Goal: Ask a question: Seek information or help from site administrators or community

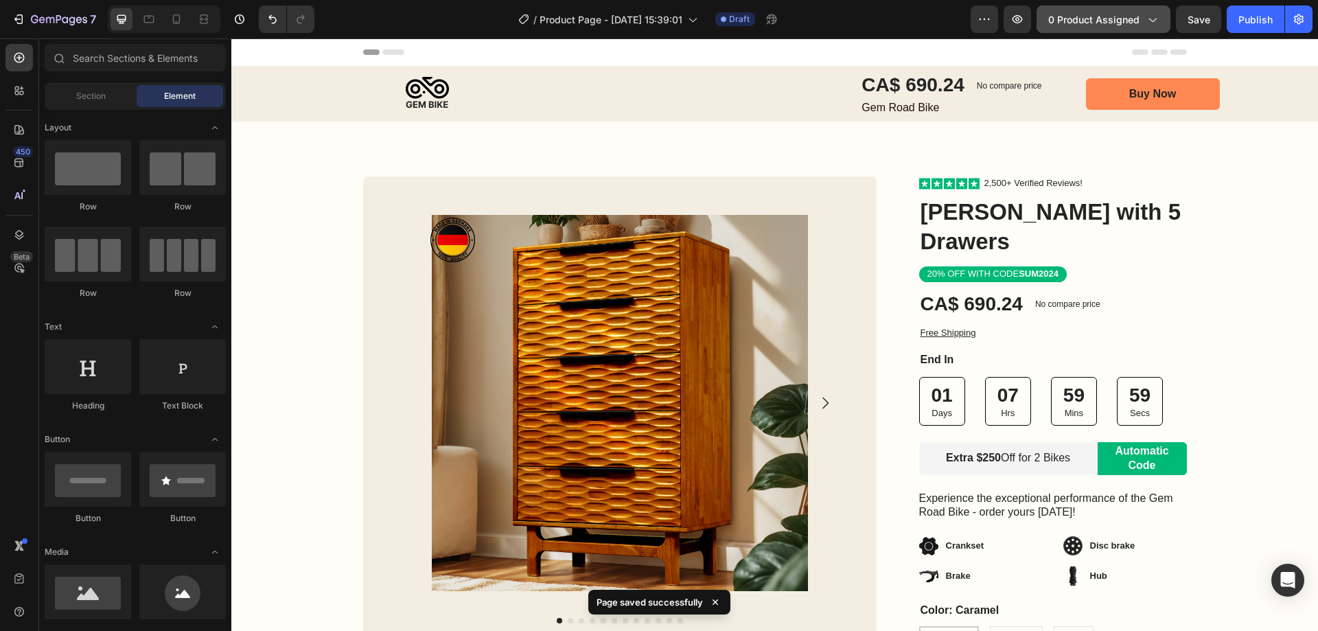
drag, startPoint x: 641, startPoint y: 121, endPoint x: 1105, endPoint y: 23, distance: 474.9
click at [1105, 23] on span "0 product assigned" at bounding box center [1093, 19] width 91 height 14
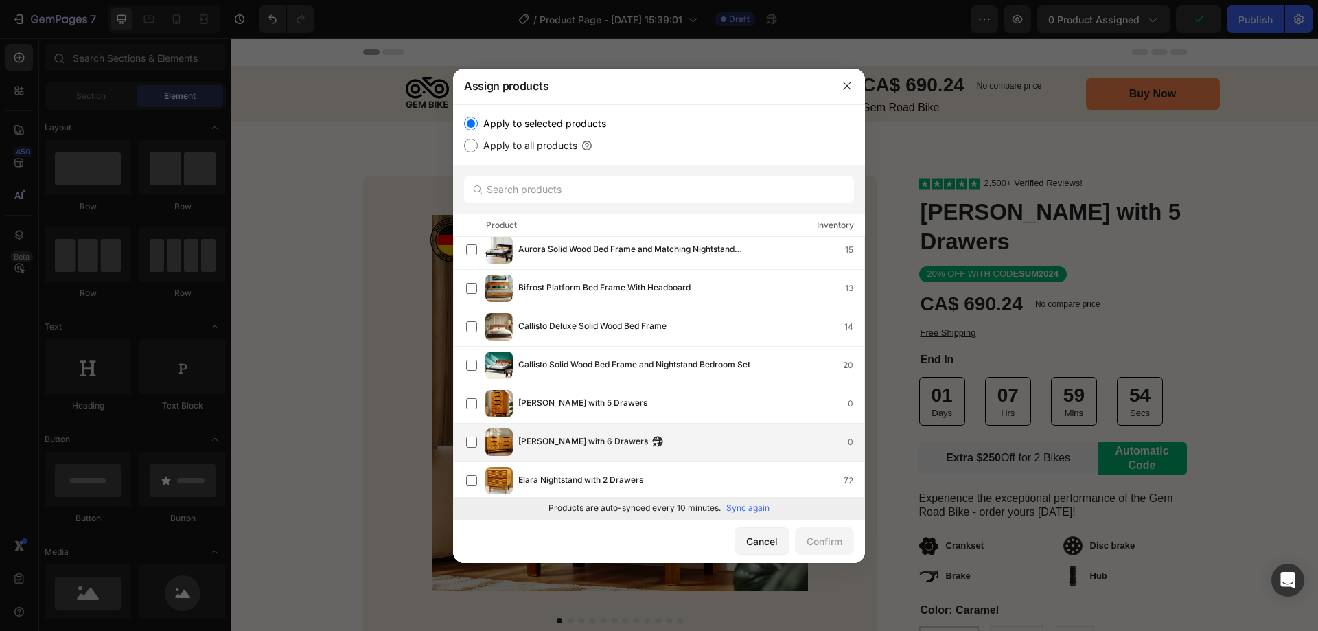
scroll to position [412, 0]
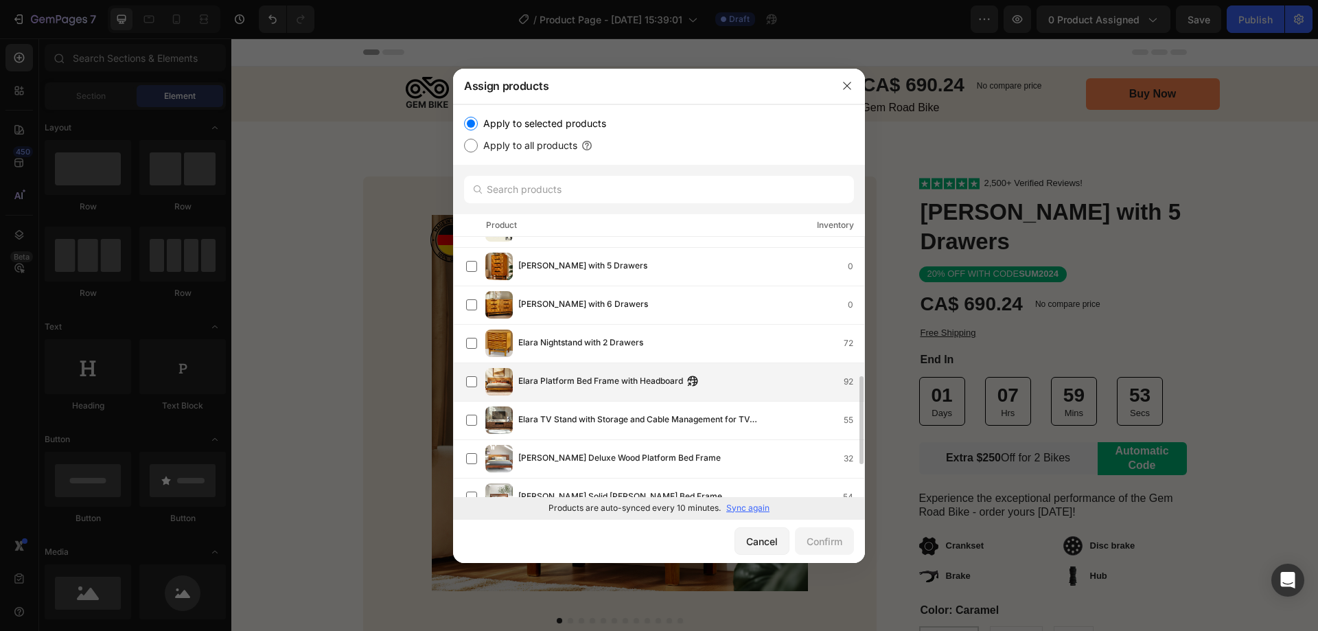
click at [540, 379] on span "Elara Platform Bed Frame with Headboard" at bounding box center [600, 381] width 165 height 15
click at [824, 546] on div "Confirm" at bounding box center [825, 541] width 36 height 14
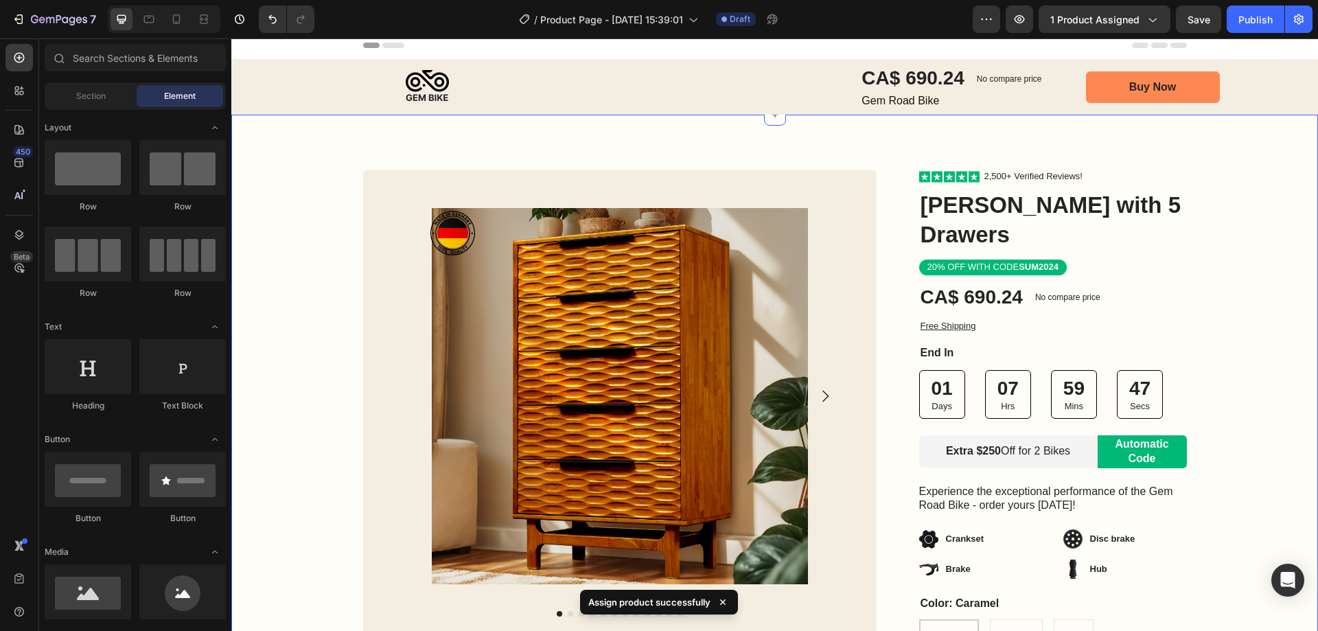
scroll to position [0, 0]
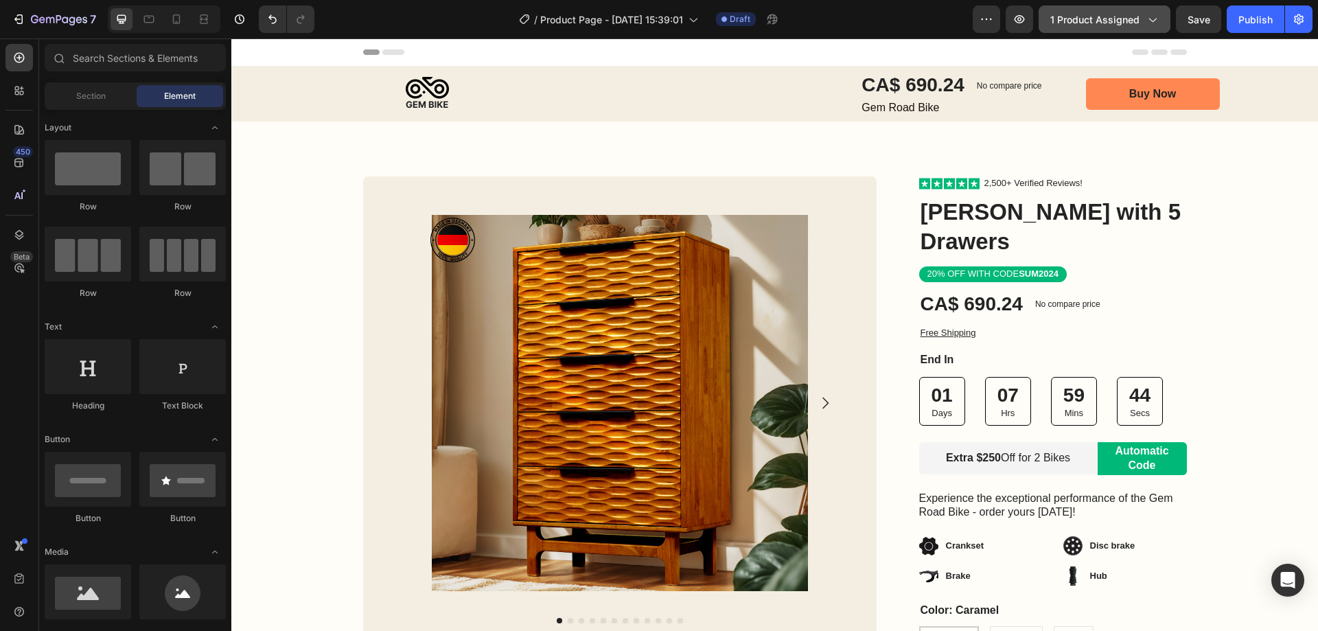
click at [1092, 20] on span "1 product assigned" at bounding box center [1094, 19] width 89 height 14
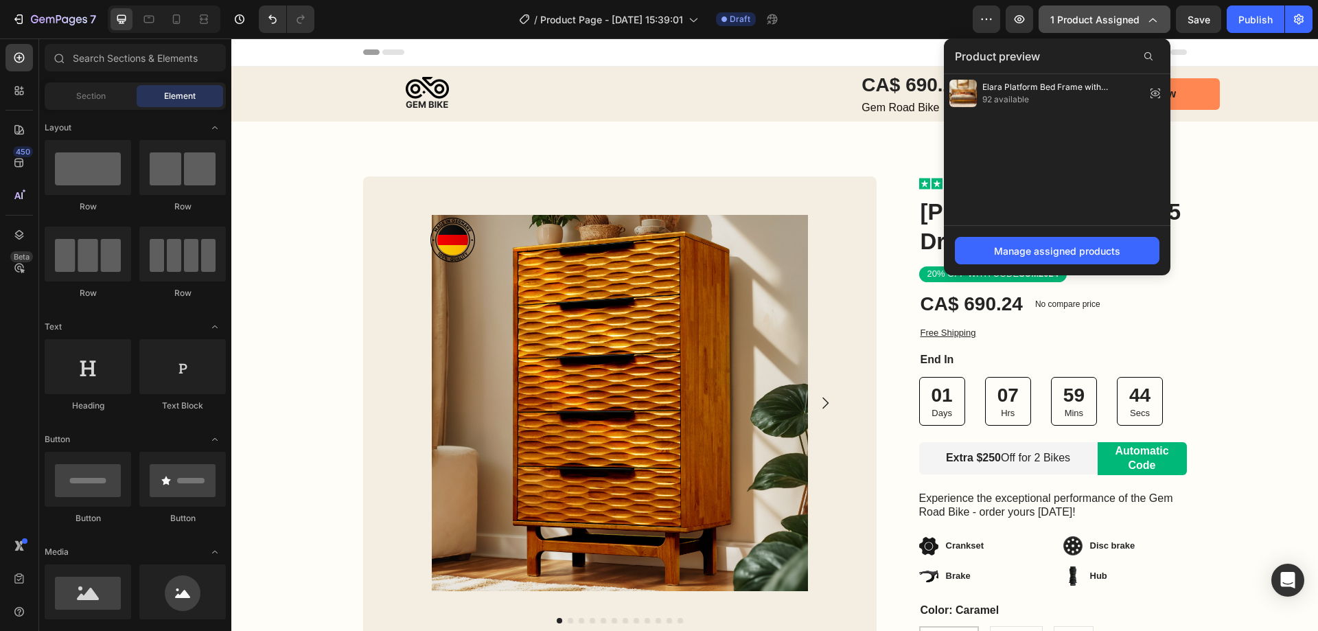
click at [1092, 20] on span "1 product assigned" at bounding box center [1094, 19] width 89 height 14
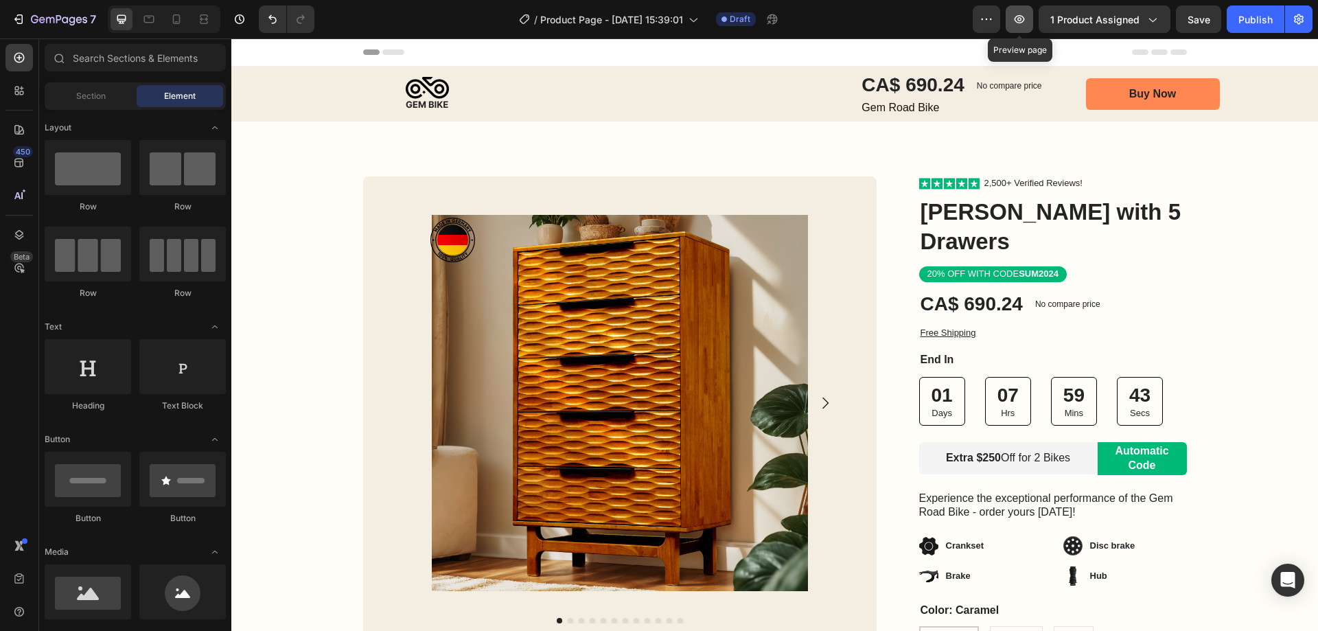
click at [1011, 20] on button "button" at bounding box center [1019, 18] width 27 height 27
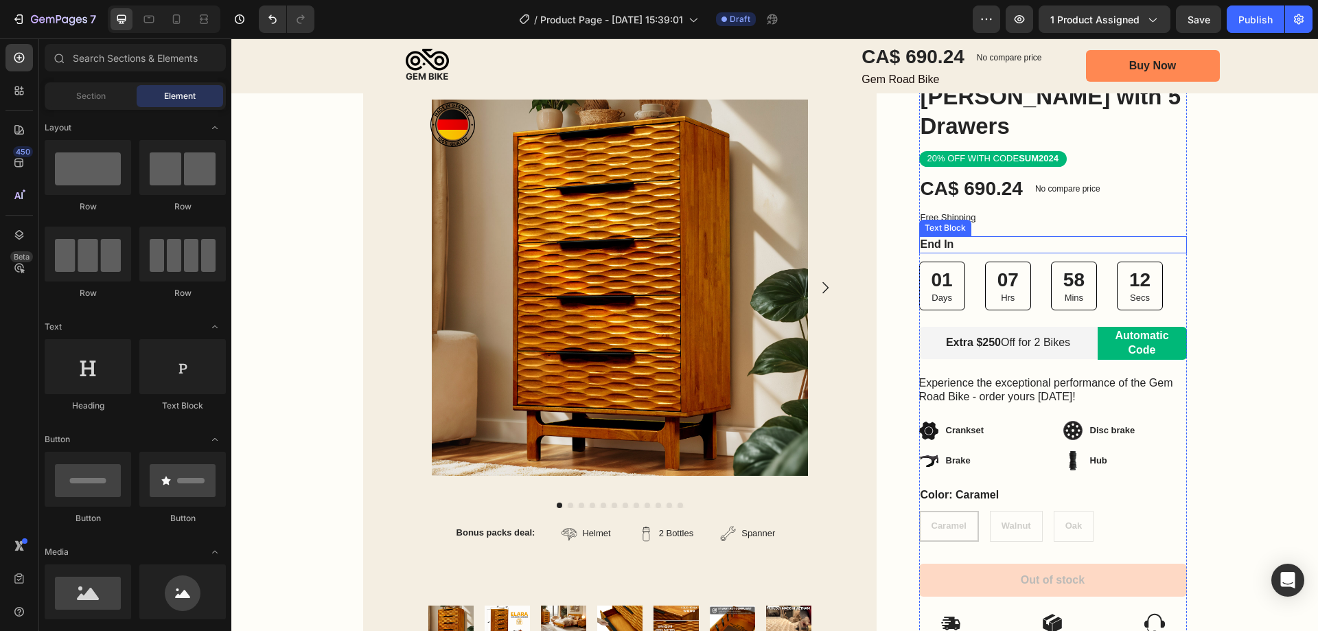
scroll to position [137, 0]
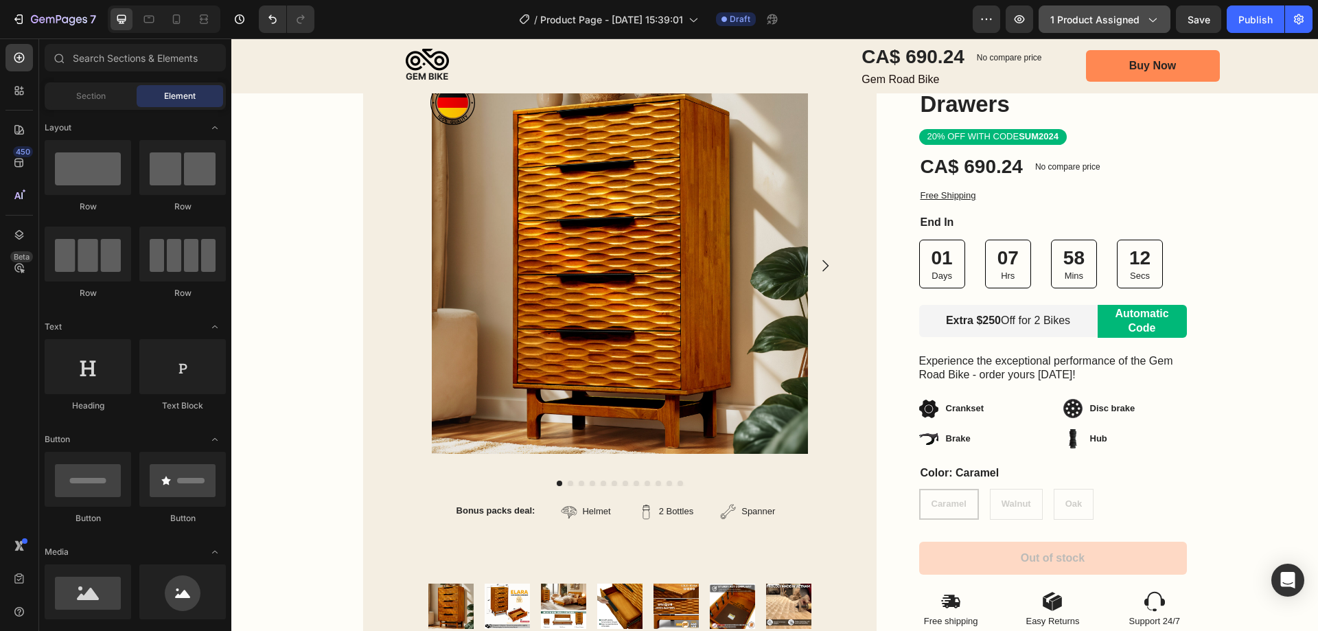
click at [1094, 16] on span "1 product assigned" at bounding box center [1094, 19] width 89 height 14
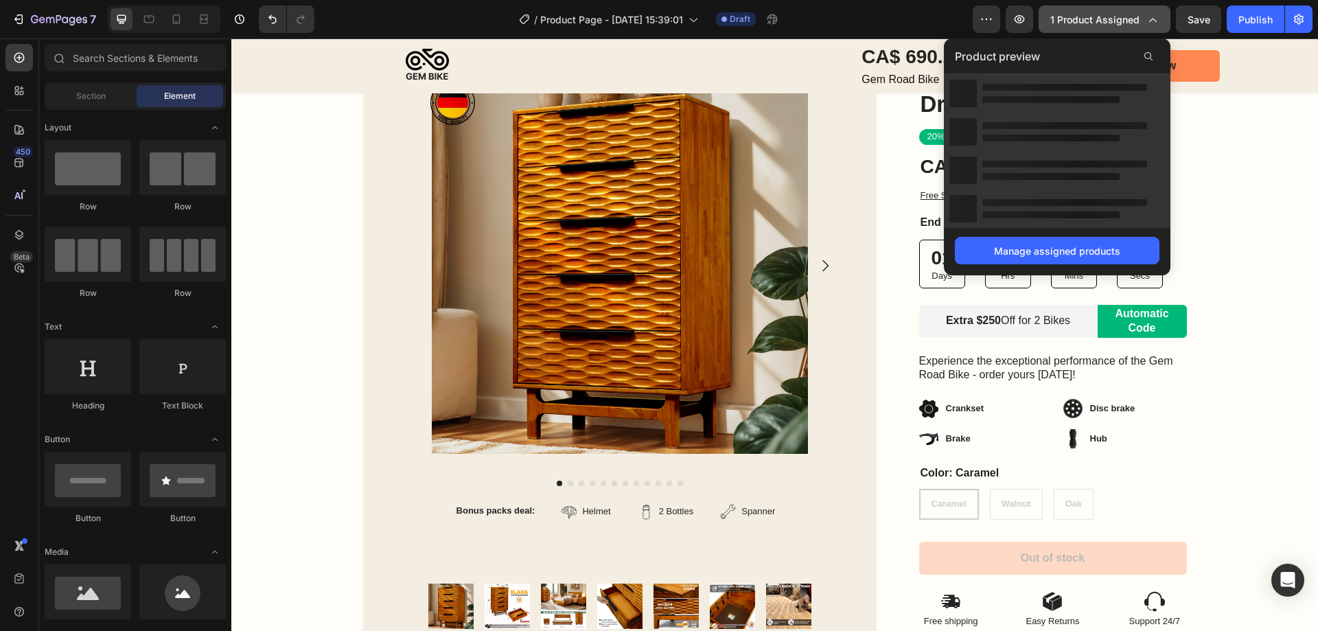
click at [1094, 16] on span "1 product assigned" at bounding box center [1094, 19] width 89 height 14
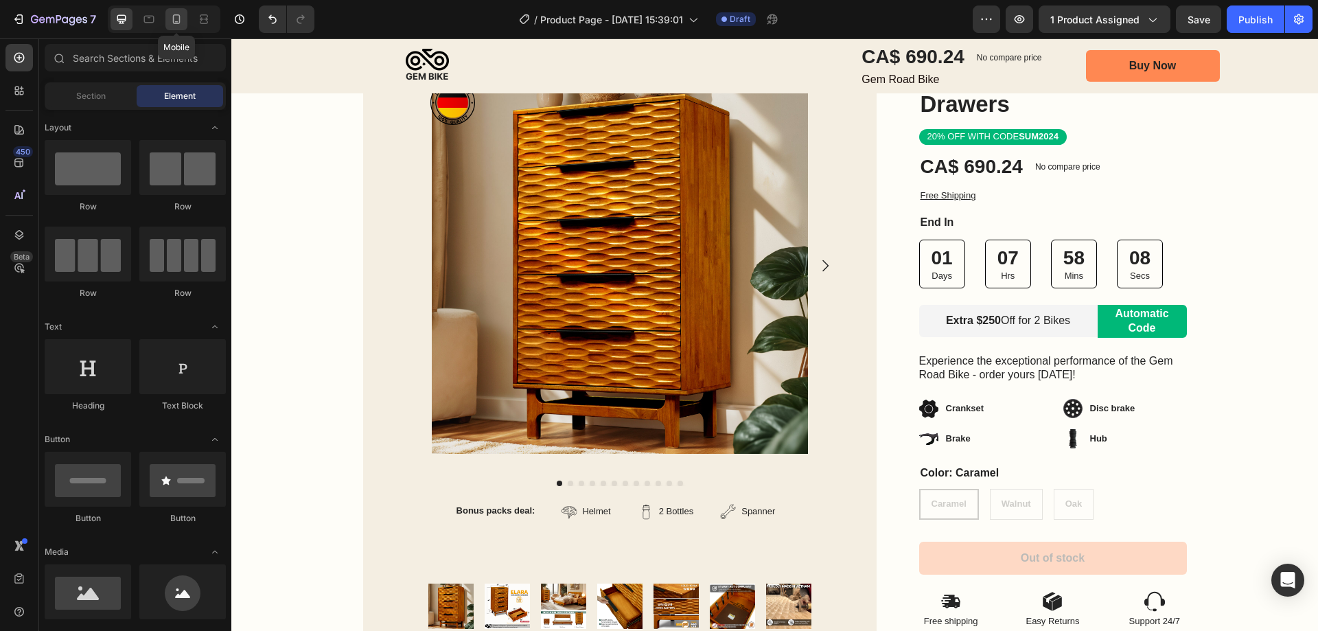
click at [178, 18] on icon at bounding box center [177, 19] width 14 height 14
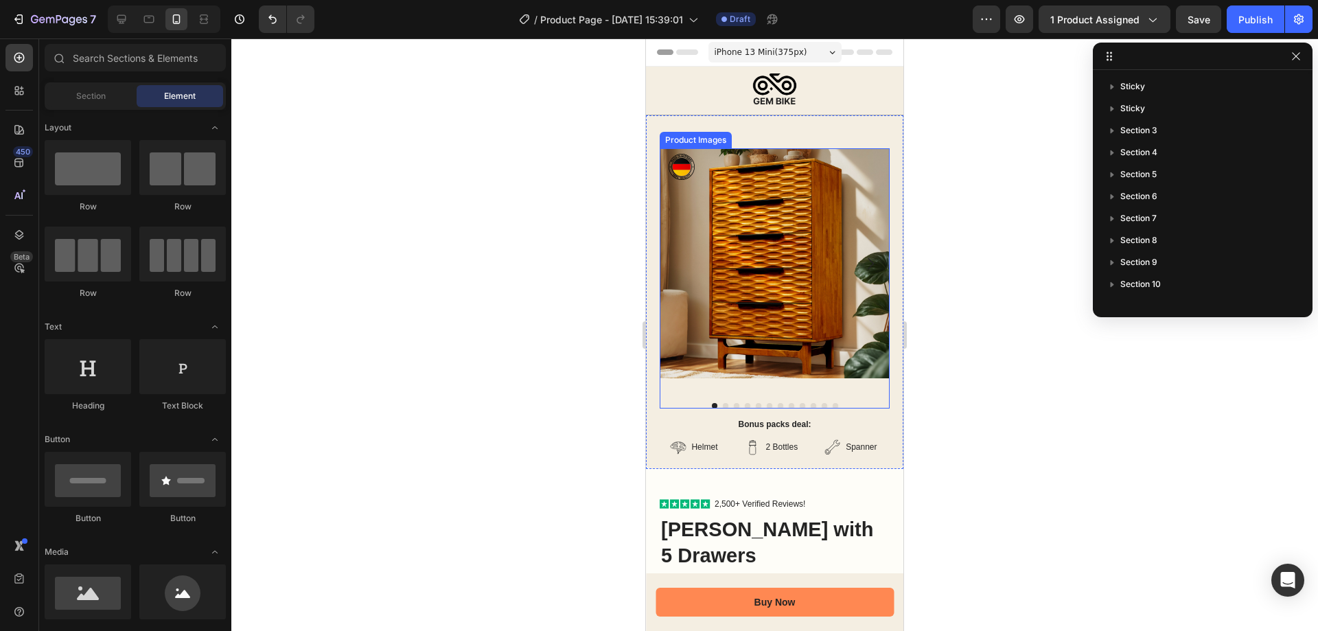
click at [838, 245] on img at bounding box center [775, 263] width 230 height 230
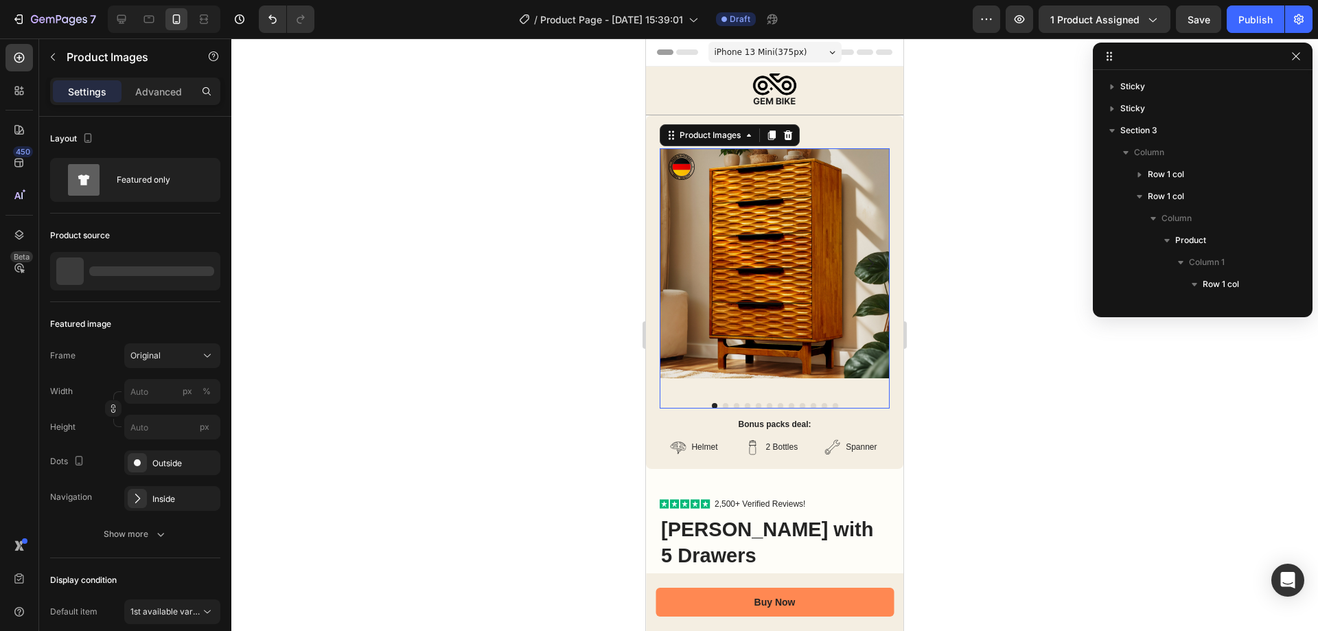
scroll to position [194, 0]
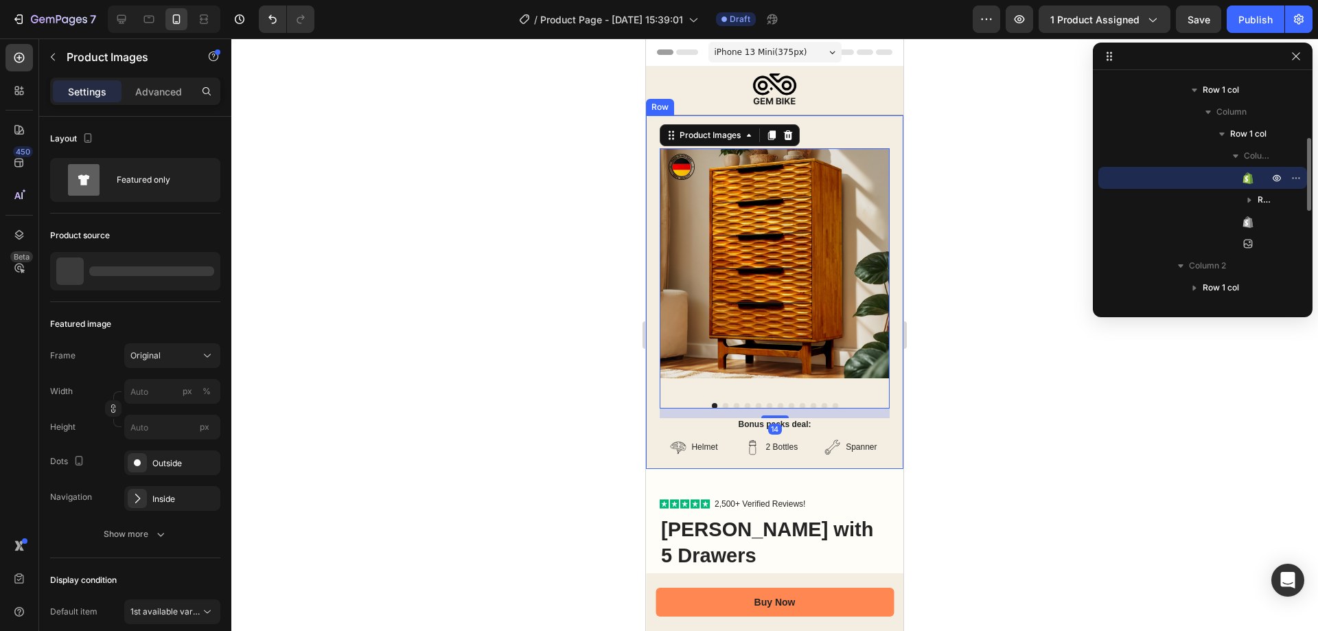
click at [851, 128] on div "Product Images 14 Bonus packs deal: Text Block Helmet Item List 2 Bottles Item …" at bounding box center [774, 292] width 257 height 354
click at [836, 180] on img at bounding box center [775, 263] width 230 height 230
click at [731, 135] on div "Product Images" at bounding box center [710, 135] width 67 height 12
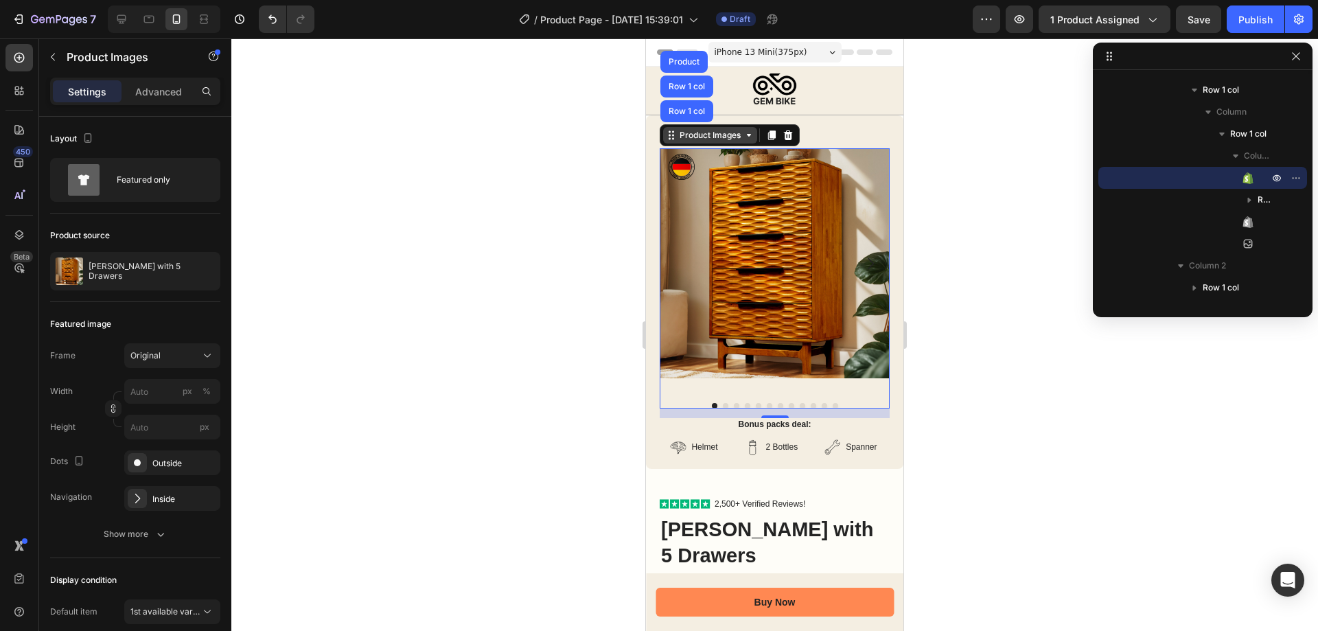
click at [731, 135] on div "Product Images" at bounding box center [710, 135] width 67 height 12
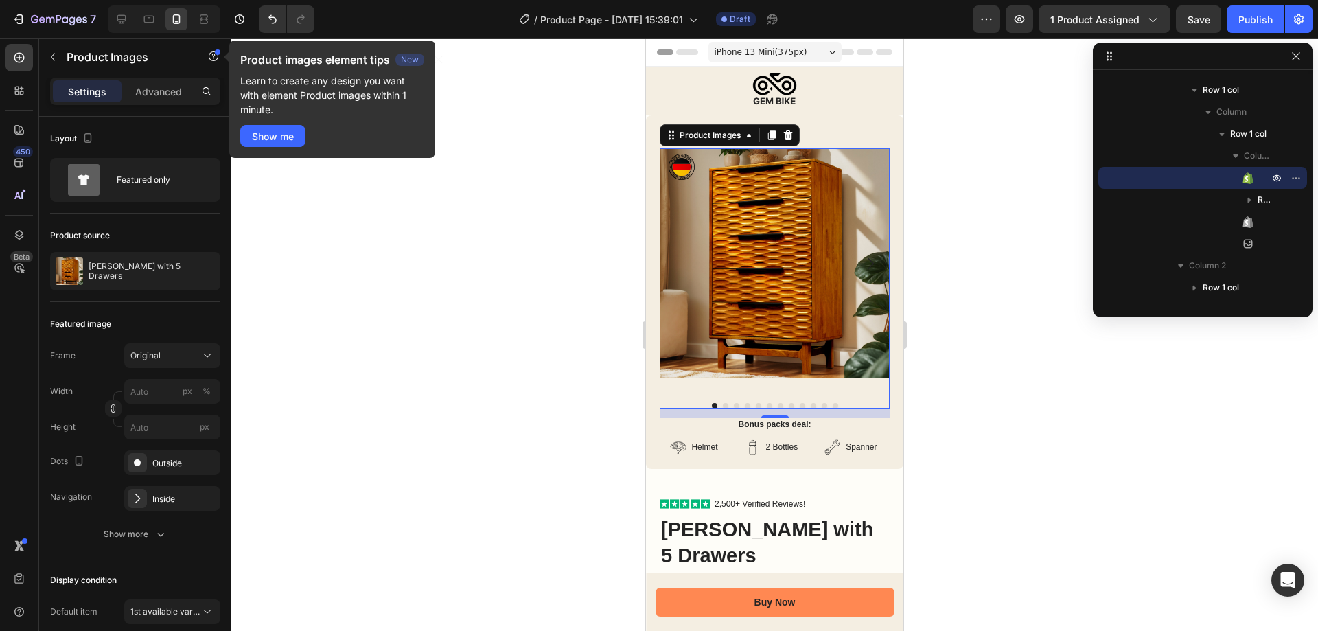
click at [343, 249] on div at bounding box center [774, 334] width 1087 height 592
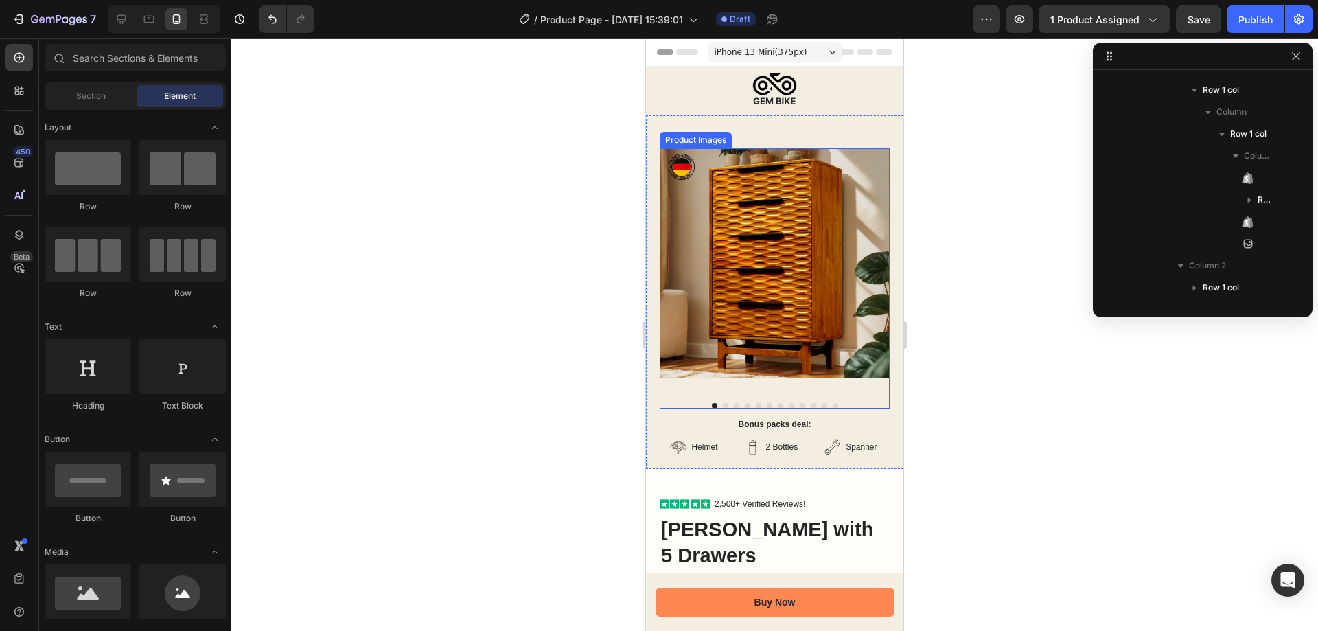
click at [749, 218] on img at bounding box center [775, 263] width 230 height 230
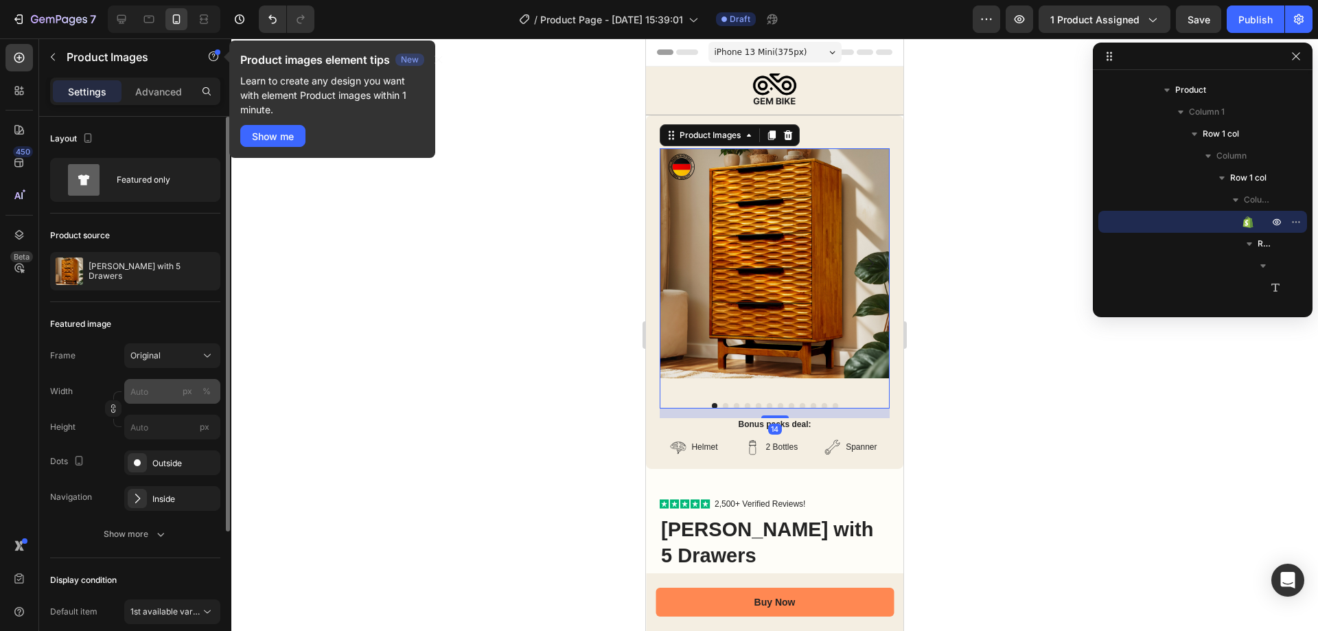
scroll to position [69, 0]
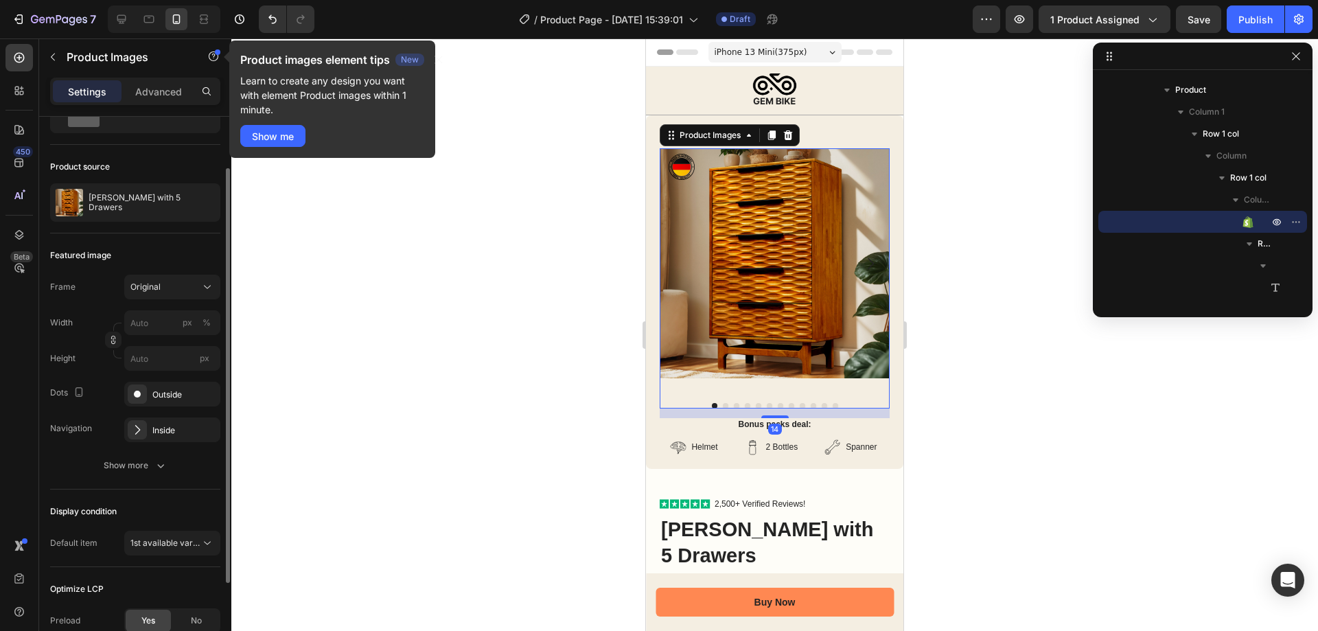
click at [172, 301] on div "Frame Original Width px % Height px" at bounding box center [135, 323] width 170 height 96
click at [179, 287] on div "Original" at bounding box center [163, 287] width 67 height 12
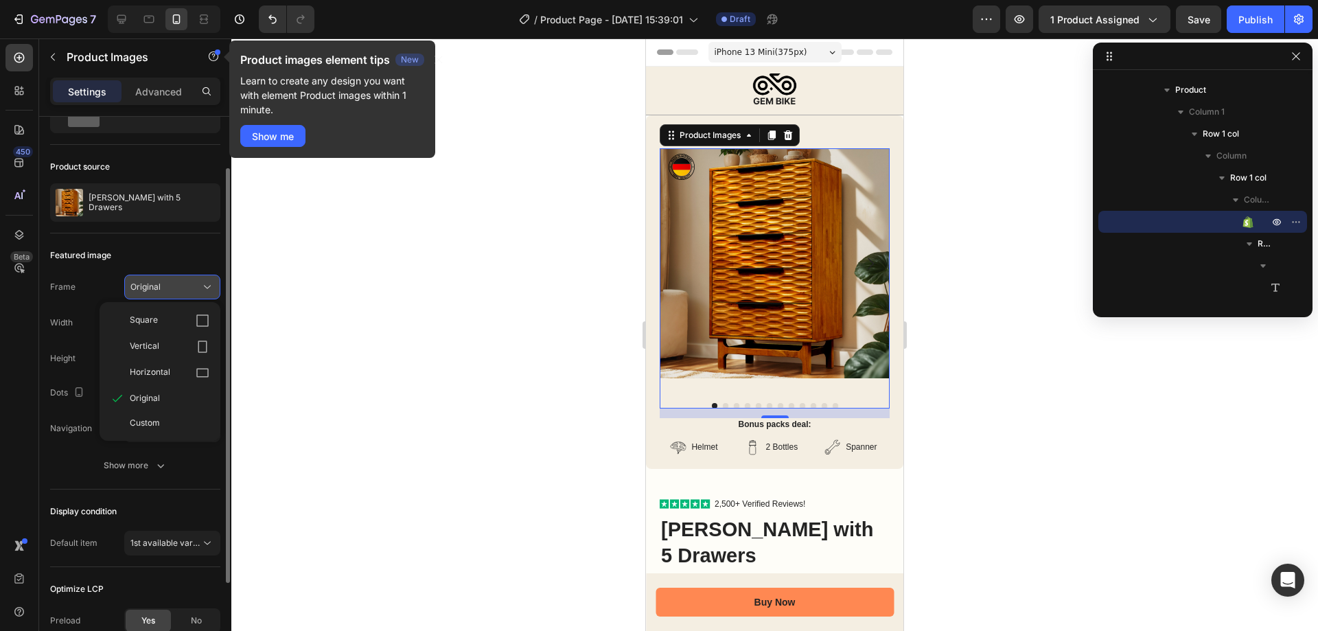
click at [180, 286] on div "Original" at bounding box center [163, 287] width 67 height 12
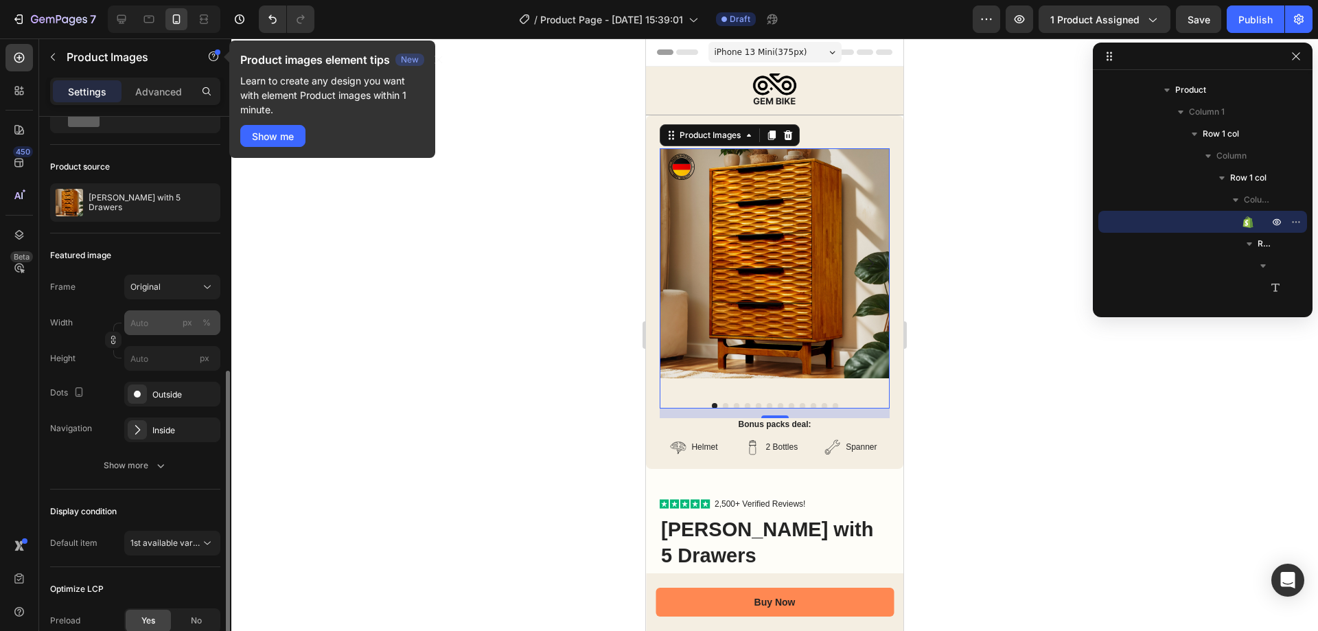
scroll to position [184, 0]
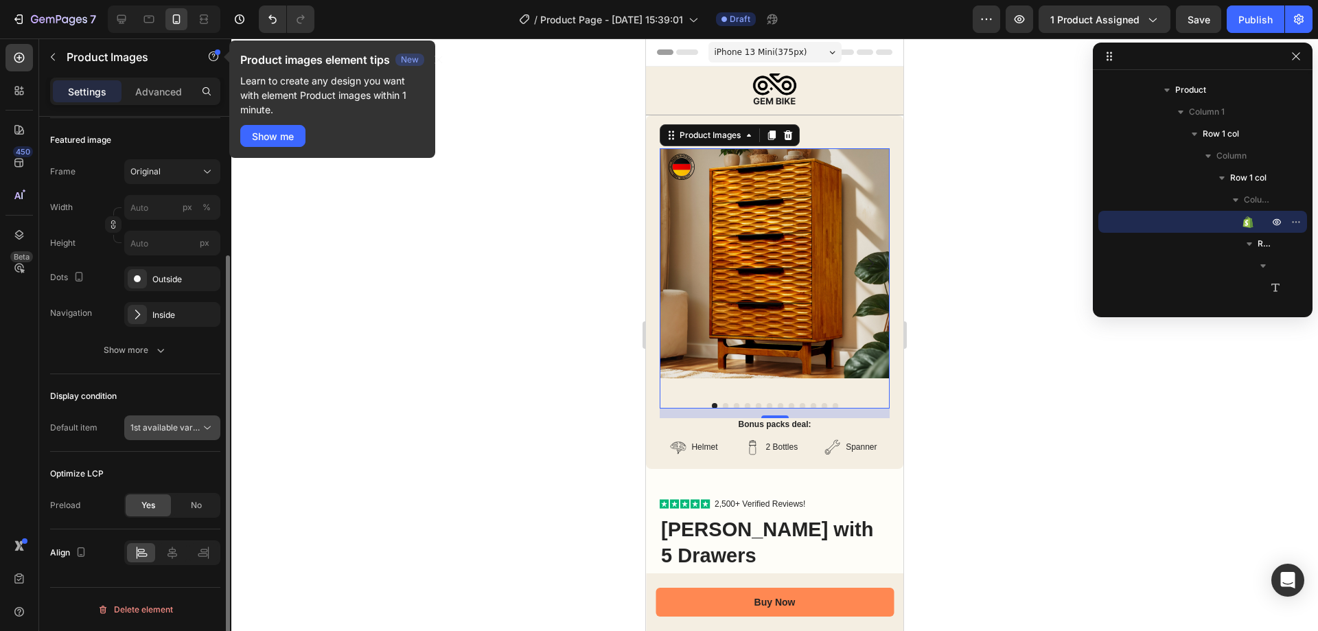
click at [168, 429] on span "1st available variant" at bounding box center [168, 427] width 77 height 10
click at [152, 348] on div "Show more" at bounding box center [136, 350] width 64 height 14
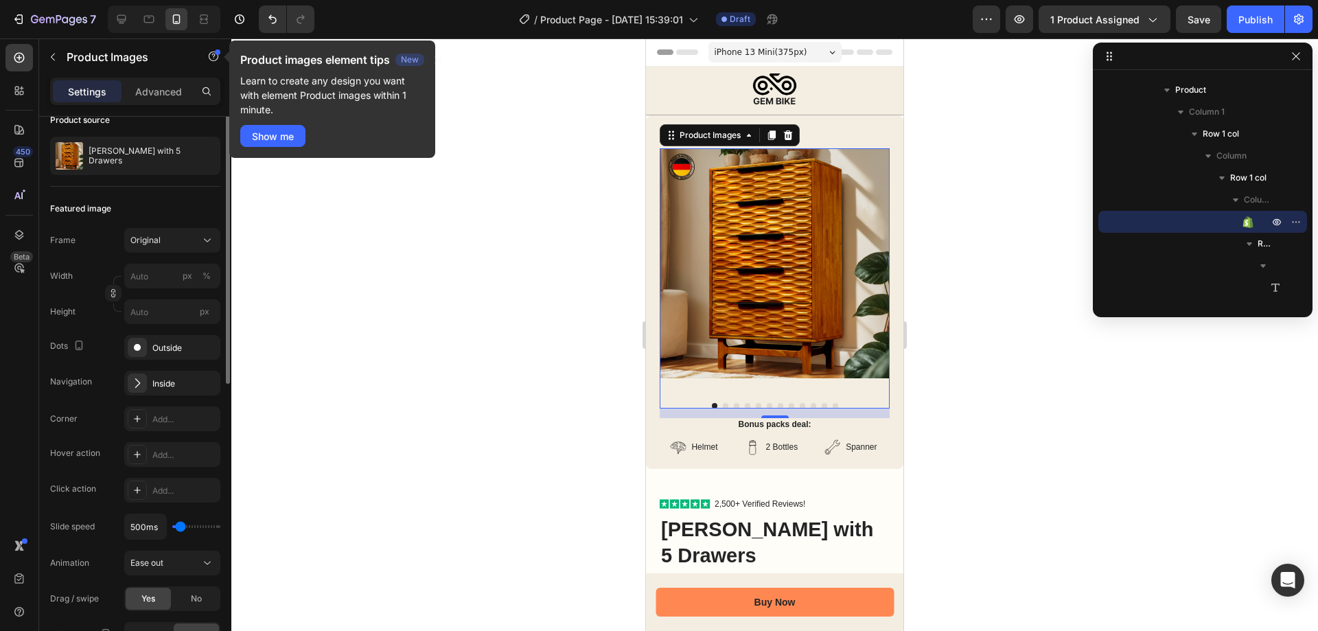
scroll to position [0, 0]
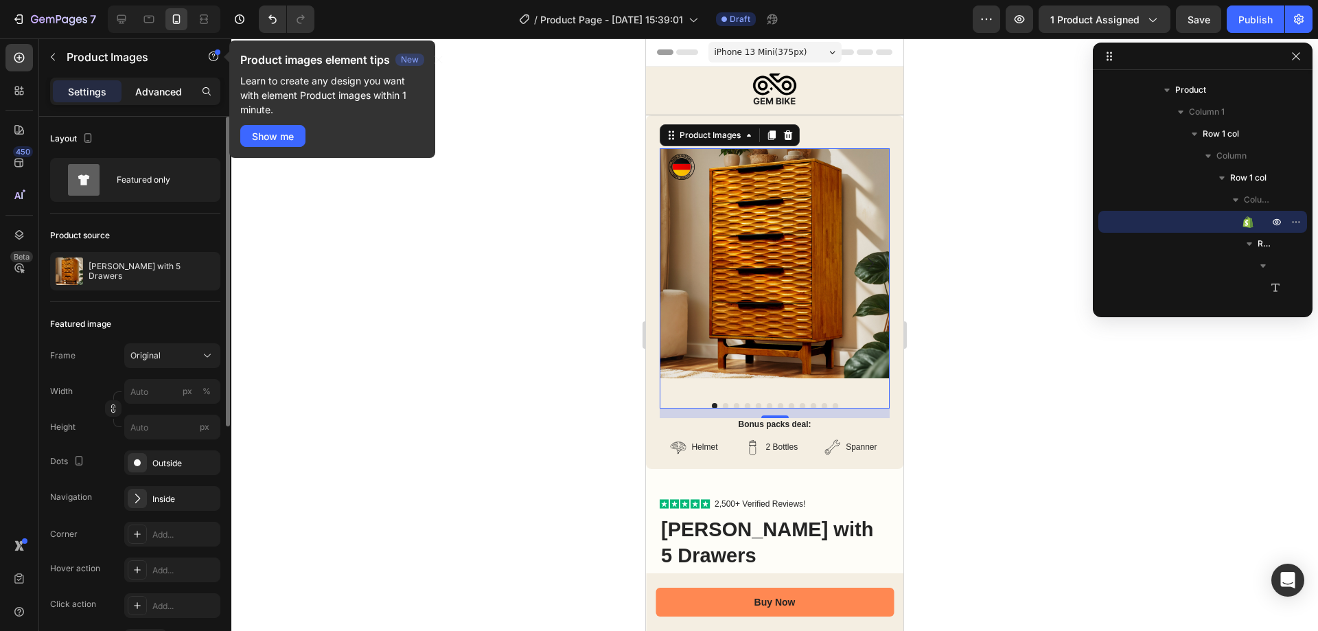
click at [152, 87] on p "Advanced" at bounding box center [158, 91] width 47 height 14
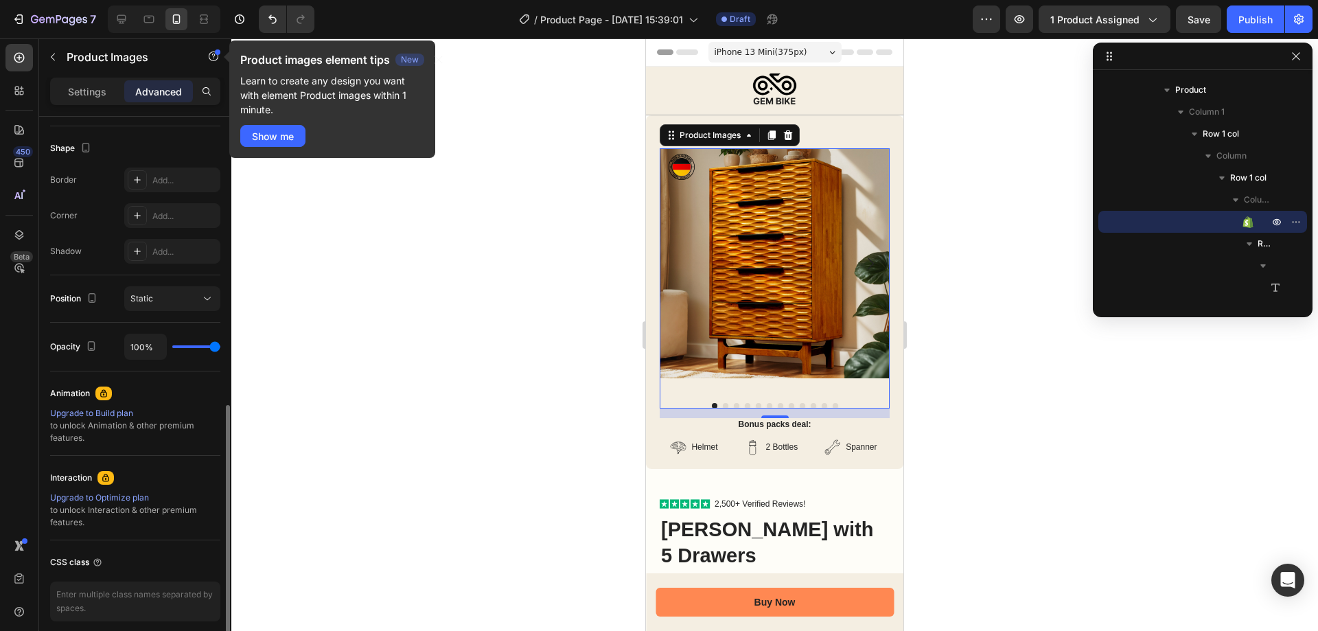
scroll to position [400, 0]
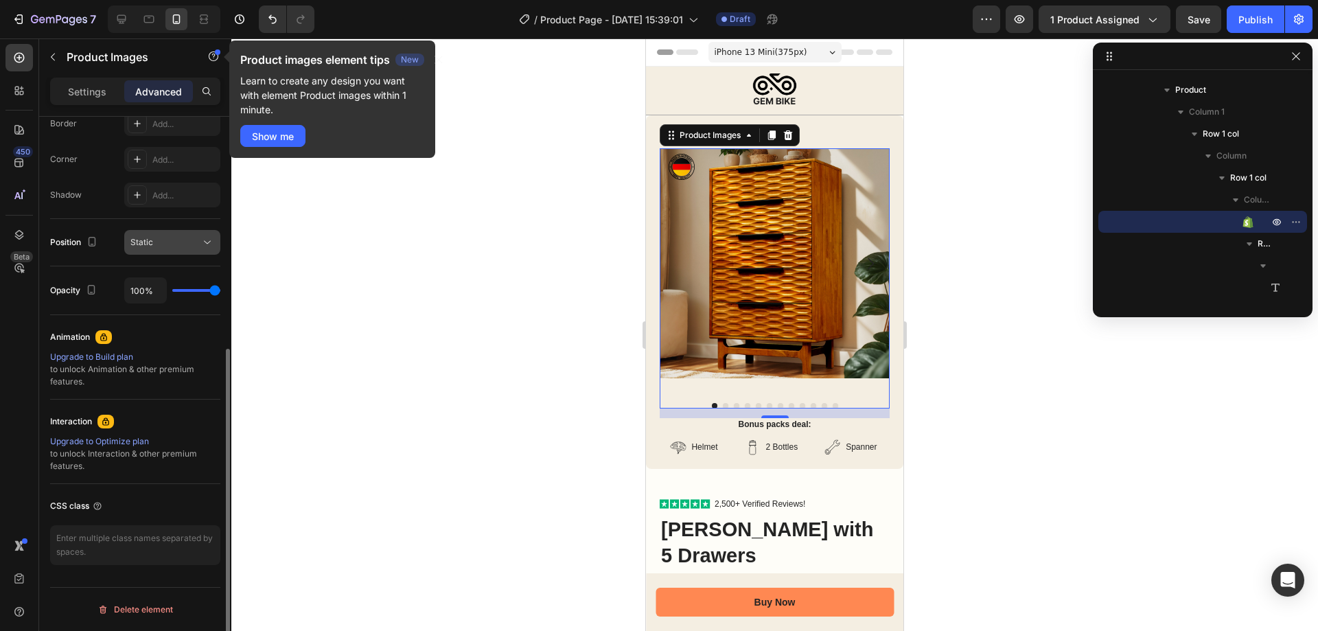
click at [146, 240] on span "Static" at bounding box center [141, 242] width 23 height 10
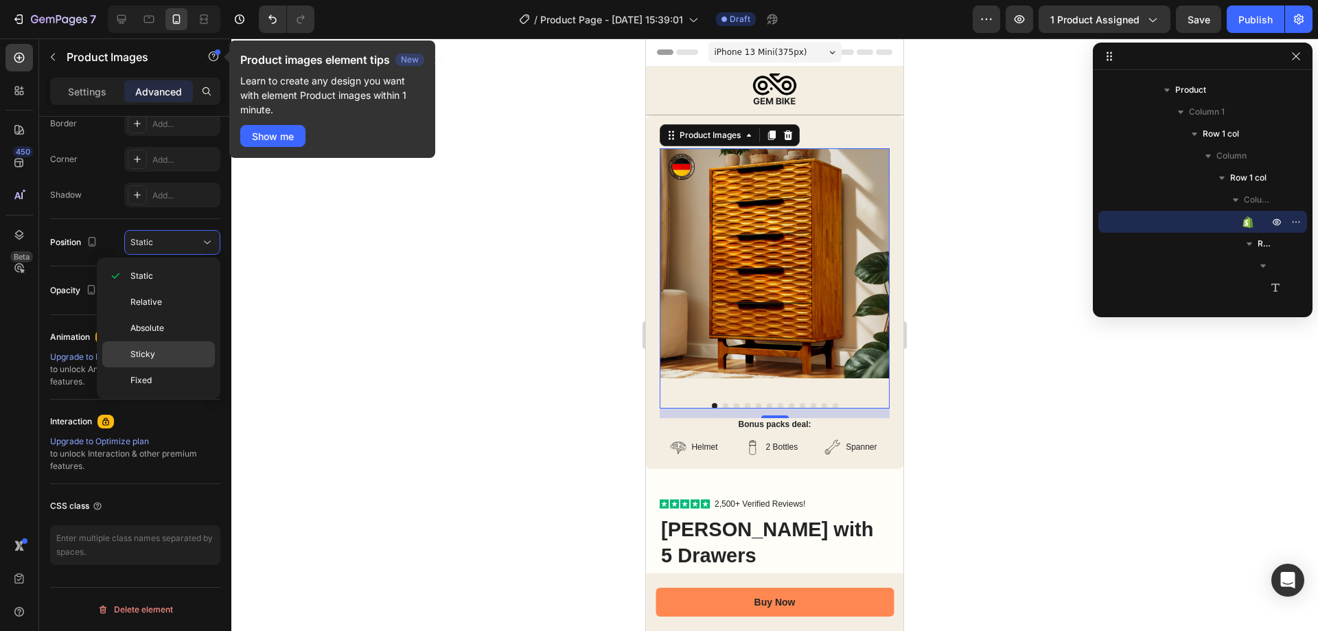
click at [157, 347] on div "Sticky" at bounding box center [158, 354] width 113 height 26
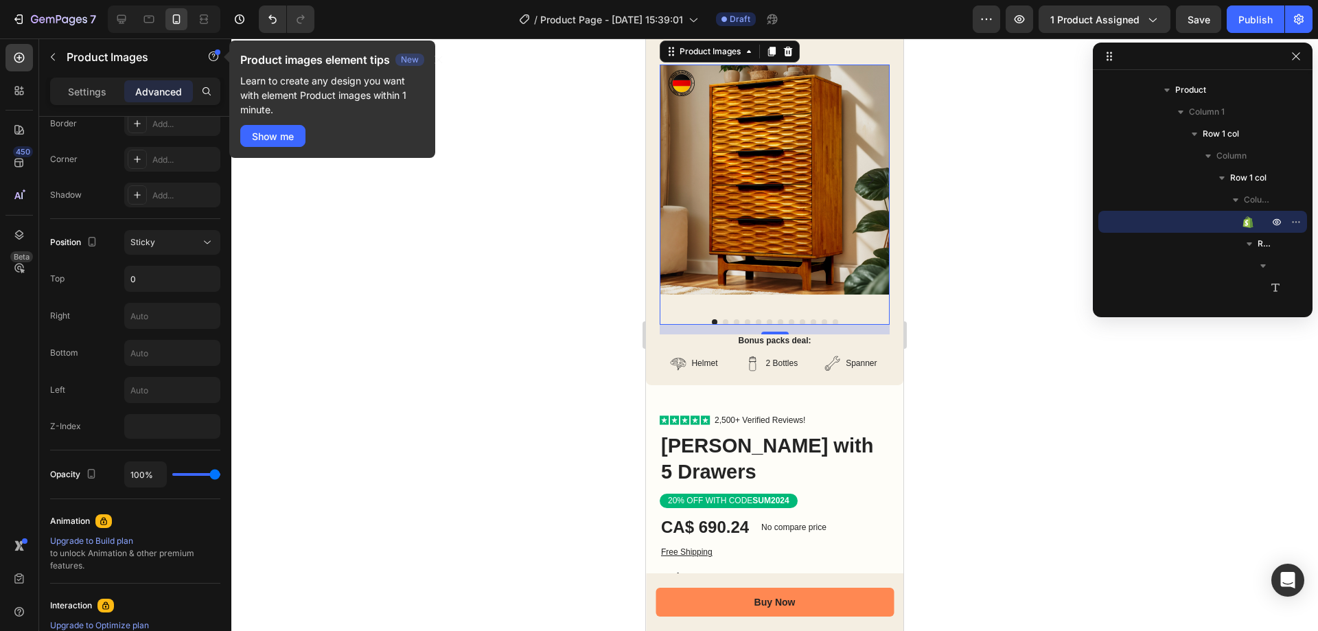
scroll to position [69, 0]
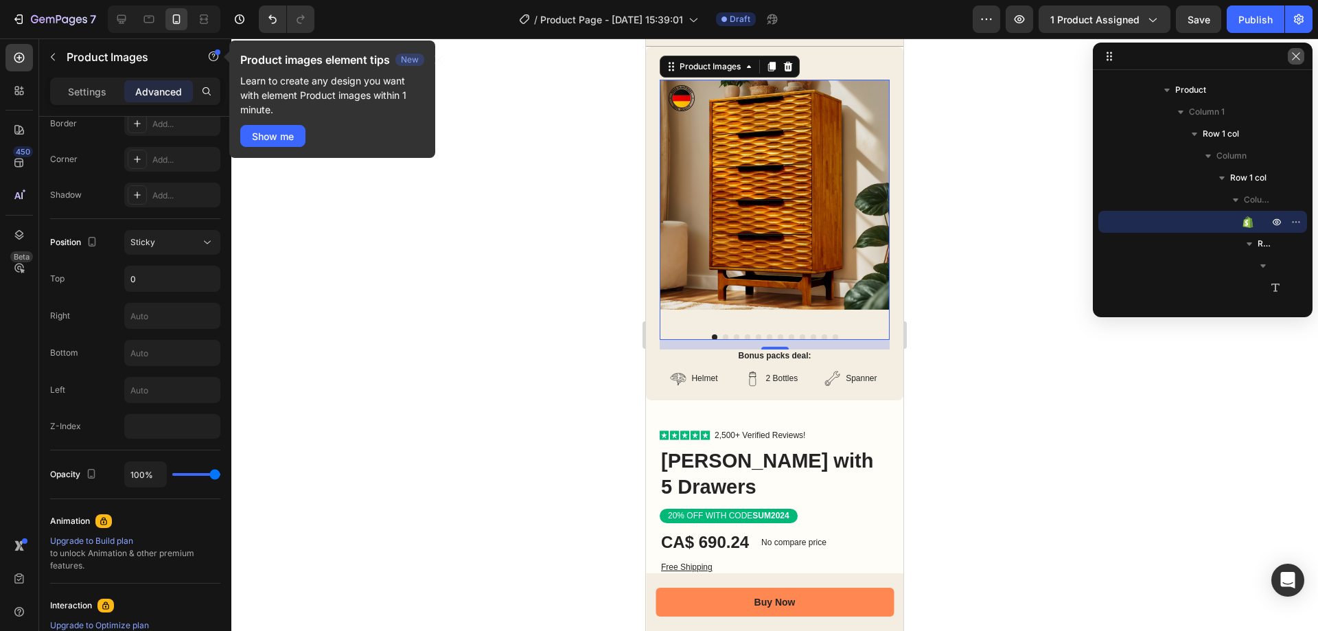
click at [1300, 57] on icon "button" at bounding box center [1296, 56] width 11 height 11
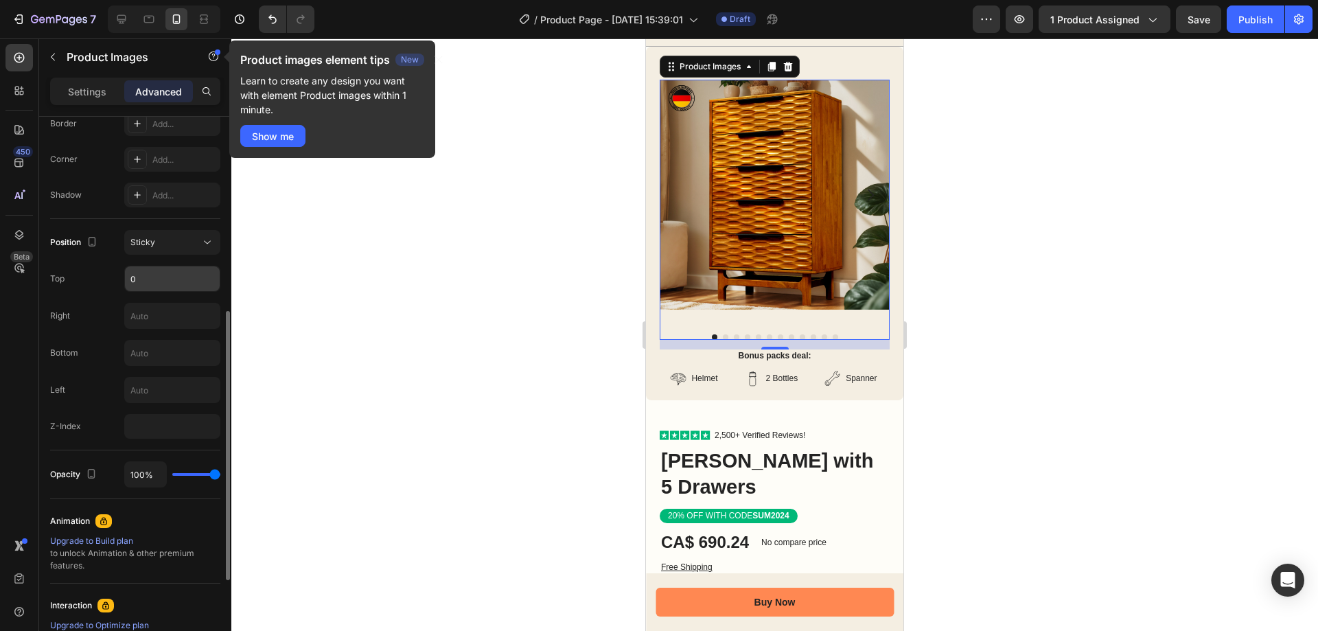
click at [157, 272] on input "0" at bounding box center [172, 278] width 95 height 25
type input "5"
click at [107, 281] on div "Top 5" at bounding box center [135, 279] width 170 height 26
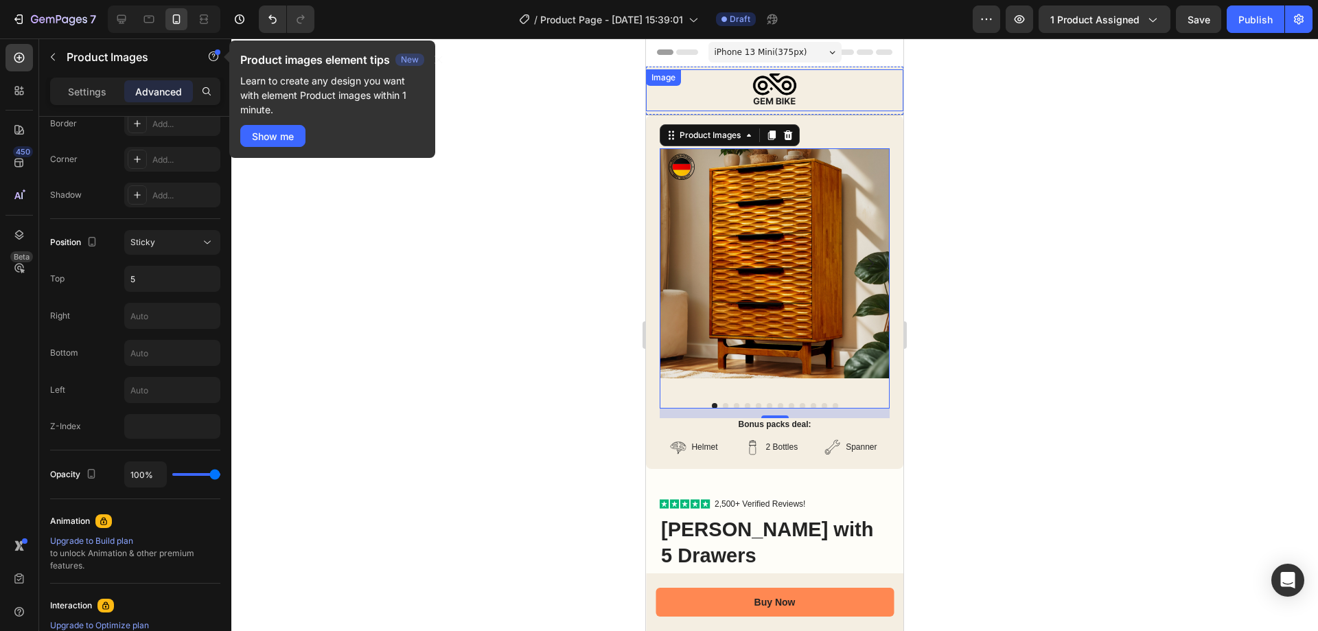
click at [830, 89] on div at bounding box center [774, 90] width 257 height 42
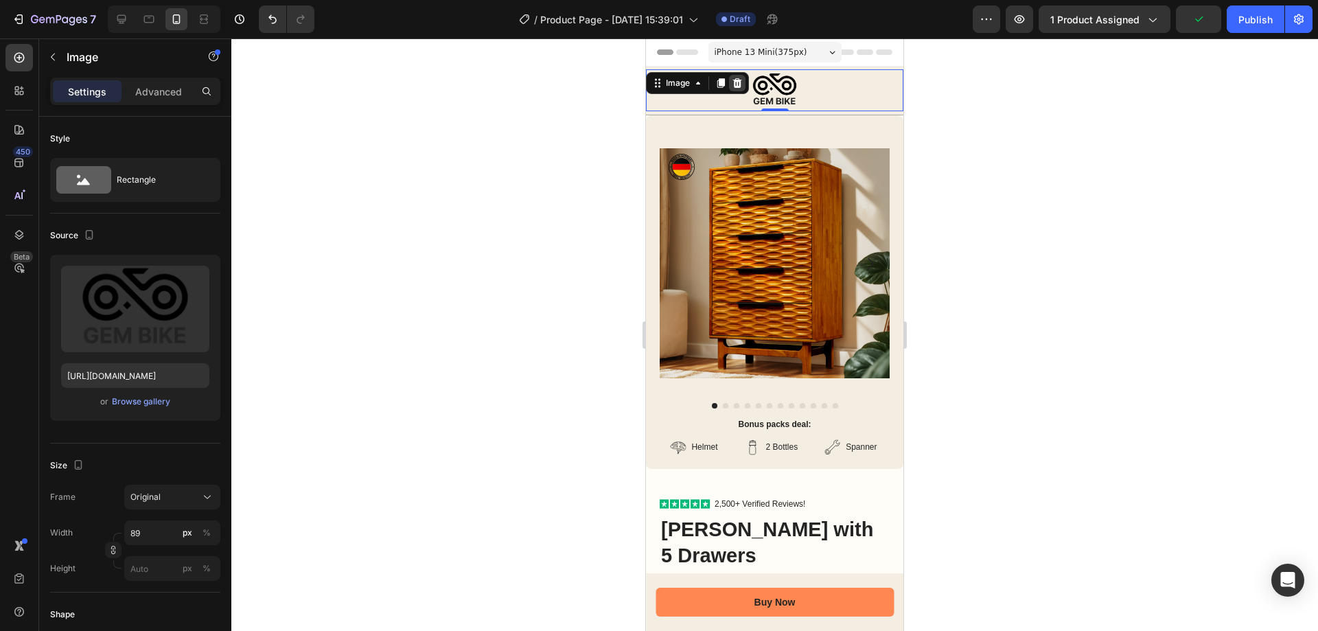
click at [739, 79] on icon at bounding box center [737, 83] width 11 height 11
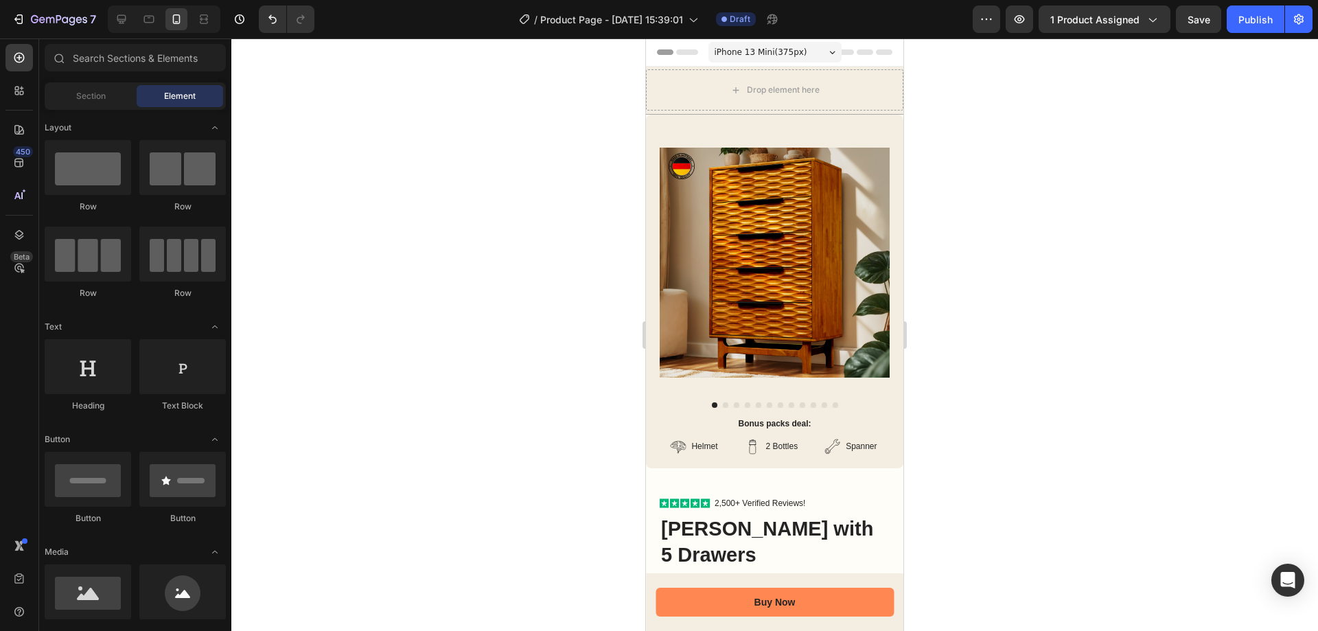
click at [818, 49] on div "iPhone 13 Mini ( 375 px)" at bounding box center [774, 52] width 133 height 21
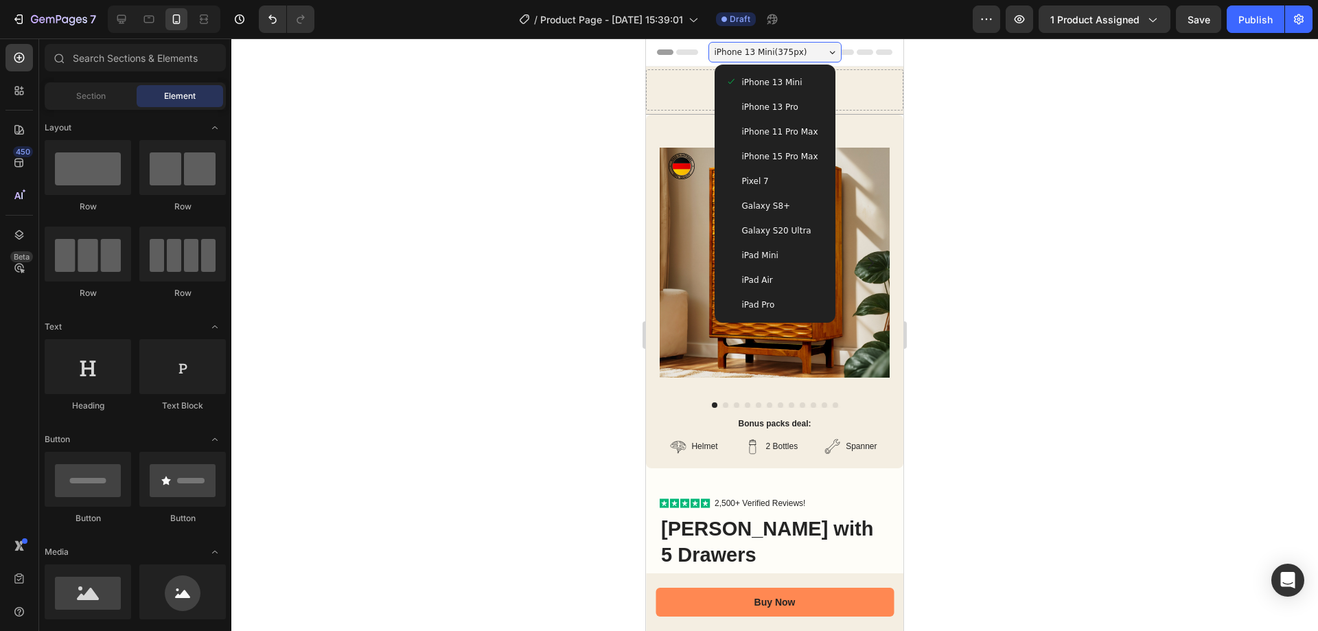
click at [777, 152] on span "iPhone 15 Pro Max" at bounding box center [780, 157] width 76 height 14
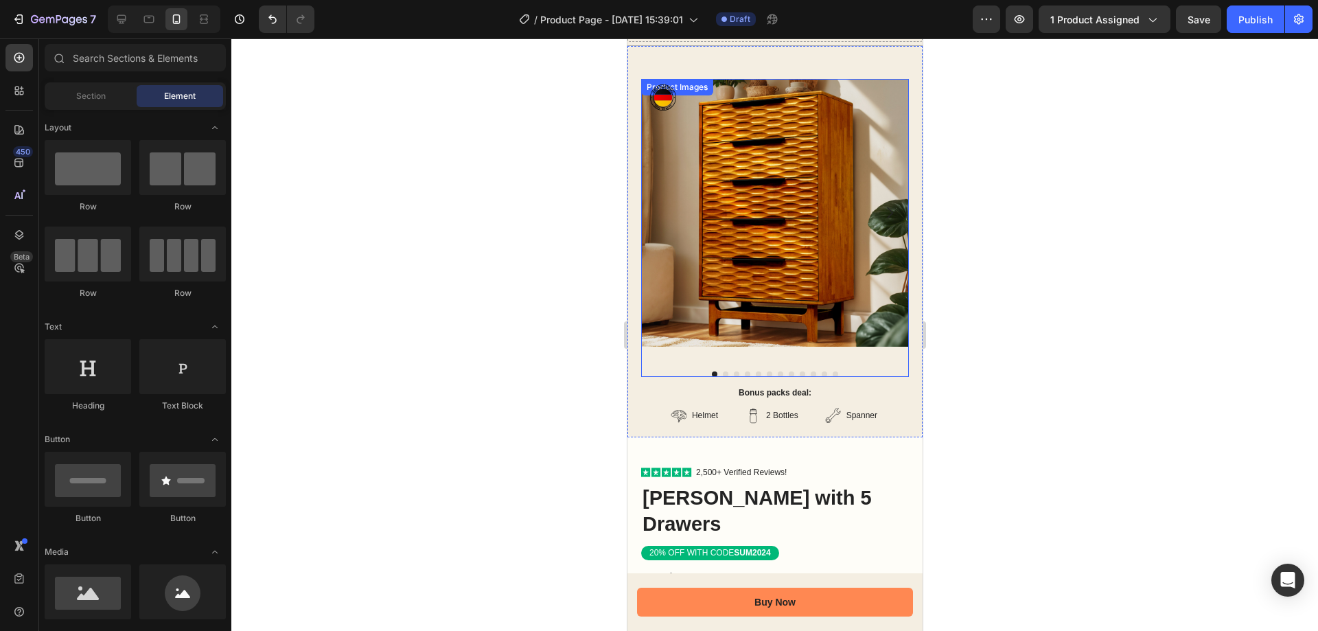
scroll to position [137, 0]
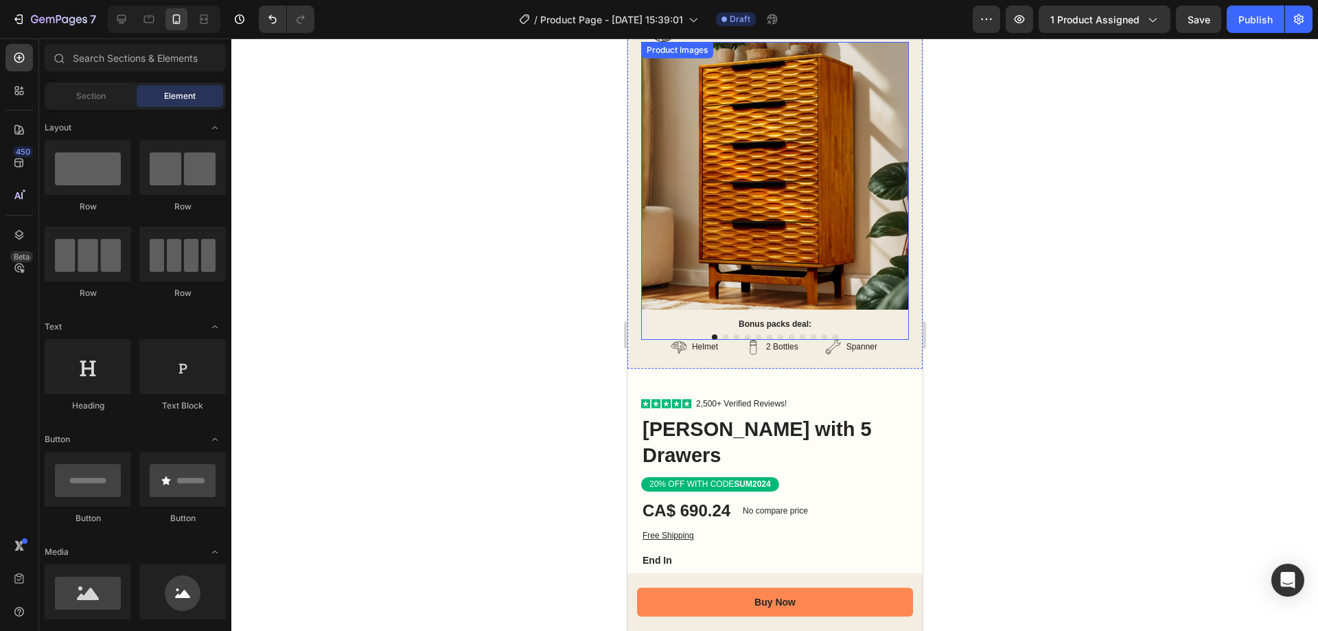
click at [770, 177] on img at bounding box center [775, 176] width 268 height 268
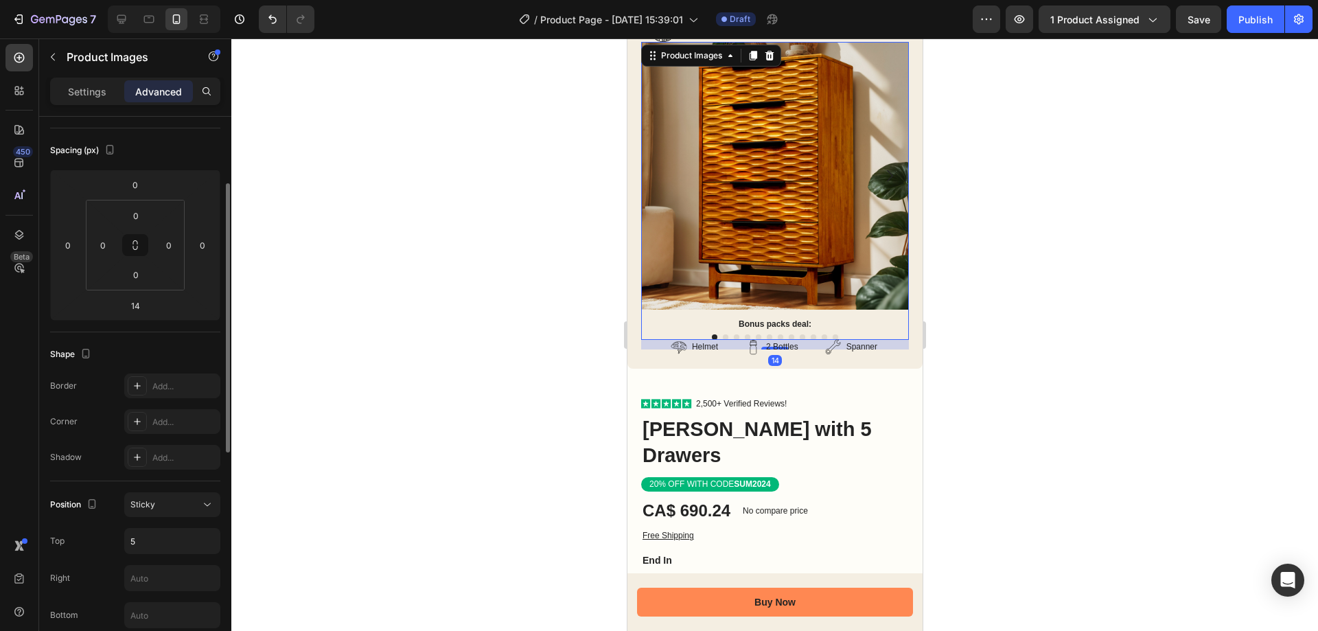
scroll to position [275, 0]
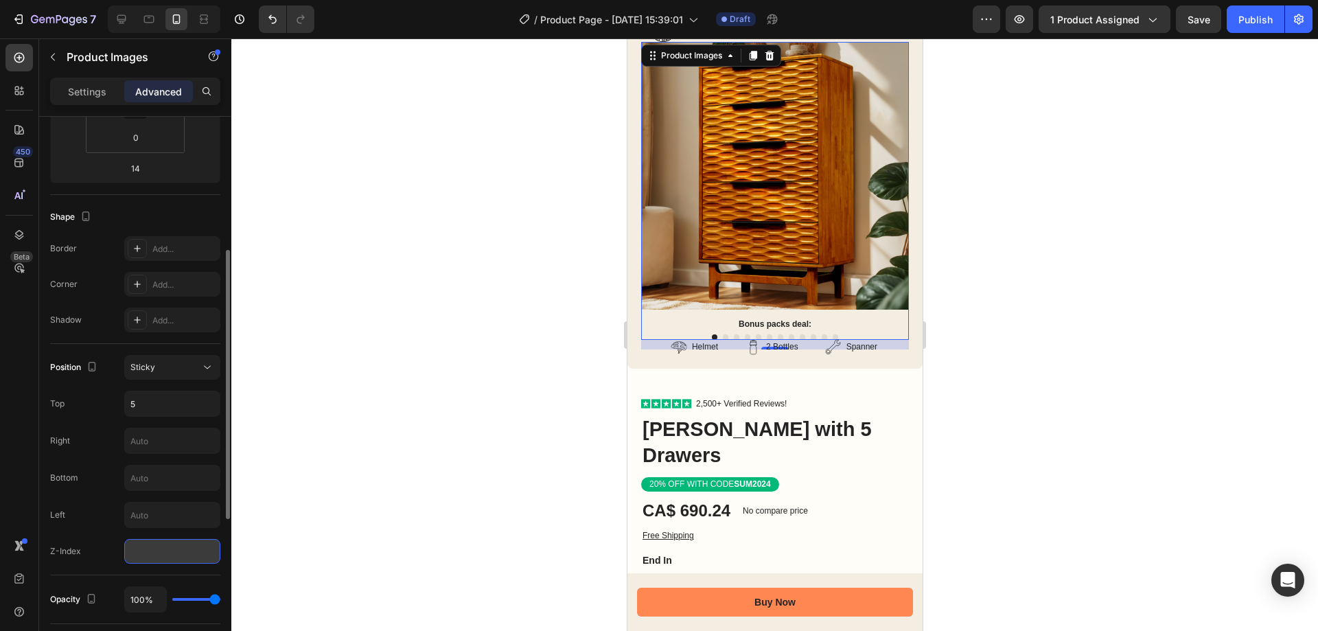
click at [154, 557] on input "number" at bounding box center [172, 551] width 96 height 25
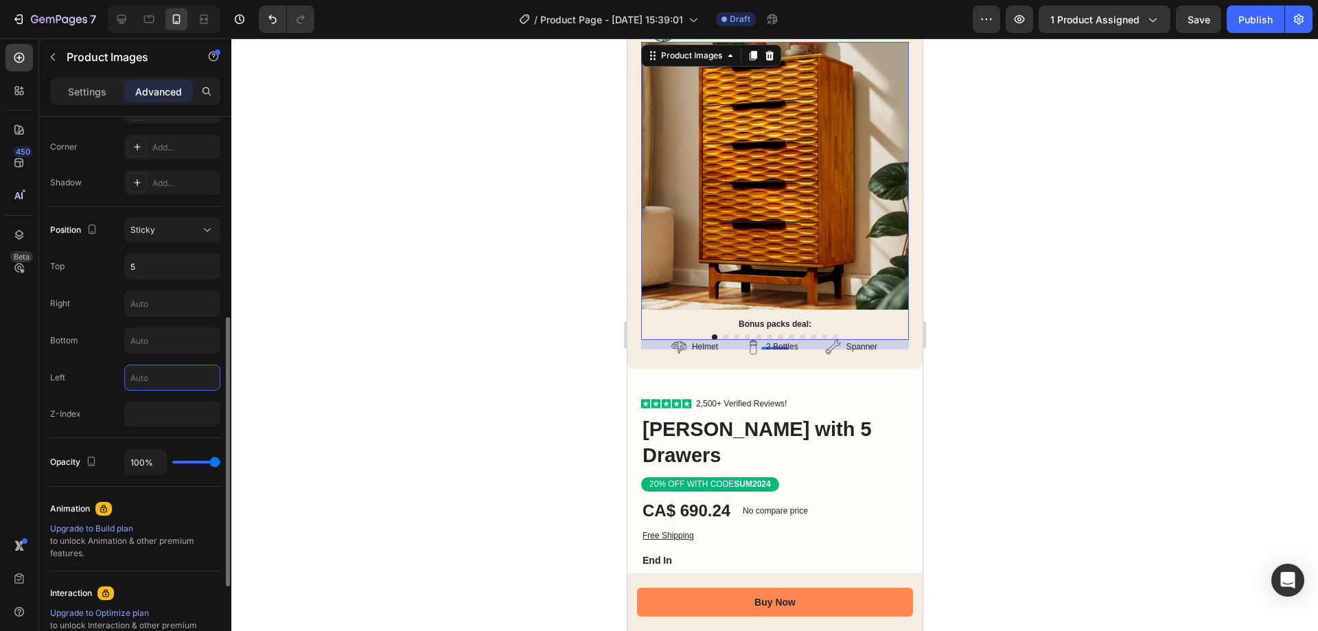
click at [152, 382] on input "text" at bounding box center [172, 377] width 95 height 25
click at [149, 414] on input "number" at bounding box center [172, 414] width 96 height 25
click at [170, 424] on input "number" at bounding box center [172, 414] width 96 height 25
type input "80"
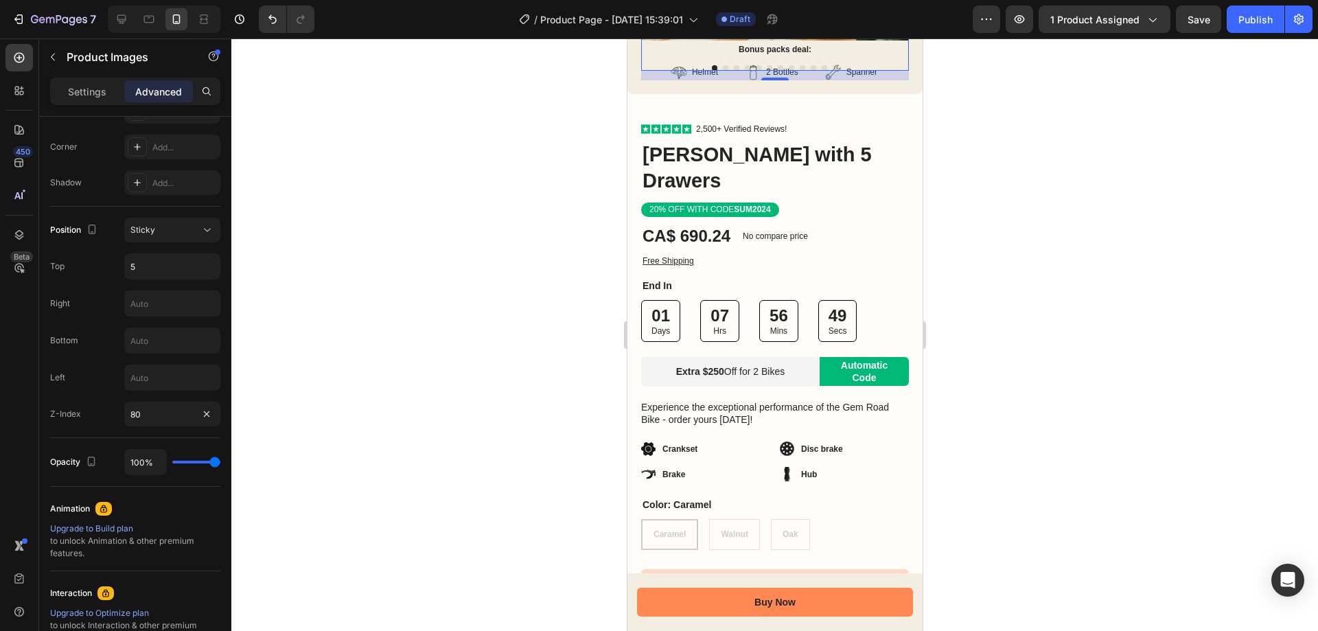
click at [289, 402] on div at bounding box center [774, 334] width 1087 height 592
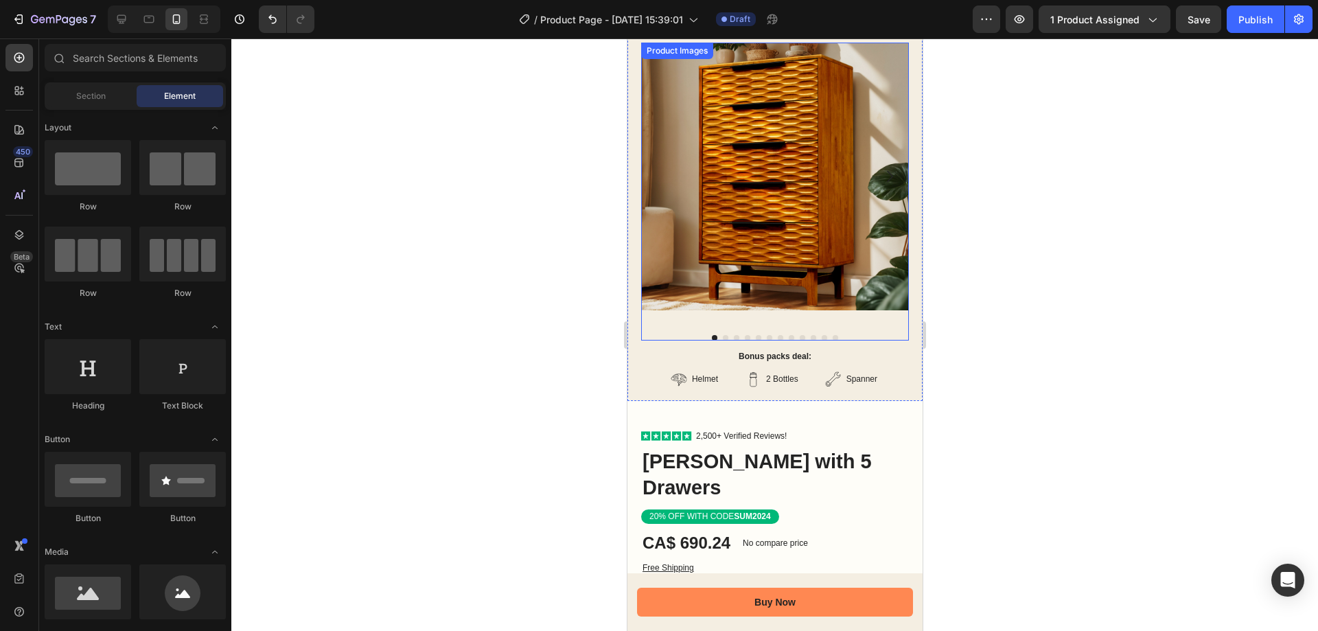
scroll to position [69, 0]
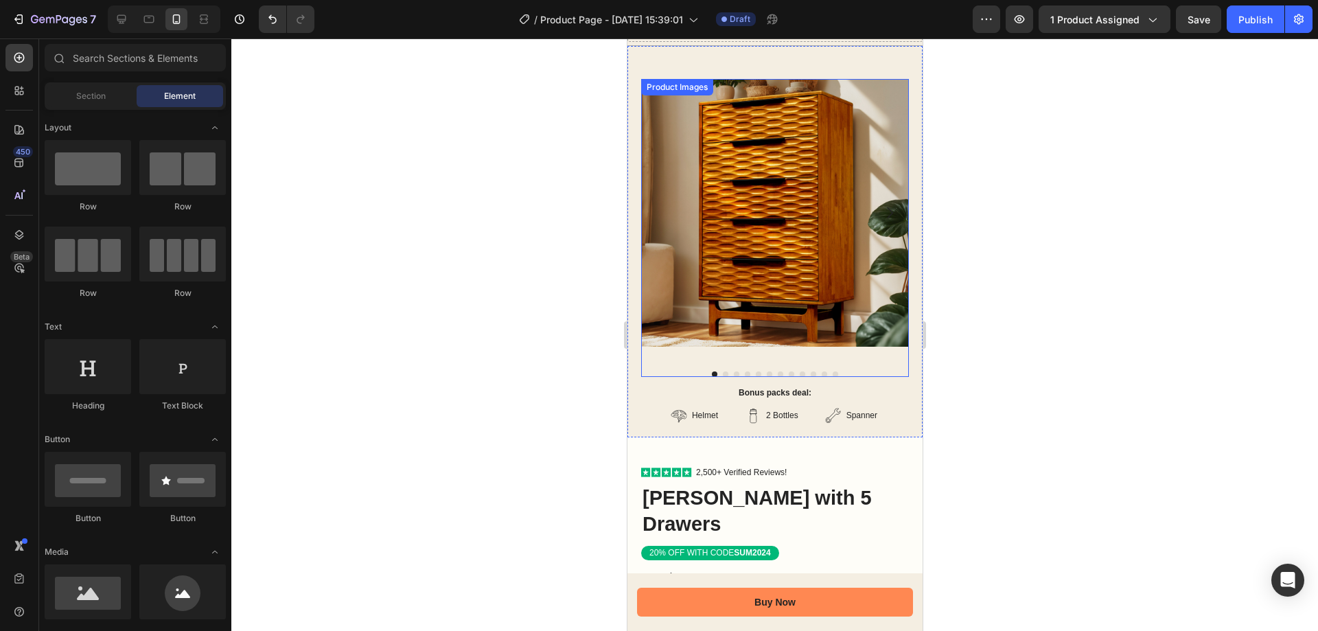
click at [783, 181] on img at bounding box center [775, 213] width 268 height 268
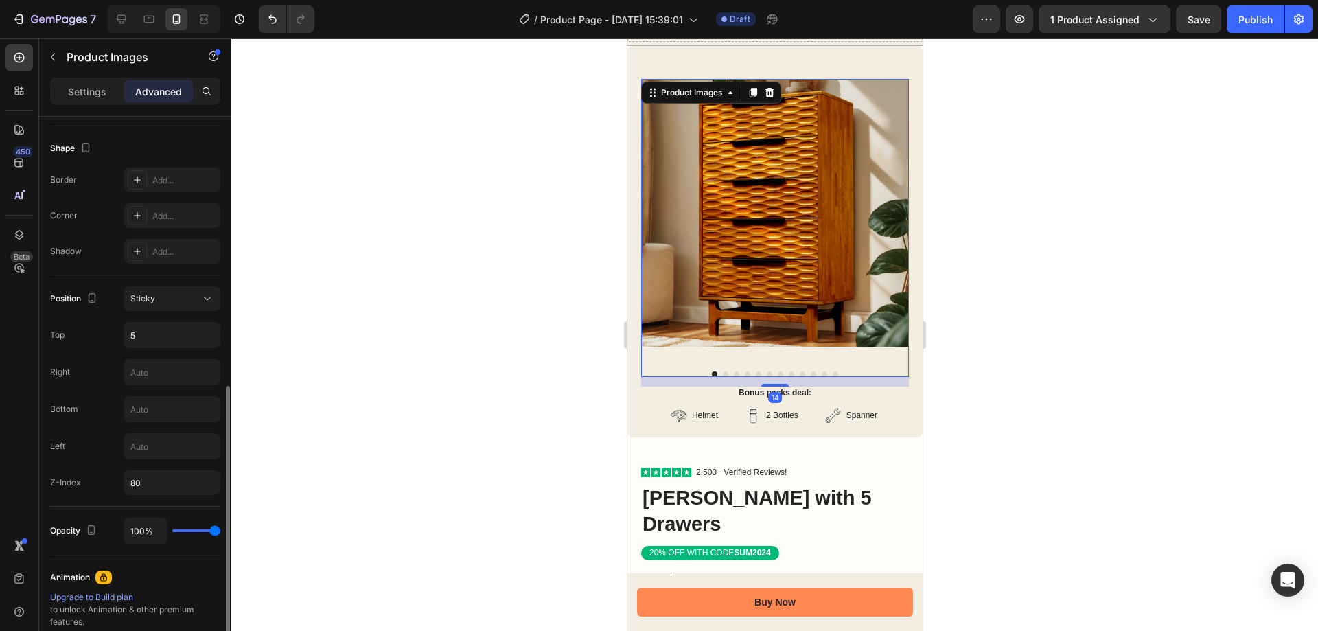
scroll to position [412, 0]
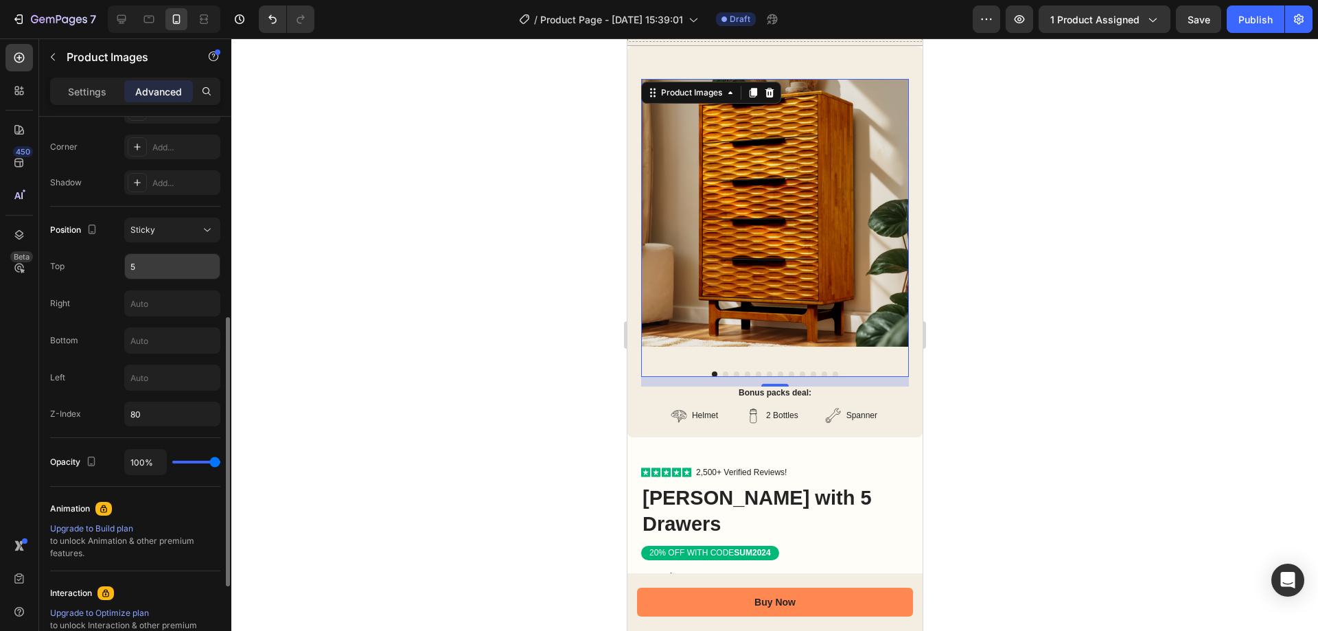
click at [167, 270] on input "5" at bounding box center [172, 266] width 95 height 25
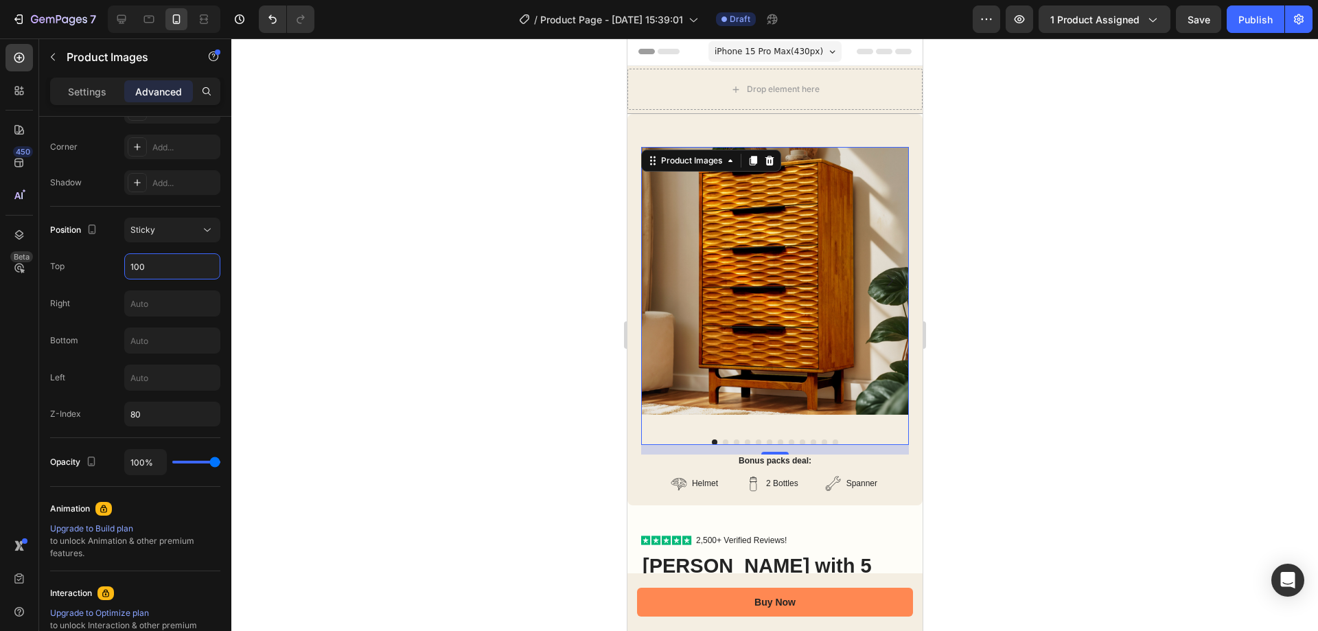
scroll to position [0, 0]
type input "100"
click at [157, 233] on div "Sticky" at bounding box center [165, 230] width 70 height 12
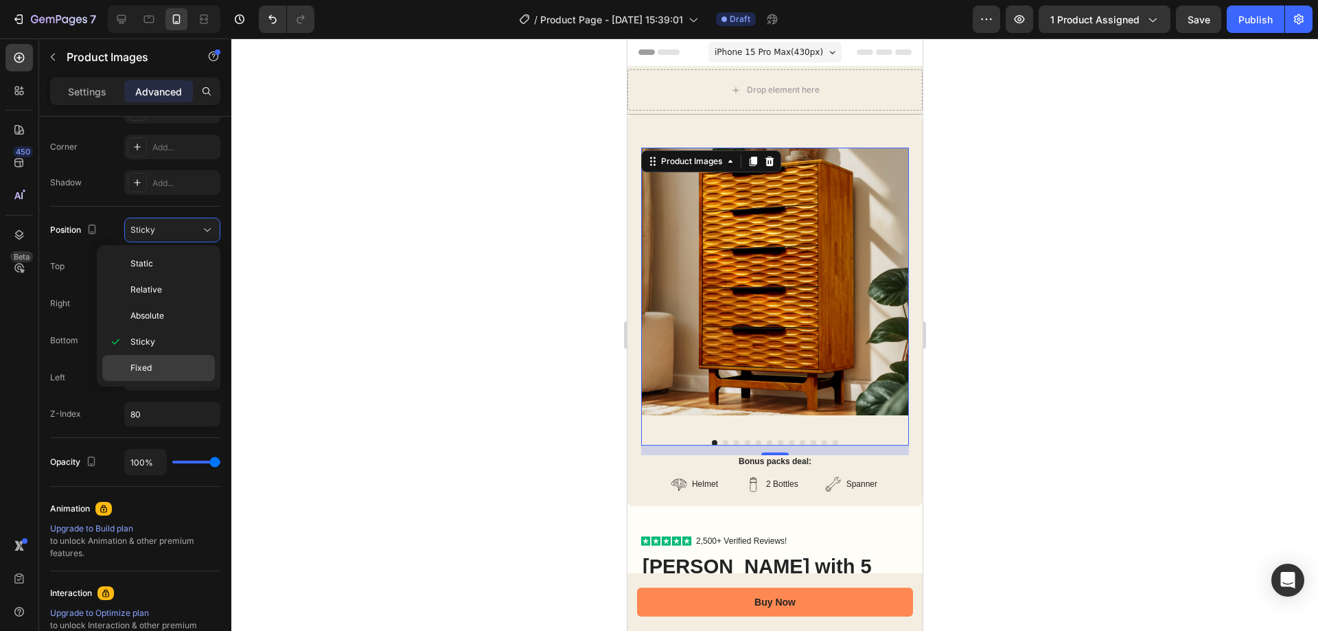
click at [140, 361] on div "Fixed" at bounding box center [158, 368] width 113 height 26
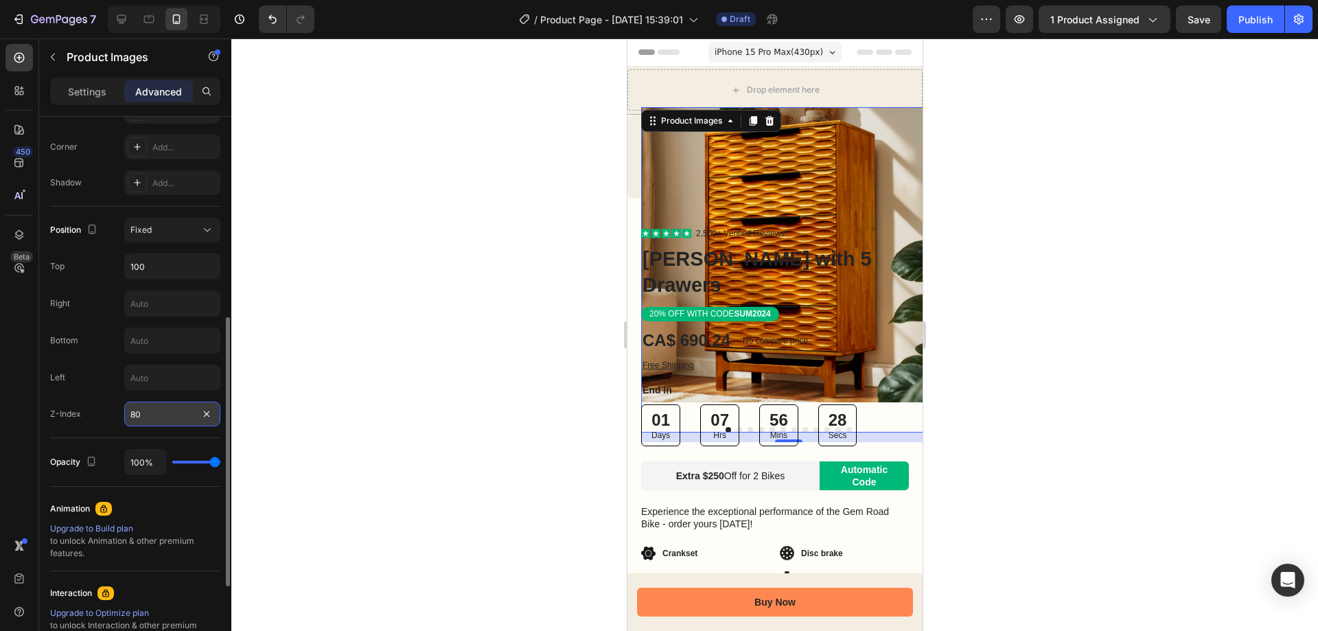
click at [152, 417] on input "80" at bounding box center [172, 414] width 96 height 25
click at [164, 274] on input "100" at bounding box center [172, 266] width 95 height 25
type input "0"
click at [164, 274] on input "100" at bounding box center [172, 266] width 95 height 25
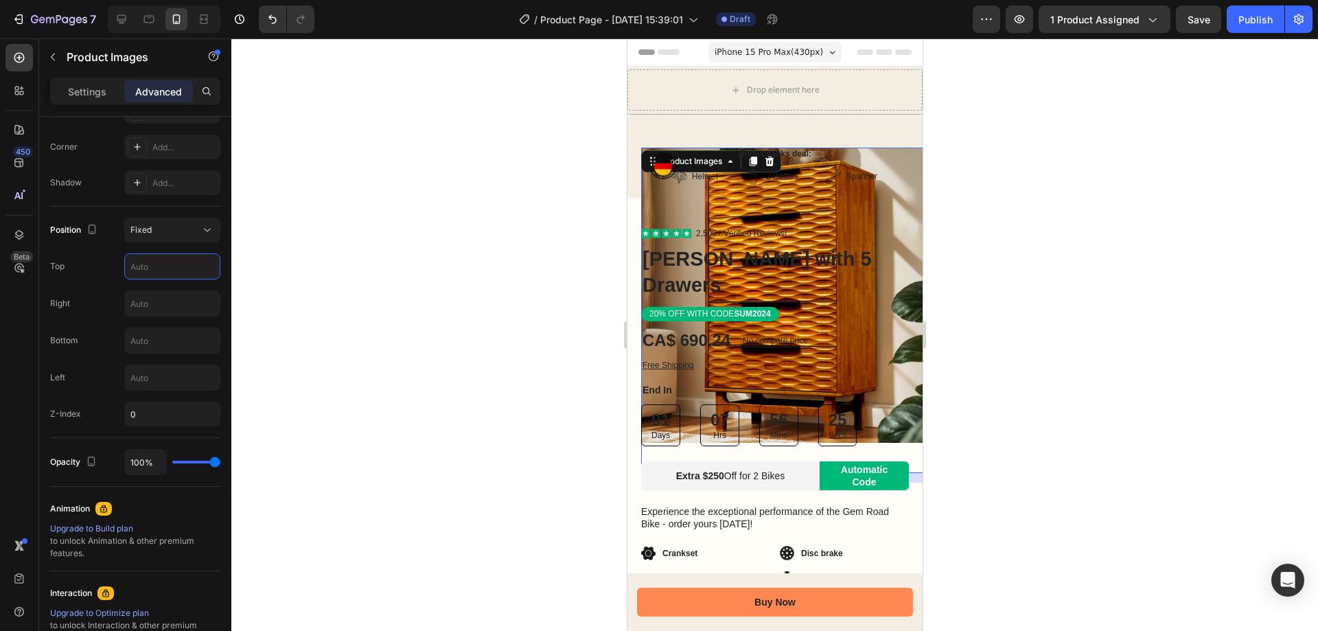
click at [498, 238] on div at bounding box center [774, 334] width 1087 height 592
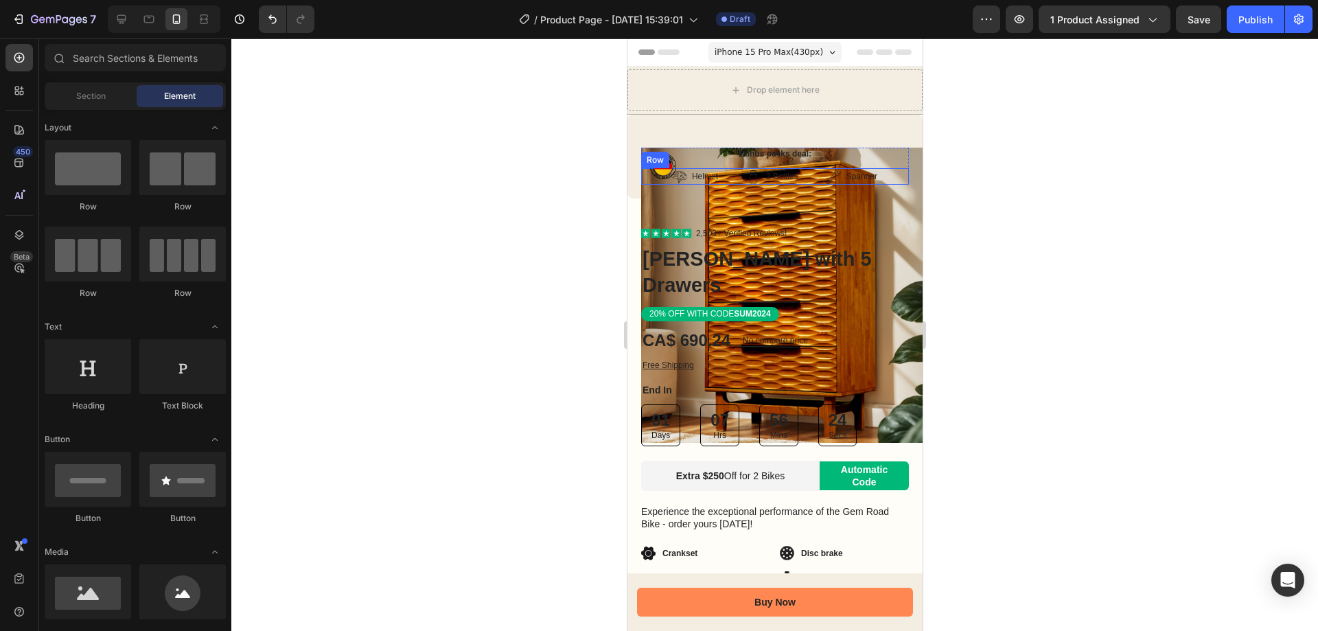
click at [900, 166] on img at bounding box center [788, 295] width 295 height 295
click at [899, 170] on img at bounding box center [788, 295] width 295 height 295
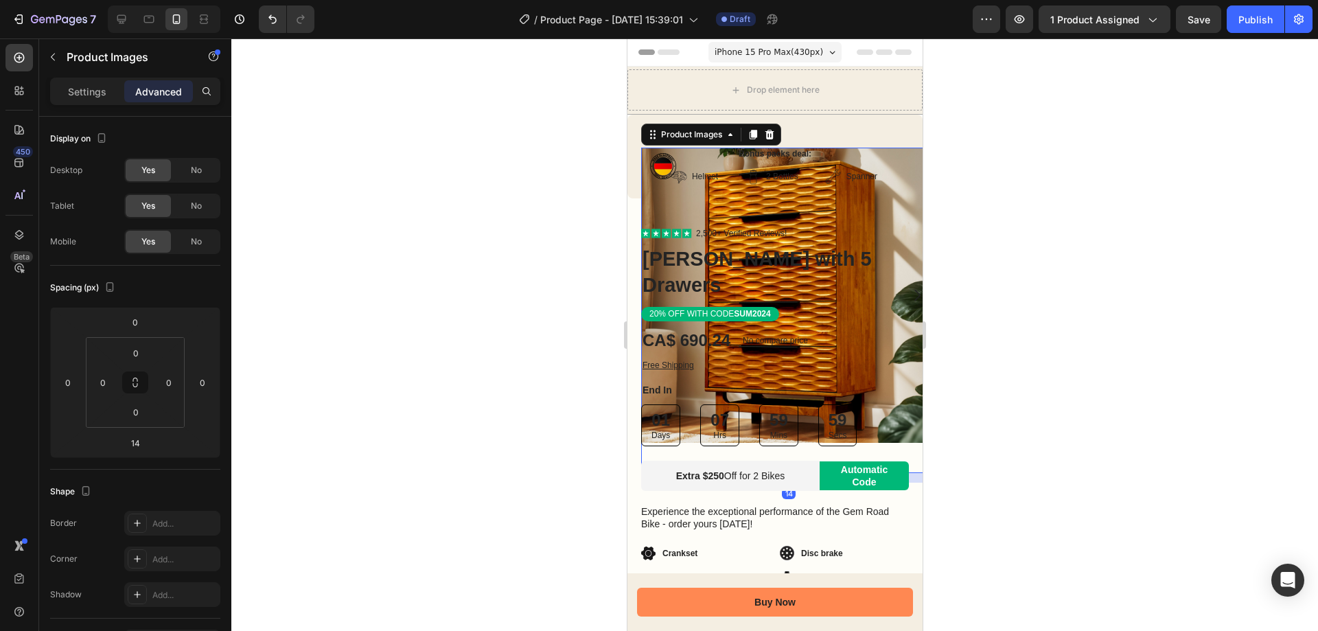
click at [901, 205] on div "Icon Icon Icon Icon Icon Icon List 2,500+ Verified Reviews! Text Block Row Elar…" at bounding box center [774, 474] width 295 height 553
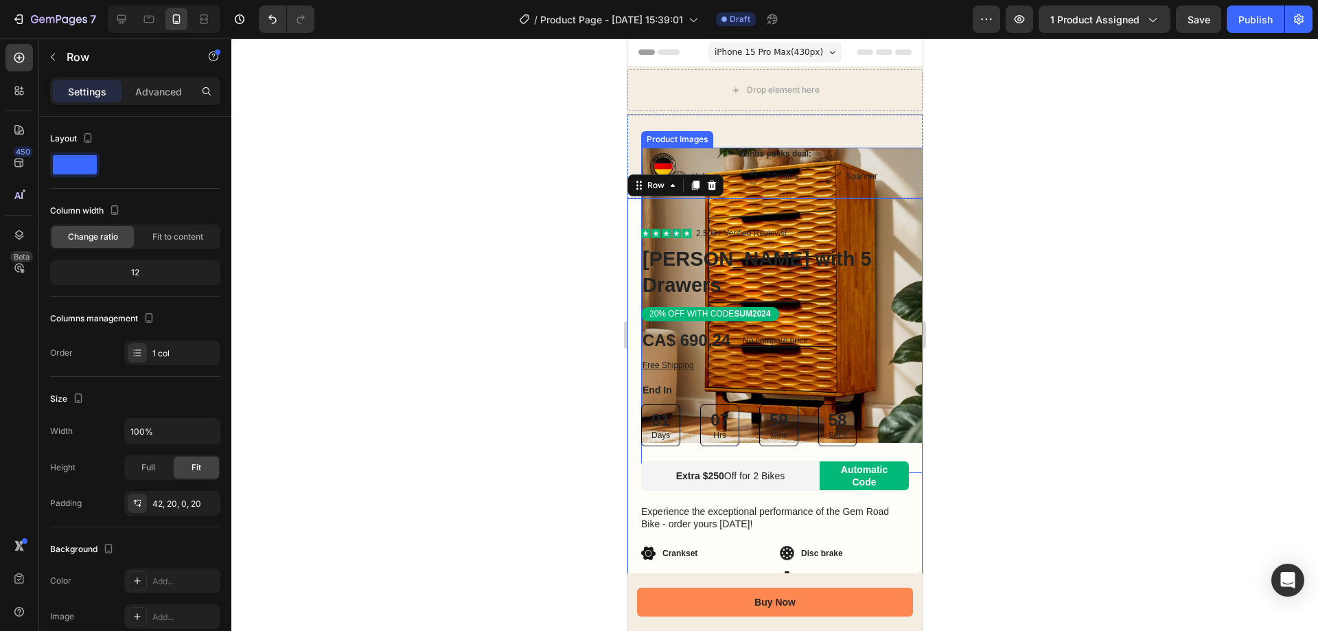
click at [907, 178] on img at bounding box center [788, 295] width 295 height 295
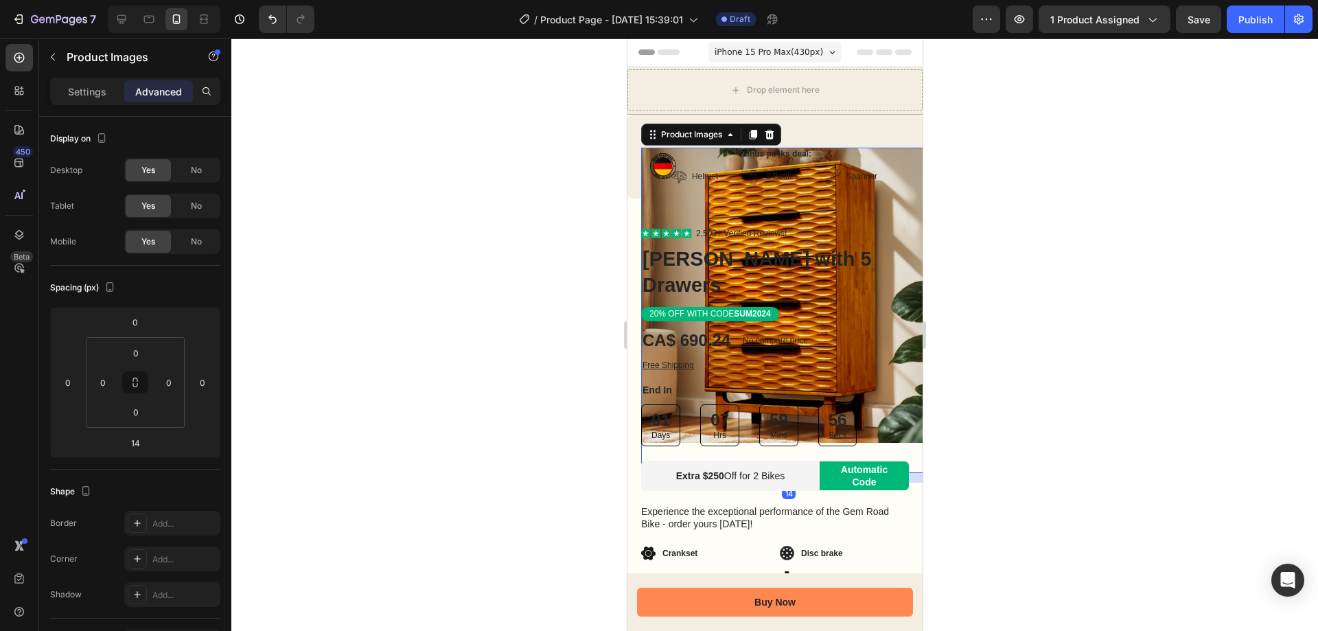
click at [150, 92] on p "Advanced" at bounding box center [158, 91] width 47 height 14
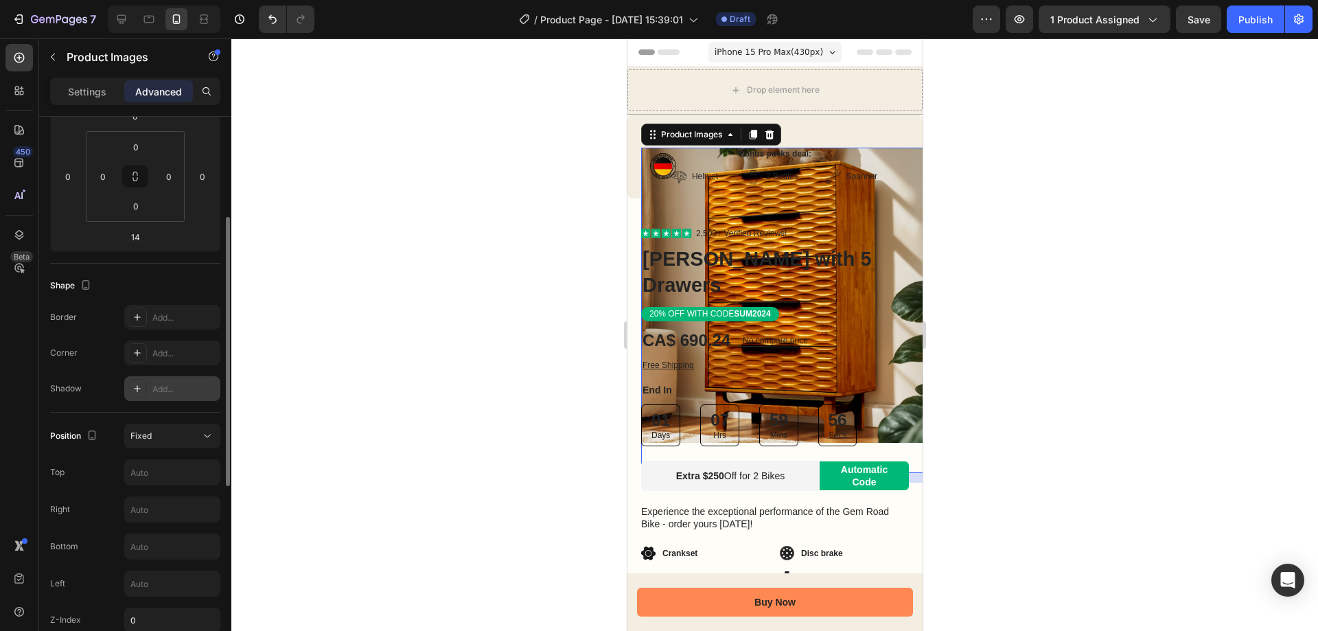
scroll to position [275, 0]
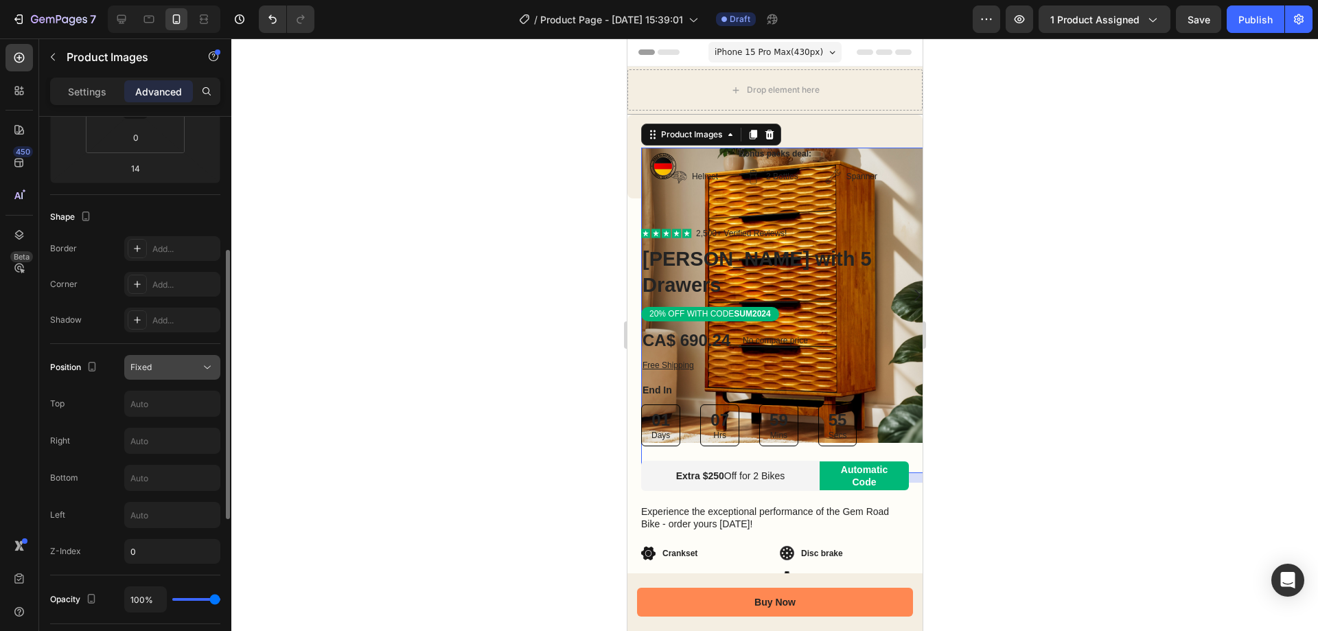
click at [175, 369] on div "Fixed" at bounding box center [165, 367] width 70 height 12
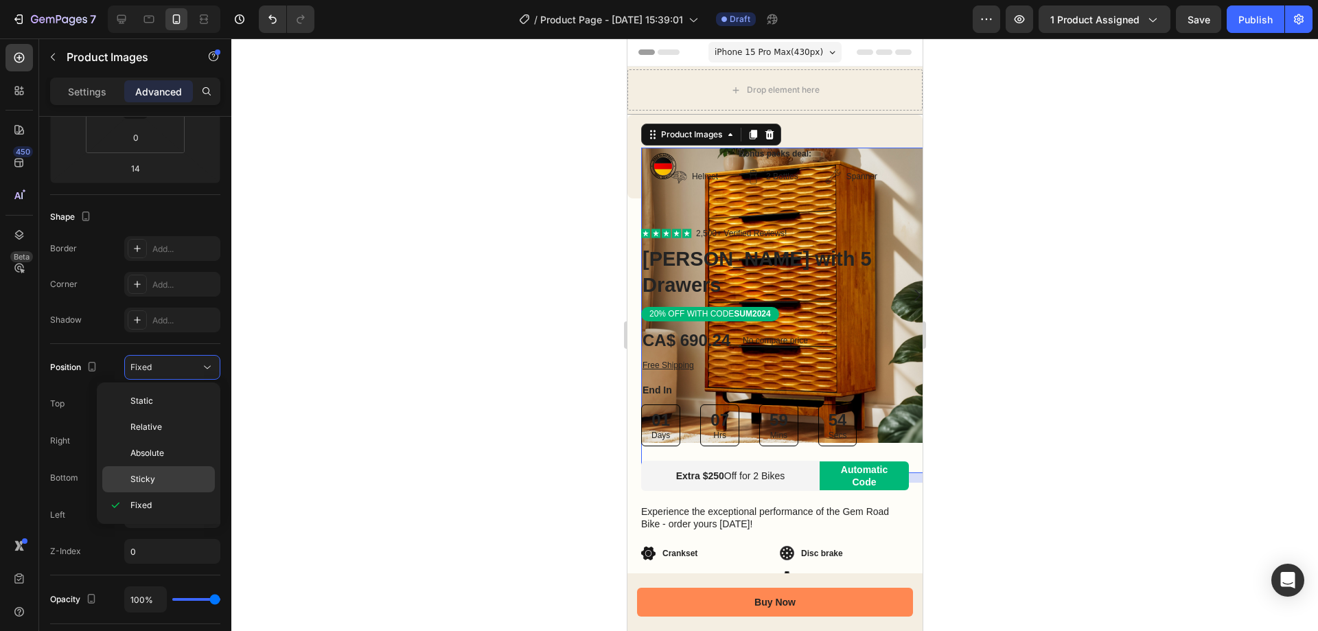
click at [150, 476] on span "Sticky" at bounding box center [142, 479] width 25 height 12
type input "0"
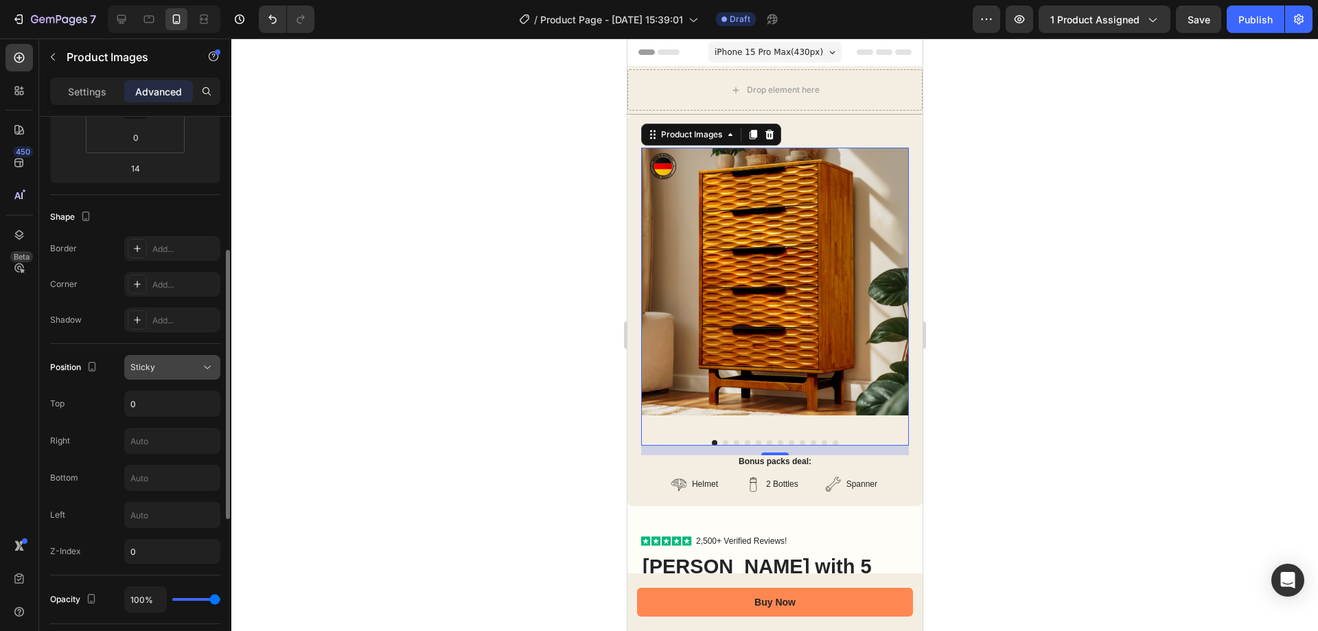
click at [161, 360] on button "Sticky" at bounding box center [172, 367] width 96 height 25
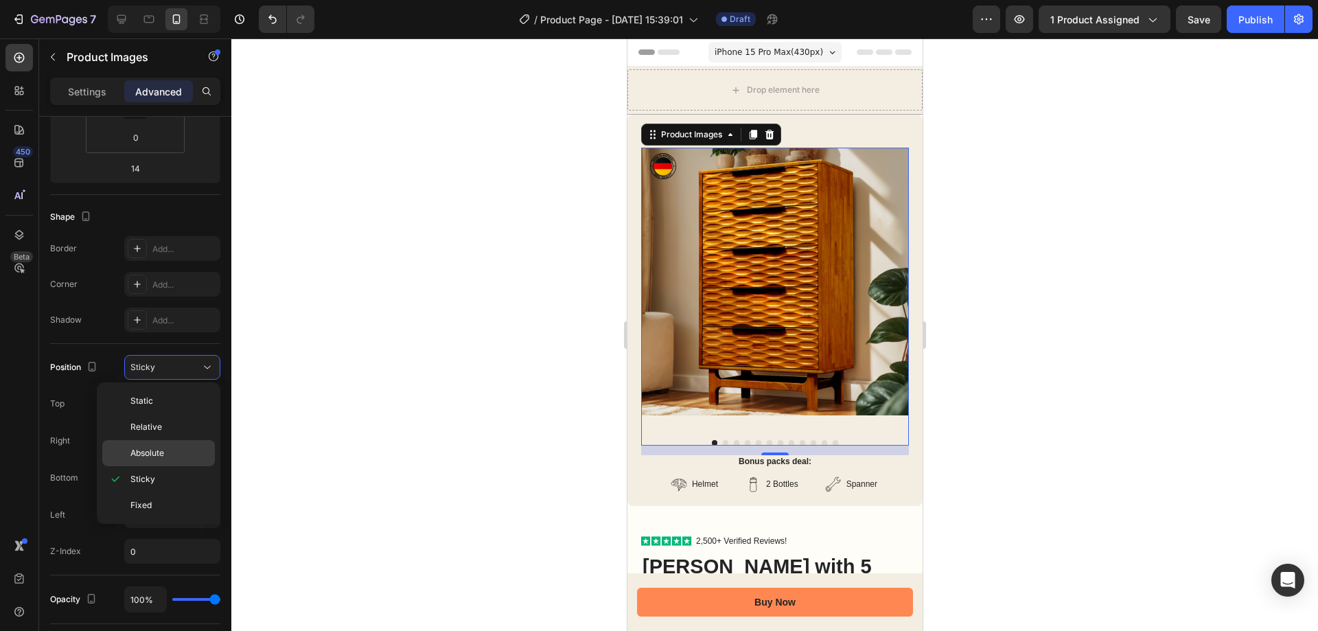
click at [141, 450] on span "Absolute" at bounding box center [147, 453] width 34 height 12
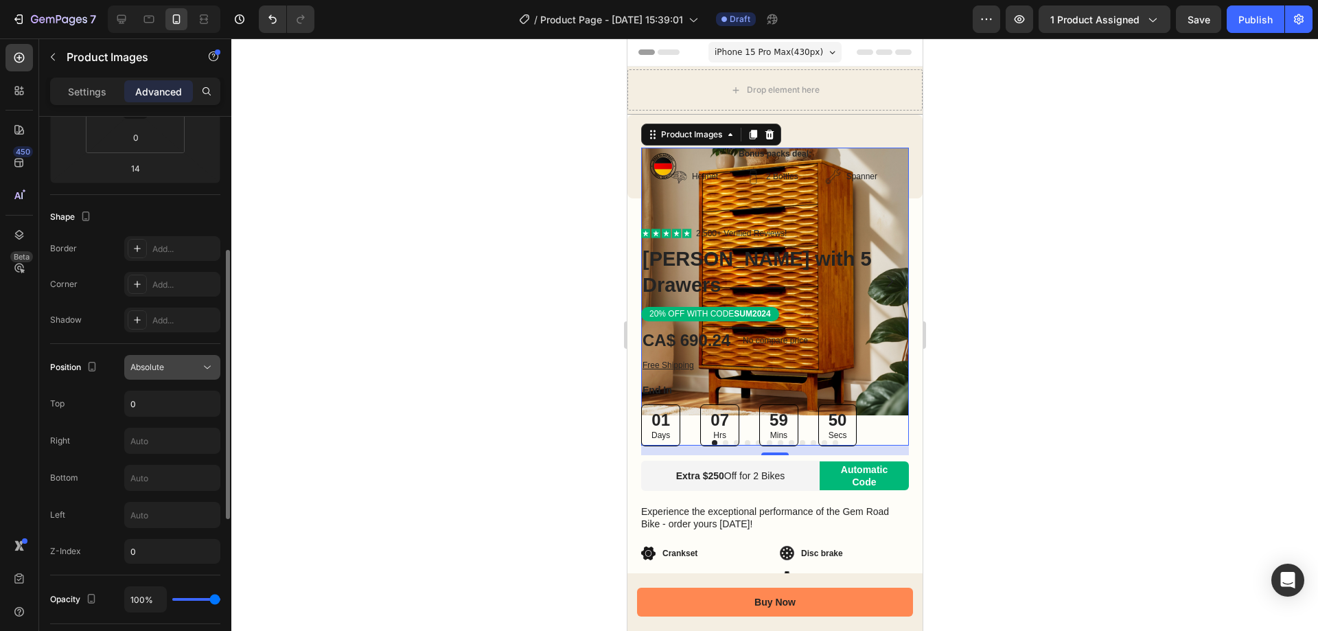
click at [159, 370] on span "Absolute" at bounding box center [147, 367] width 34 height 10
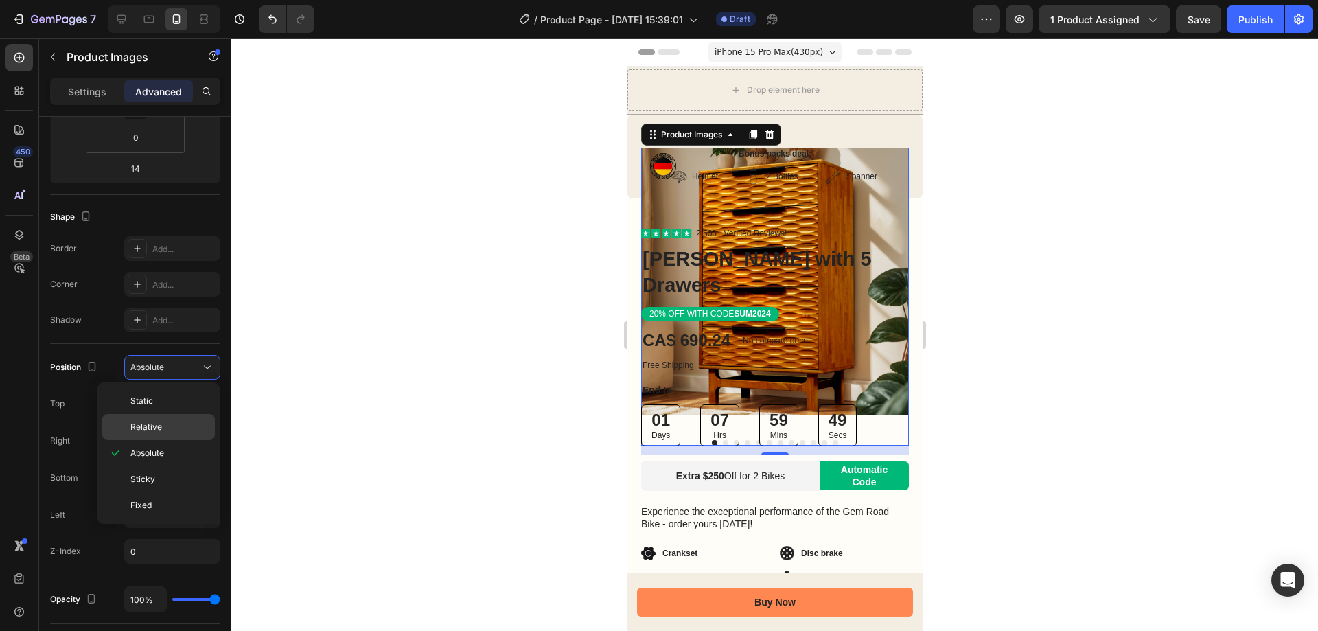
click at [157, 426] on span "Relative" at bounding box center [146, 427] width 32 height 12
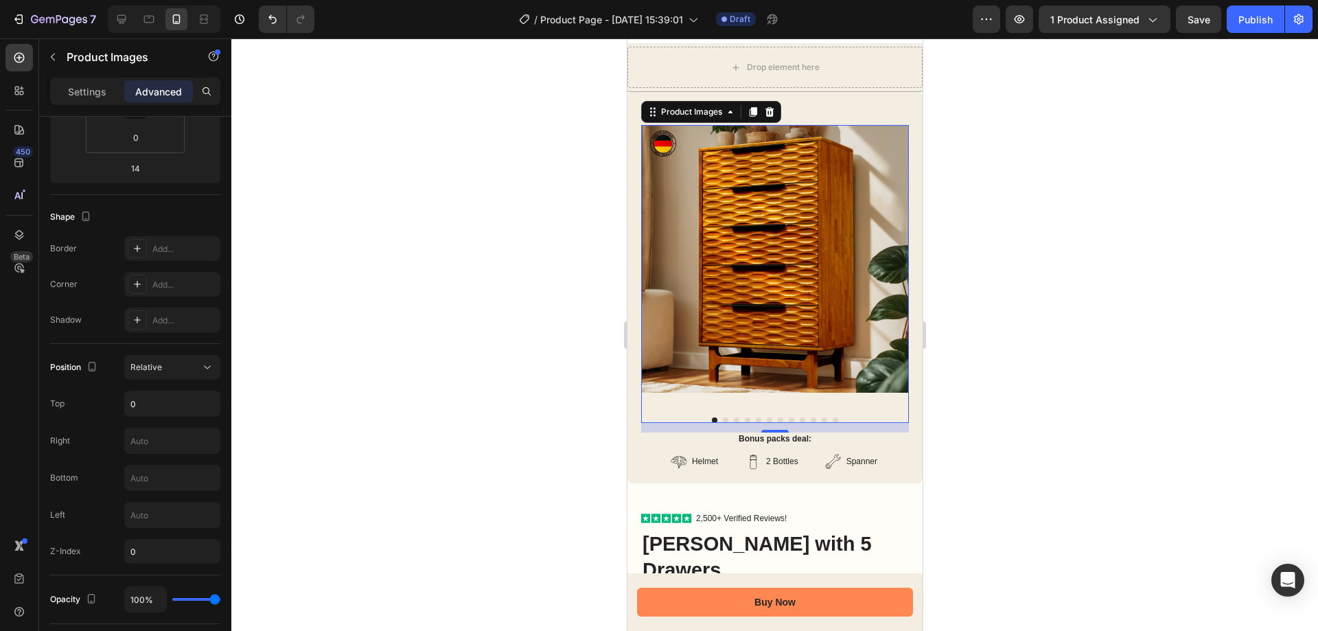
scroll to position [0, 0]
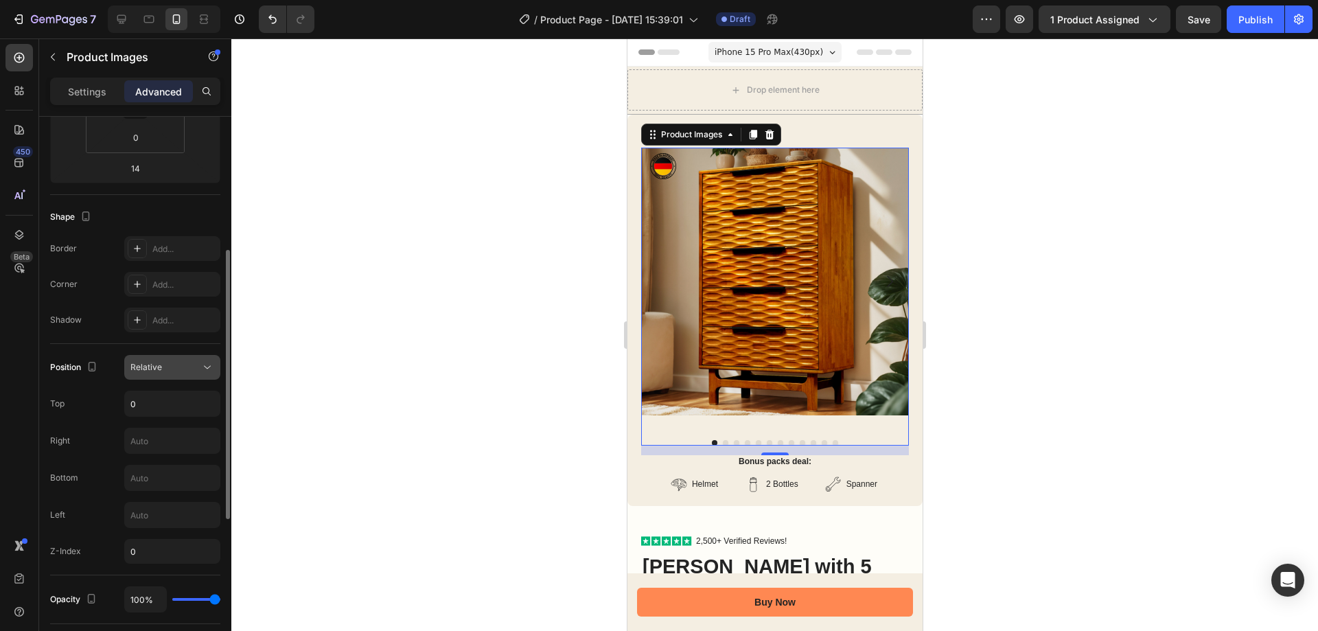
click at [154, 365] on span "Relative" at bounding box center [146, 367] width 32 height 10
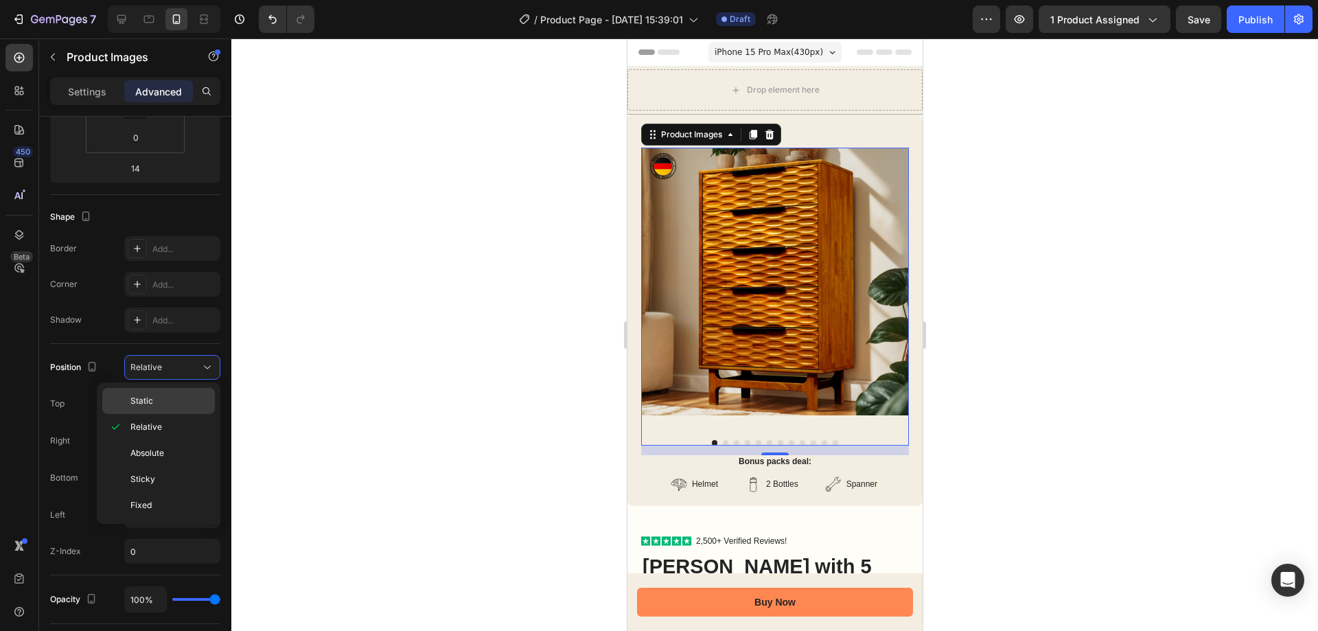
click at [154, 408] on div "Static" at bounding box center [158, 401] width 113 height 26
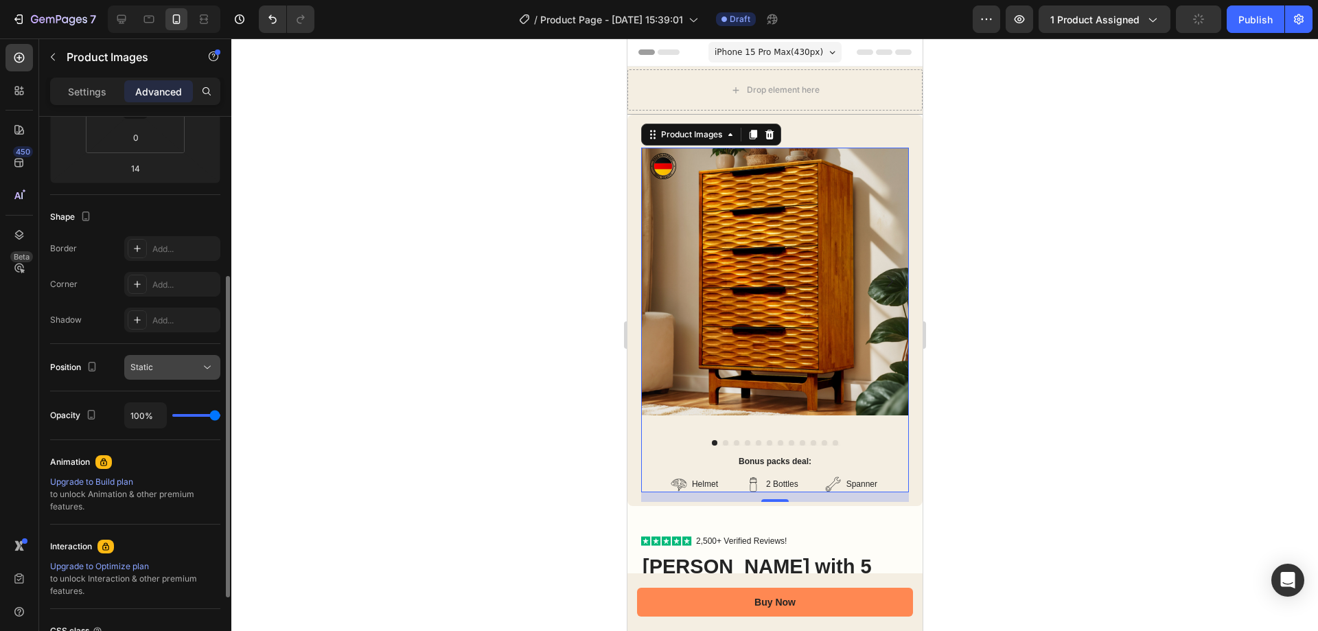
click at [177, 362] on div "Static" at bounding box center [165, 367] width 70 height 12
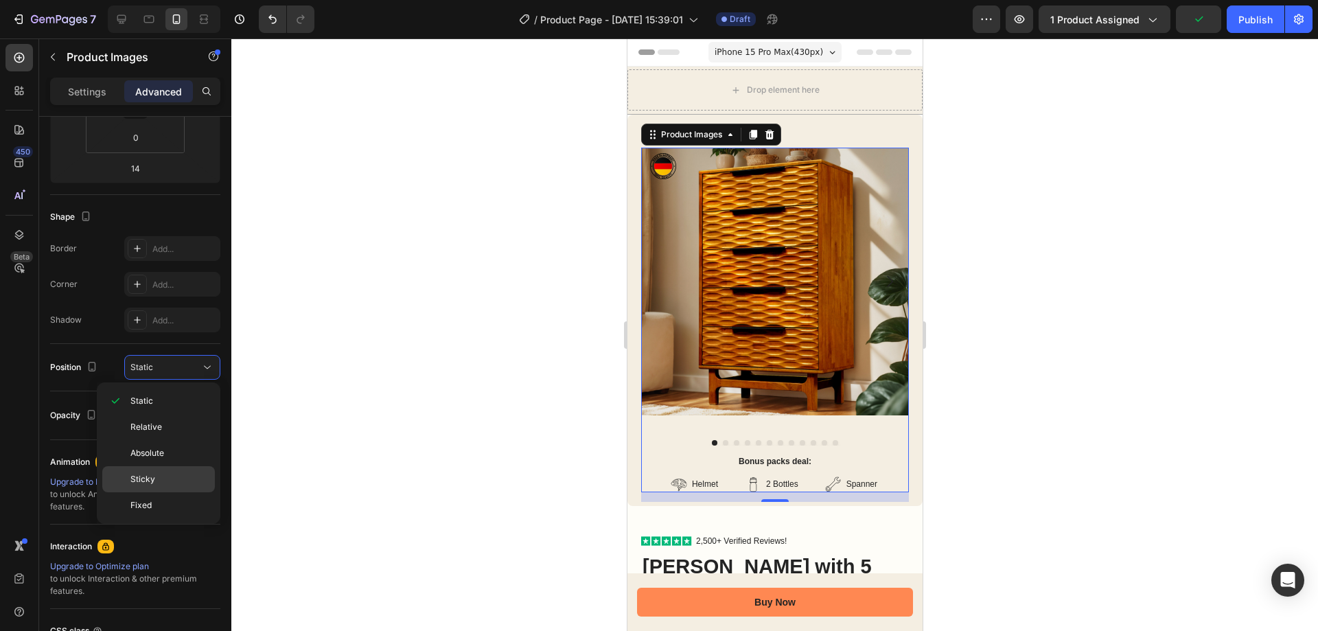
click at [179, 471] on div "Sticky" at bounding box center [158, 479] width 113 height 26
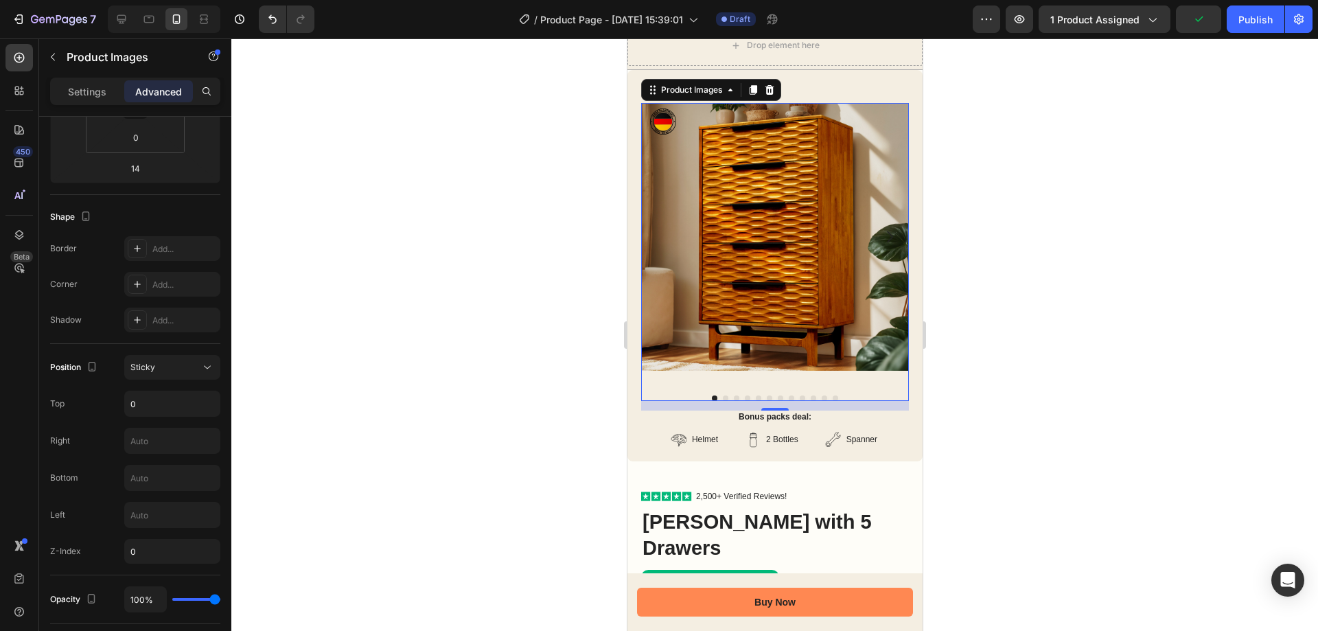
scroll to position [69, 0]
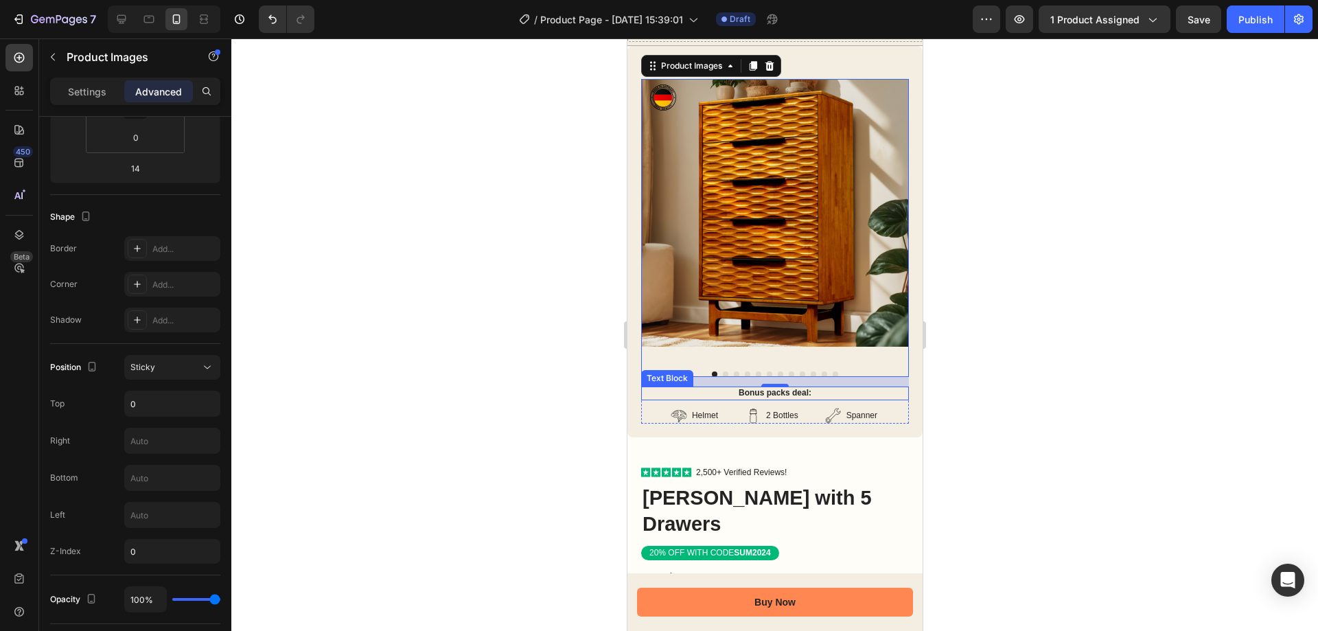
click at [765, 387] on div "Bonus packs deal:" at bounding box center [775, 394] width 268 height 14
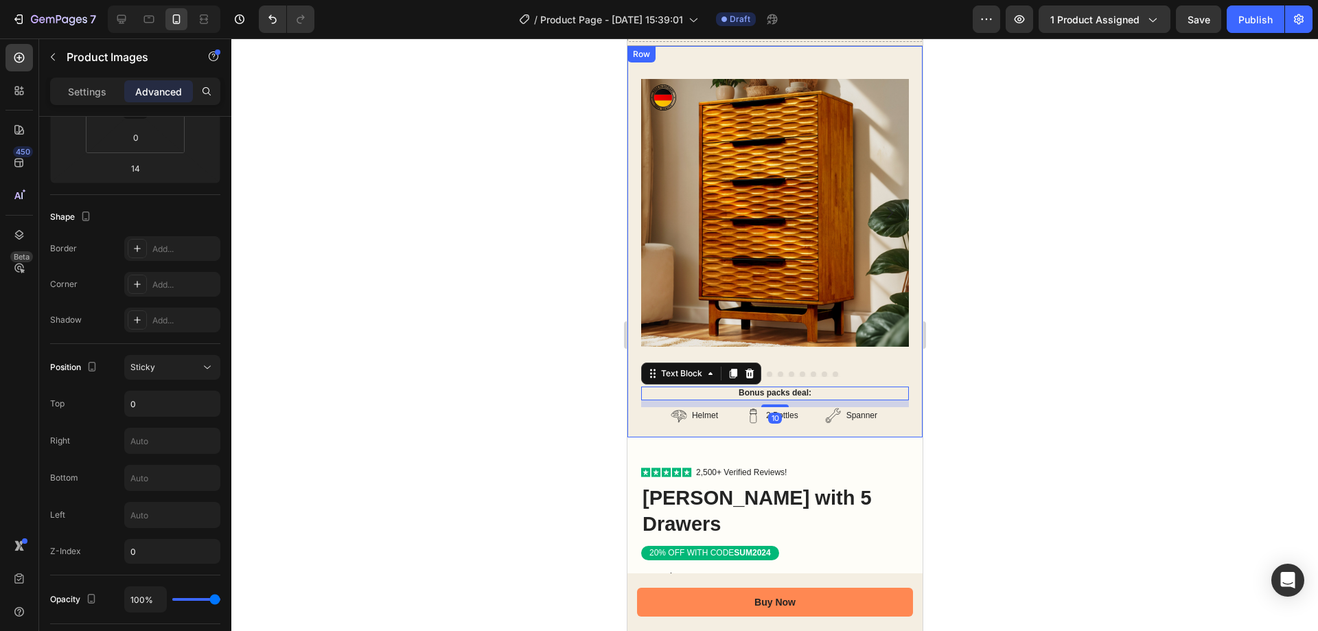
scroll to position [0, 0]
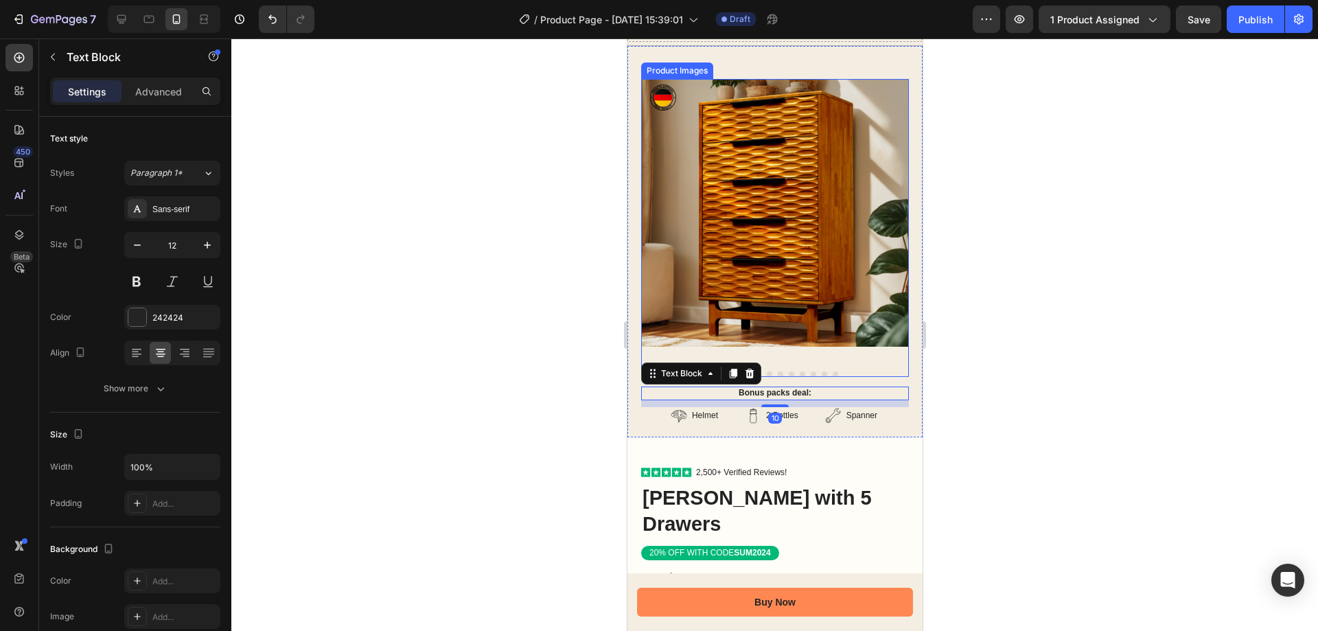
click at [858, 354] on div at bounding box center [775, 228] width 268 height 298
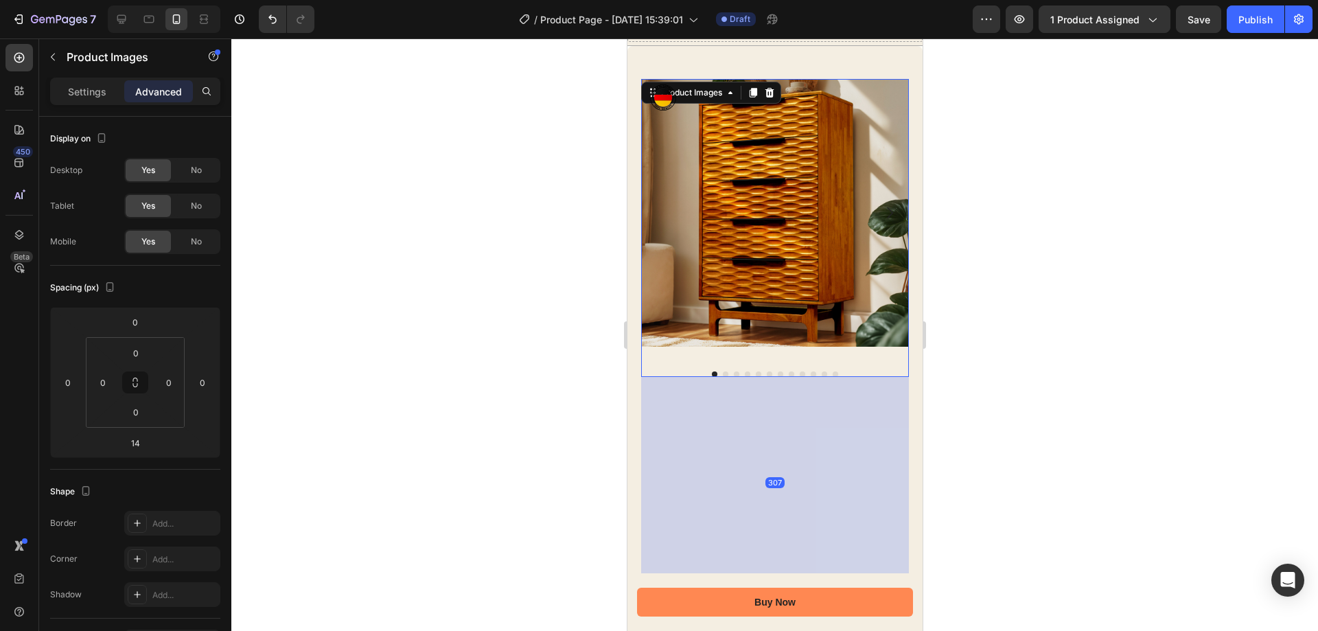
drag, startPoint x: 766, startPoint y: 375, endPoint x: 742, endPoint y: 580, distance: 206.7
type input "313"
drag, startPoint x: 954, startPoint y: 406, endPoint x: 924, endPoint y: 406, distance: 30.2
click at [955, 406] on div at bounding box center [774, 334] width 1087 height 592
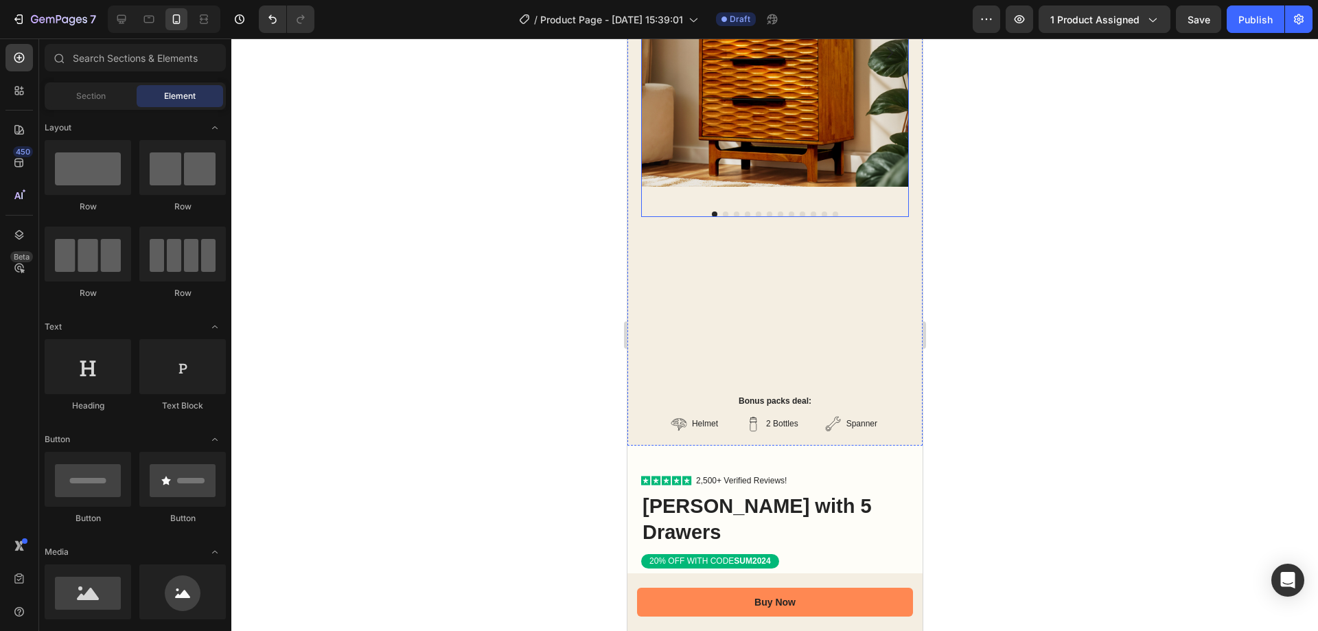
scroll to position [275, 0]
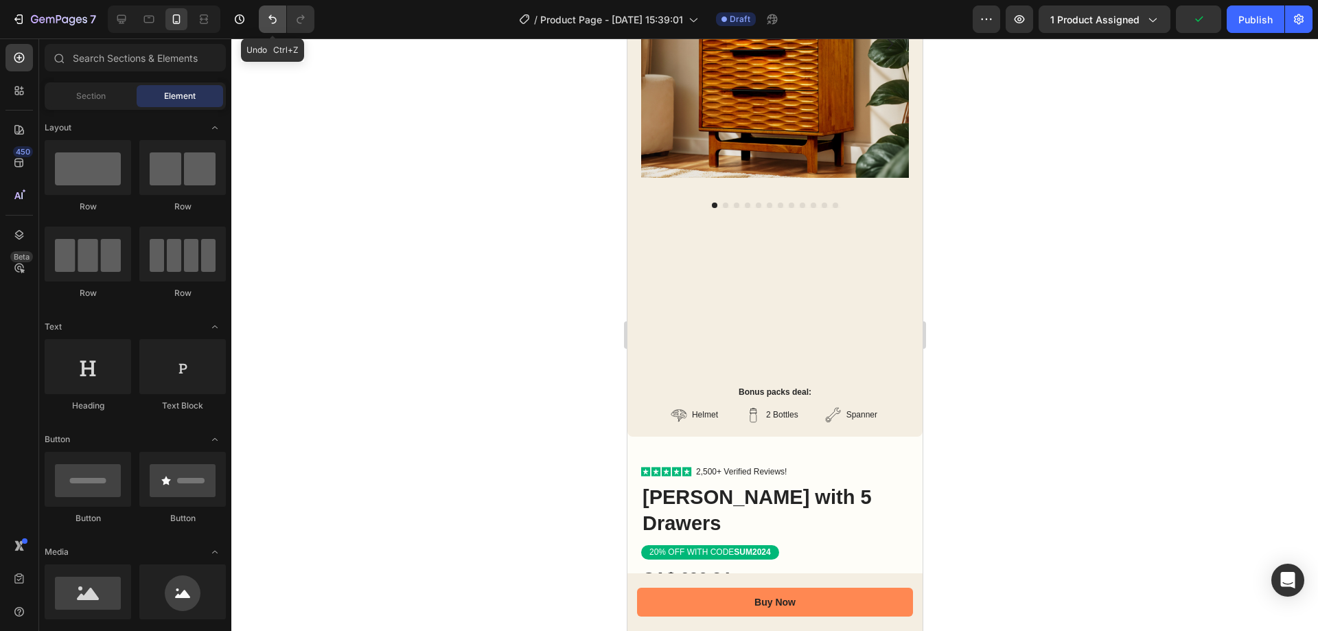
click at [264, 18] on button "Undo/Redo" at bounding box center [272, 18] width 27 height 27
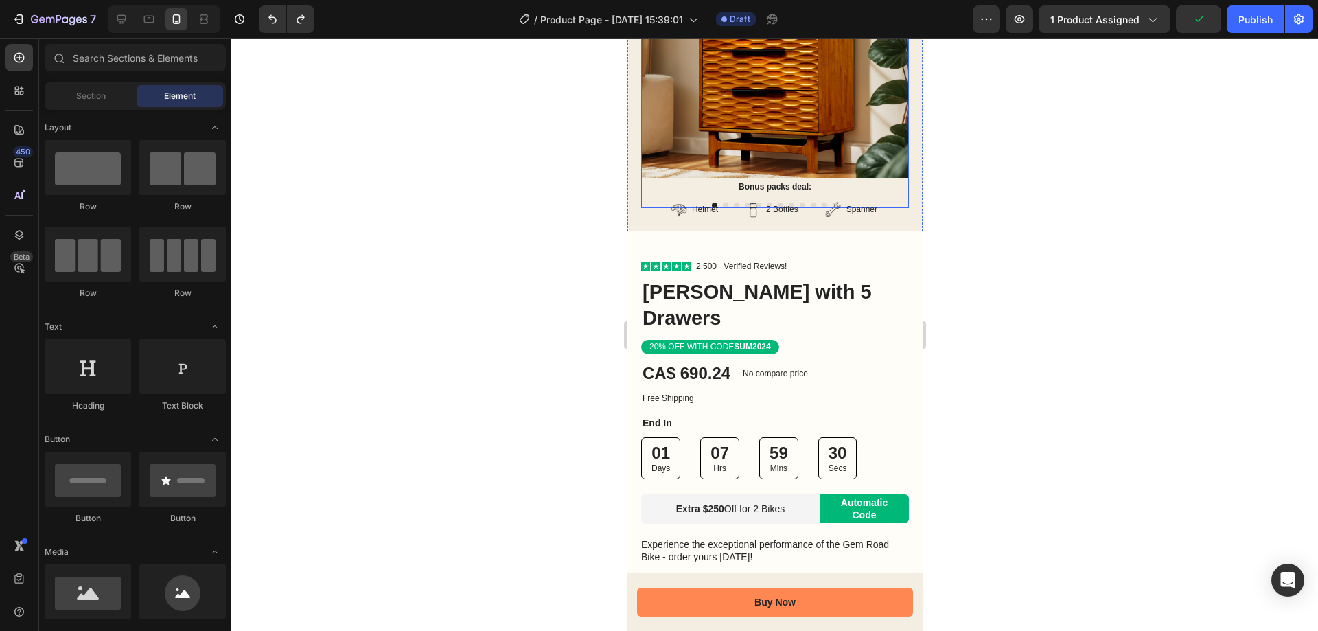
click at [857, 124] on img at bounding box center [775, 44] width 268 height 268
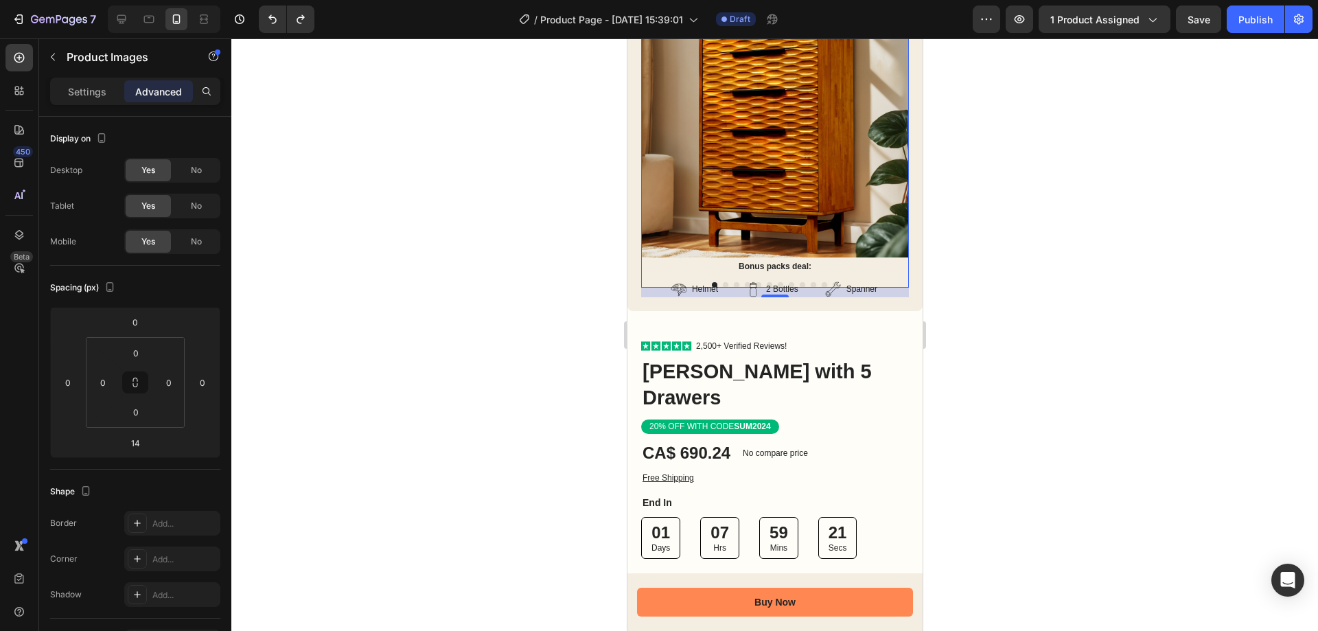
scroll to position [137, 0]
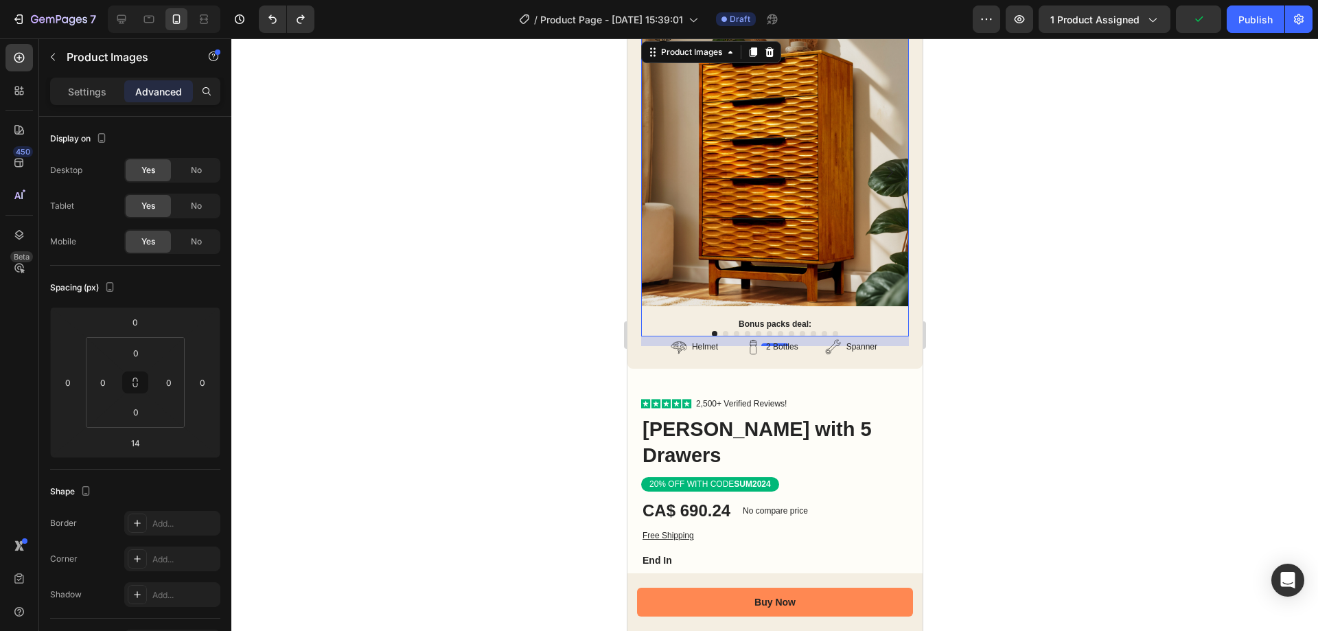
click at [154, 92] on p "Advanced" at bounding box center [158, 91] width 47 height 14
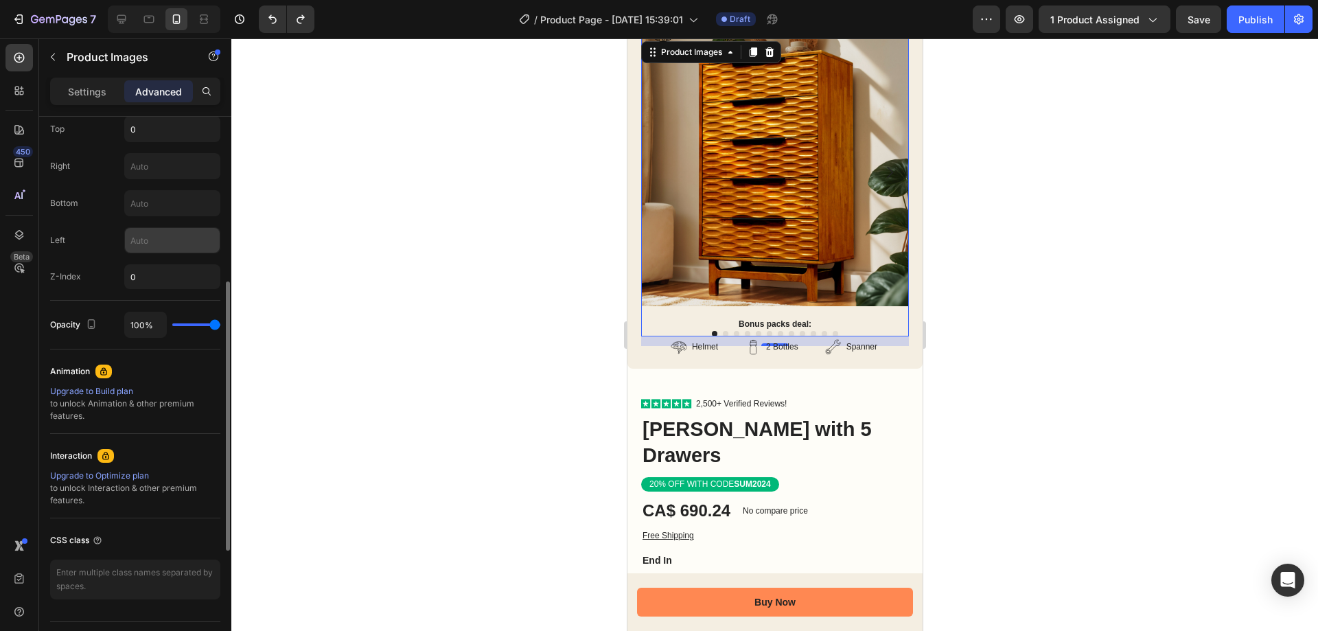
scroll to position [481, 0]
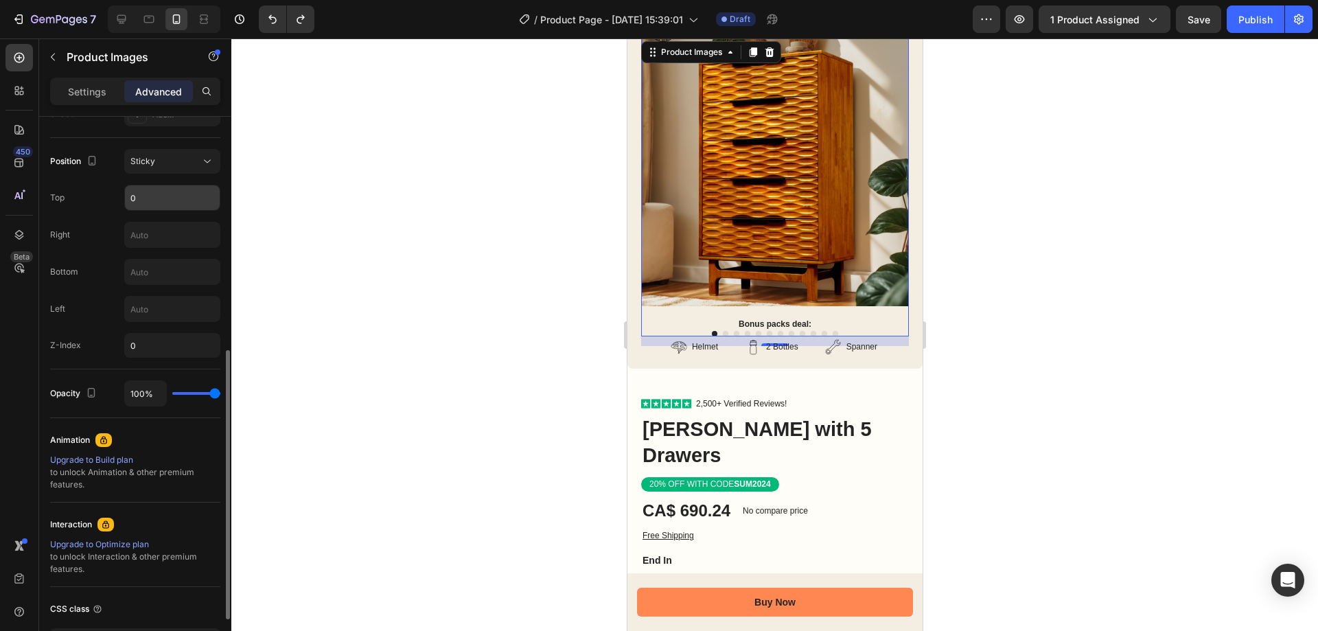
click at [150, 203] on input "0" at bounding box center [172, 197] width 95 height 25
click at [156, 247] on div at bounding box center [172, 235] width 96 height 26
click at [160, 235] on input "text" at bounding box center [172, 234] width 95 height 25
click at [154, 275] on input "text" at bounding box center [172, 272] width 95 height 25
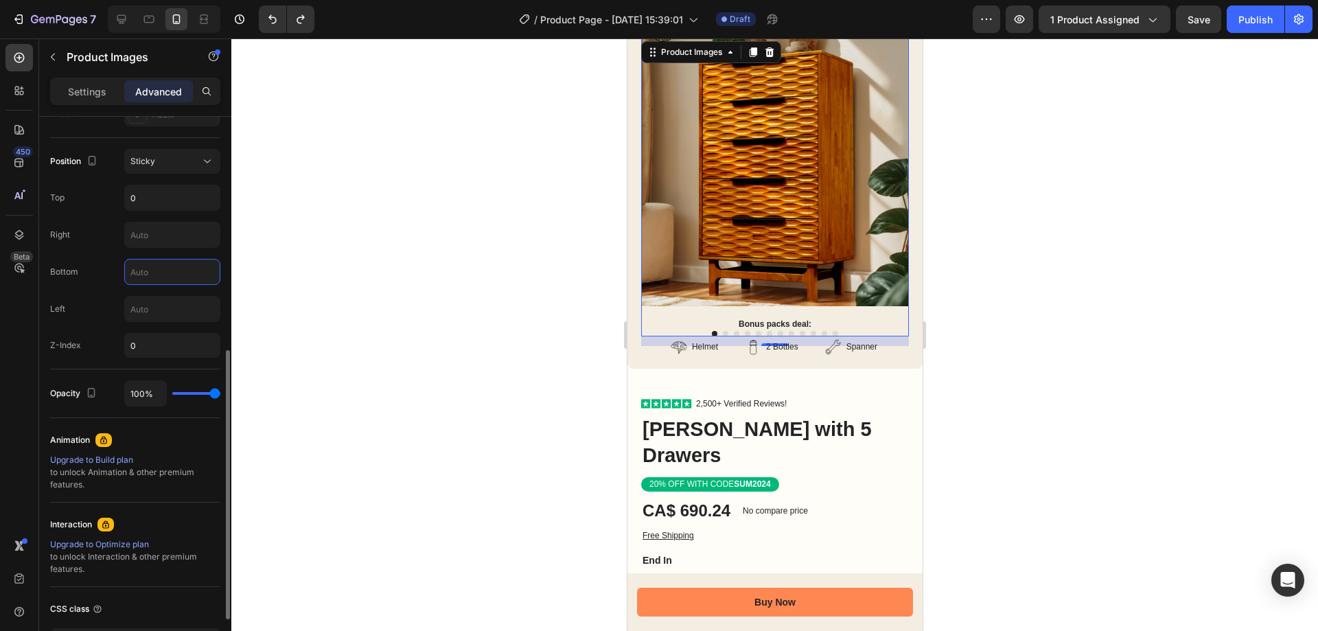
click at [154, 275] on input "text" at bounding box center [172, 272] width 95 height 25
type input "5"
click at [365, 270] on div at bounding box center [774, 334] width 1087 height 592
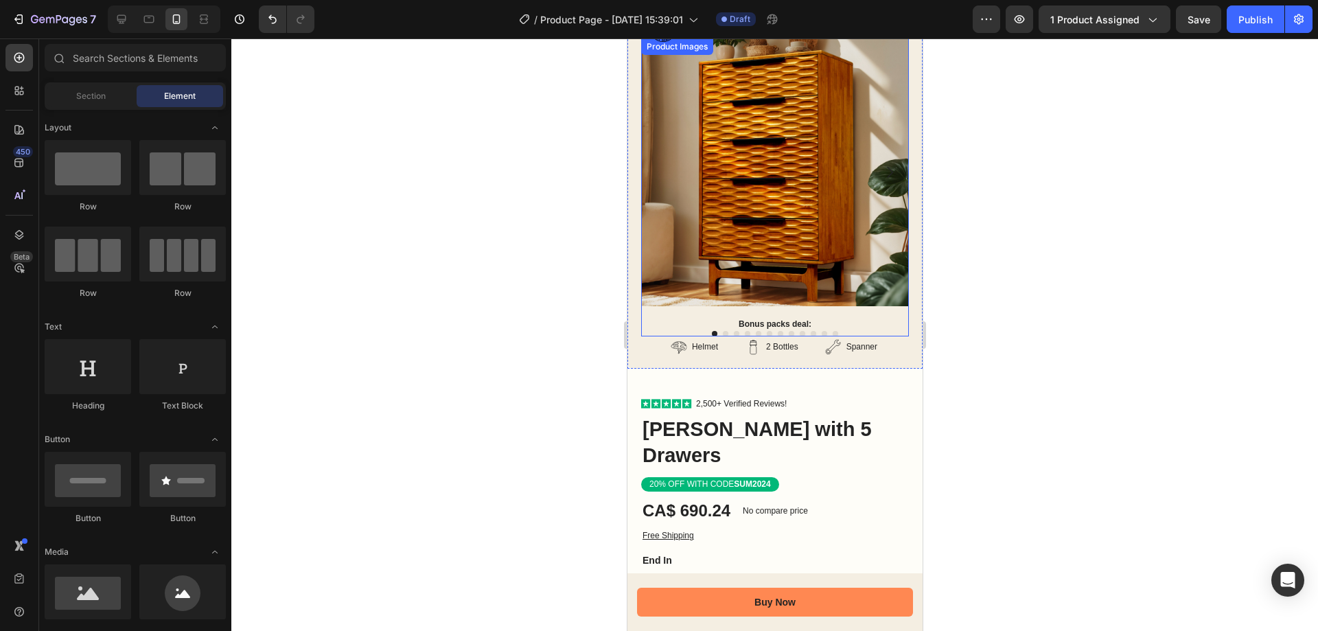
click at [853, 208] on img at bounding box center [775, 172] width 268 height 268
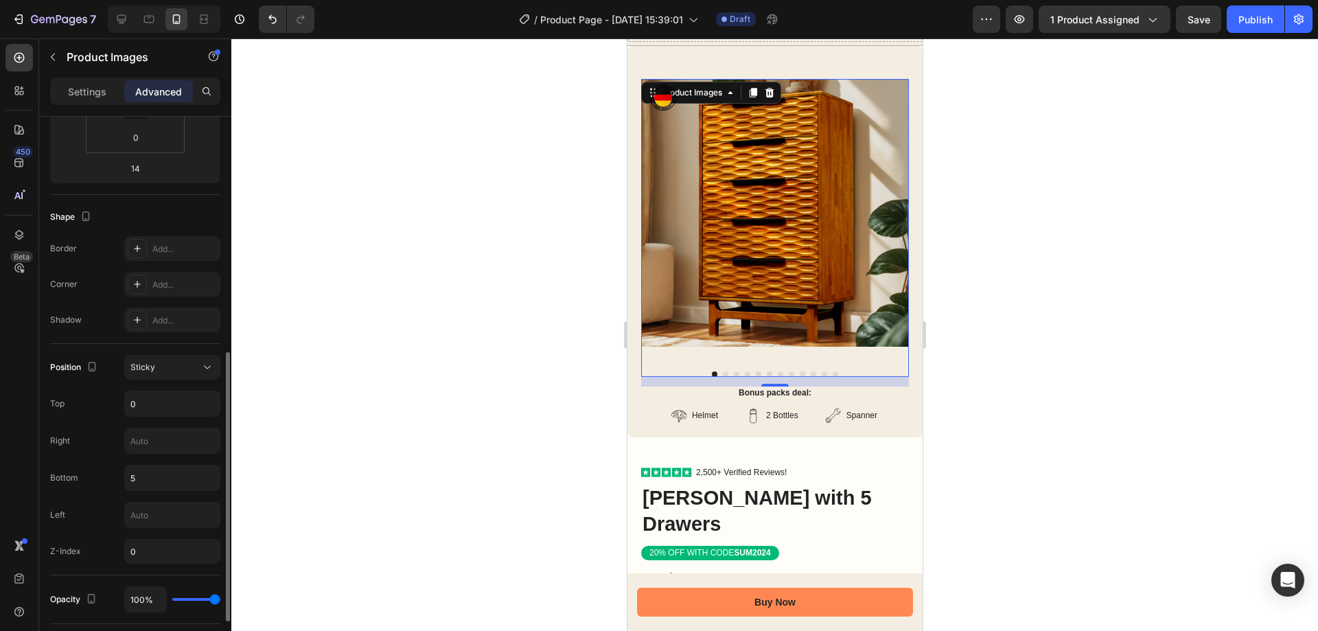
scroll to position [343, 0]
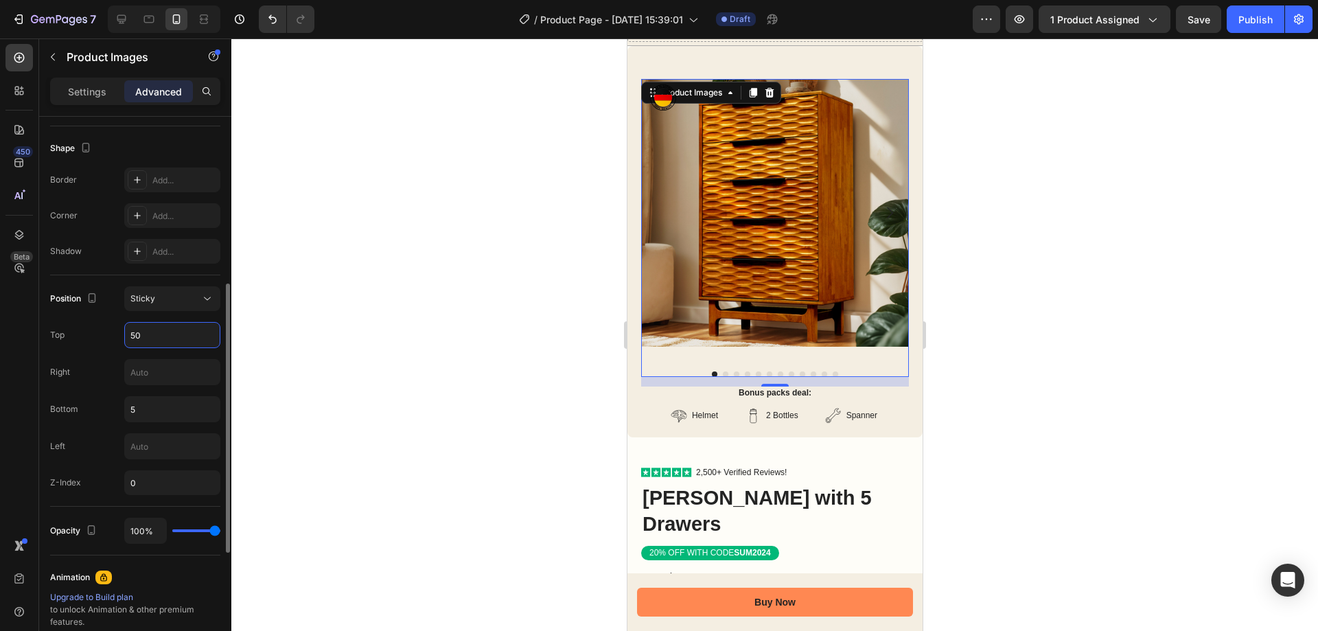
type input "50"
click at [189, 370] on input "text" at bounding box center [172, 372] width 95 height 25
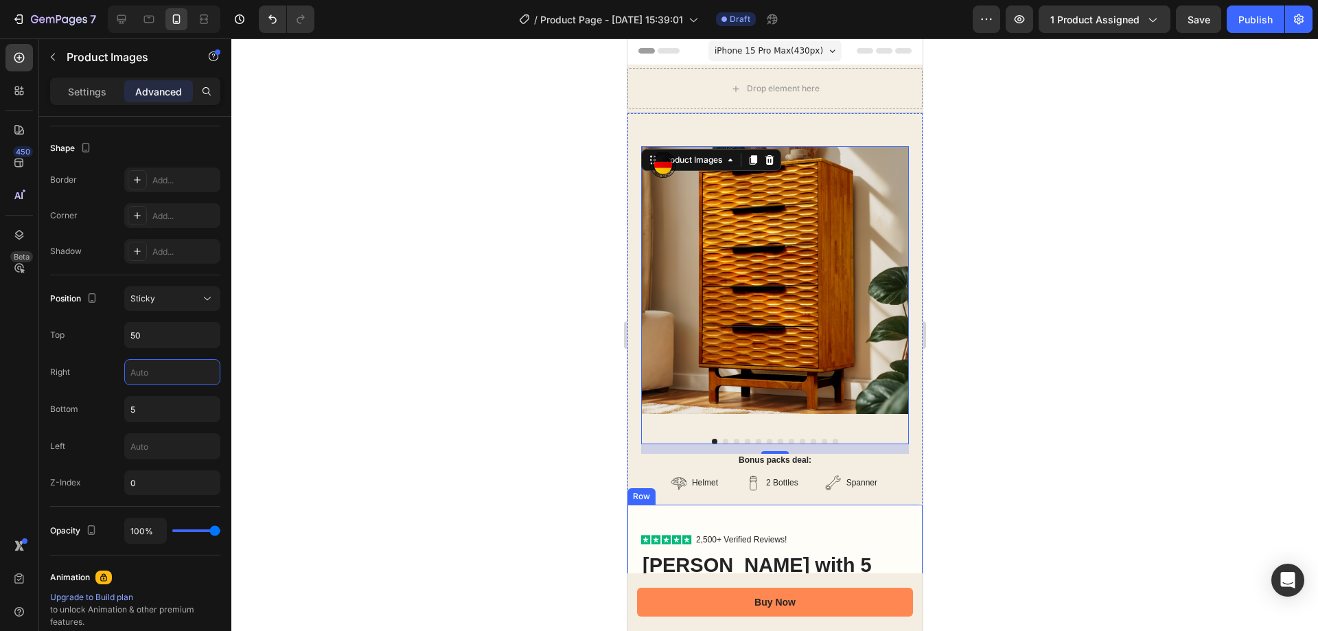
scroll to position [0, 0]
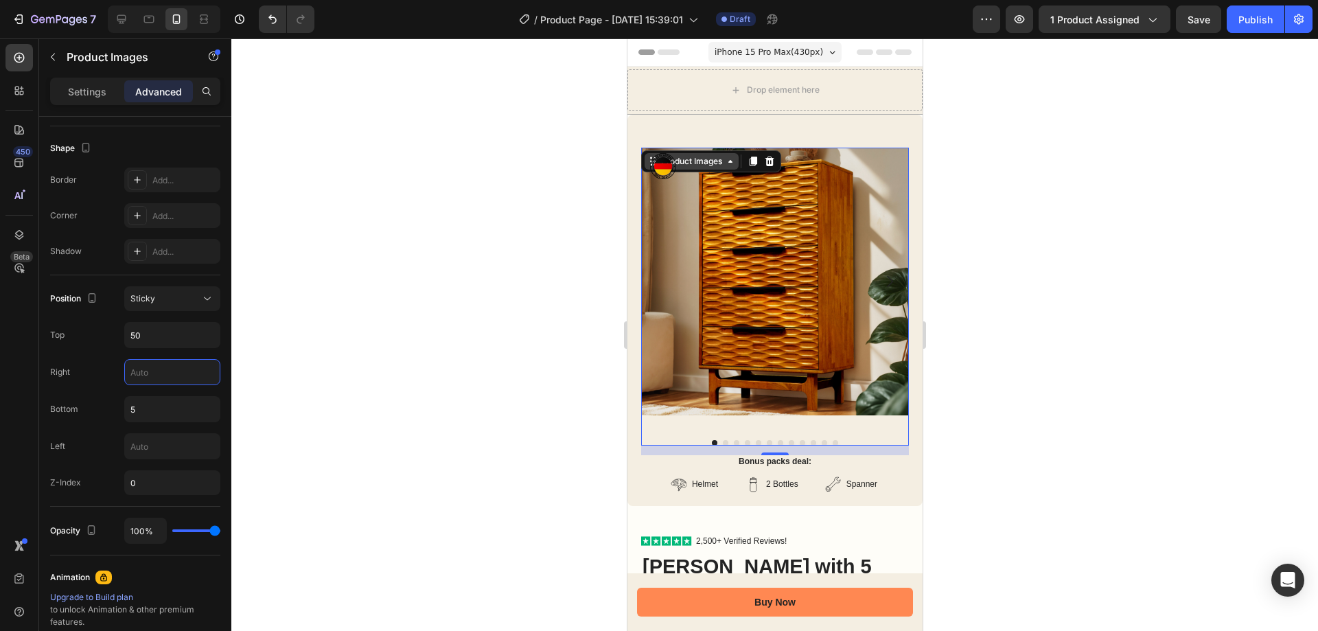
click at [726, 165] on icon at bounding box center [729, 161] width 11 height 11
click at [1300, 581] on div "Open Intercom Messenger" at bounding box center [1288, 580] width 36 height 36
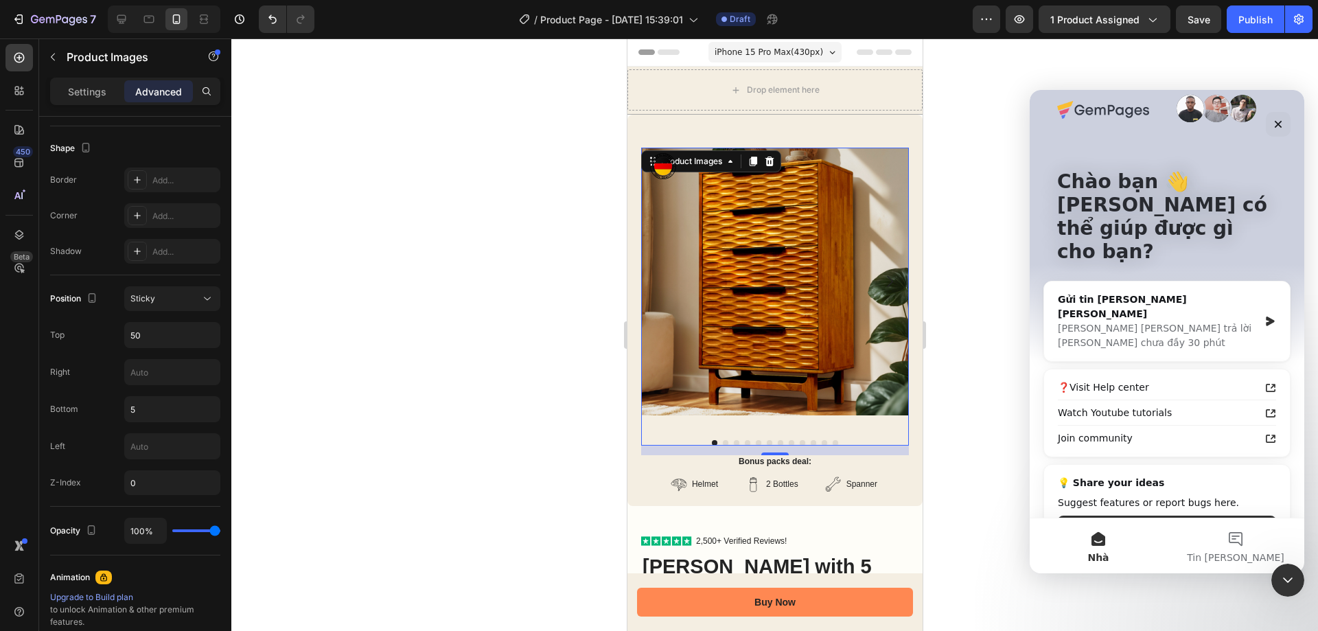
scroll to position [22, 0]
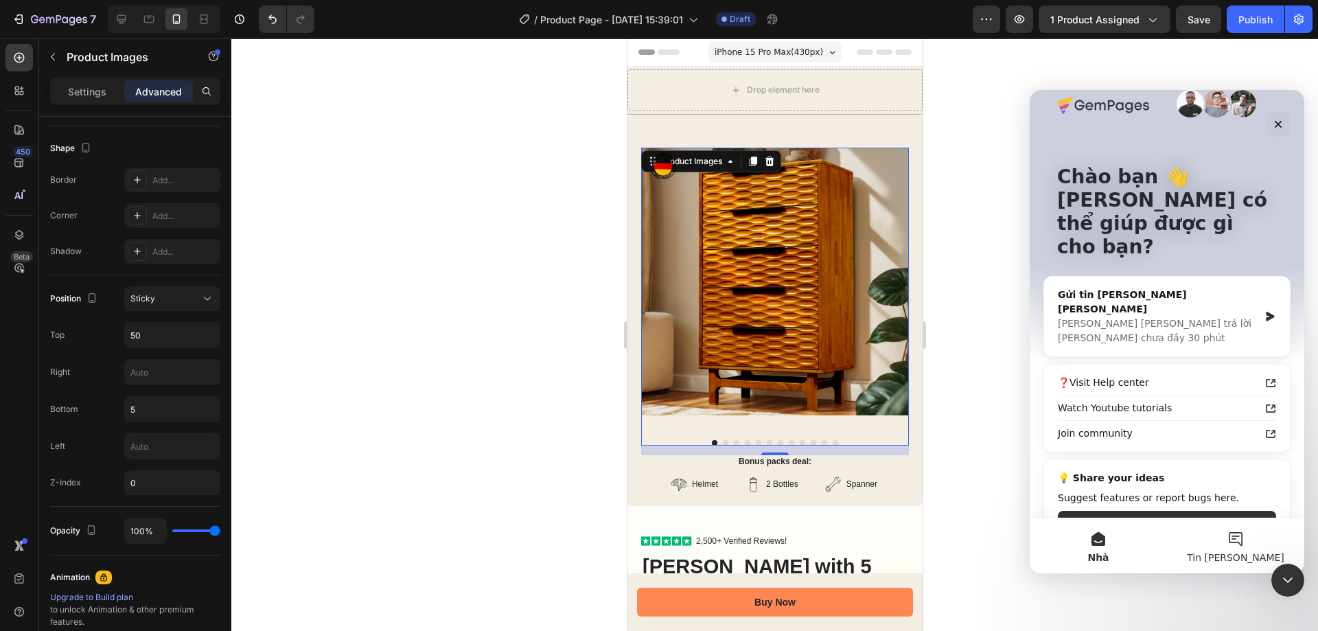
click at [1232, 549] on button "Tin [PERSON_NAME]" at bounding box center [1235, 545] width 137 height 55
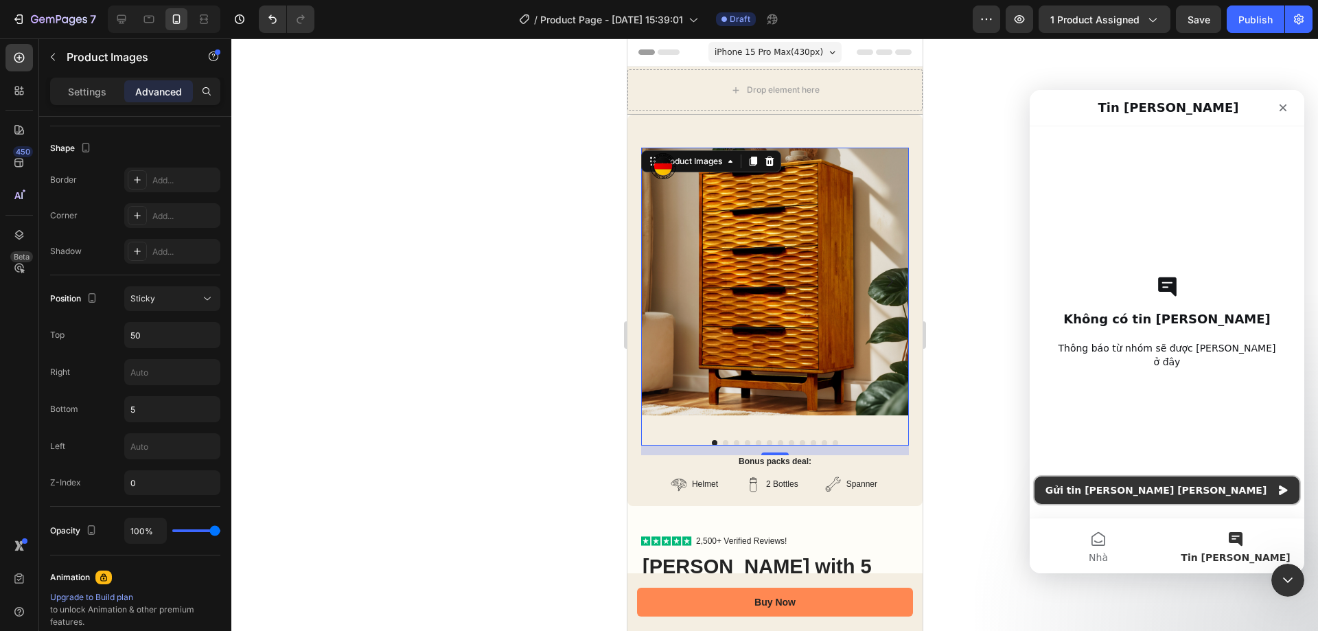
click at [1168, 494] on button "Gửi tin [PERSON_NAME] [PERSON_NAME]" at bounding box center [1168, 489] width 266 height 27
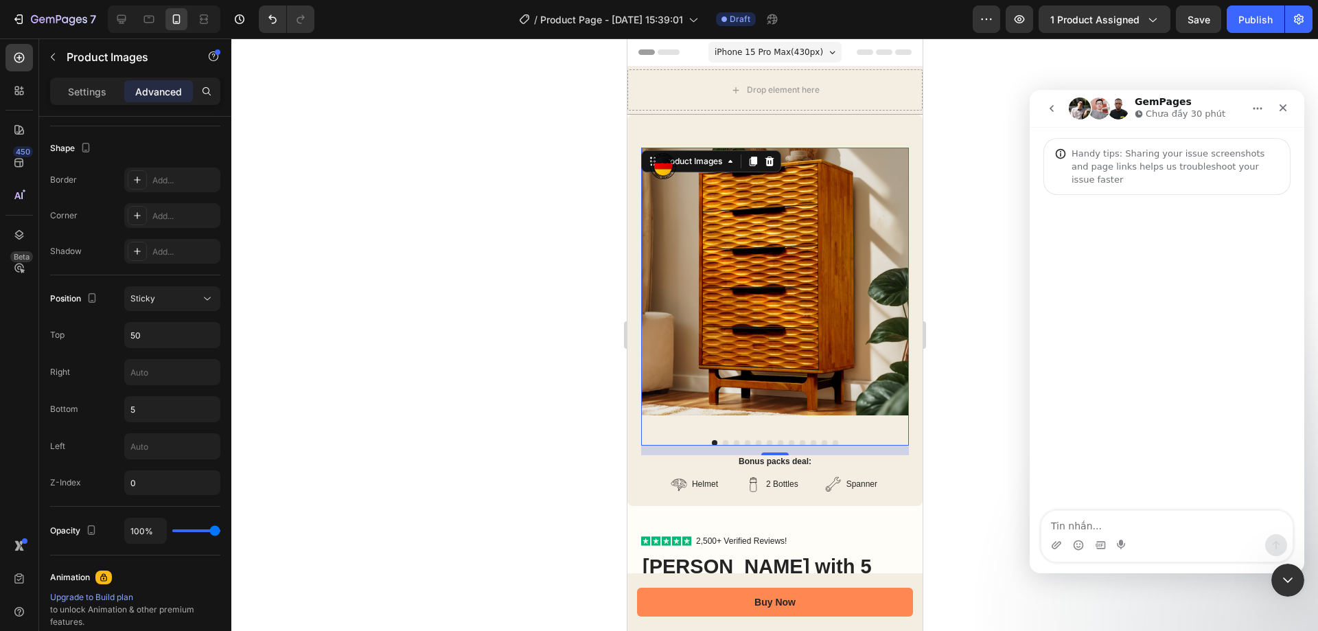
click at [1133, 529] on textarea "Tin nhắn..." at bounding box center [1166, 522] width 251 height 23
type textarea "how I can do a sticky product image"
click at [869, 224] on img at bounding box center [775, 282] width 268 height 268
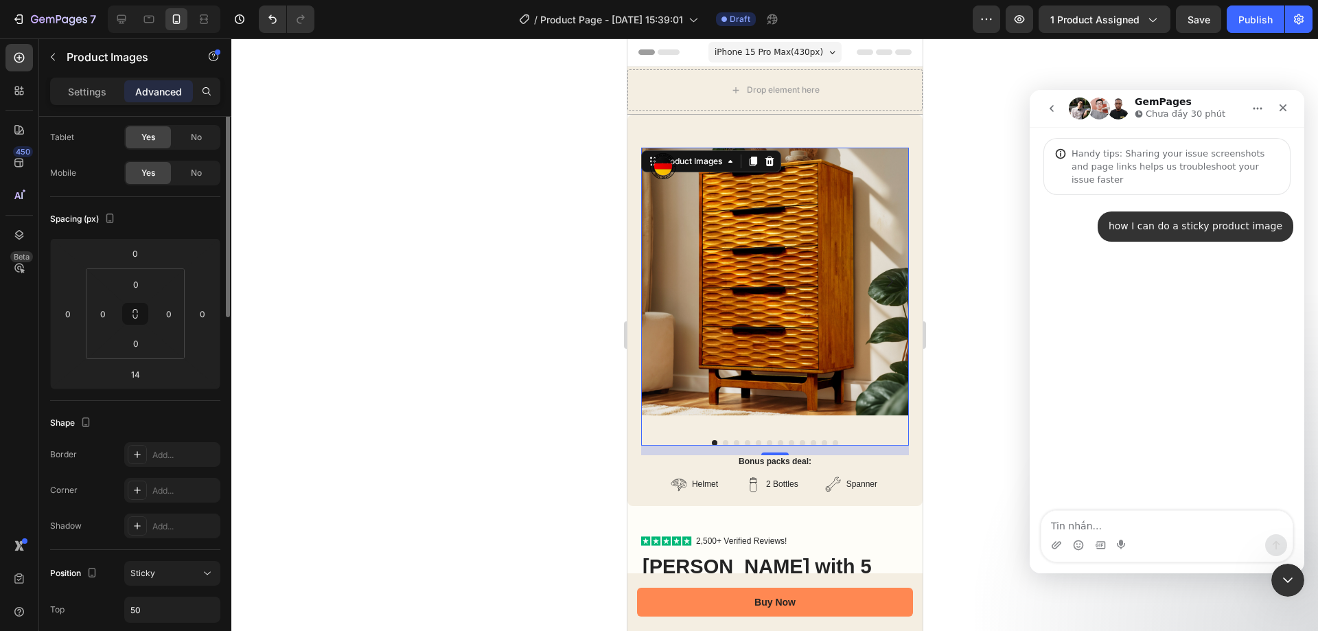
scroll to position [0, 0]
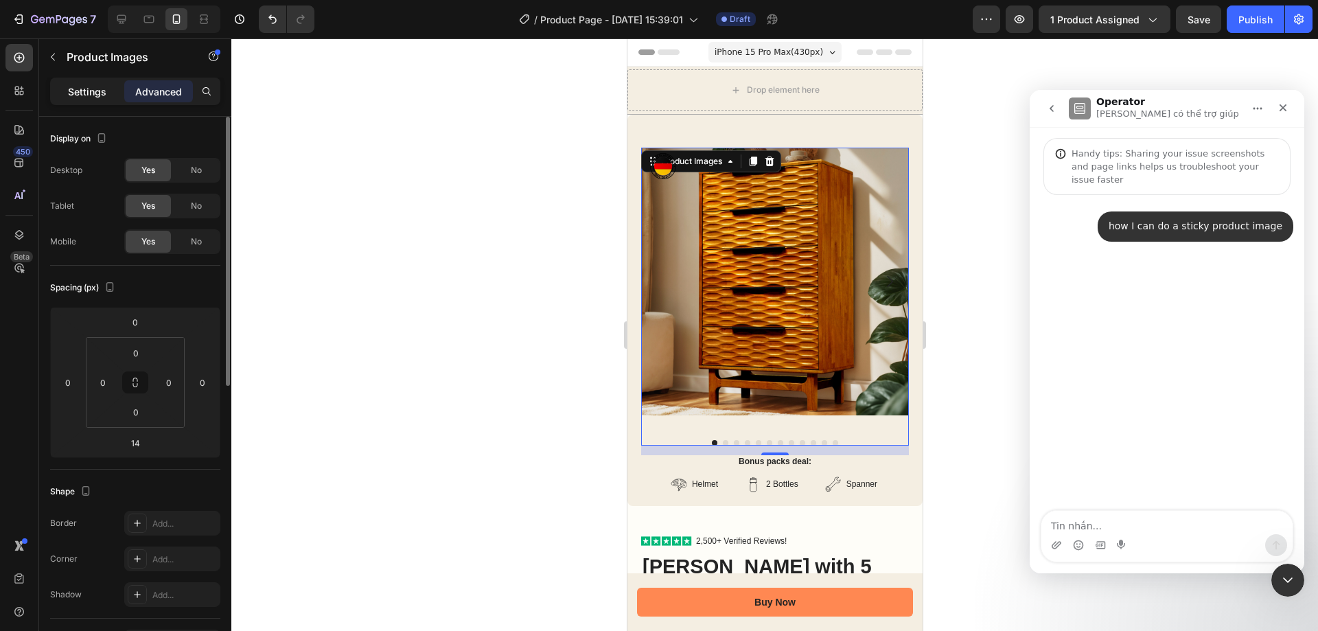
click at [95, 94] on p "Settings" at bounding box center [87, 91] width 38 height 14
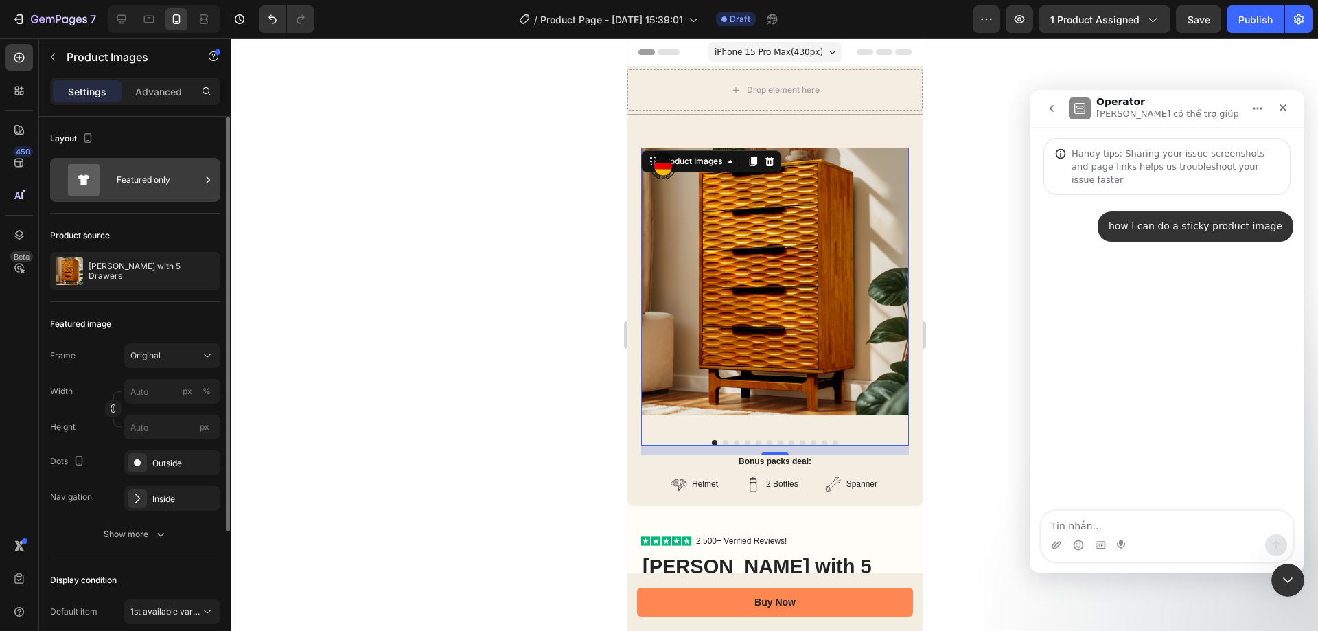
click at [150, 175] on div "Featured only" at bounding box center [159, 180] width 84 height 32
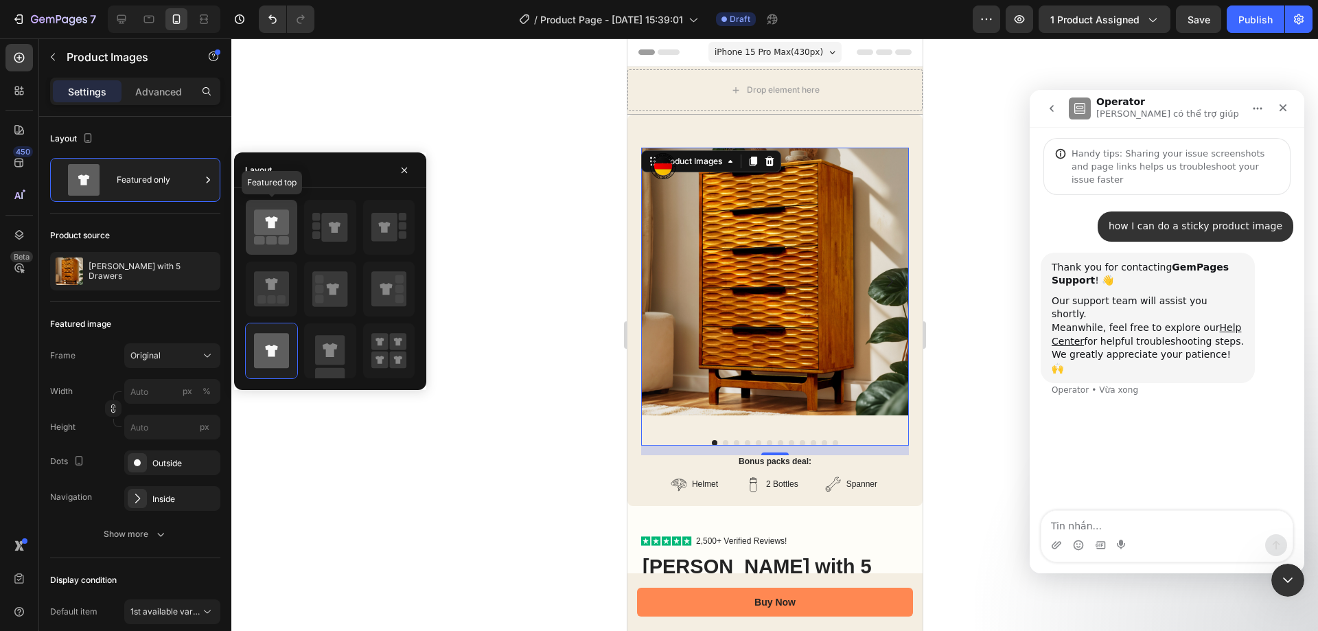
click at [273, 219] on icon at bounding box center [271, 222] width 12 height 12
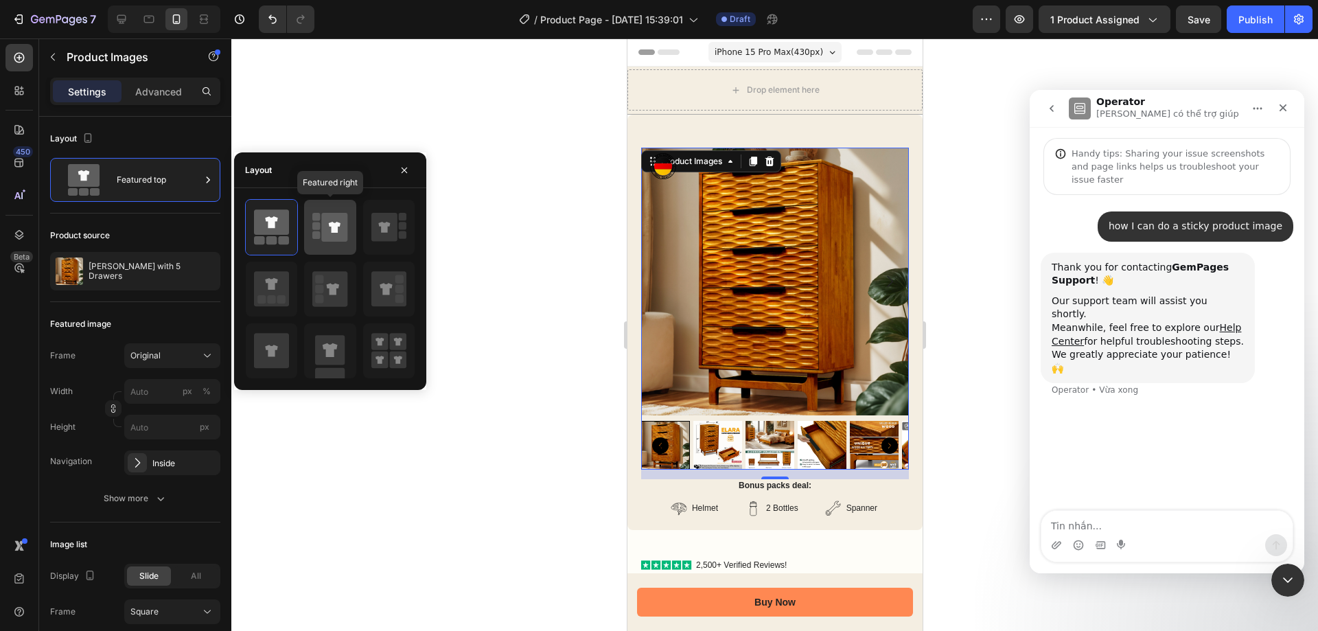
click at [325, 231] on icon at bounding box center [335, 227] width 26 height 29
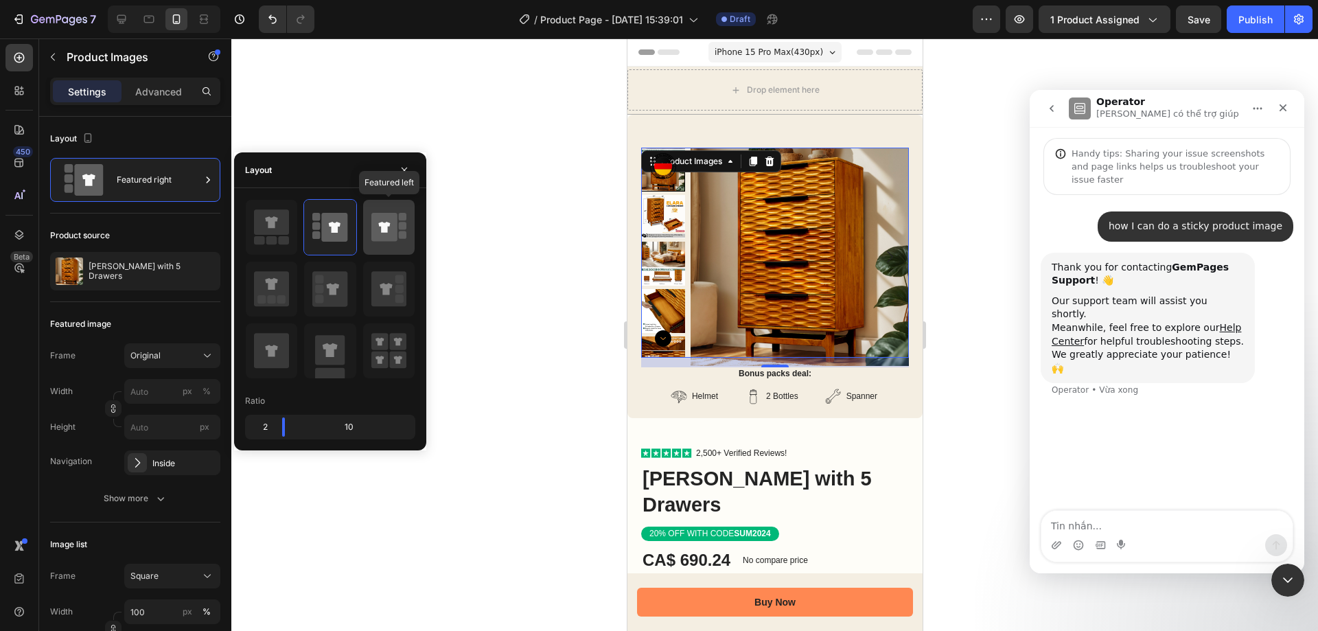
click at [381, 229] on icon at bounding box center [384, 227] width 12 height 11
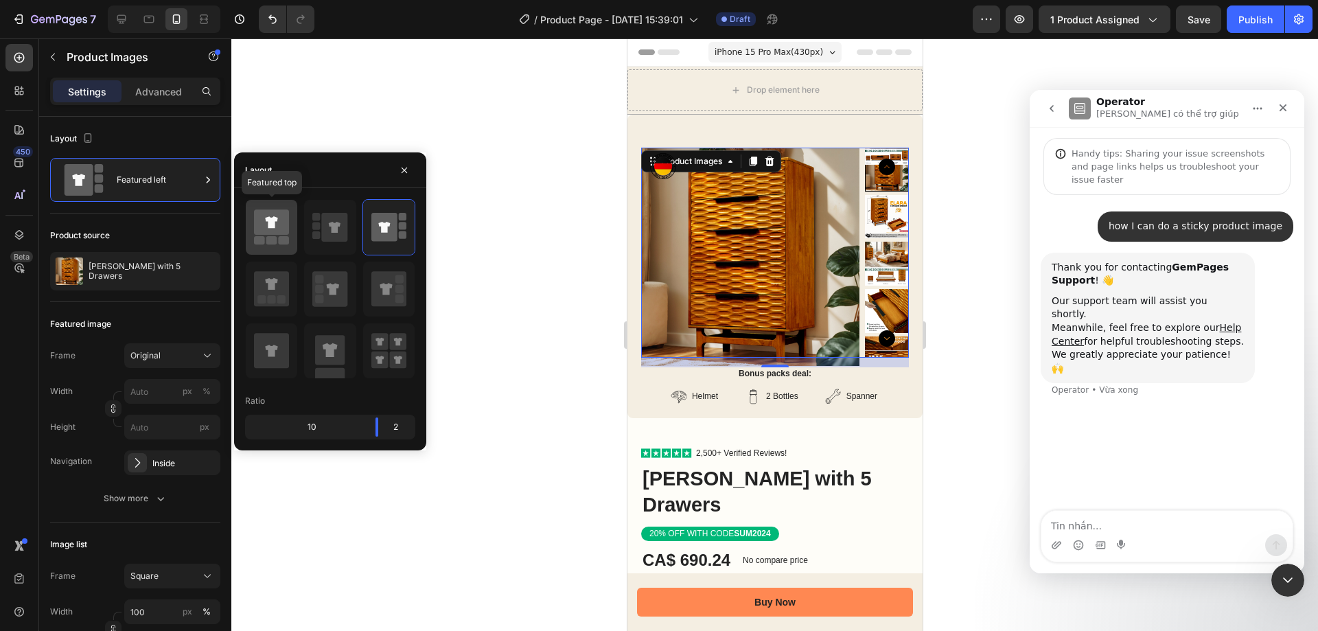
click at [294, 224] on div at bounding box center [271, 227] width 51 height 55
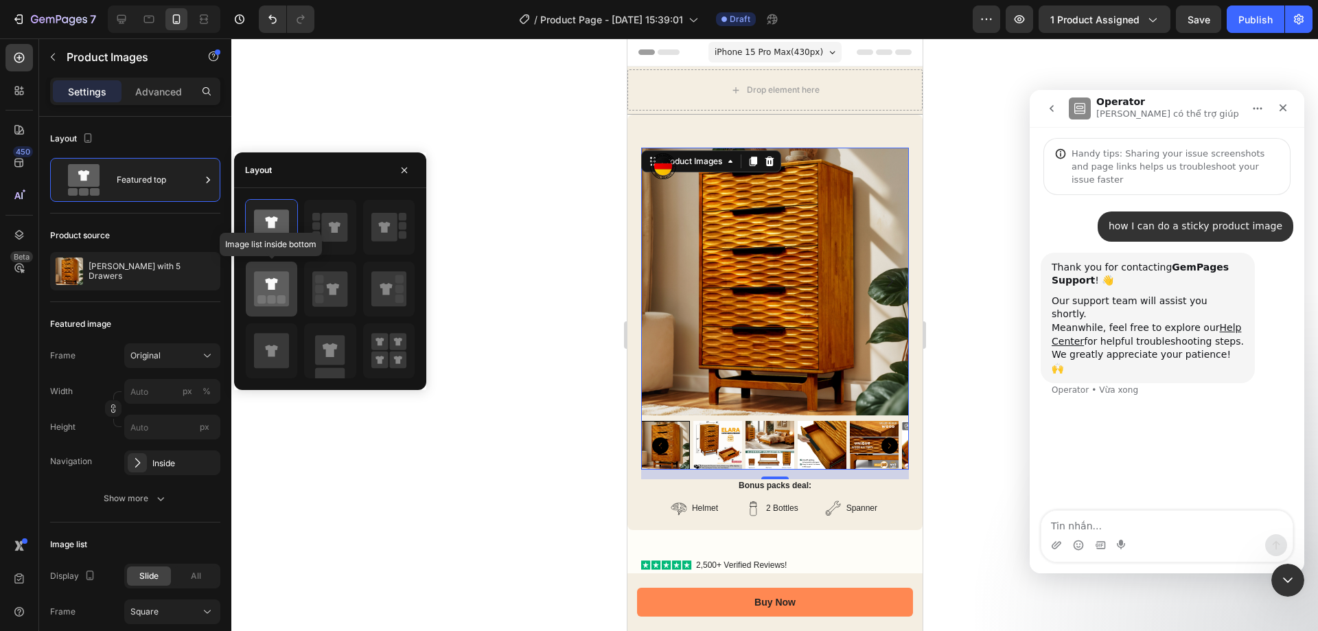
click at [279, 277] on icon at bounding box center [271, 288] width 35 height 35
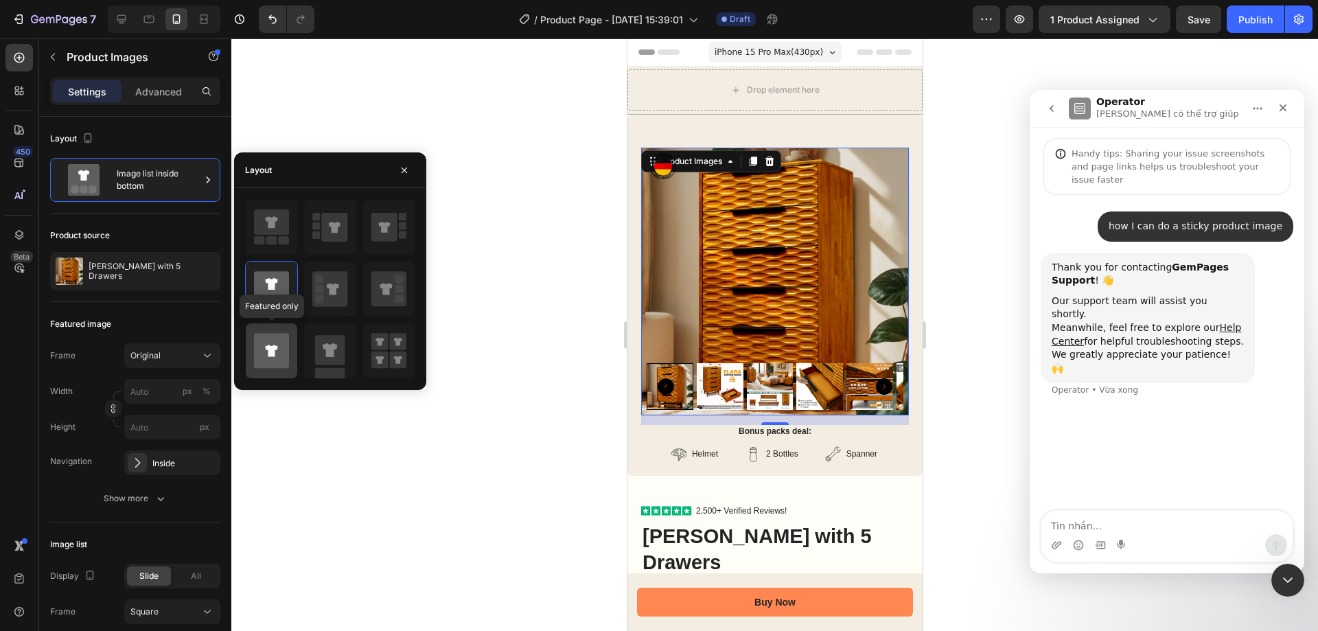
click at [281, 346] on icon at bounding box center [271, 350] width 35 height 35
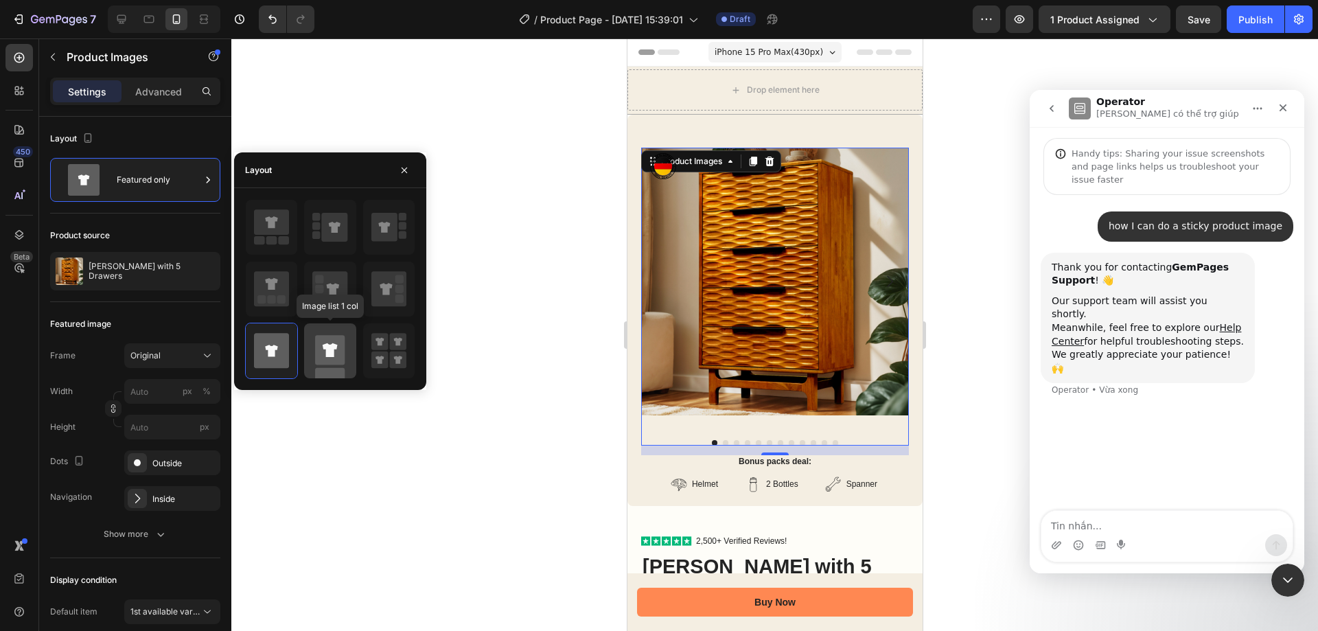
click at [332, 346] on icon at bounding box center [330, 350] width 15 height 14
type input "100"
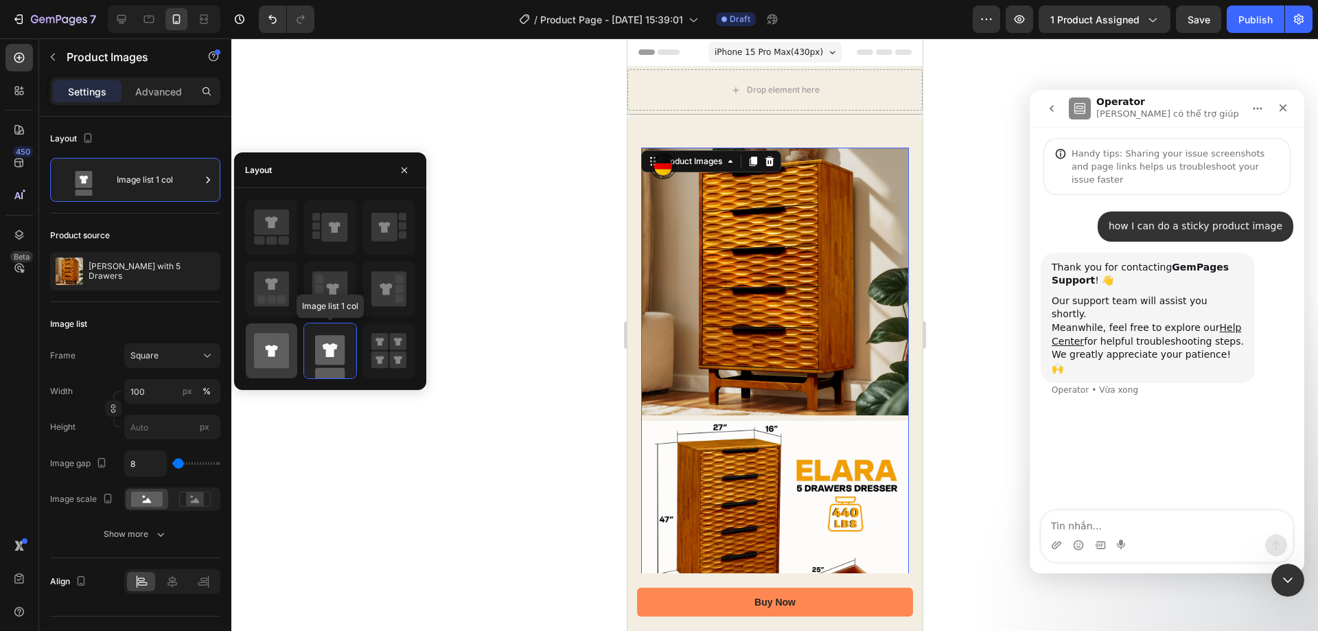
click at [284, 343] on icon at bounding box center [271, 350] width 35 height 35
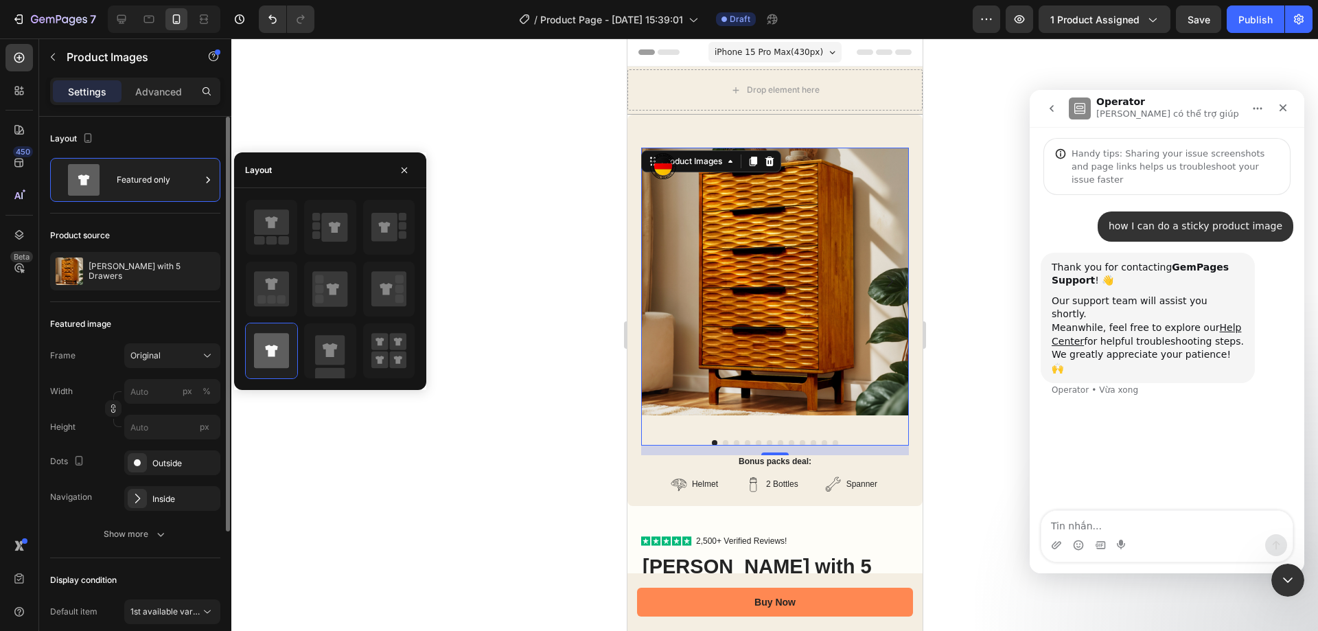
click at [159, 227] on div "Product source" at bounding box center [135, 235] width 170 height 22
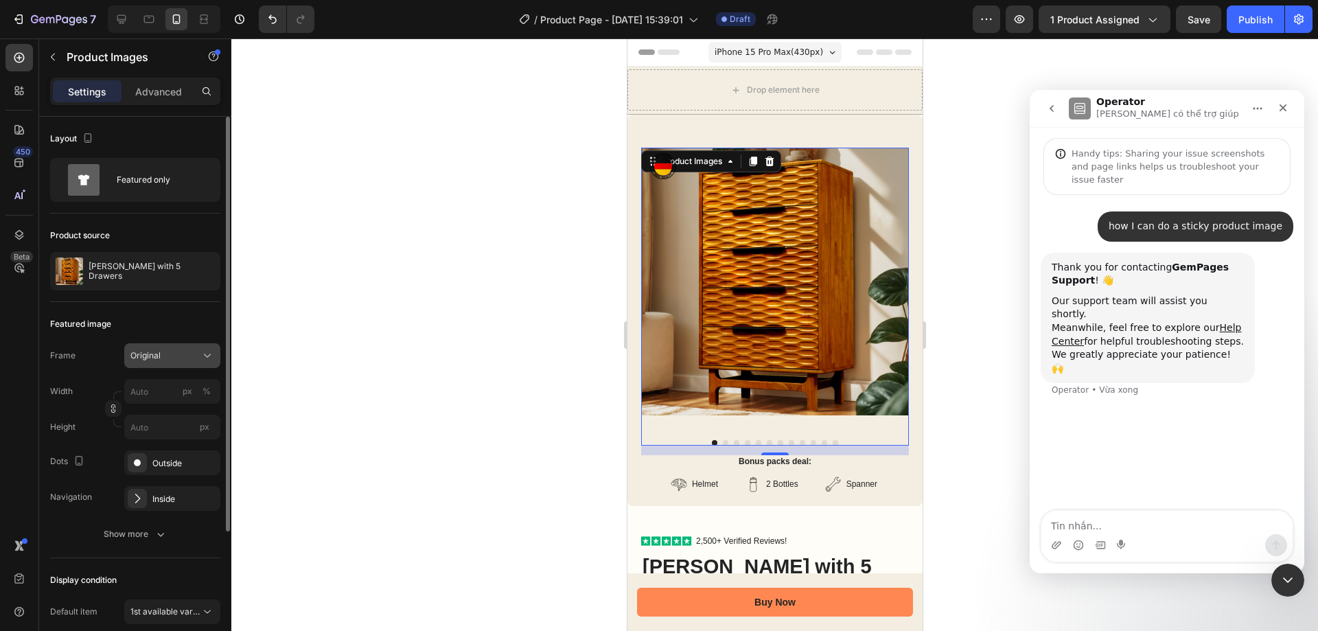
click at [174, 360] on div "Original" at bounding box center [163, 355] width 67 height 12
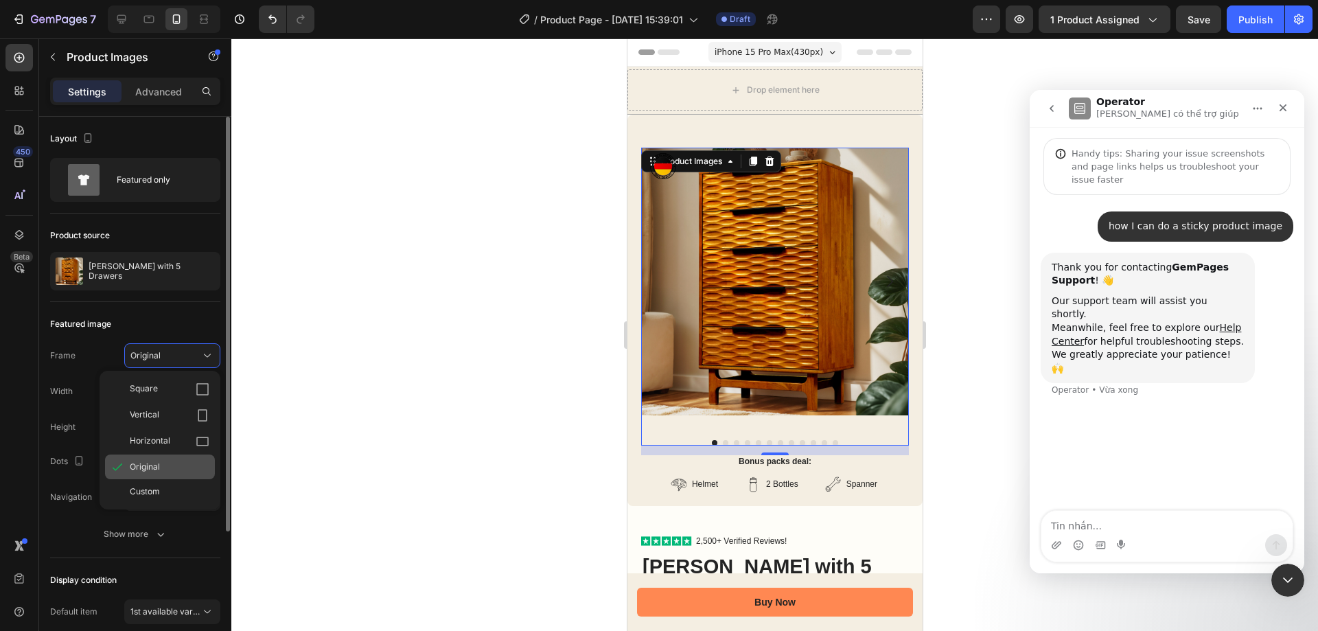
click at [156, 470] on span "Original" at bounding box center [145, 467] width 30 height 12
click at [170, 393] on input "px %" at bounding box center [172, 391] width 96 height 25
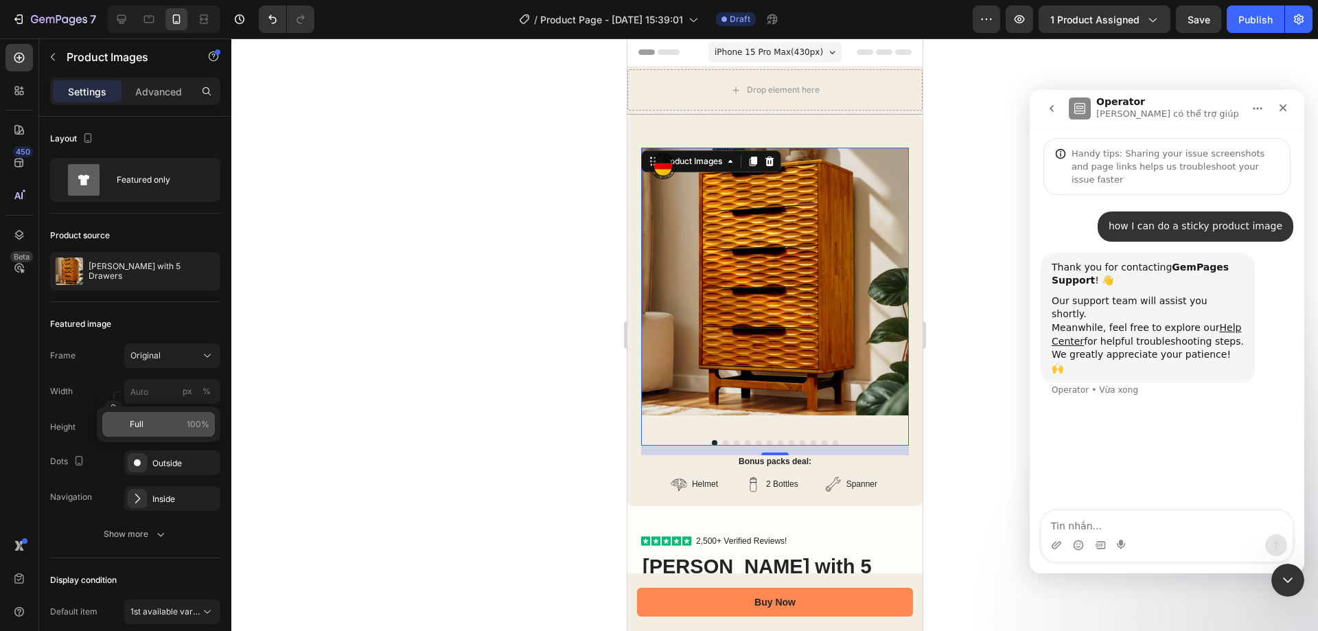
click at [159, 426] on p "Full 100%" at bounding box center [170, 424] width 80 height 12
type input "100"
click at [162, 428] on input "px" at bounding box center [172, 427] width 96 height 25
click at [164, 428] on input "px" at bounding box center [172, 427] width 96 height 25
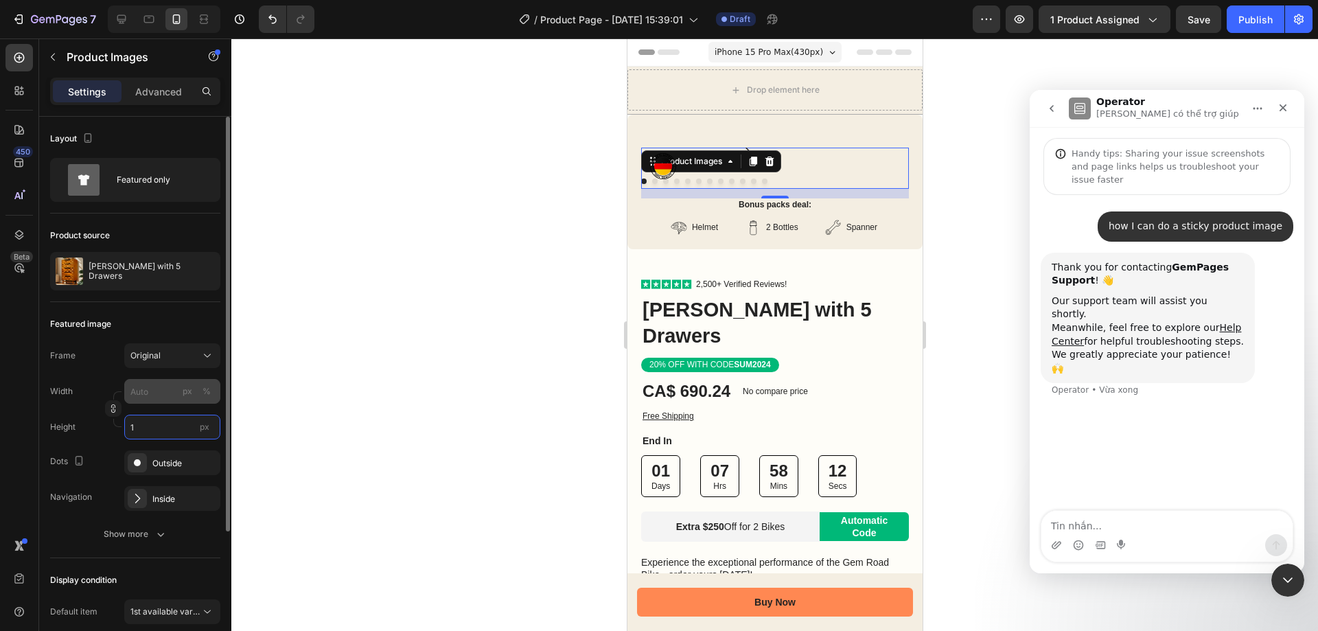
type input "1"
click at [176, 397] on input "px %" at bounding box center [172, 391] width 96 height 25
click at [210, 391] on div "%" at bounding box center [207, 391] width 8 height 12
click at [207, 393] on div "%" at bounding box center [207, 391] width 8 height 12
click at [160, 392] on input "px %" at bounding box center [172, 391] width 96 height 25
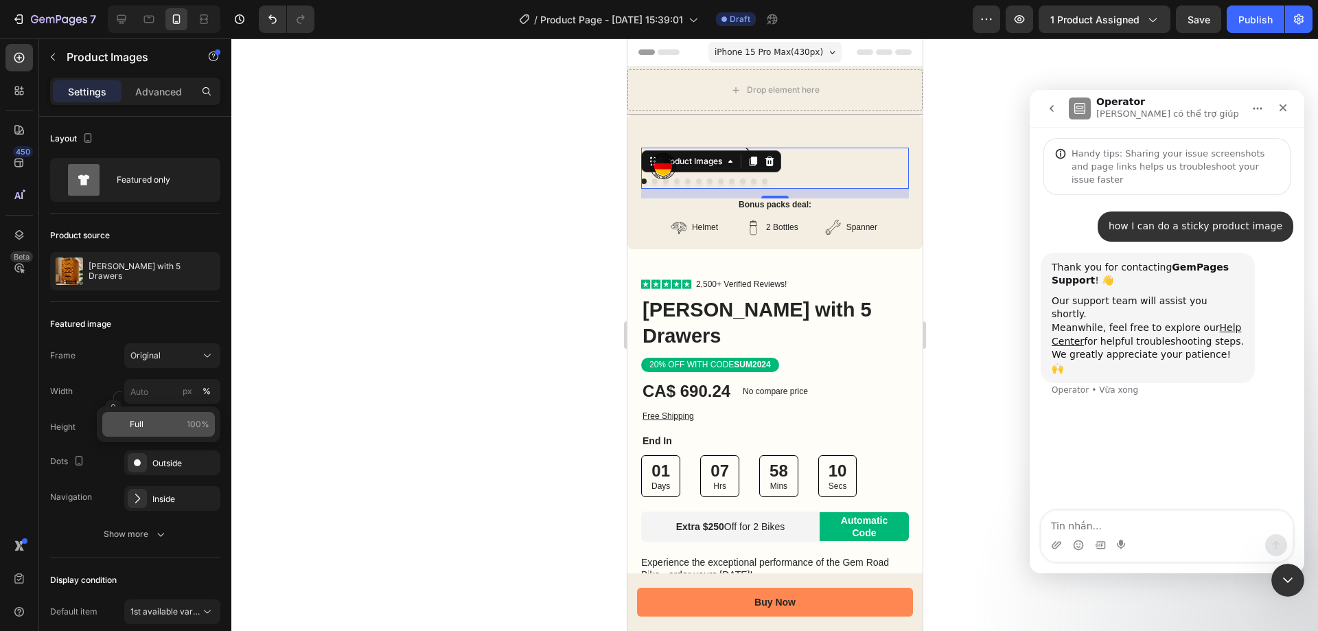
click at [160, 423] on p "Full 100%" at bounding box center [170, 424] width 80 height 12
type input "100"
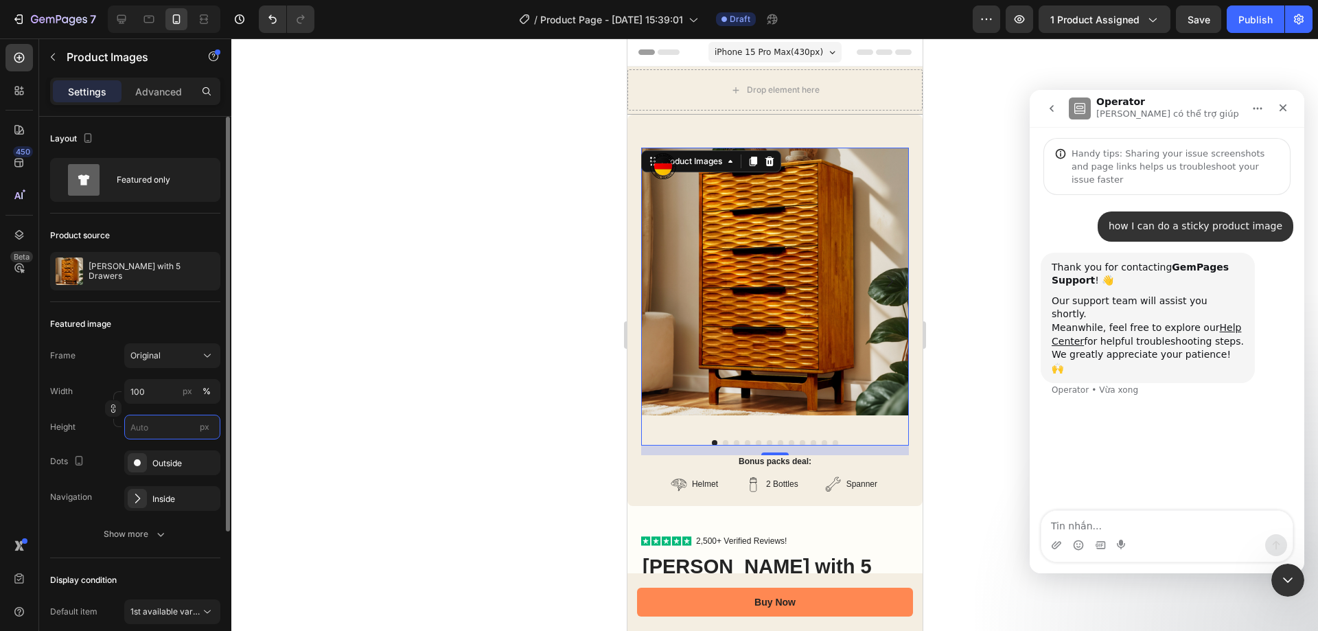
click at [183, 425] on input "px" at bounding box center [172, 427] width 96 height 25
click at [166, 424] on input "px" at bounding box center [172, 427] width 96 height 25
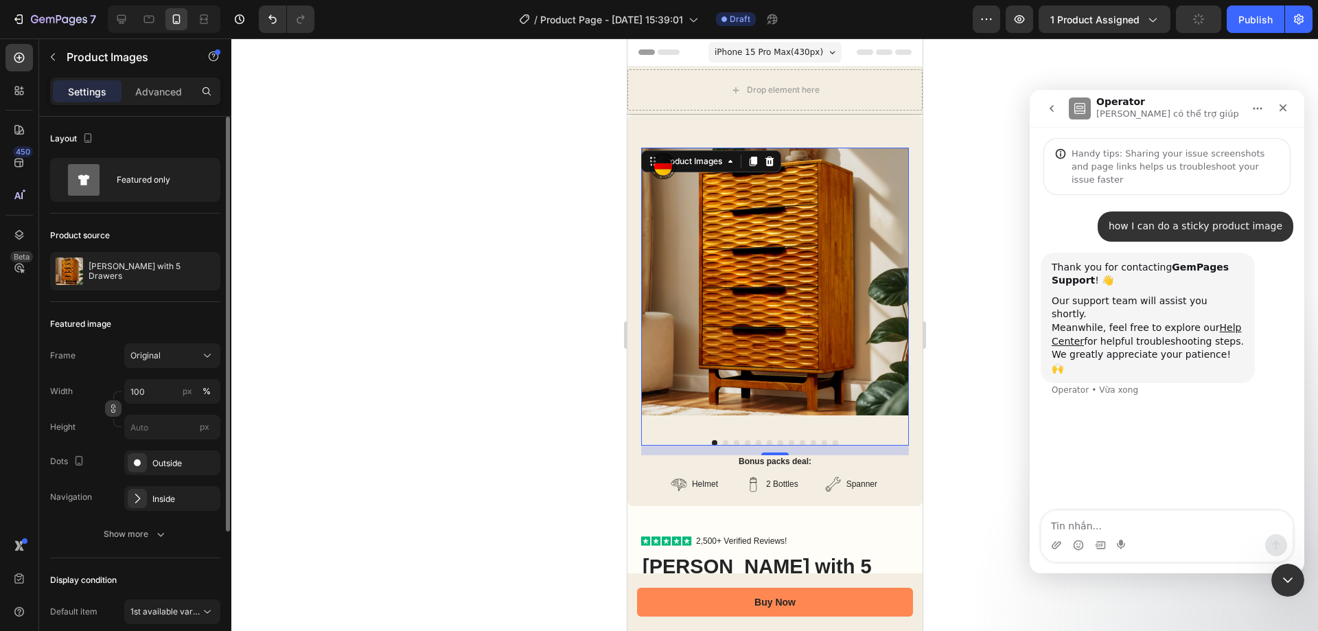
drag, startPoint x: 115, startPoint y: 437, endPoint x: 115, endPoint y: 413, distance: 24.7
click at [116, 437] on div "Height px" at bounding box center [135, 427] width 170 height 25
click at [113, 408] on icon "button" at bounding box center [113, 409] width 10 height 10
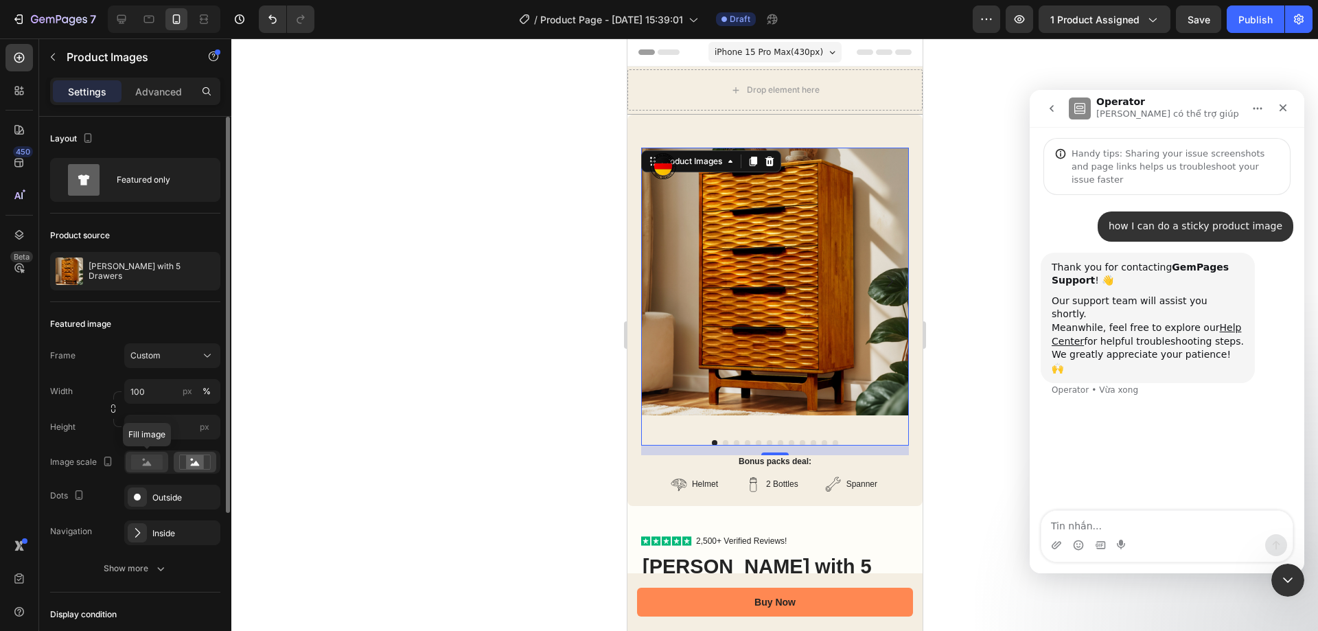
click at [156, 463] on rect at bounding box center [147, 461] width 32 height 15
click at [183, 459] on icon at bounding box center [195, 461] width 32 height 15
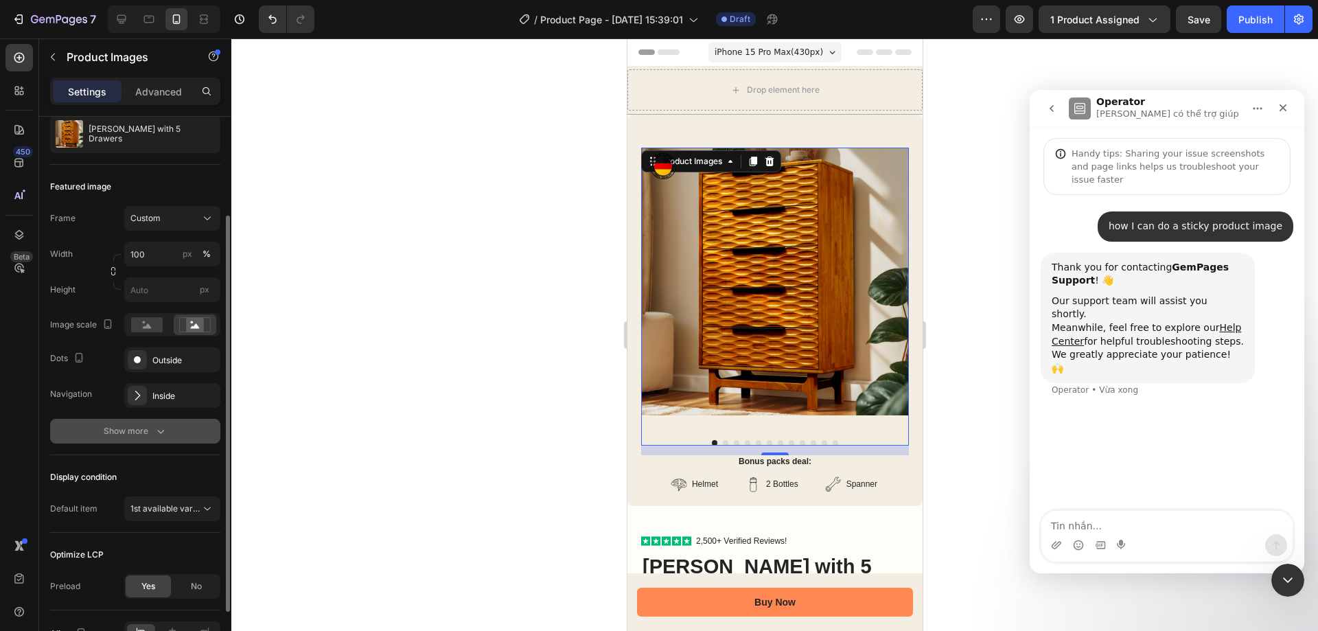
click at [150, 432] on div "Show more" at bounding box center [136, 431] width 64 height 14
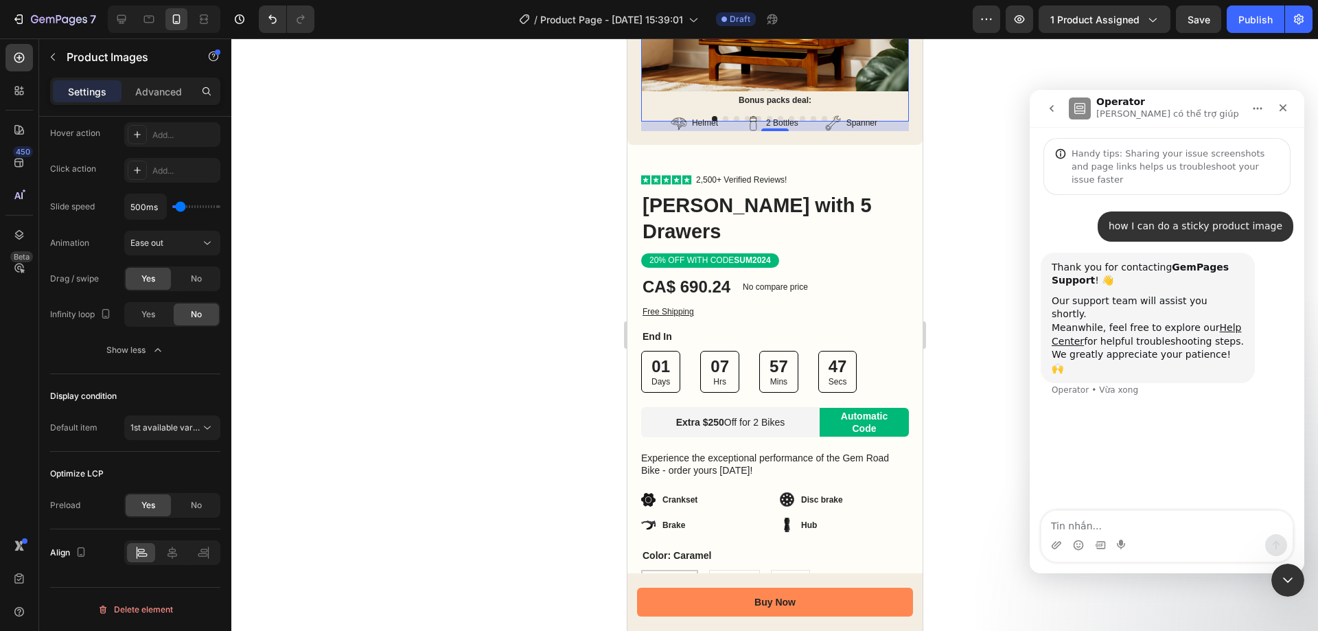
scroll to position [412, 0]
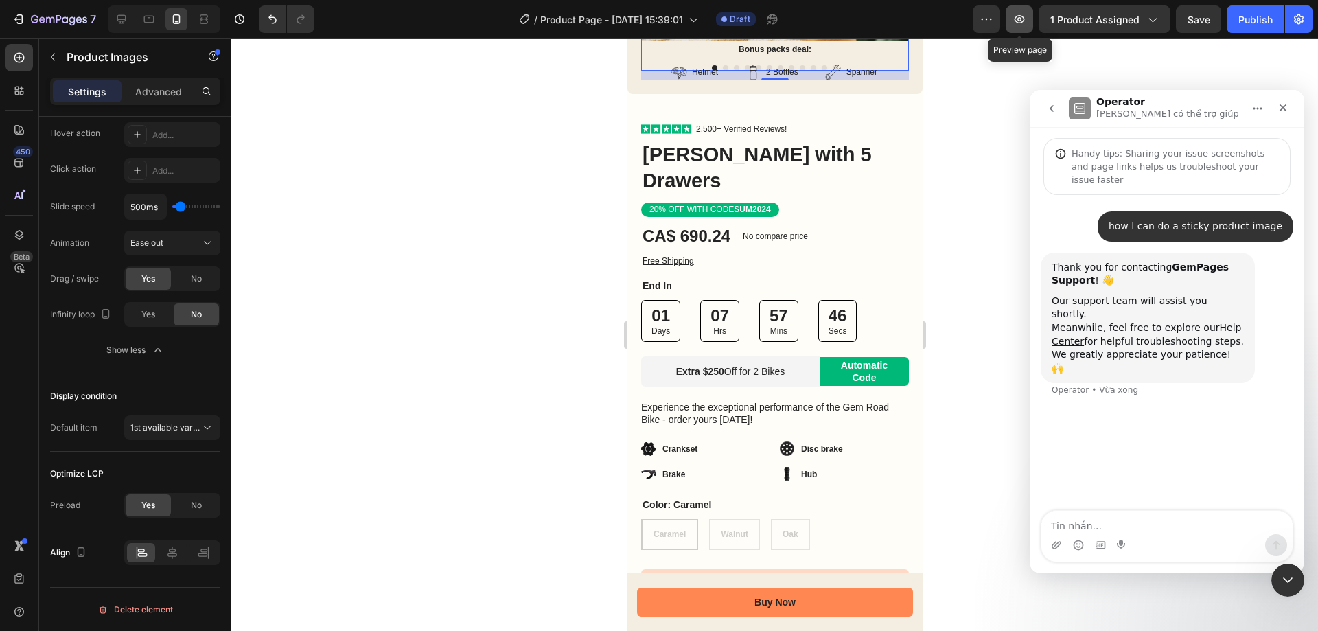
click at [1023, 26] on button "button" at bounding box center [1019, 18] width 27 height 27
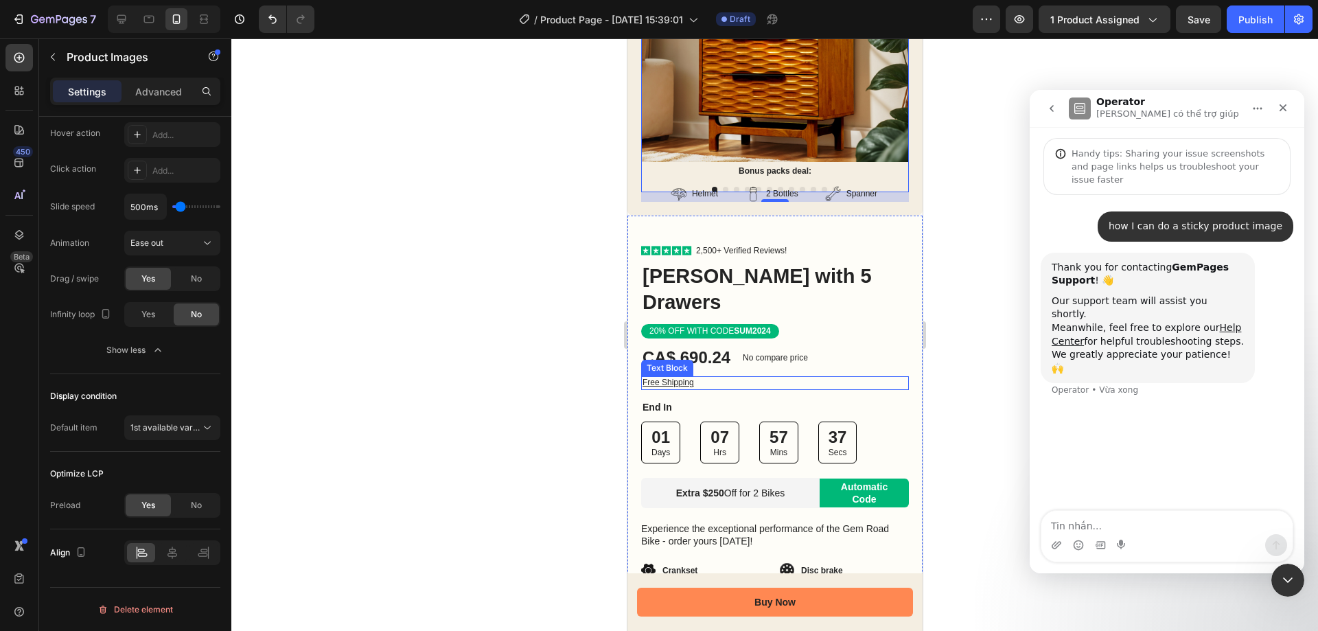
scroll to position [206, 0]
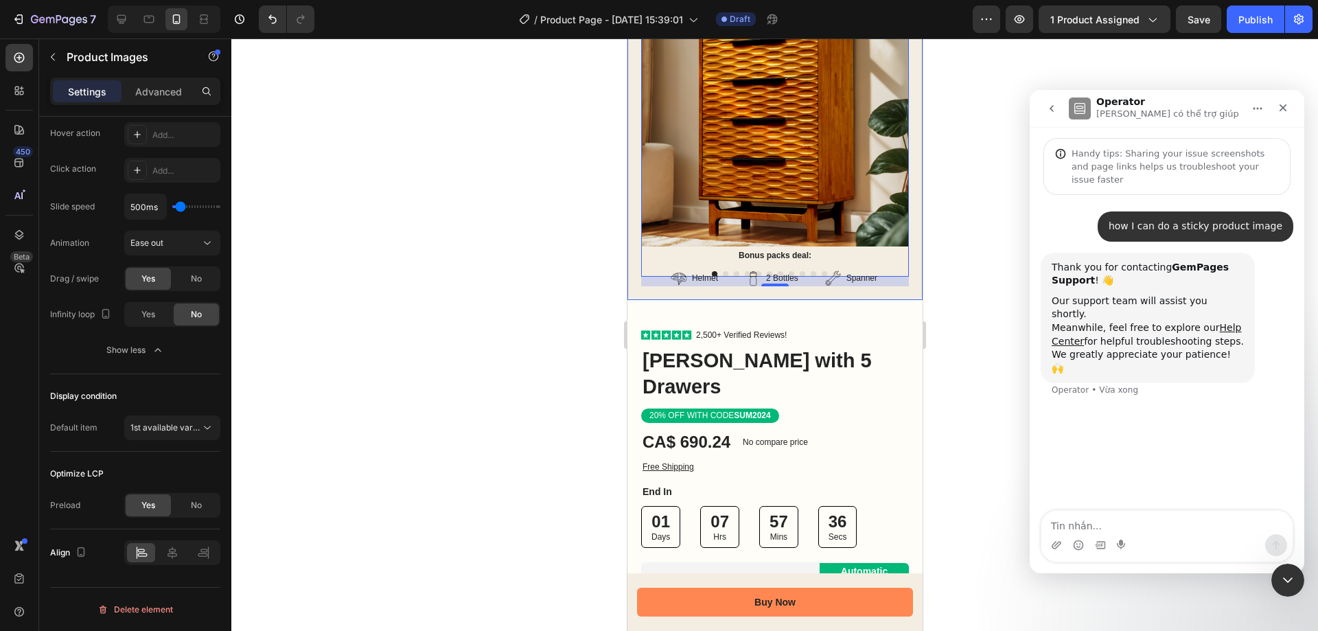
click at [908, 253] on div "Product Images 14 Bonus packs deal: Text Block Helmet Item List 2 Bottles Item …" at bounding box center [774, 104] width 295 height 391
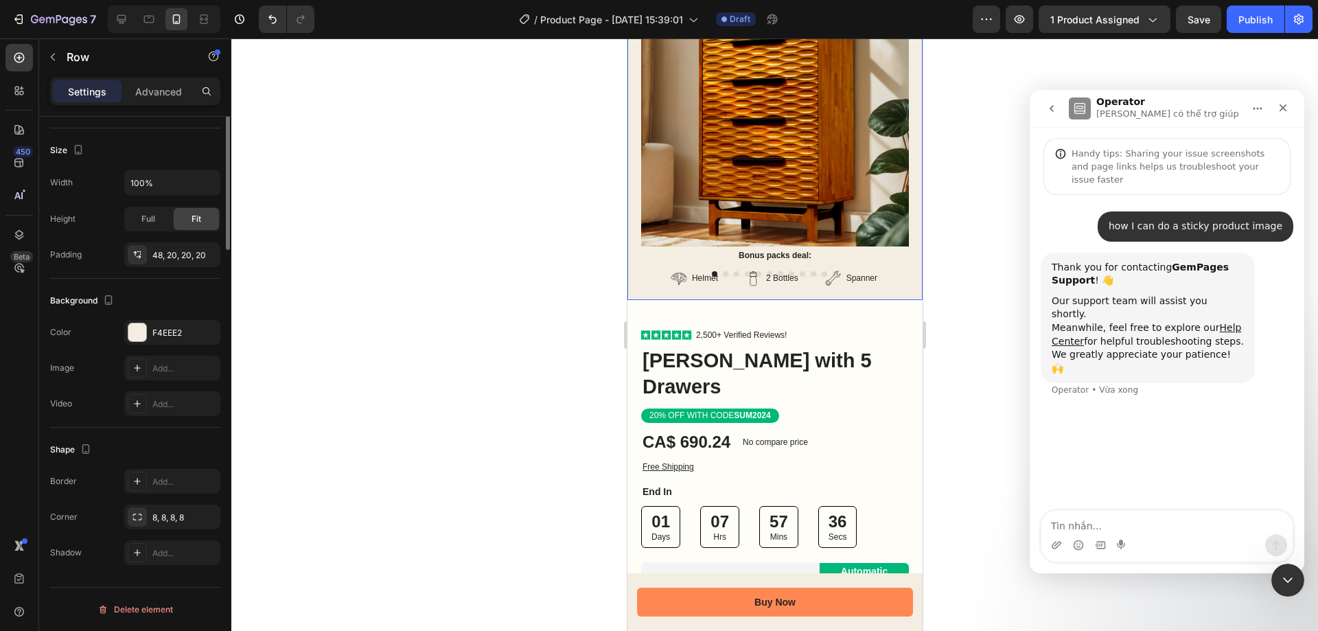
scroll to position [0, 0]
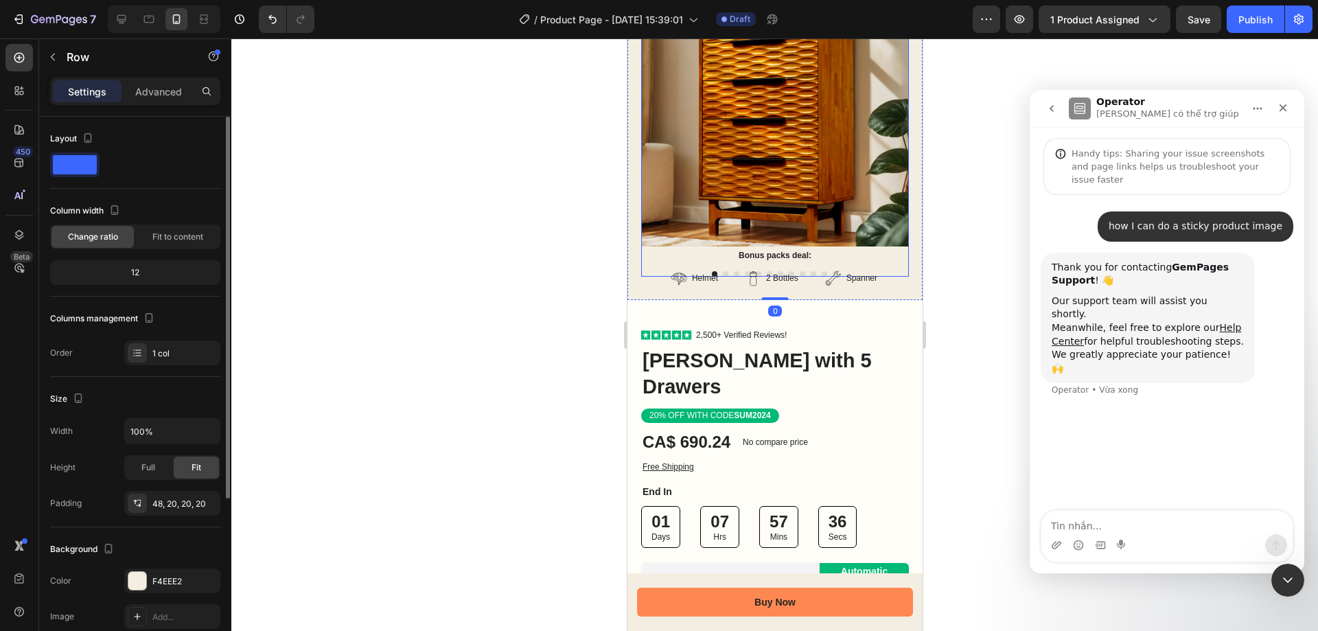
click at [895, 233] on img at bounding box center [775, 113] width 268 height 268
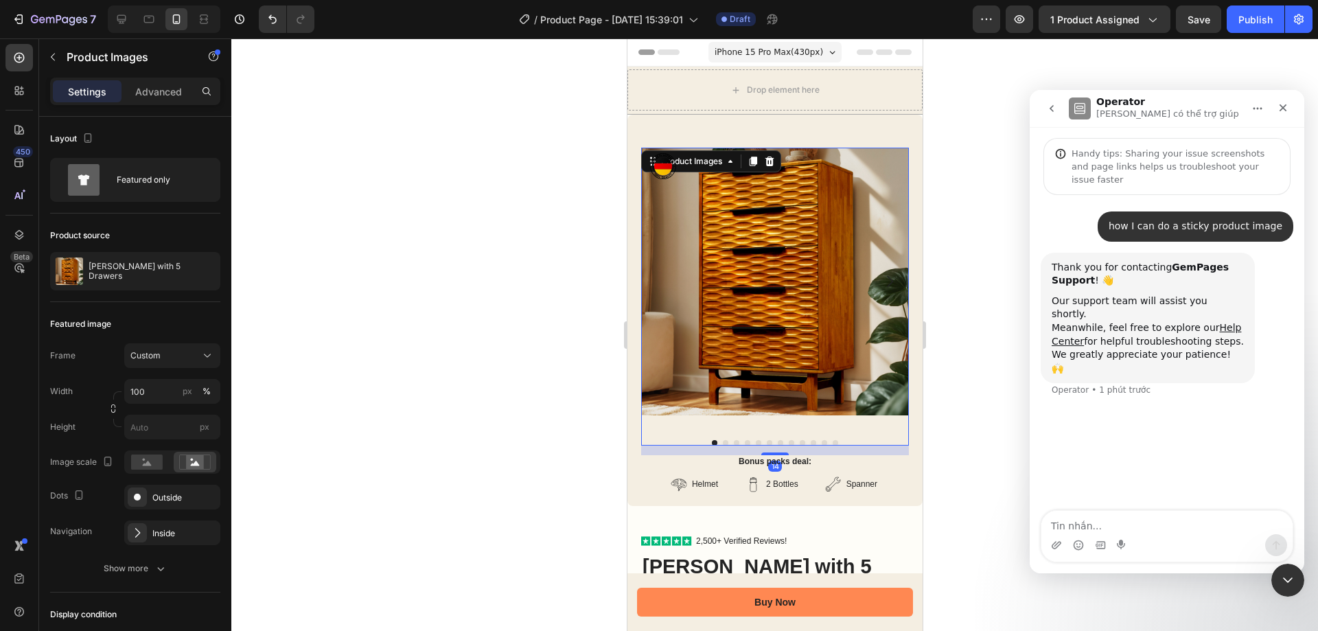
click at [844, 315] on img at bounding box center [775, 282] width 268 height 268
click at [158, 103] on div "Settings Advanced" at bounding box center [135, 91] width 170 height 27
click at [162, 96] on p "Advanced" at bounding box center [158, 91] width 47 height 14
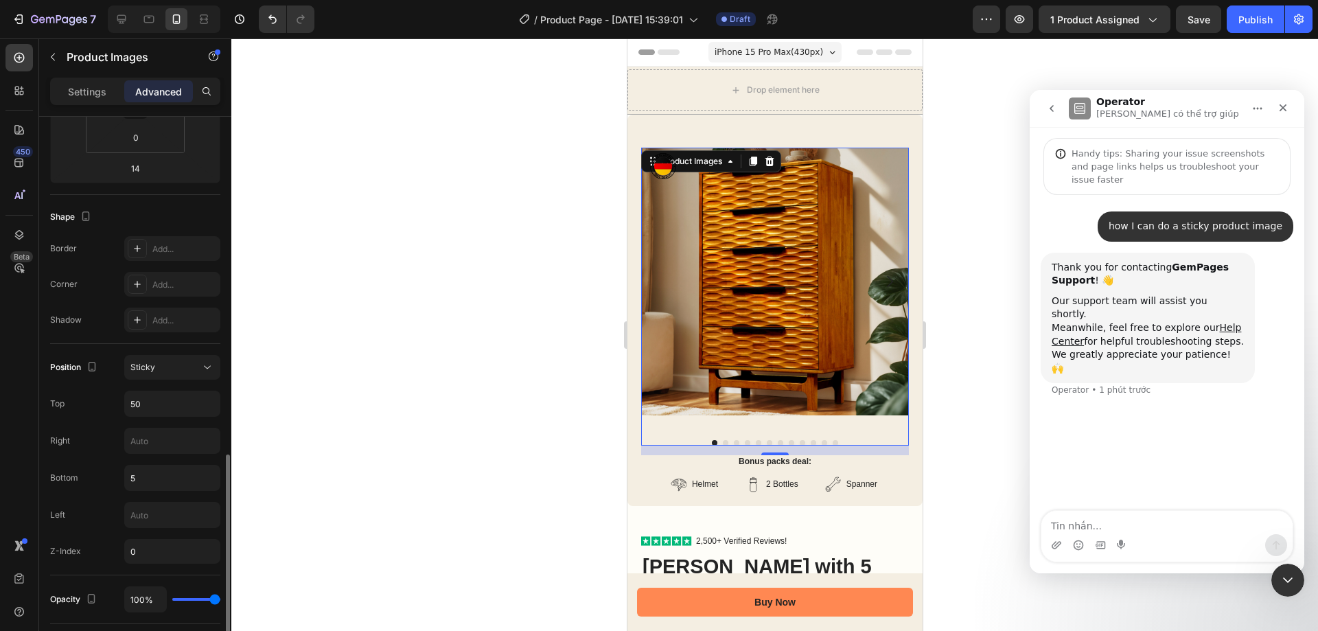
scroll to position [412, 0]
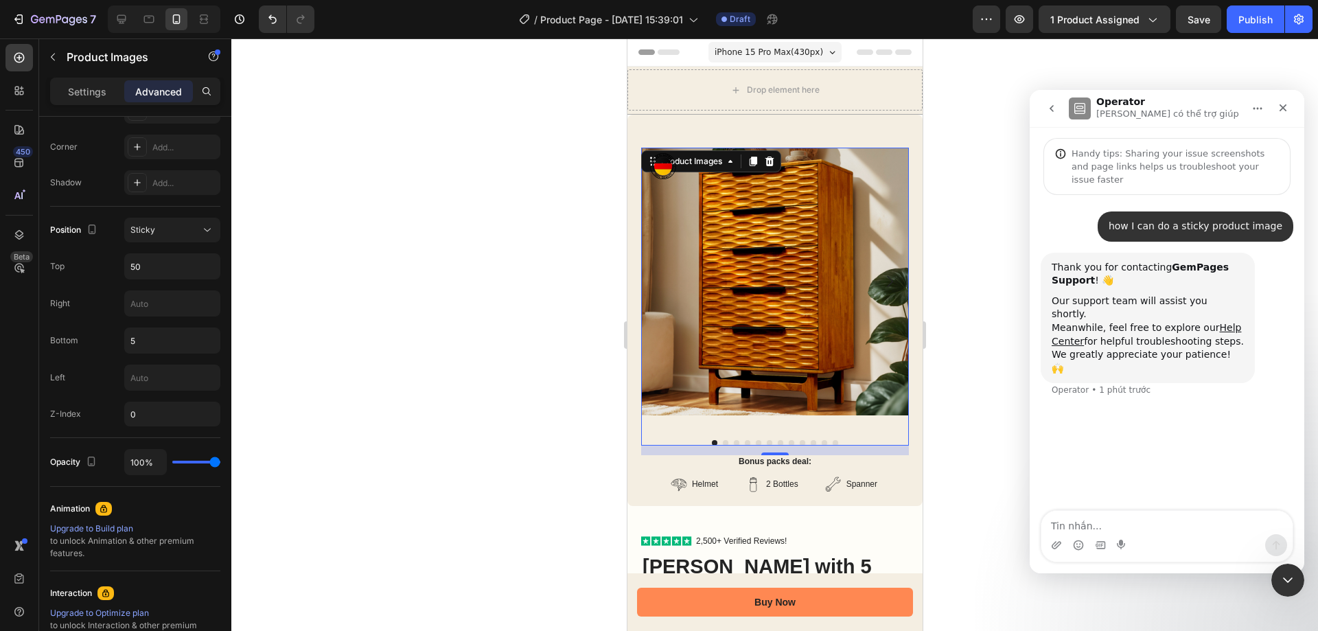
click at [779, 349] on img at bounding box center [775, 282] width 268 height 268
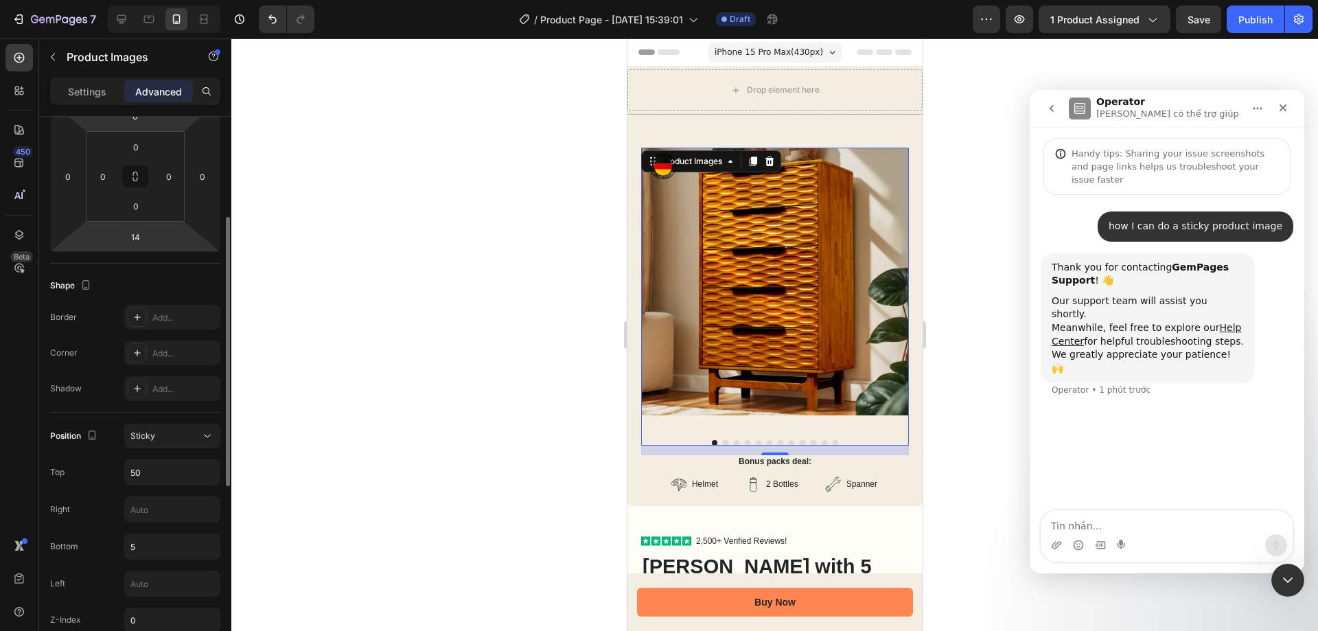
scroll to position [137, 0]
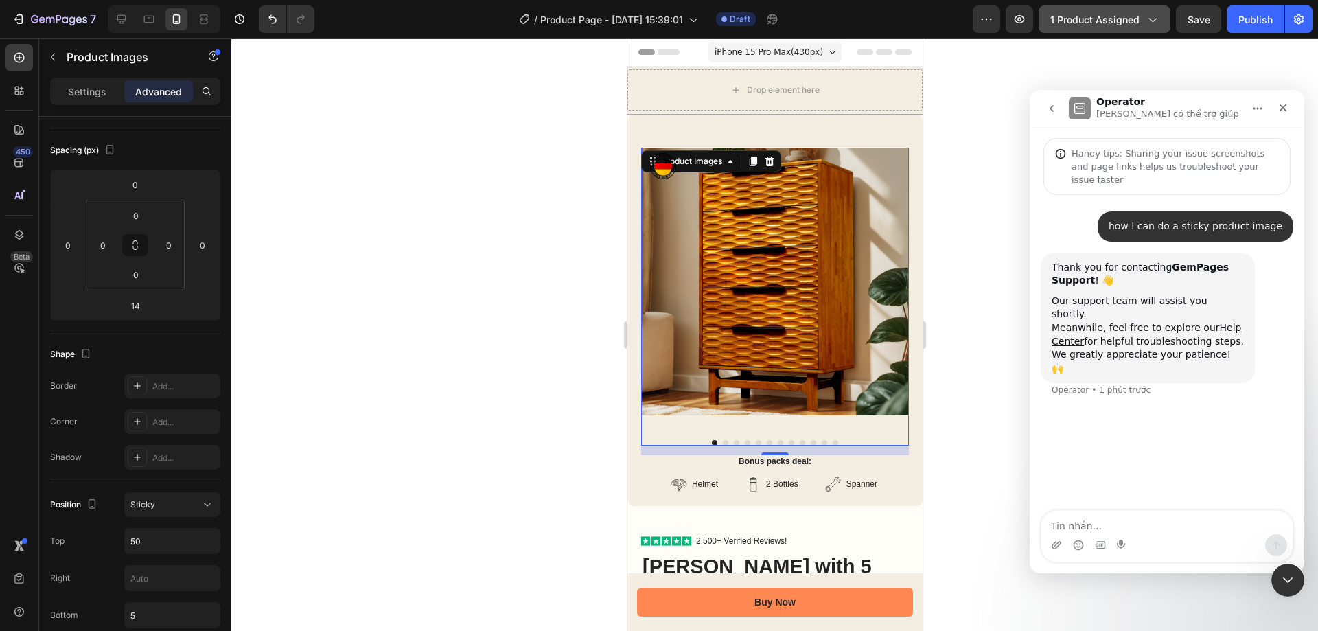
click at [1157, 24] on icon "button" at bounding box center [1152, 19] width 14 height 14
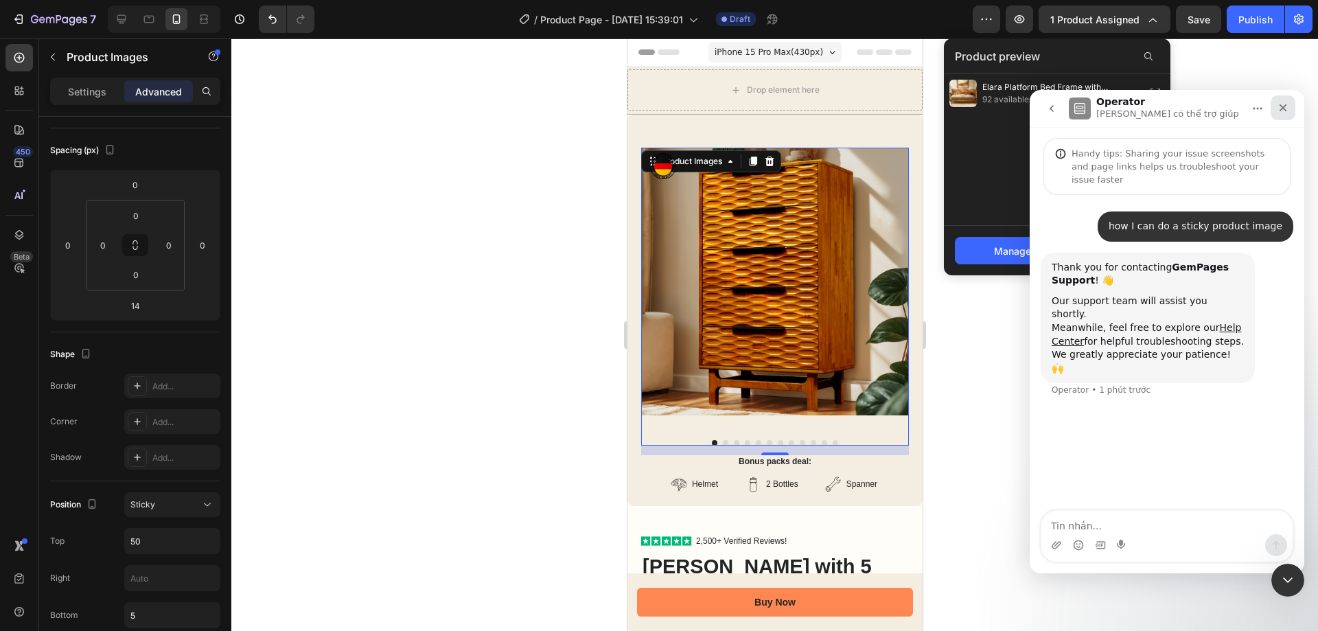
click at [1285, 106] on icon "Đóng" at bounding box center [1284, 108] width 8 height 8
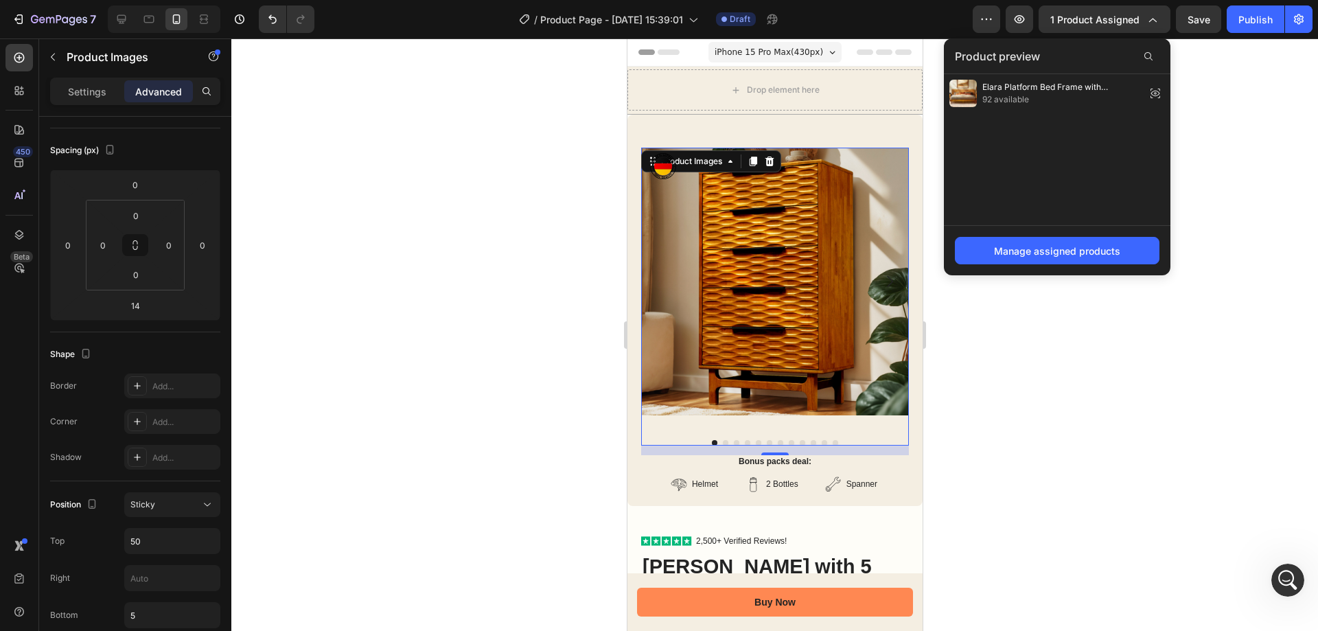
scroll to position [0, 0]
click at [1155, 91] on icon at bounding box center [1155, 93] width 9 height 5
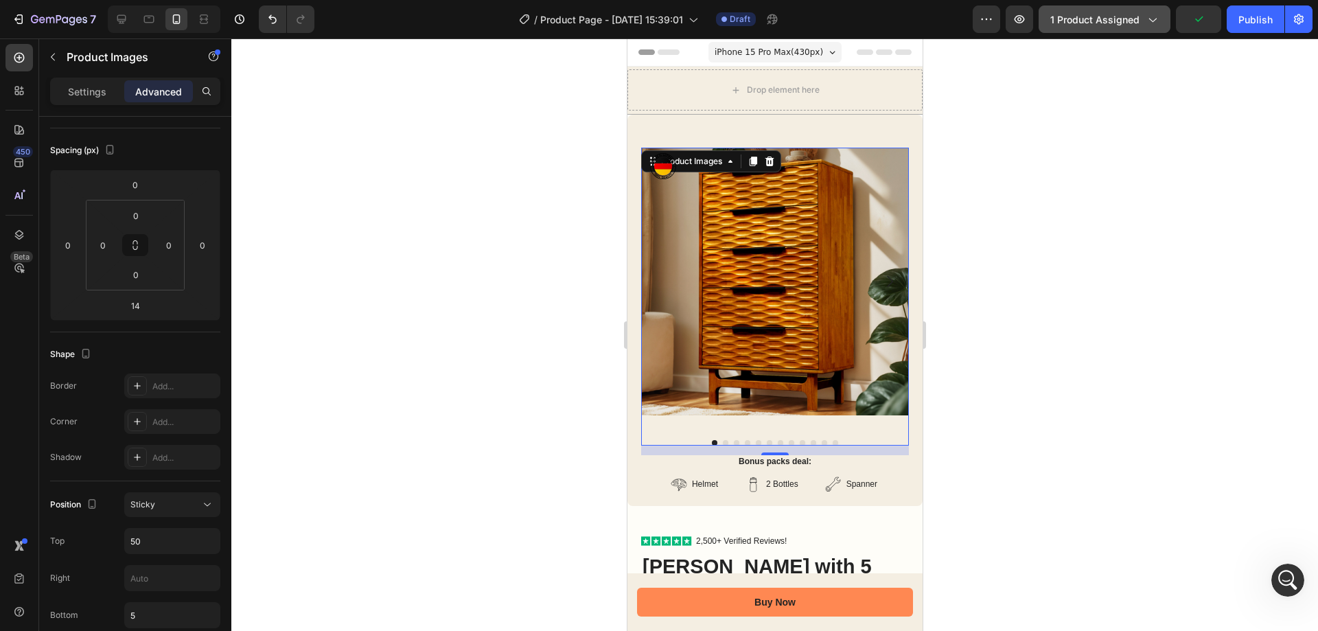
click at [1147, 32] on div "7 / Product Page - [DATE] 15:39:01 Draft Preview 1 product assigned Publish" at bounding box center [659, 19] width 1318 height 39
click at [1148, 28] on button "1 product assigned" at bounding box center [1105, 18] width 132 height 27
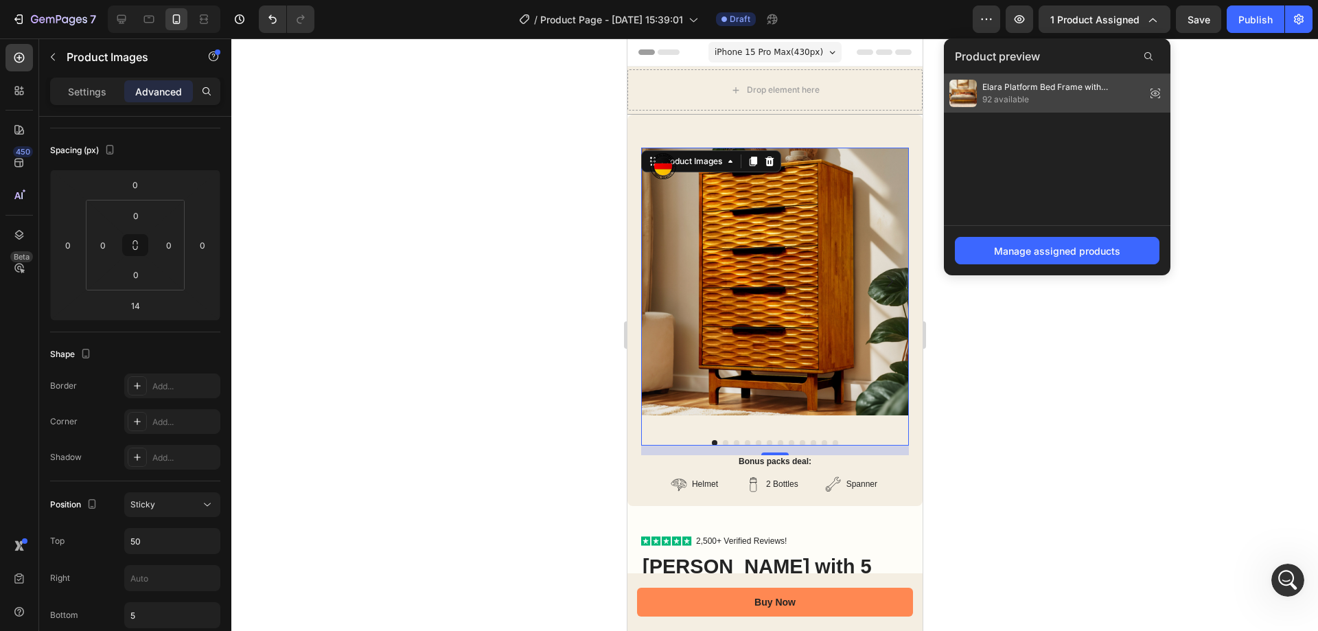
click at [1160, 93] on icon at bounding box center [1155, 93] width 19 height 19
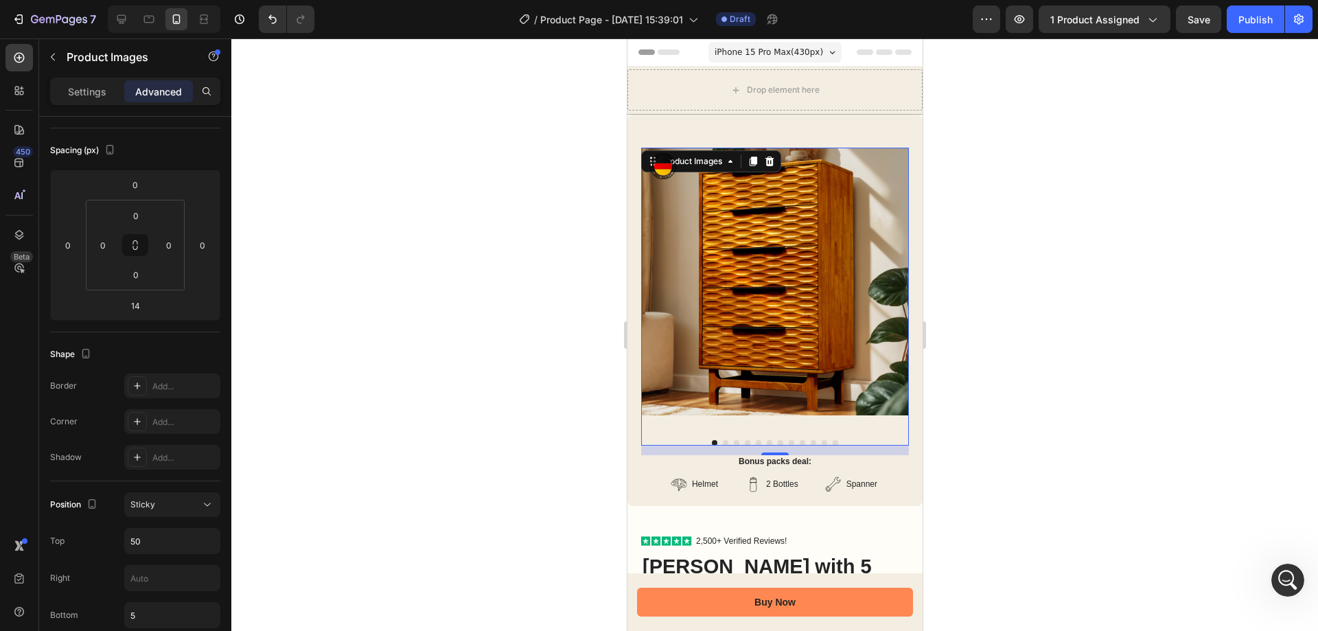
click at [762, 283] on img at bounding box center [775, 282] width 268 height 268
click at [726, 165] on icon at bounding box center [729, 161] width 11 height 11
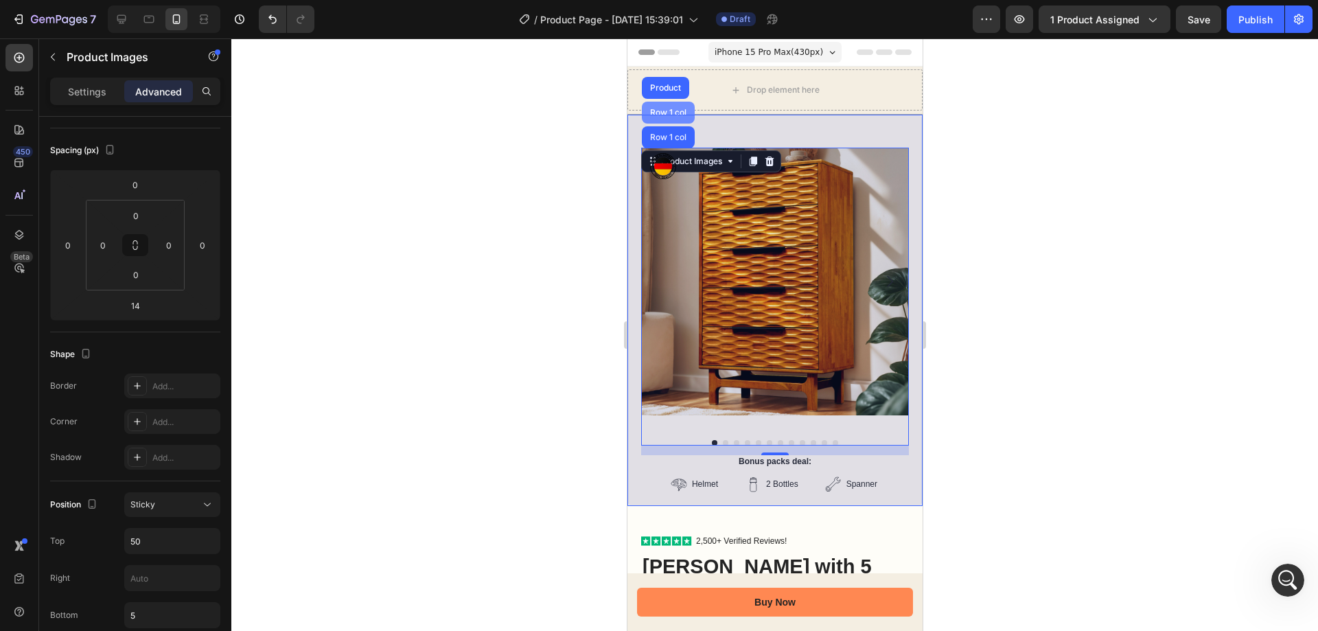
click at [671, 111] on div "Row 1 col" at bounding box center [668, 112] width 42 height 8
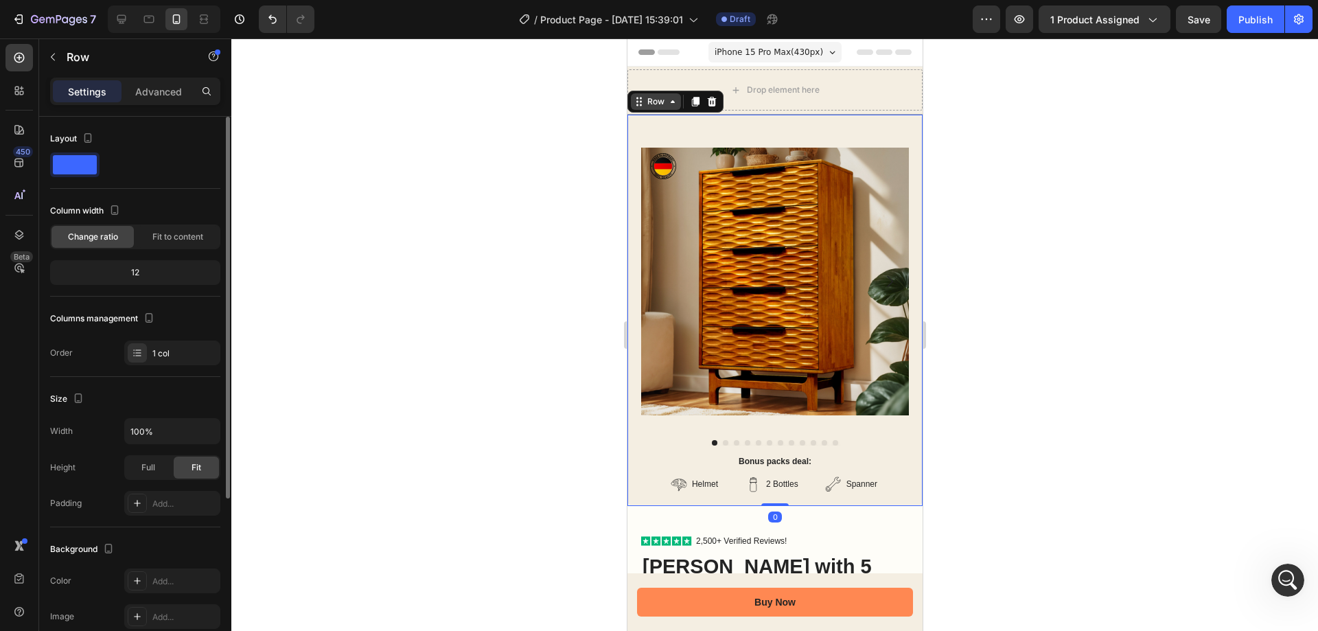
click at [662, 106] on div "Row" at bounding box center [655, 101] width 23 height 12
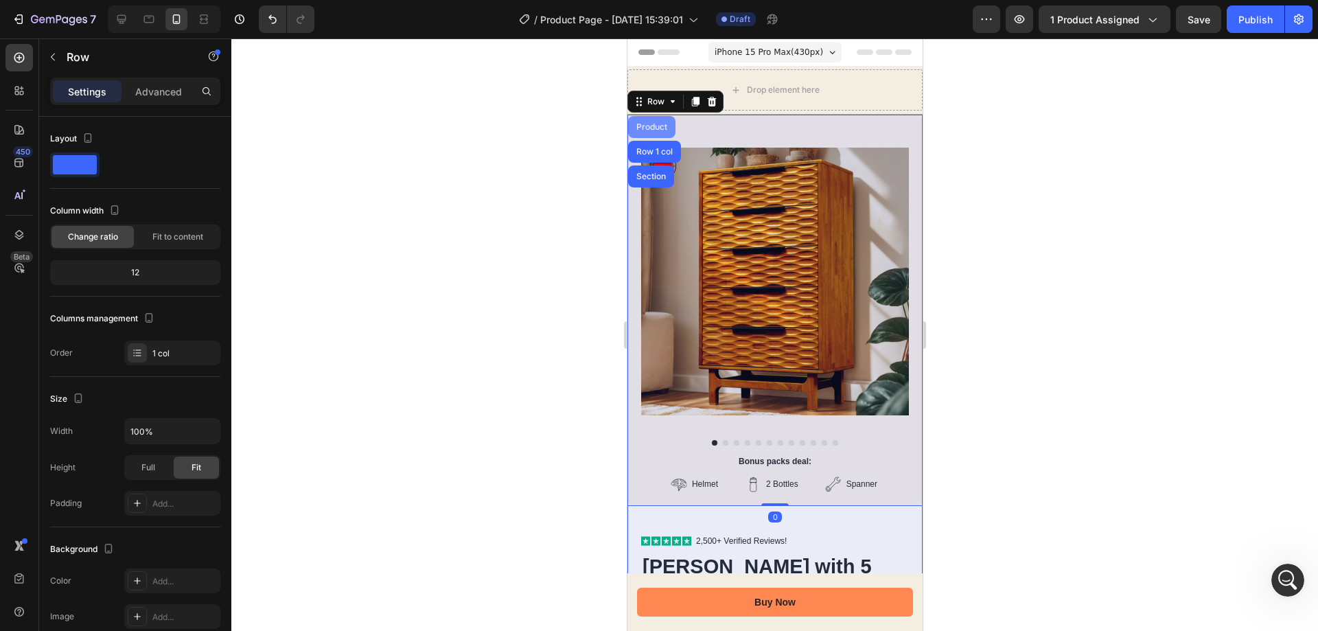
drag, startPoint x: 648, startPoint y: 128, endPoint x: 793, endPoint y: 185, distance: 155.4
click at [649, 128] on div "Product" at bounding box center [651, 127] width 36 height 8
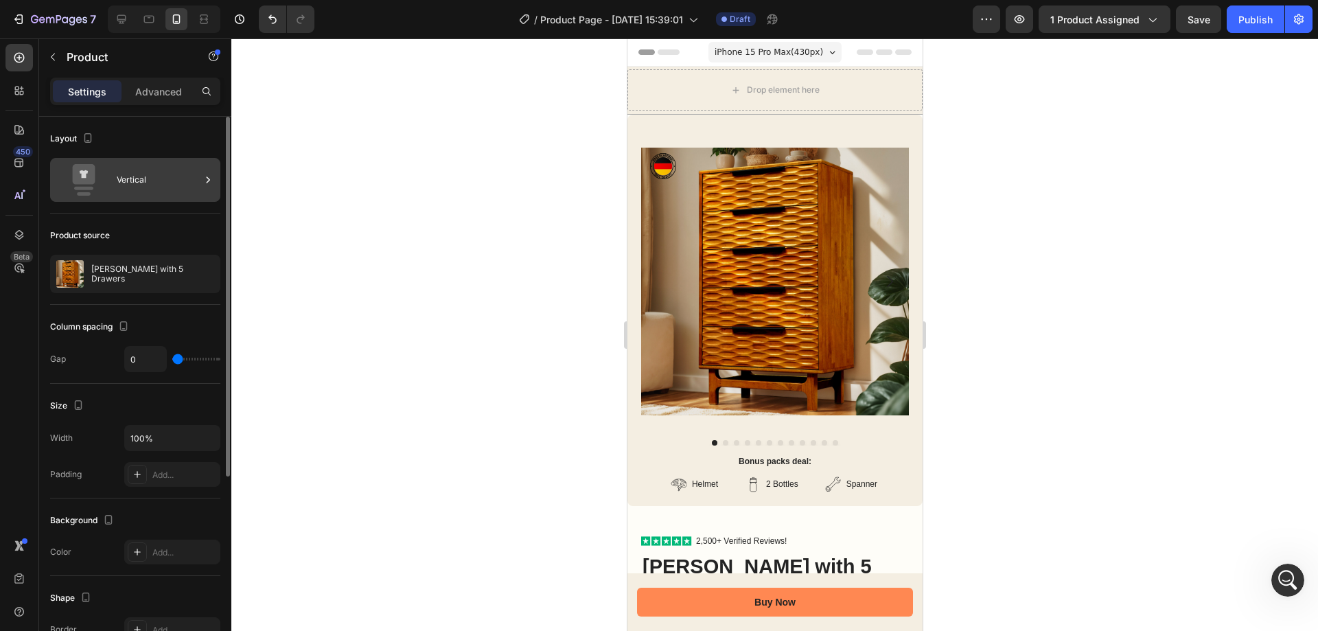
click at [126, 179] on div "Vertical" at bounding box center [159, 180] width 84 height 32
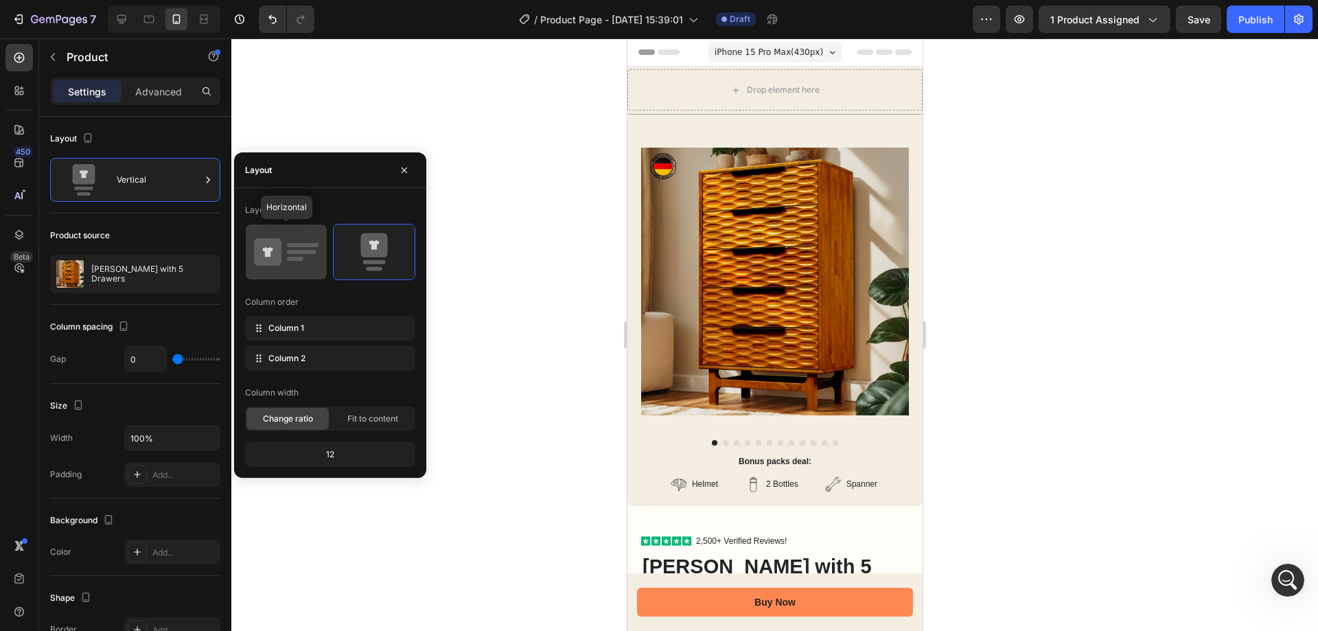
click at [298, 255] on icon at bounding box center [286, 252] width 65 height 38
type input "30"
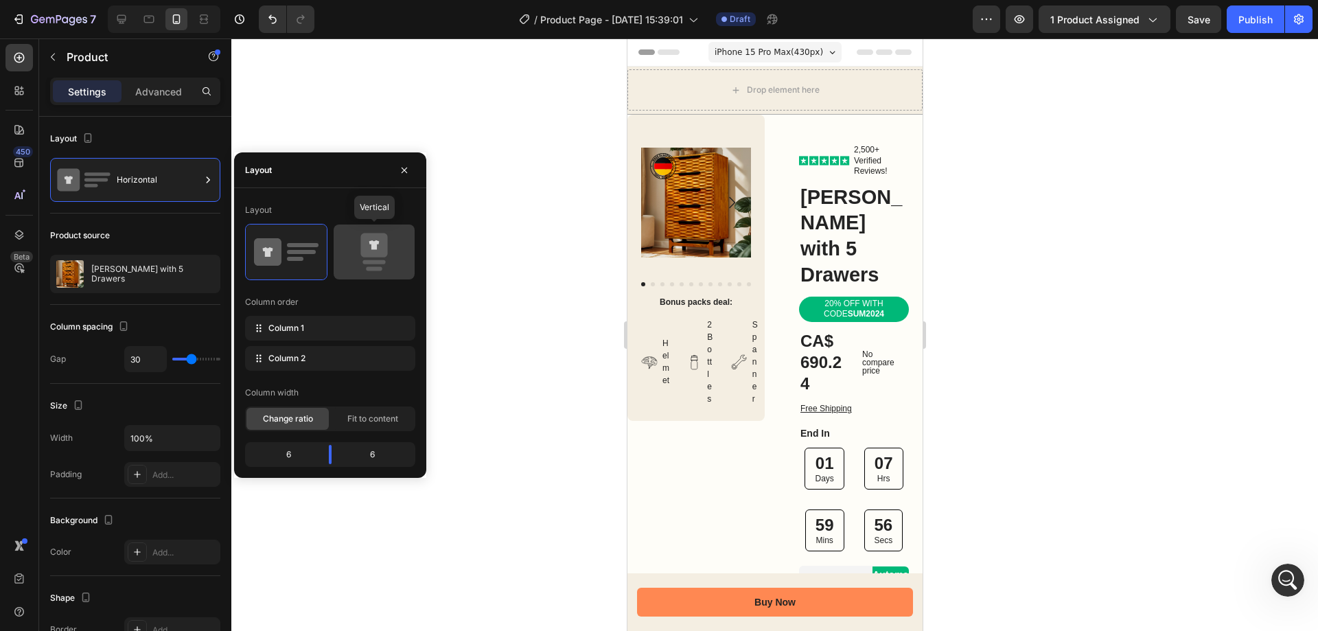
click at [362, 257] on icon at bounding box center [374, 252] width 65 height 38
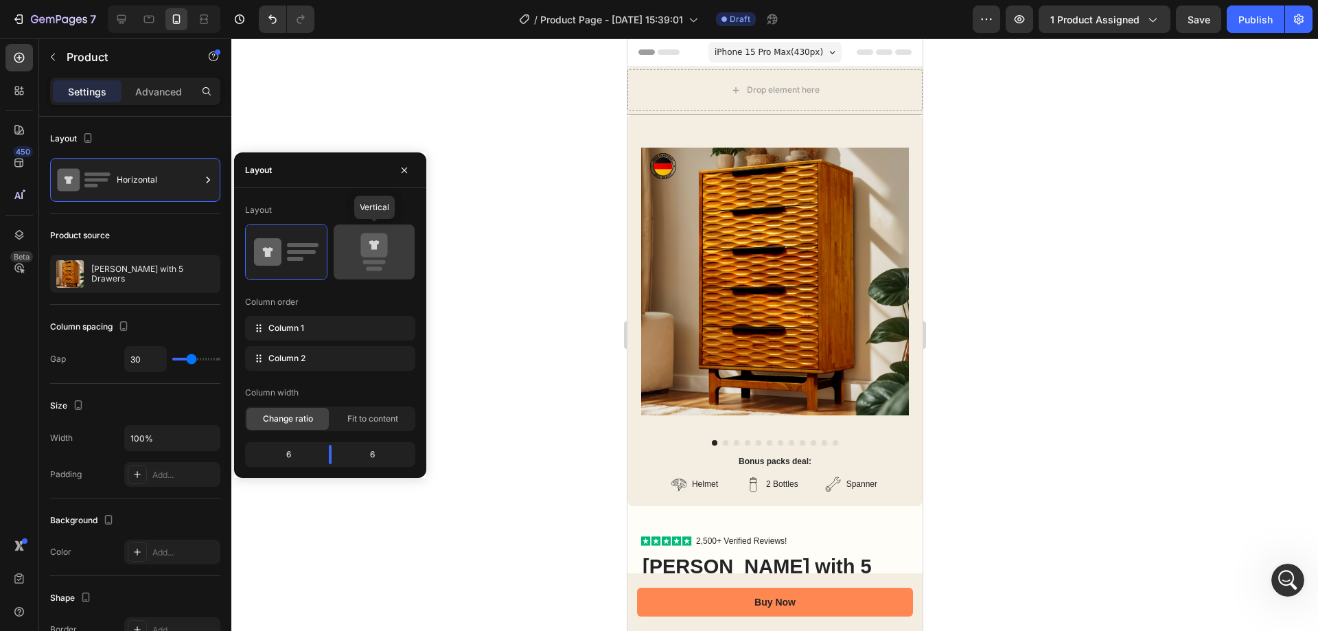
type input "0"
click at [339, 454] on div "12" at bounding box center [330, 454] width 165 height 19
click at [326, 453] on div "12" at bounding box center [330, 454] width 165 height 19
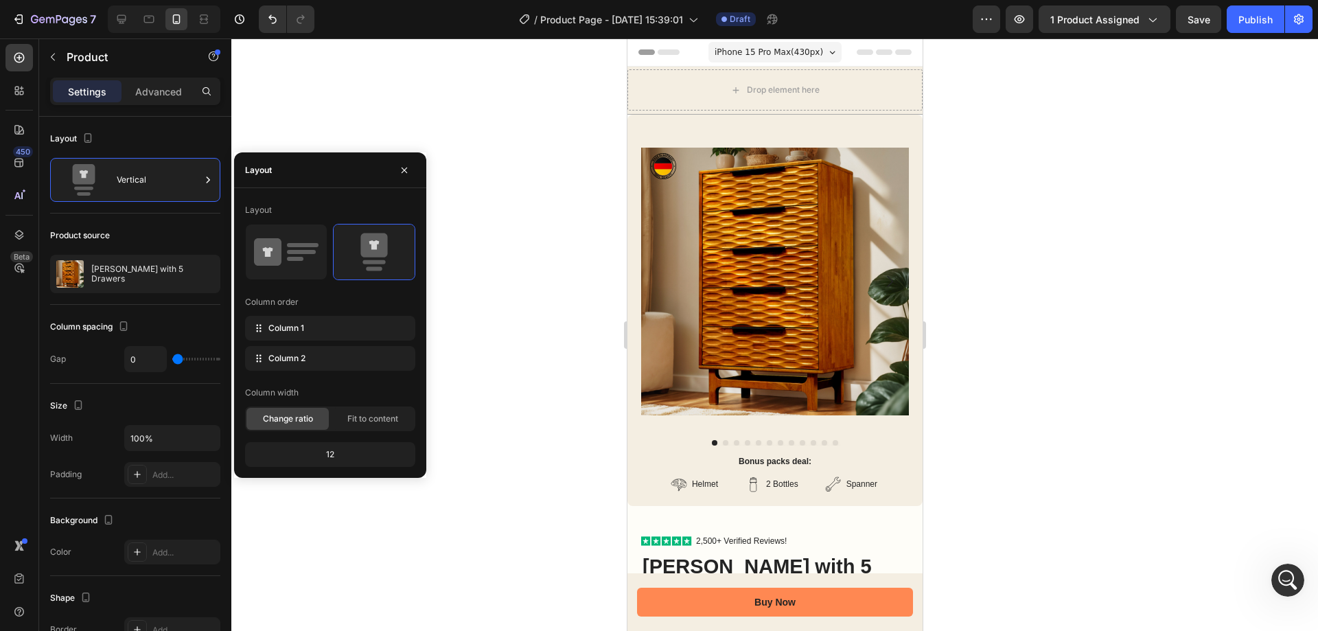
click at [299, 421] on span "Change ratio" at bounding box center [288, 419] width 50 height 12
click at [303, 444] on div "12" at bounding box center [330, 454] width 170 height 25
click at [306, 447] on div "12" at bounding box center [330, 454] width 165 height 19
click at [356, 419] on span "Fit to content" at bounding box center [372, 419] width 51 height 12
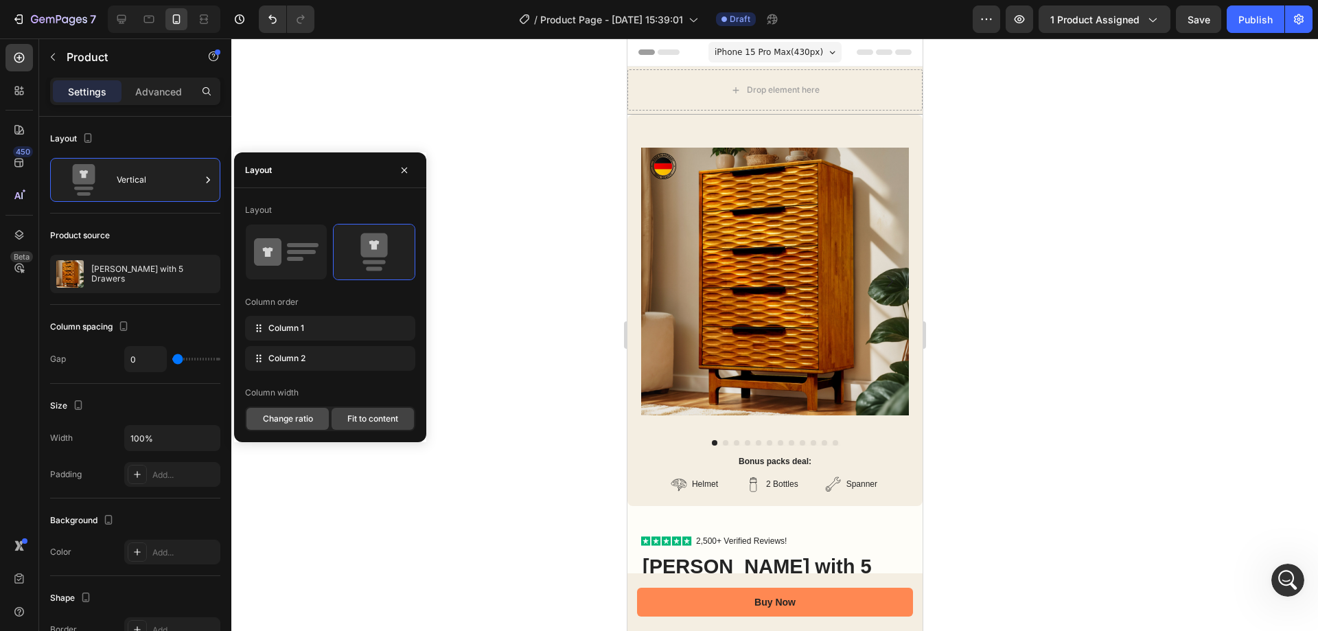
click at [308, 417] on span "Change ratio" at bounding box center [288, 419] width 50 height 12
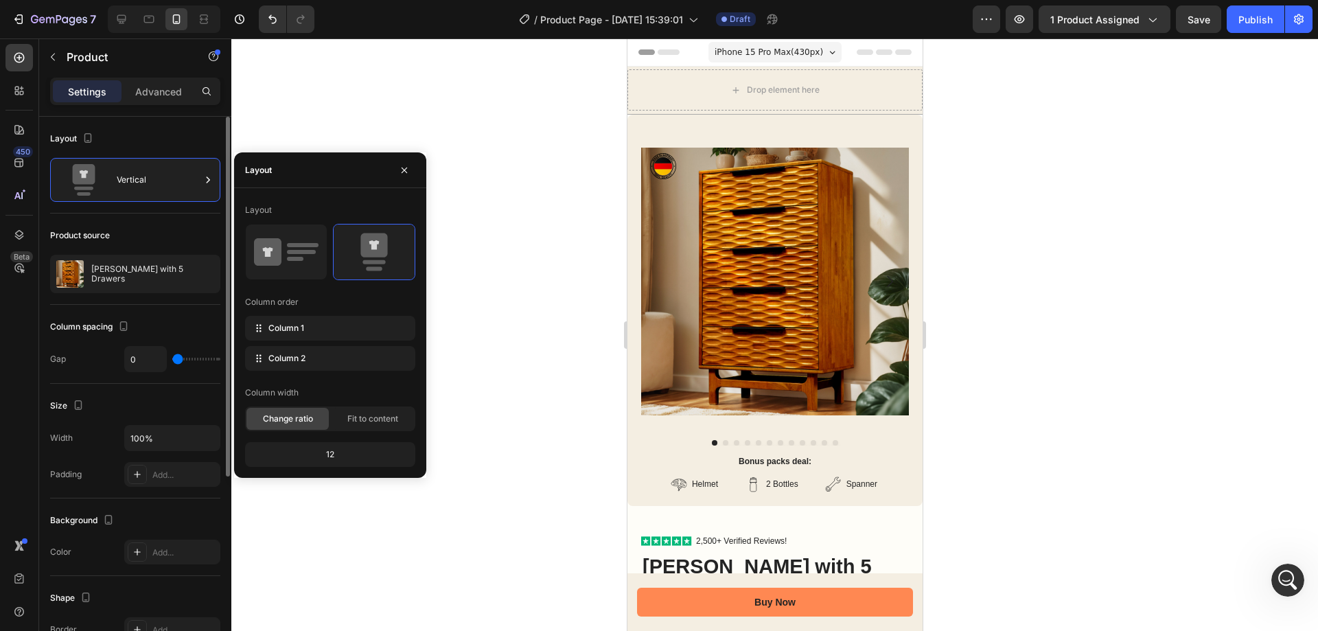
click at [127, 221] on div "Product source Elara Dresser with 5 Drawers" at bounding box center [135, 259] width 170 height 91
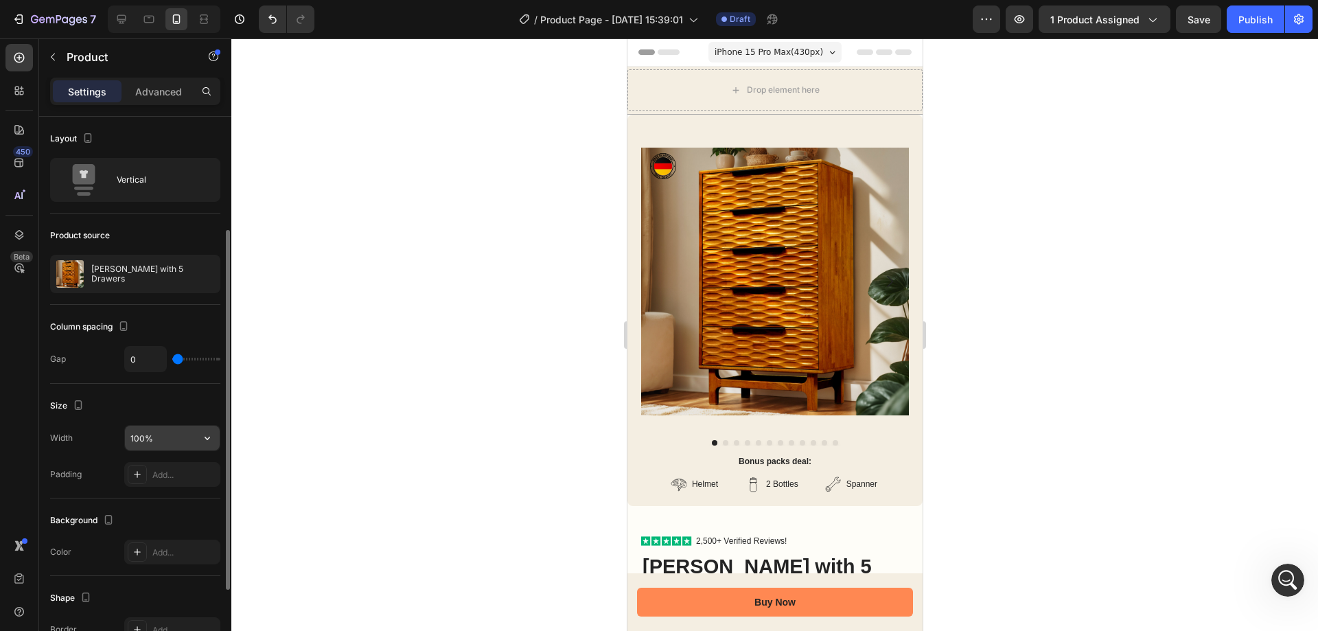
scroll to position [69, 0]
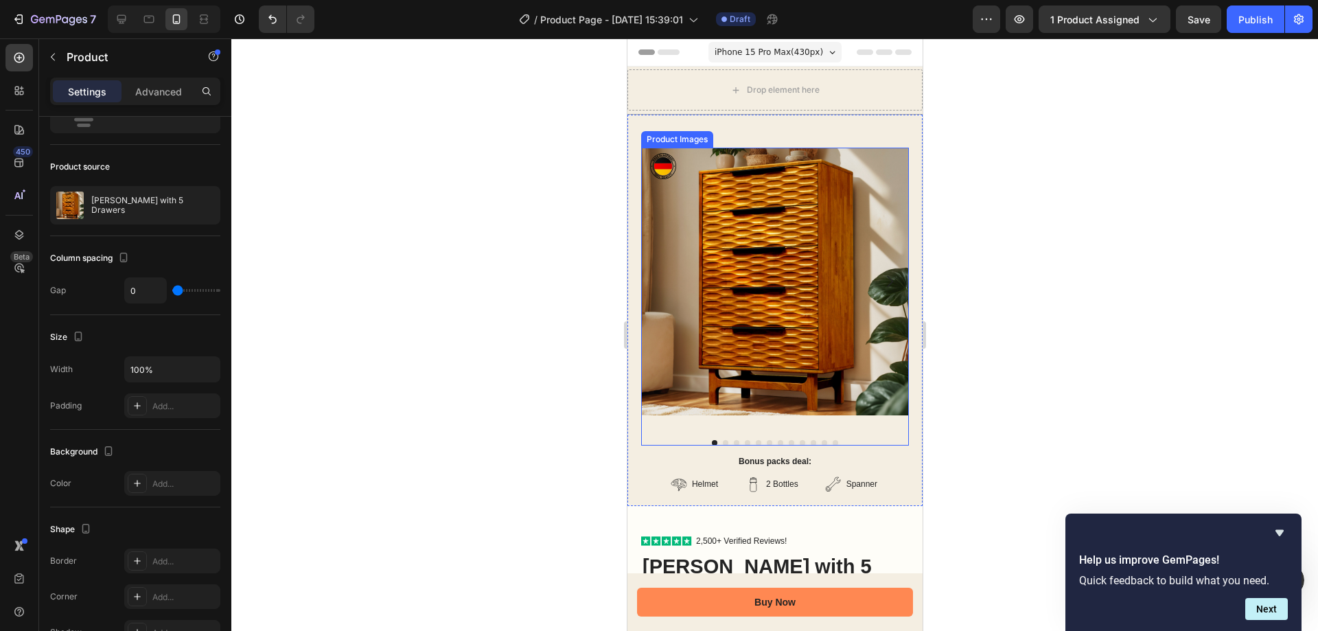
click at [805, 216] on img at bounding box center [775, 282] width 268 height 268
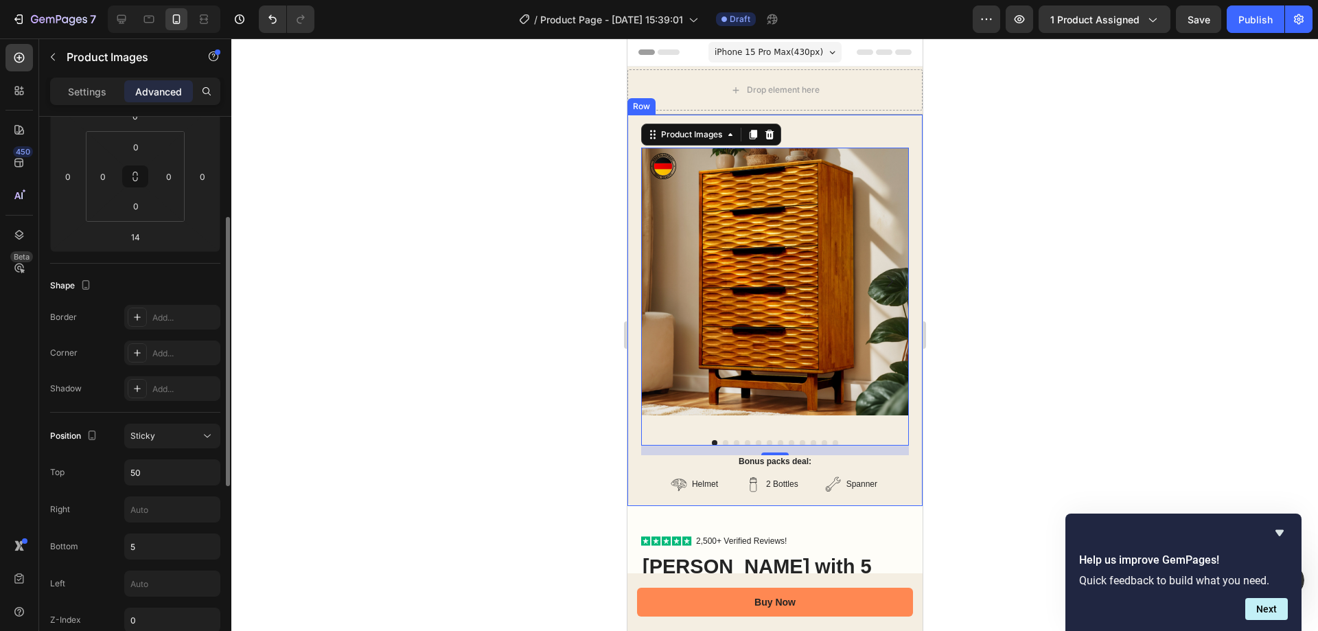
scroll to position [343, 0]
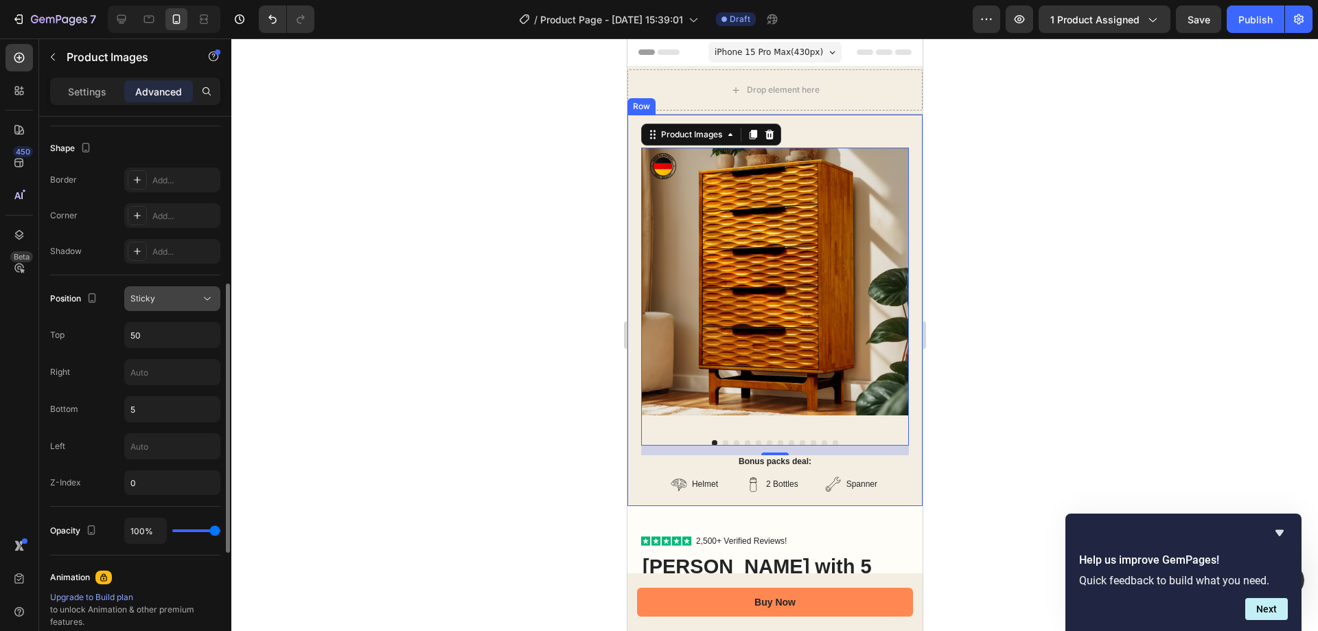
click at [198, 305] on button "Sticky" at bounding box center [172, 298] width 96 height 25
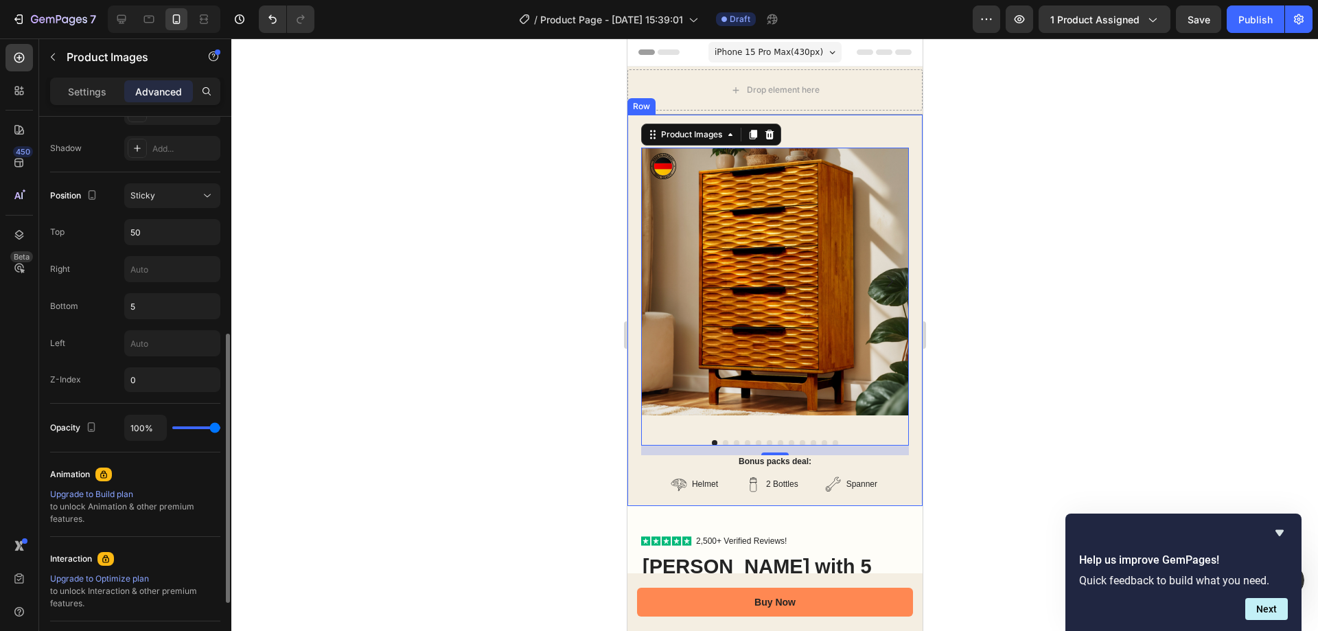
scroll to position [378, 0]
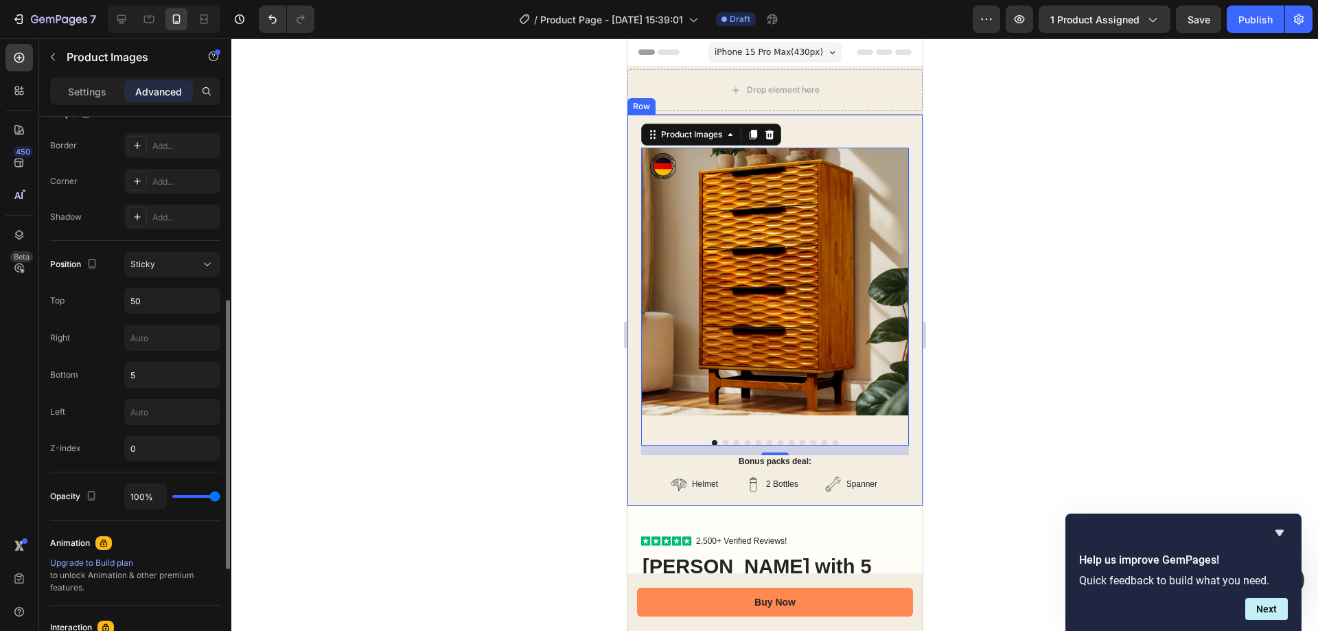
click at [66, 450] on div "Z-Index" at bounding box center [65, 448] width 31 height 12
click at [1265, 611] on button "Next" at bounding box center [1266, 609] width 43 height 22
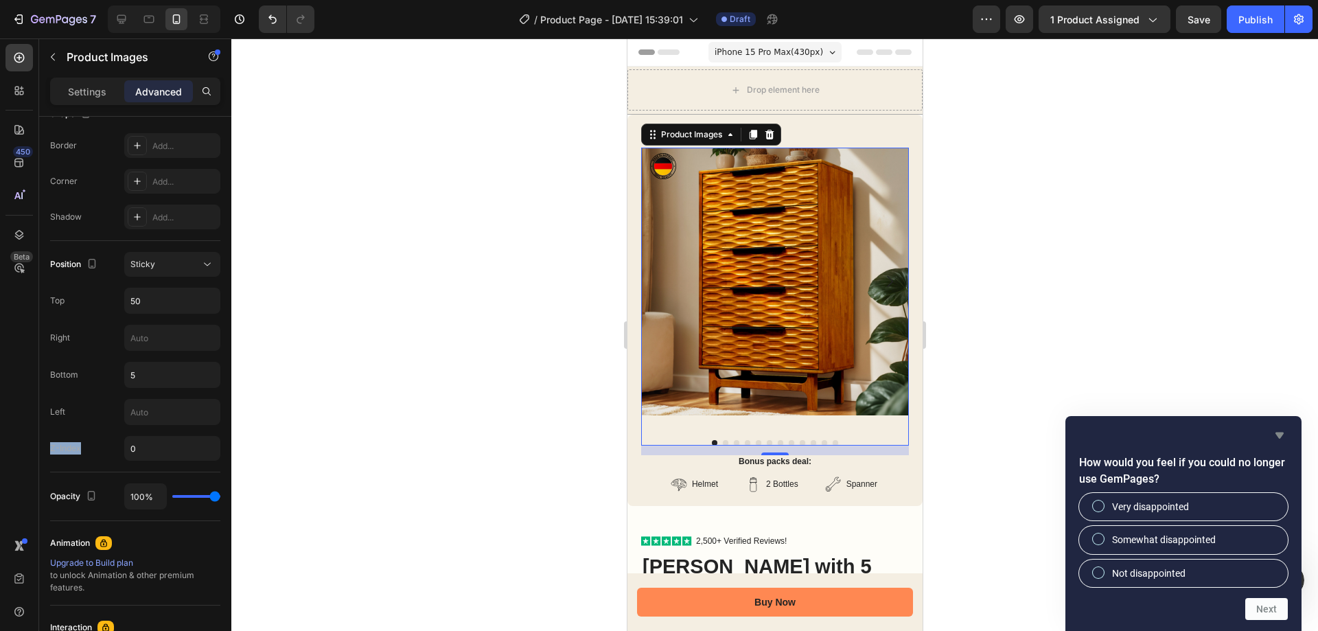
click at [1278, 433] on icon "Hide survey" at bounding box center [1280, 436] width 8 height 6
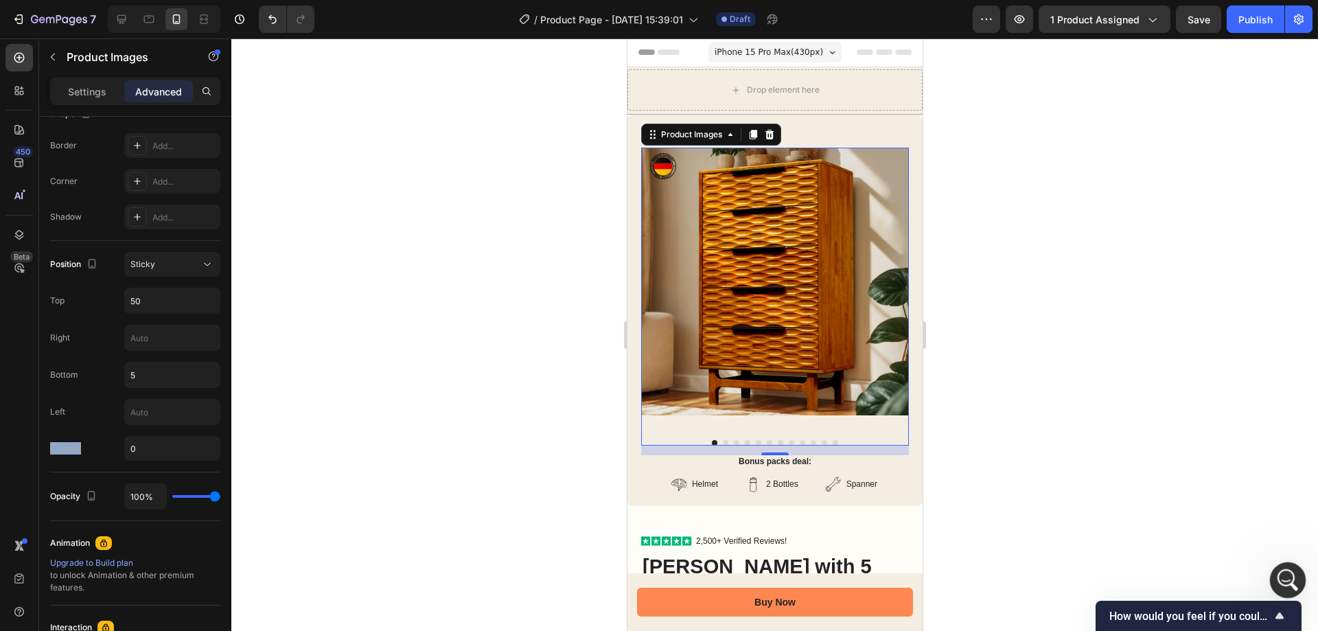
click at [1296, 569] on div "Mở Intercom Messenger" at bounding box center [1285, 577] width 45 height 45
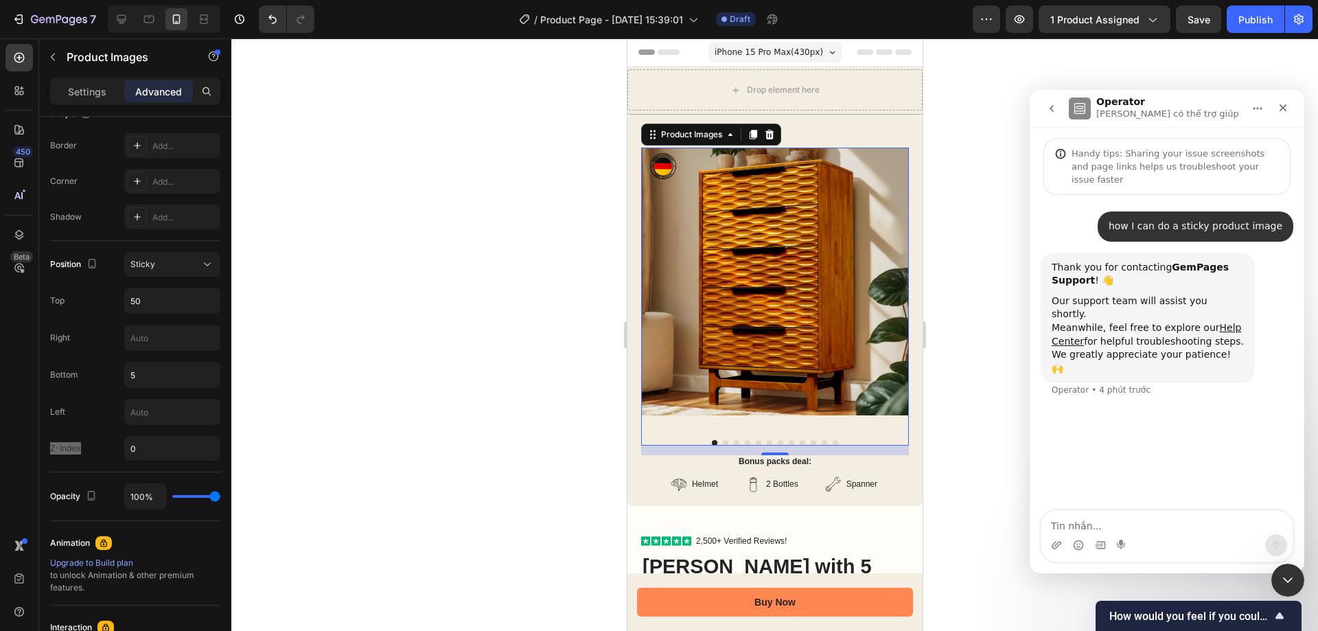
click at [1195, 538] on div "Ứng dụng nhắn tin trong Intercom" at bounding box center [1166, 545] width 251 height 22
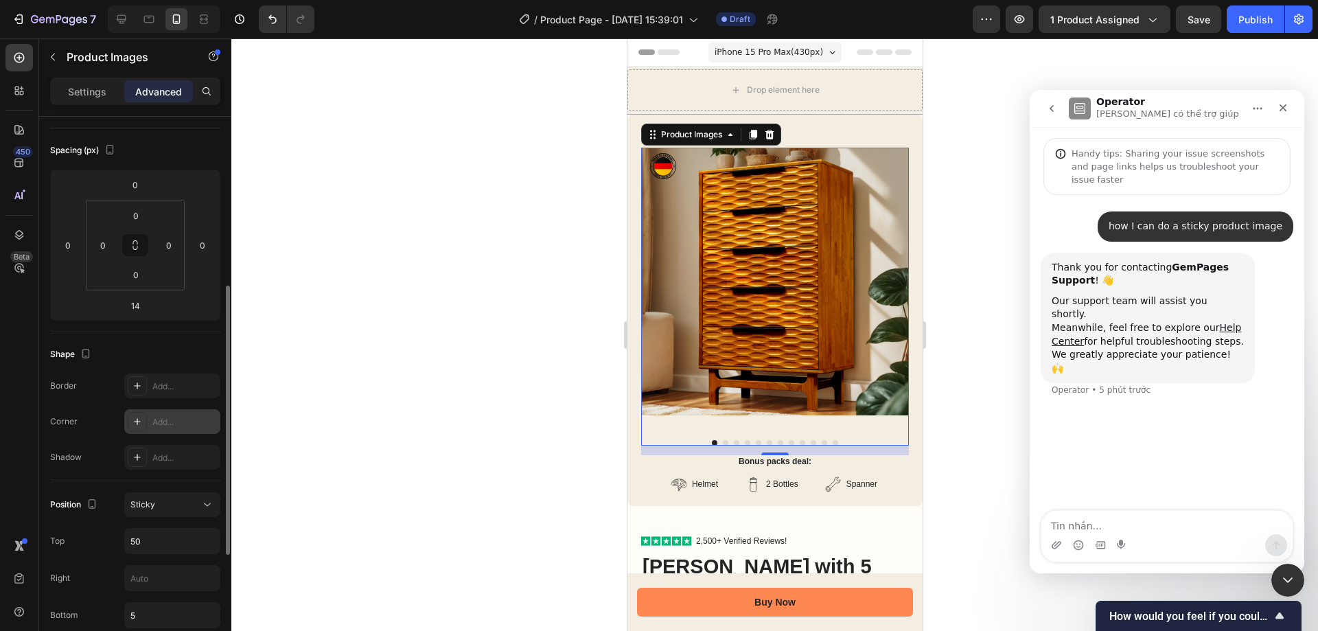
scroll to position [275, 0]
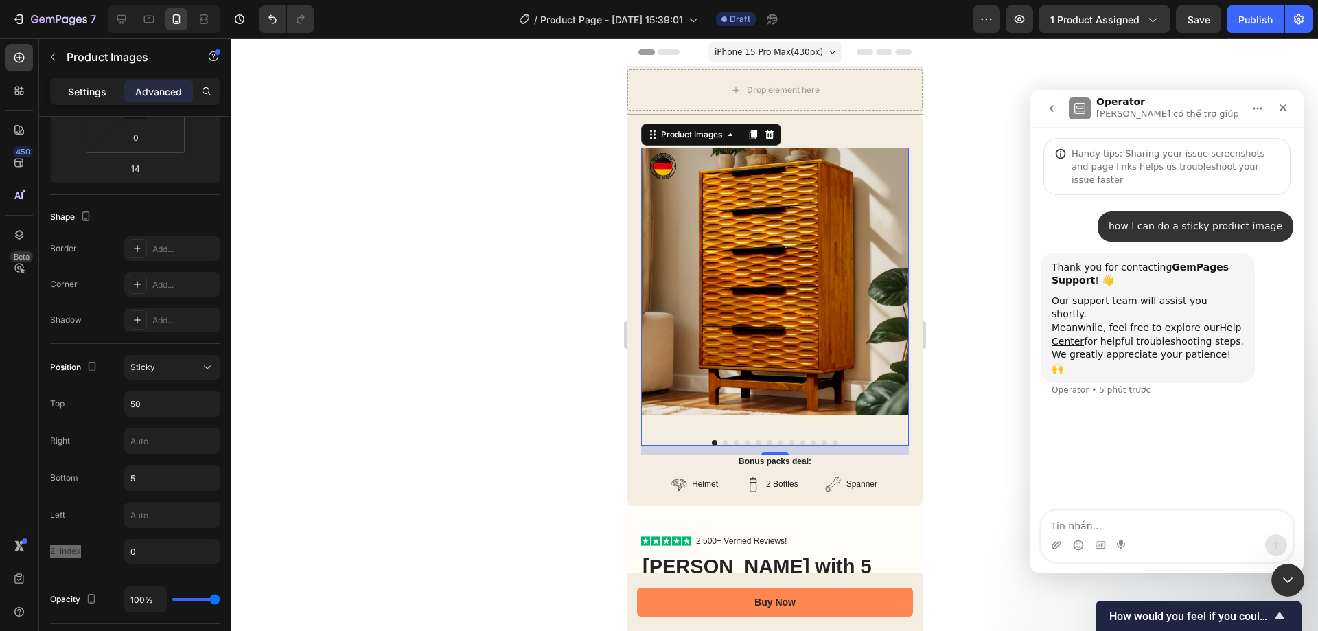
click at [75, 93] on p "Settings" at bounding box center [87, 91] width 38 height 14
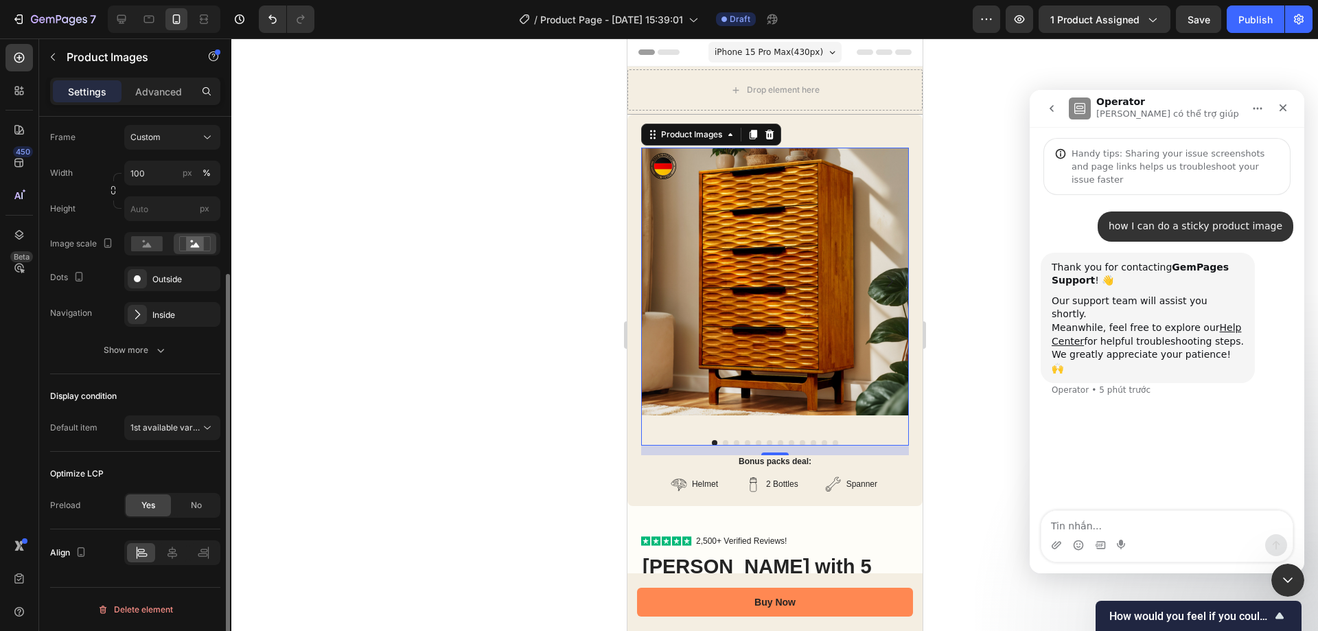
scroll to position [218, 0]
click at [192, 434] on span "1st available variant" at bounding box center [165, 428] width 70 height 12
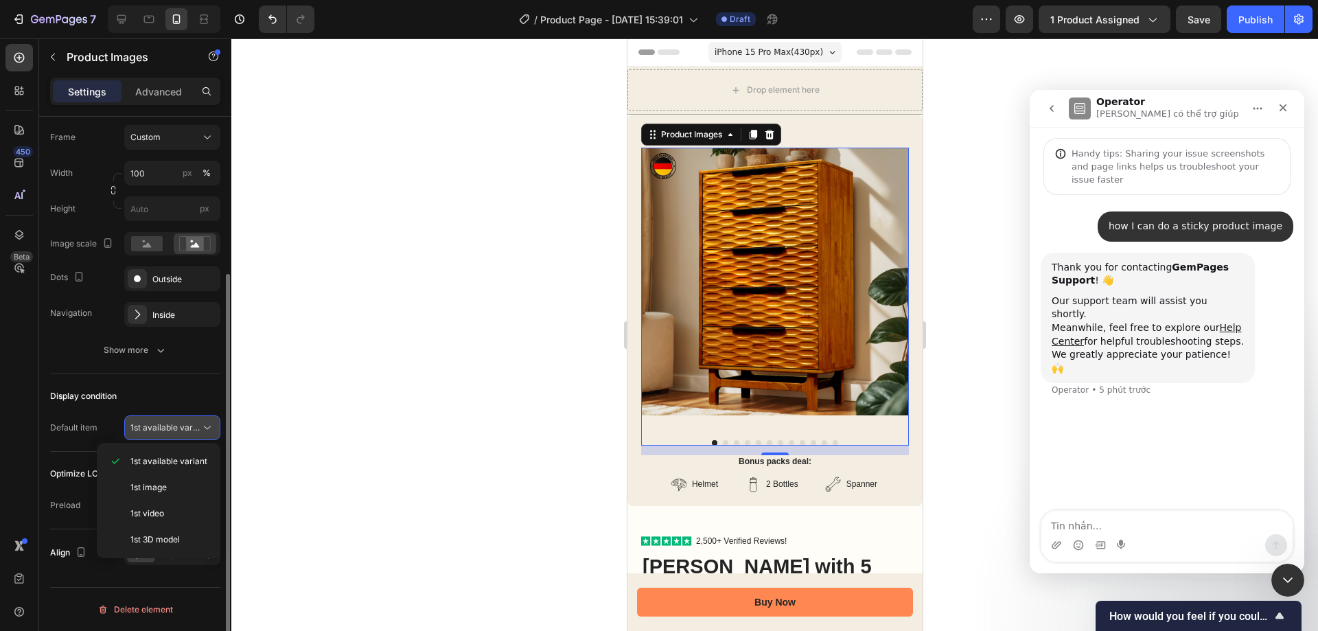
click at [192, 433] on span "1st available variant" at bounding box center [165, 428] width 70 height 12
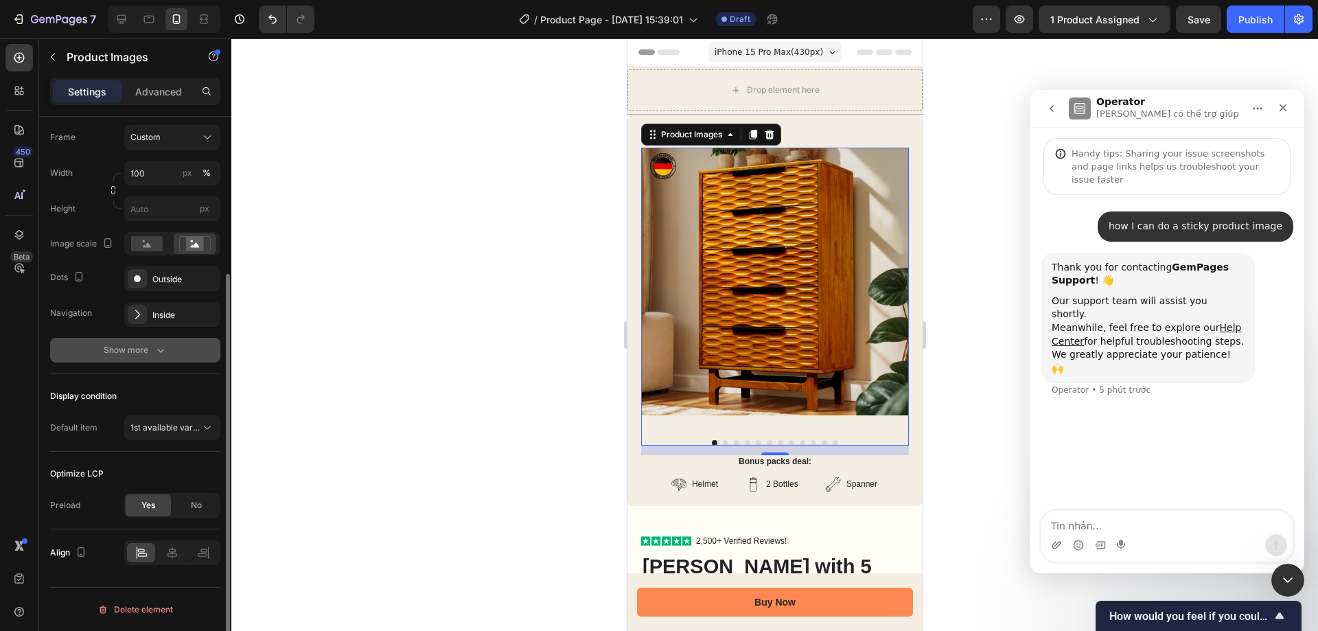
click at [146, 358] on button "Show more" at bounding box center [135, 350] width 170 height 25
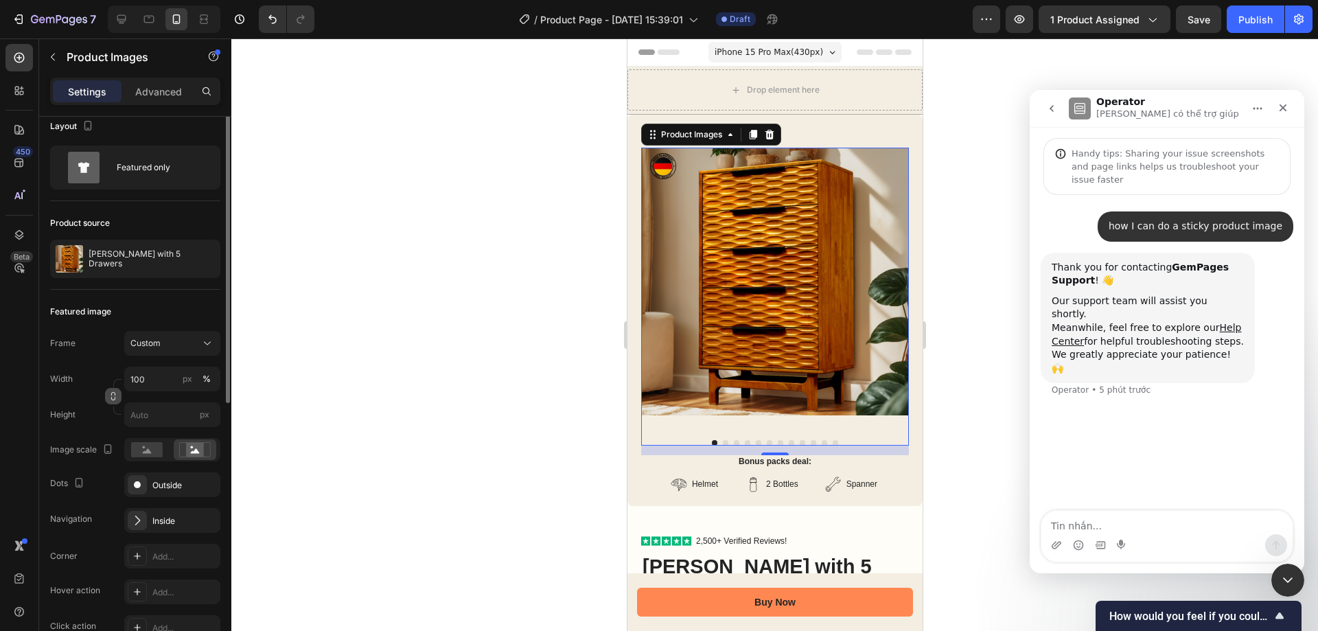
scroll to position [0, 0]
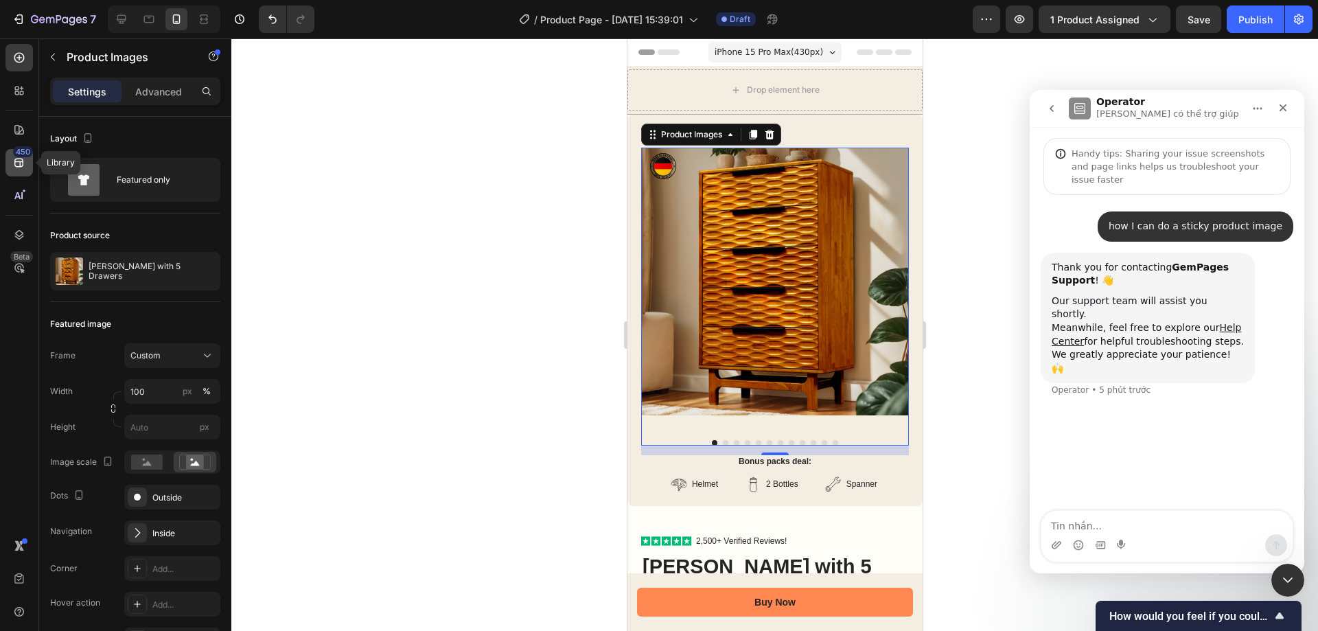
click at [16, 154] on div "450" at bounding box center [23, 151] width 20 height 11
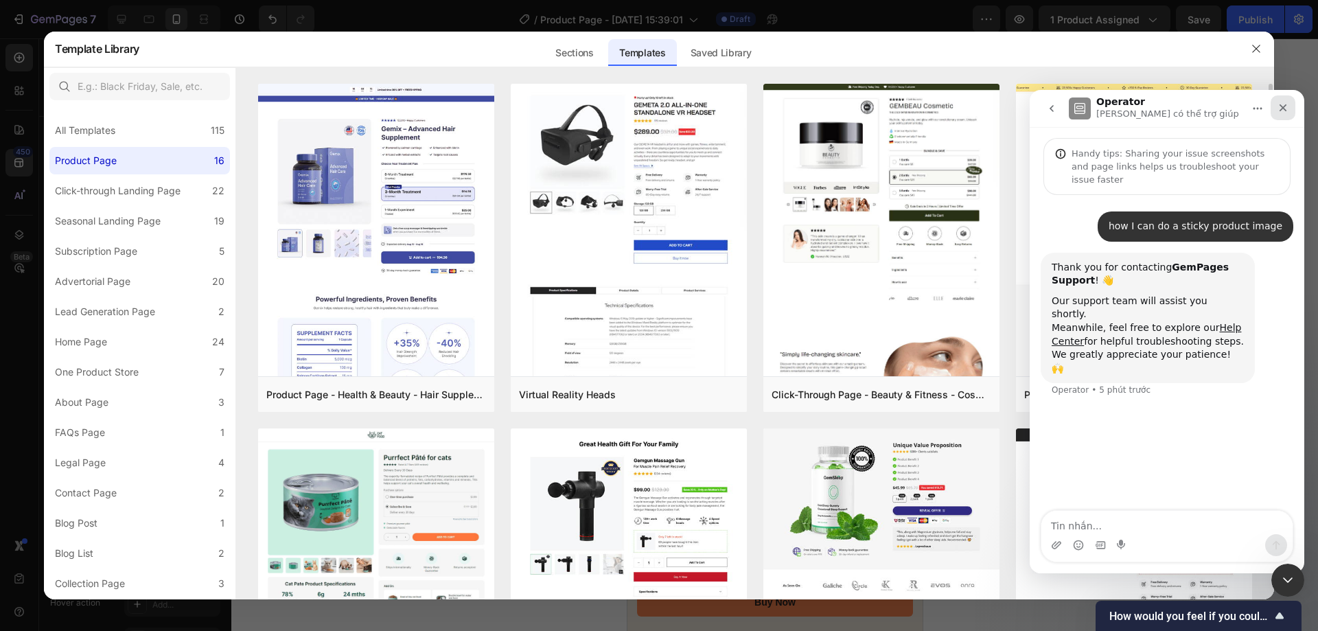
click at [1289, 104] on div "Đóng" at bounding box center [1283, 107] width 25 height 25
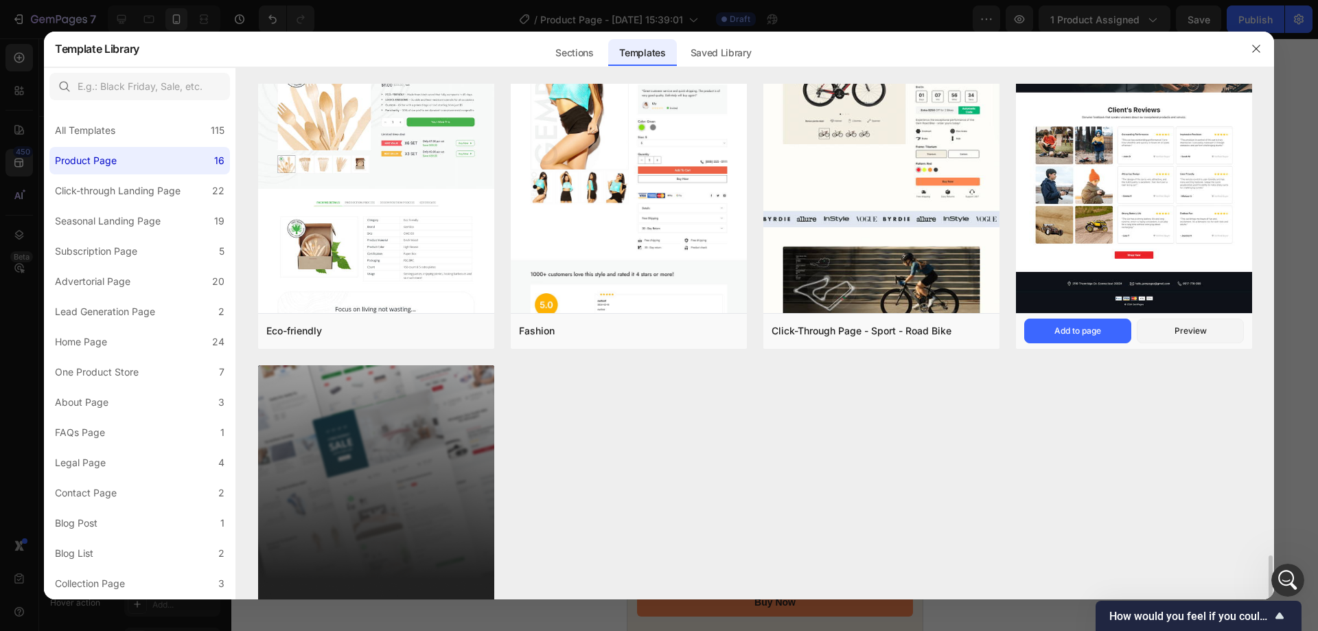
scroll to position [1208, 0]
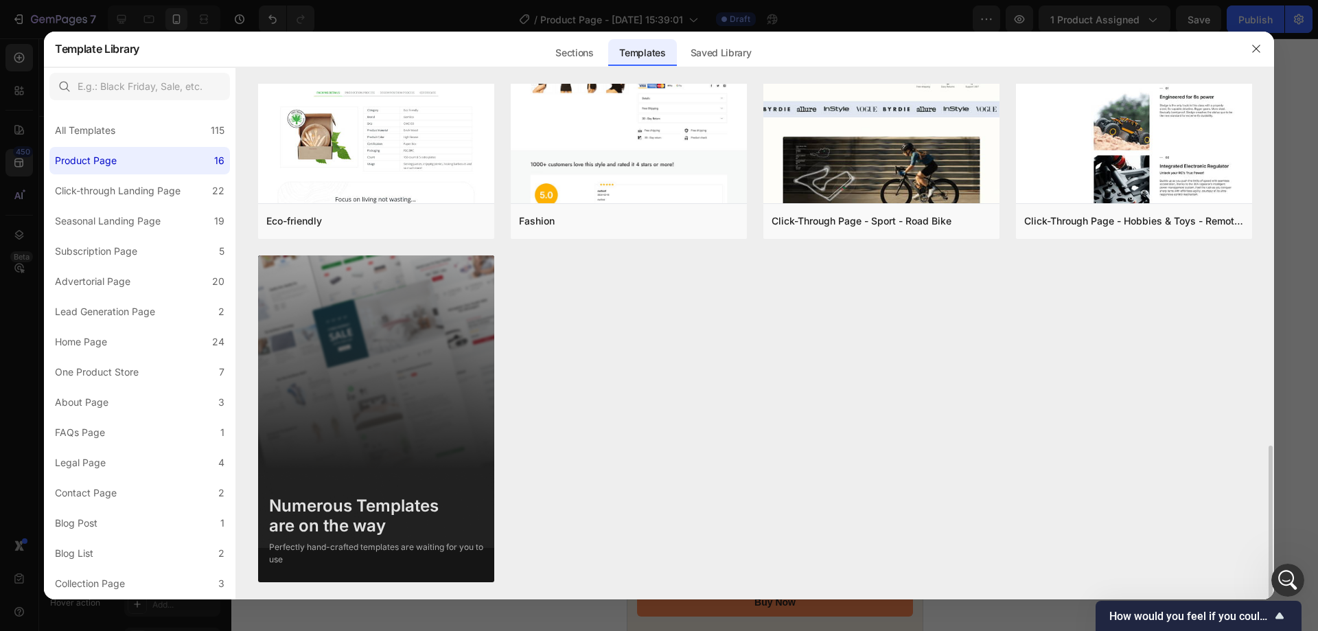
click at [1297, 122] on div at bounding box center [659, 315] width 1318 height 631
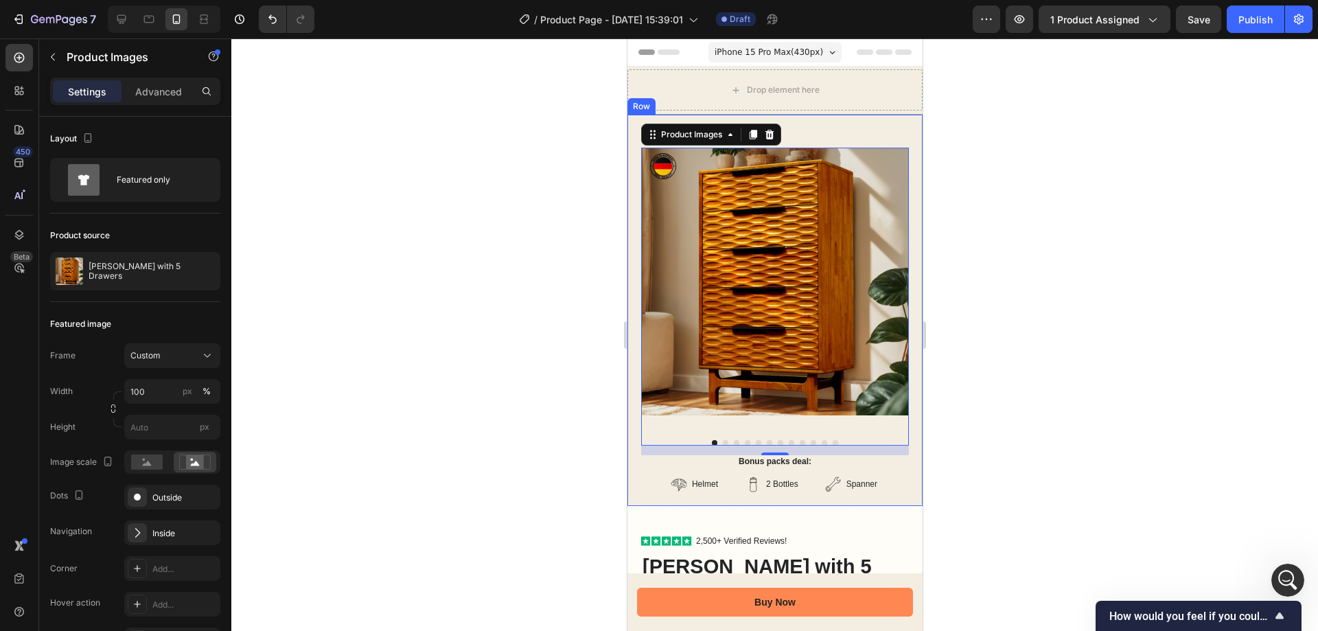
click at [820, 132] on div "Product Images 14 Bonus packs deal: Text Block Helmet Item List 2 Bottles Item …" at bounding box center [774, 310] width 295 height 391
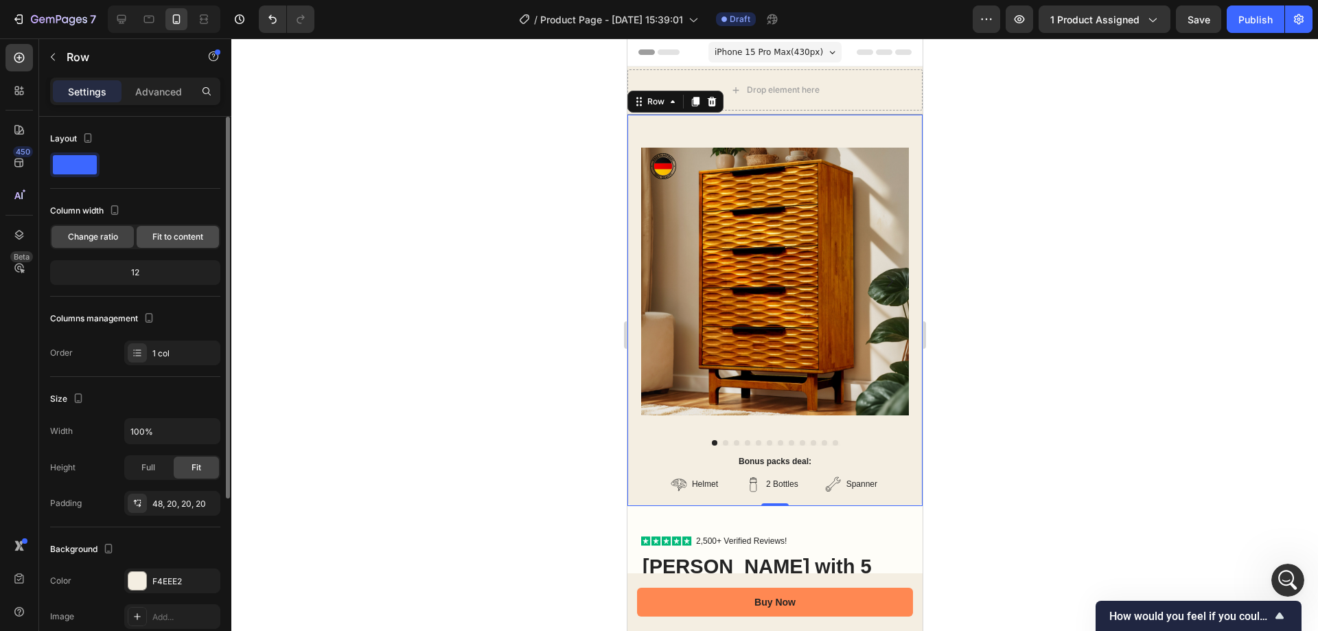
click at [164, 240] on span "Fit to content" at bounding box center [177, 237] width 51 height 12
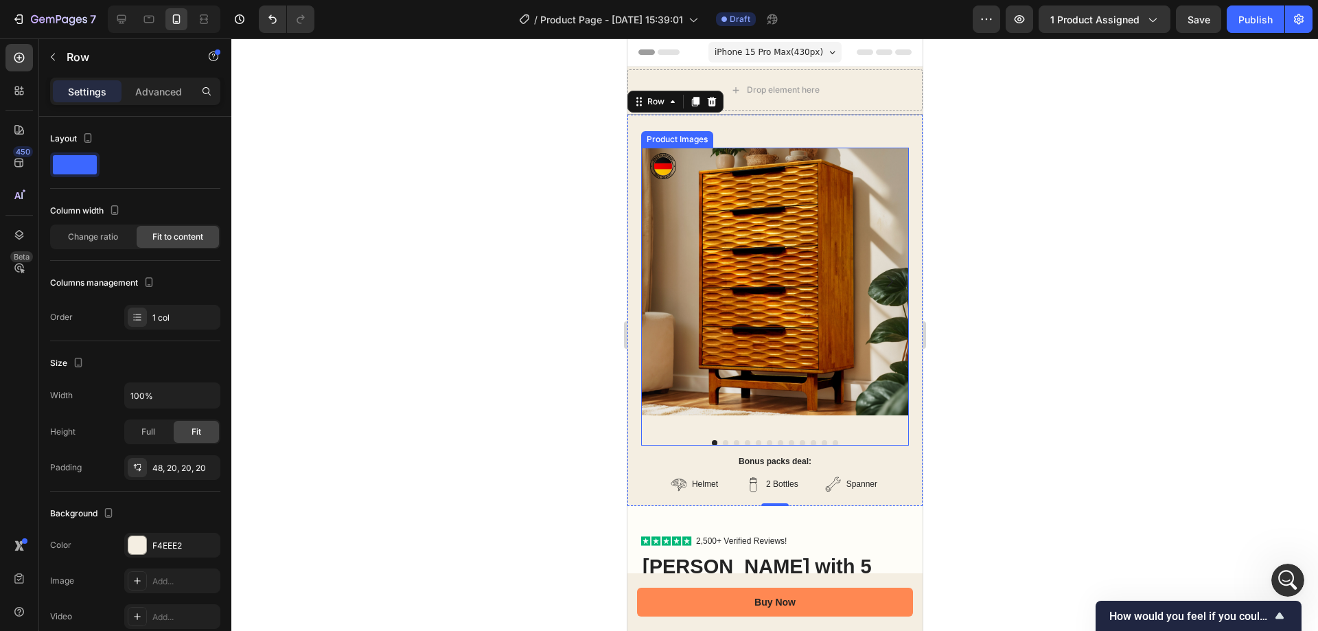
click at [792, 229] on img at bounding box center [775, 282] width 268 height 268
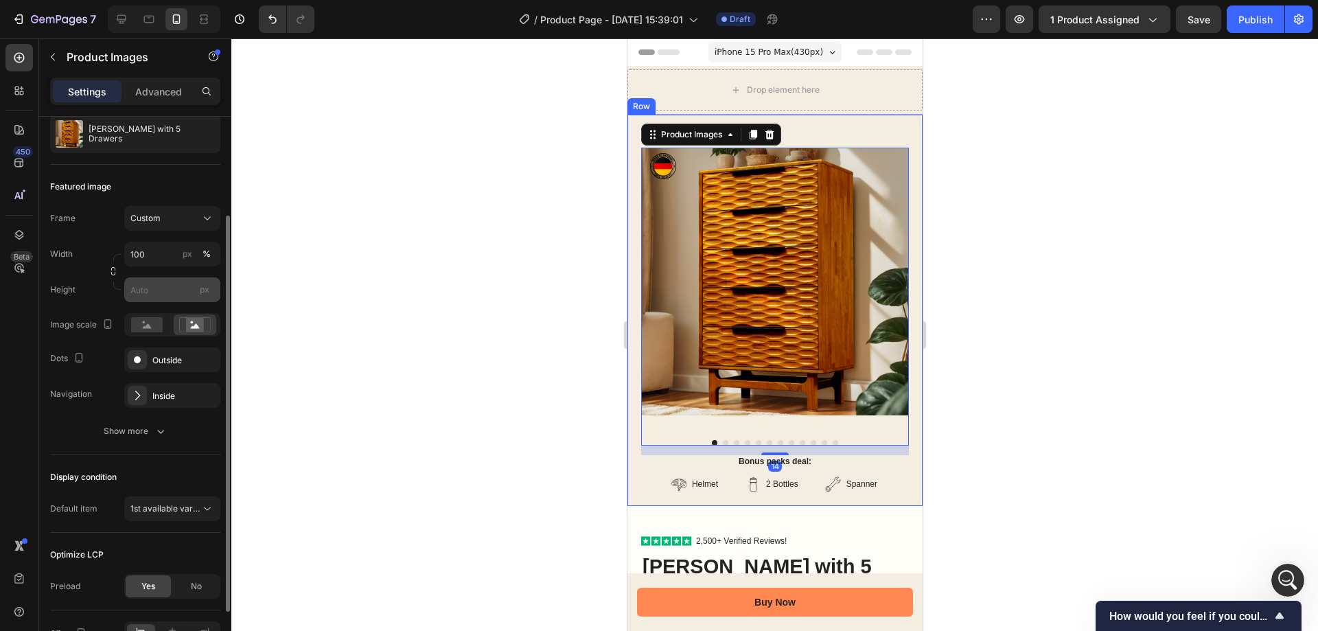
scroll to position [218, 0]
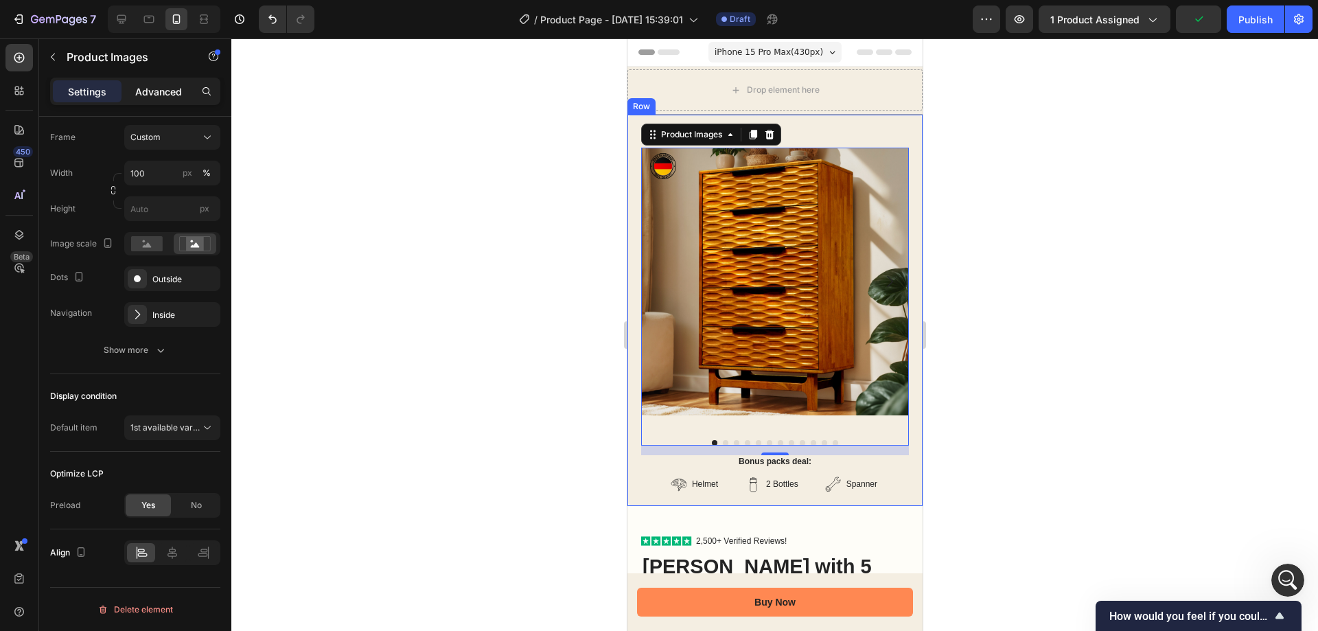
click at [160, 91] on p "Advanced" at bounding box center [158, 91] width 47 height 14
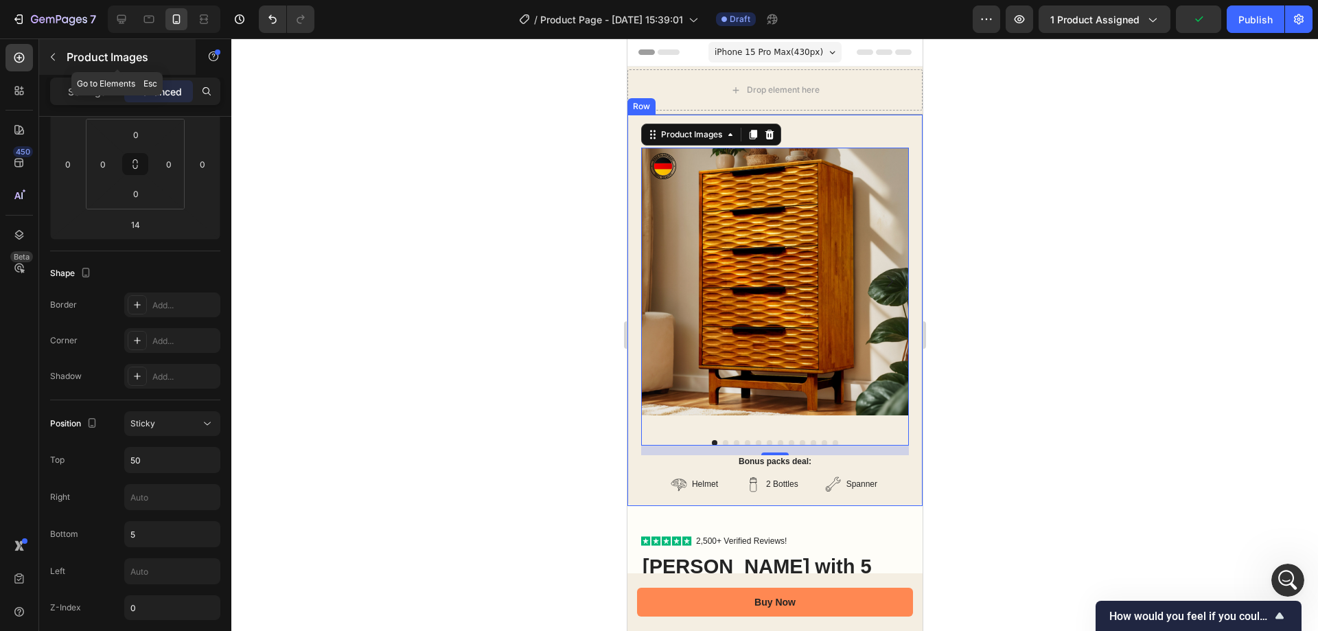
click at [58, 54] on button "button" at bounding box center [53, 57] width 22 height 22
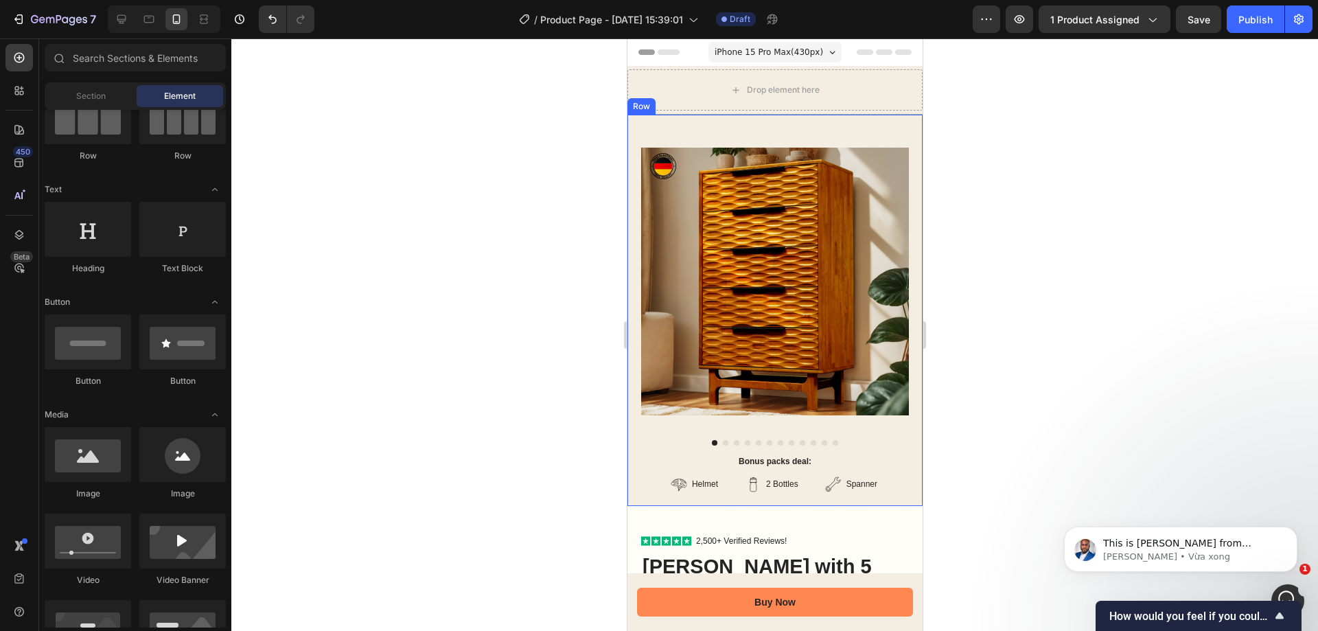
scroll to position [0, 0]
drag, startPoint x: 93, startPoint y: 460, endPoint x: 61, endPoint y: 465, distance: 31.9
click at [62, 466] on div at bounding box center [88, 454] width 87 height 55
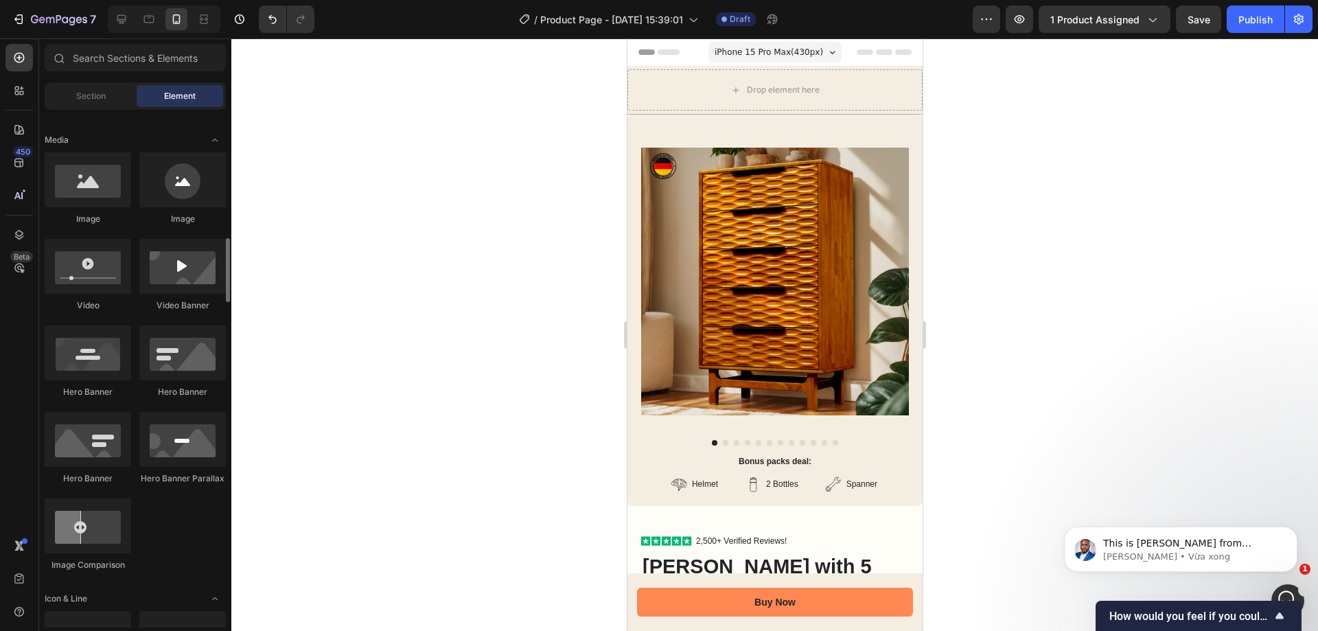
scroll to position [481, 0]
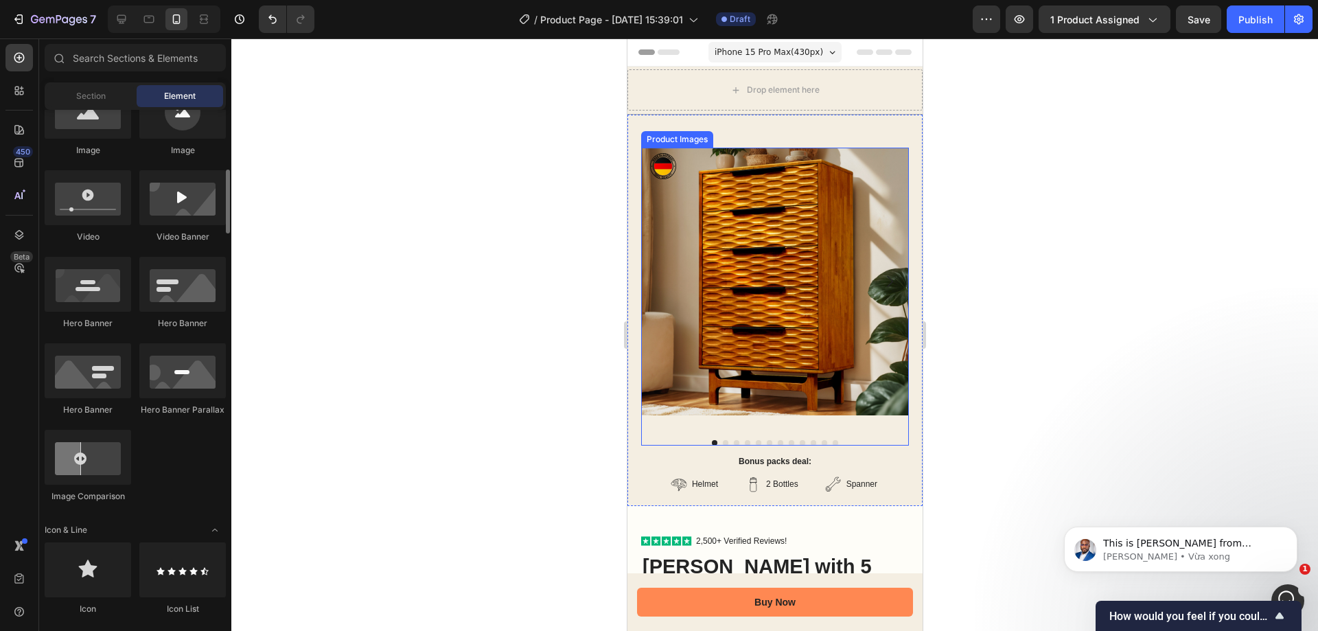
click at [736, 218] on img at bounding box center [775, 282] width 268 height 268
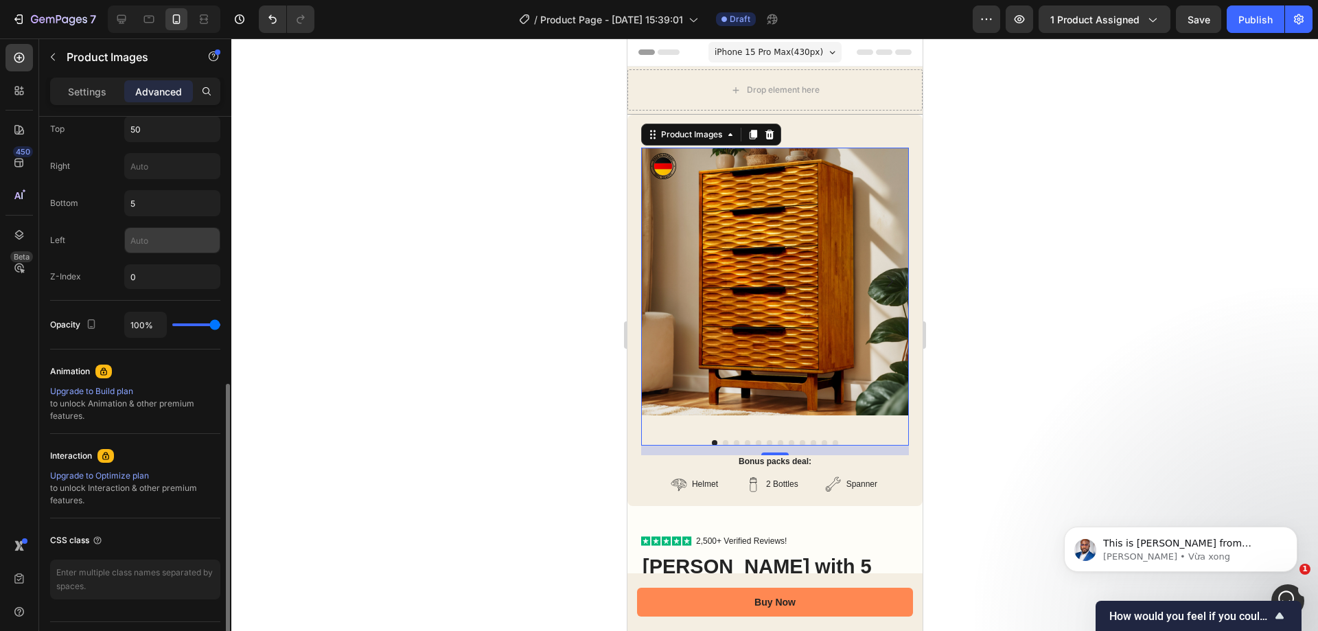
scroll to position [584, 0]
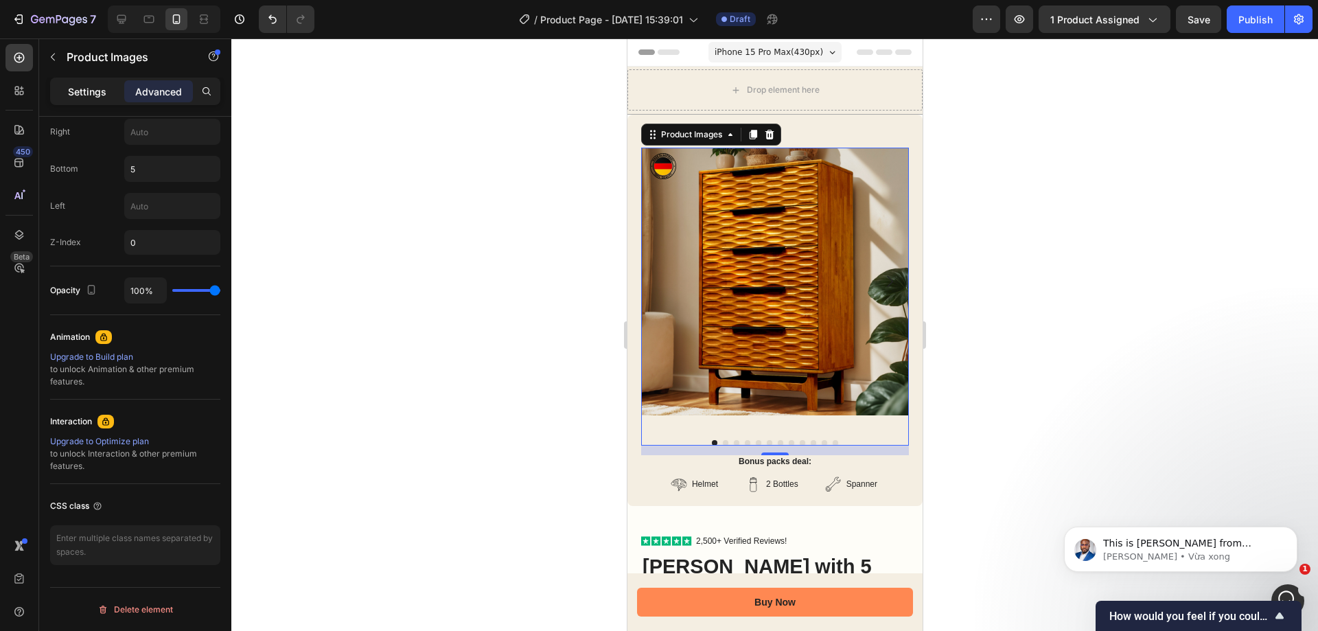
click at [89, 88] on p "Settings" at bounding box center [87, 91] width 38 height 14
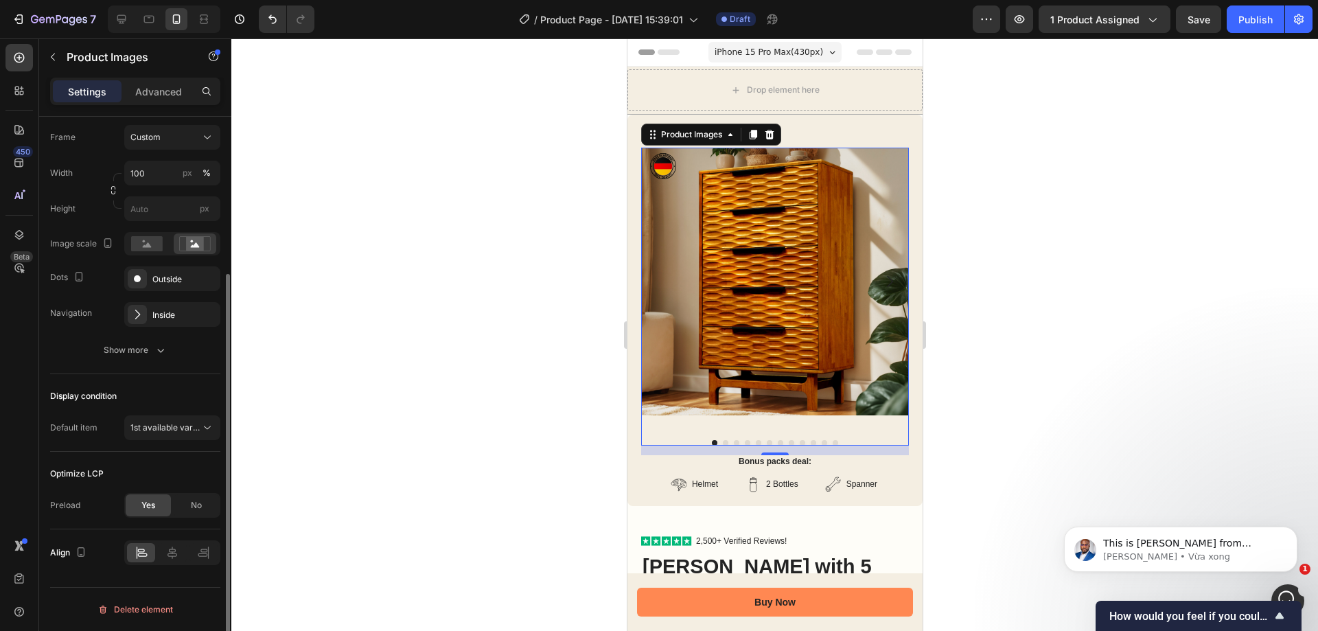
scroll to position [218, 0]
click at [168, 140] on div "Custom" at bounding box center [163, 137] width 67 height 12
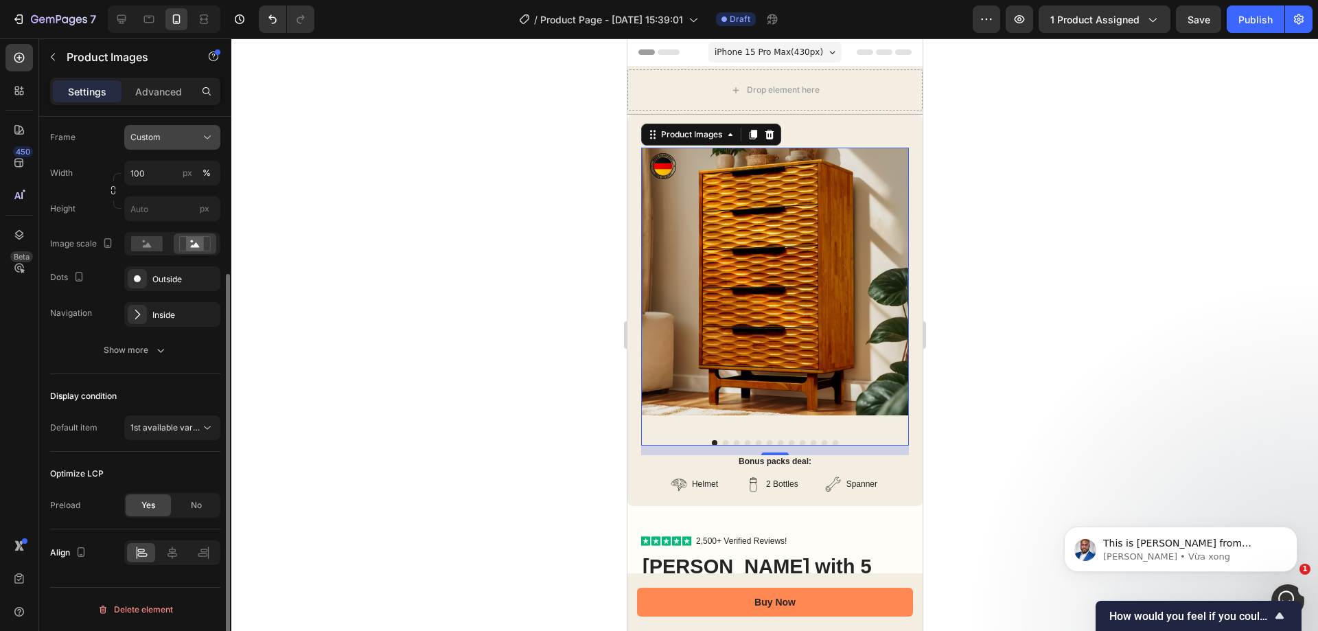
click at [168, 140] on div "Custom" at bounding box center [163, 137] width 67 height 12
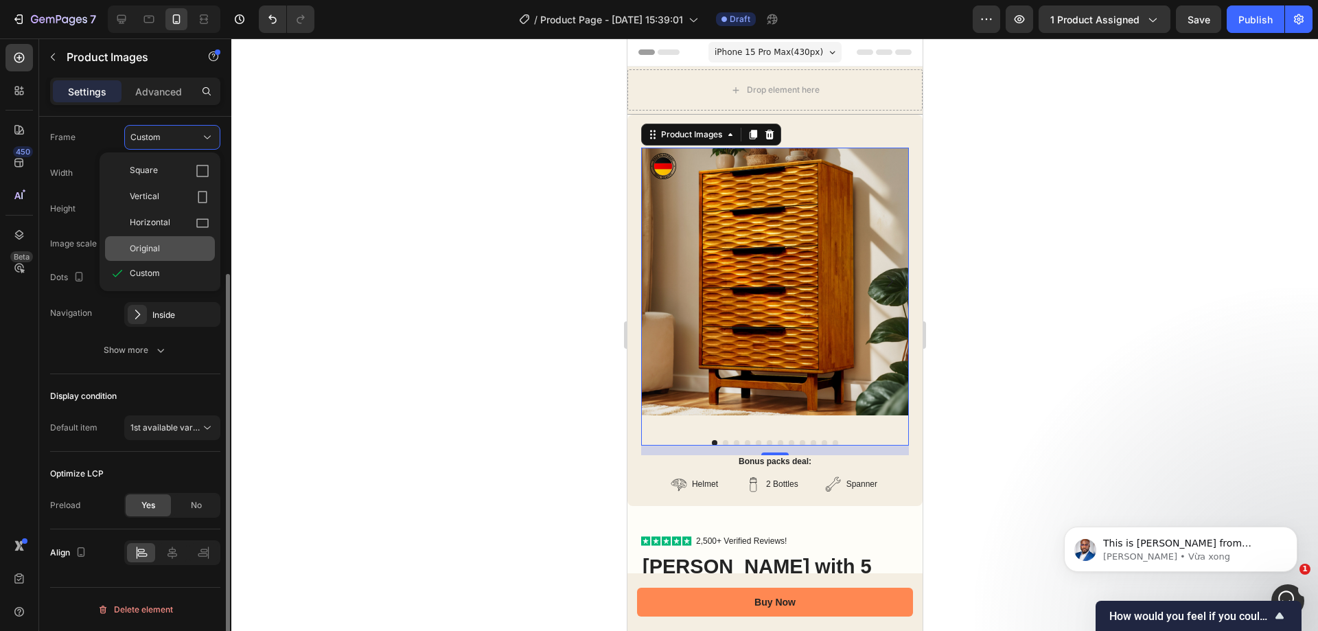
click at [146, 252] on span "Original" at bounding box center [145, 248] width 30 height 12
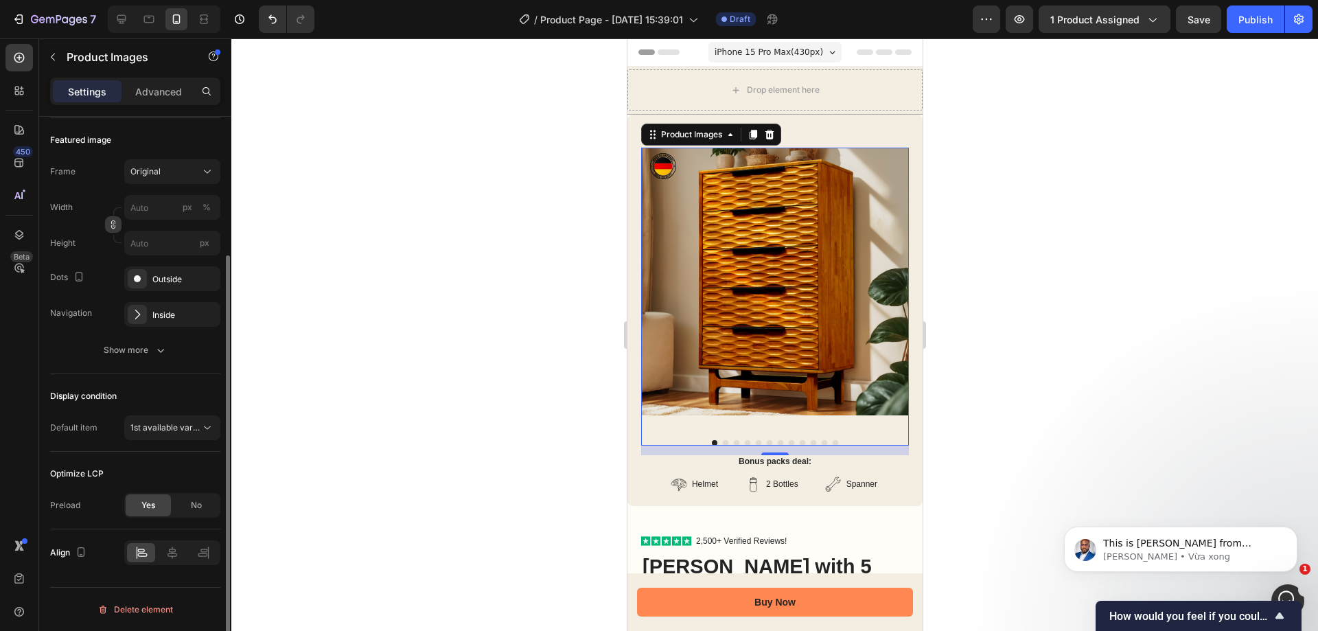
scroll to position [184, 0]
click at [188, 286] on div "Outside" at bounding box center [172, 278] width 96 height 25
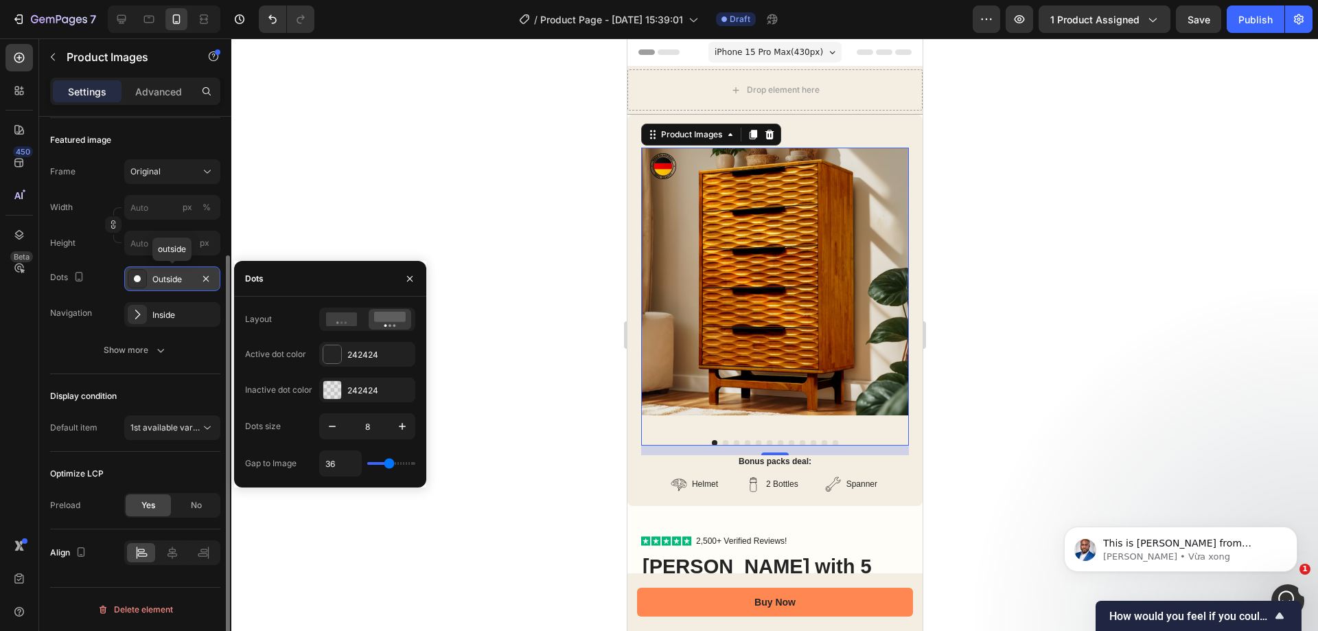
click at [188, 286] on div "Outside" at bounding box center [172, 278] width 96 height 25
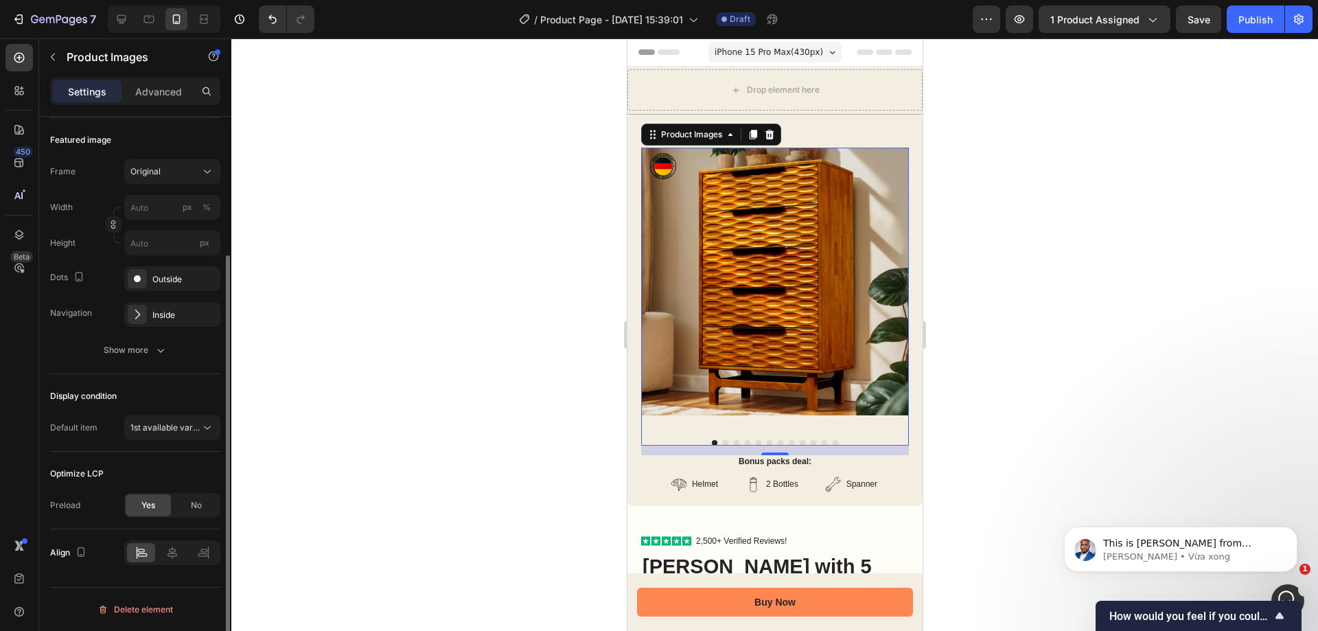
click at [157, 367] on div "Featured image Frame Original Width px % Height px Dots Outside Navigation Insi…" at bounding box center [135, 246] width 170 height 256
click at [157, 357] on button "Show more" at bounding box center [135, 350] width 170 height 25
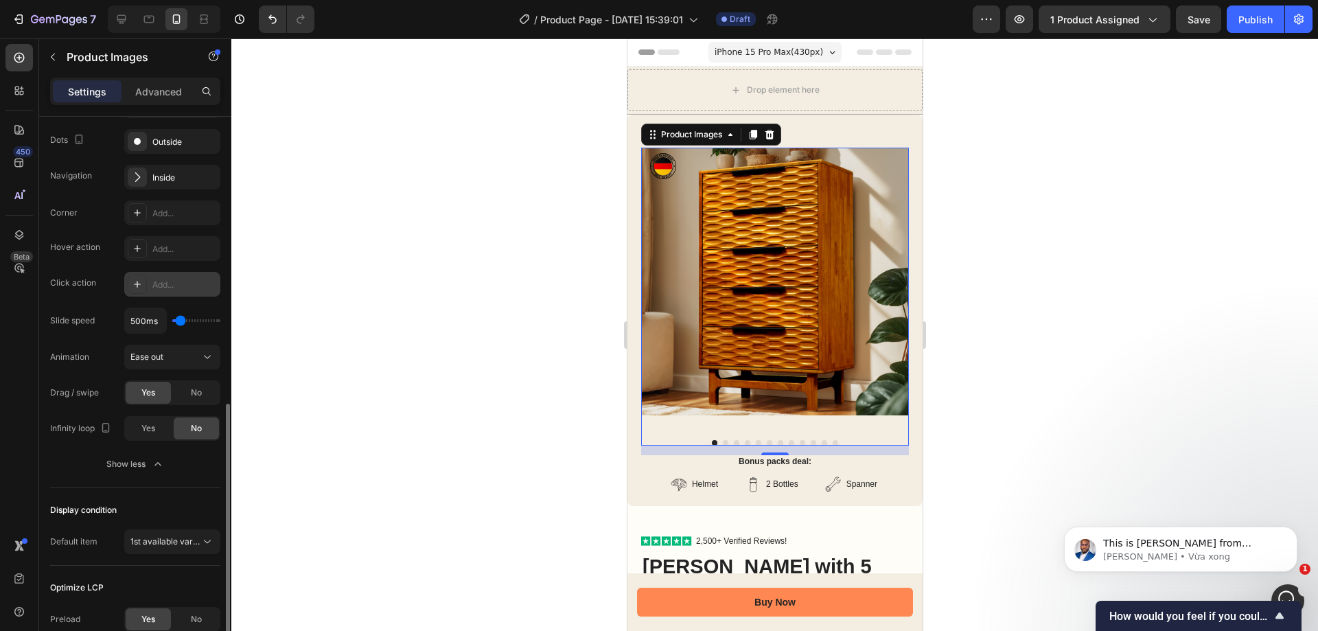
scroll to position [390, 0]
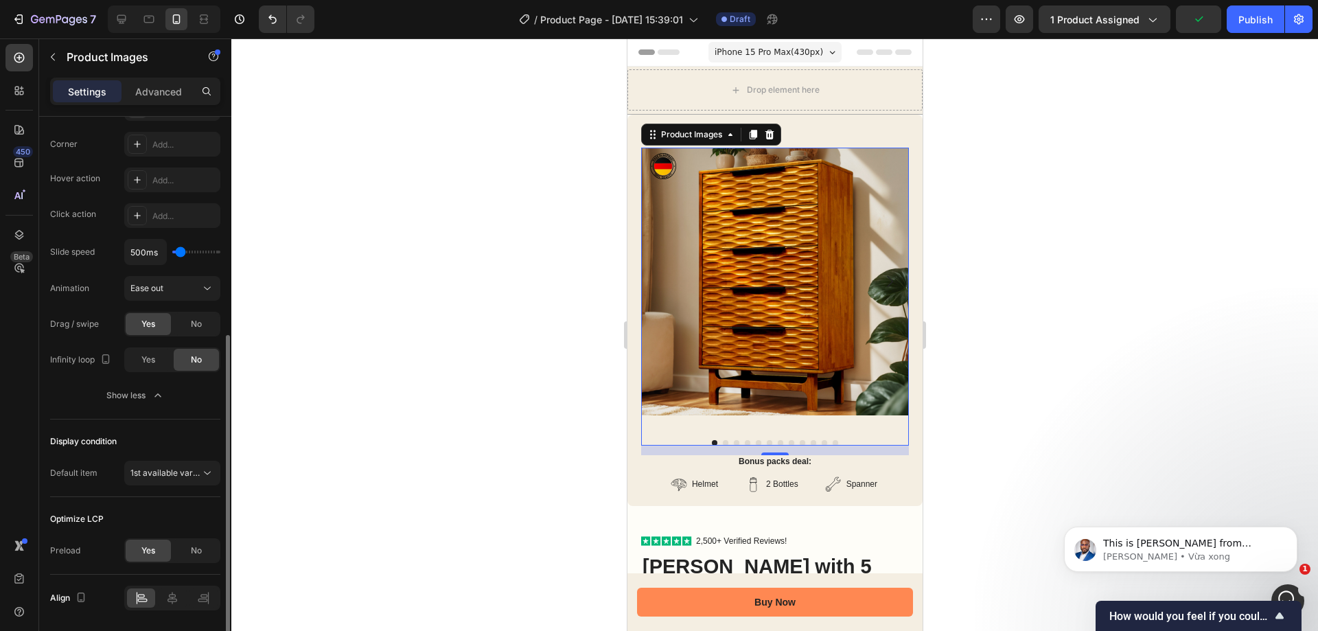
type input "300ms"
type input "300"
type input "2450ms"
type input "2450"
type input "2550ms"
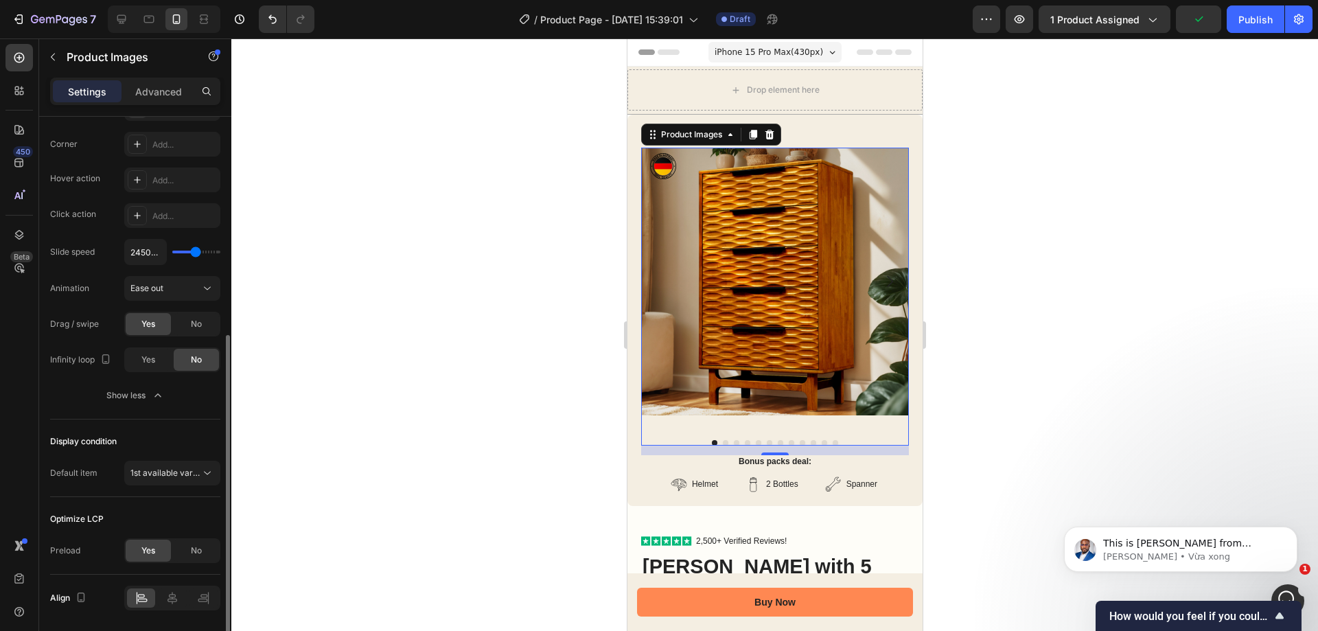
type input "2550"
type input "1200ms"
type input "1200"
type input "100ms"
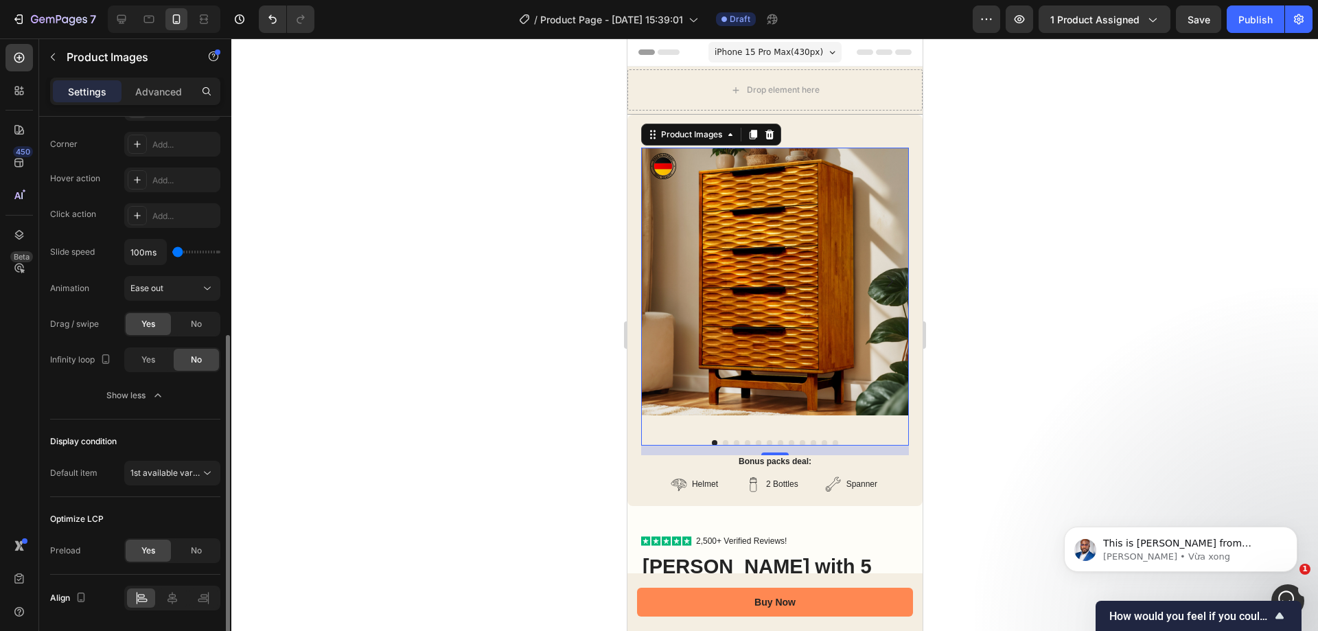
drag, startPoint x: 196, startPoint y: 253, endPoint x: 178, endPoint y: 257, distance: 18.2
type input "100"
click at [178, 253] on input "range" at bounding box center [196, 252] width 48 height 3
click at [269, 16] on icon "Undo/Redo" at bounding box center [273, 19] width 14 height 14
type input "500ms"
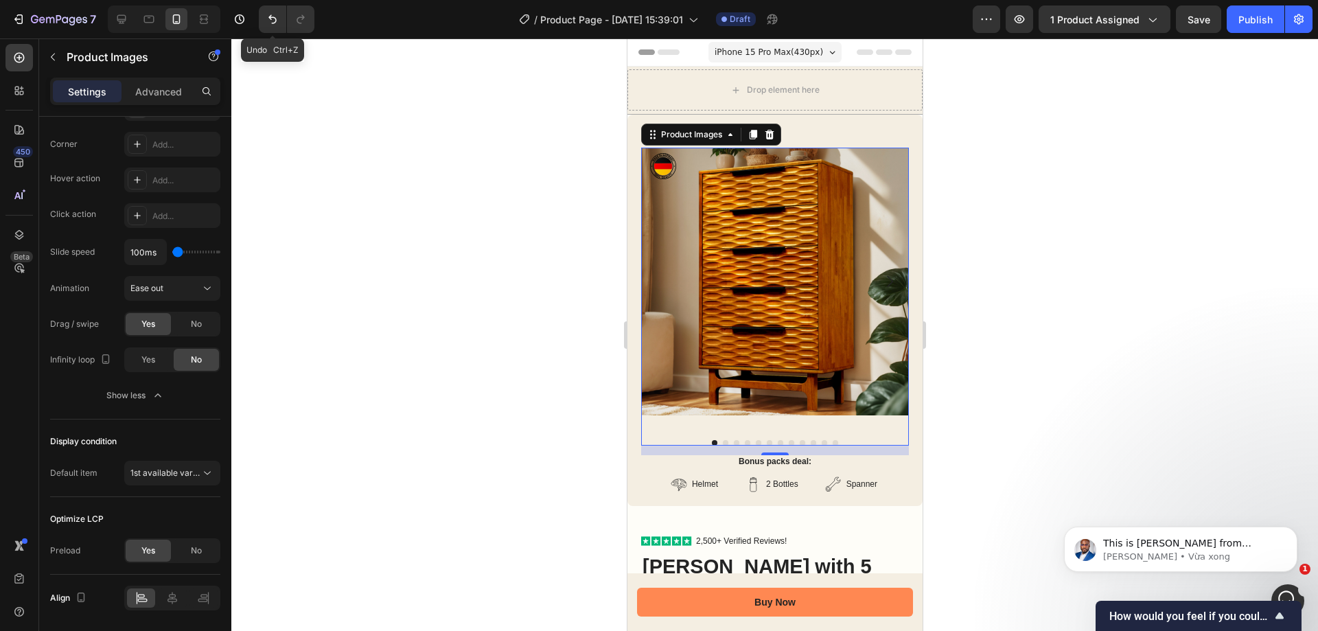
type input "500"
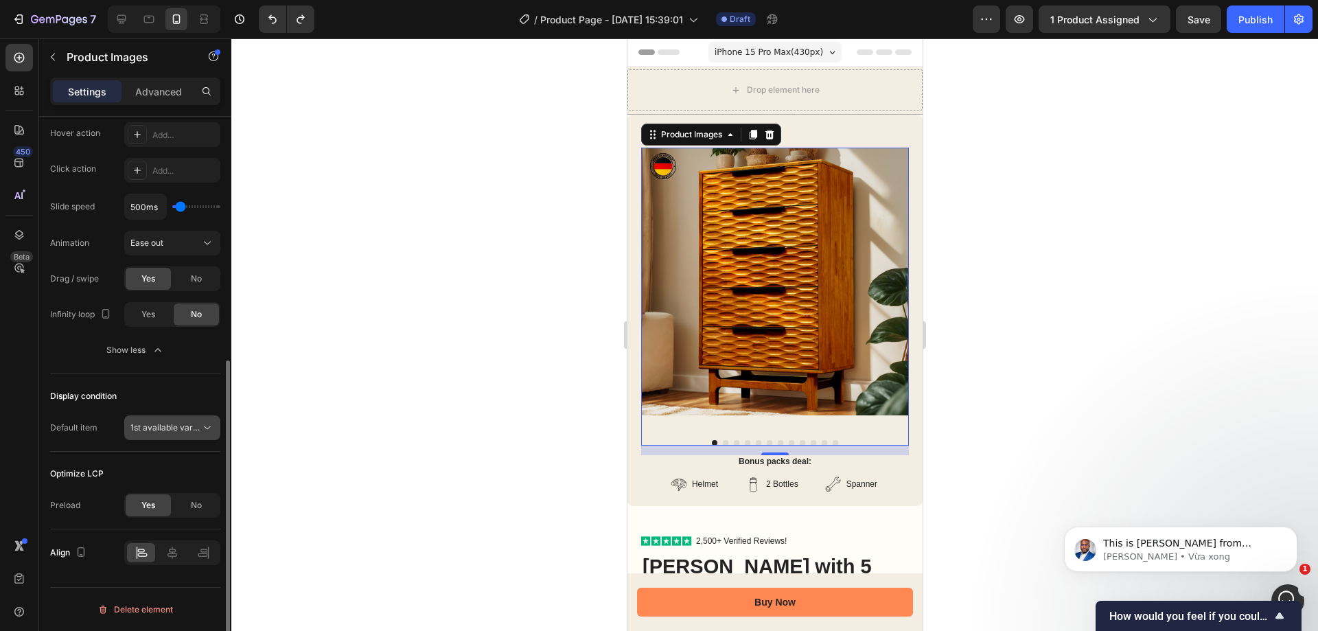
click at [174, 429] on span "1st available variant" at bounding box center [168, 427] width 77 height 10
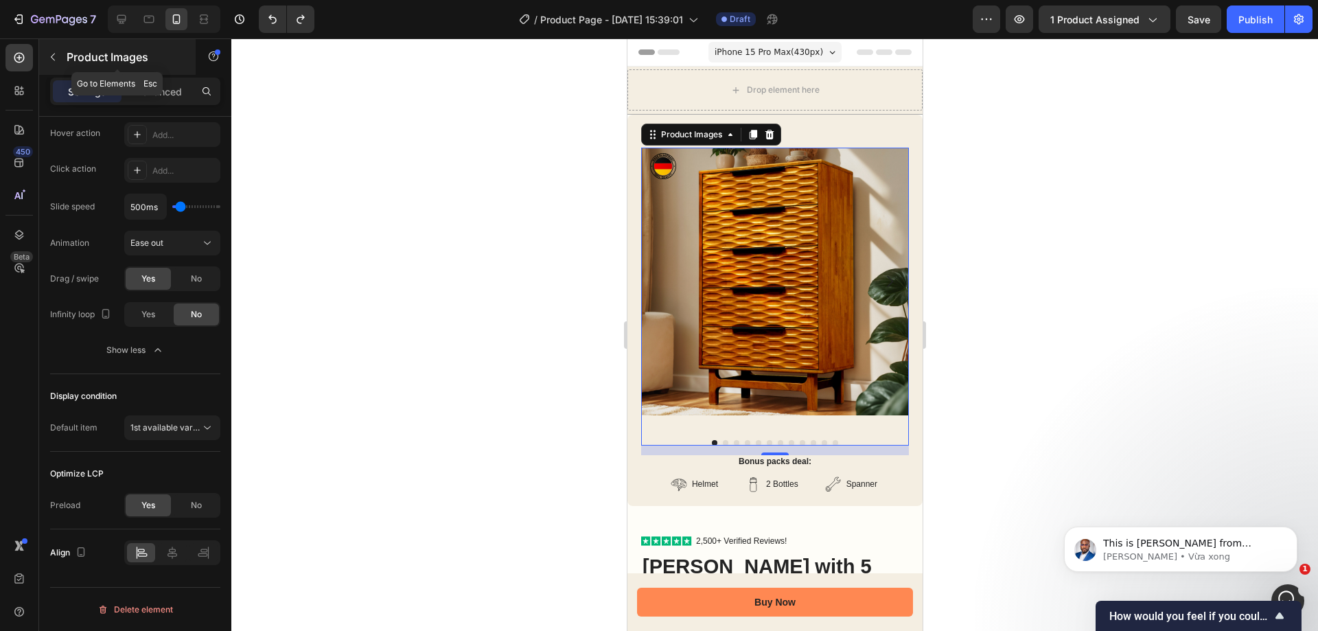
click at [48, 57] on icon "button" at bounding box center [52, 56] width 11 height 11
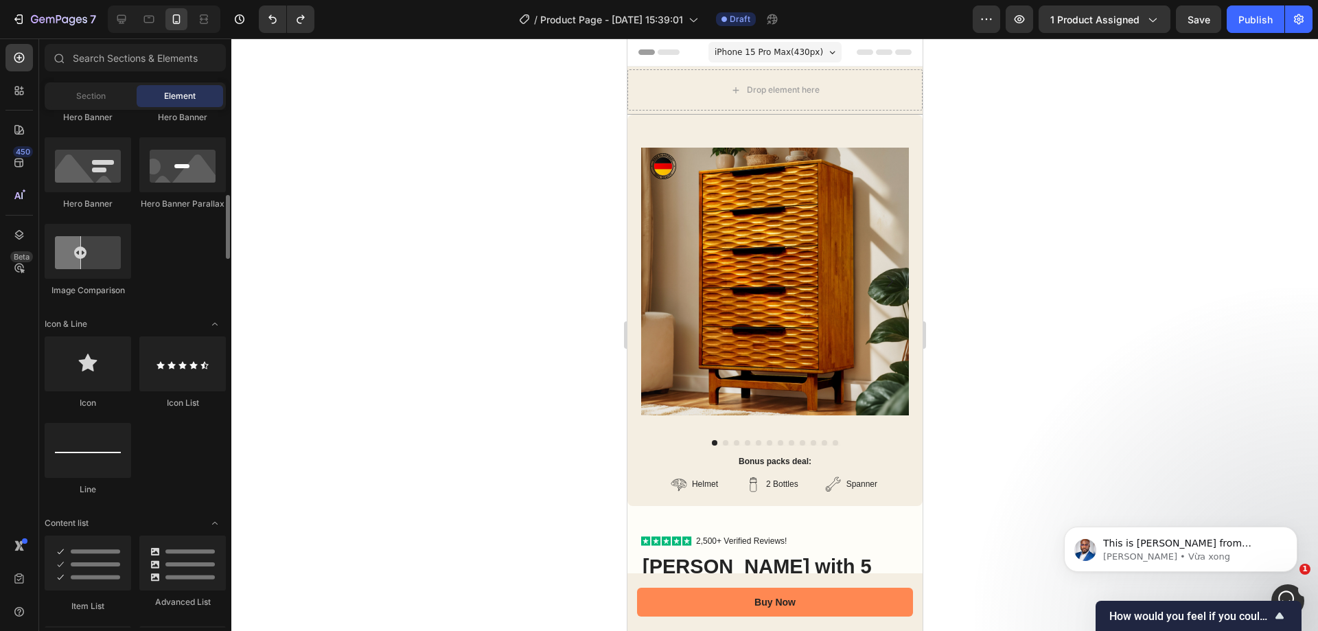
scroll to position [824, 0]
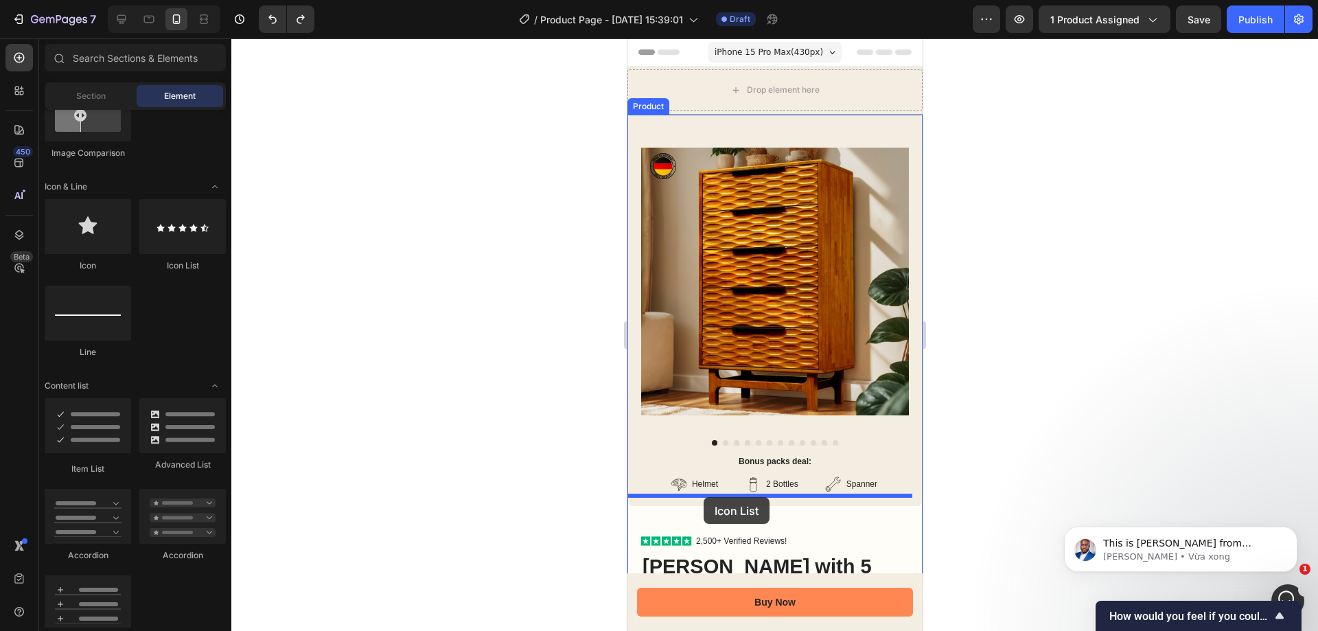
drag, startPoint x: 803, startPoint y: 276, endPoint x: 703, endPoint y: 496, distance: 241.8
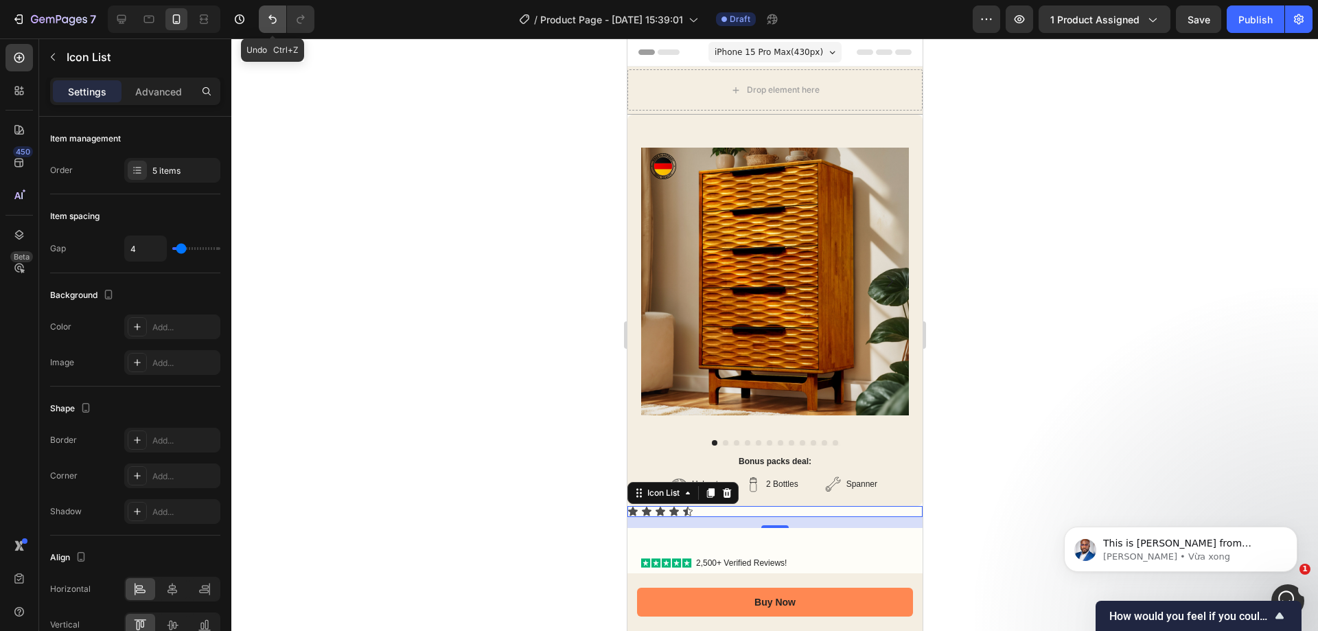
click at [282, 16] on button "Undo/Redo" at bounding box center [272, 18] width 27 height 27
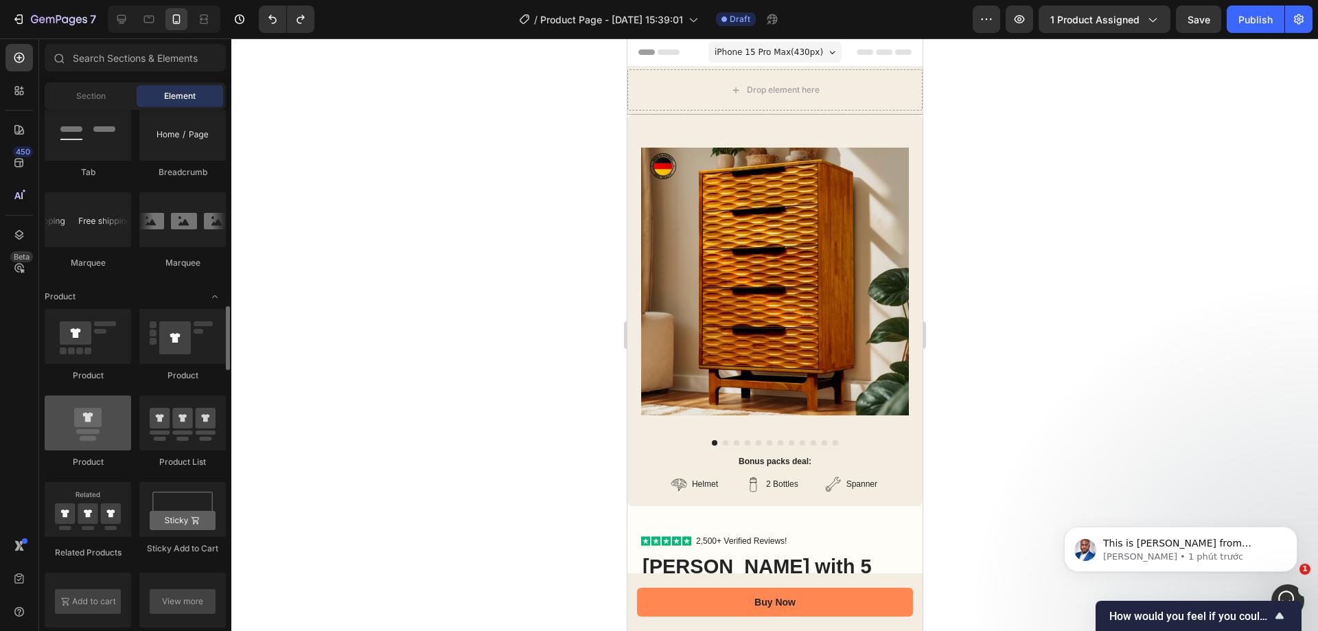
scroll to position [1648, 0]
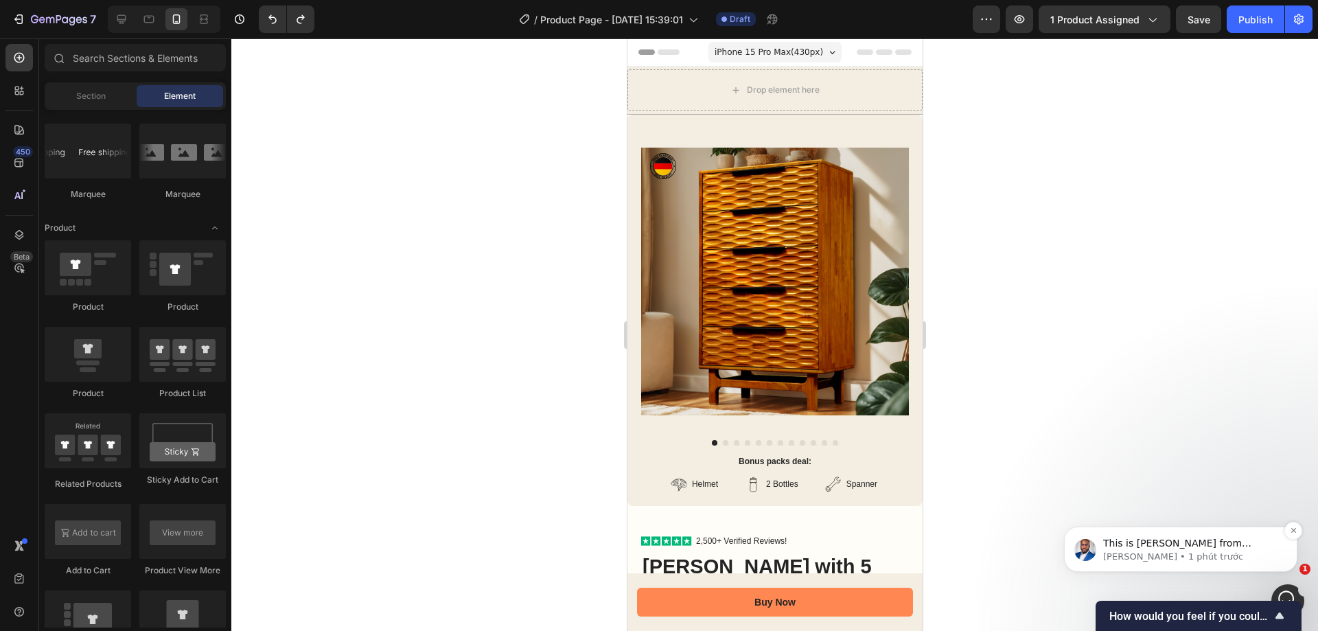
click at [1174, 549] on span "This is [PERSON_NAME] from GemPages. I’m here to help! First off, may I ask for…" at bounding box center [1183, 571] width 161 height 66
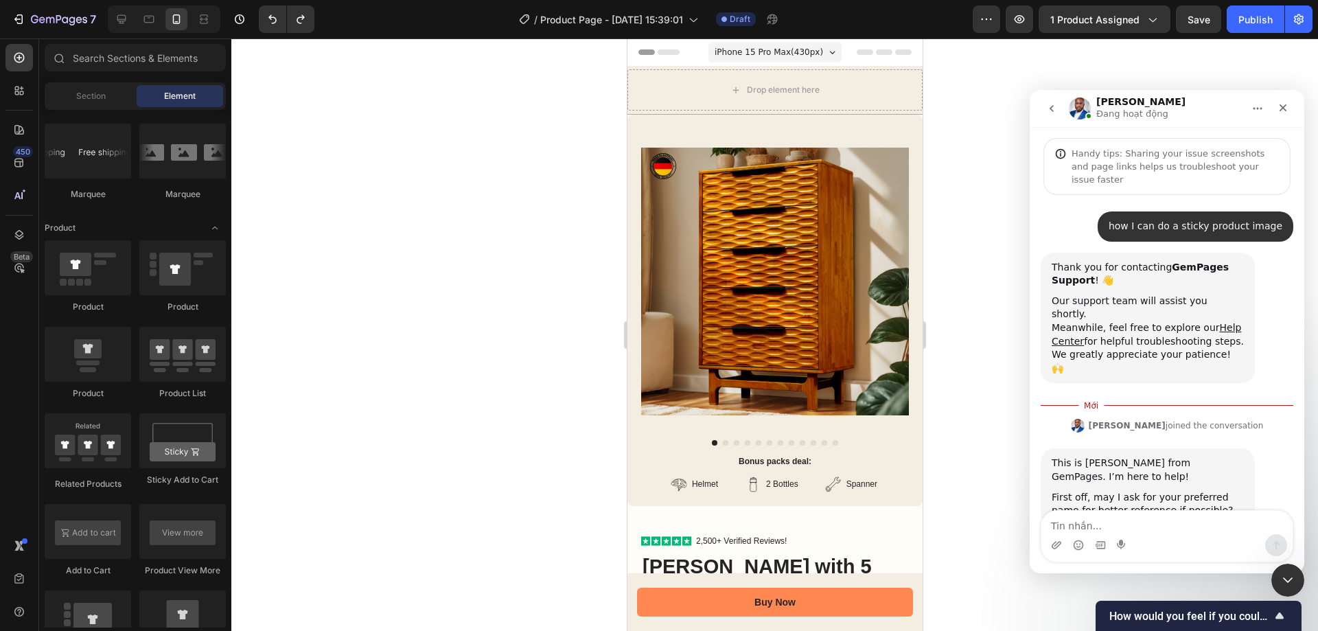
scroll to position [2, 0]
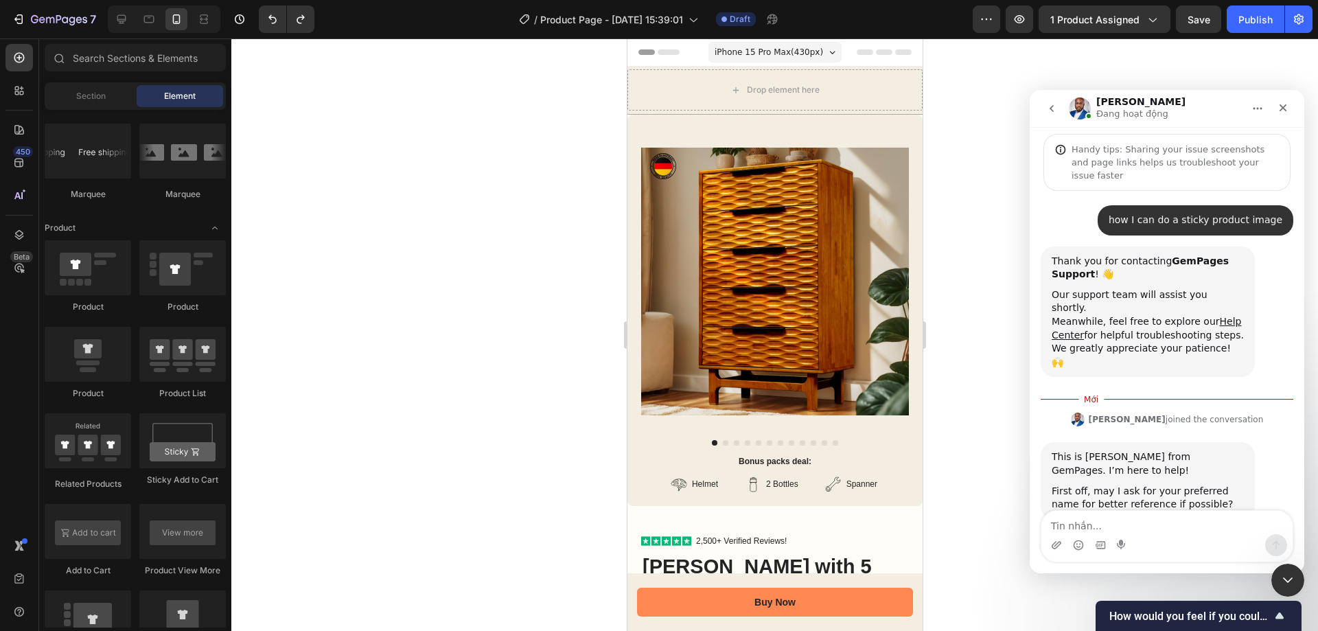
click at [1165, 517] on textarea "Tin nhắn..." at bounding box center [1166, 522] width 251 height 23
click at [1166, 517] on textarea "Tin nhắn..." at bounding box center [1166, 522] width 251 height 23
type textarea "[PERSON_NAME]"
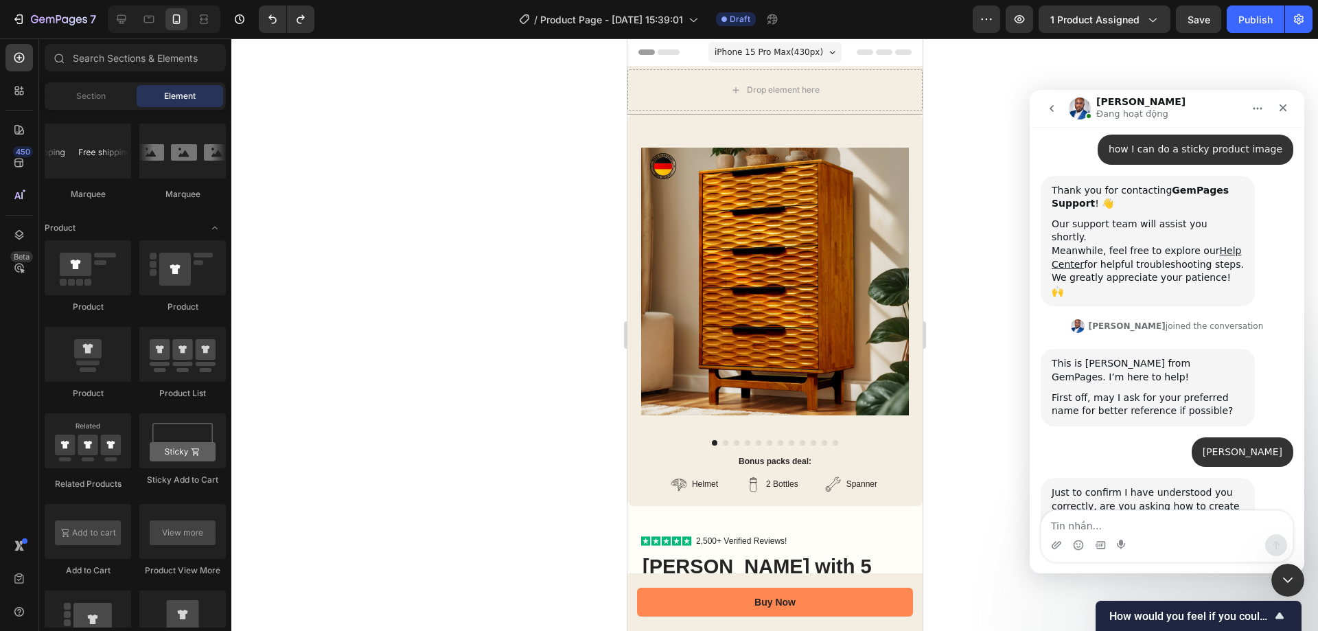
scroll to position [90, 0]
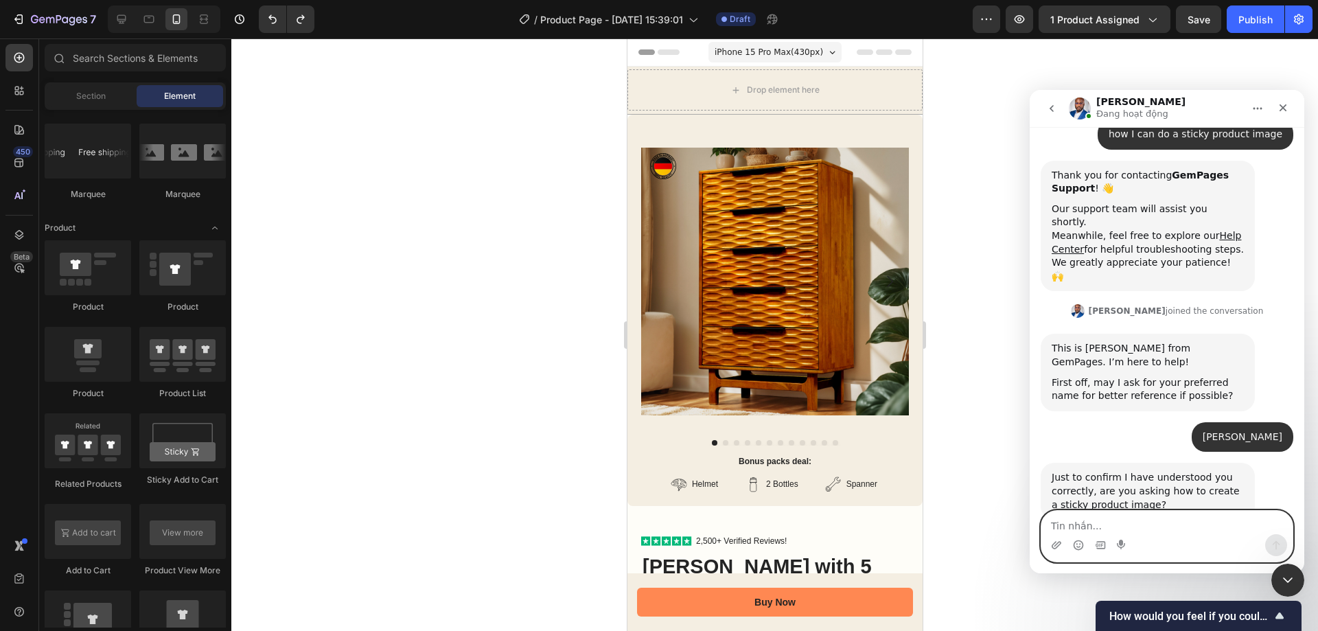
click at [1155, 520] on textarea "Tin nhắn..." at bounding box center [1166, 522] width 251 height 23
type textarea "y"
type textarea "ý"
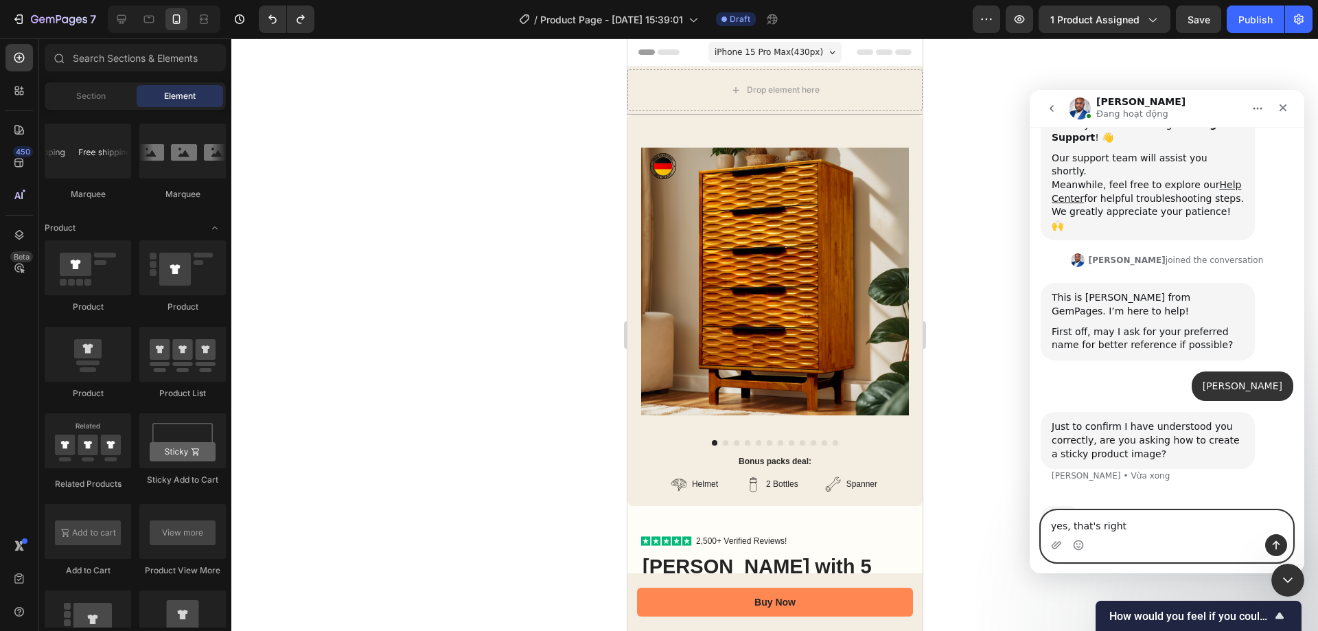
type textarea "yes, that's right"
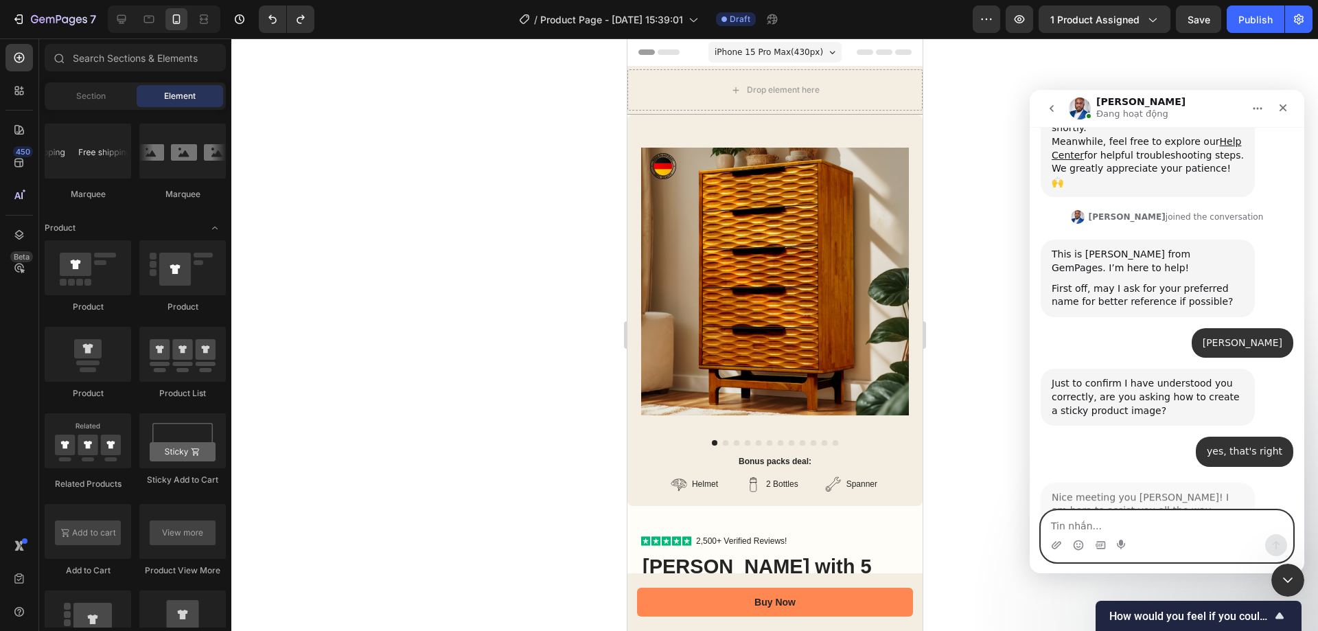
scroll to position [185, 0]
click at [1159, 524] on textarea "Tin nhắn..." at bounding box center [1166, 522] width 251 height 23
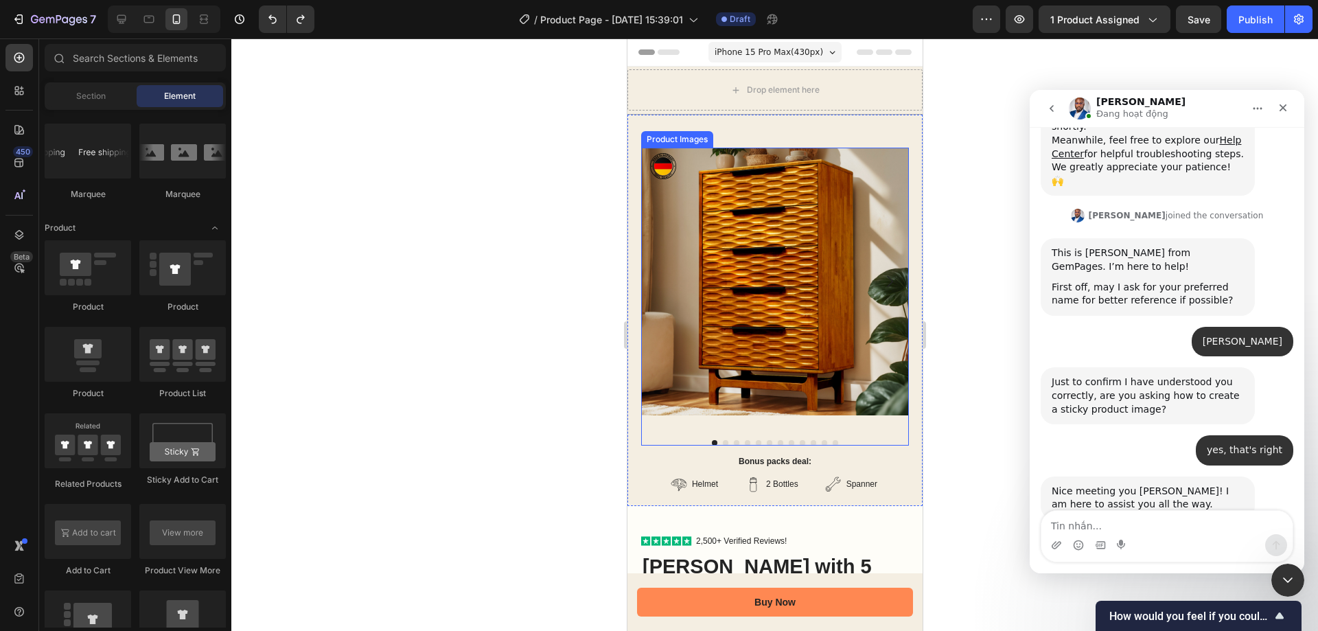
click at [787, 330] on img at bounding box center [775, 282] width 268 height 268
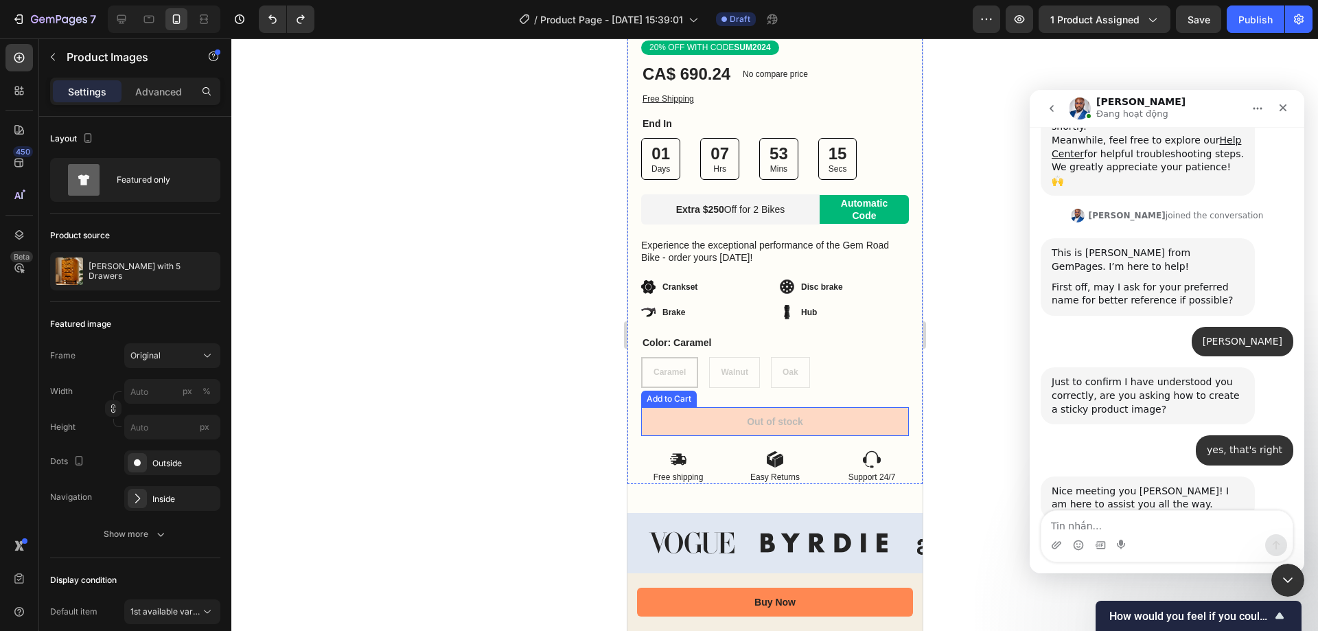
scroll to position [549, 0]
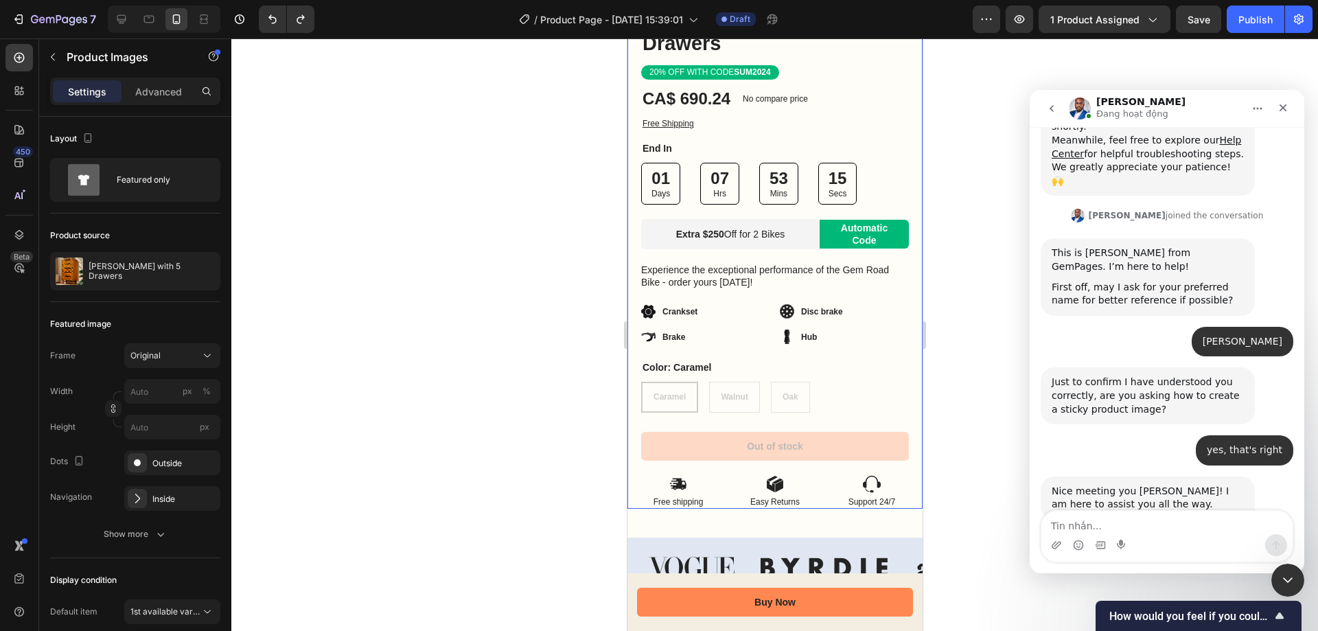
click at [847, 314] on div "Icon Icon Icon Icon Icon Icon List 2,500+ Verified Reviews! Text Block Row Elar…" at bounding box center [775, 248] width 268 height 524
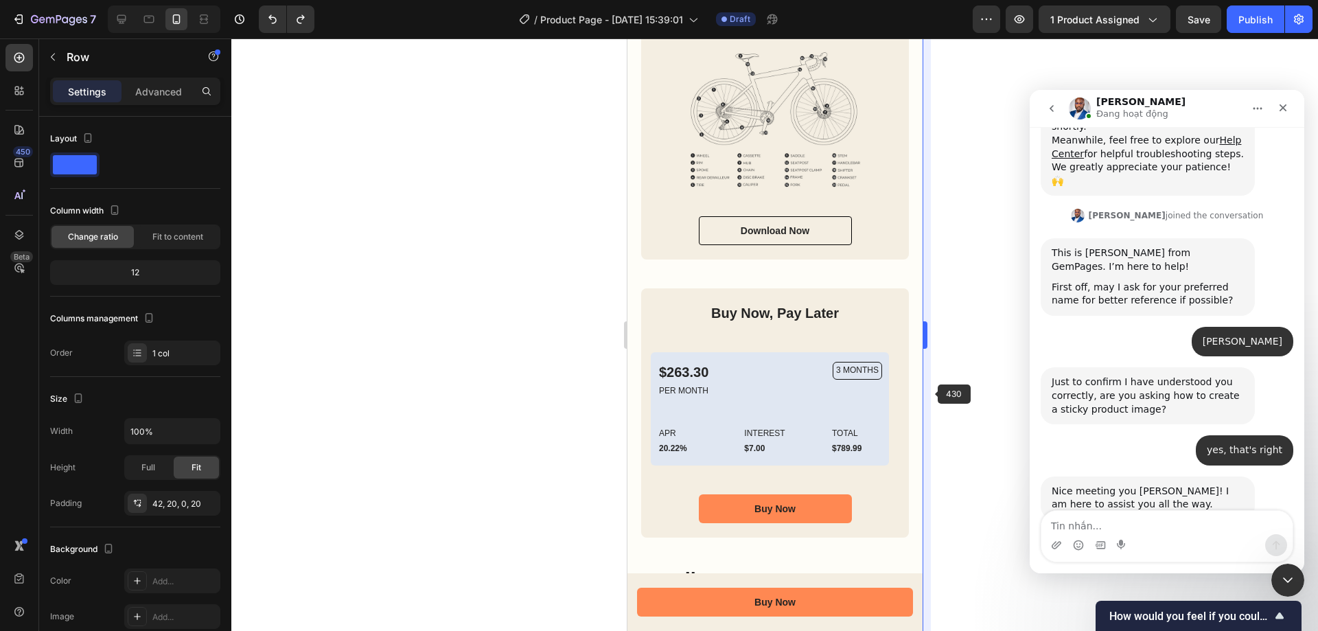
scroll to position [3320, 0]
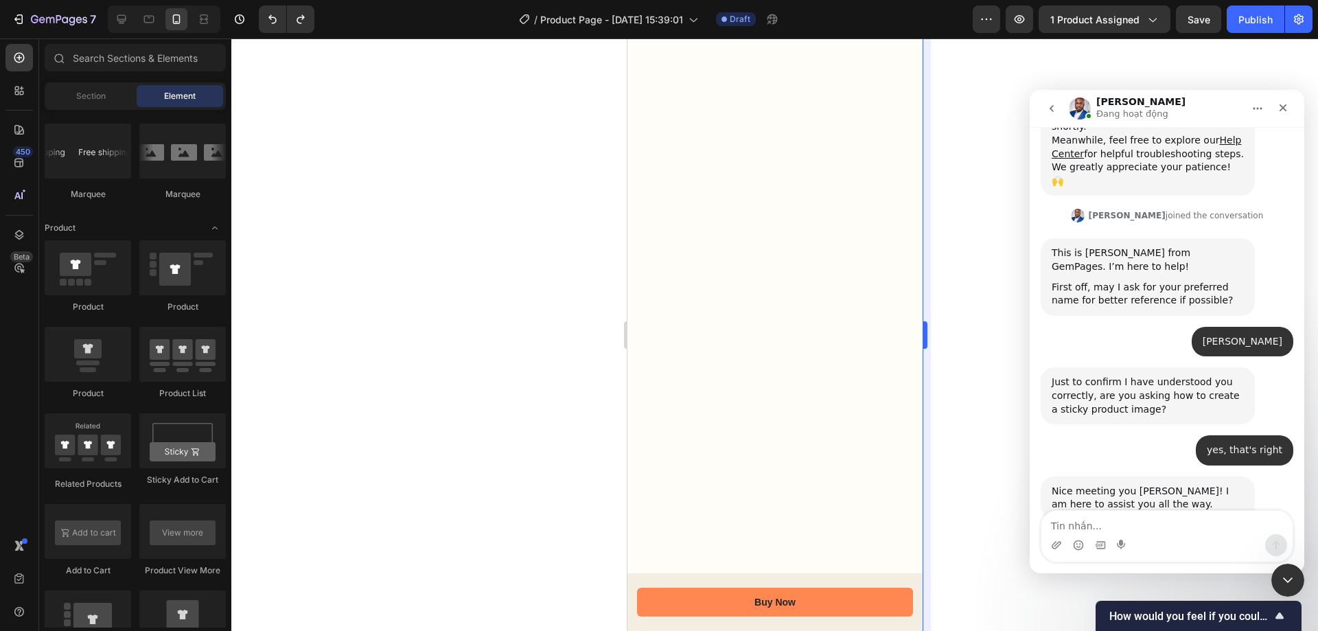
click at [938, 172] on div at bounding box center [774, 334] width 1087 height 592
click at [923, 67] on div "333333 100 % 333333 100 %" at bounding box center [774, 334] width 1087 height 592
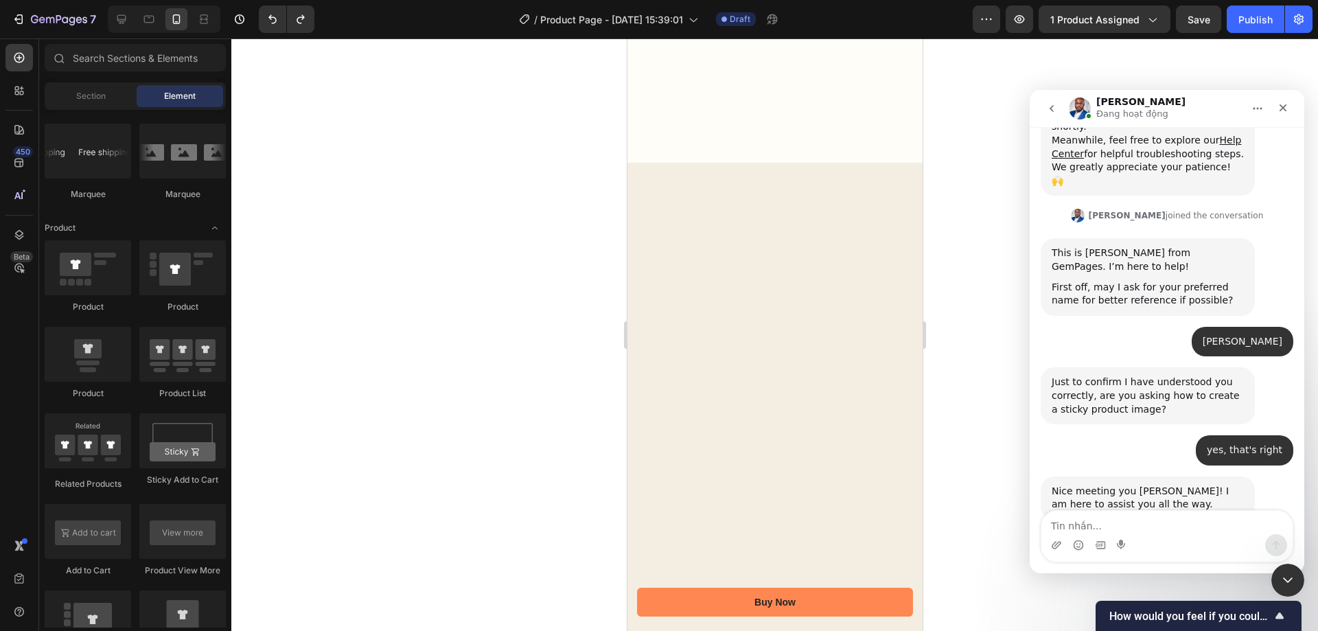
scroll to position [0, 0]
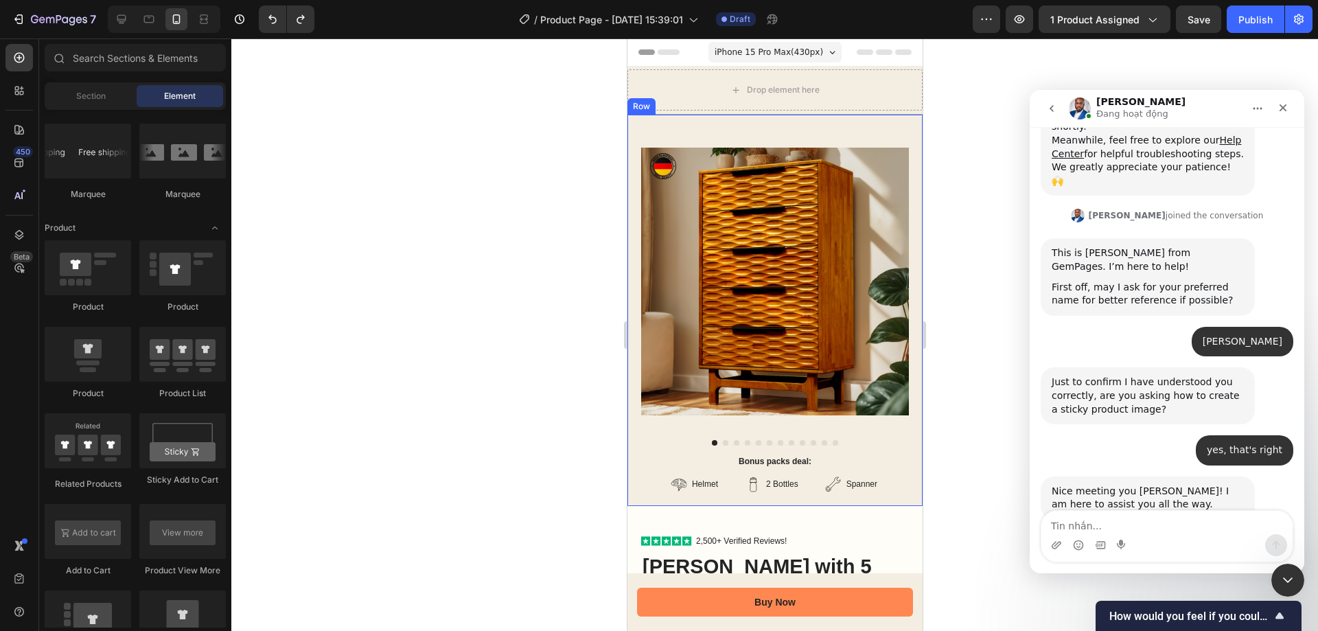
click at [824, 131] on div "Product Images Bonus packs deal: Text Block Helmet Item List 2 Bottles Item Lis…" at bounding box center [774, 310] width 295 height 391
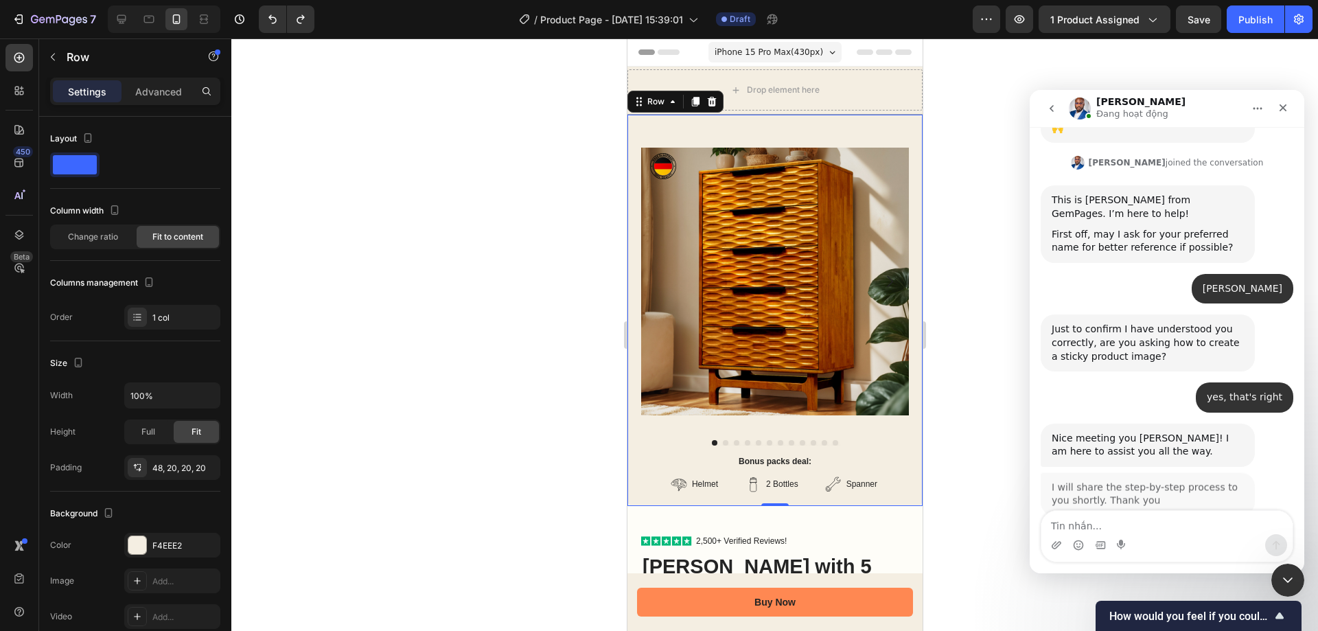
scroll to position [230, 0]
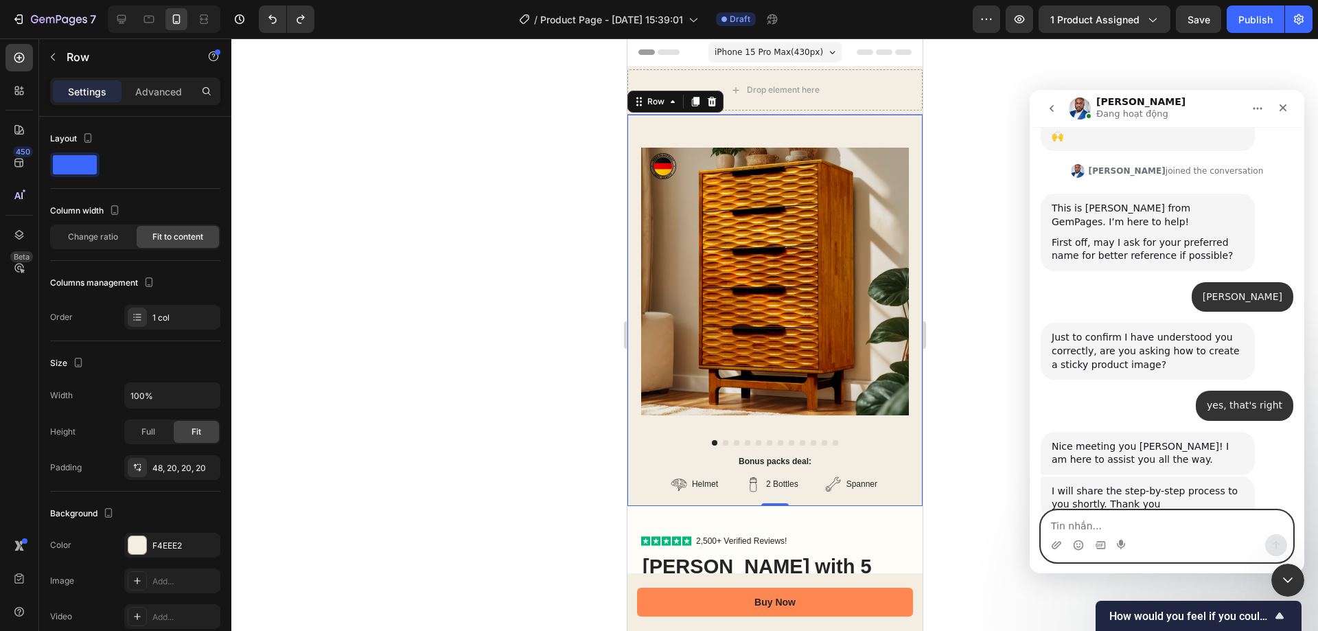
click at [1215, 520] on textarea "Tin nhắn..." at bounding box center [1166, 522] width 251 height 23
type textarea "Thank you"
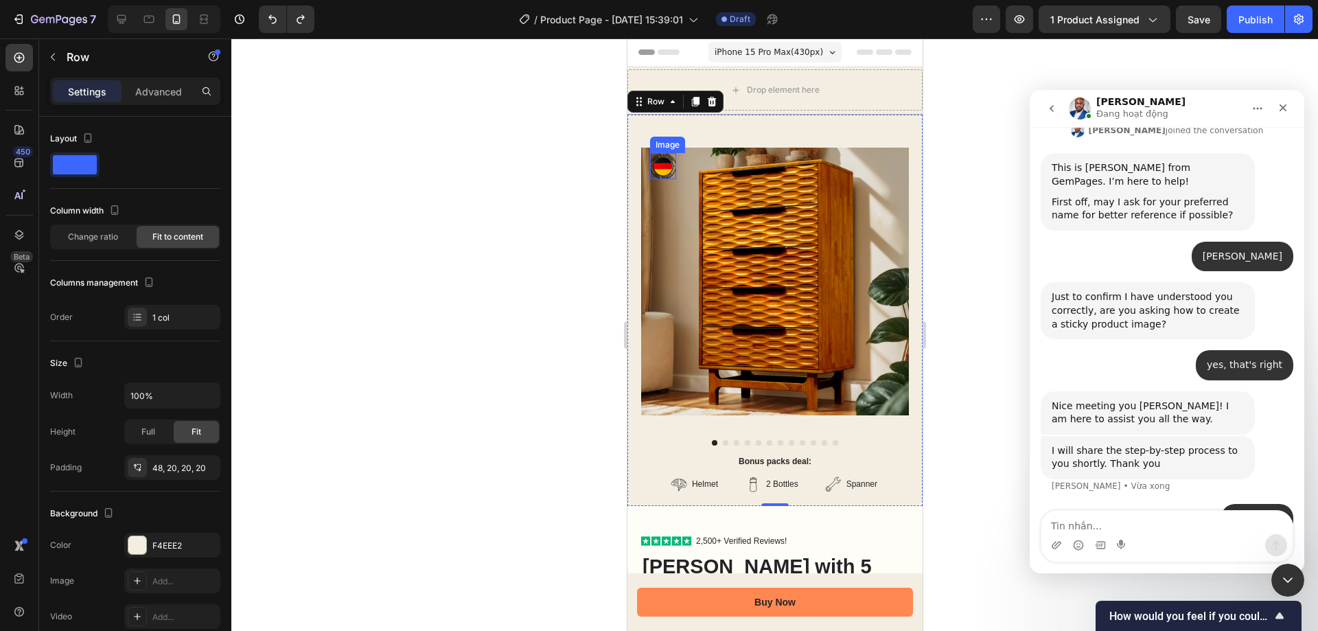
click at [662, 174] on img at bounding box center [662, 166] width 26 height 26
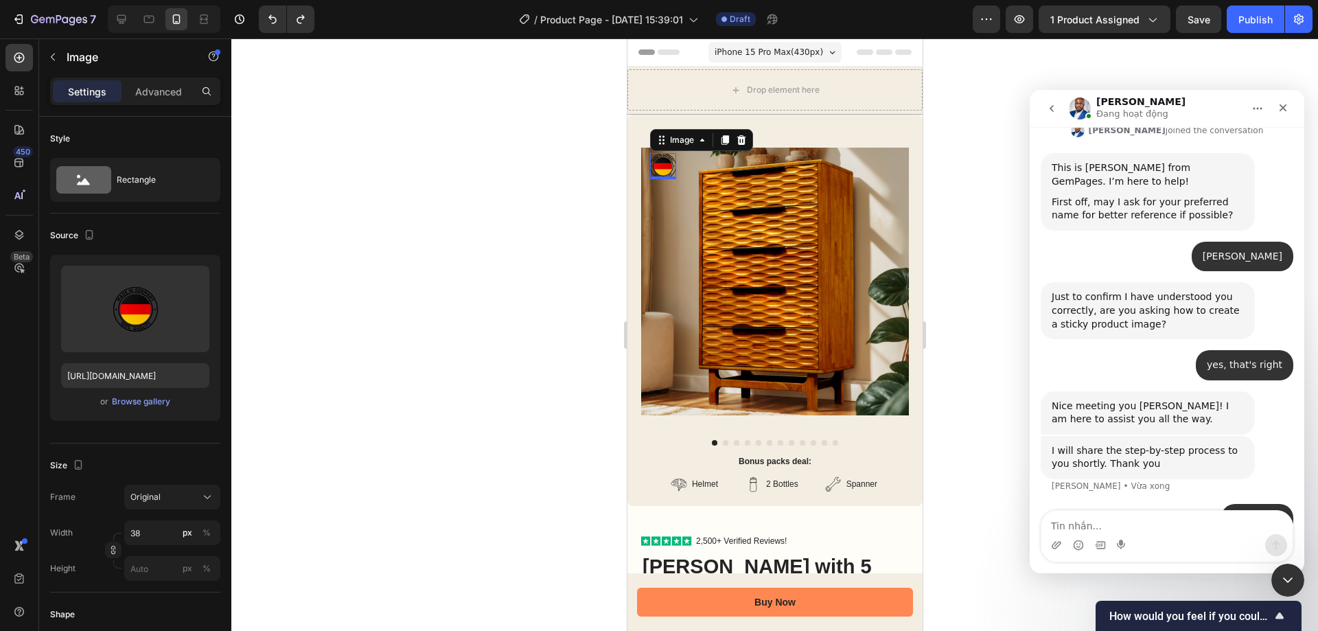
click at [742, 139] on icon at bounding box center [741, 140] width 9 height 10
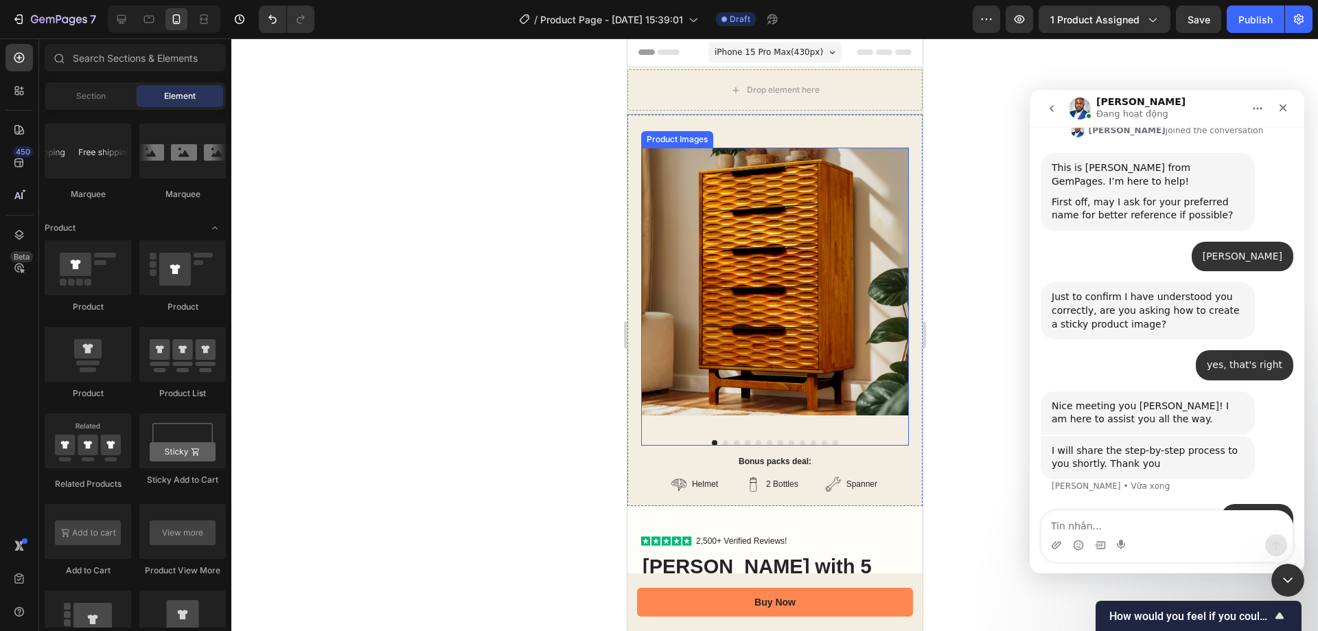
click at [717, 295] on img at bounding box center [775, 282] width 268 height 268
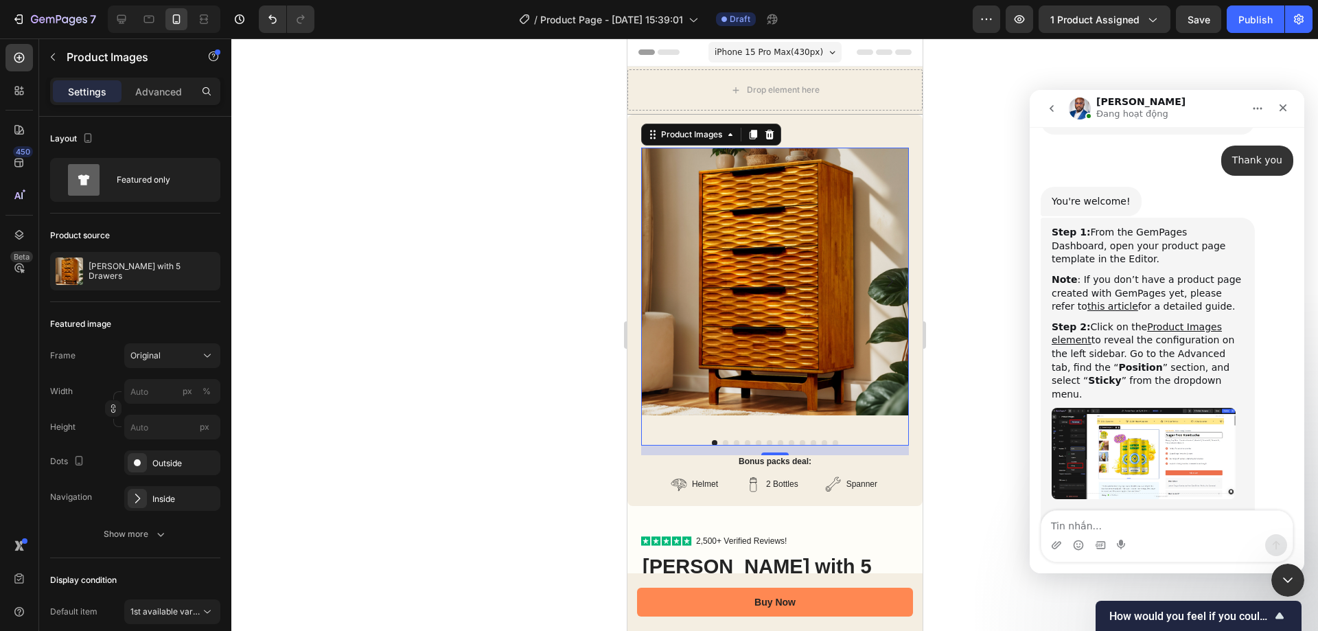
scroll to position [616, 0]
click at [1122, 406] on img "create-sticky-section-sticky-product-image" at bounding box center [1144, 451] width 184 height 91
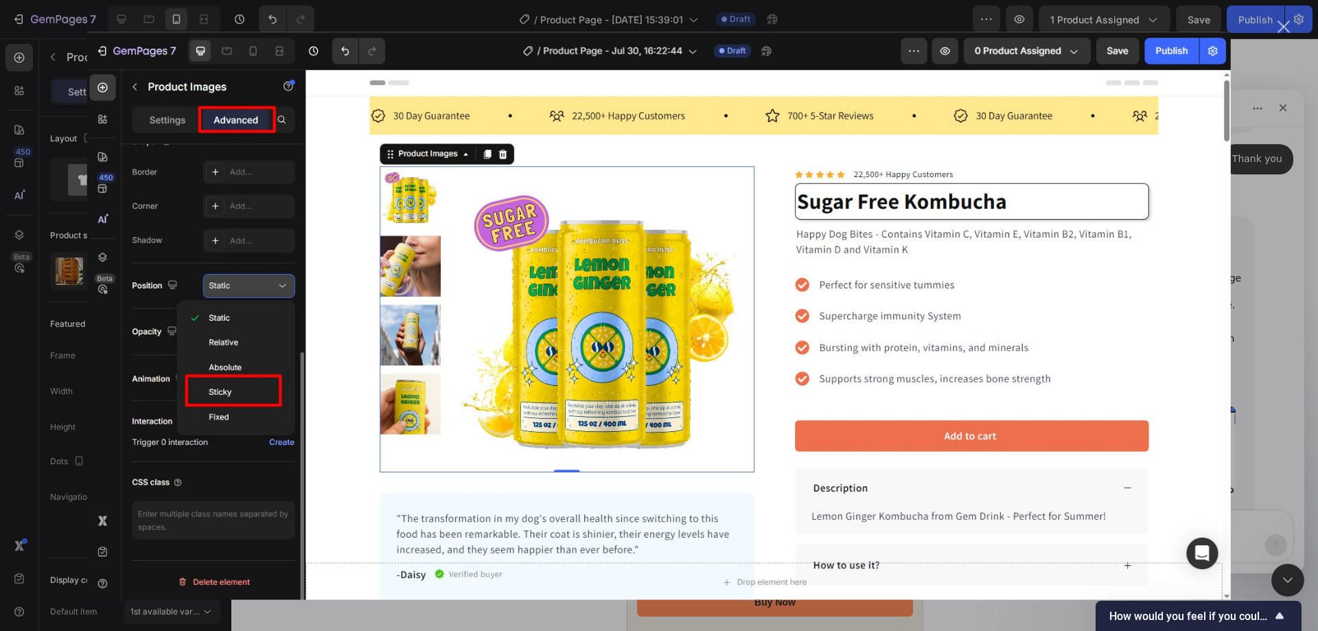
scroll to position [0, 0]
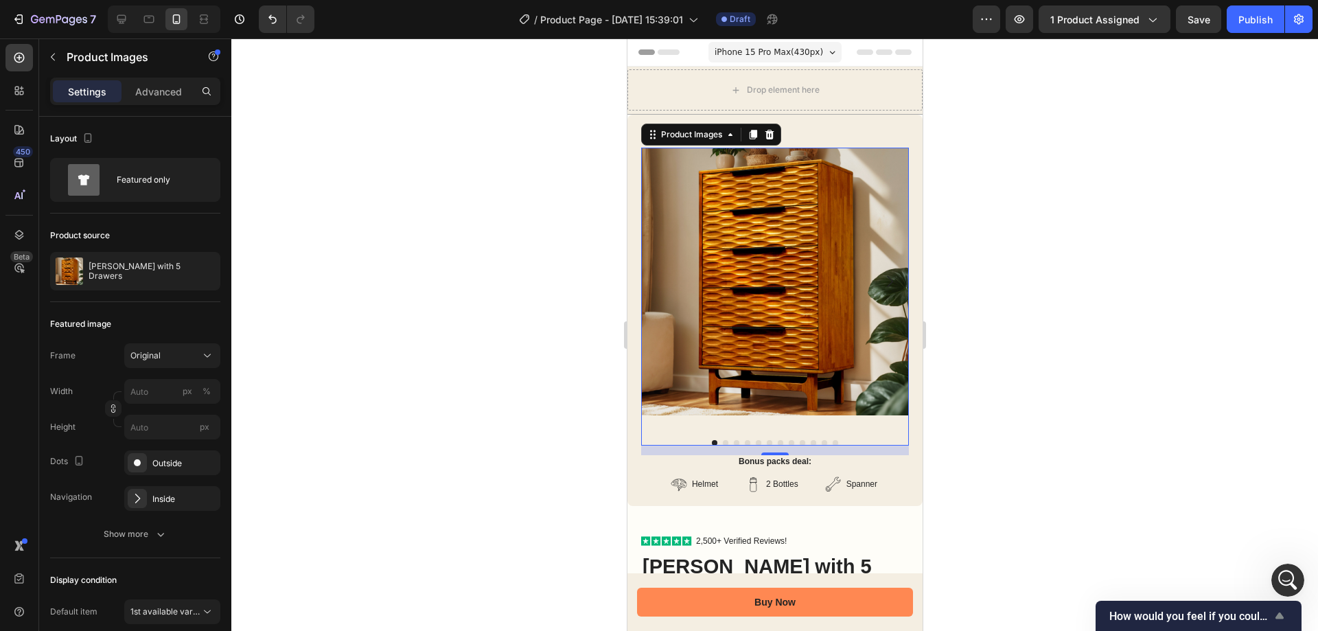
click at [1231, 622] on span "How would you feel if you could no longer use GemPages?" at bounding box center [1190, 616] width 162 height 13
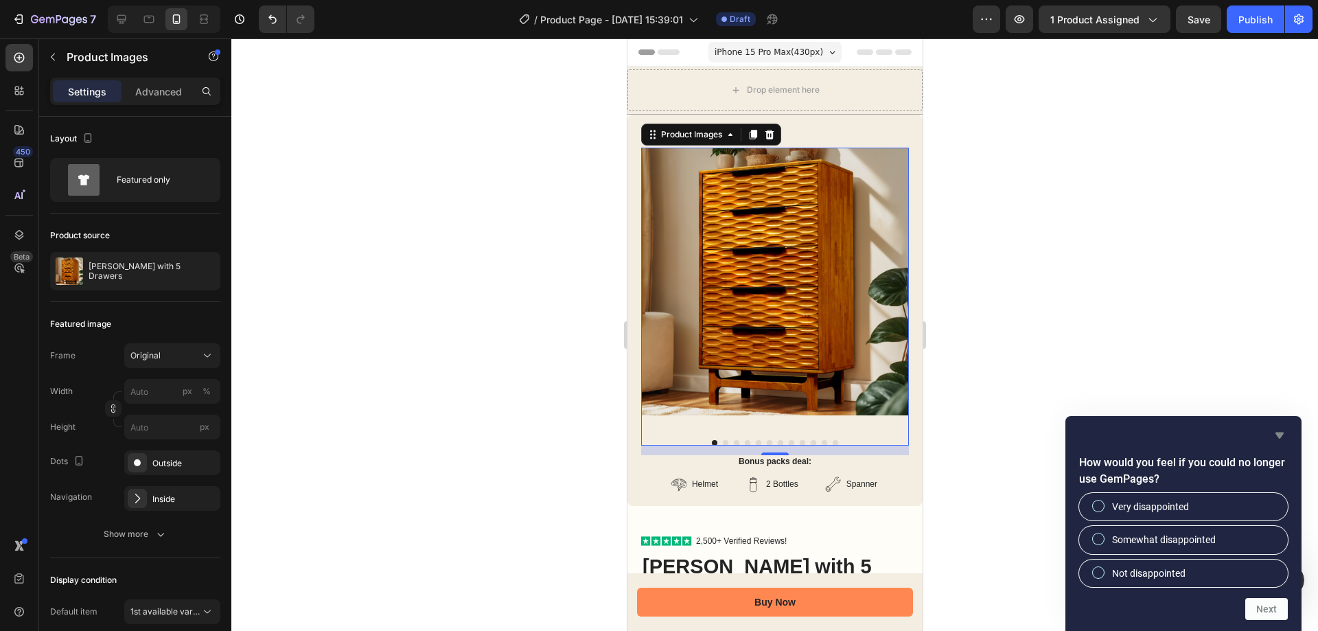
click at [1284, 435] on icon "Hide survey" at bounding box center [1279, 435] width 16 height 16
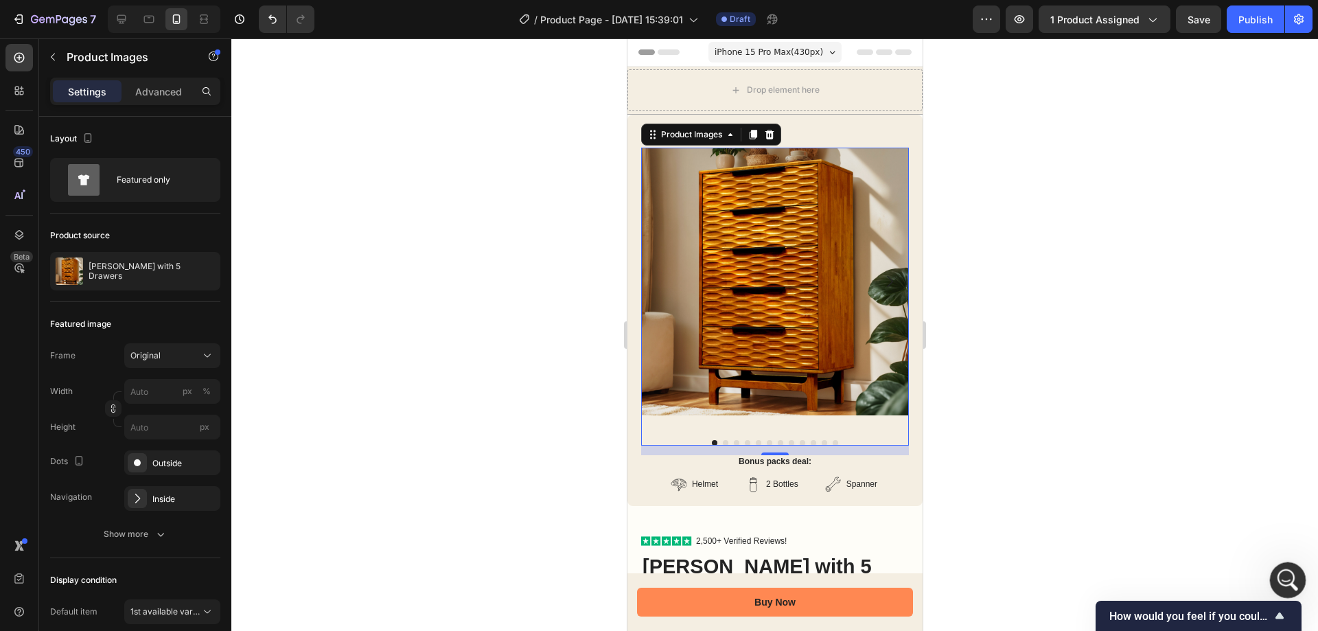
click at [1281, 573] on icon "Mở Intercom Messenger" at bounding box center [1286, 578] width 23 height 23
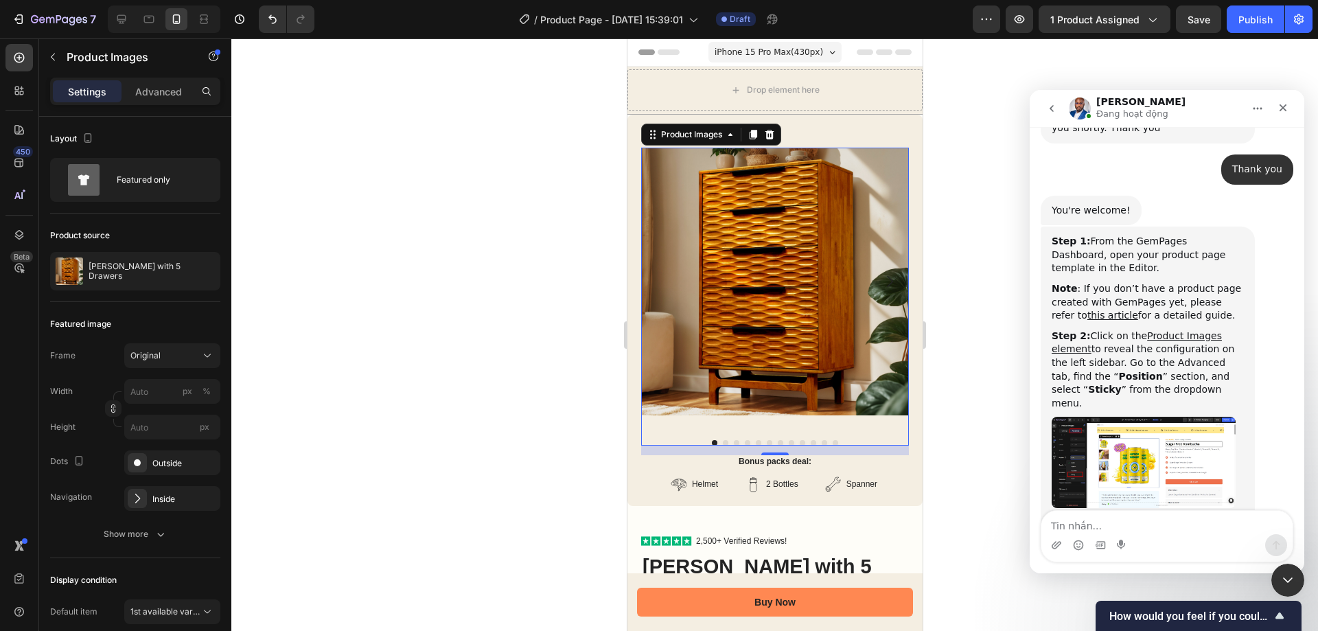
scroll to position [616, 0]
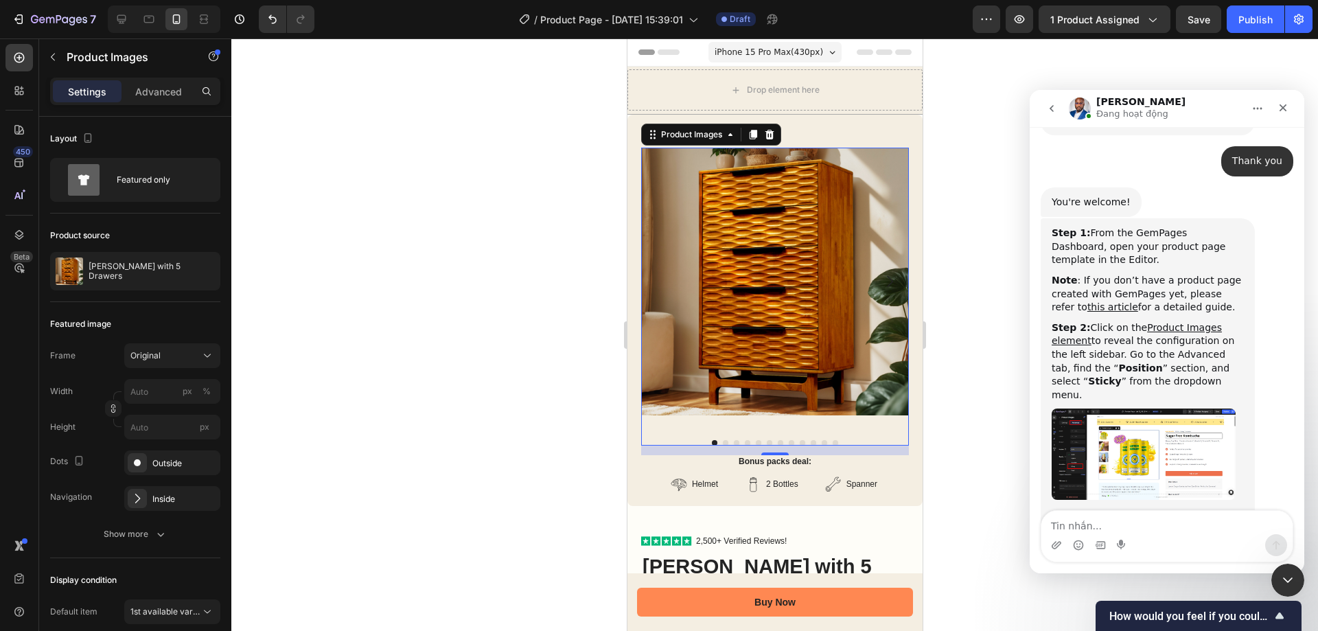
click at [1164, 529] on textarea "Tin nhắn..." at bounding box center [1166, 522] width 251 height 23
click at [985, 440] on div at bounding box center [774, 334] width 1087 height 592
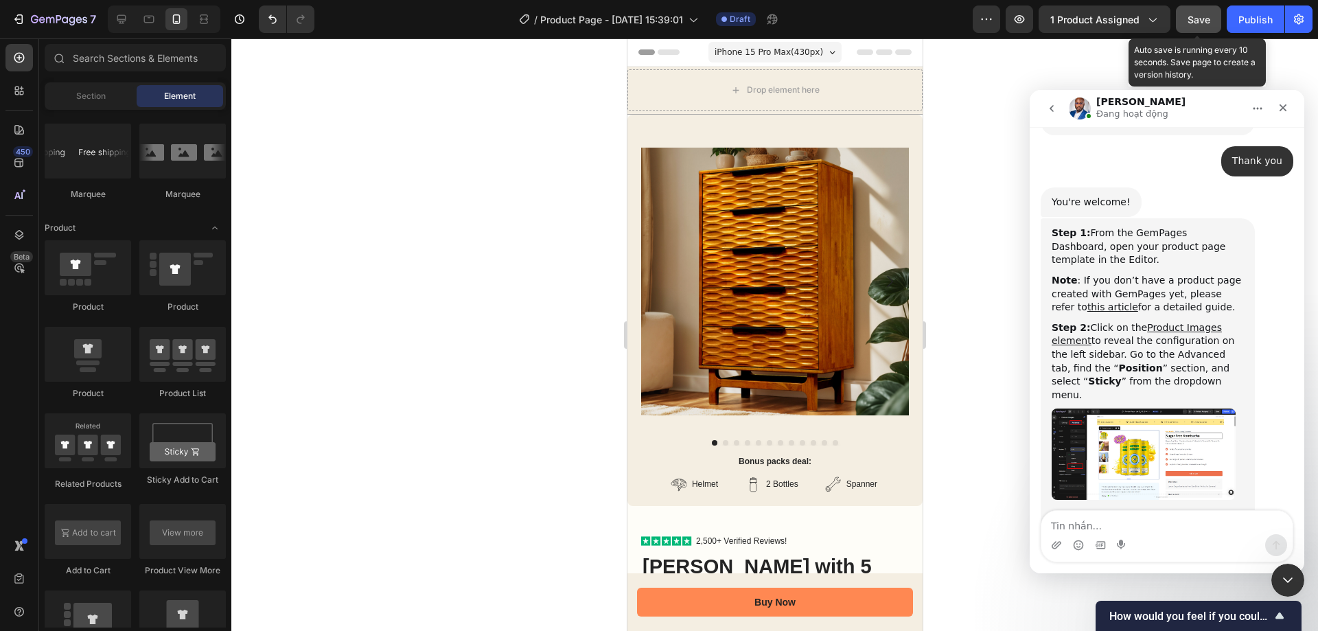
click at [1198, 23] on span "Save" at bounding box center [1199, 20] width 23 height 12
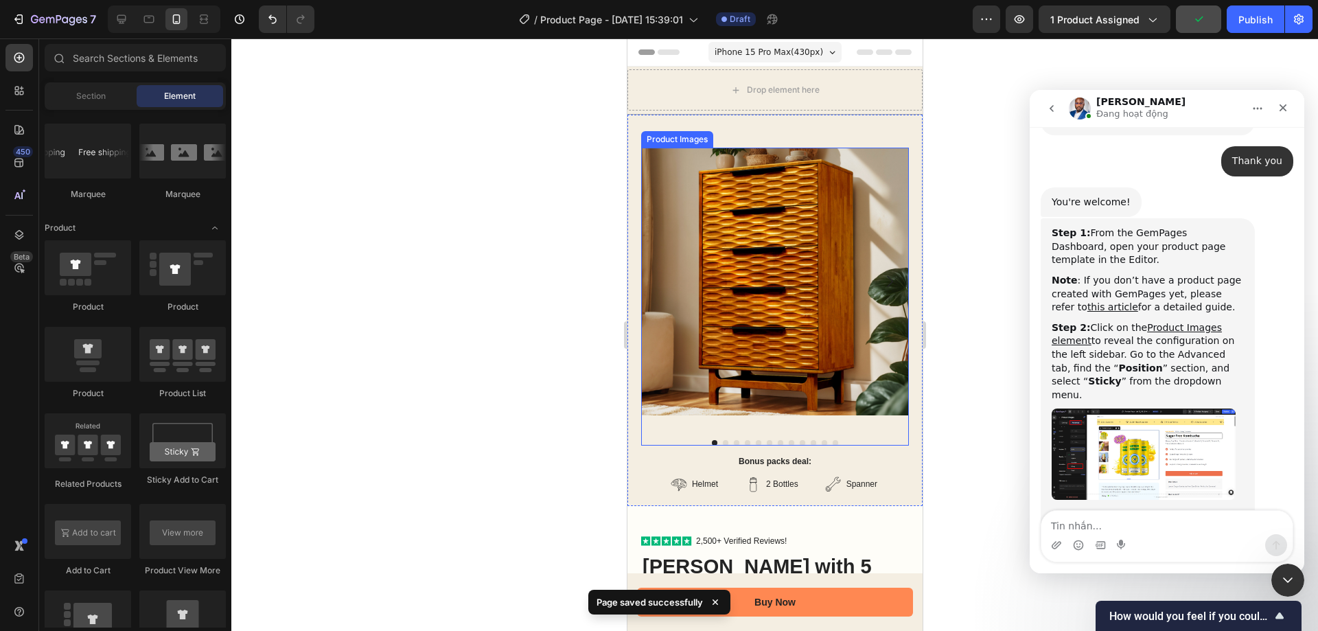
click at [787, 260] on img at bounding box center [775, 282] width 268 height 268
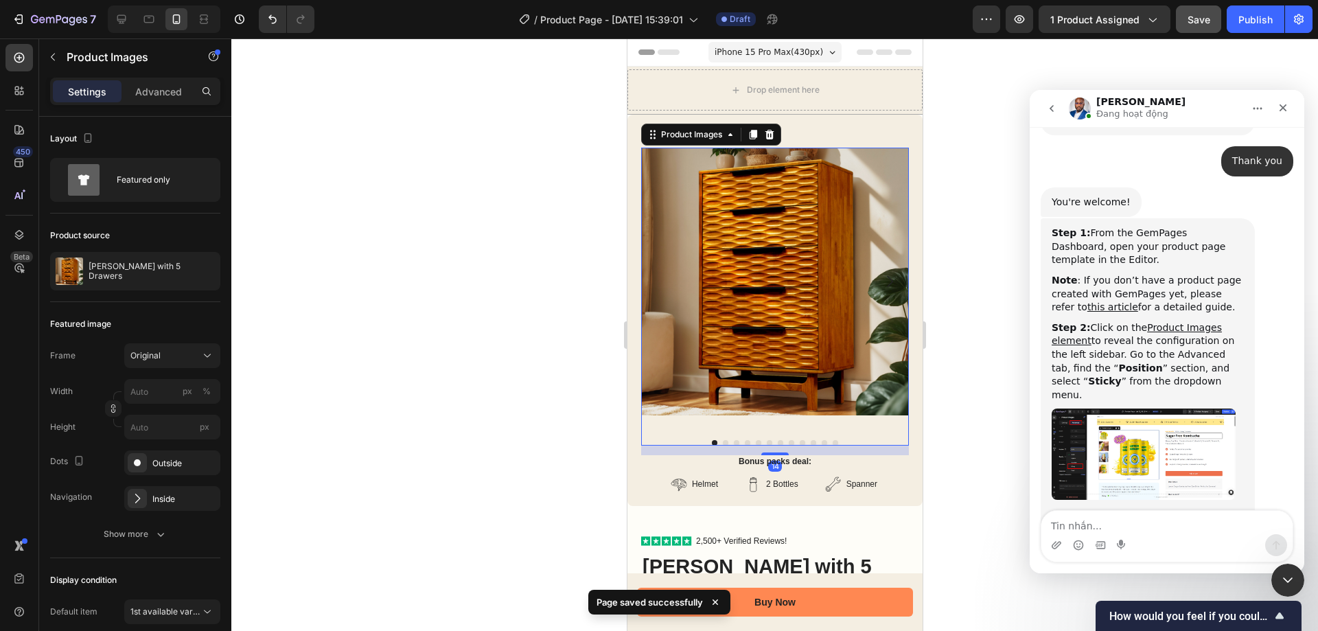
click at [183, 94] on div "Advanced" at bounding box center [158, 91] width 69 height 22
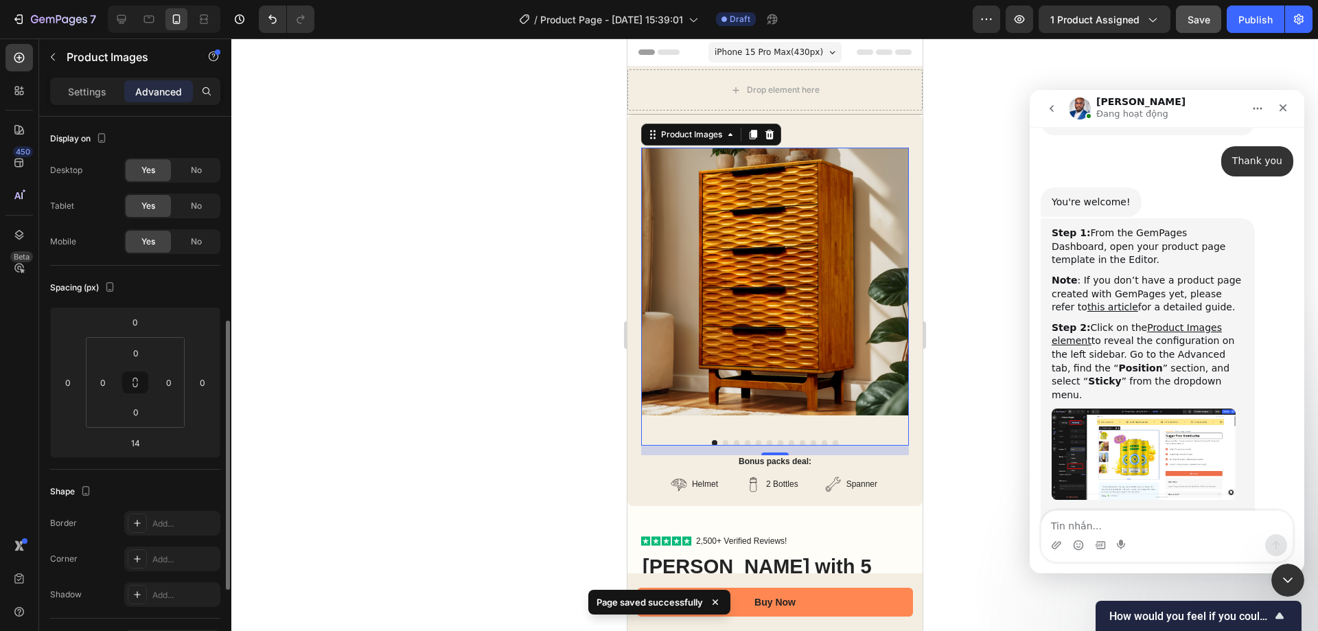
scroll to position [343, 0]
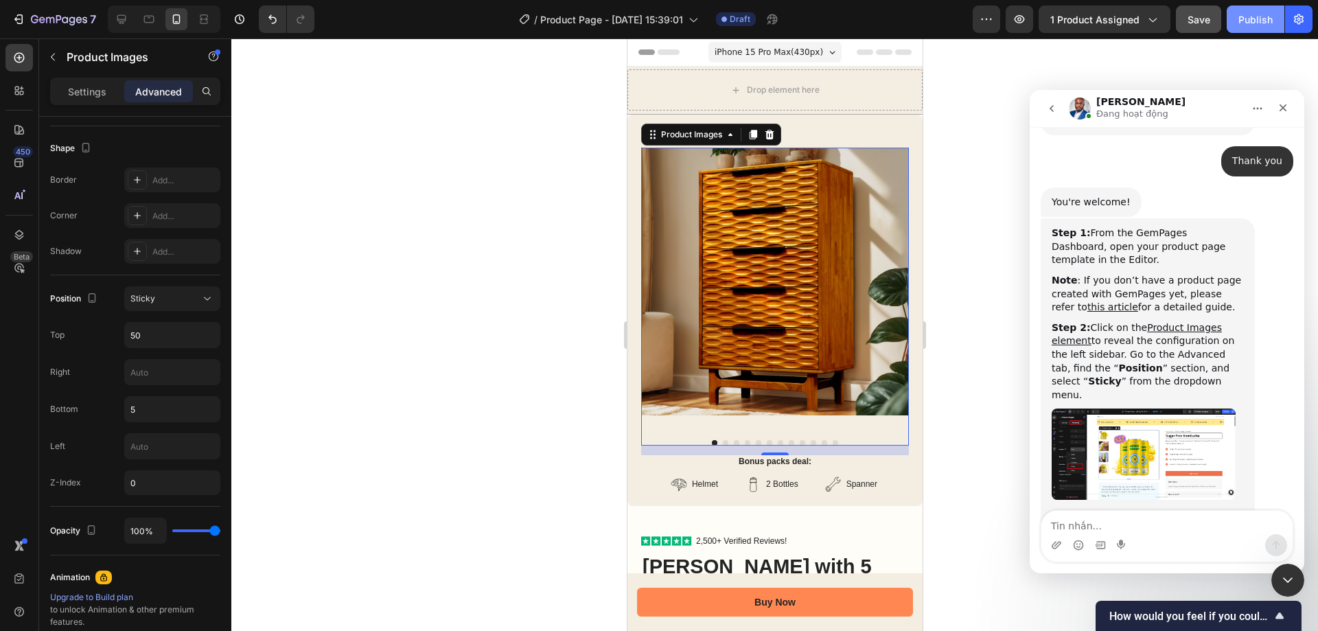
click at [1254, 22] on div "Publish" at bounding box center [1255, 19] width 34 height 14
click at [1131, 533] on textarea "Tin nhắn..." at bounding box center [1166, 522] width 251 height 23
click at [903, 271] on div "Product Images 14 Bonus packs deal: Text Block Helmet Item List 2 Bottles Item …" at bounding box center [774, 310] width 295 height 391
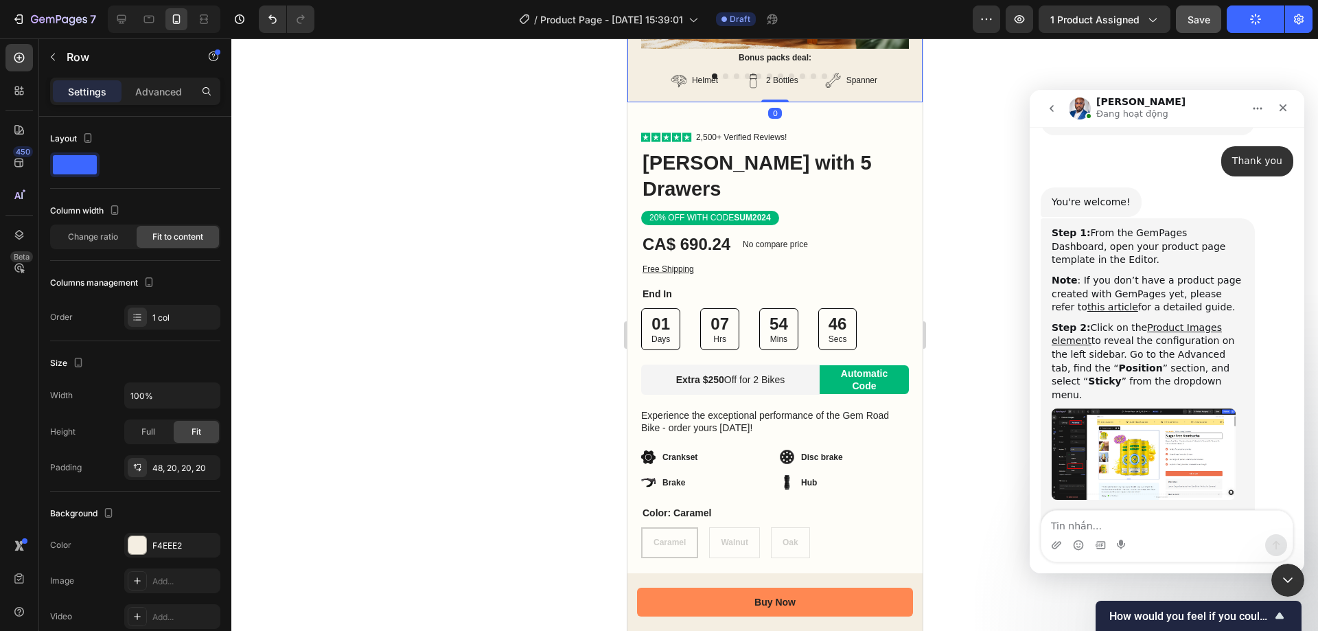
scroll to position [481, 0]
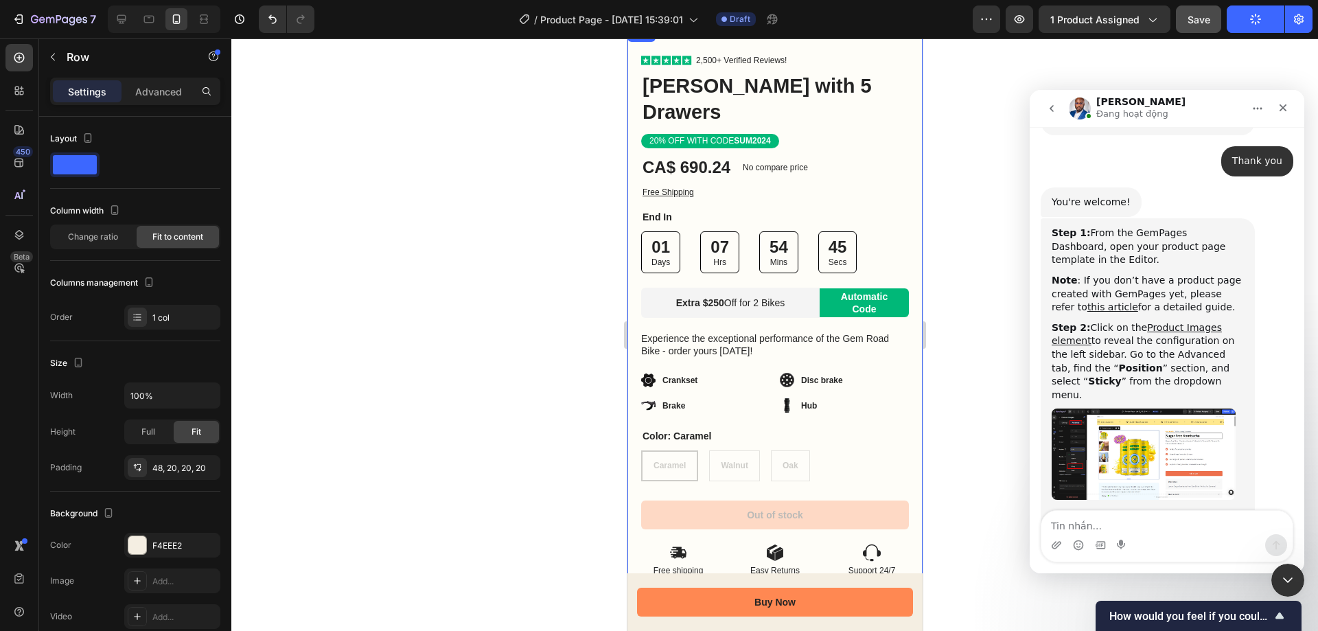
click at [903, 277] on div "Icon Icon Icon Icon Icon Icon List 2,500+ Verified Reviews! Text Block Row Elar…" at bounding box center [774, 301] width 295 height 553
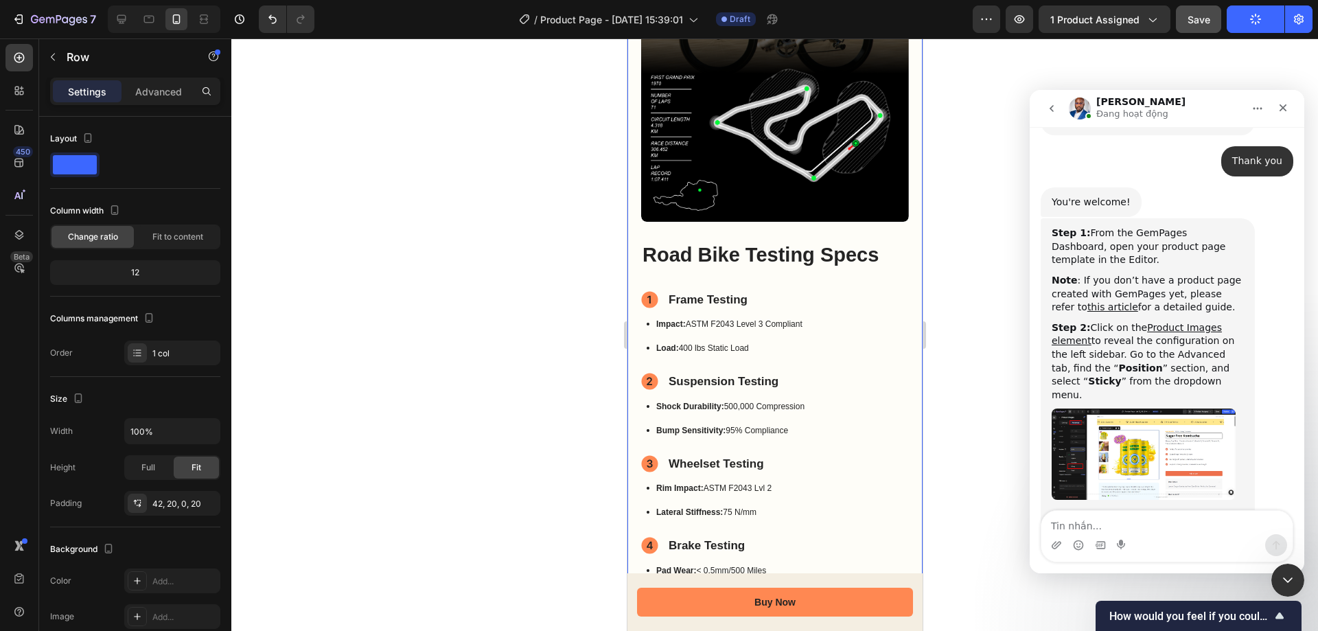
scroll to position [1373, 0]
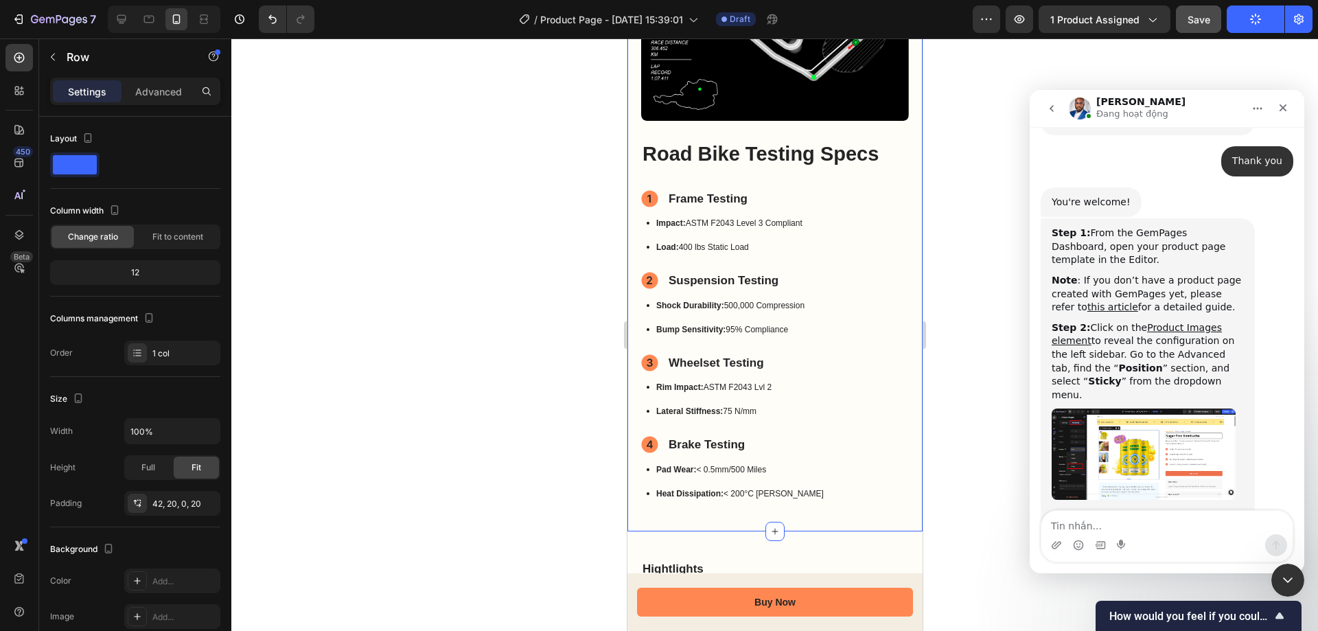
click at [900, 280] on div "Image Image Hero Banner Road Bike Testing Specs Heading Frame Testing Item List…" at bounding box center [774, 147] width 295 height 767
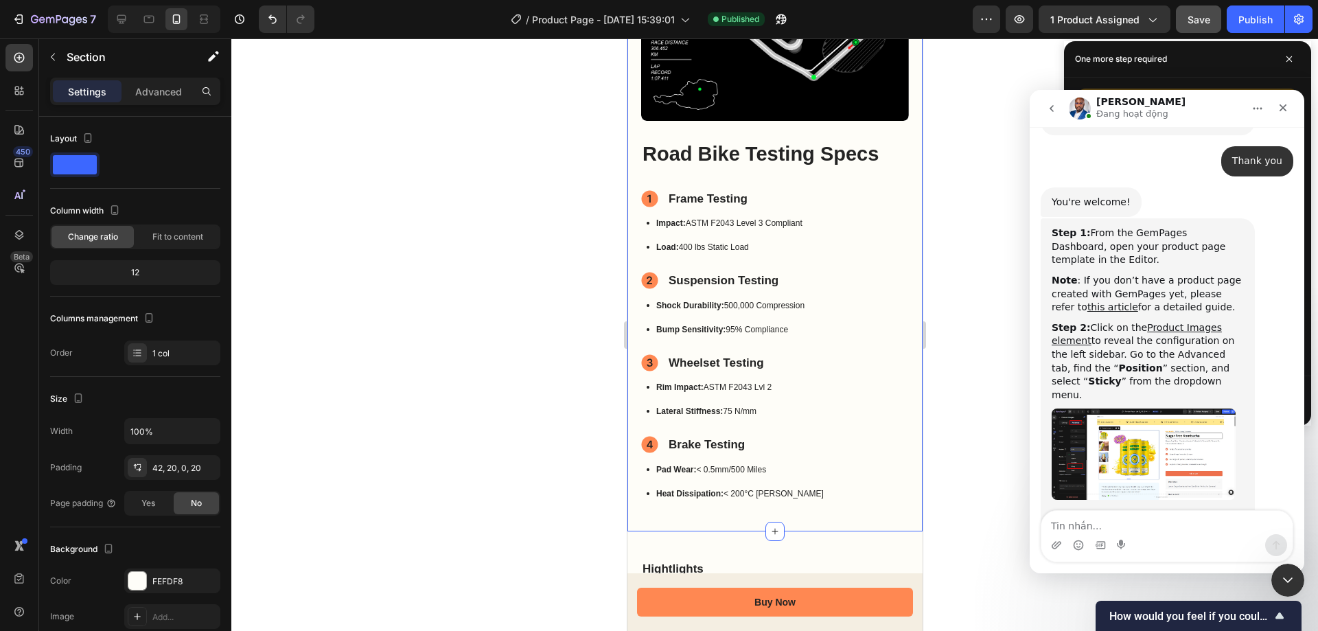
click at [854, 270] on div "Suspension Testing" at bounding box center [775, 281] width 268 height 22
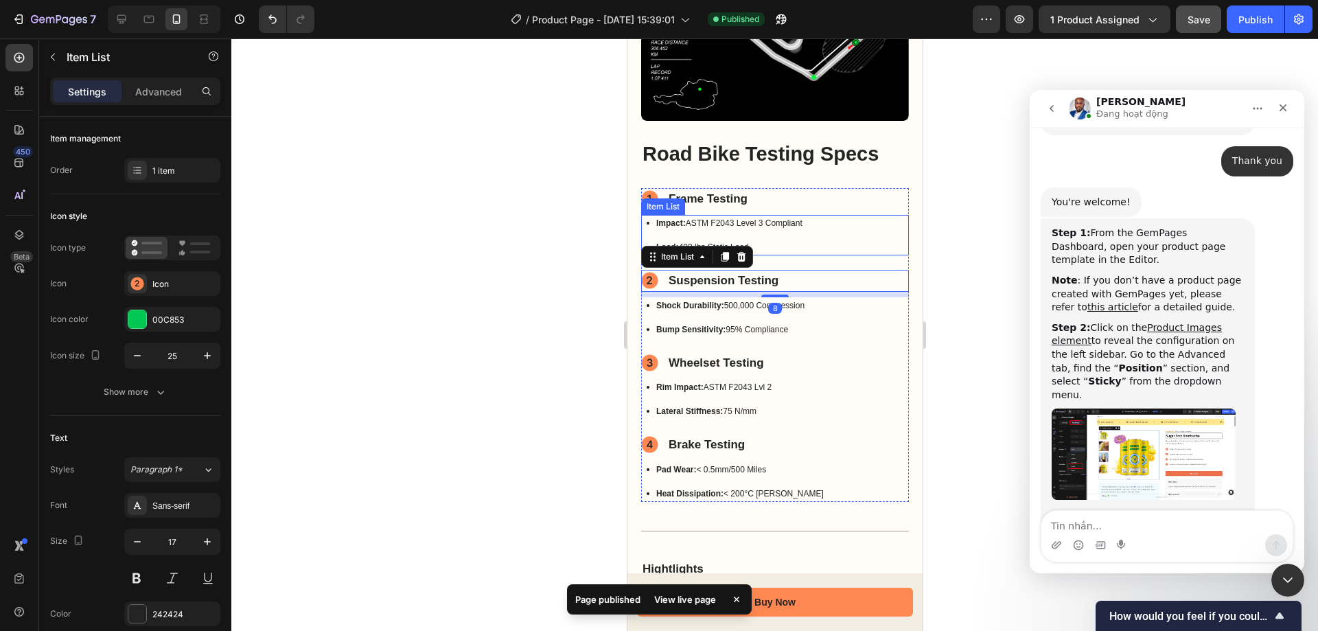
click at [845, 231] on div "Impact: ASTM F2043 Level 3 Compliant Load: 400 lbs Static Load" at bounding box center [775, 235] width 268 height 41
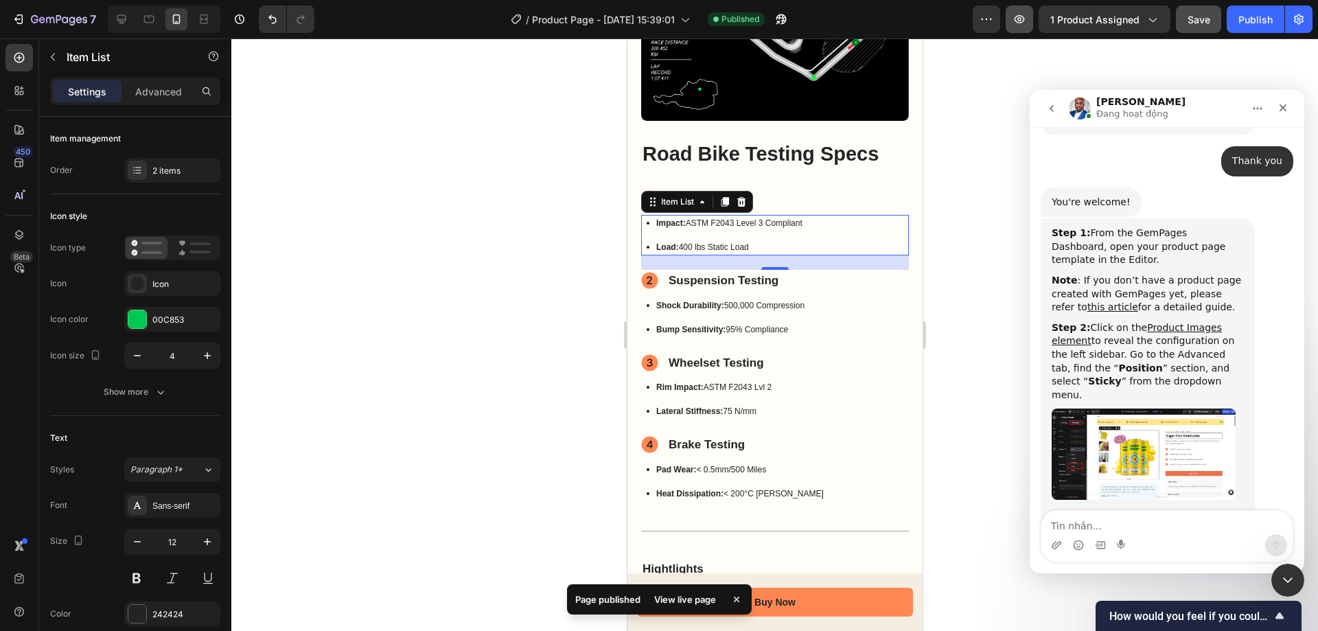
click at [1026, 16] on icon "button" at bounding box center [1020, 19] width 14 height 14
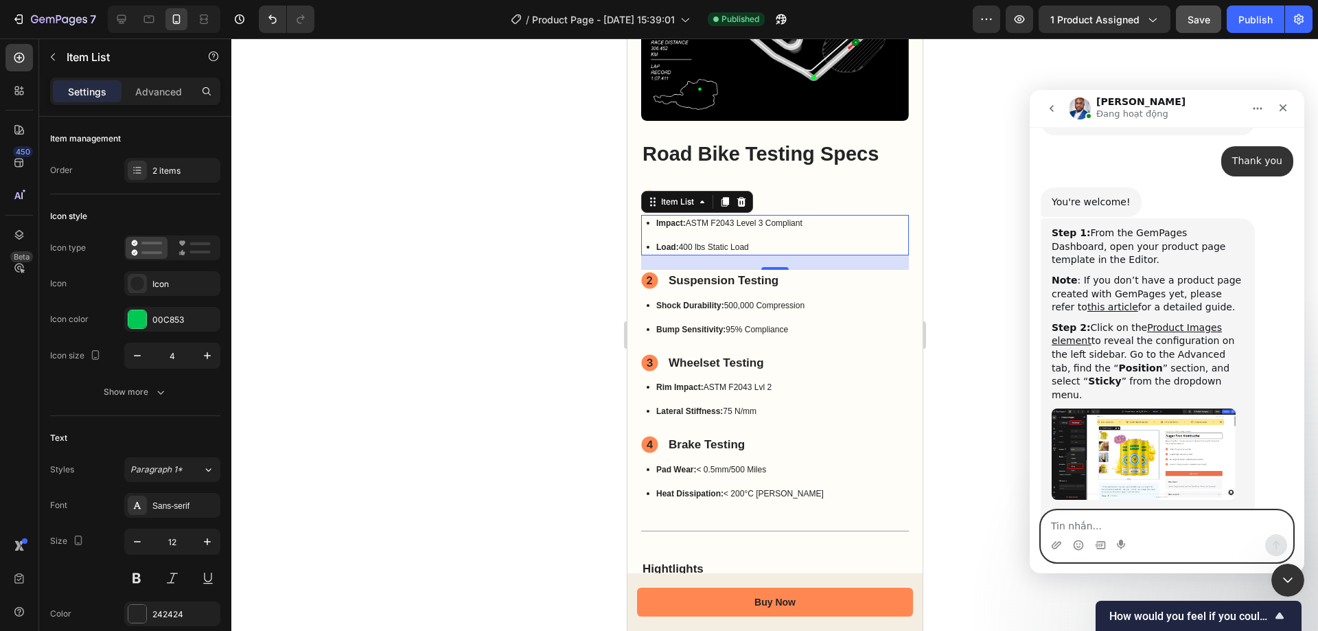
click at [1133, 518] on textarea "Tin nhắn..." at bounding box center [1166, 522] width 251 height 23
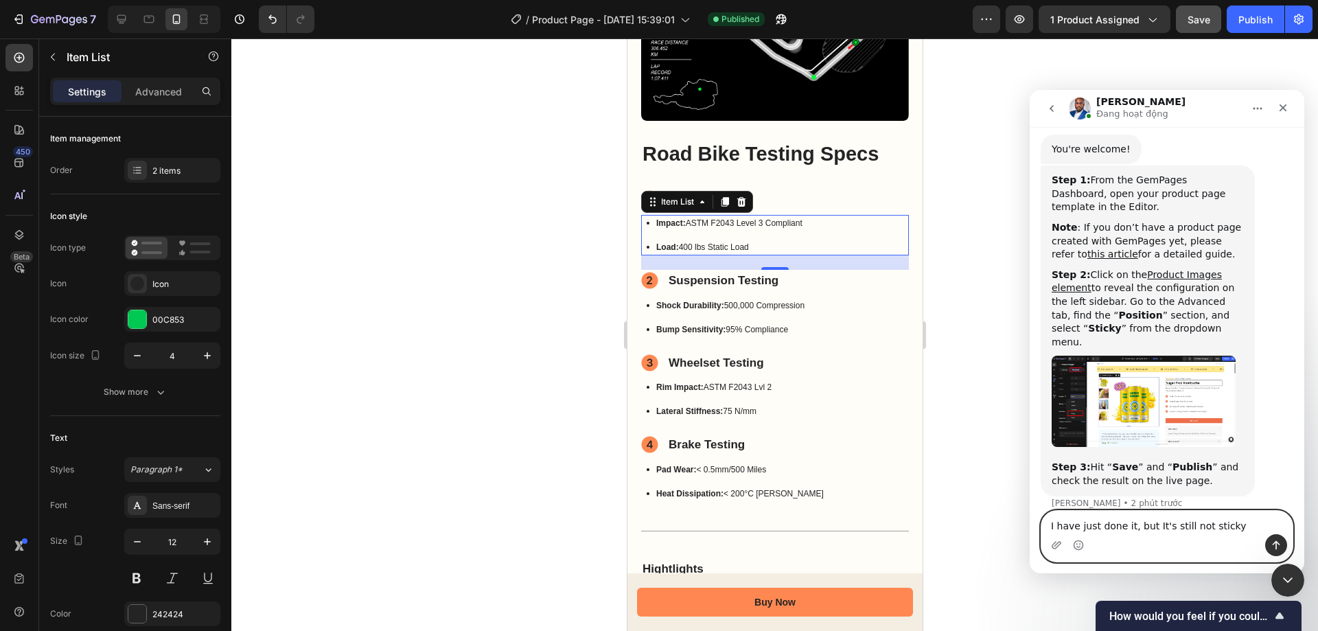
type textarea "I have just done it, but It's still not sticky"
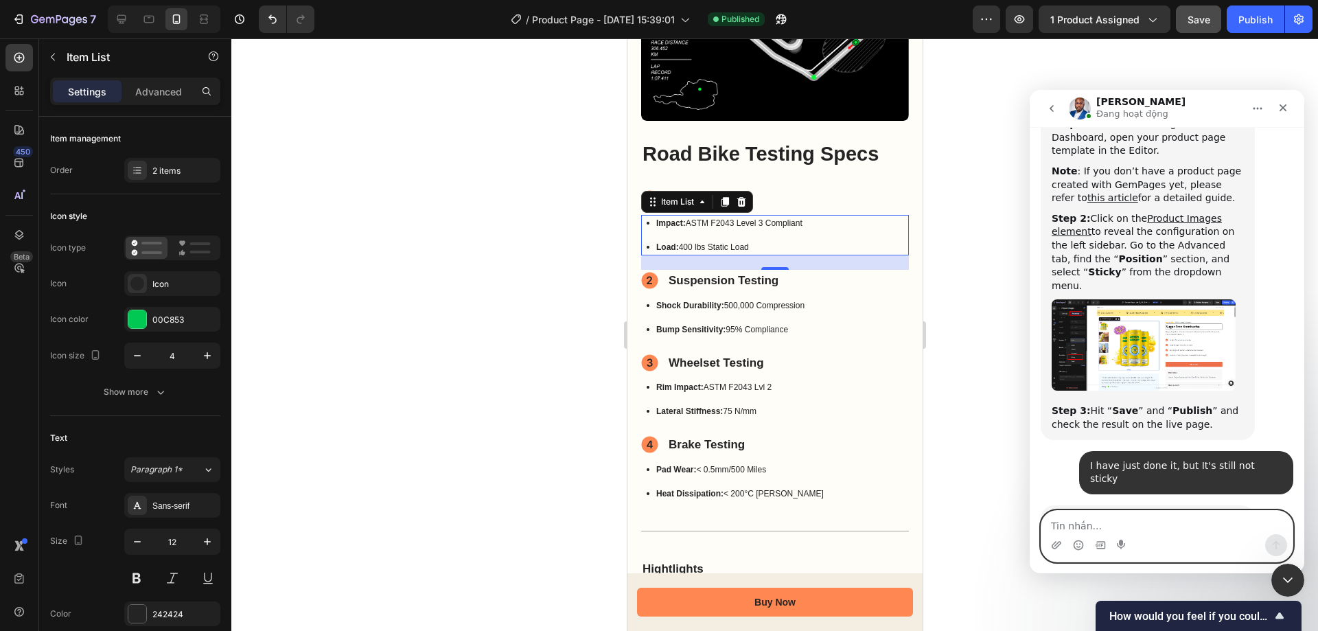
scroll to position [779, 0]
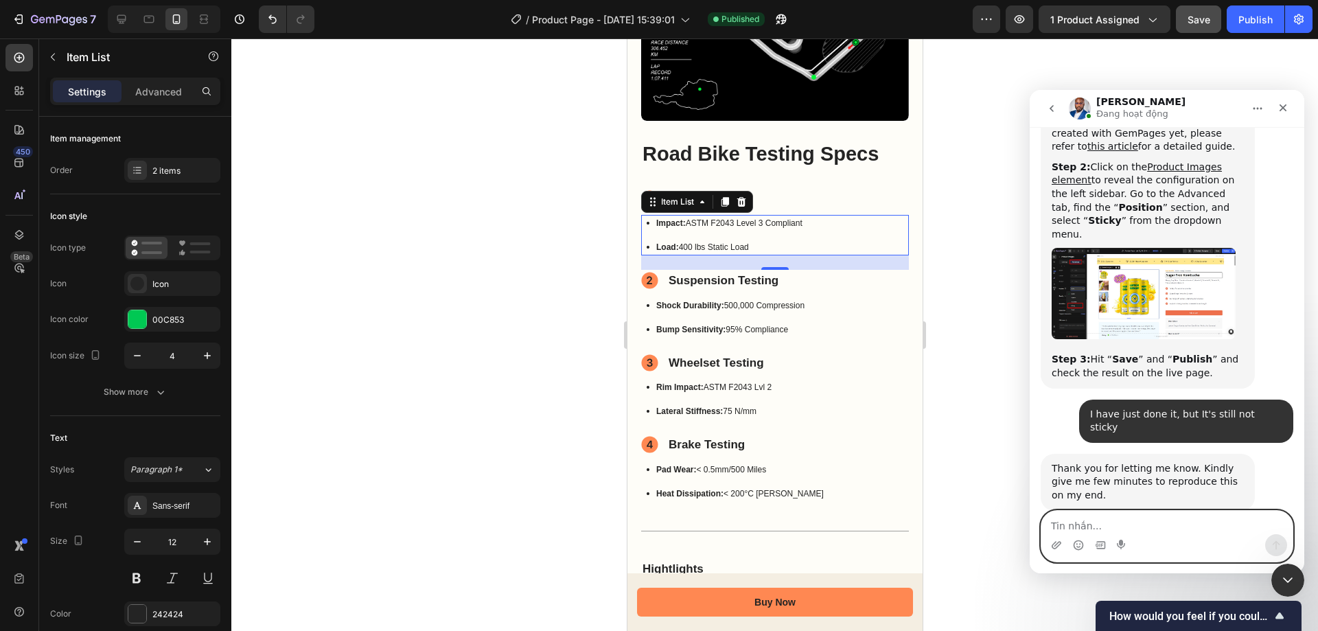
click at [1151, 513] on textarea "Tin nhắn..." at bounding box center [1166, 522] width 251 height 23
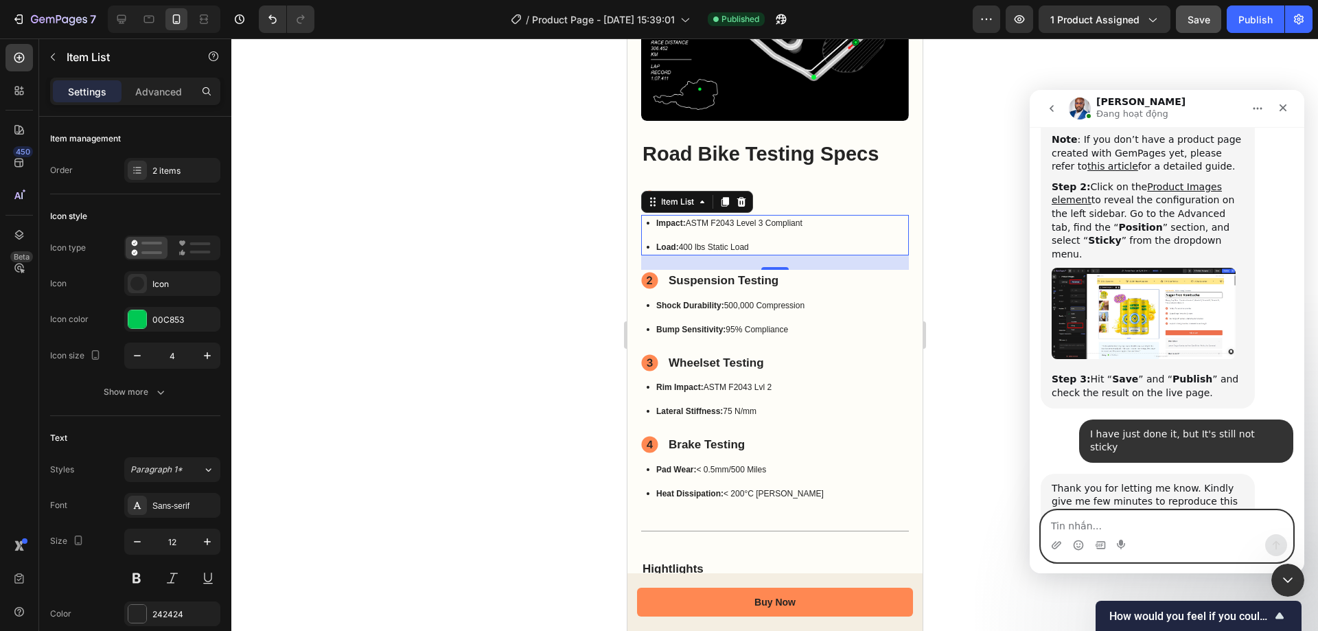
scroll to position [757, 0]
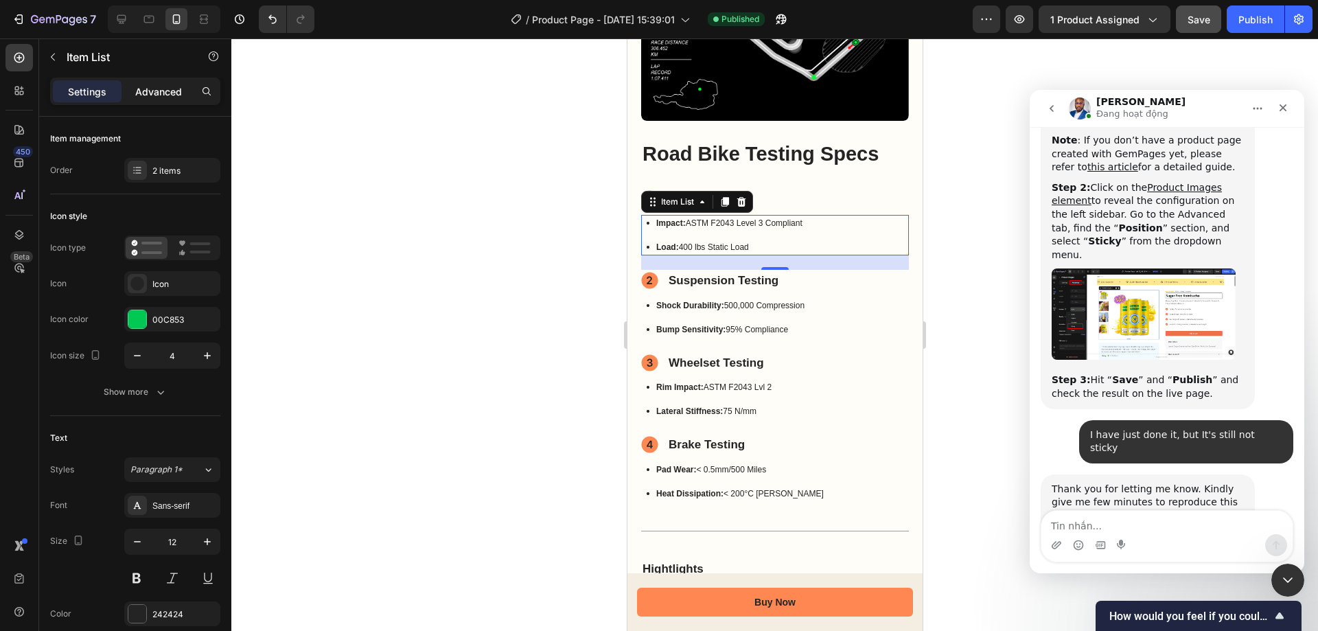
click at [164, 95] on p "Advanced" at bounding box center [158, 91] width 47 height 14
type input "100%"
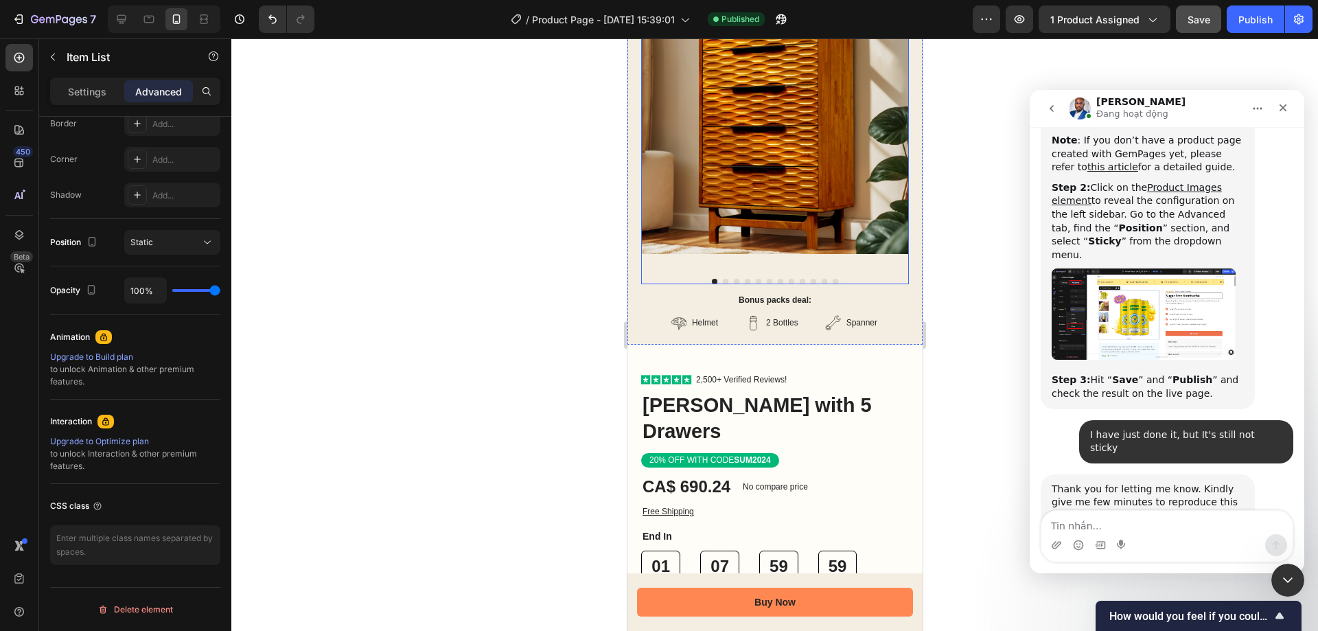
scroll to position [0, 0]
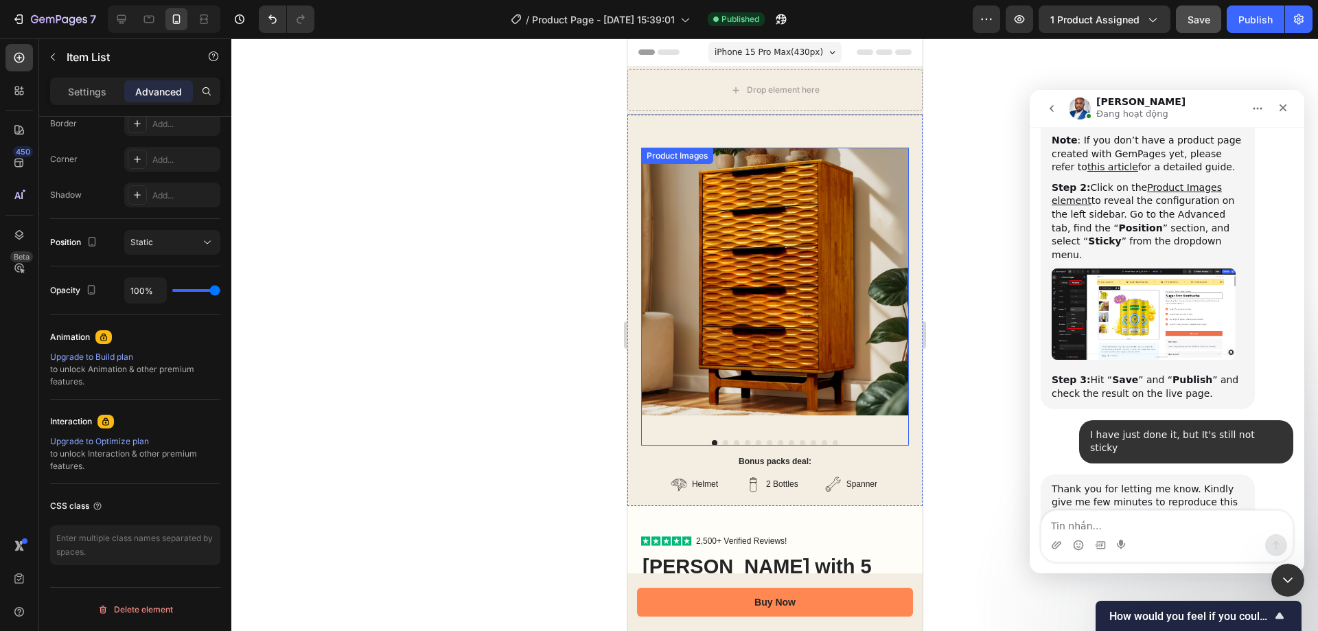
click at [806, 258] on img at bounding box center [775, 282] width 268 height 268
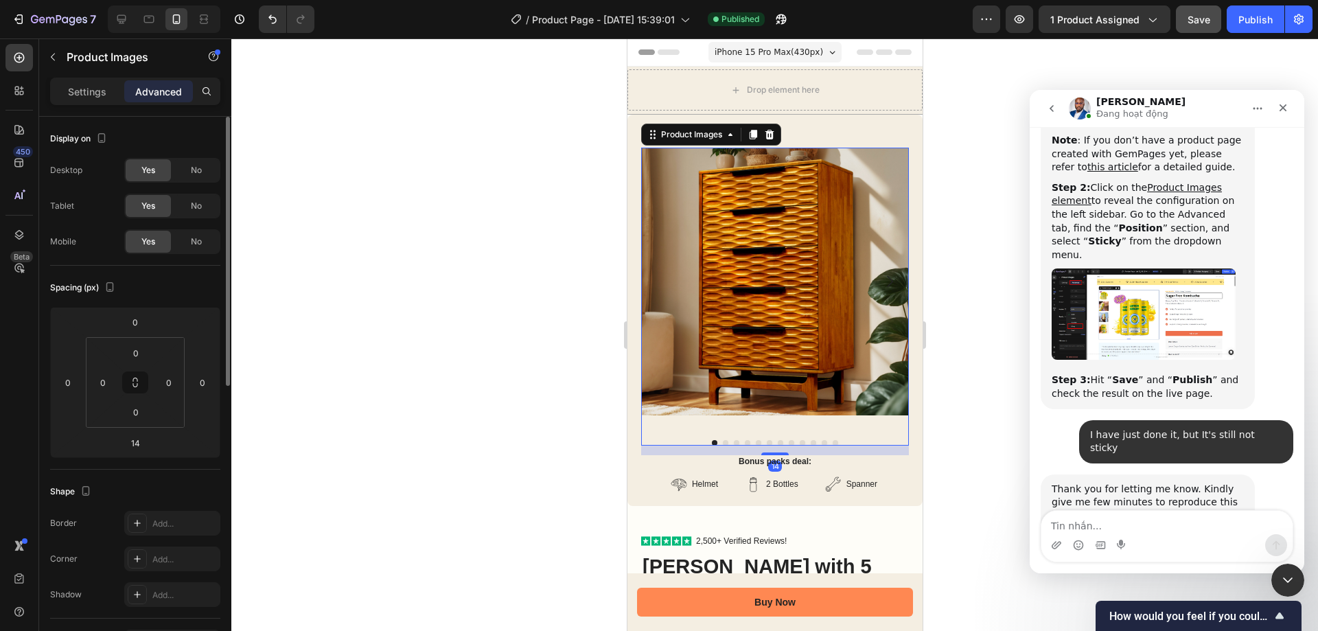
scroll to position [412, 0]
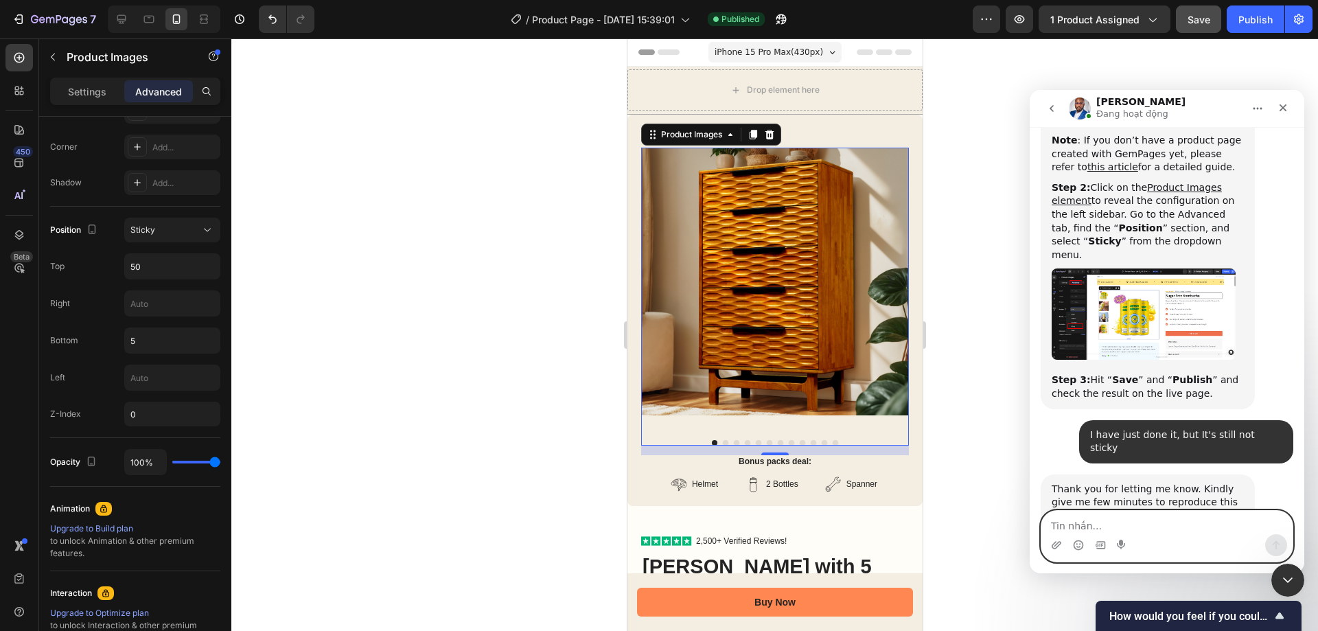
click at [1129, 524] on textarea "Tin nhắn..." at bounding box center [1166, 522] width 251 height 23
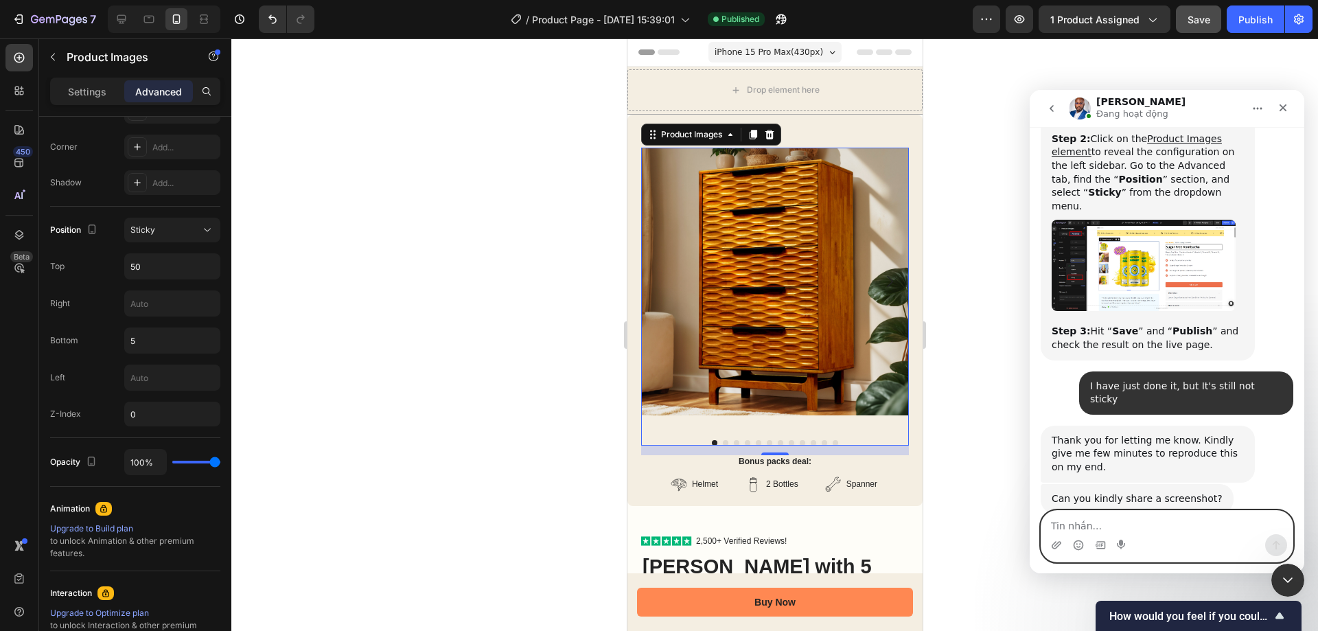
scroll to position [895, 0]
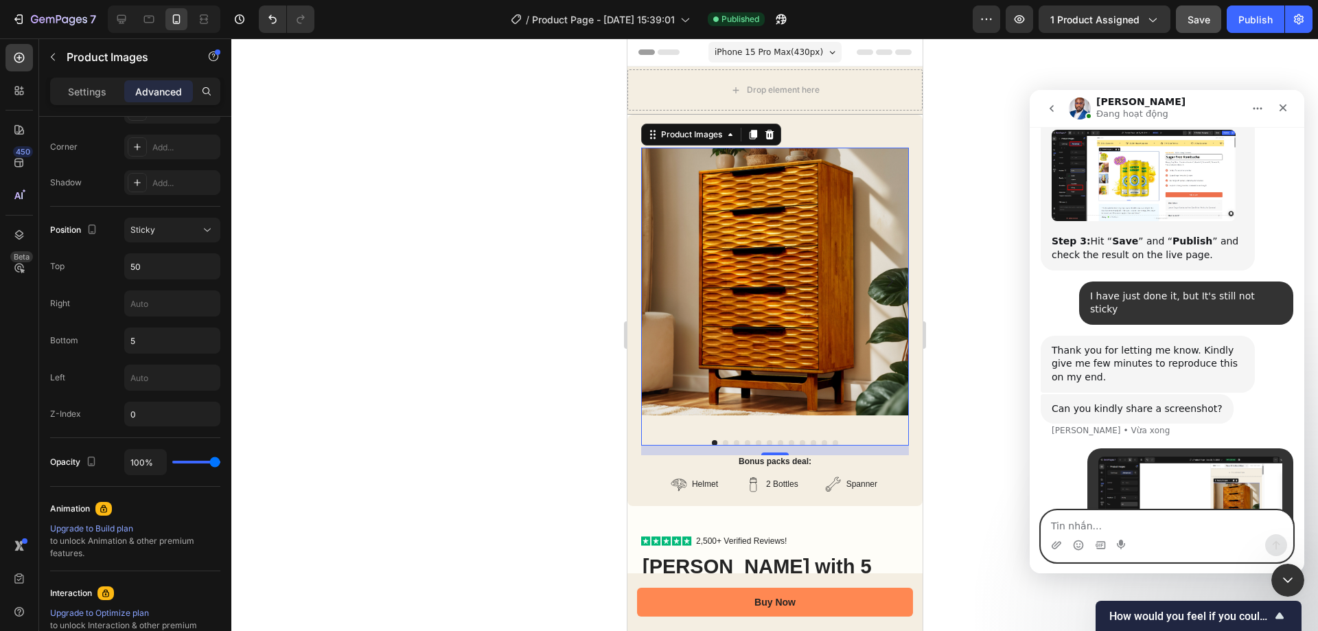
click at [1137, 523] on textarea "Tin nhắn..." at bounding box center [1166, 522] width 251 height 23
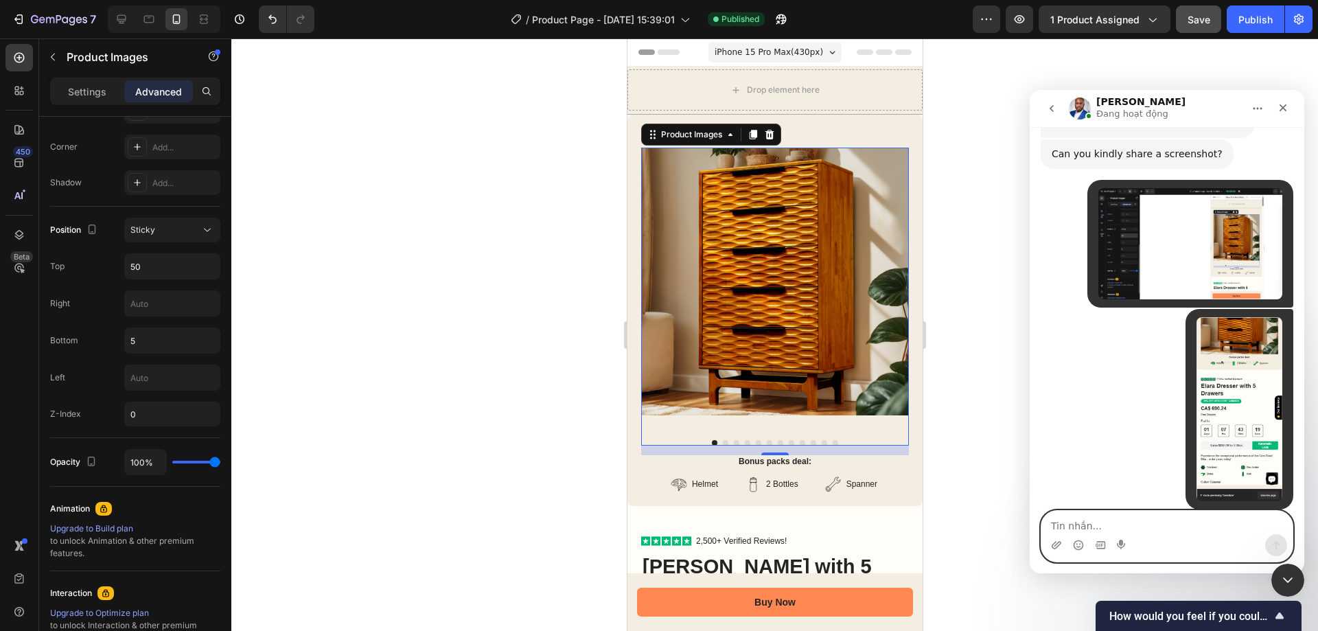
scroll to position [1151, 0]
click at [1129, 528] on textarea "Tin nhắn..." at bounding box center [1166, 522] width 251 height 23
paste textarea "[URL][DOMAIN_NAME]"
type textarea "[URL][DOMAIN_NAME]"
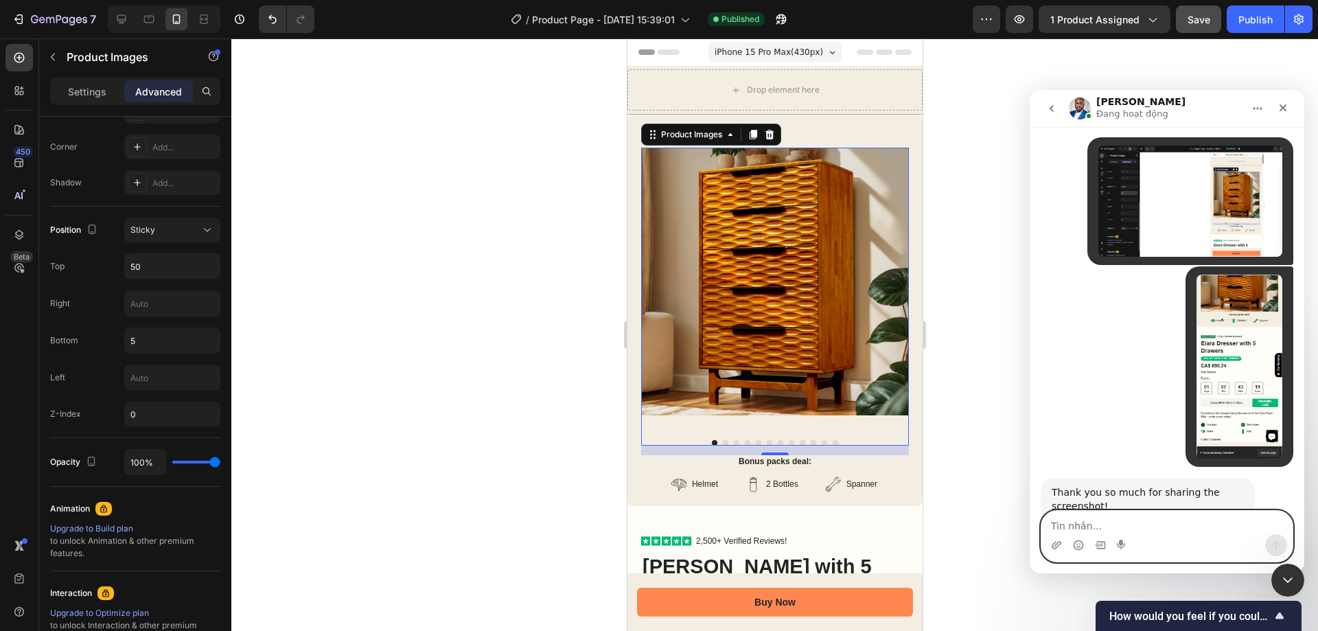
scroll to position [1233, 0]
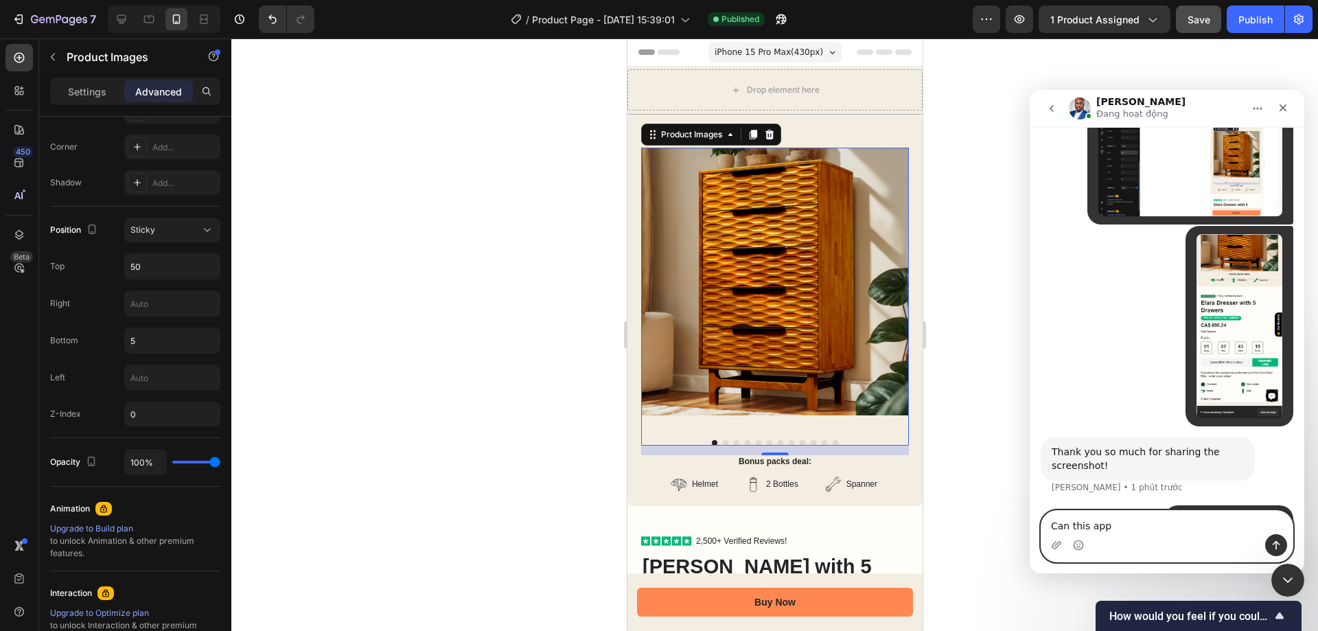
type textarea "Can this app"
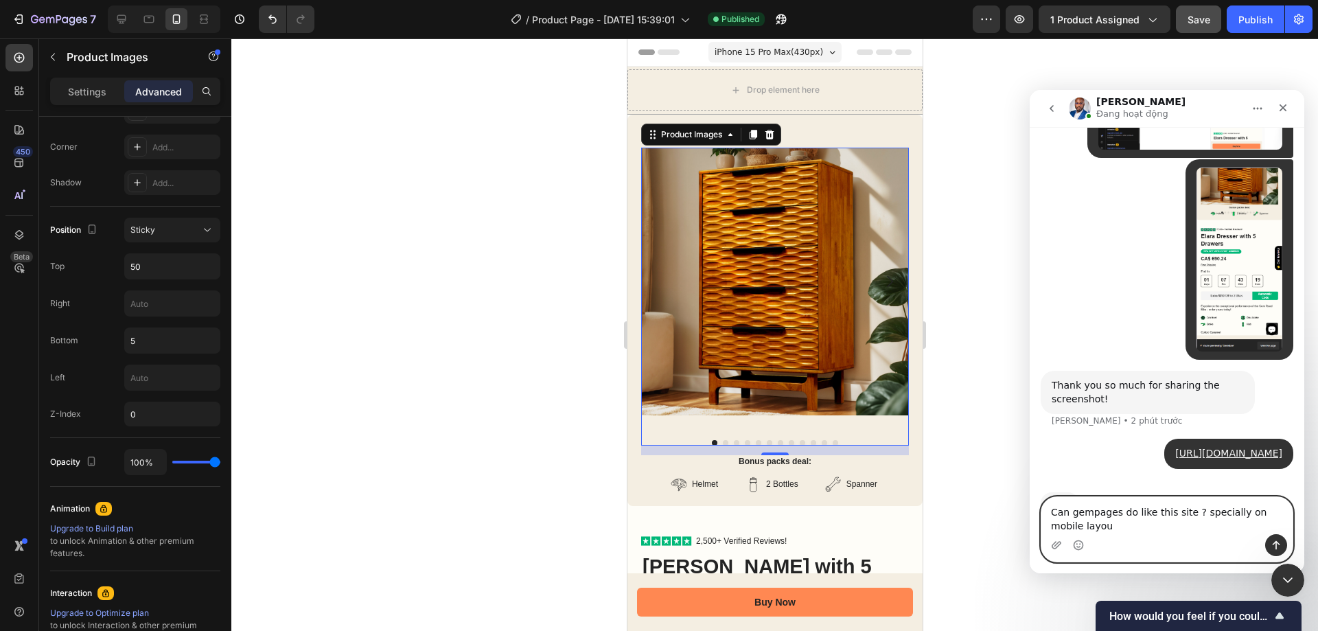
type textarea "Can gempages do like this site ? specially on mobile layout"
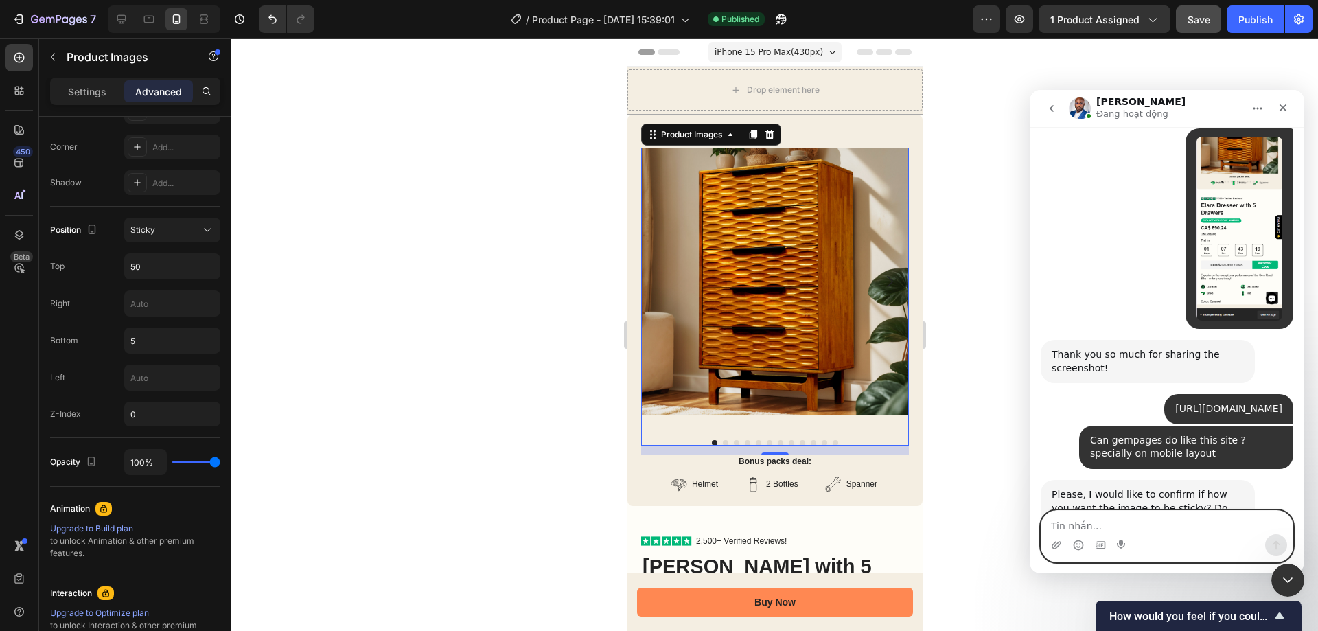
scroll to position [1346, 0]
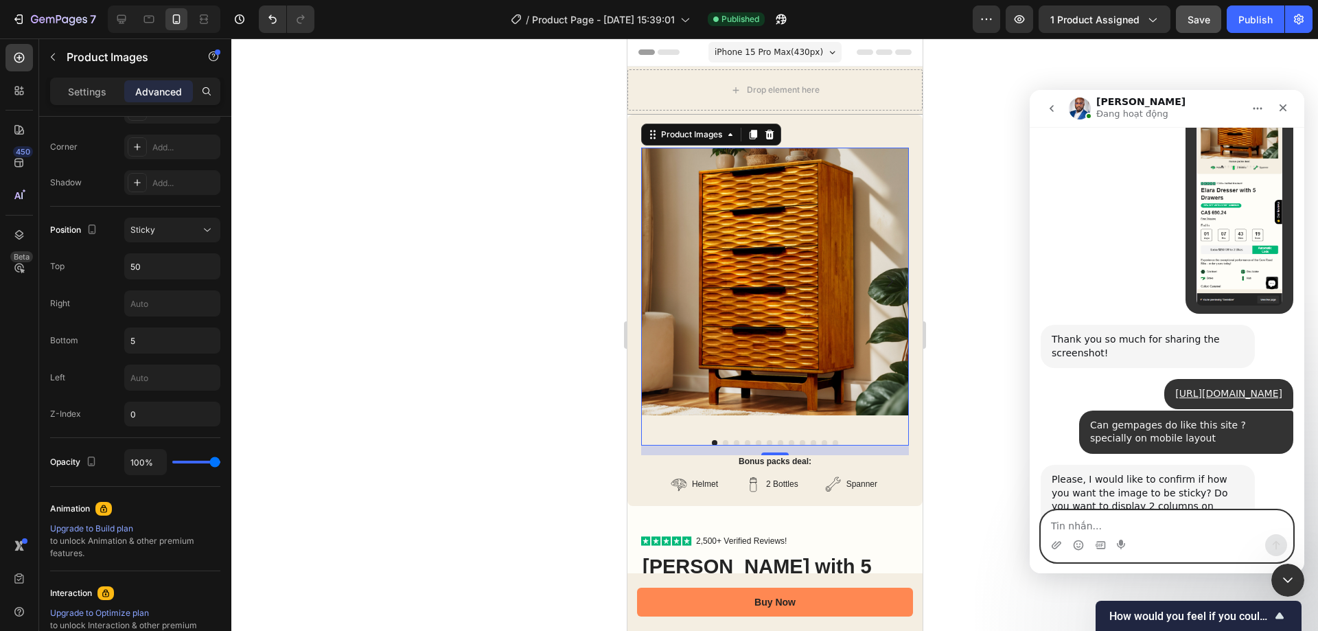
click at [1105, 531] on textarea "Tin nhắn..." at bounding box center [1166, 522] width 251 height 23
click at [1111, 529] on textarea "Tin nhắn..." at bounding box center [1166, 522] width 251 height 23
click at [1111, 526] on textarea "Tin nhắn..." at bounding box center [1166, 522] width 251 height 23
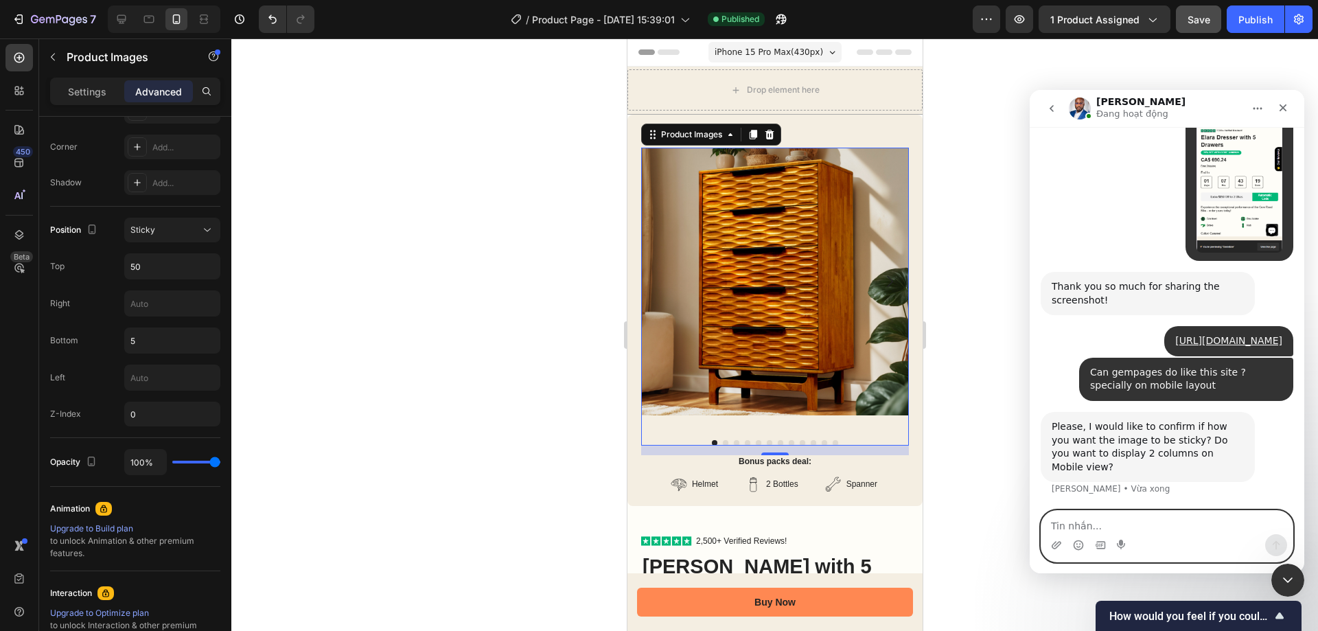
click at [1130, 528] on textarea "Tin nhắn..." at bounding box center [1166, 522] width 251 height 23
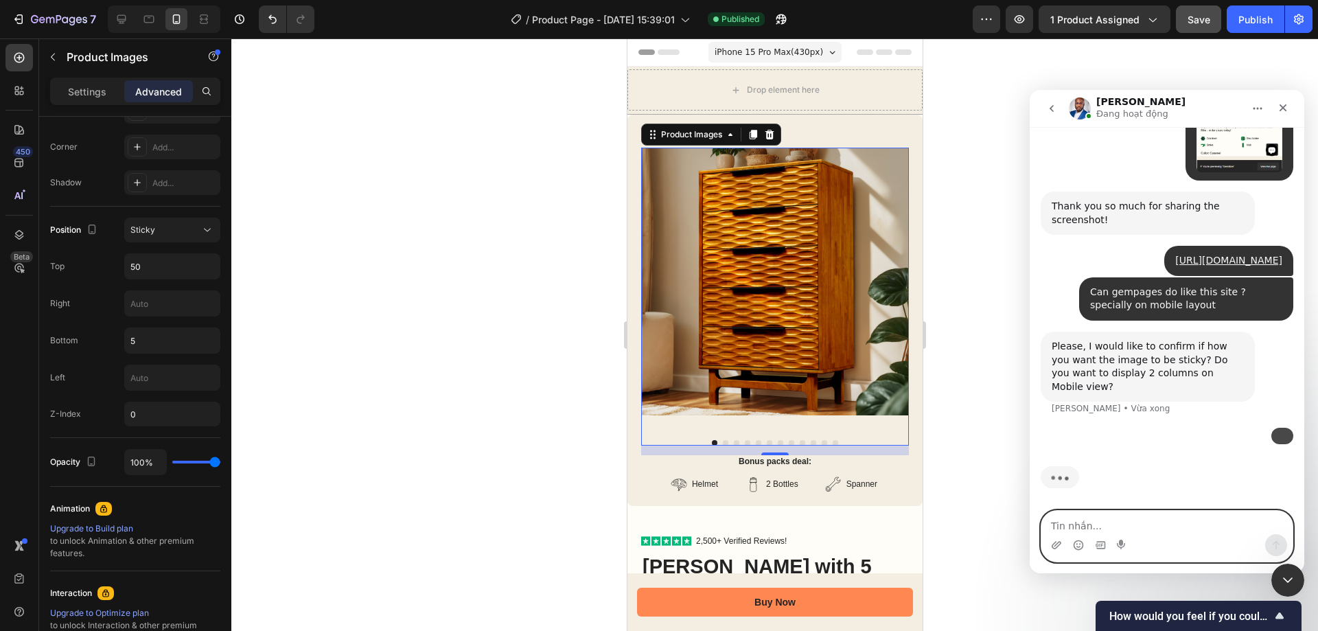
scroll to position [1610, 0]
type textarea "Like this site"
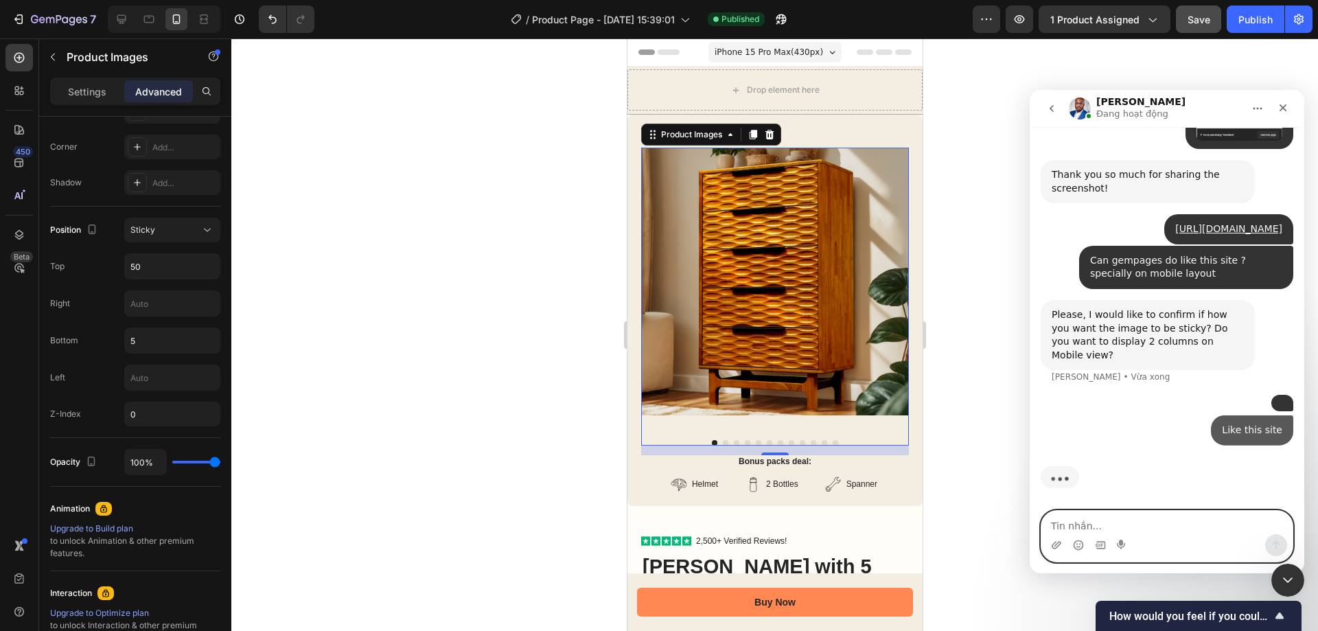
scroll to position [1641, 0]
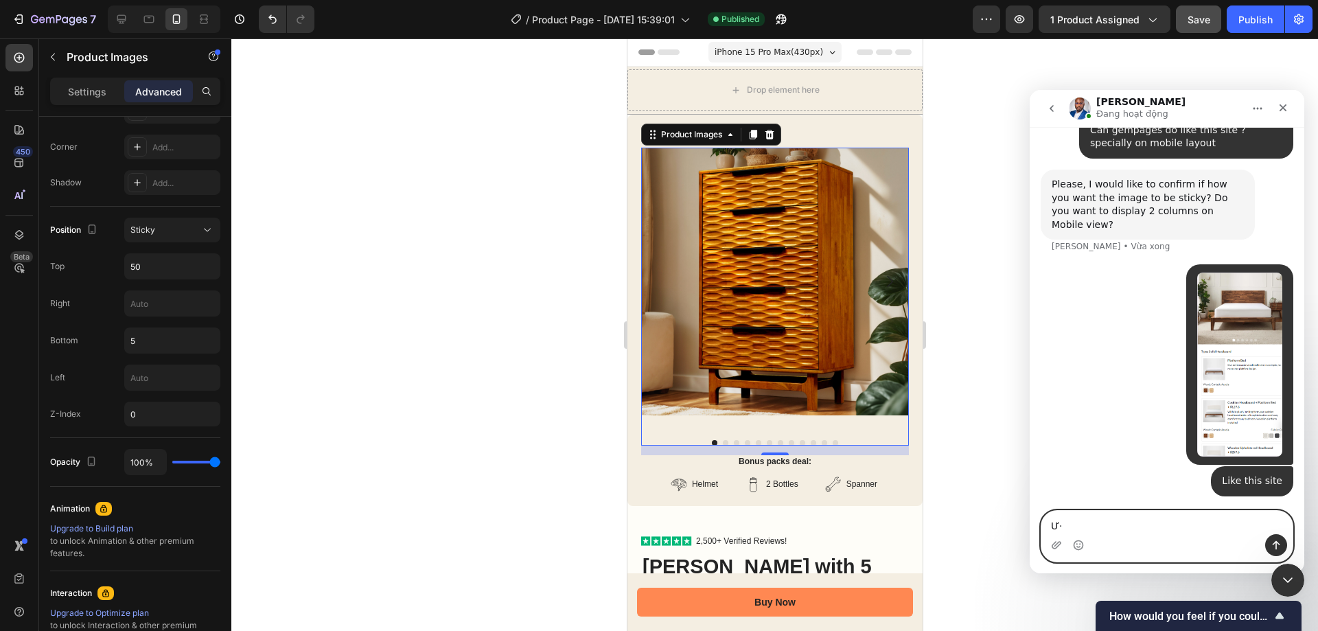
type textarea "Ư"
type textarea "W"
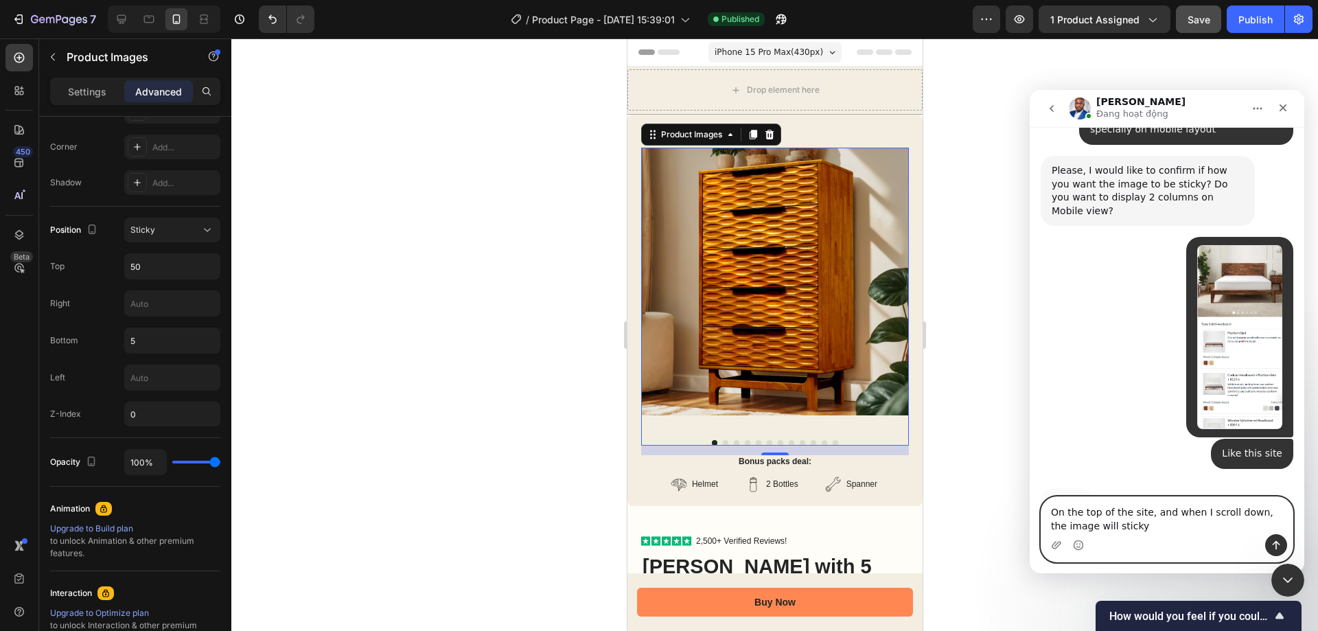
type textarea "On the top of the site, and when I scroll down, the image will sticky"
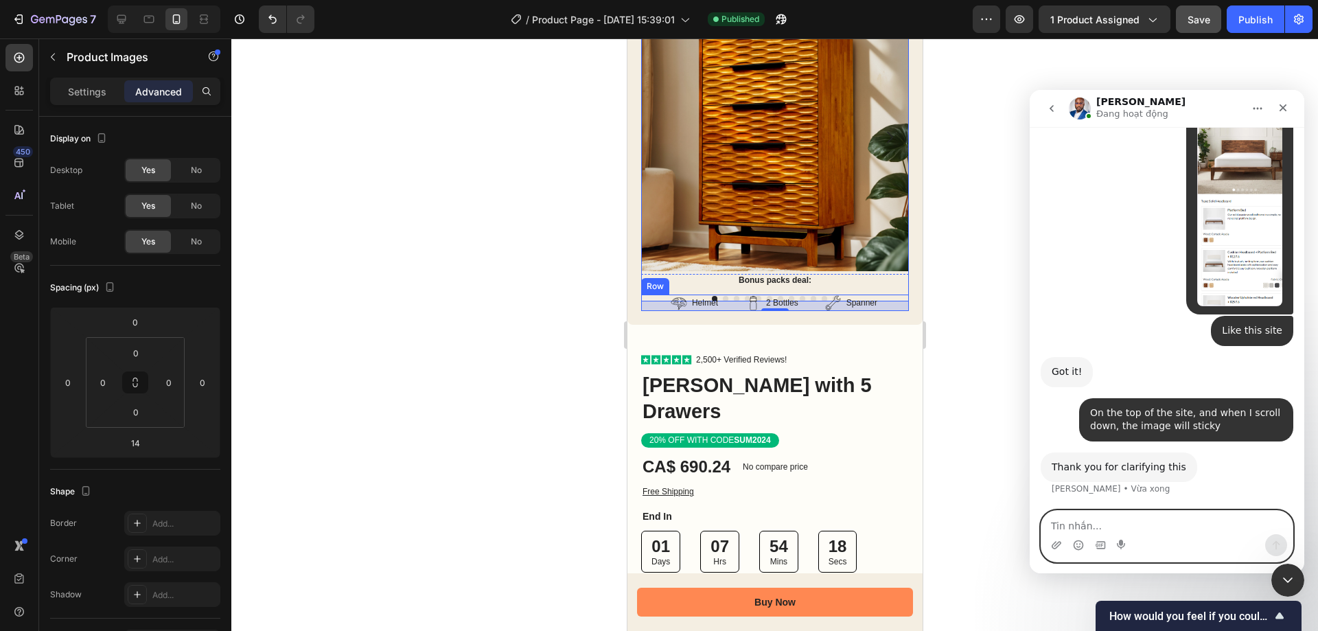
scroll to position [206, 0]
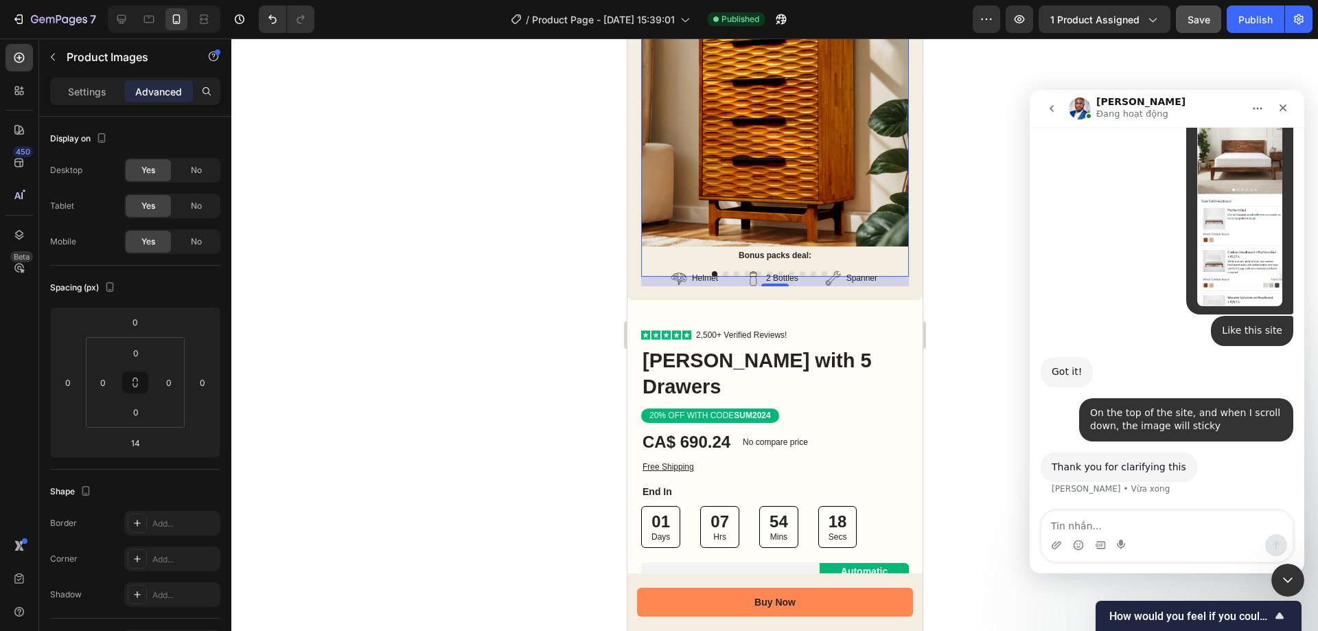
click at [823, 197] on img at bounding box center [775, 113] width 268 height 268
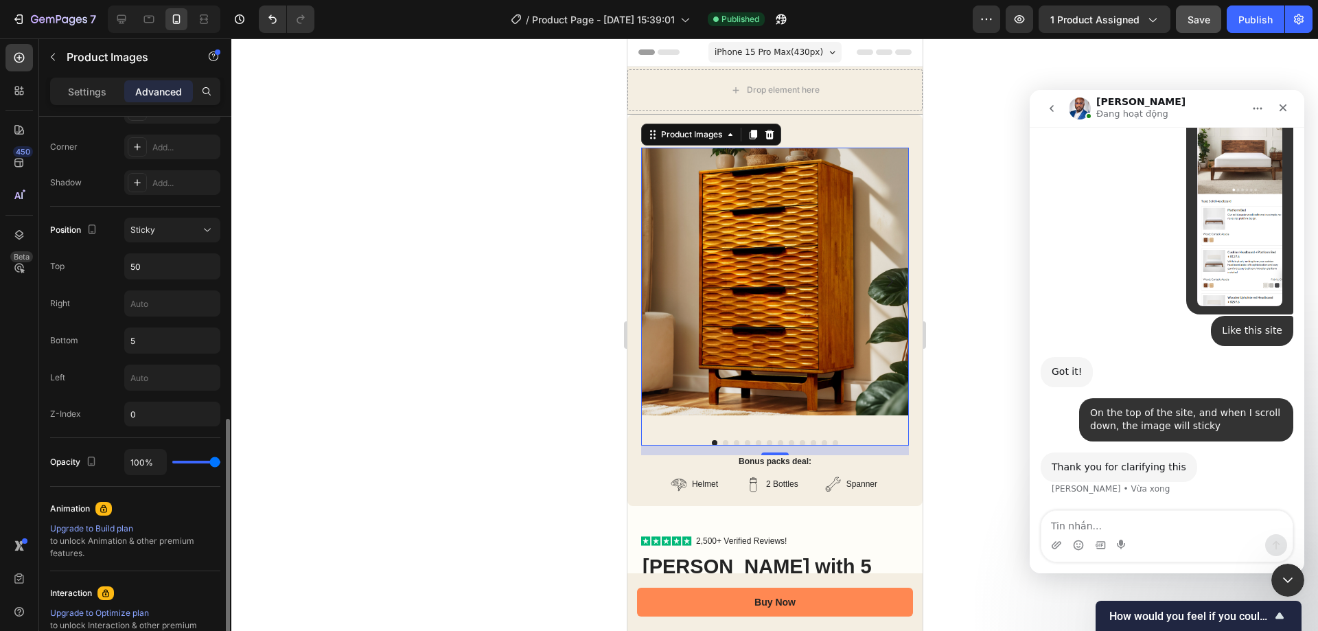
scroll to position [481, 0]
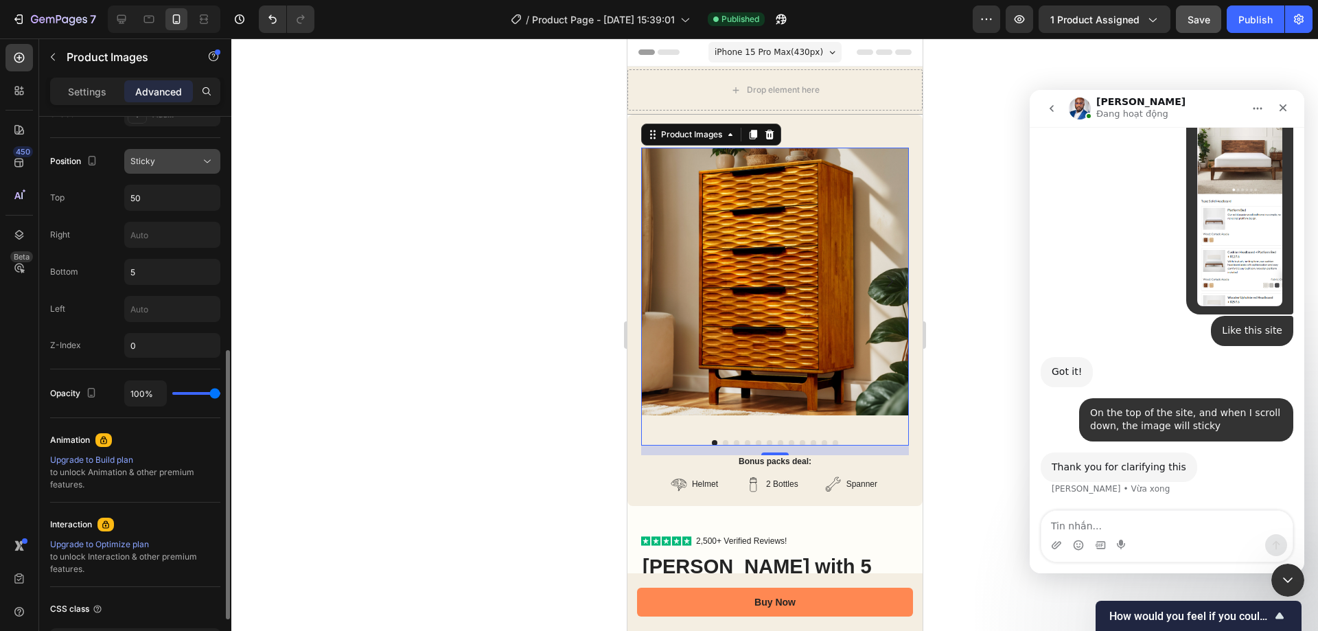
click at [160, 172] on button "Sticky" at bounding box center [172, 161] width 96 height 25
click at [163, 162] on div "Sticky" at bounding box center [165, 161] width 70 height 12
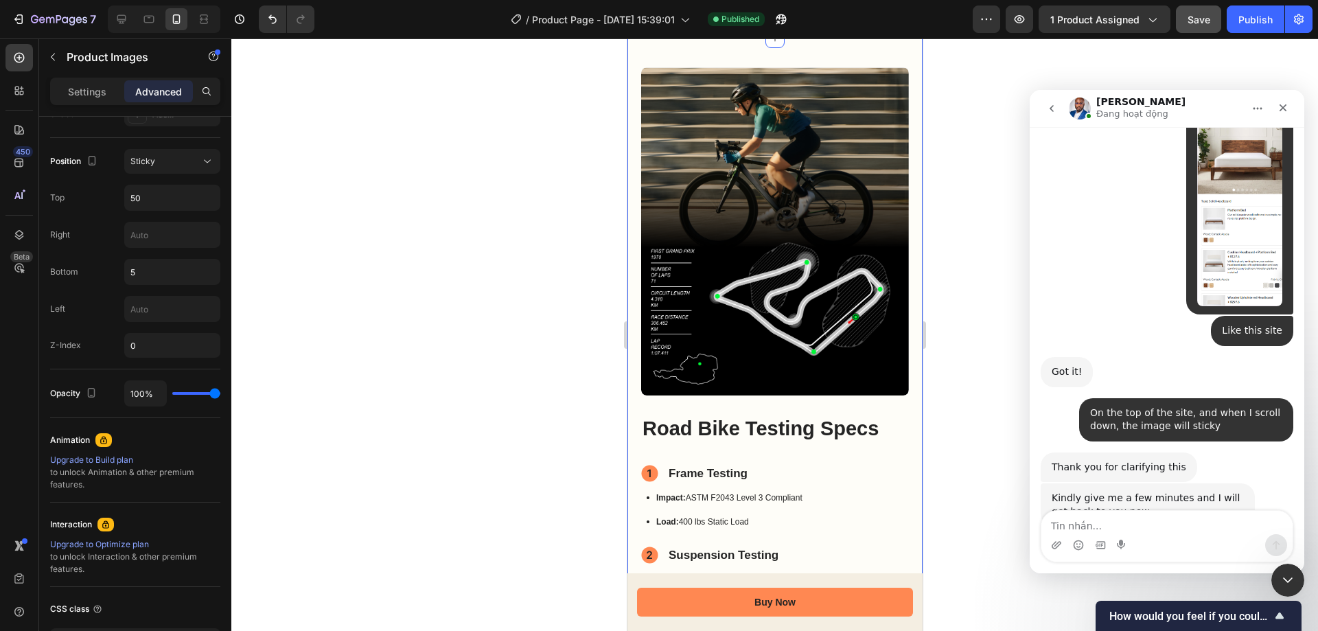
scroll to position [1822, 0]
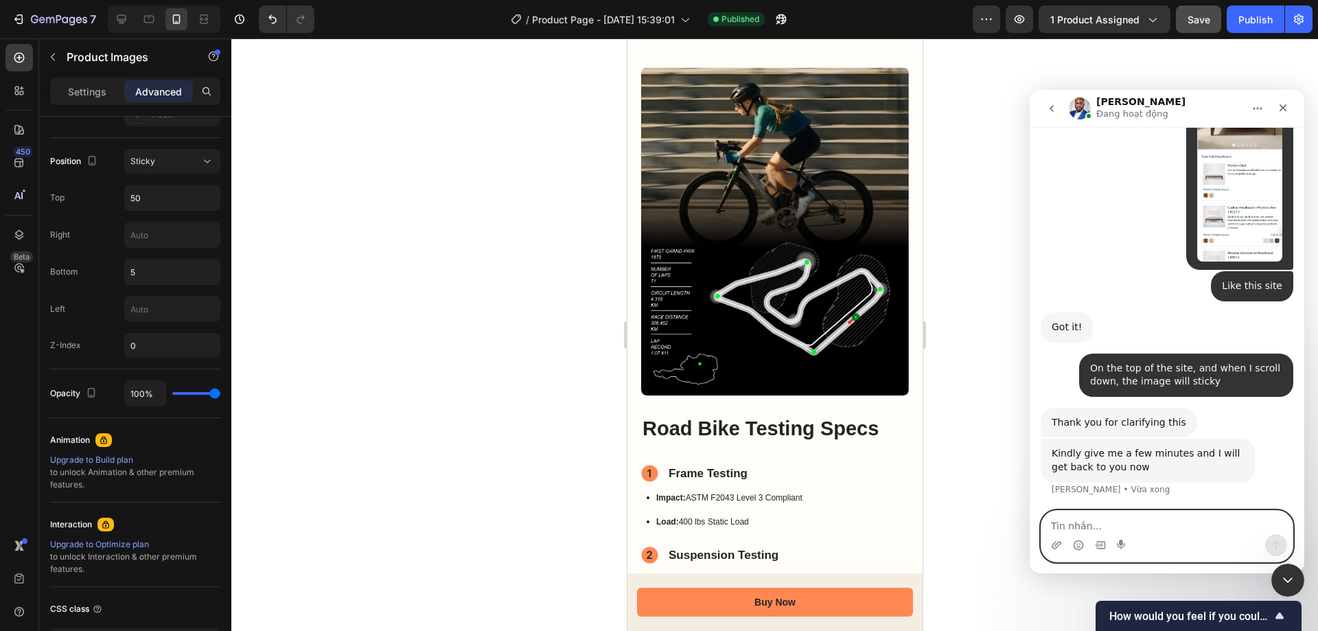
click at [1184, 517] on textarea "Tin nhắn..." at bounding box center [1166, 522] width 251 height 23
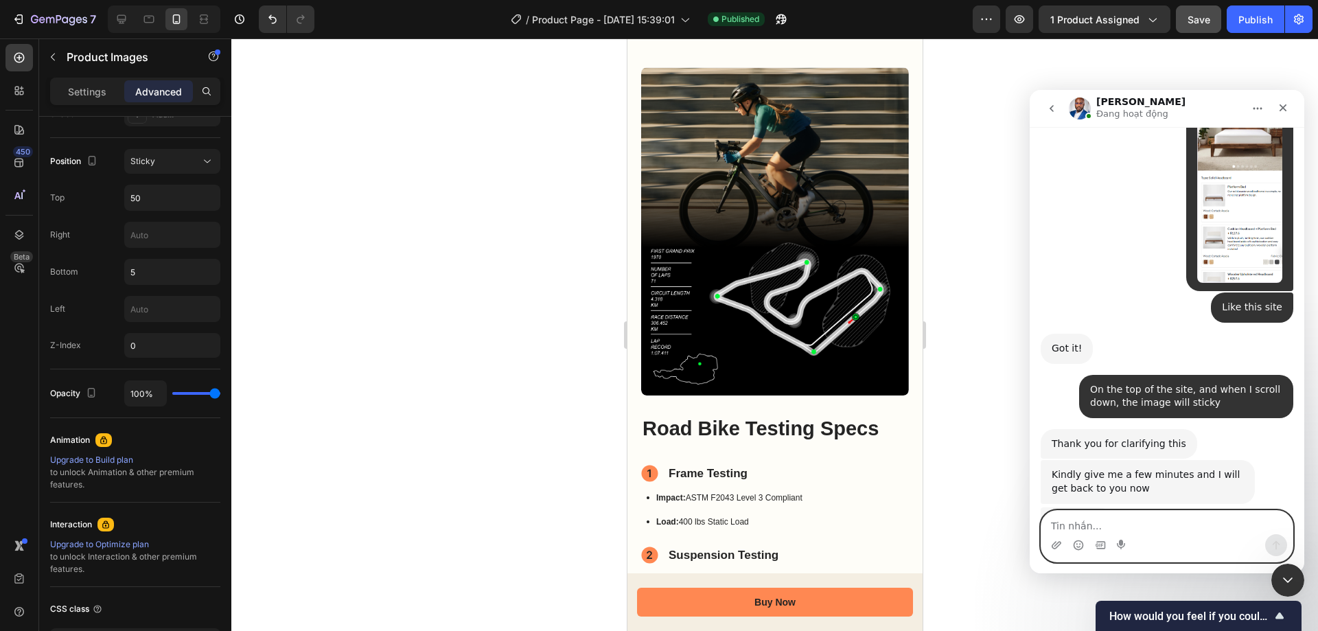
scroll to position [1800, 0]
type textarea "Okay"
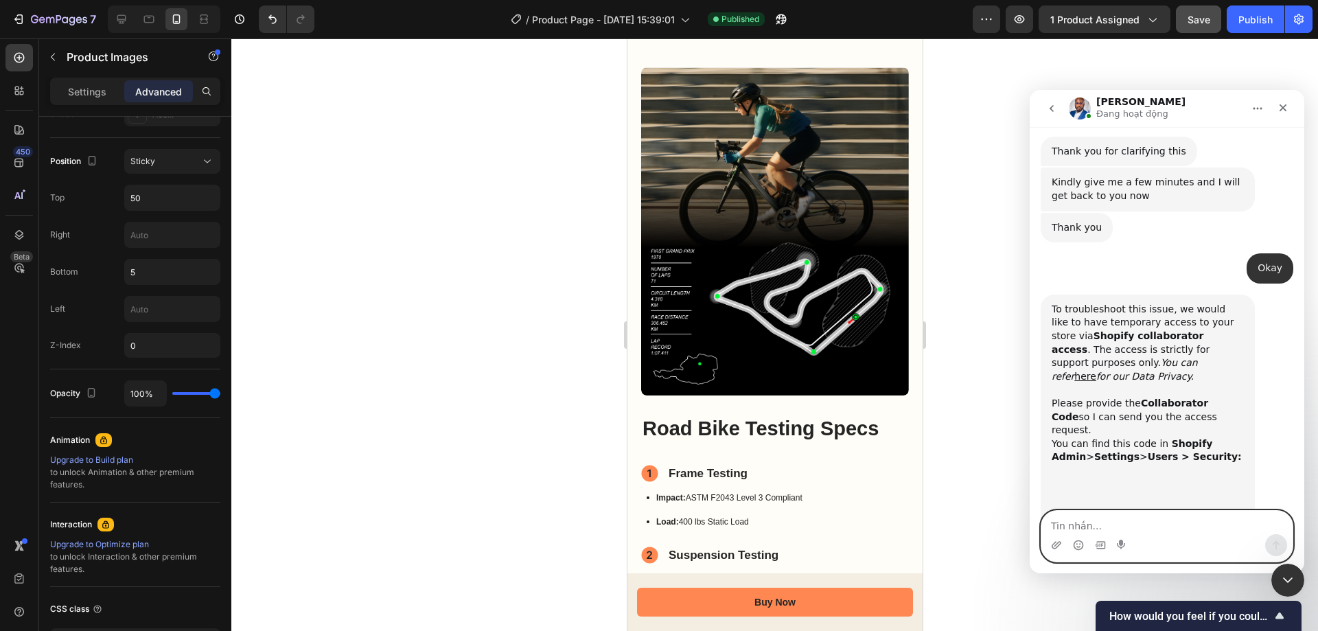
scroll to position [2096, 0]
type textarea "8919"
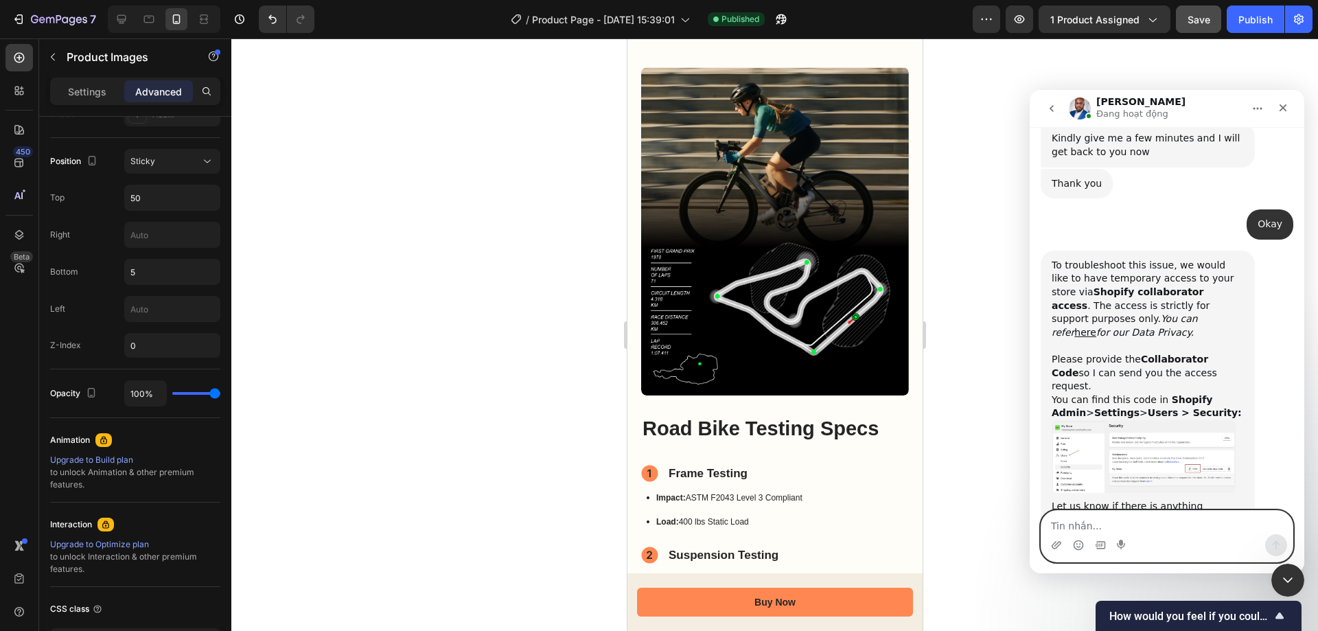
click at [1161, 532] on textarea "Tin nhắn..." at bounding box center [1166, 522] width 251 height 23
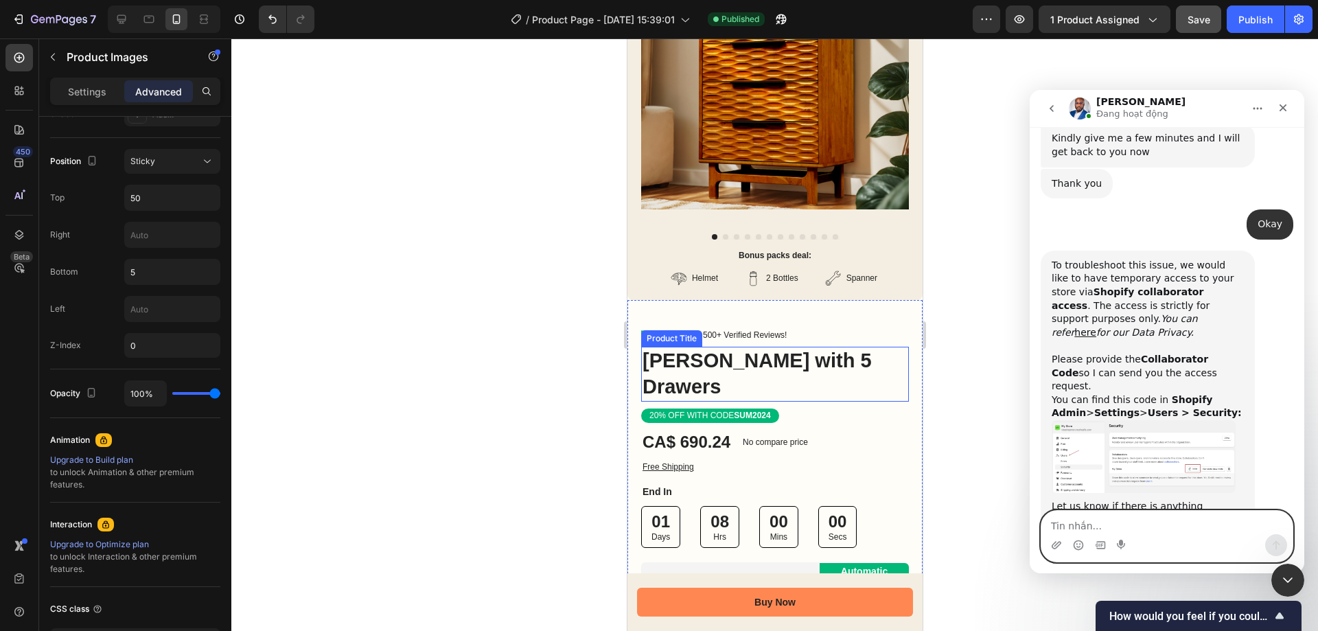
scroll to position [0, 0]
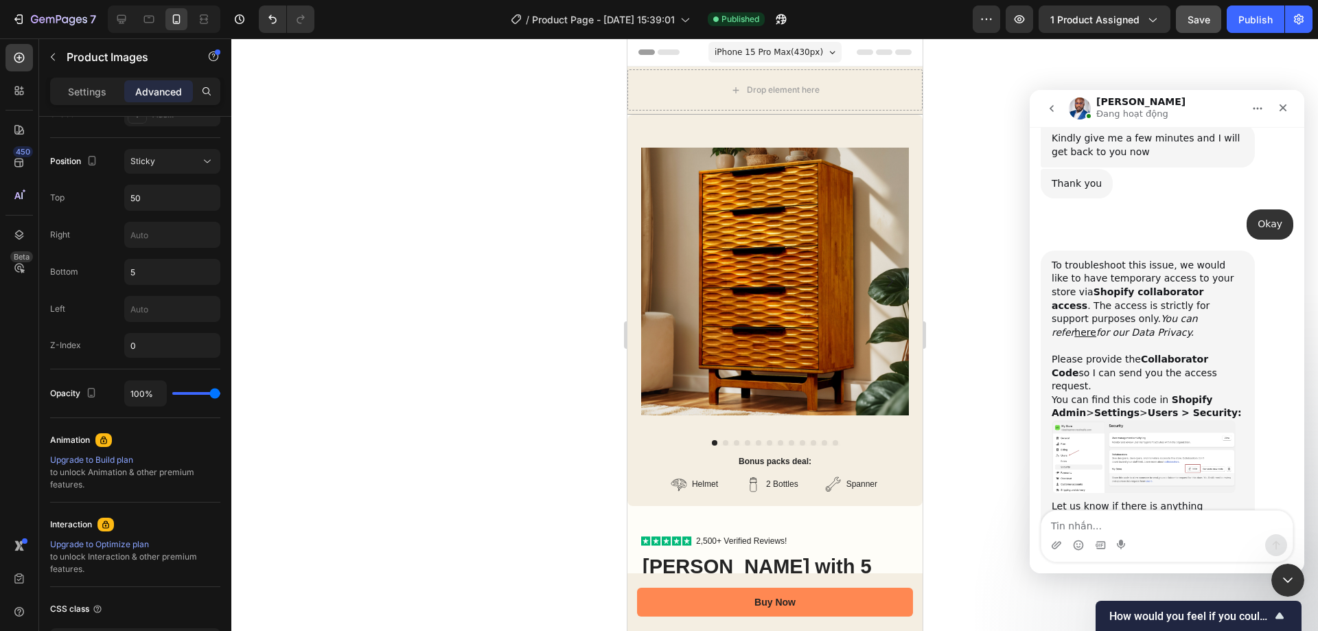
click at [794, 299] on img at bounding box center [775, 282] width 268 height 268
click at [896, 254] on img at bounding box center [775, 282] width 268 height 268
click at [904, 242] on div "Product Images Bonus packs deal: Text Block Helmet Item List 2 Bottles Item Lis…" at bounding box center [774, 310] width 295 height 391
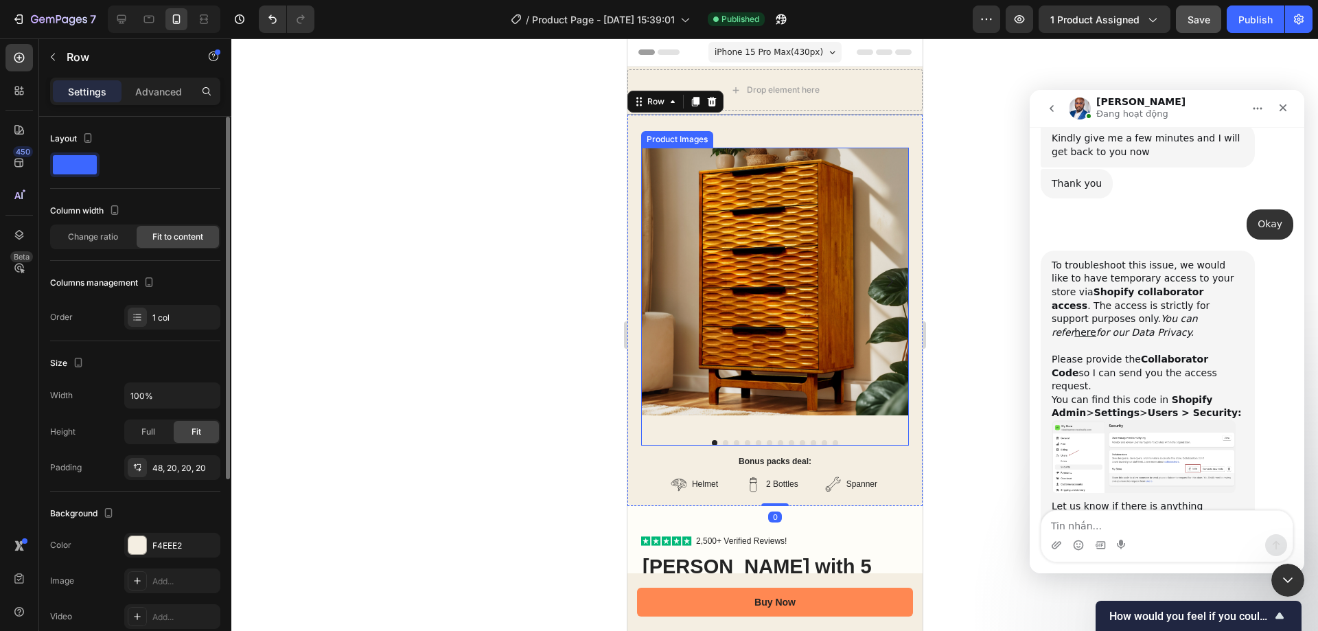
click at [843, 238] on img at bounding box center [775, 282] width 268 height 268
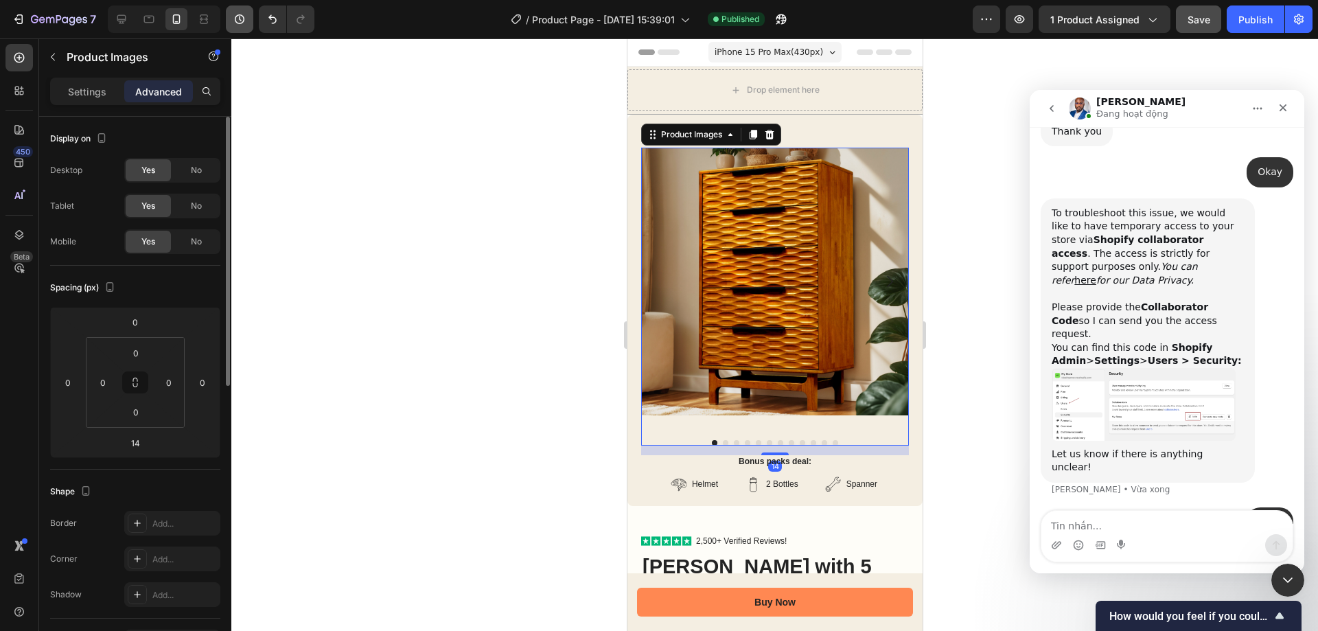
scroll to position [2190, 0]
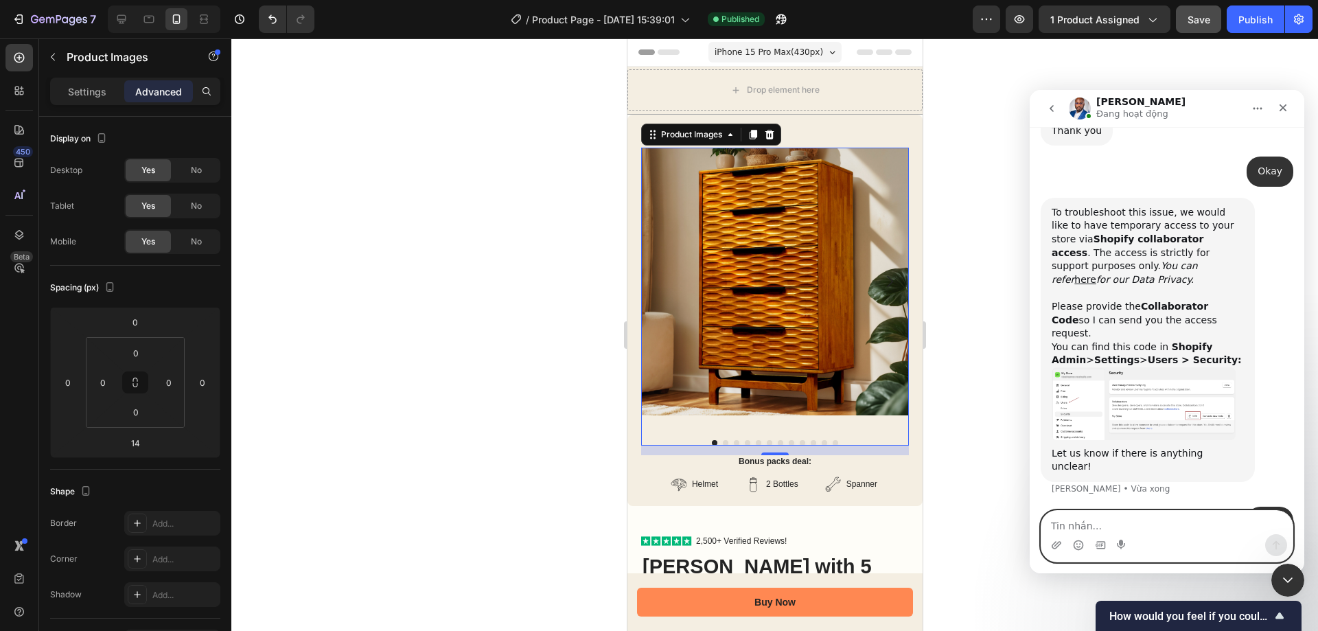
click at [1138, 516] on textarea "Tin nhắn..." at bounding box center [1166, 522] width 251 height 23
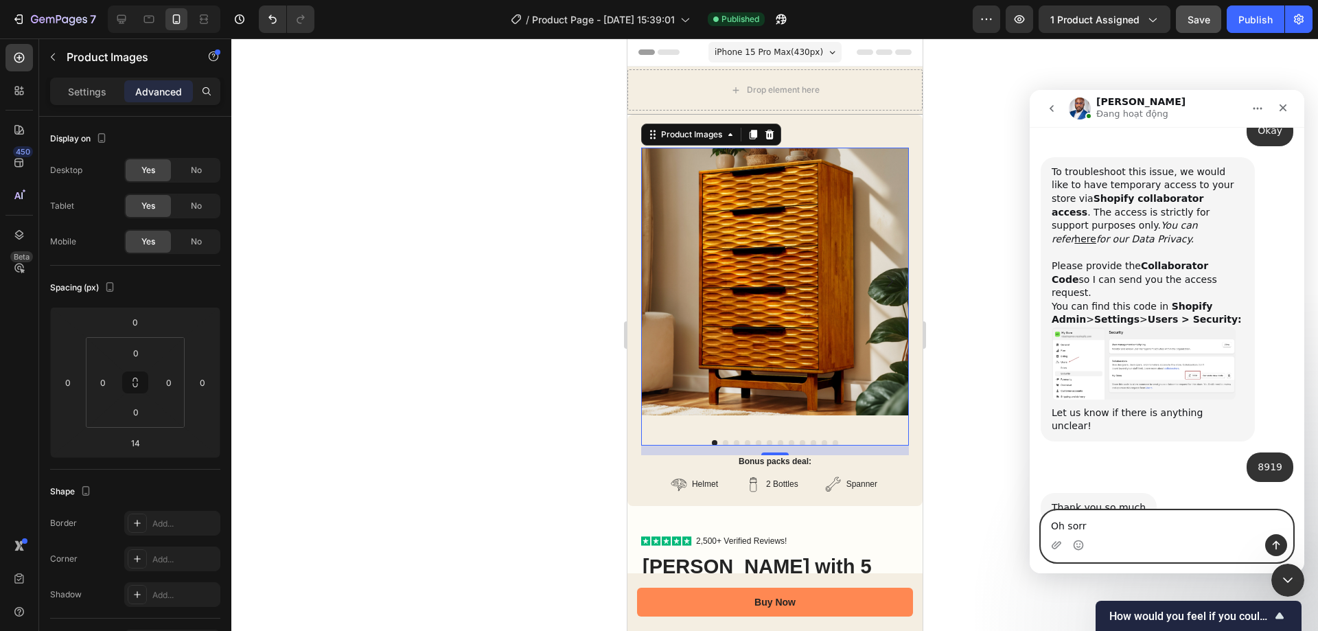
type textarea "Oh sorry"
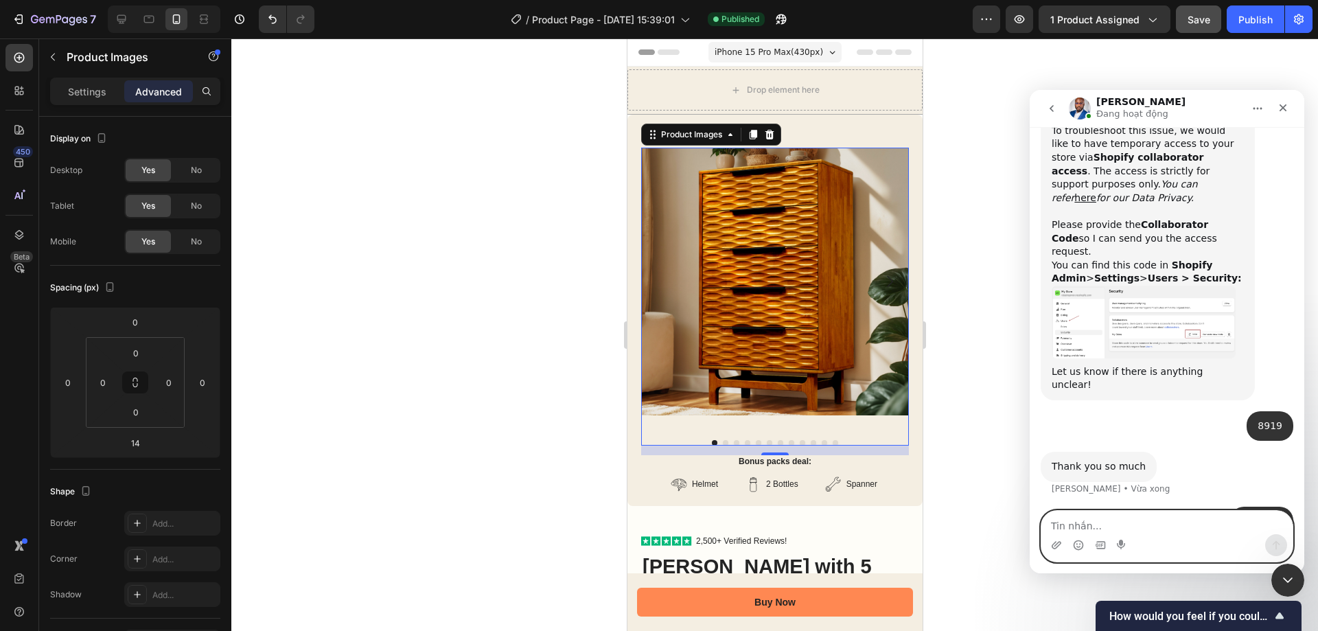
paste textarea "4868"
type textarea "4868"
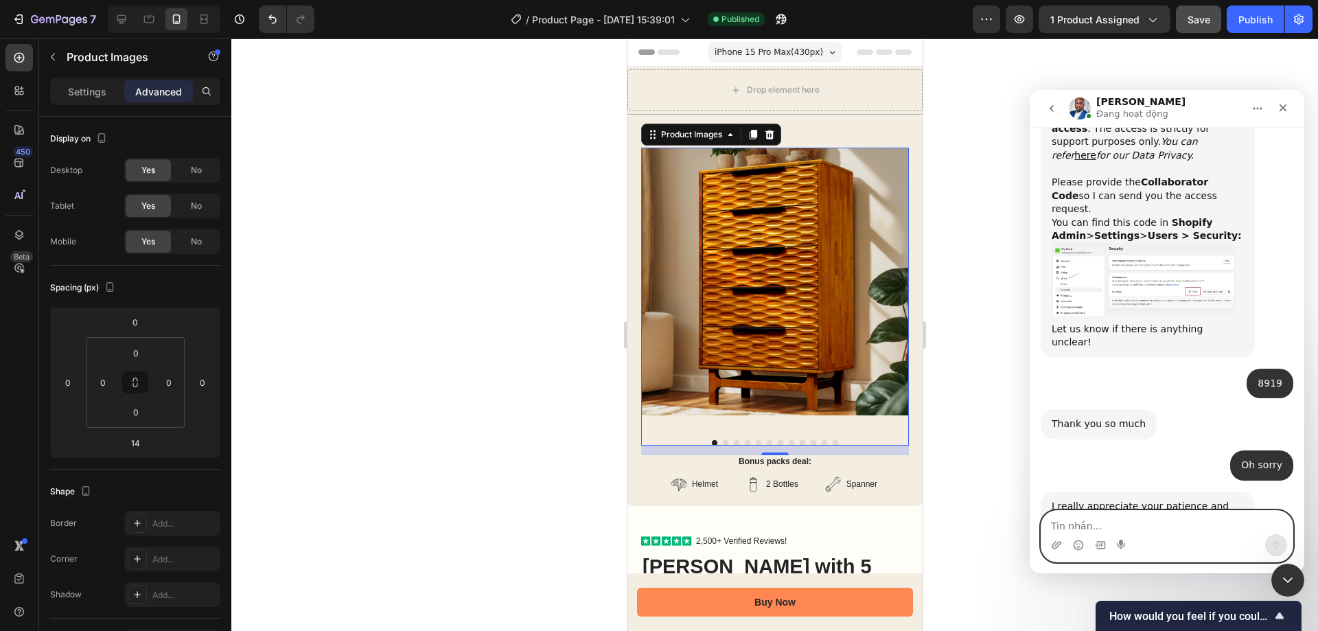
click at [1087, 520] on textarea "Tin nhắn..." at bounding box center [1166, 522] width 251 height 23
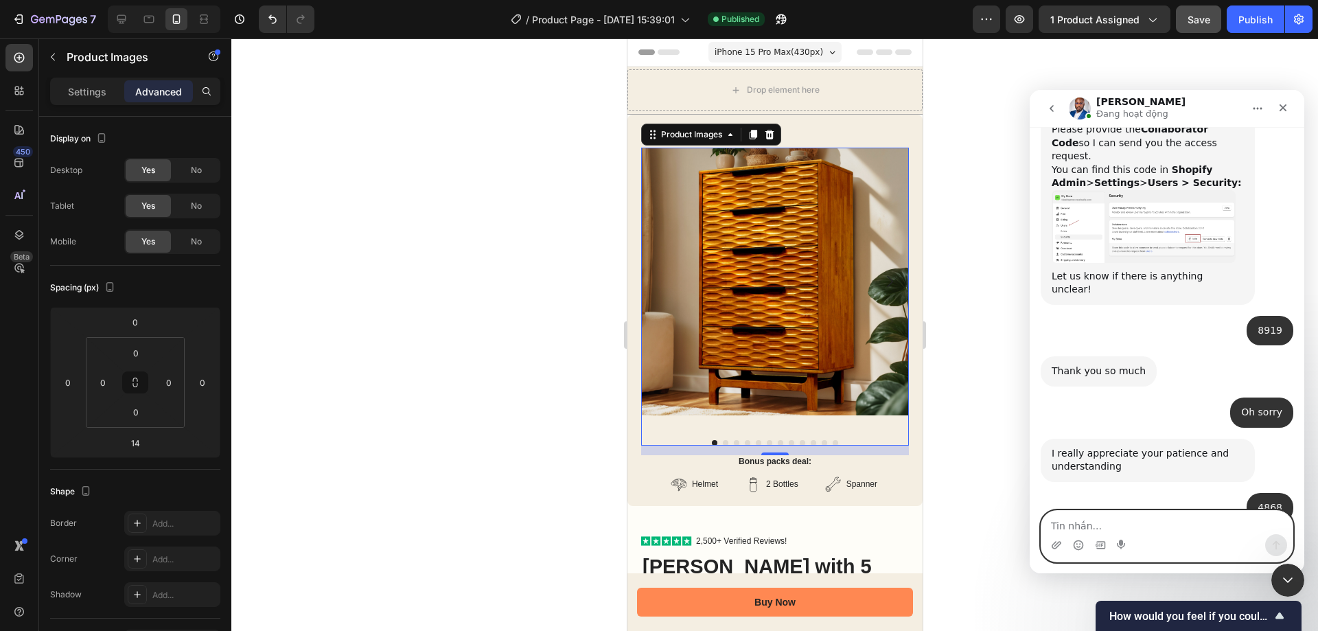
scroll to position [2408, 0]
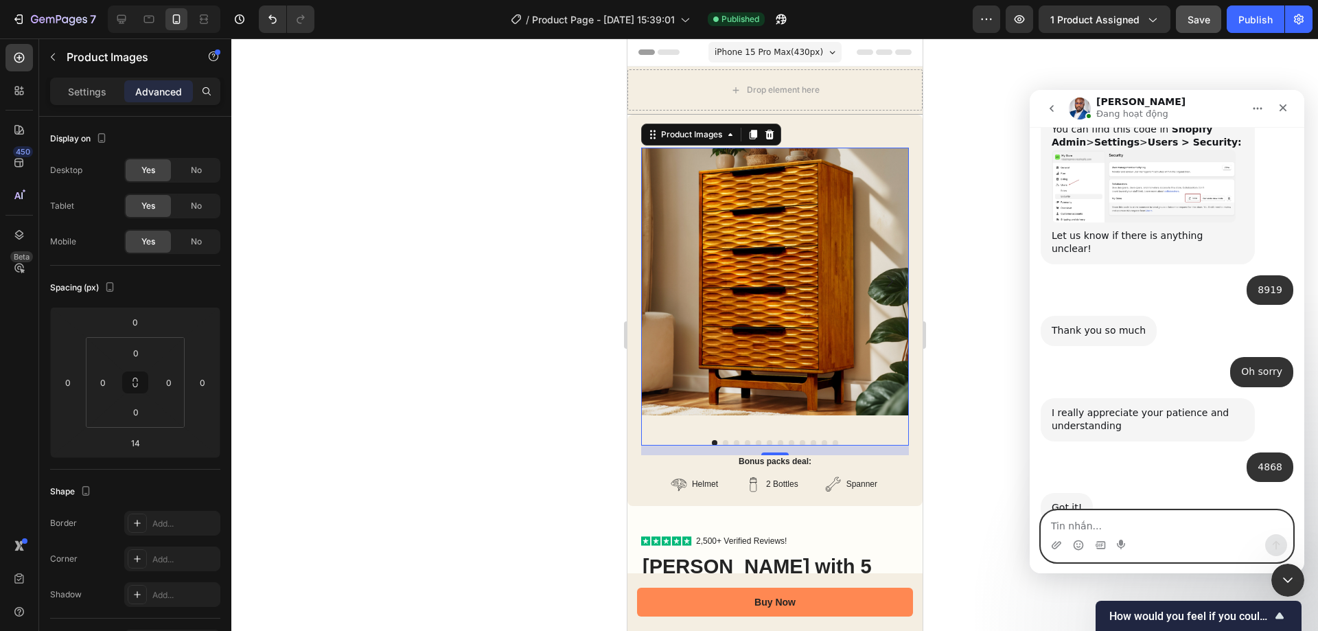
click at [1148, 512] on textarea "Tin nhắn..." at bounding box center [1166, 522] width 251 height 23
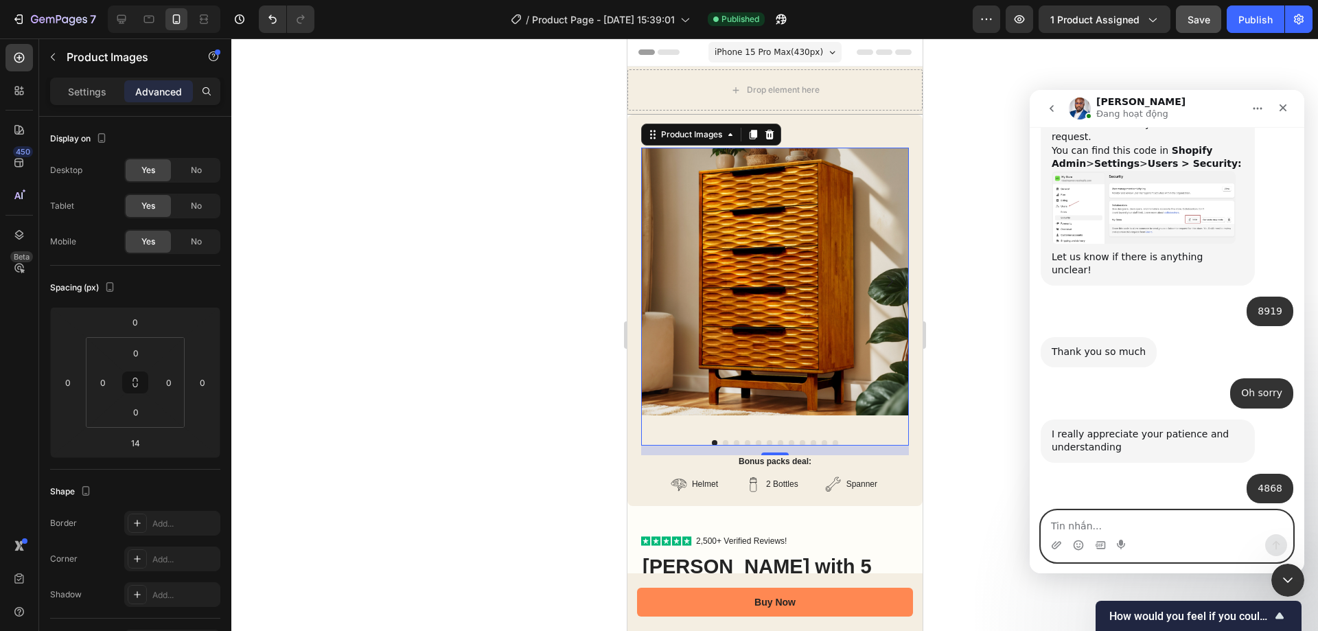
click at [1092, 524] on textarea "Tin nhắn..." at bounding box center [1166, 522] width 251 height 23
click at [1094, 524] on textarea "Tin nhắn..." at bounding box center [1166, 522] width 251 height 23
type textarea "I'm waiting"
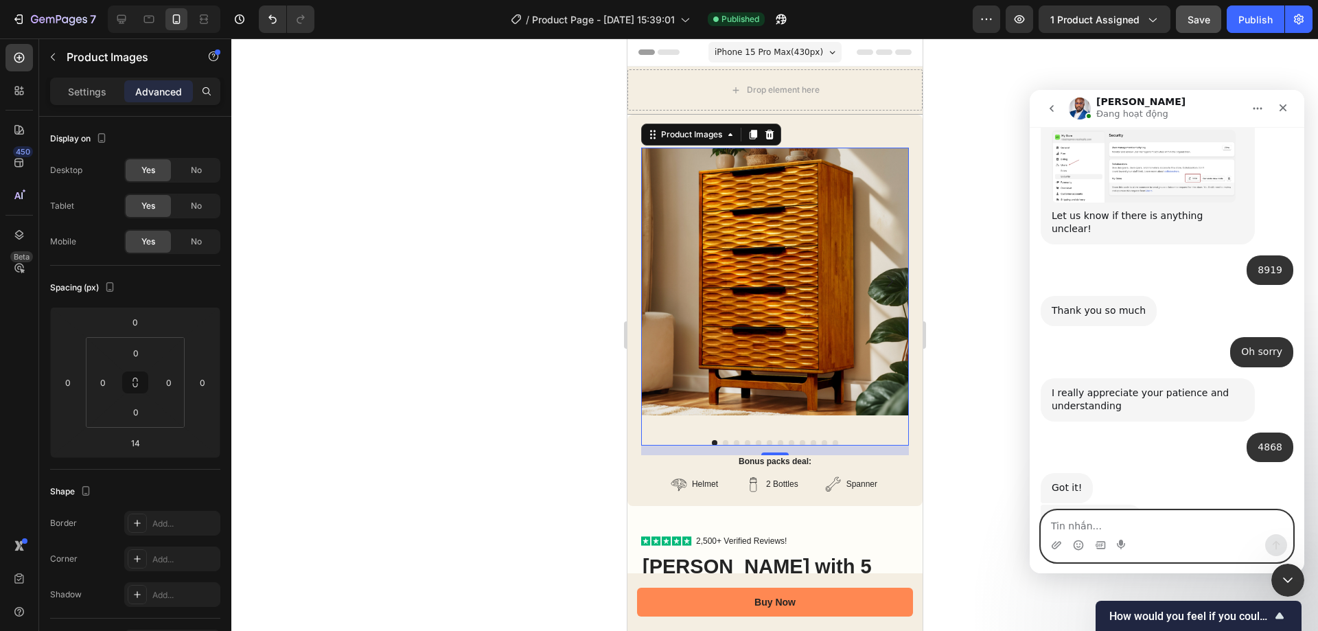
click at [1116, 530] on textarea "Tin nhắn..." at bounding box center [1166, 522] width 251 height 23
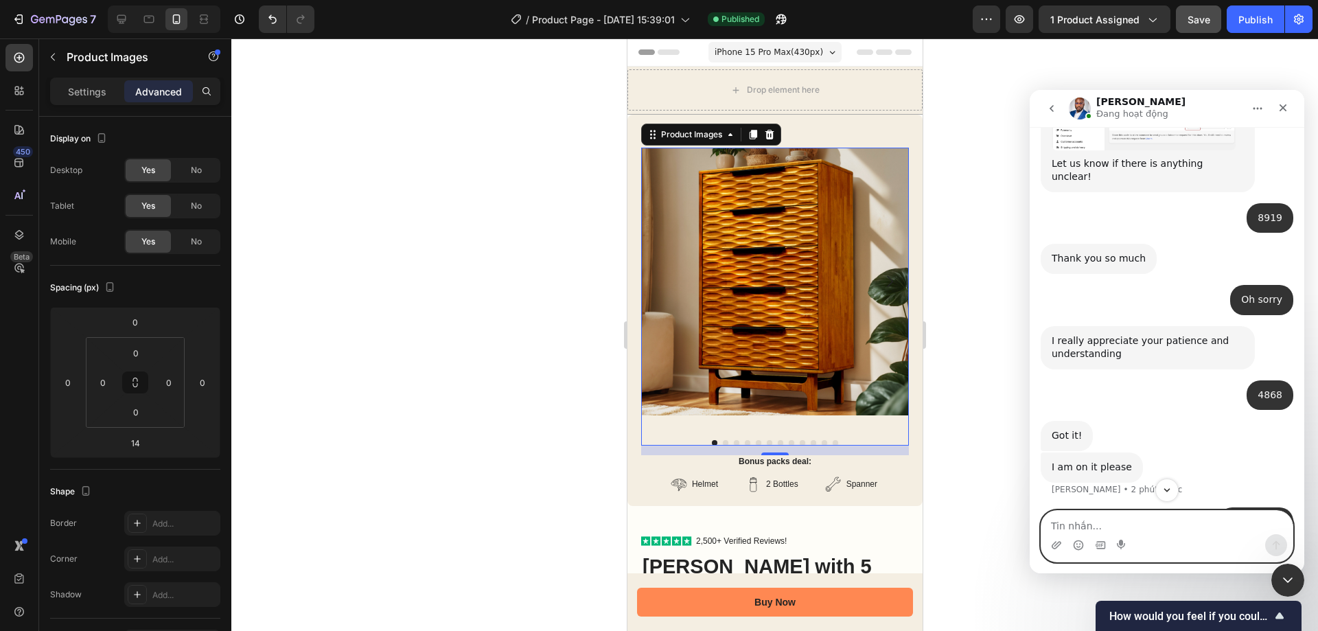
scroll to position [2480, 0]
click at [1105, 513] on textarea "Tin nhắn..." at bounding box center [1166, 522] width 251 height 23
click at [1103, 553] on div "Đang nhập" at bounding box center [1167, 579] width 253 height 53
click at [1087, 515] on textarea "Tin nhắn..." at bounding box center [1166, 522] width 251 height 23
click at [1096, 553] on div "Đang nhập" at bounding box center [1167, 579] width 253 height 53
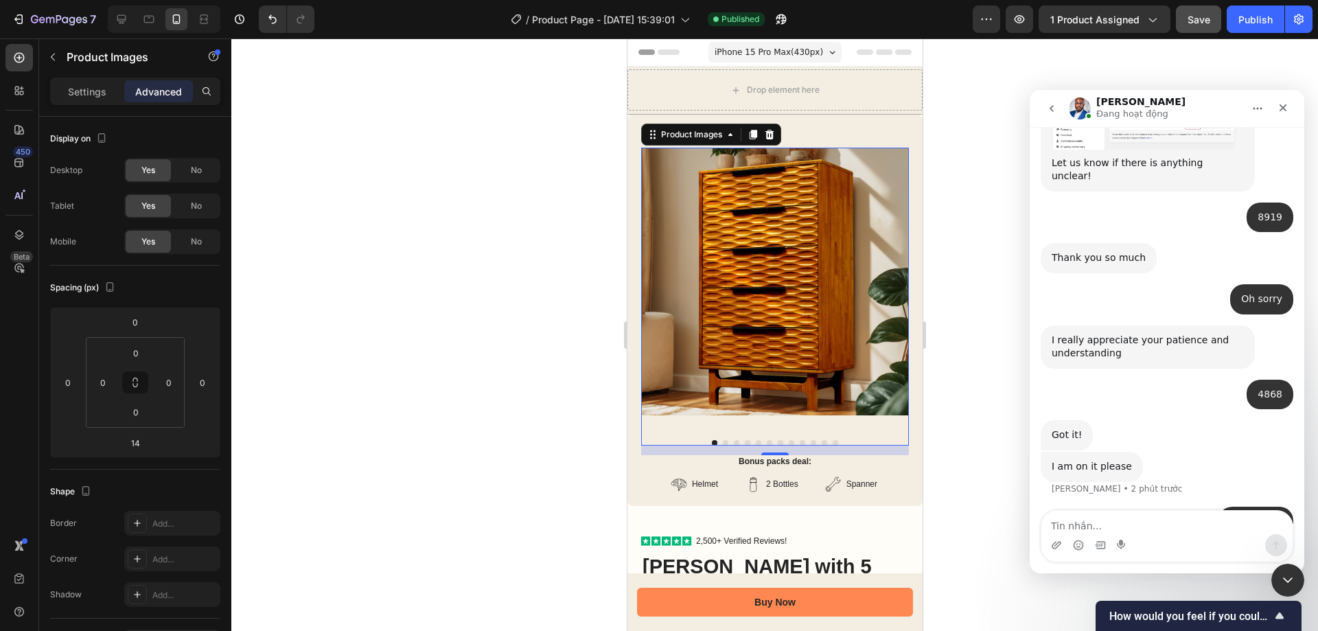
click at [1086, 553] on div "Đang nhập" at bounding box center [1167, 579] width 253 height 53
click at [1089, 511] on textarea "Tin nhắn..." at bounding box center [1166, 522] width 251 height 23
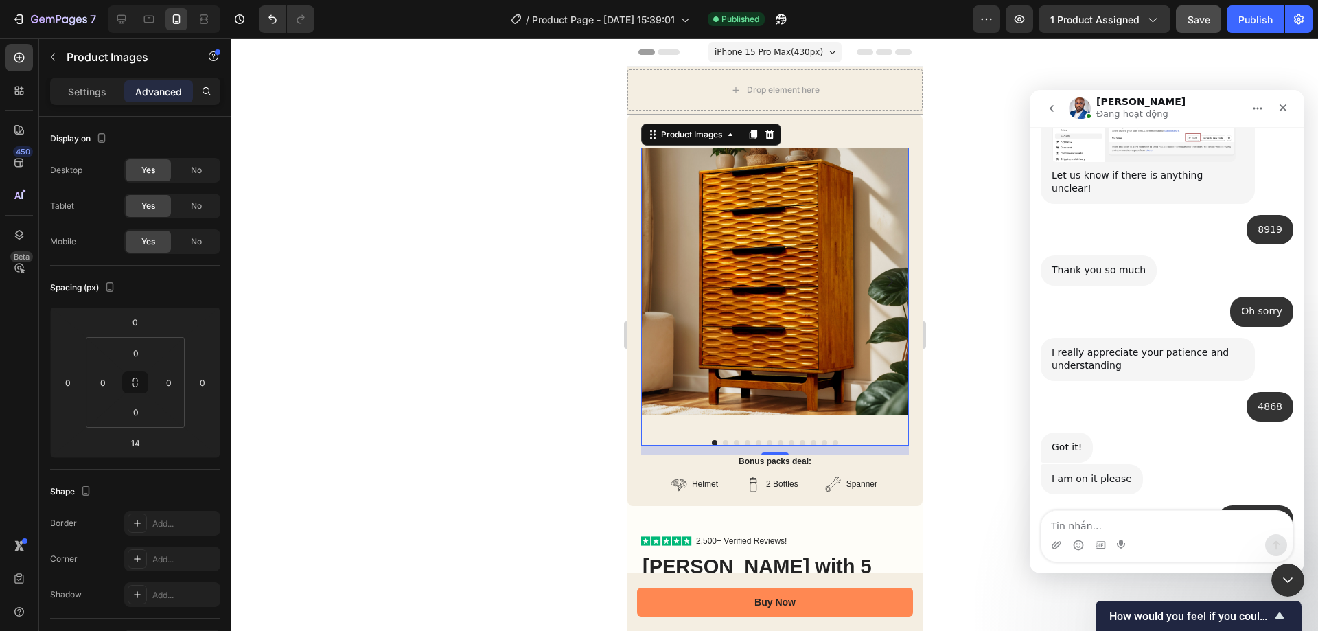
scroll to position [2468, 0]
click at [1140, 524] on textarea "Tin nhắn..." at bounding box center [1166, 522] width 251 height 23
type textarea "D"
type textarea "Đ"
type textarea "Did you connect ?"
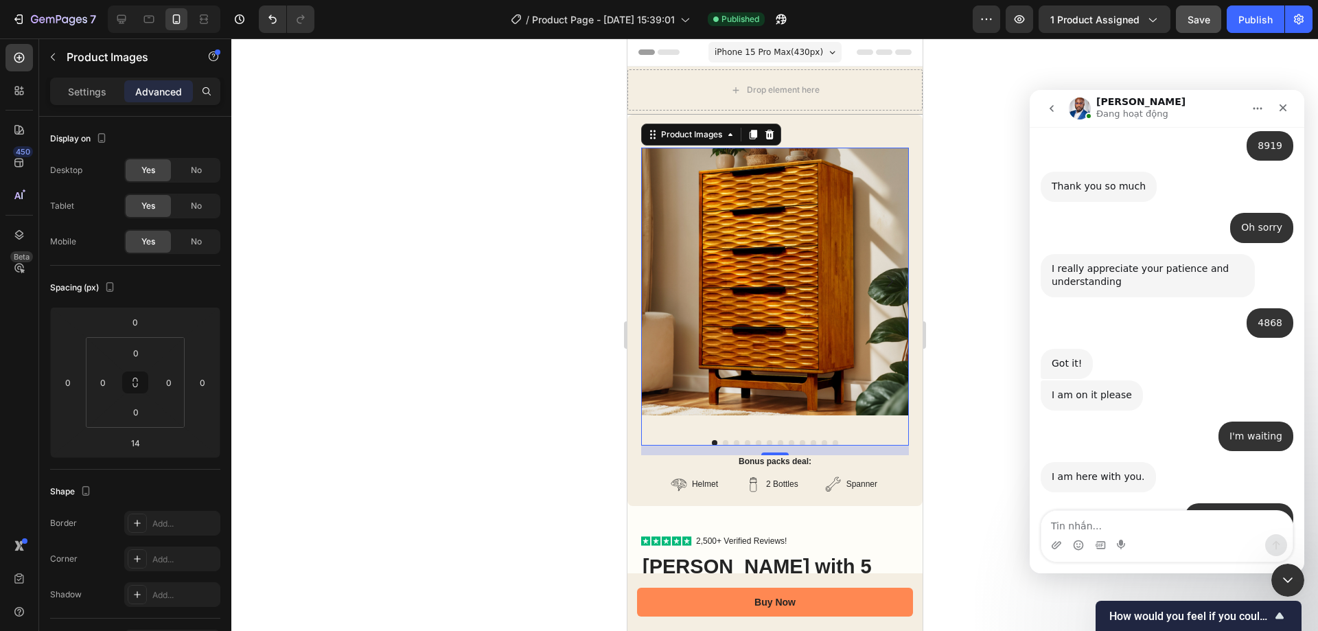
scroll to position [2550, 0]
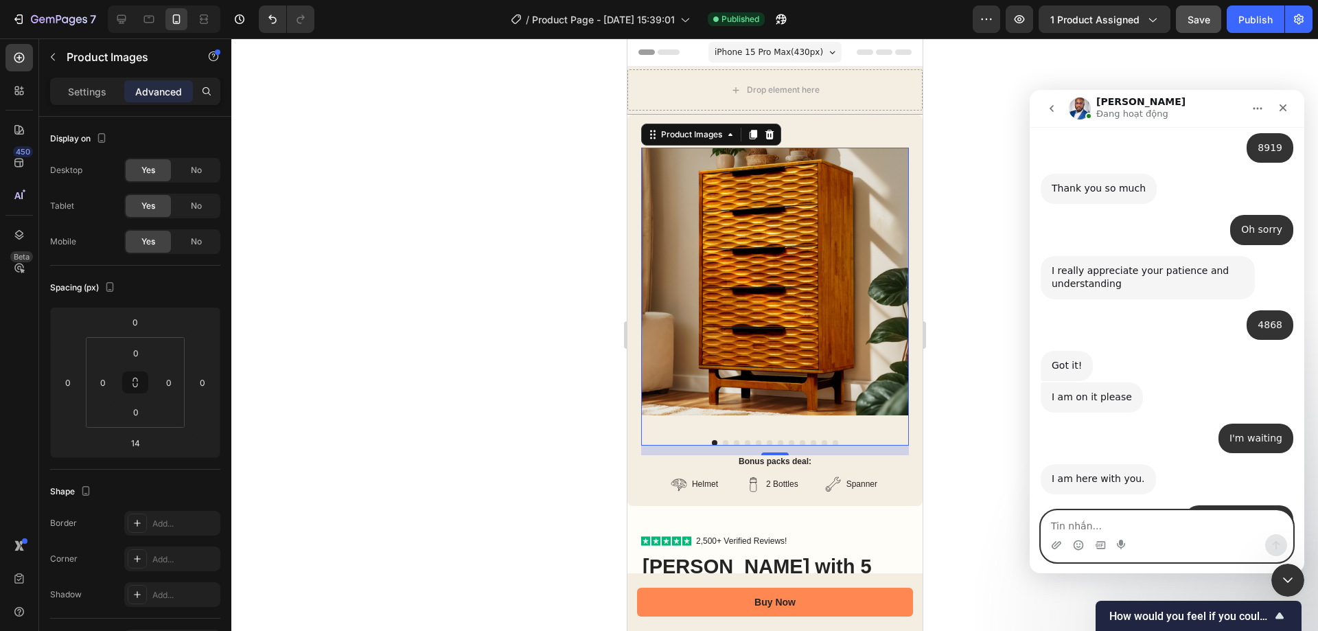
click at [1133, 529] on textarea "Tin nhắn..." at bounding box center [1166, 522] width 251 height 23
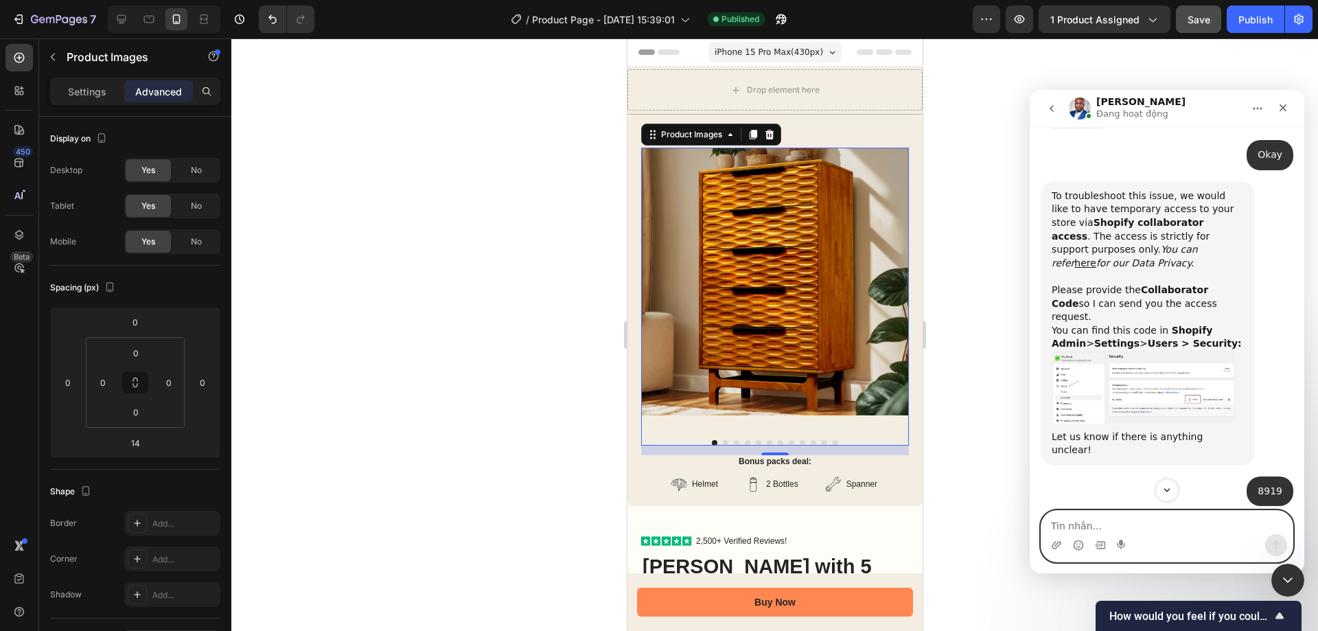
scroll to position [2138, 0]
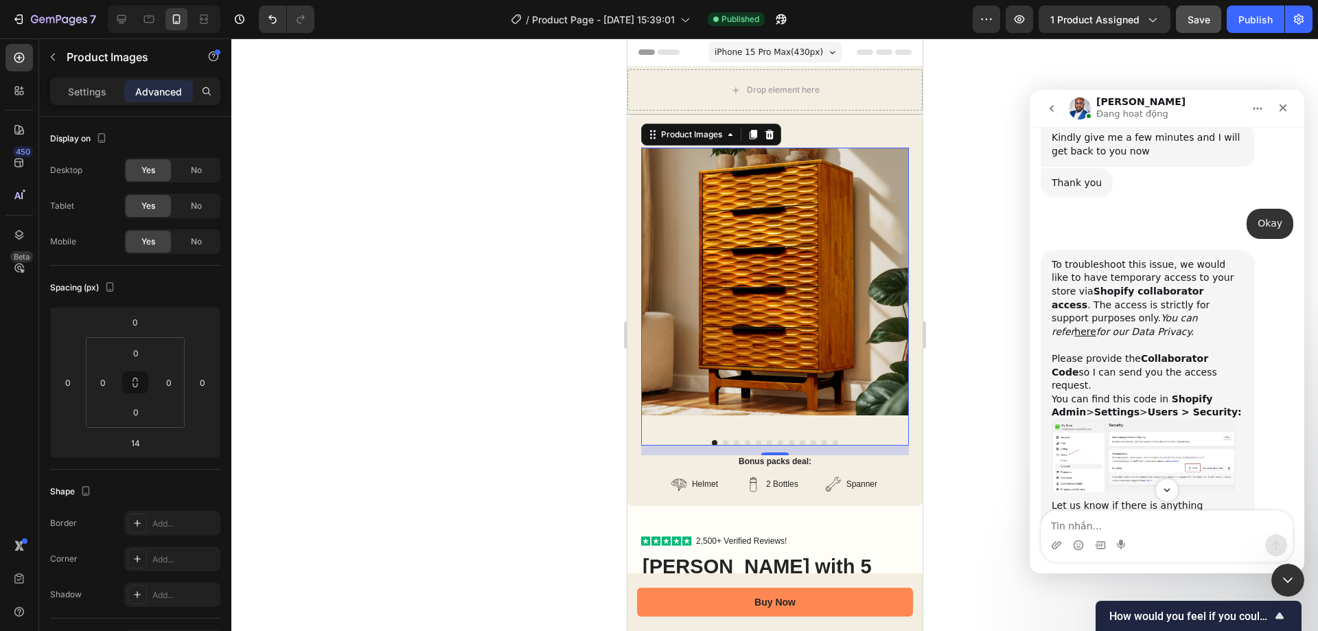
click at [1118, 258] on div "To troubleshoot this issue, we would like to have temporary access to your stor…" at bounding box center [1148, 338] width 192 height 161
click at [1119, 258] on div "To troubleshoot this issue, we would like to have temporary access to your stor…" at bounding box center [1148, 338] width 192 height 161
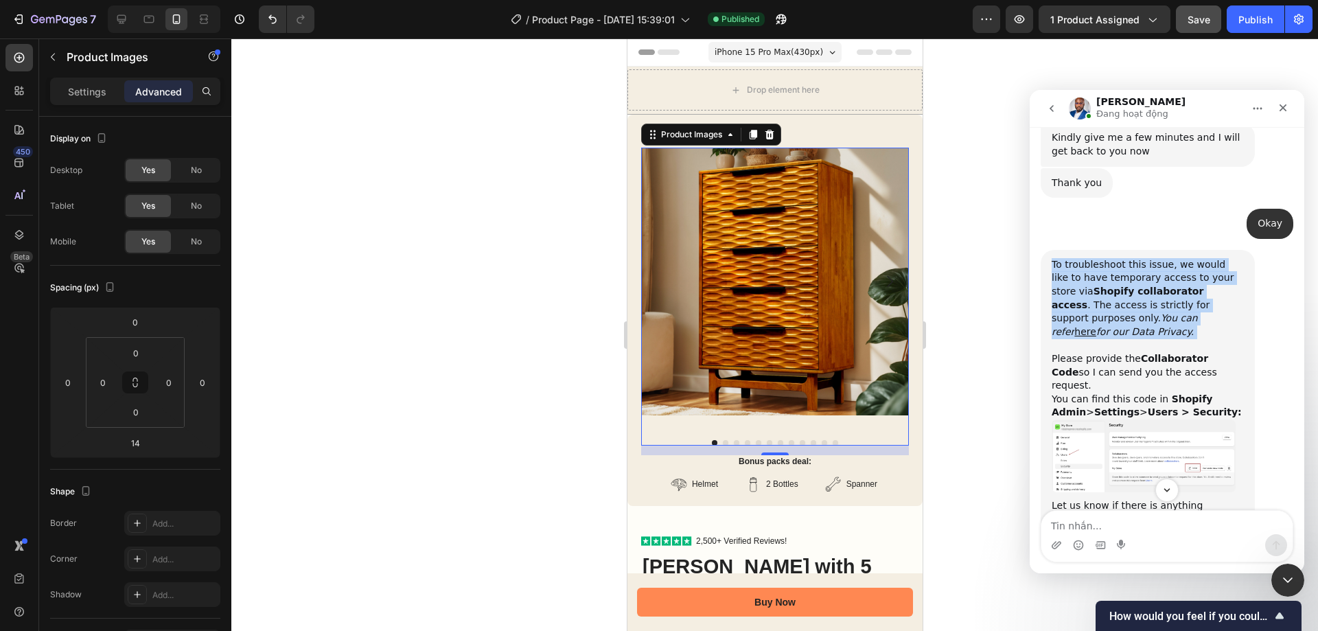
click at [1119, 258] on div "To troubleshoot this issue, we would like to have temporary access to your stor…" at bounding box center [1148, 338] width 192 height 161
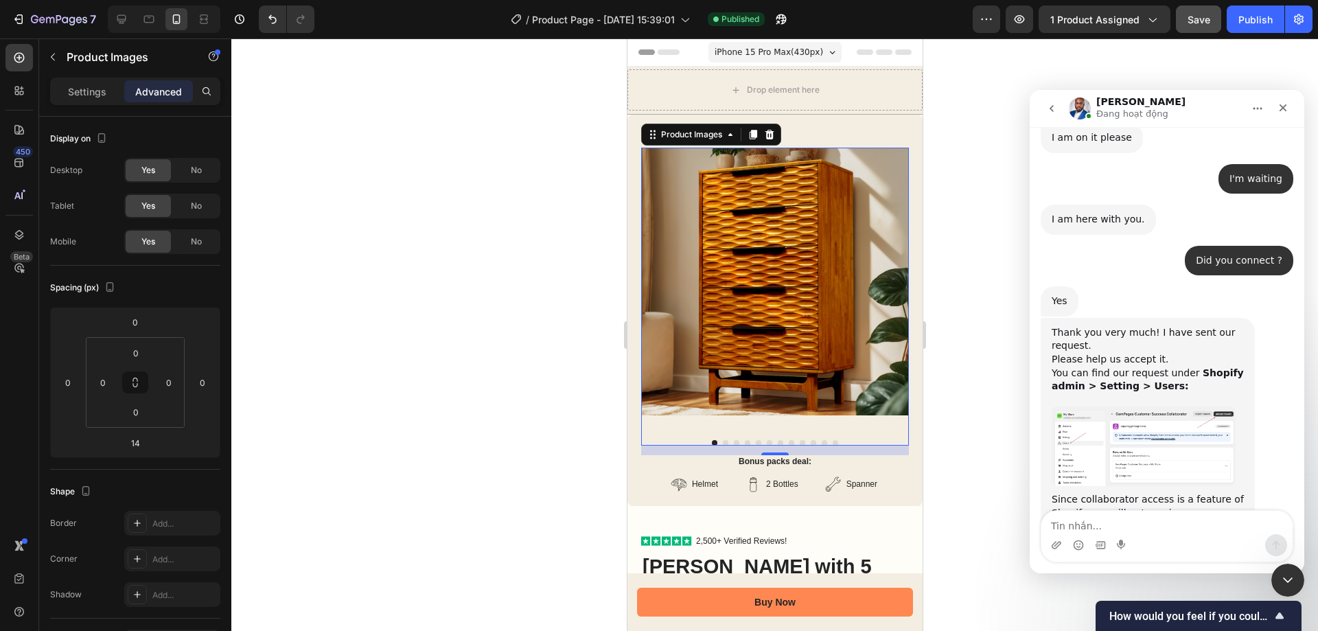
scroll to position [2829, 0]
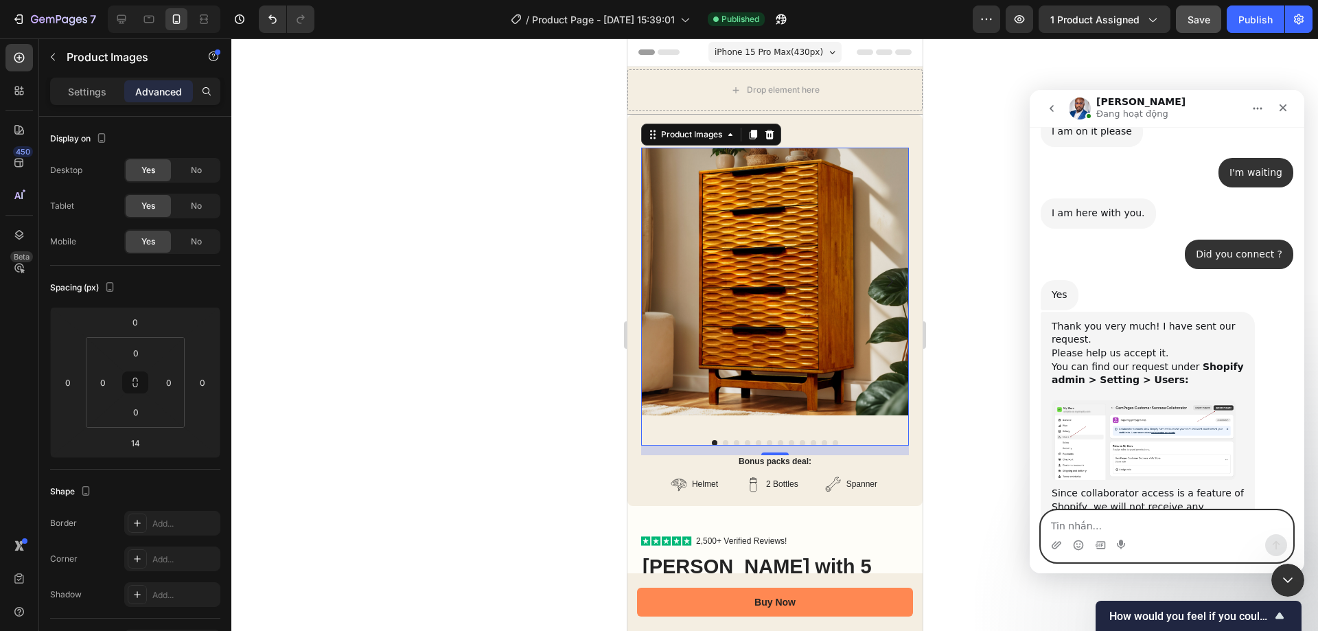
click at [1188, 531] on textarea "Tin nhắn..." at bounding box center [1166, 522] width 251 height 23
type textarea "I accecpted"
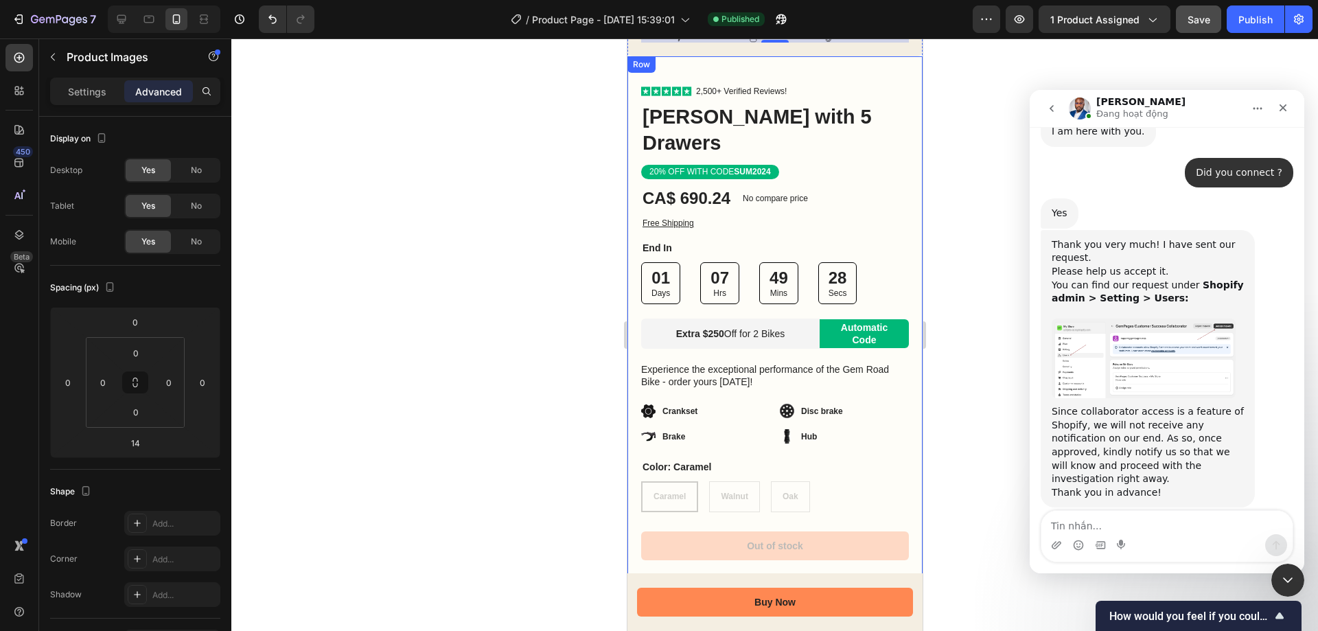
scroll to position [206, 0]
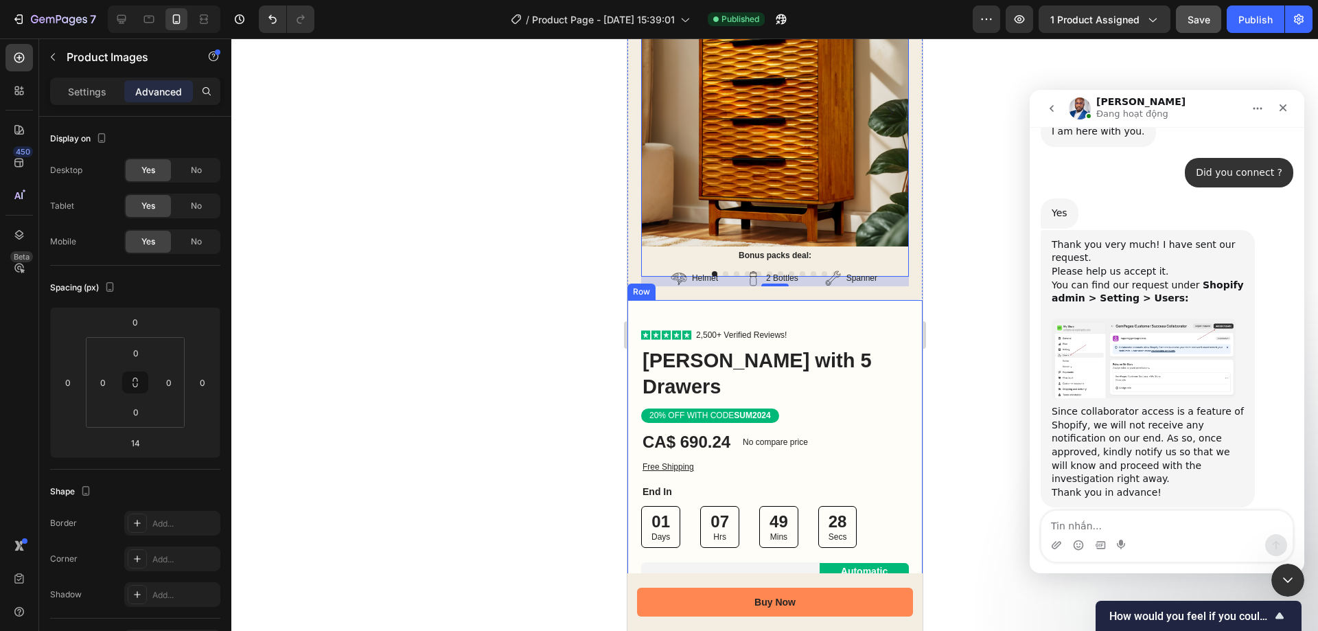
click at [864, 329] on div "Icon Icon Icon Icon Icon Icon List 2,500+ Verified Reviews! Text Block Row" at bounding box center [775, 336] width 268 height 14
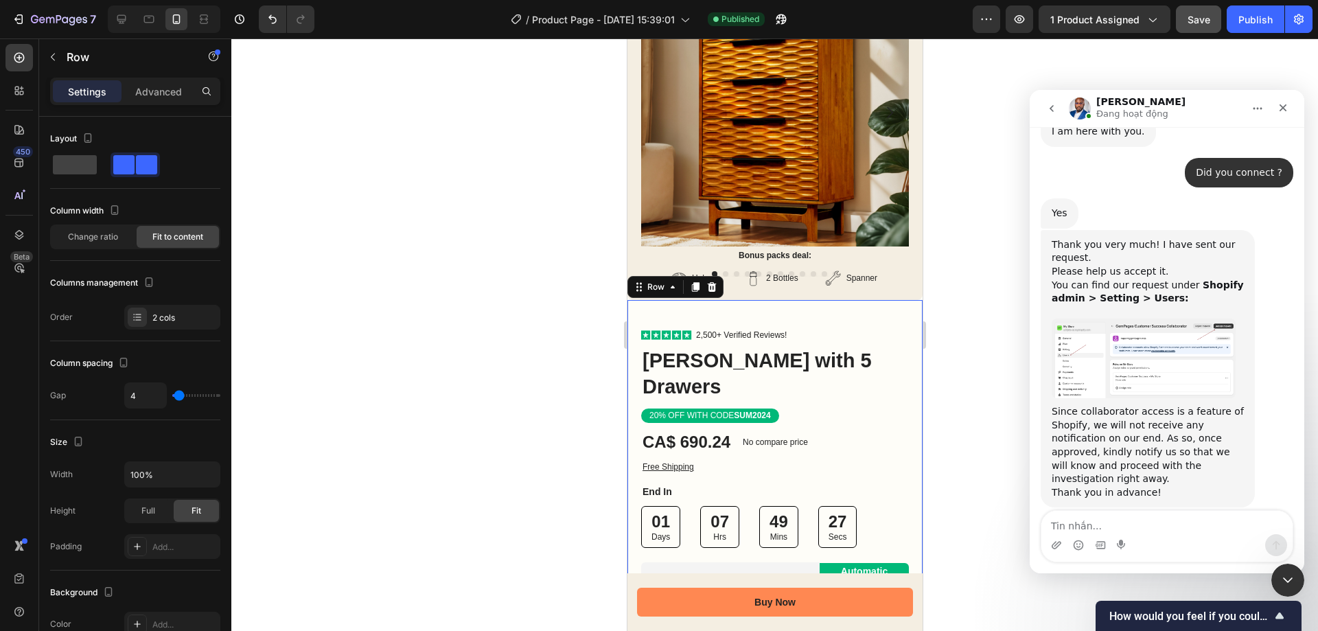
click at [866, 308] on div "Icon Icon Icon Icon Icon Icon List 2,500+ Verified Reviews! Text Block Row Elar…" at bounding box center [774, 576] width 295 height 553
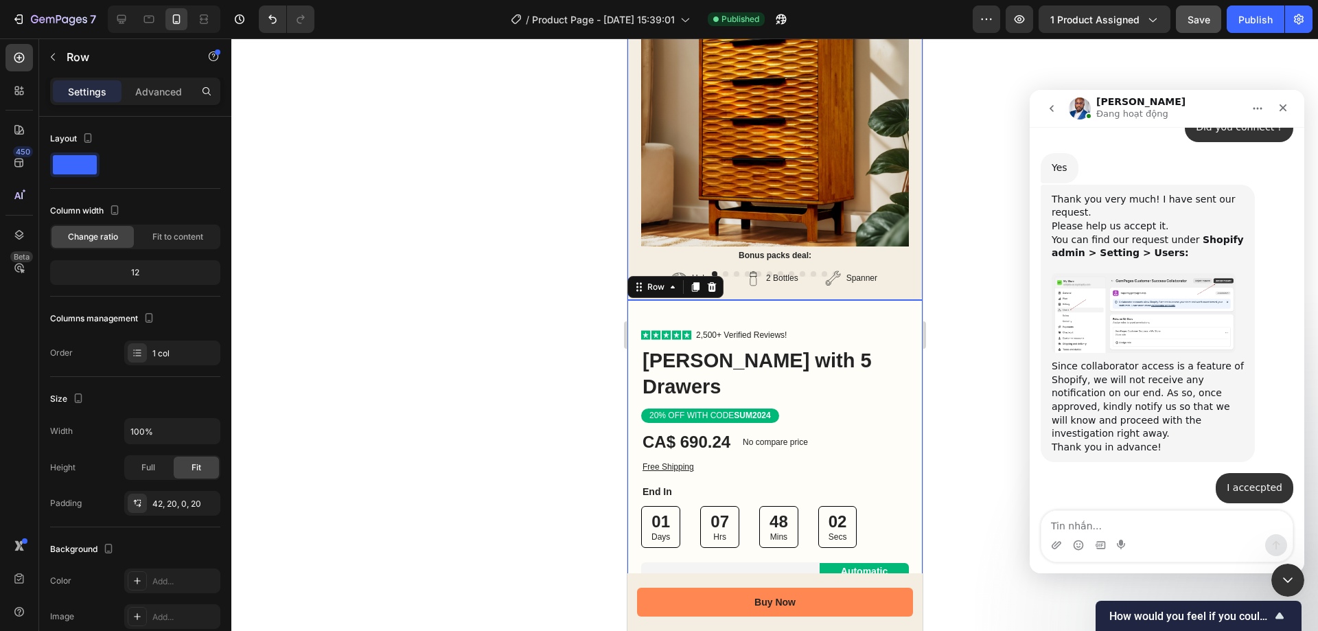
scroll to position [3009, 0]
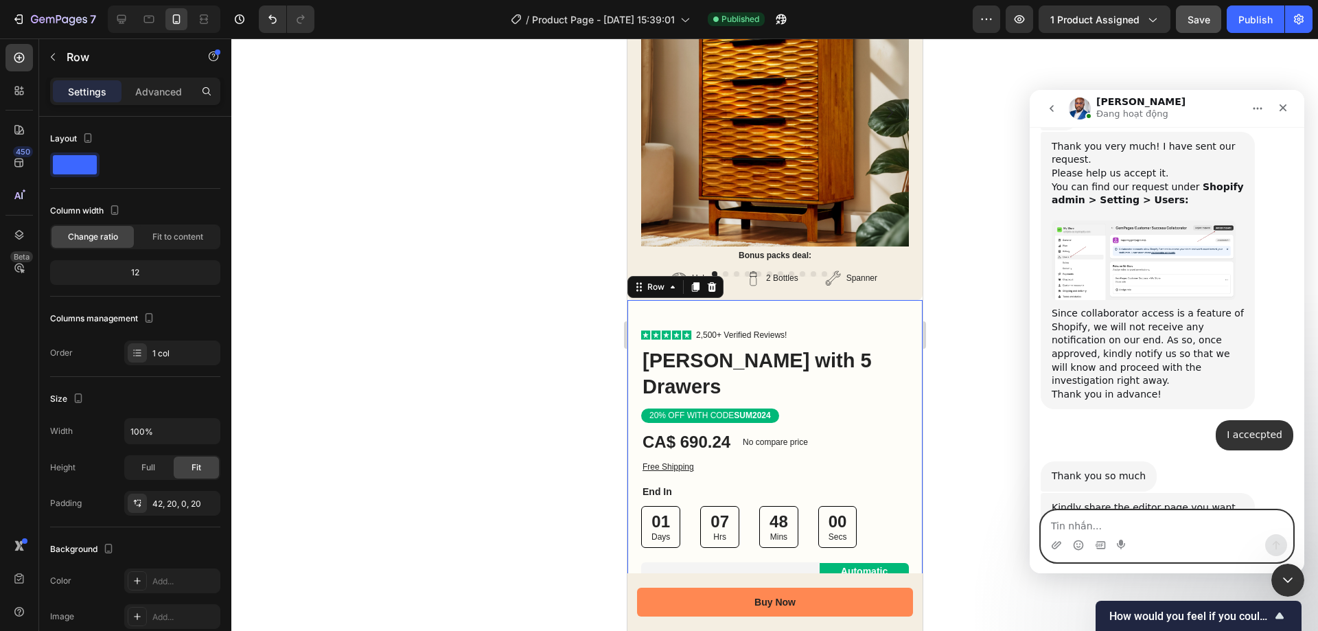
click at [1180, 517] on textarea "Tin nhắn..." at bounding box center [1166, 522] width 251 height 23
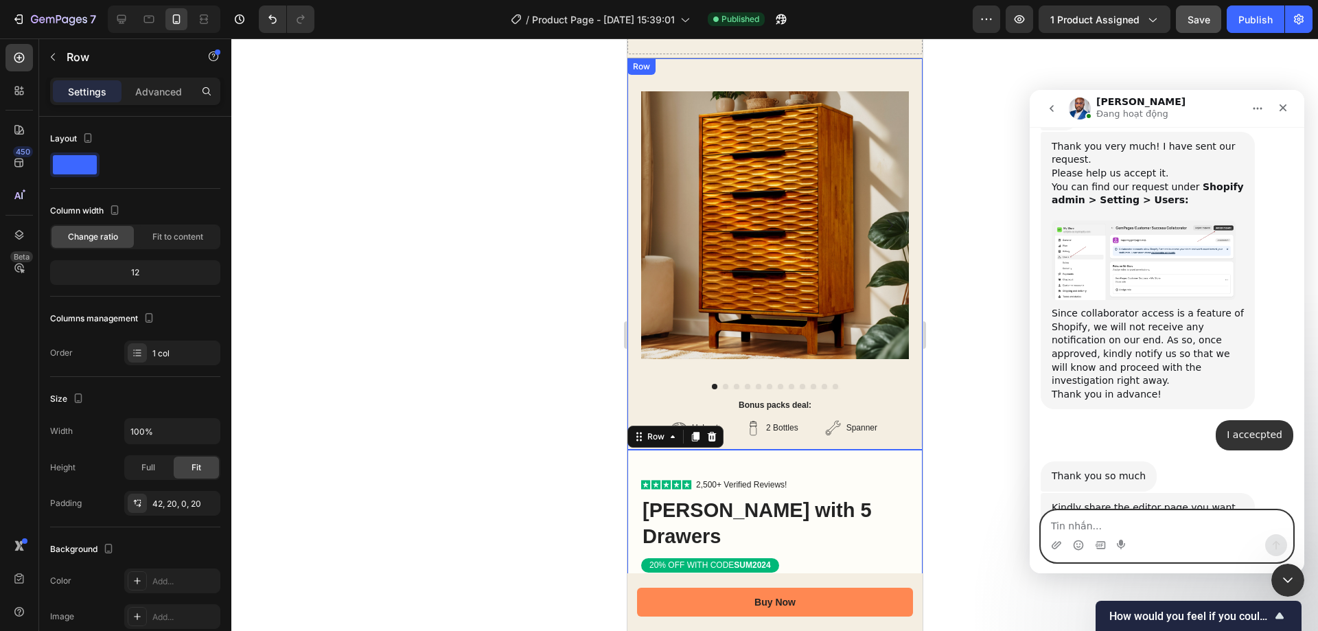
scroll to position [0, 0]
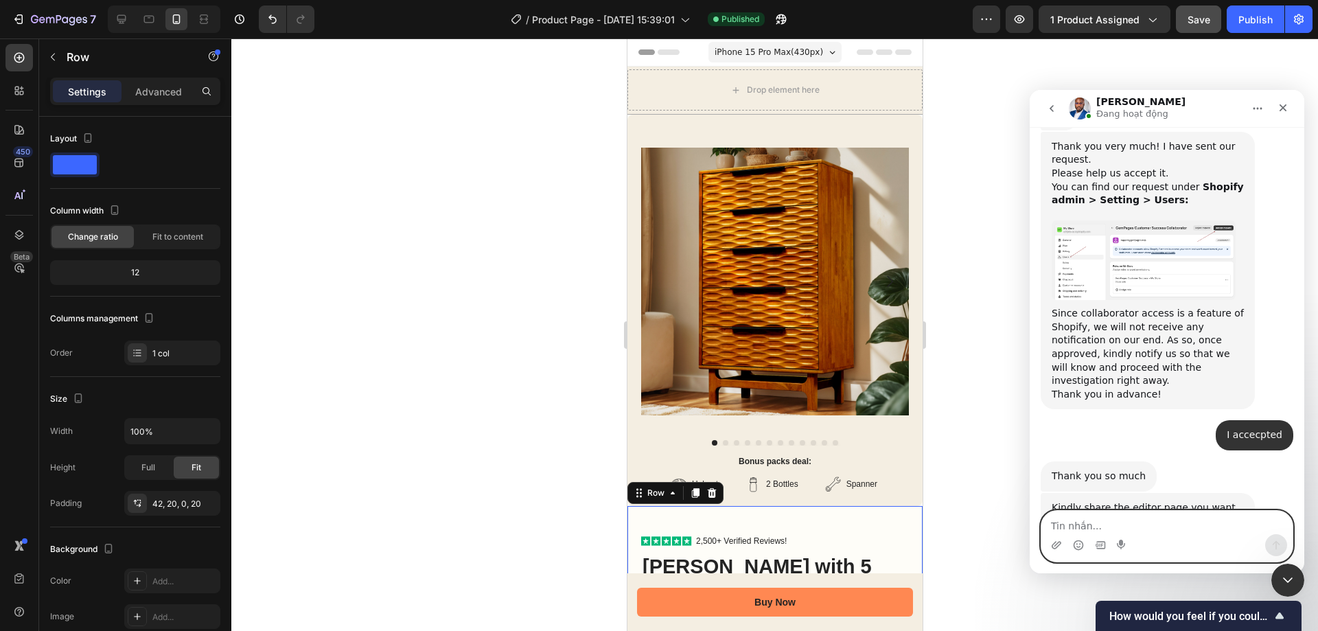
click at [1097, 522] on textarea "Tin nhắn..." at bounding box center [1166, 522] width 251 height 23
paste textarea "[URL][DOMAIN_NAME][DOMAIN_NAME]"
type textarea "[URL][DOMAIN_NAME][DOMAIN_NAME]"
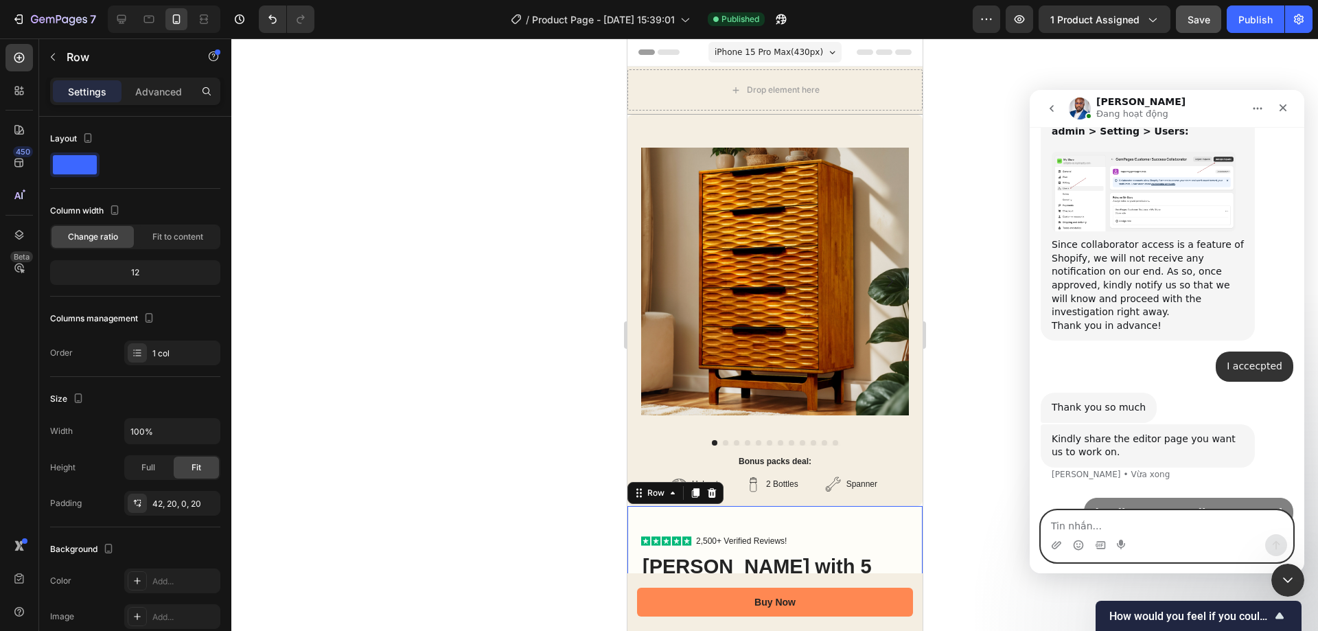
scroll to position [3078, 0]
type textarea "Here you"
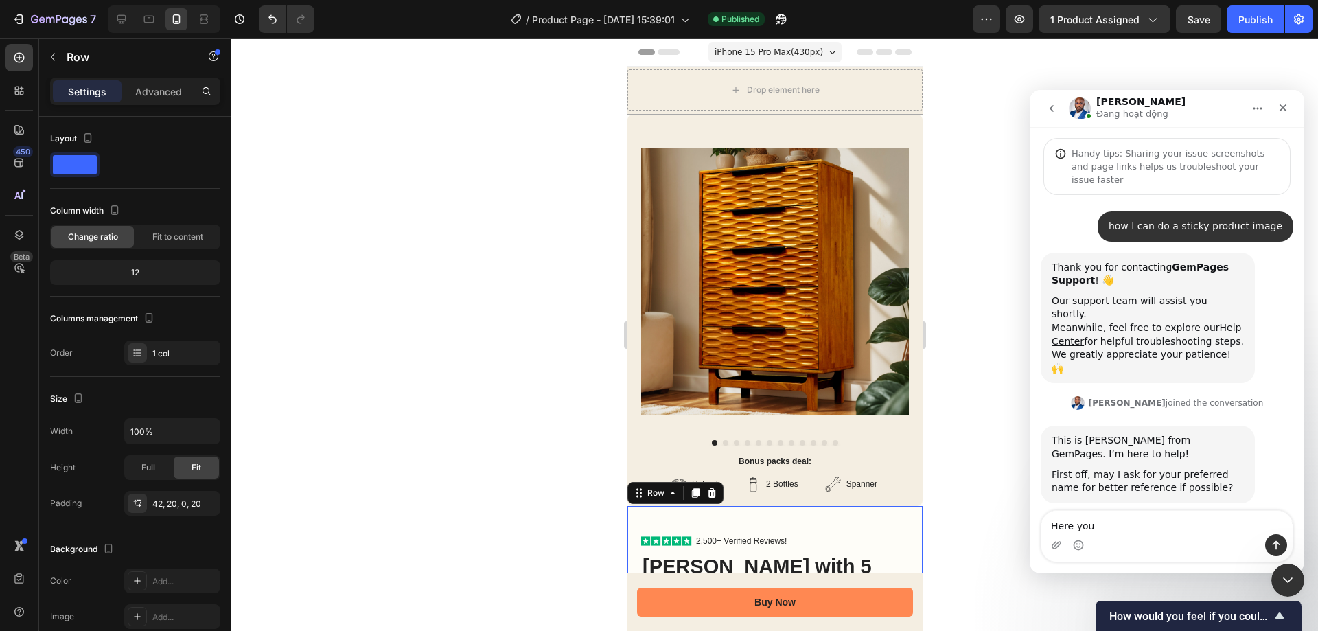
scroll to position [3078, 0]
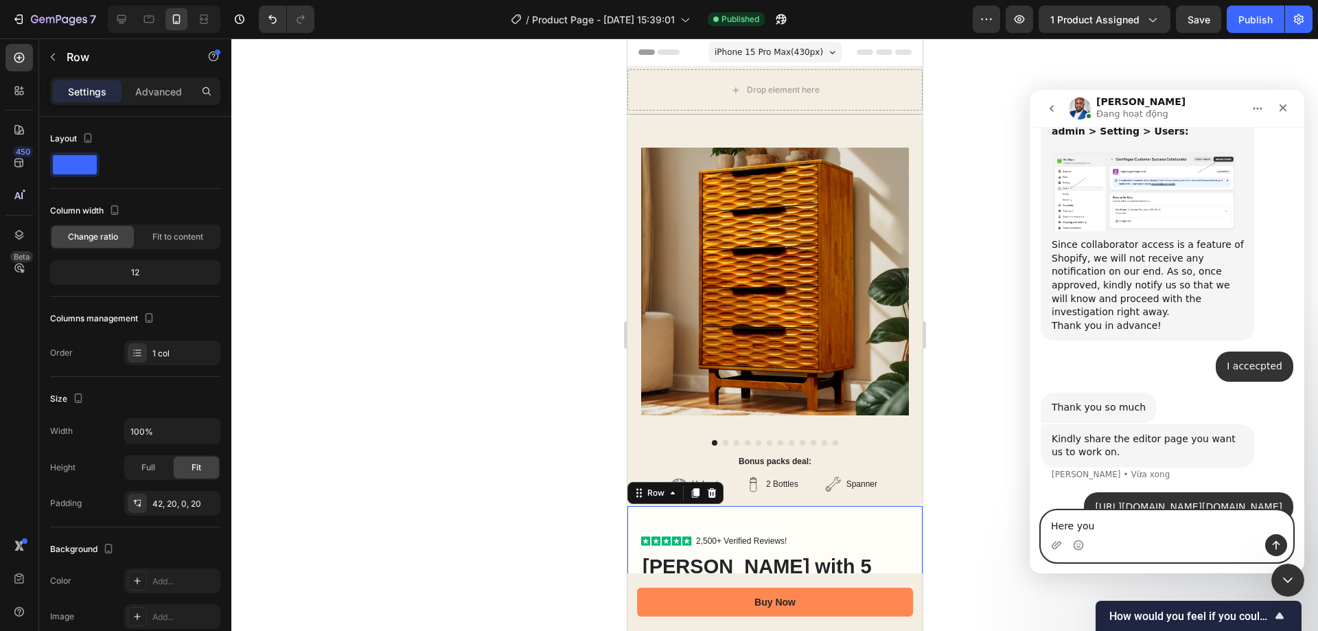
click at [1148, 532] on textarea "Here you" at bounding box center [1166, 522] width 251 height 23
paste textarea "https://dhintra.com/products/elara-platform-bed-frame-with-headboard"
type textarea "https://dhintra.com/products/elara-platform-bed-frame-with-headboard"
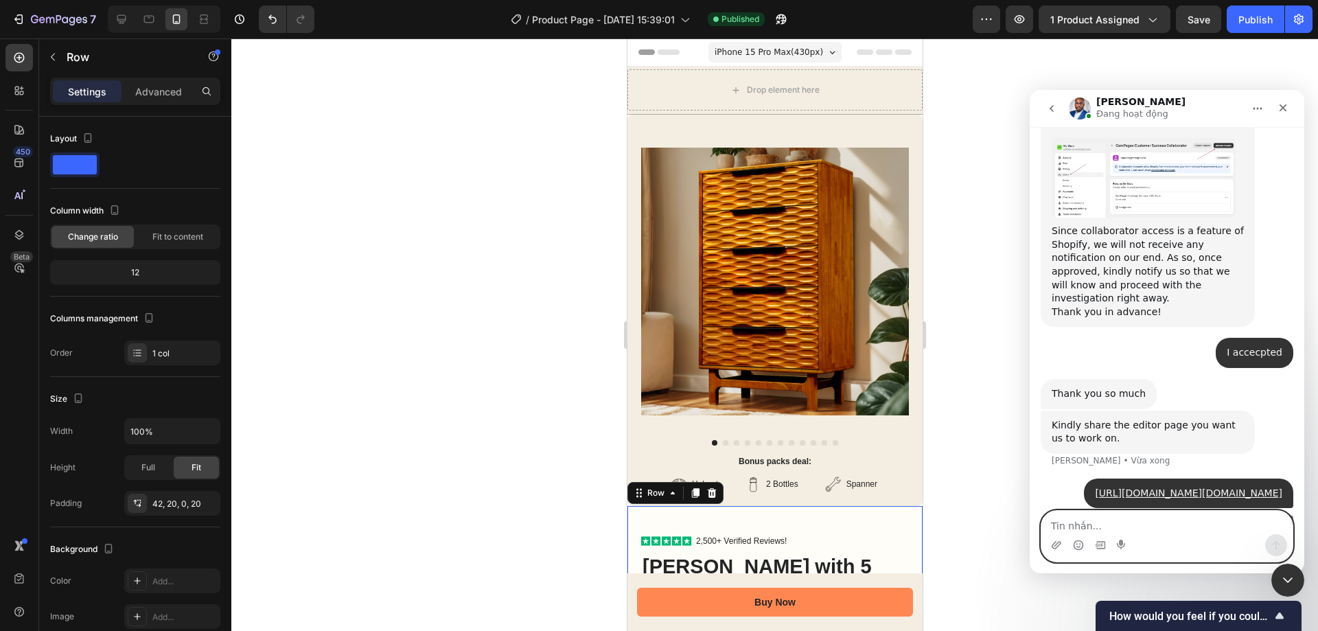
scroll to position [3122, 0]
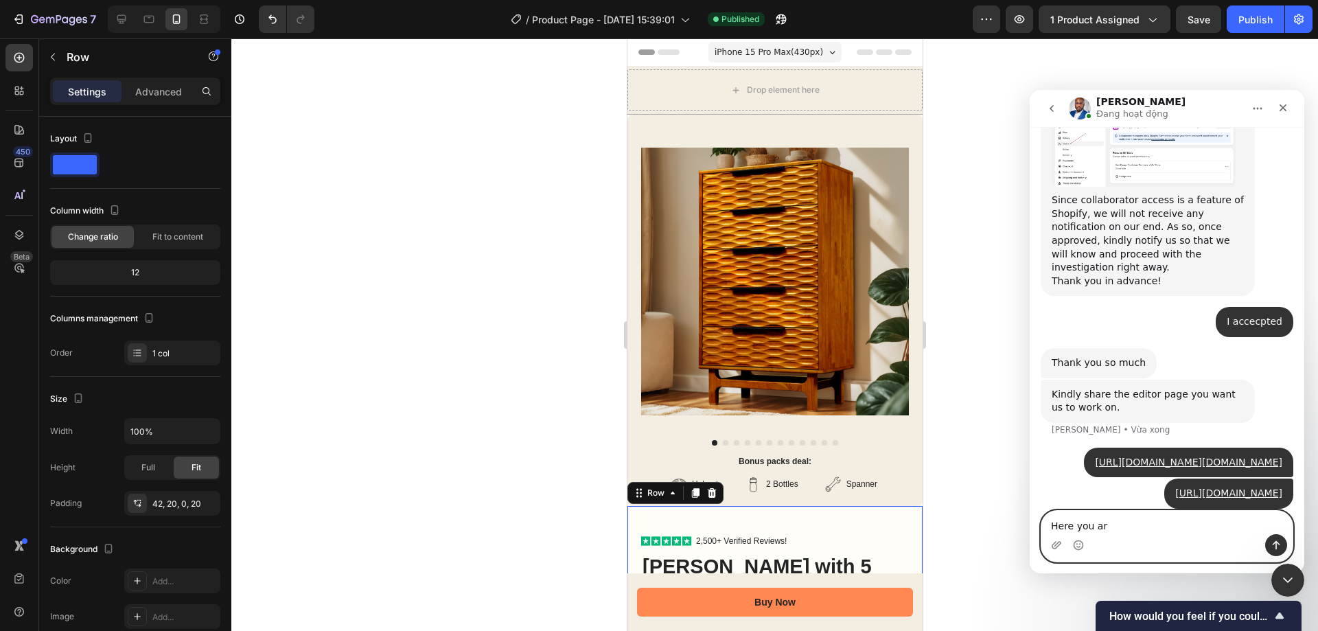
type textarea "Here you are"
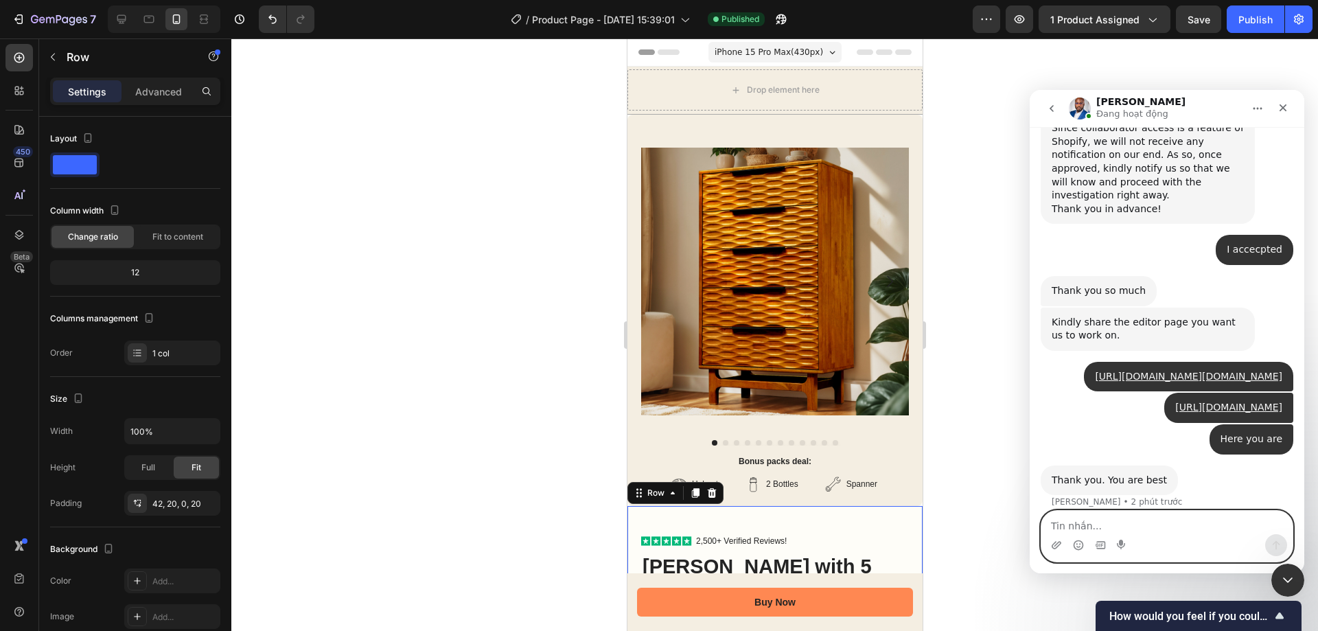
scroll to position [3247, 0]
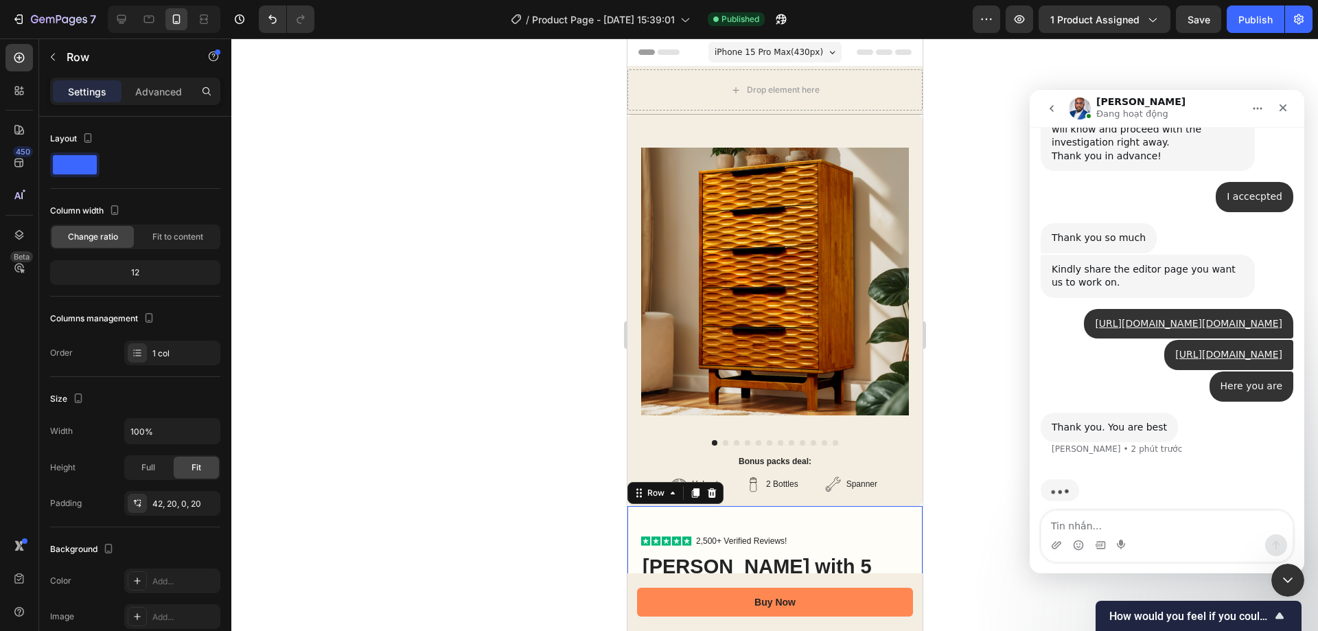
click at [1076, 108] on img "Ứng dụng nhắn tin trong Intercom" at bounding box center [1080, 108] width 22 height 22
click at [1054, 111] on icon "go back" at bounding box center [1051, 108] width 11 height 11
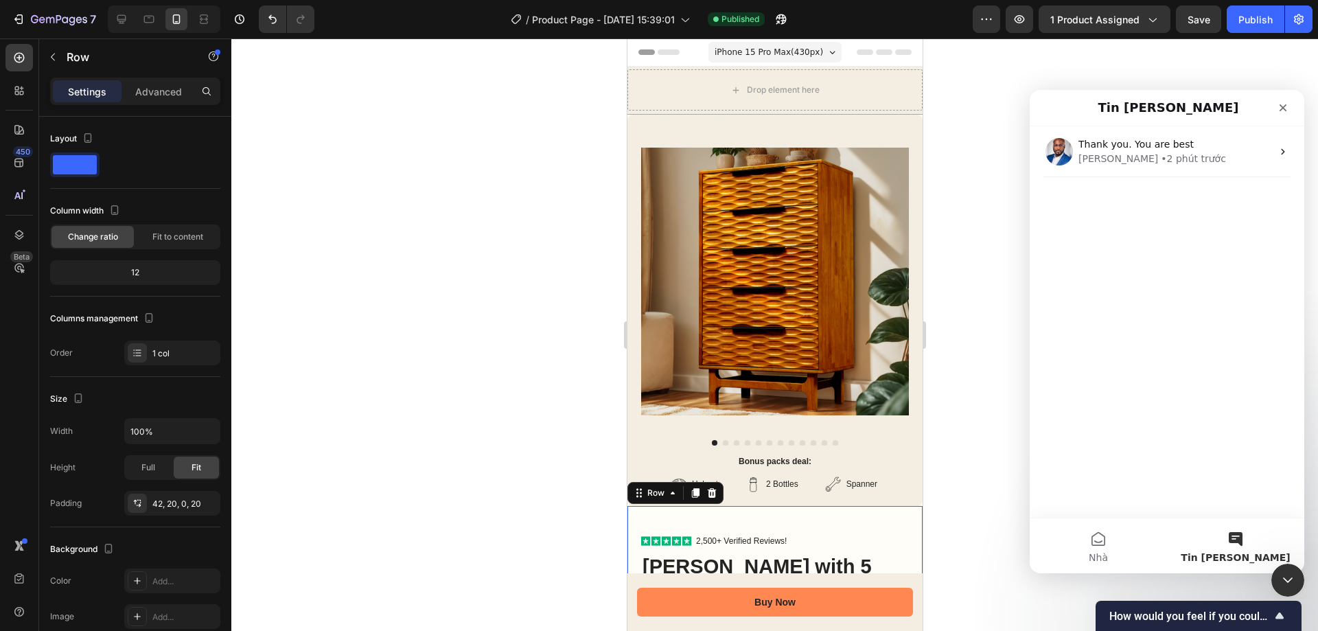
scroll to position [0, 0]
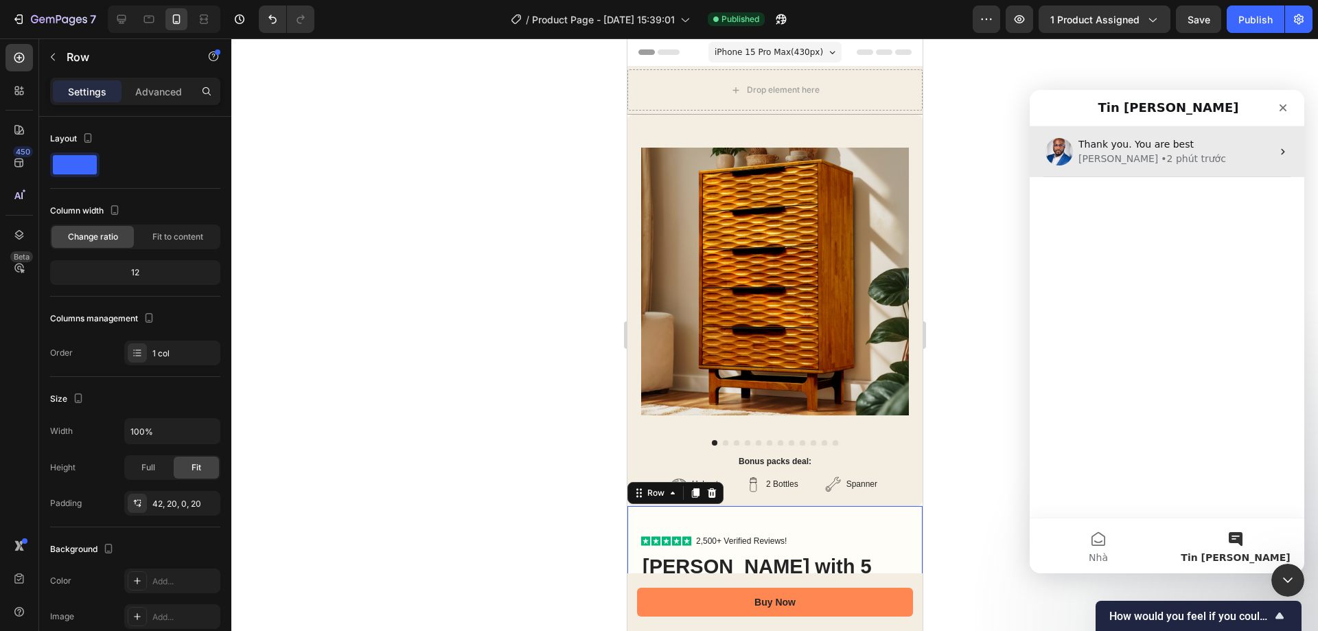
click at [1161, 152] on div "• 2 phút trước" at bounding box center [1193, 159] width 65 height 14
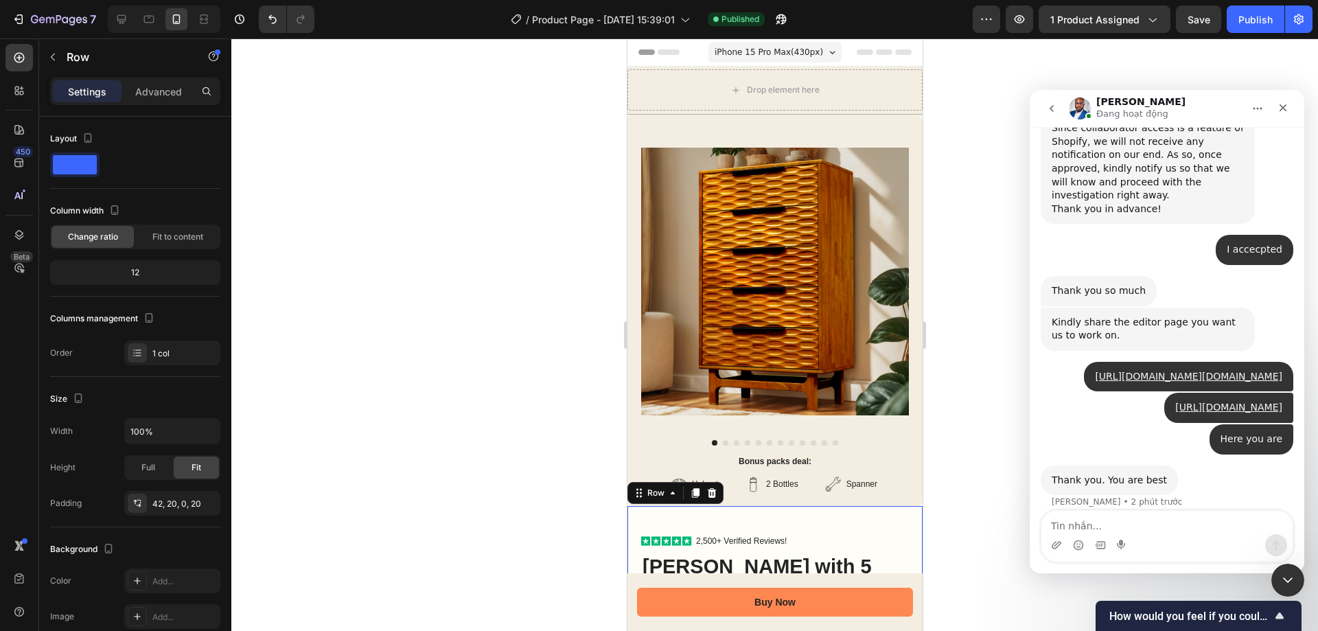
scroll to position [3233, 0]
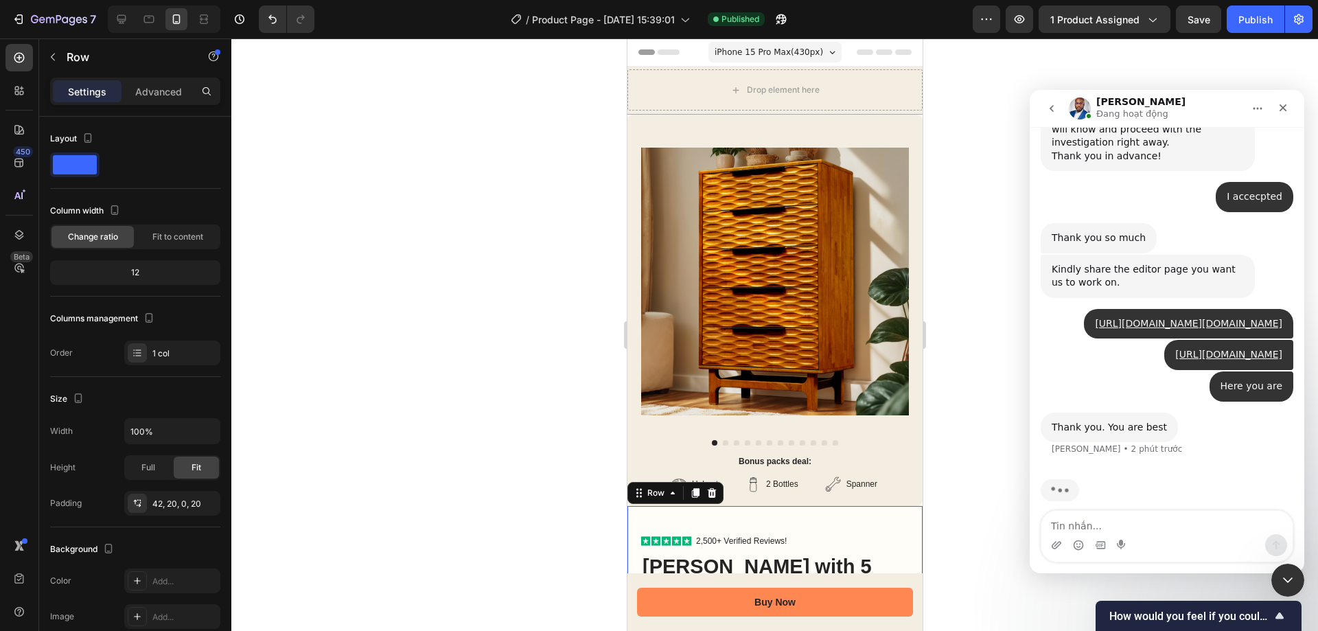
drag, startPoint x: 359, startPoint y: 340, endPoint x: 377, endPoint y: 341, distance: 17.9
click at [358, 339] on div at bounding box center [774, 334] width 1087 height 592
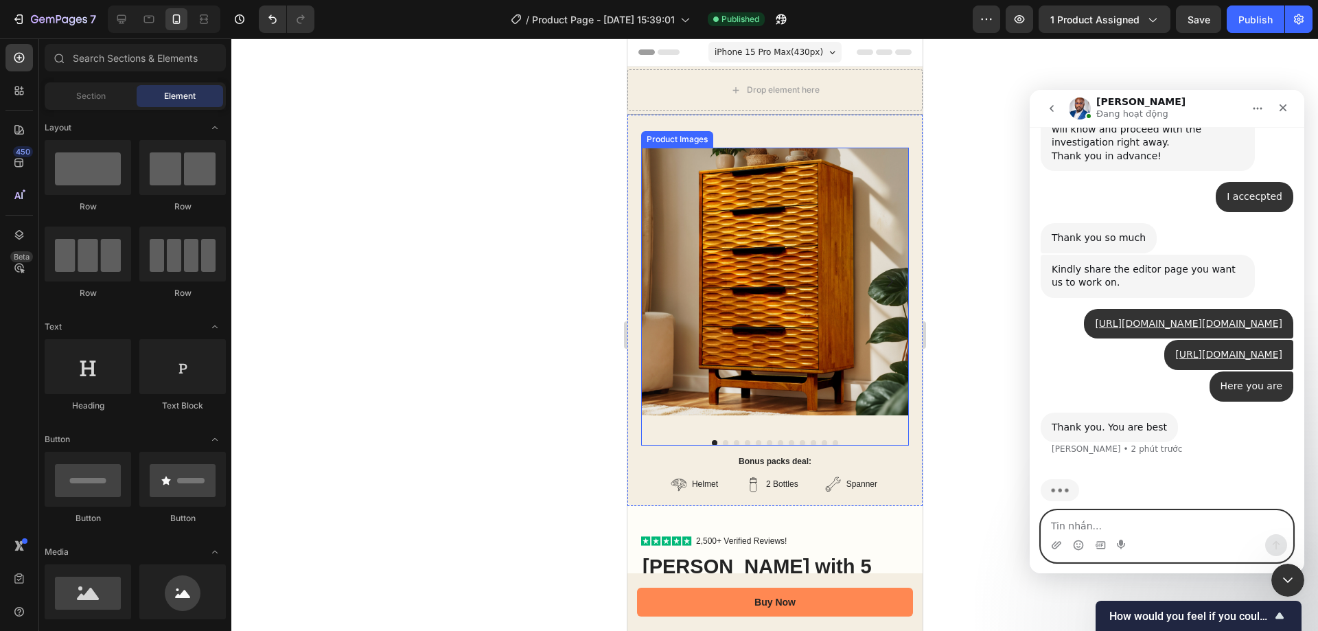
click at [1122, 518] on textarea "Tin nhắn..." at bounding box center [1166, 522] width 251 height 23
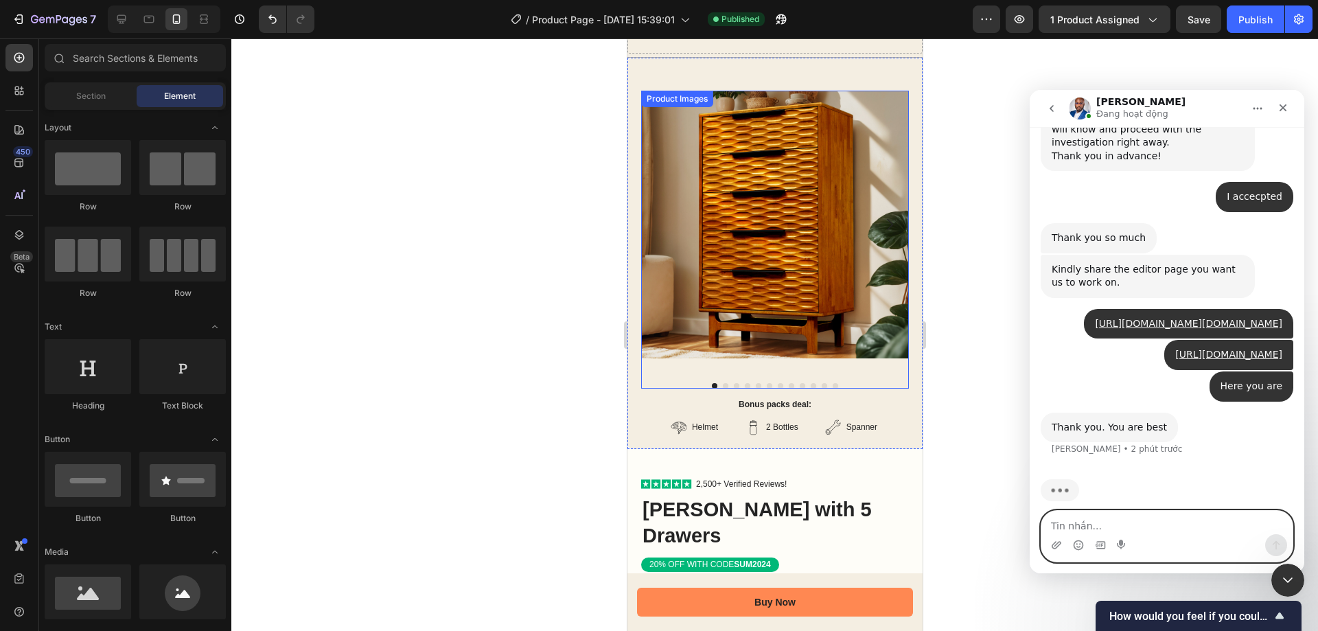
scroll to position [0, 0]
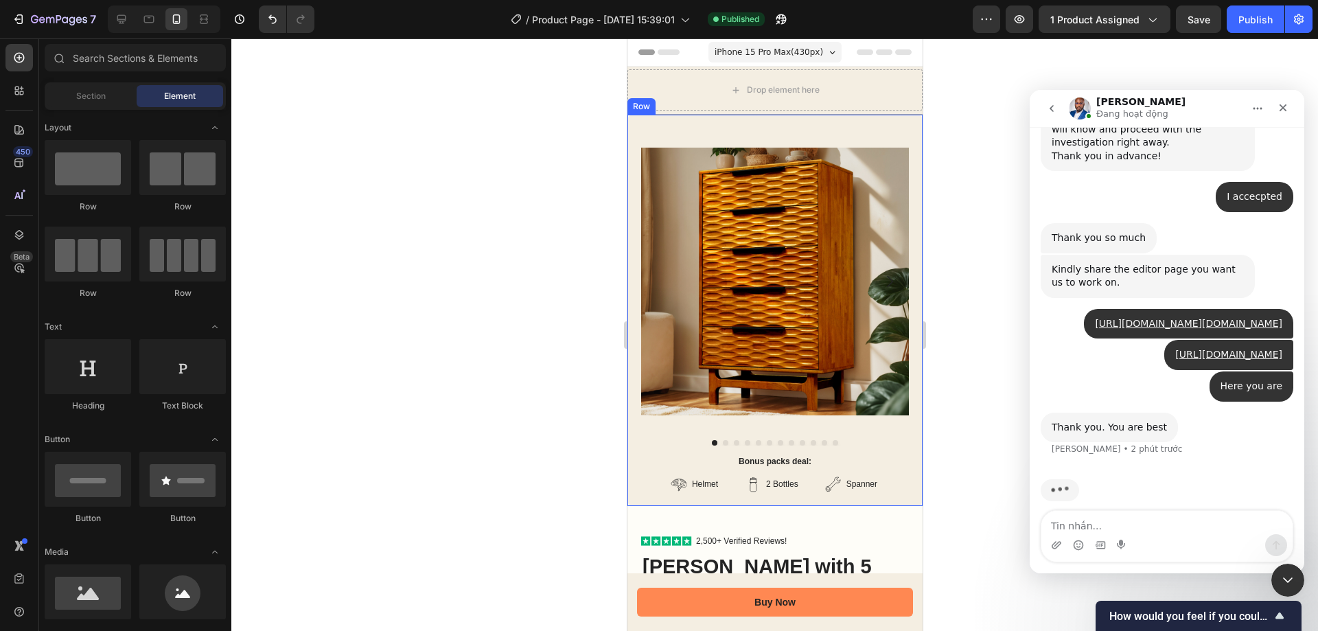
click at [807, 130] on div "Product Images Bonus packs deal: Text Block Helmet Item List 2 Bottles Item Lis…" at bounding box center [774, 310] width 295 height 391
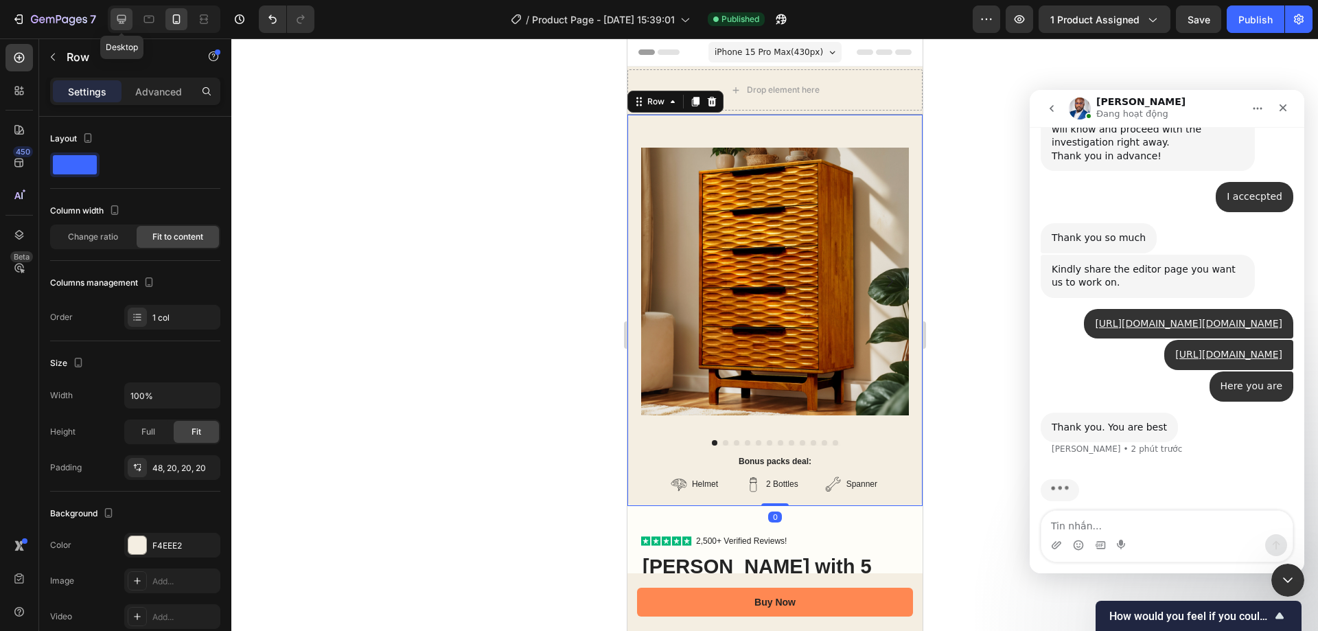
click at [130, 22] on div at bounding box center [122, 19] width 22 height 22
type input "1200"
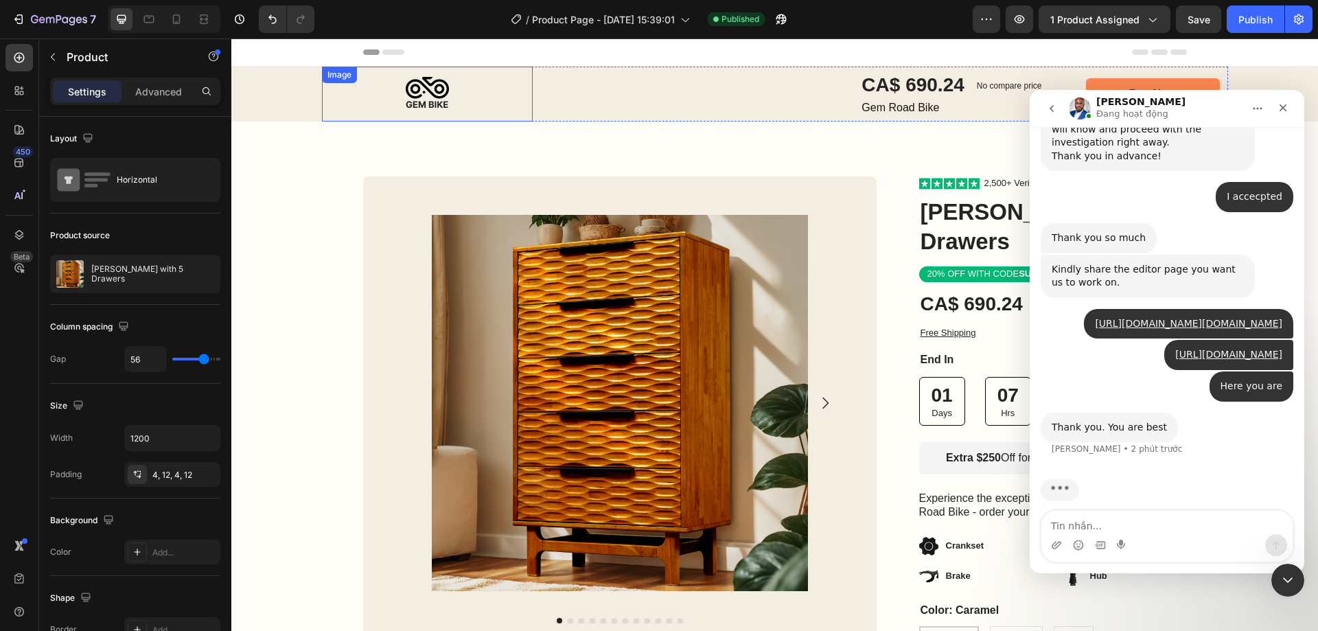
click at [256, 105] on div "Image CA$ 690.24 Product Price Product Price No compare price Product Price Row…" at bounding box center [774, 94] width 1087 height 55
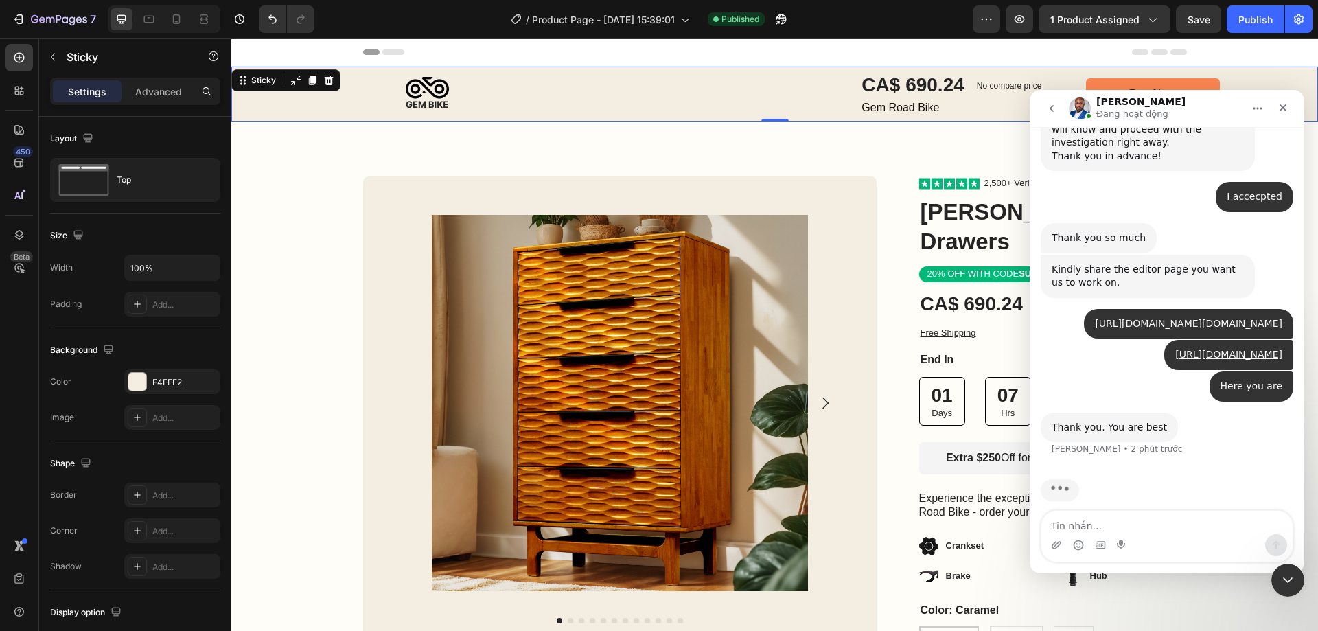
click at [270, 111] on div "Image CA$ 690.24 Product Price Product Price No compare price Product Price Row…" at bounding box center [774, 94] width 1087 height 55
click at [330, 80] on icon at bounding box center [328, 80] width 11 height 11
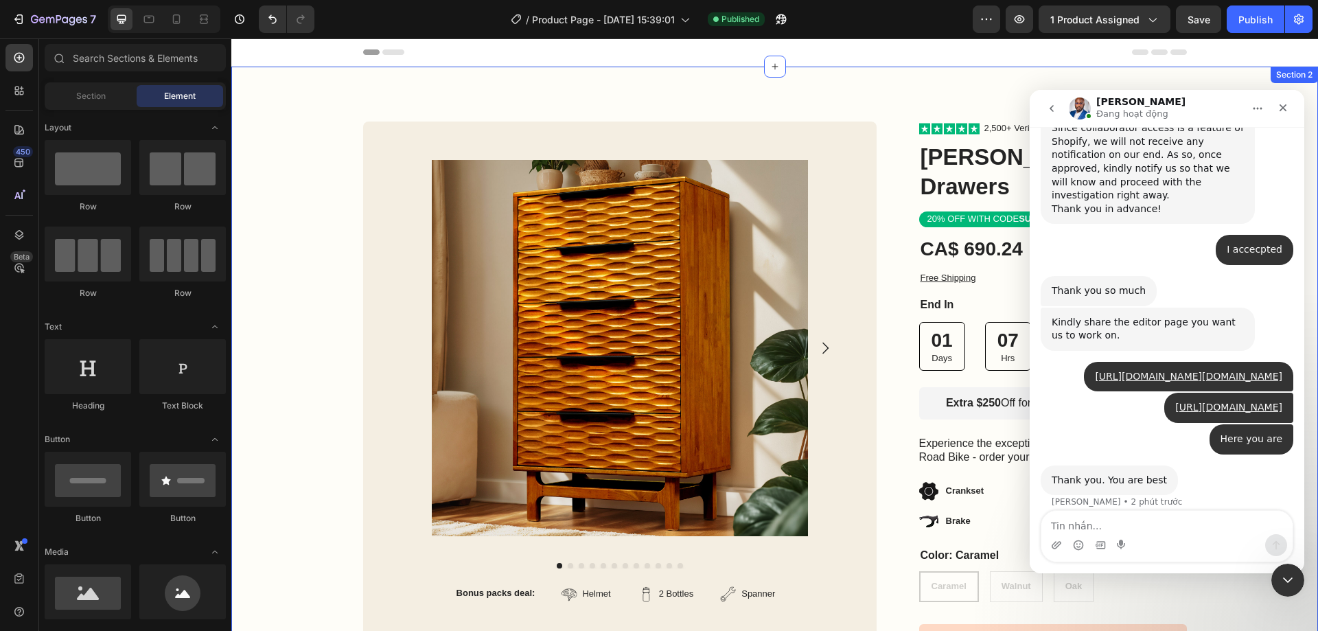
click at [828, 95] on div "Row Product Images Bonus packs deal: Text Block Helmet Item List 2 Bottles Item…" at bounding box center [774, 456] width 1087 height 778
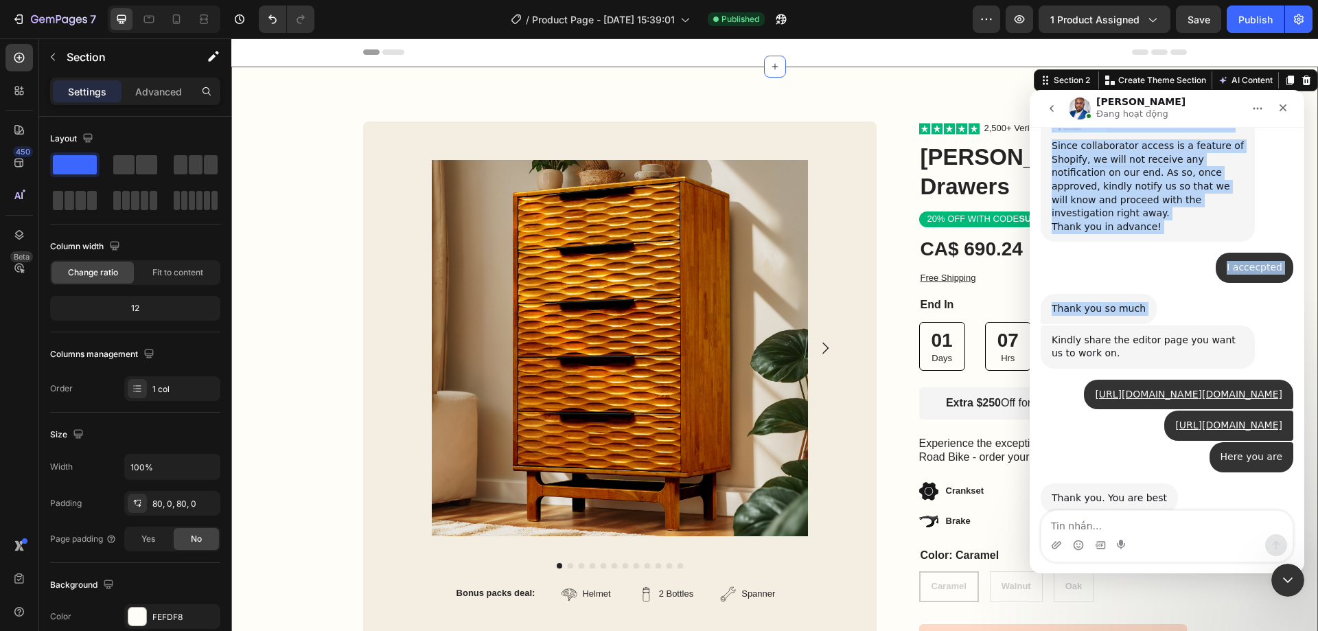
drag, startPoint x: 1180, startPoint y: 108, endPoint x: 1199, endPoint y: 209, distance: 103.4
click at [1199, 209] on div "Davies Đang hoạt động Handy tips: Sharing your issue screenshots and page links…" at bounding box center [1167, 331] width 275 height 483
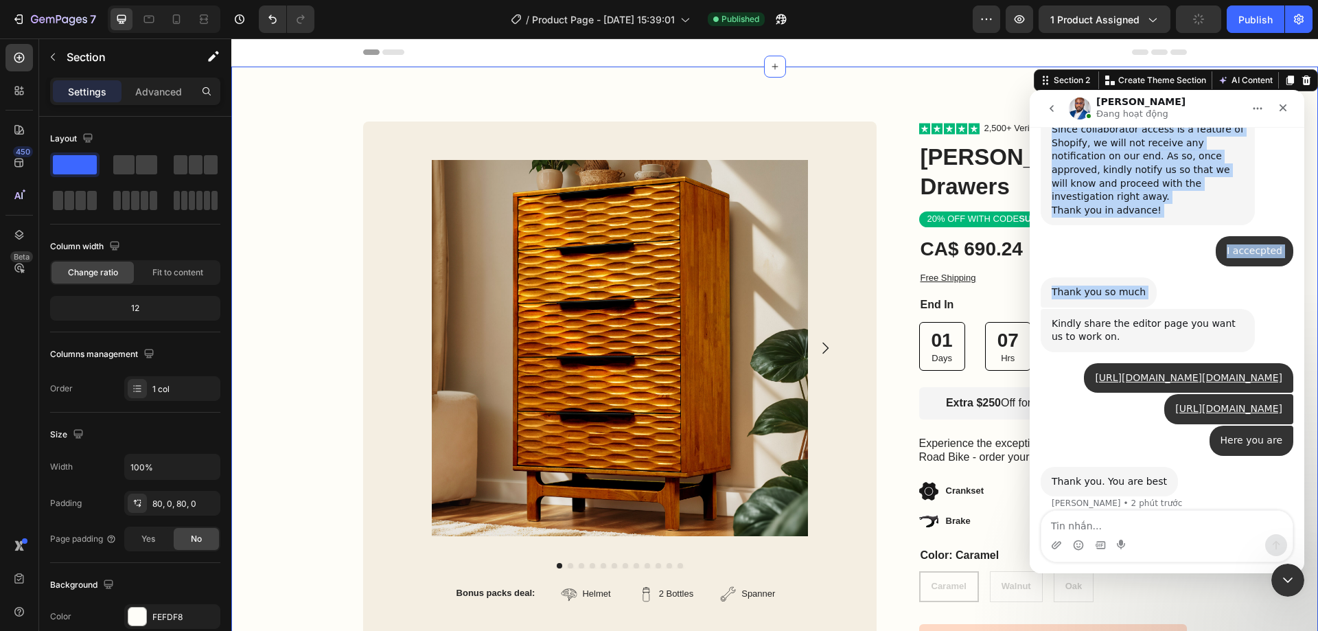
scroll to position [3181, 0]
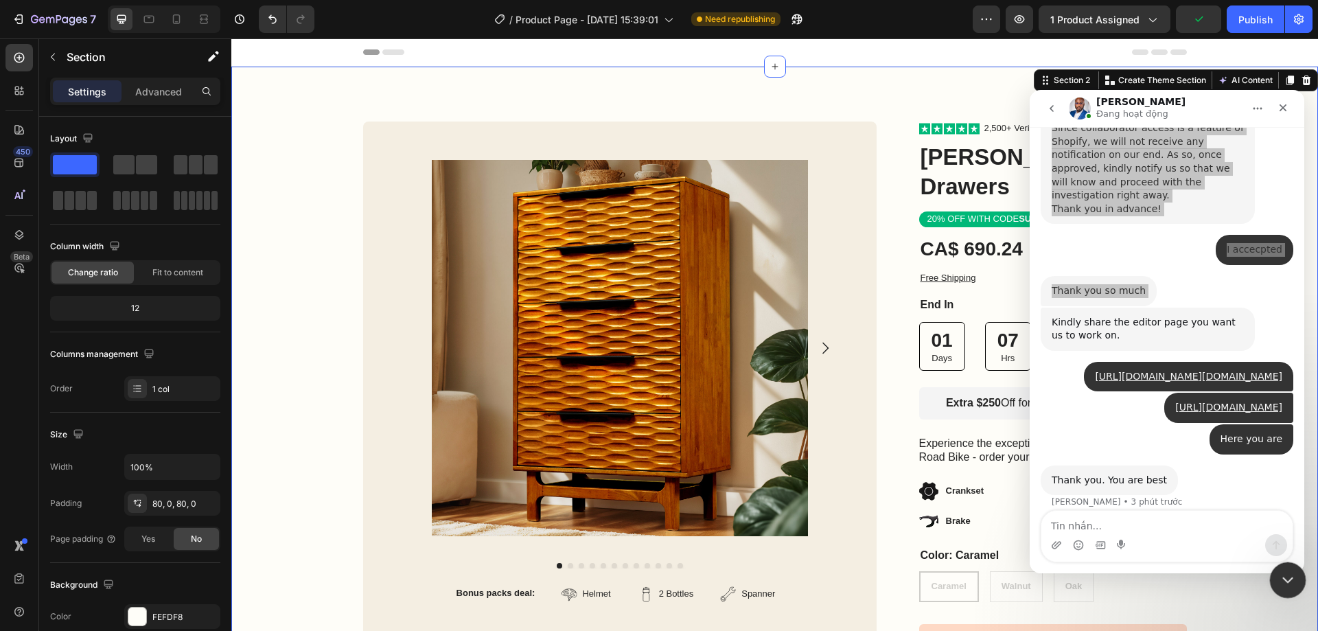
click at [1276, 584] on div "Đóng Intercom Messenger" at bounding box center [1285, 578] width 33 height 33
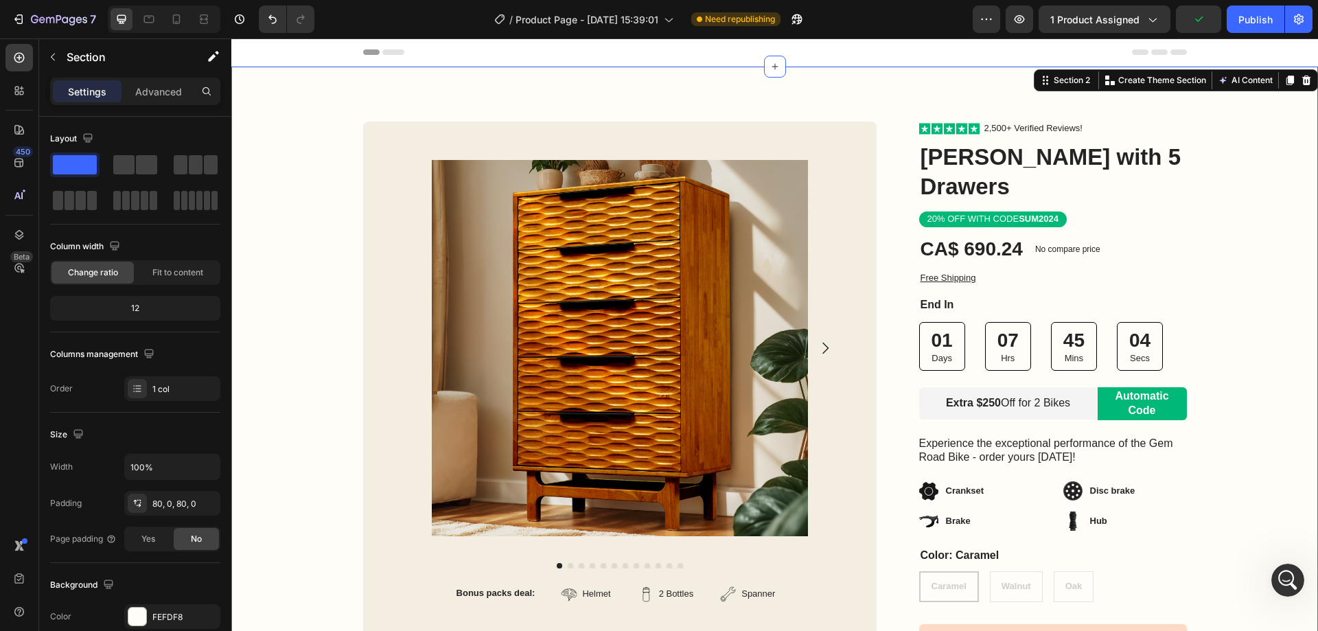
click at [1098, 39] on div "Header" at bounding box center [775, 51] width 824 height 27
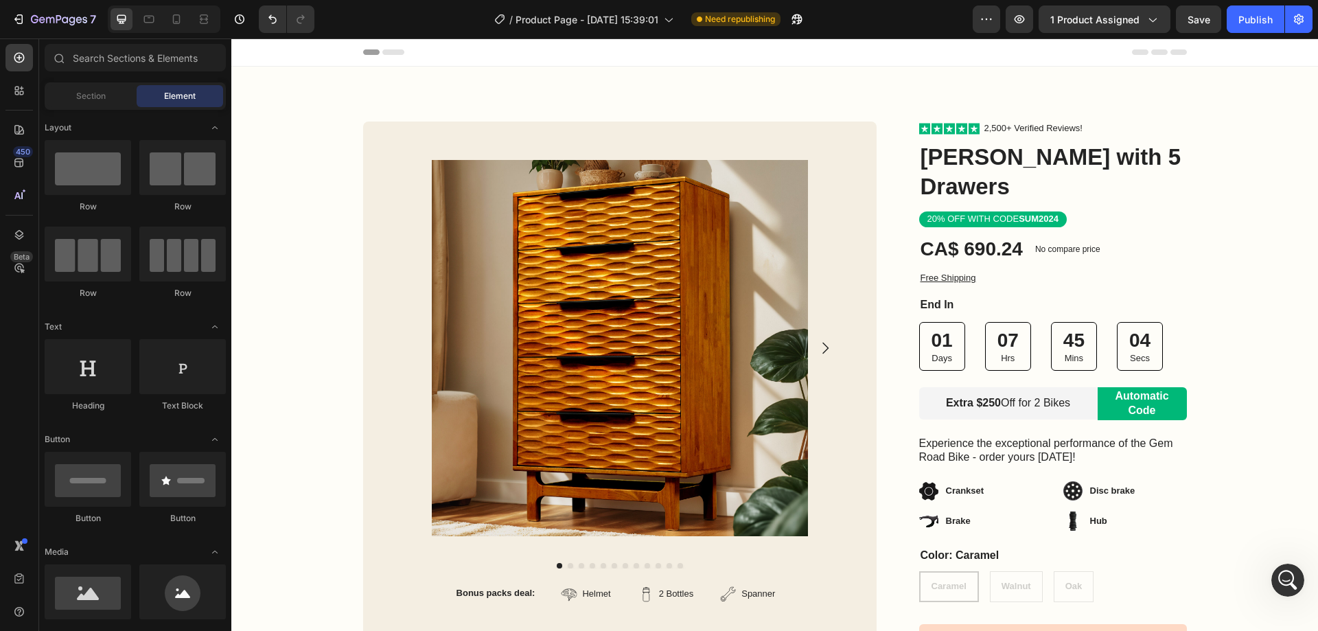
click at [1083, 54] on div "Header" at bounding box center [775, 51] width 824 height 27
click at [671, 53] on div "Header" at bounding box center [775, 51] width 824 height 27
click at [266, 55] on span "Header" at bounding box center [272, 52] width 30 height 14
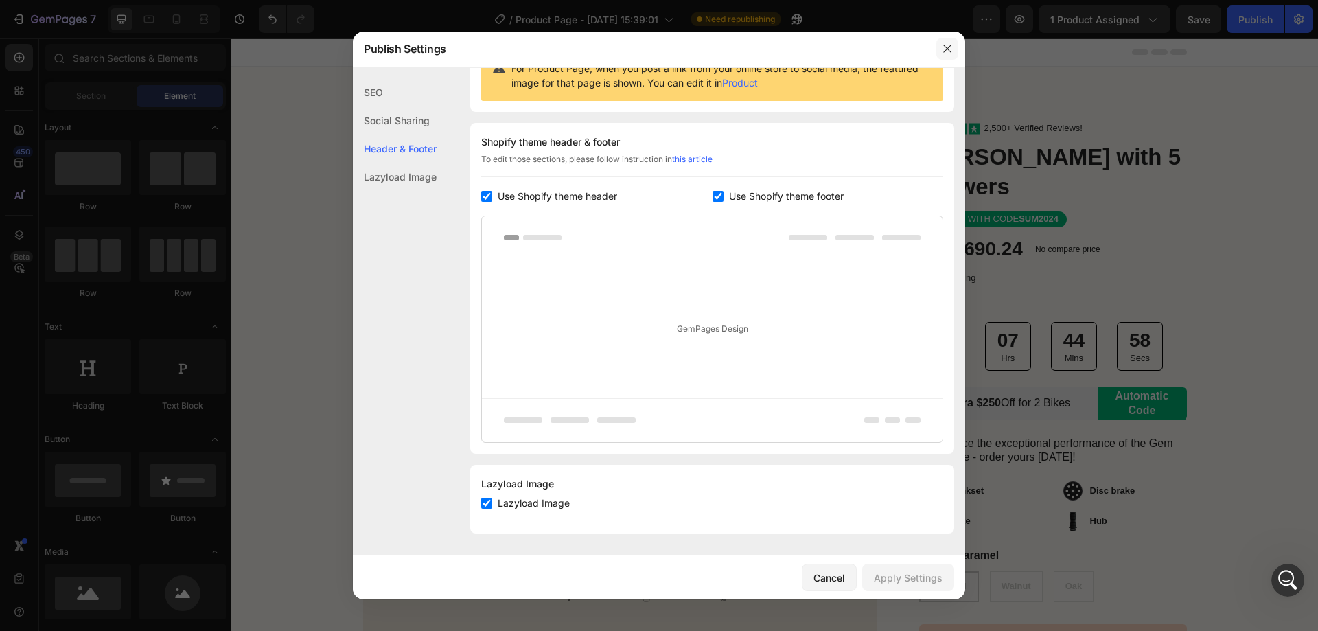
scroll to position [3233, 0]
click at [735, 194] on span "Use Shopify theme footer" at bounding box center [786, 196] width 115 height 16
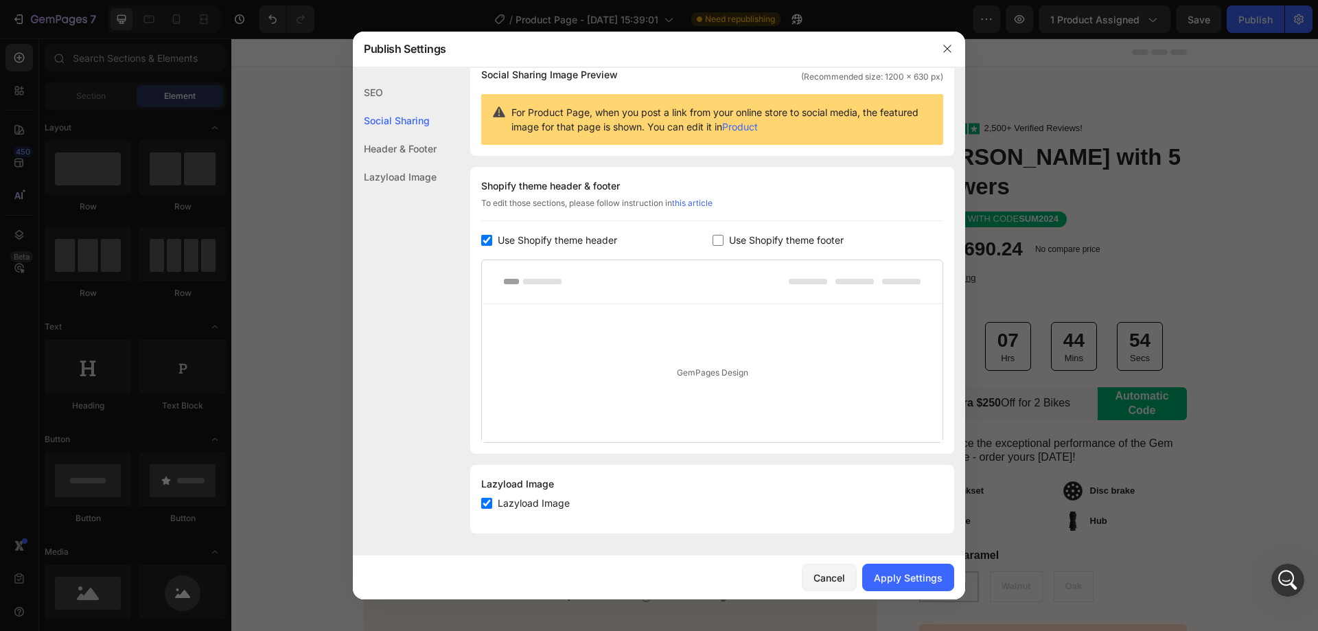
click at [783, 244] on span "Use Shopify theme footer" at bounding box center [786, 240] width 115 height 16
checkbox input "true"
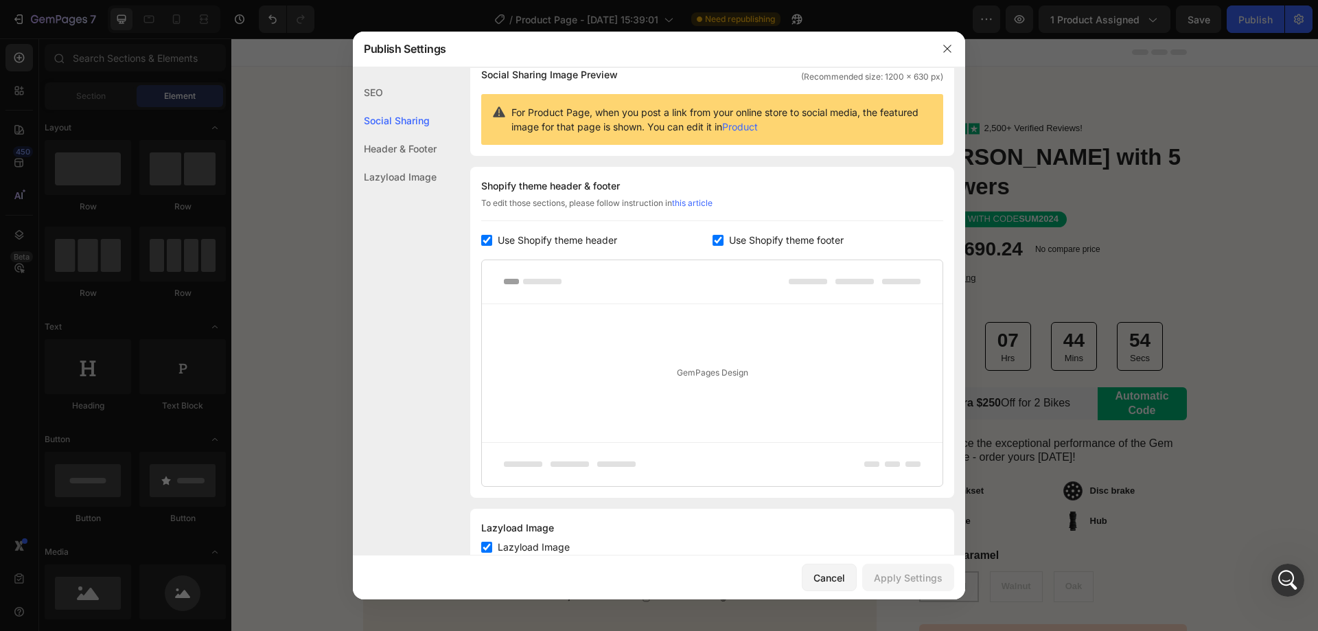
scroll to position [158, 0]
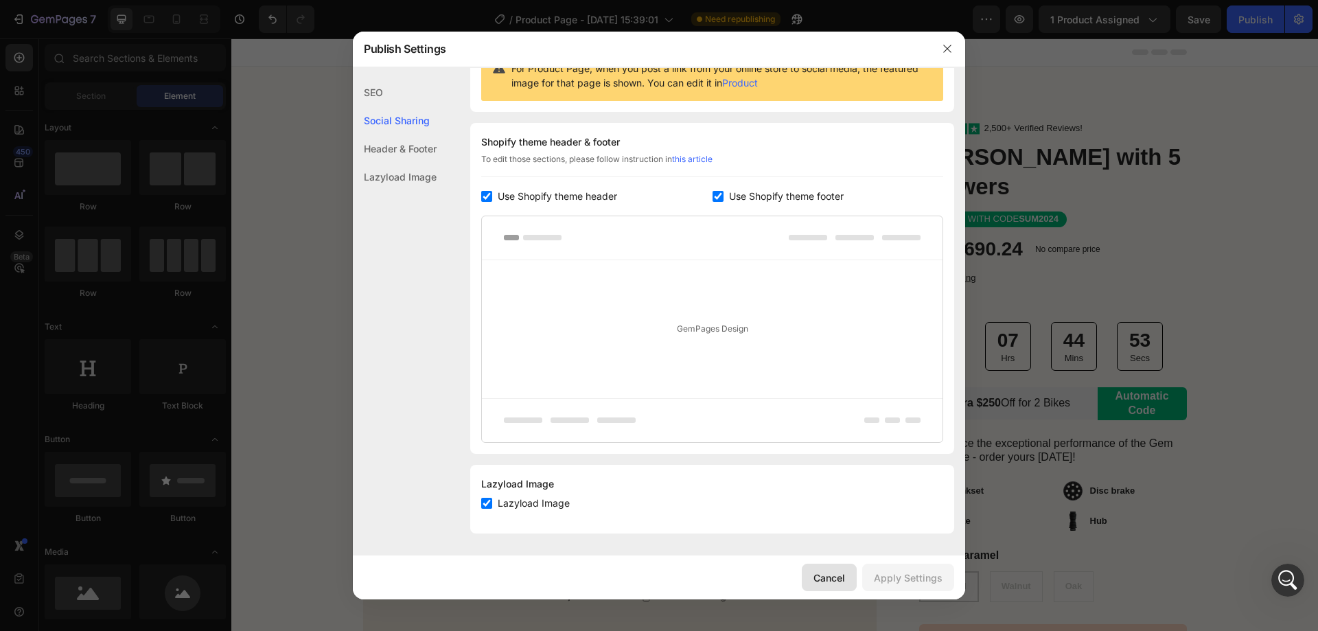
click at [838, 565] on button "Cancel" at bounding box center [829, 577] width 55 height 27
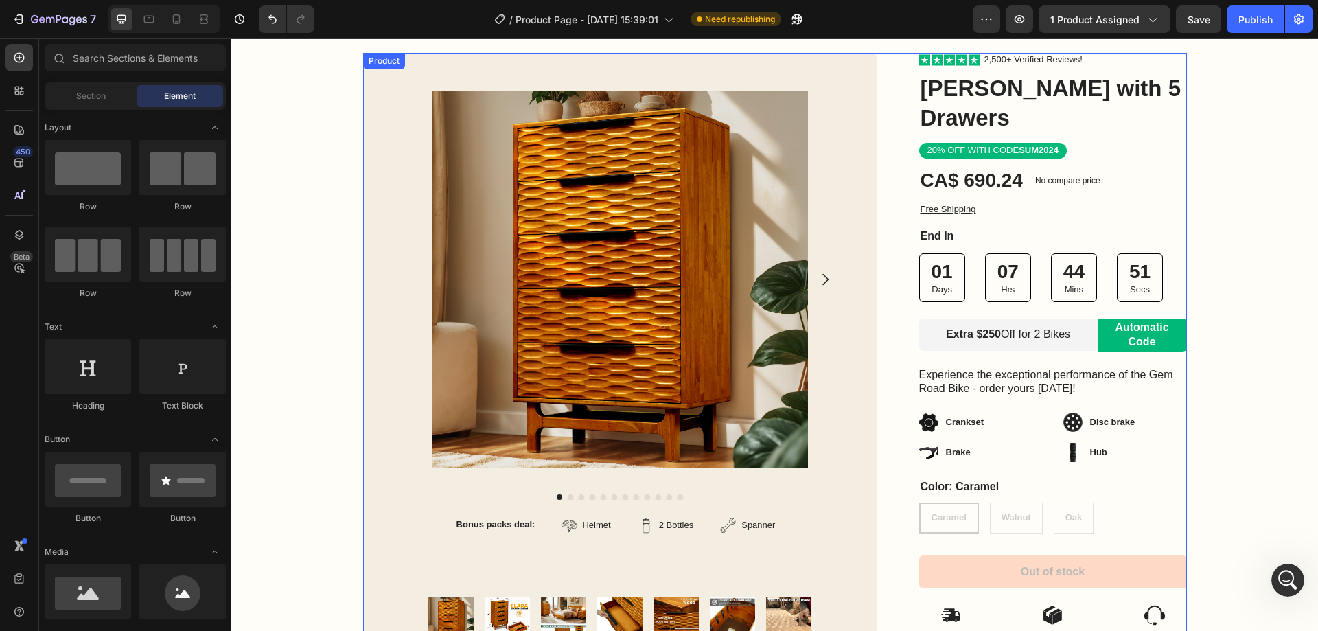
scroll to position [0, 0]
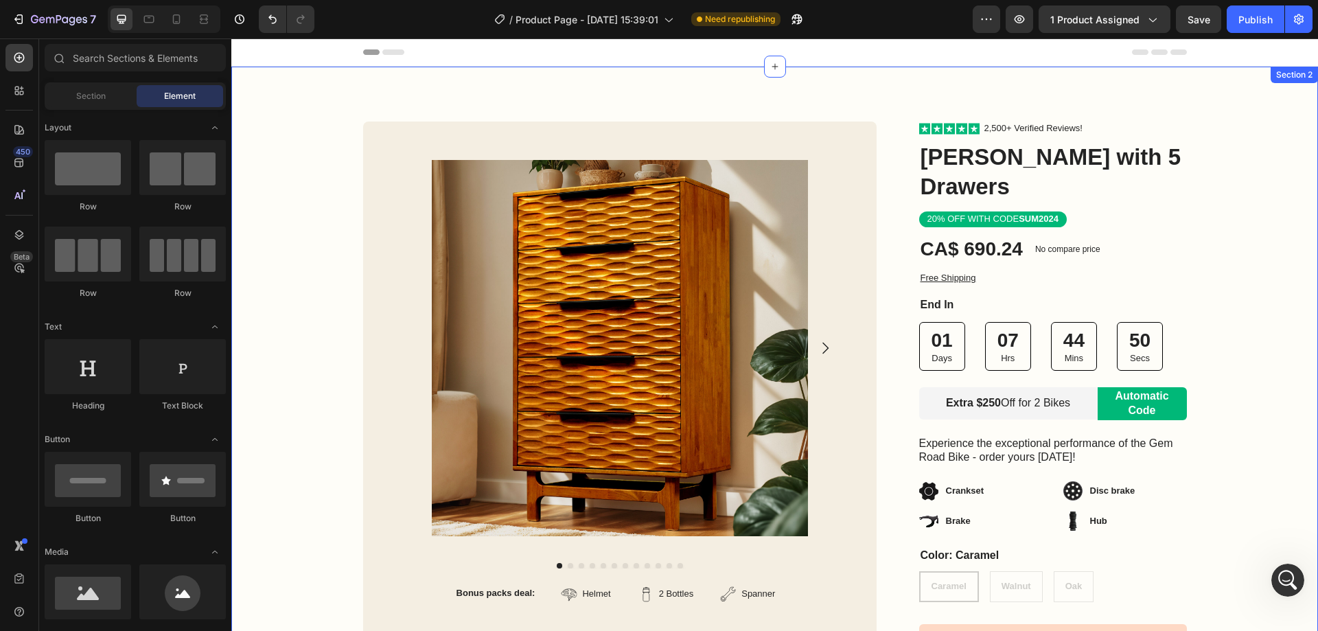
click at [859, 95] on div "Row Product Images Bonus packs deal: Text Block Helmet Item List 2 Bottles Item…" at bounding box center [774, 456] width 1087 height 778
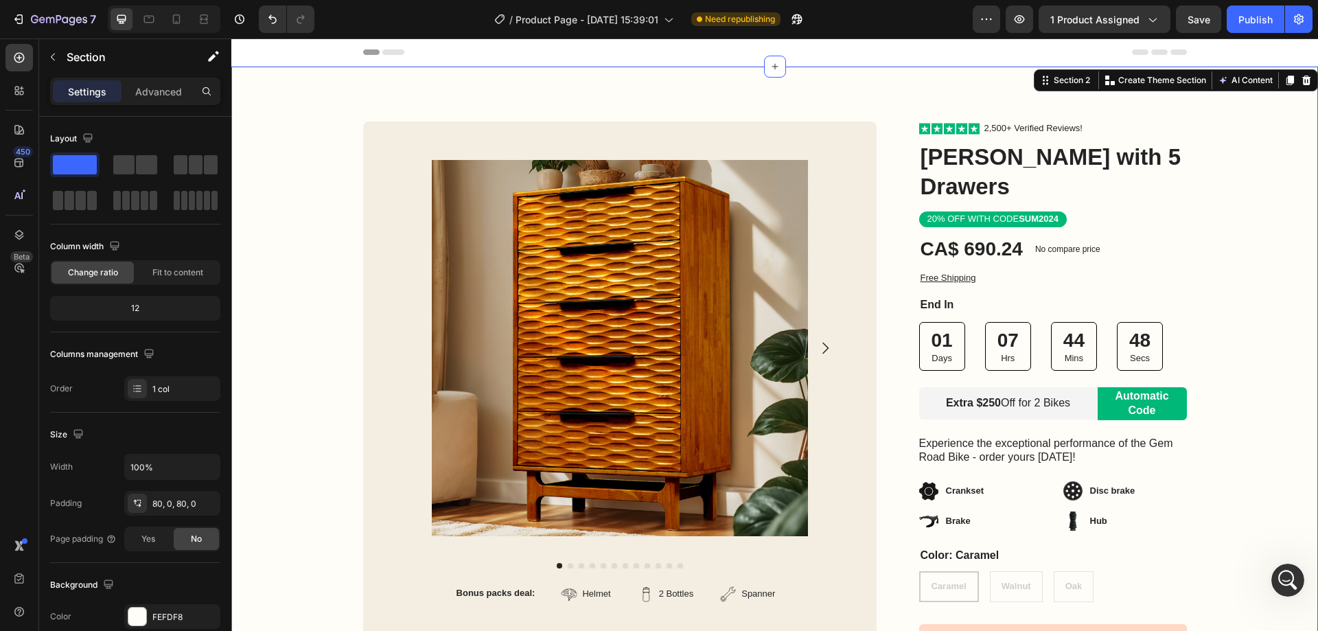
click at [921, 101] on div "Row Product Images Bonus packs deal: Text Block Helmet Item List 2 Bottles Item…" at bounding box center [774, 456] width 1087 height 778
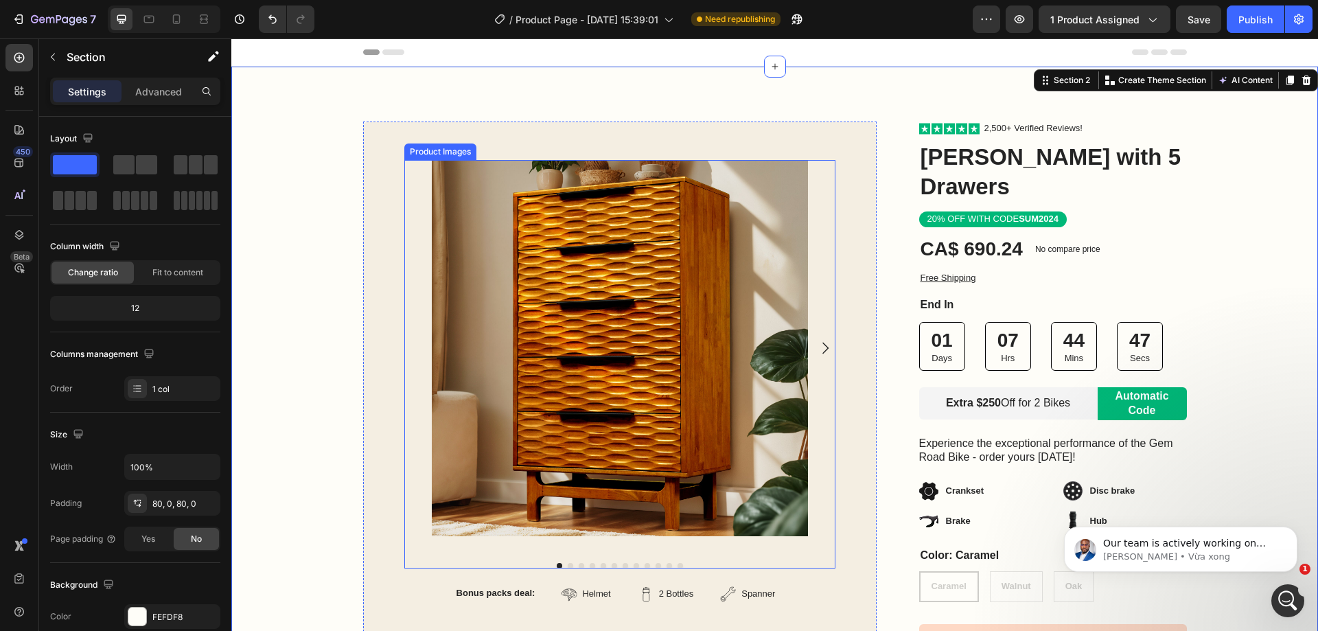
scroll to position [3292, 0]
click at [847, 184] on div "Product Images Bonus packs deal: Text Block Helmet Item List 2 Bottles Item Lis…" at bounding box center [620, 456] width 514 height 668
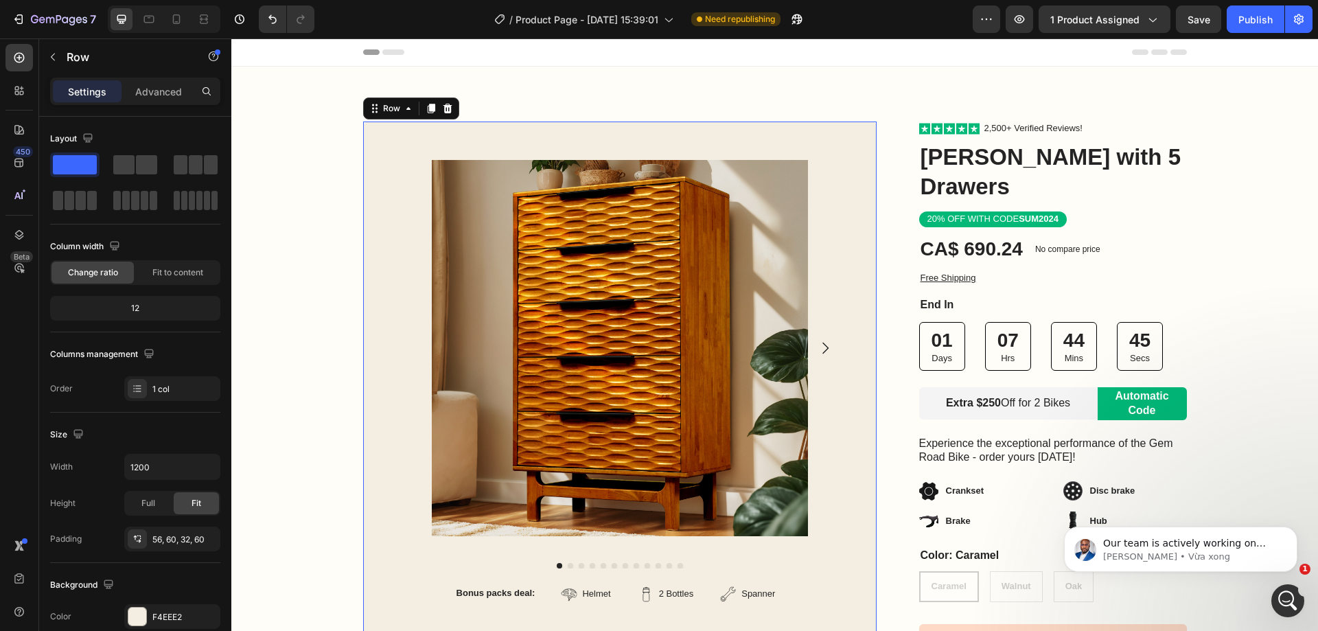
click at [823, 159] on div "Product Images Bonus packs deal: Text Block Helmet Item List 2 Bottles Item Lis…" at bounding box center [620, 456] width 514 height 668
click at [821, 171] on div at bounding box center [619, 348] width 431 height 376
click at [801, 172] on img at bounding box center [620, 348] width 376 height 376
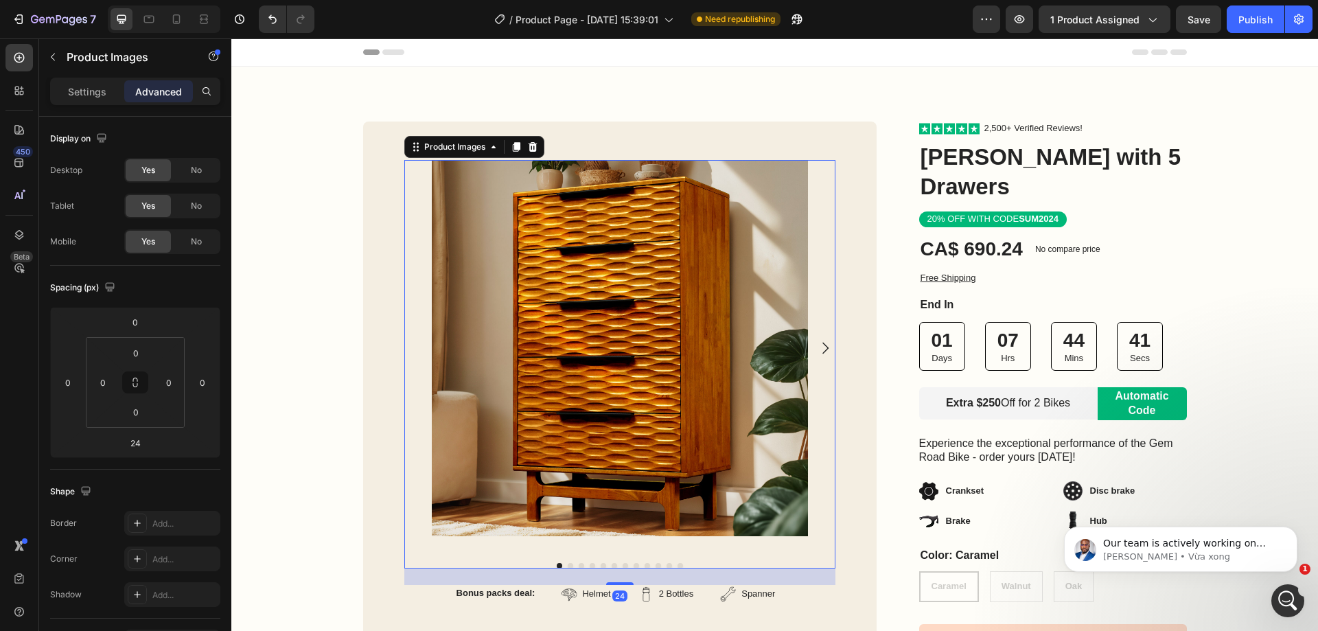
click at [827, 172] on div at bounding box center [619, 348] width 431 height 376
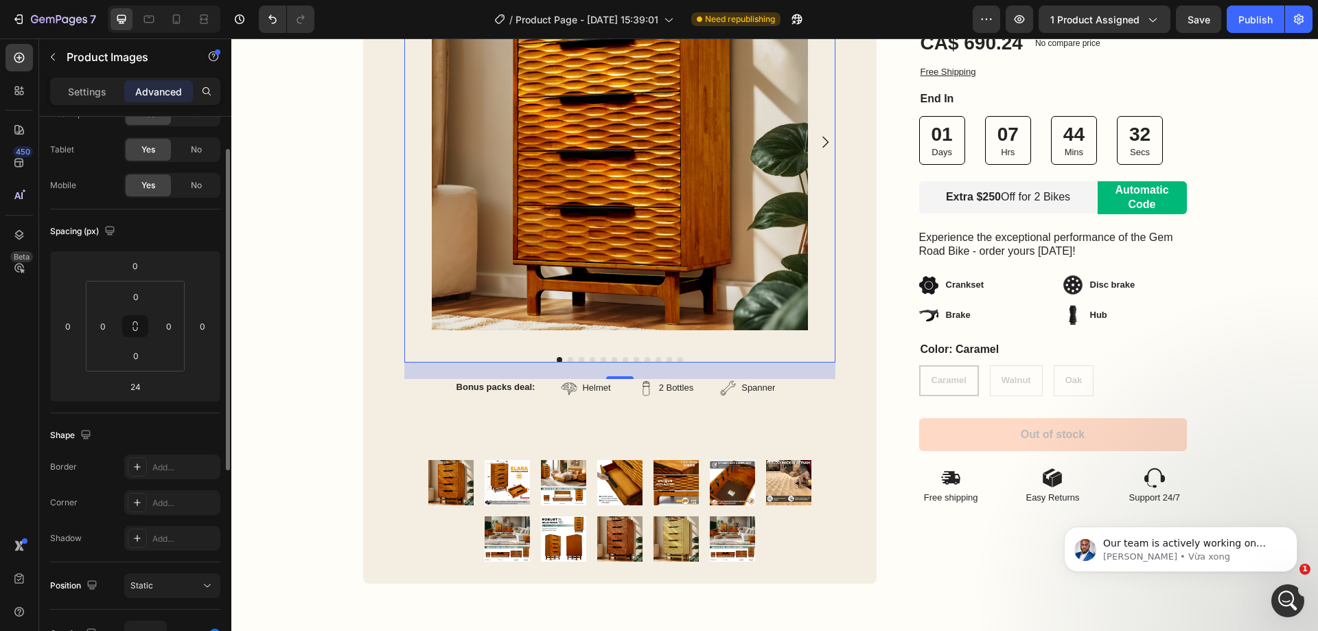
scroll to position [0, 0]
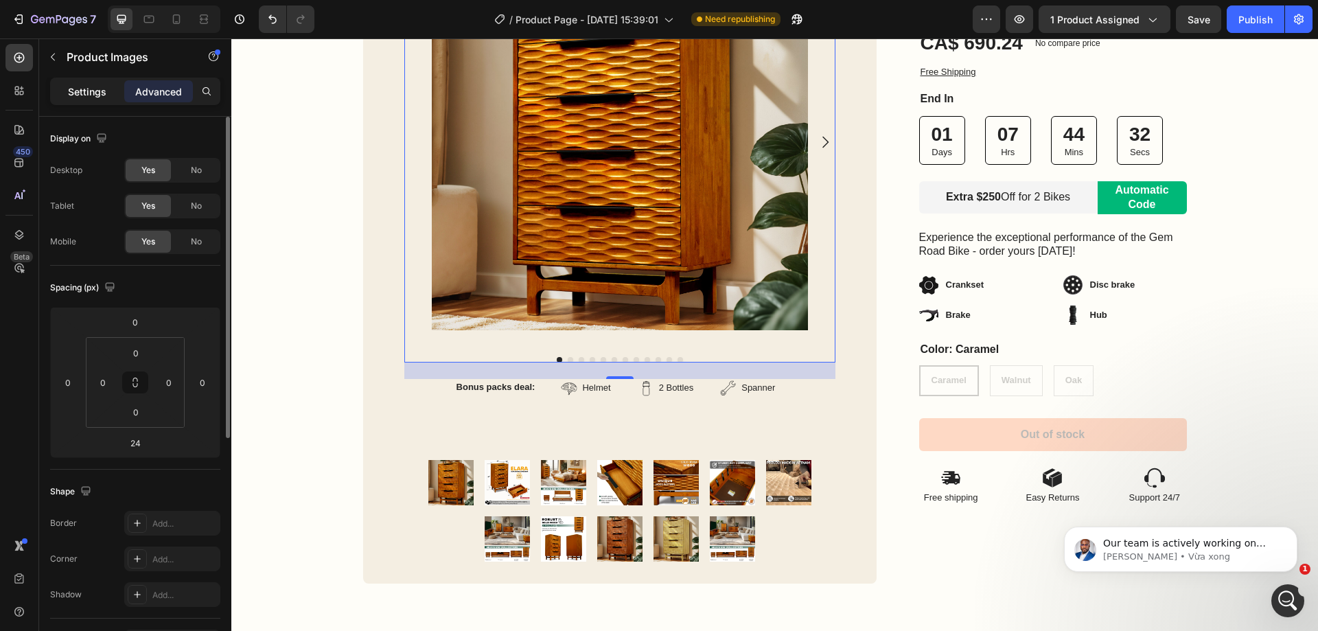
click at [87, 91] on p "Settings" at bounding box center [87, 91] width 38 height 14
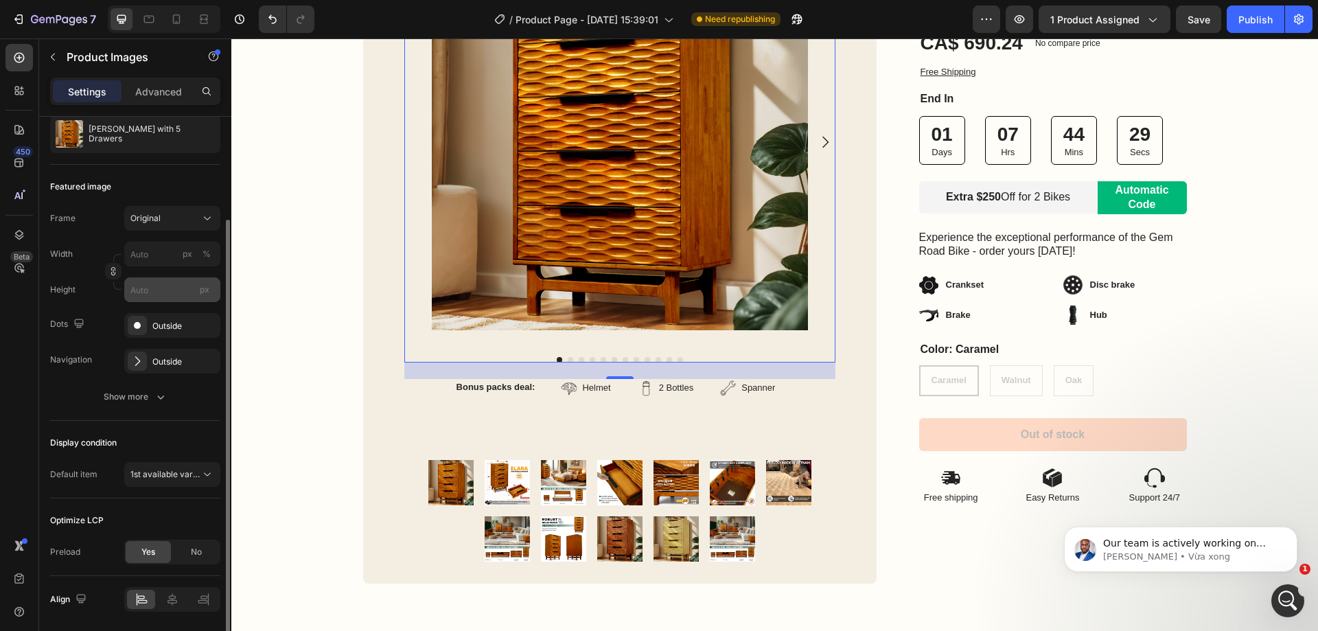
scroll to position [184, 0]
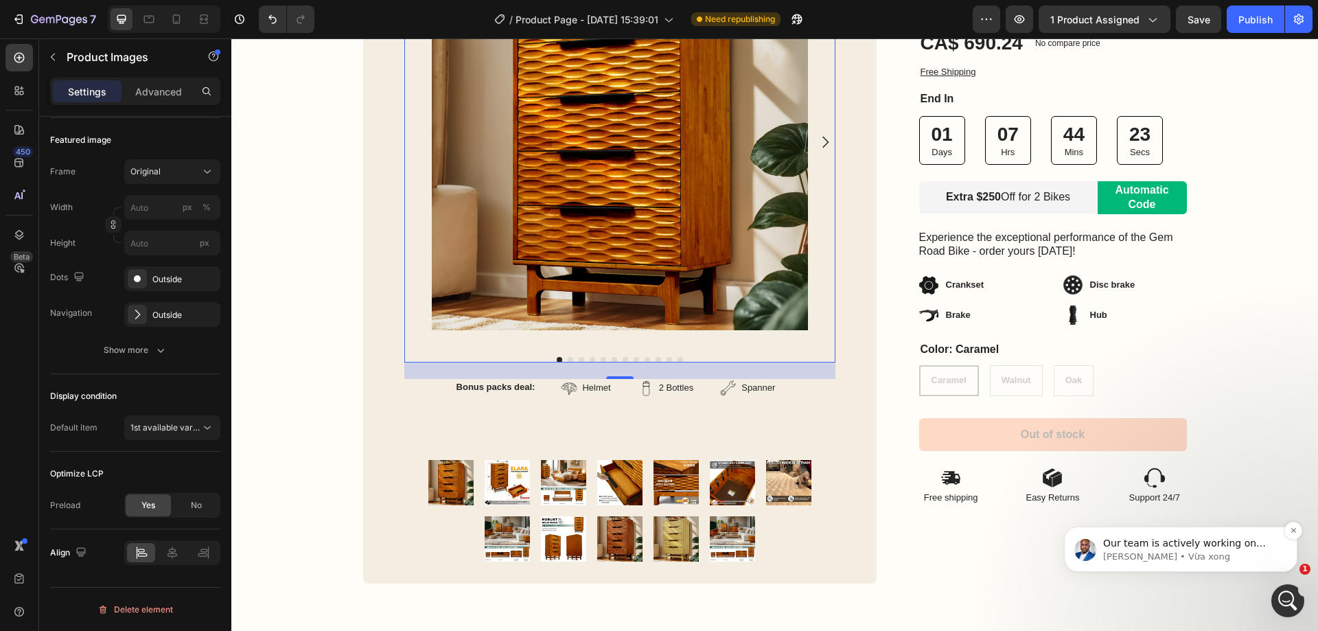
click at [1201, 555] on p "[PERSON_NAME] • Vừa xong" at bounding box center [1191, 557] width 177 height 12
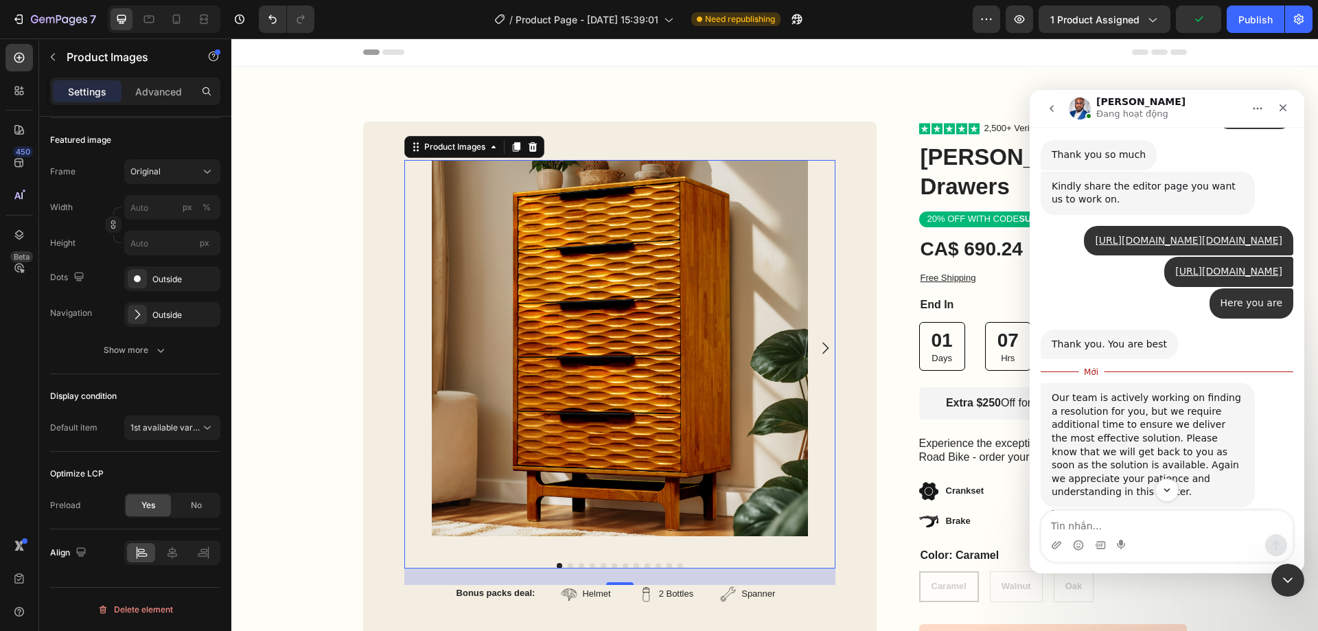
scroll to position [3315, 0]
click at [1168, 520] on textarea "Tin nhắn..." at bounding box center [1166, 522] width 251 height 23
click at [1169, 521] on textarea "Tin nhắn..." at bounding box center [1166, 522] width 251 height 23
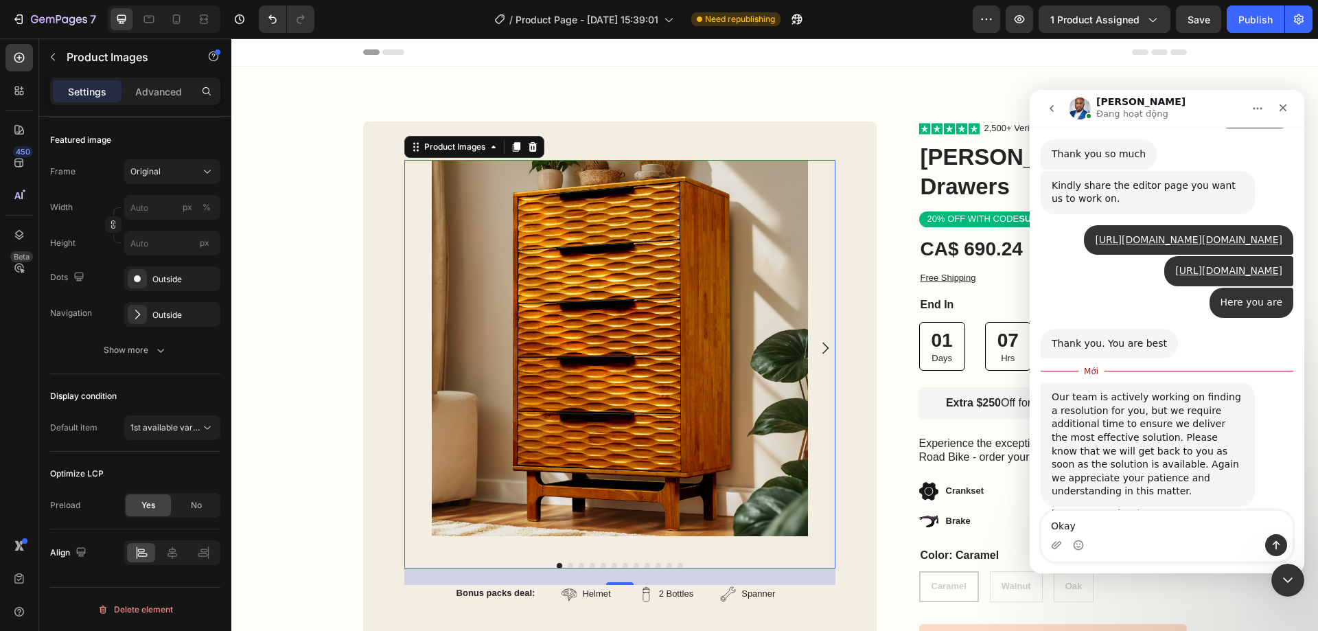
type textarea "Okay"
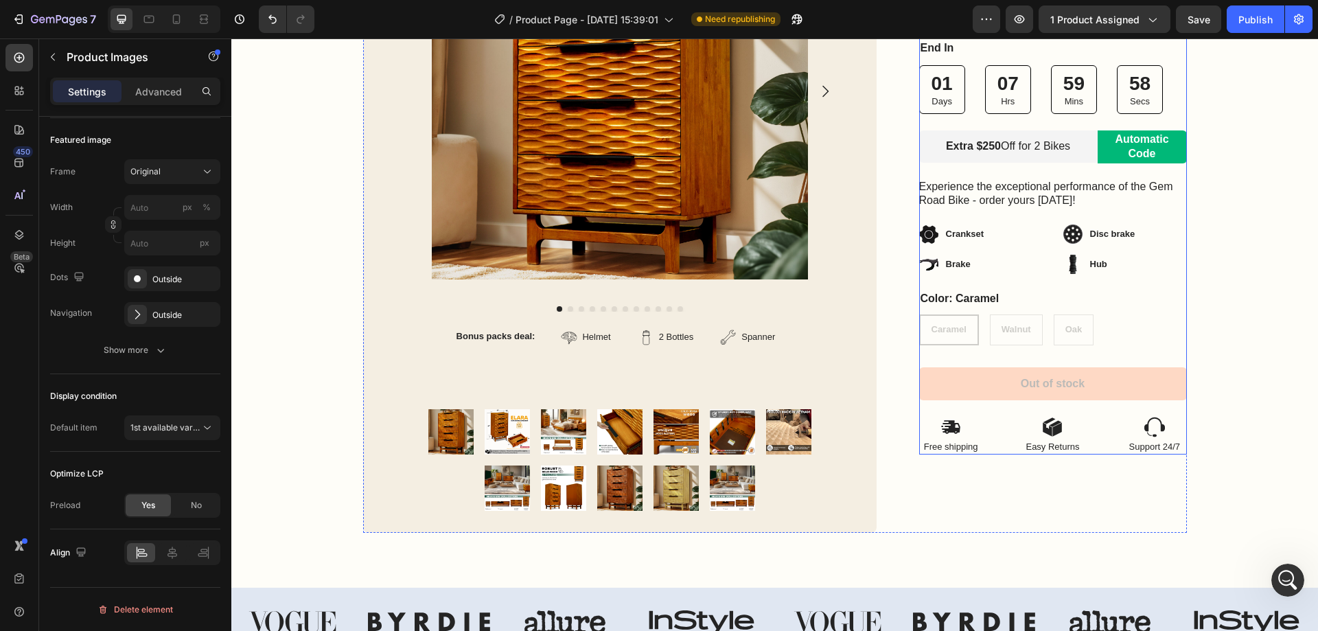
scroll to position [137, 0]
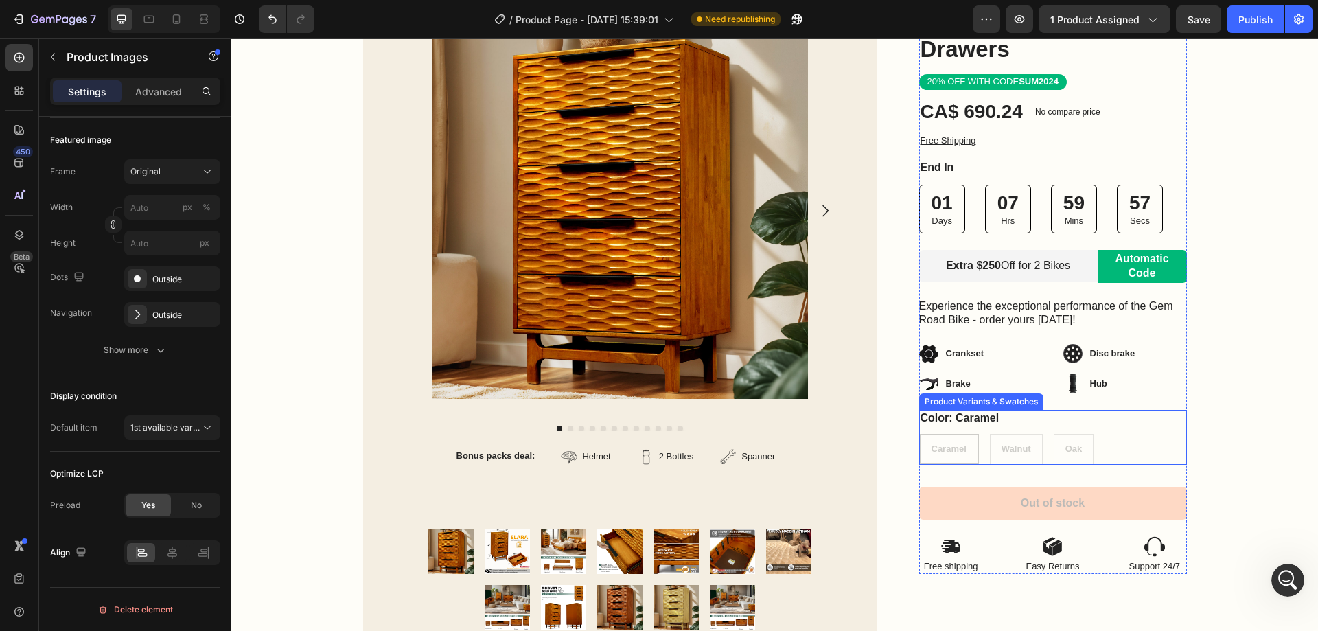
click at [1009, 425] on div "Color: Caramel Caramel Caramel Caramel Walnut Walnut Walnut Oak Oak Oak" at bounding box center [1053, 437] width 268 height 55
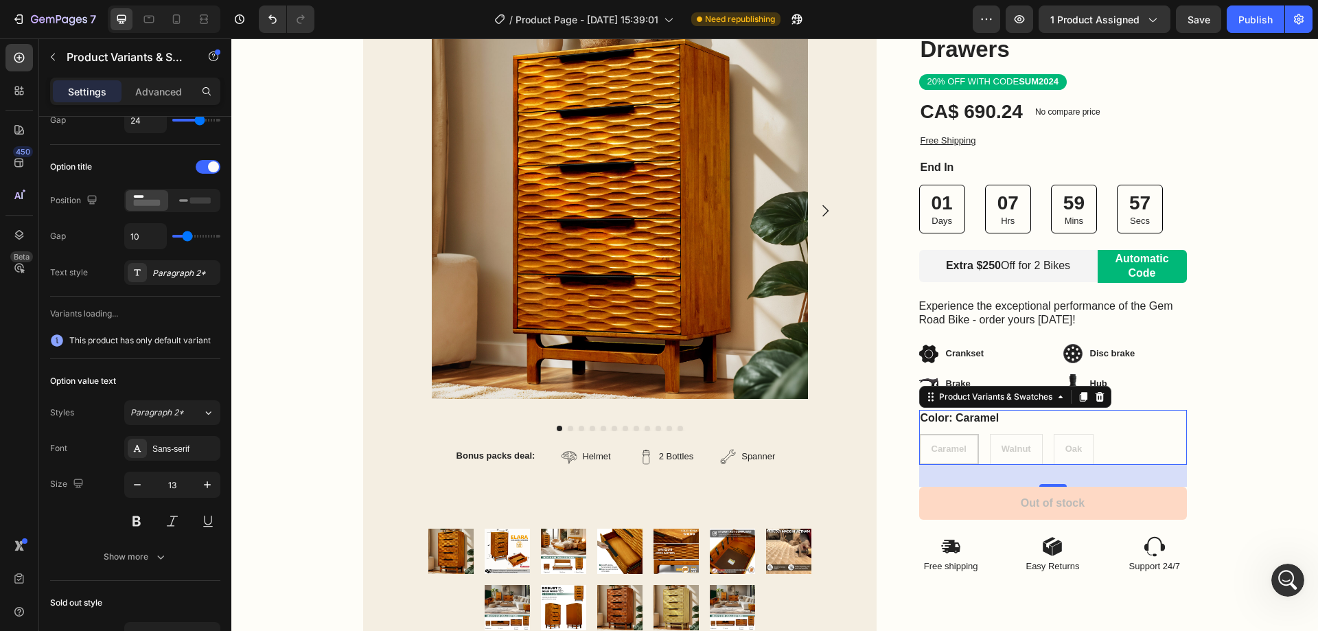
scroll to position [0, 0]
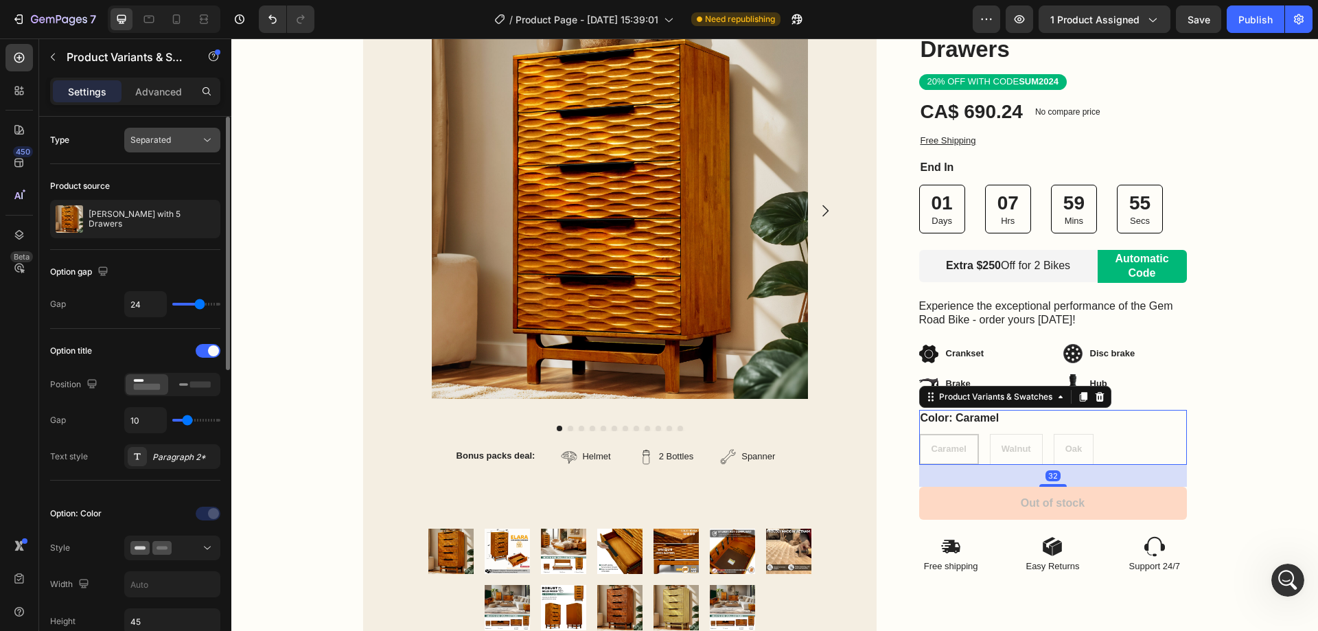
click at [163, 138] on span "Separated" at bounding box center [150, 140] width 41 height 10
click at [171, 139] on div "Separated" at bounding box center [165, 140] width 70 height 12
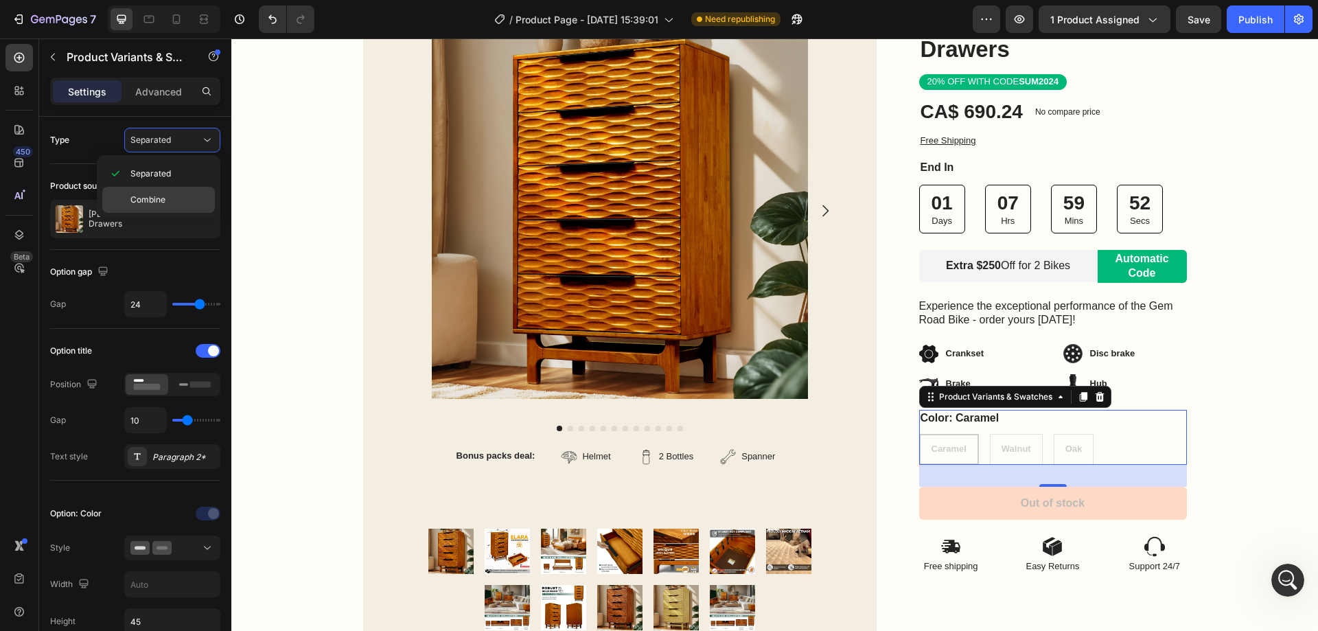
click at [160, 192] on div "Combine" at bounding box center [158, 200] width 113 height 26
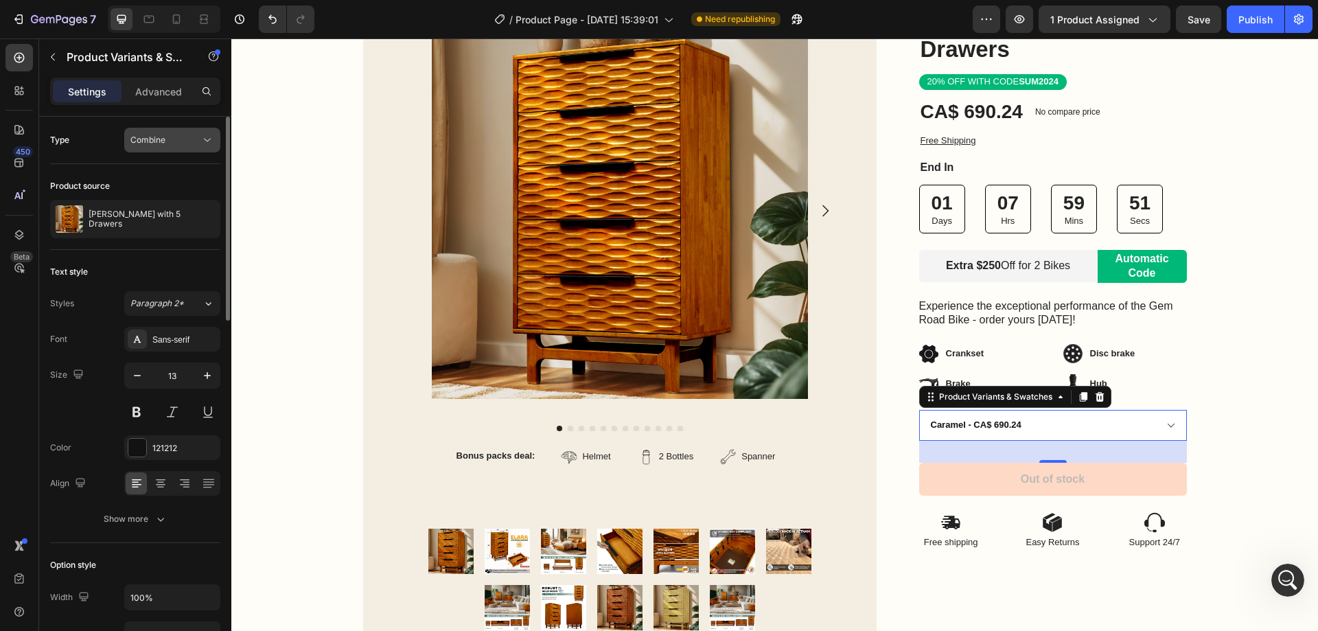
click at [167, 148] on button "Combine" at bounding box center [172, 140] width 96 height 25
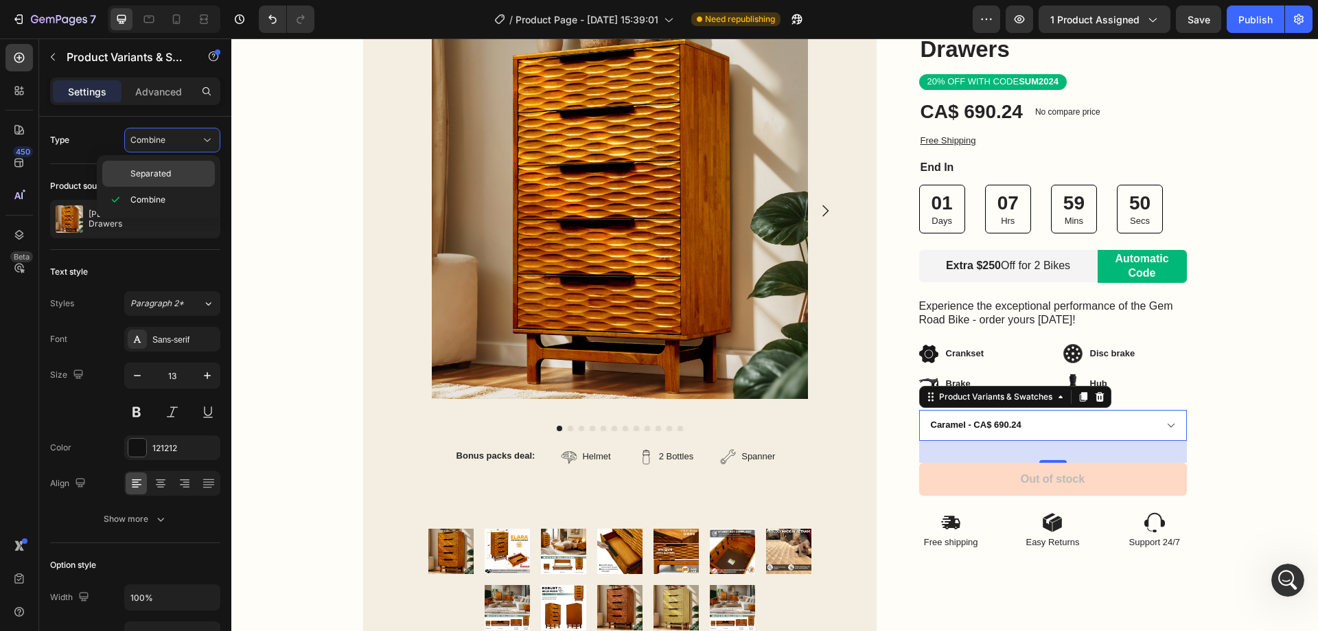
click at [160, 174] on span "Separated" at bounding box center [150, 174] width 41 height 12
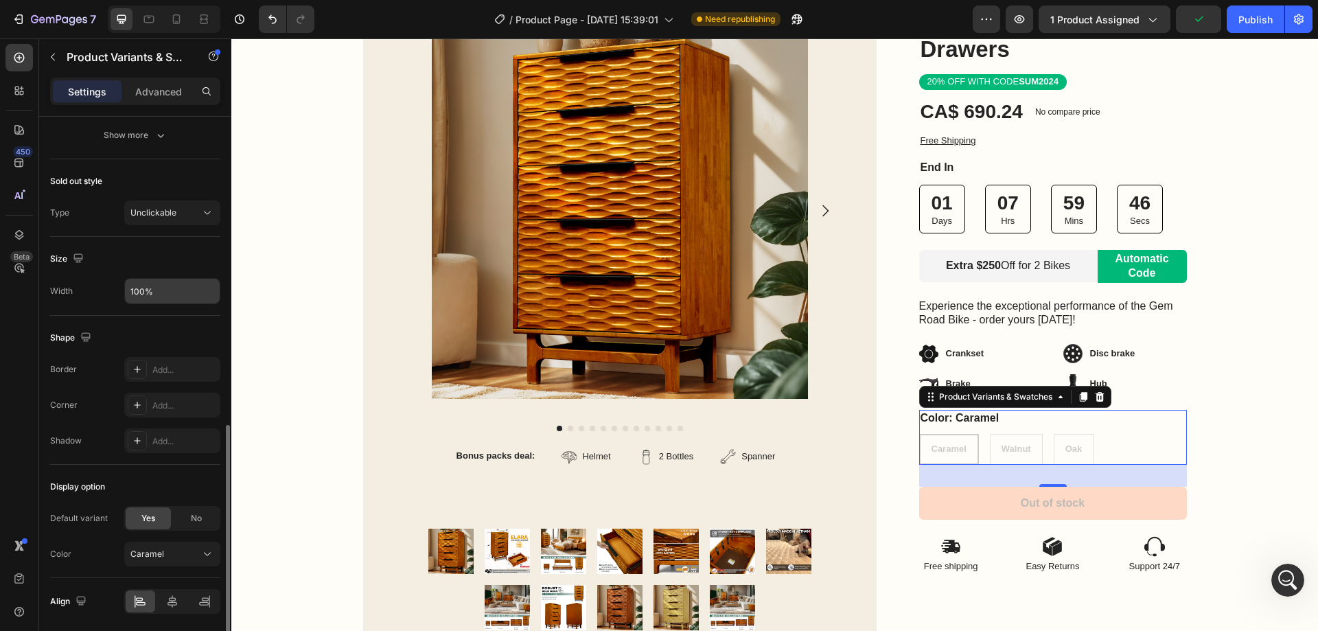
scroll to position [804, 0]
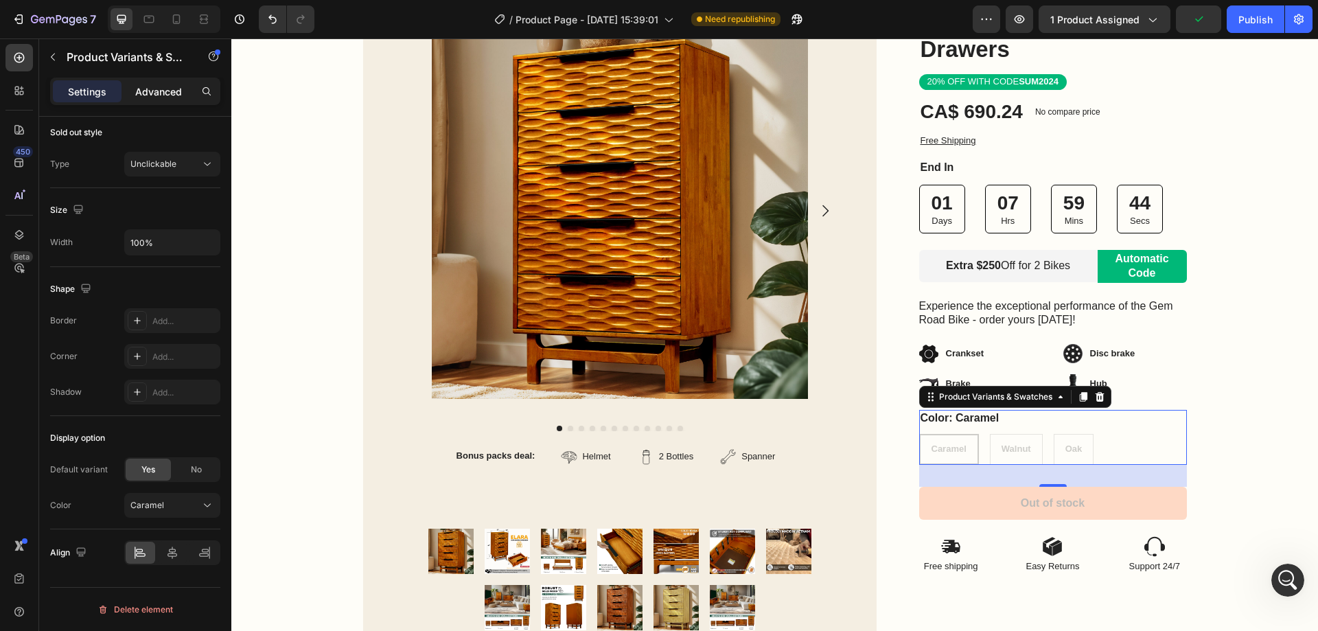
click at [147, 87] on p "Advanced" at bounding box center [158, 91] width 47 height 14
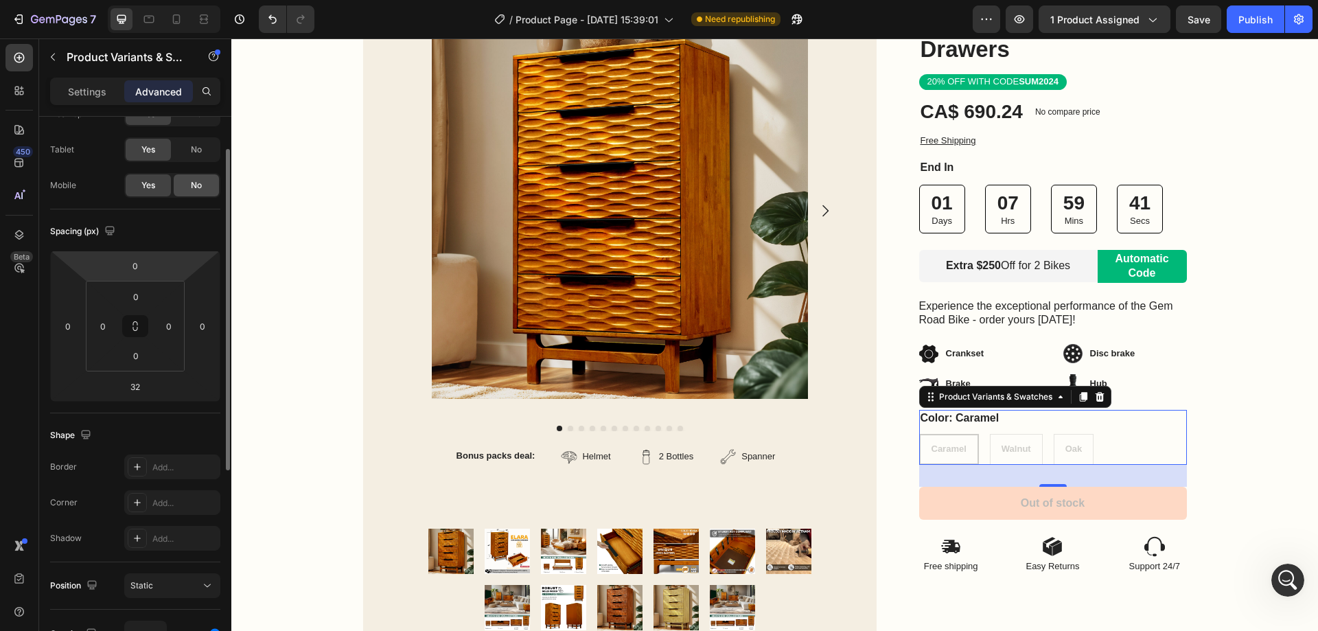
scroll to position [0, 0]
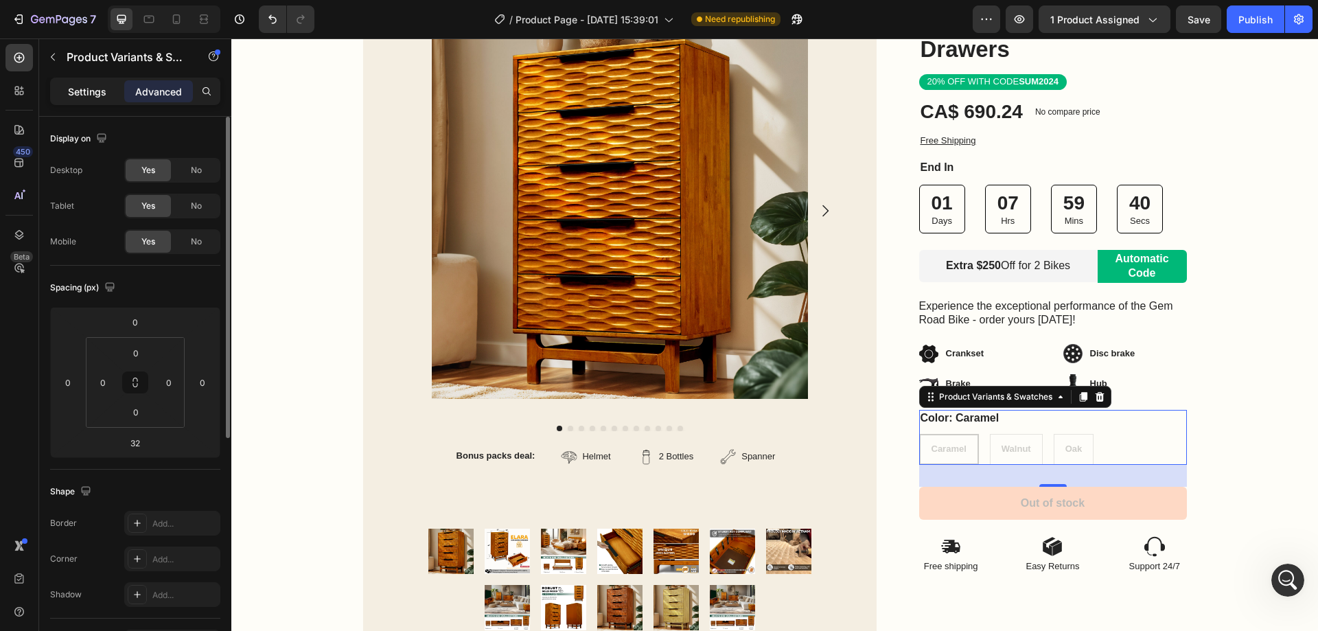
click at [105, 97] on p "Settings" at bounding box center [87, 91] width 38 height 14
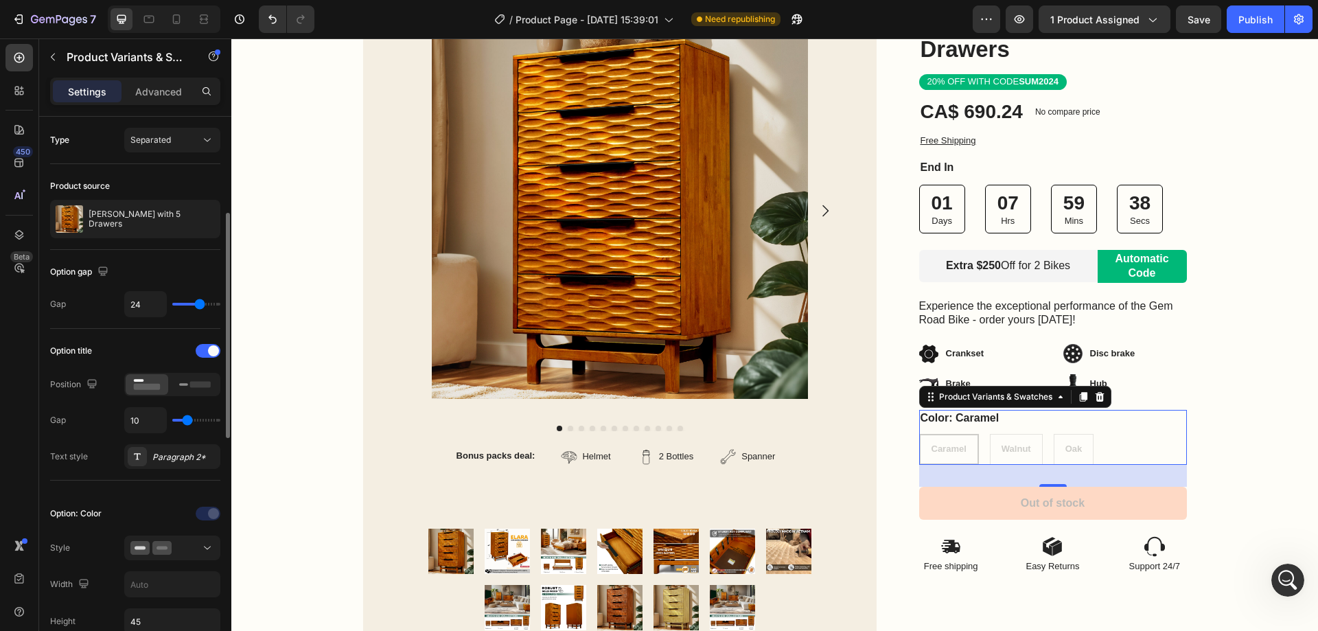
scroll to position [137, 0]
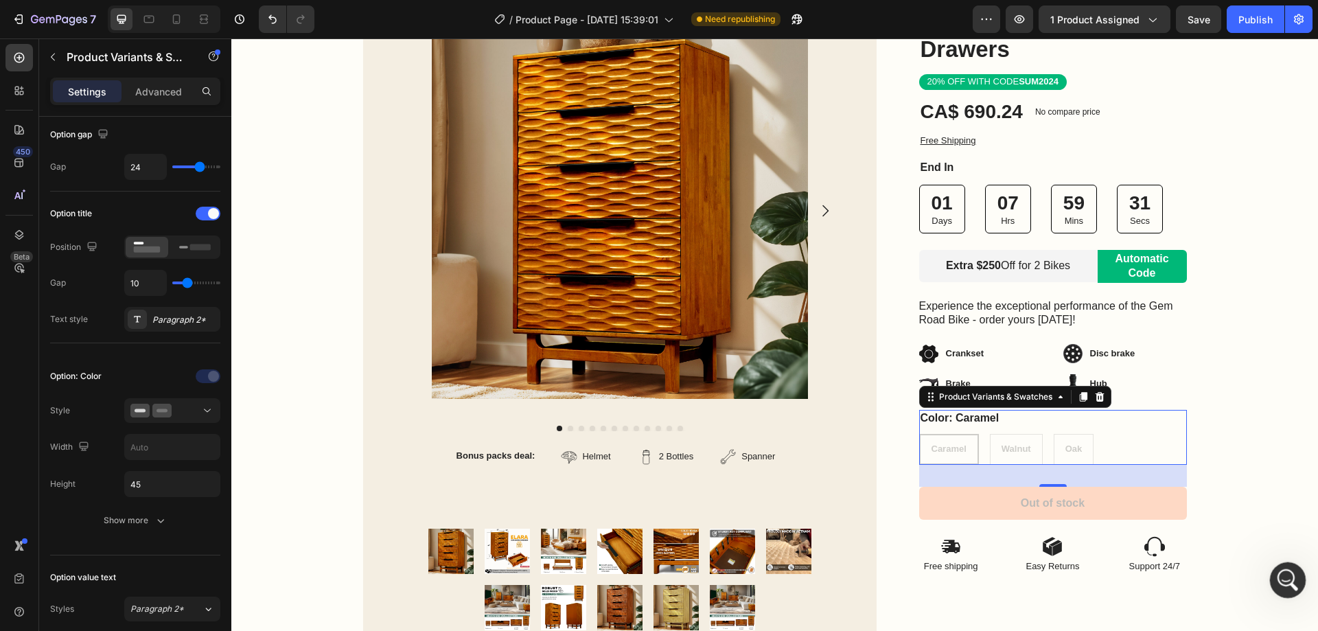
click at [1287, 586] on icon "Mở Intercom Messenger" at bounding box center [1286, 578] width 23 height 23
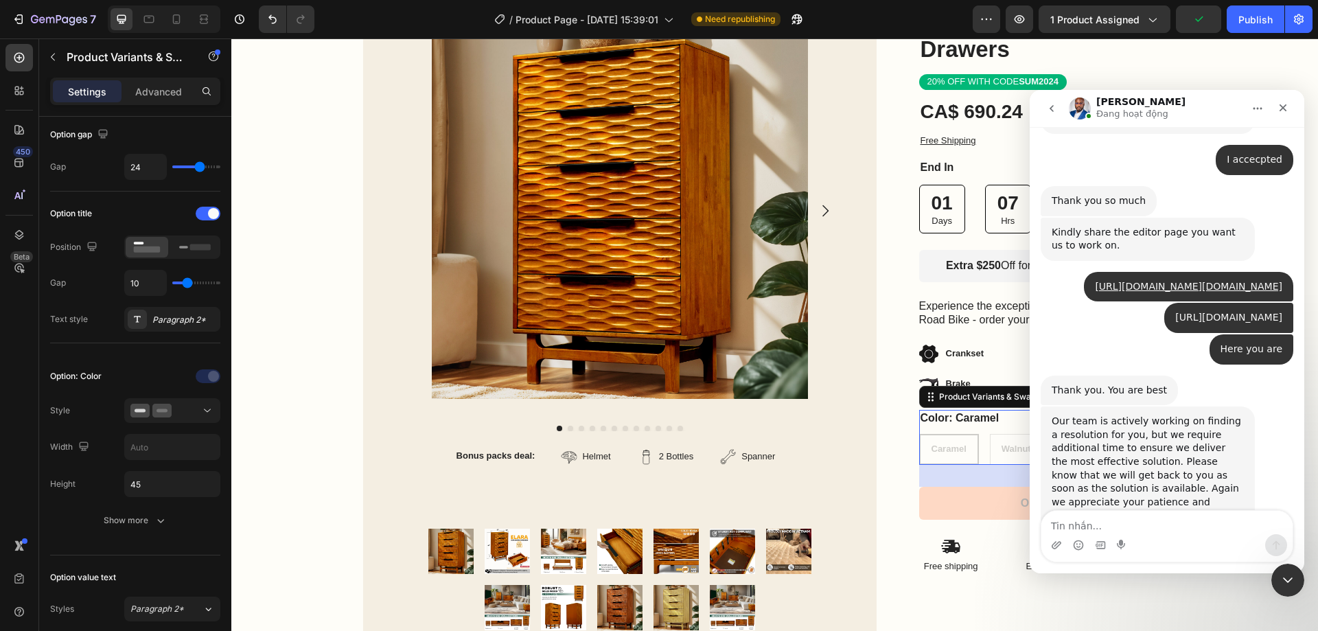
scroll to position [3334, 0]
